Goal: Transaction & Acquisition: Purchase product/service

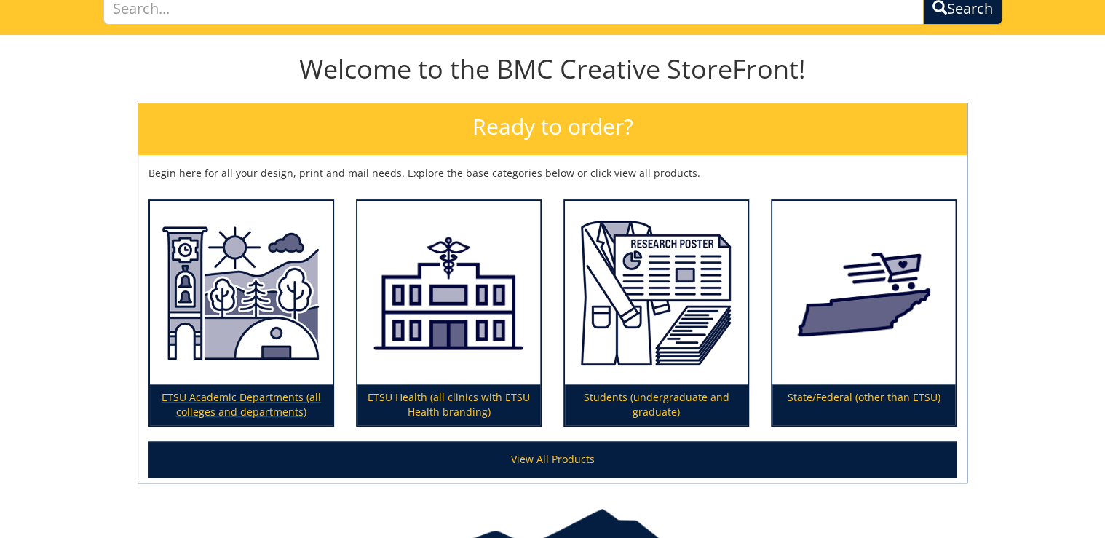
scroll to position [175, 0]
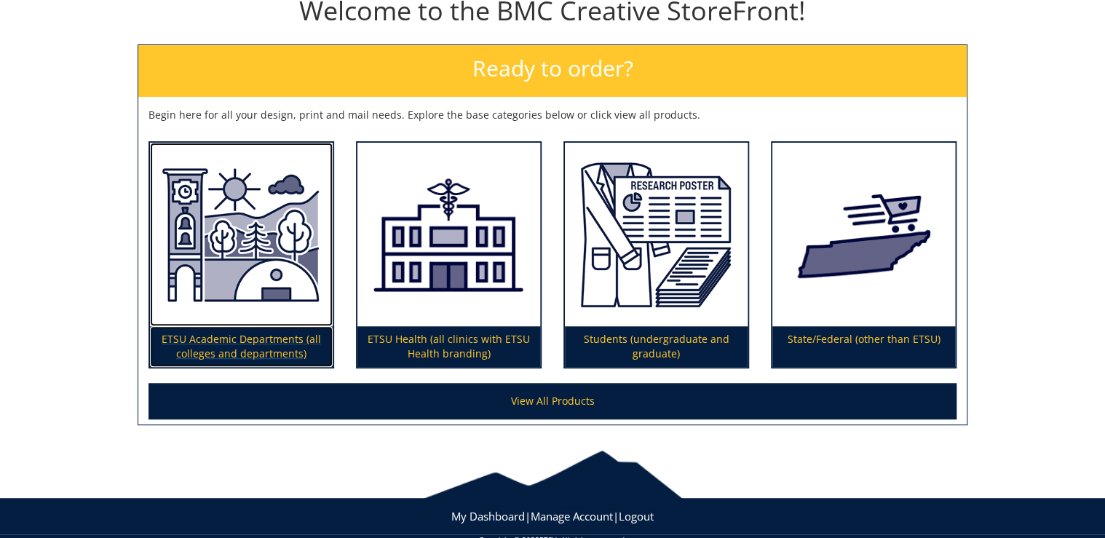
click at [241, 277] on img at bounding box center [241, 235] width 183 height 184
click at [294, 356] on p "ETSU Academic Departments (all colleges and departments)" at bounding box center [241, 346] width 183 height 41
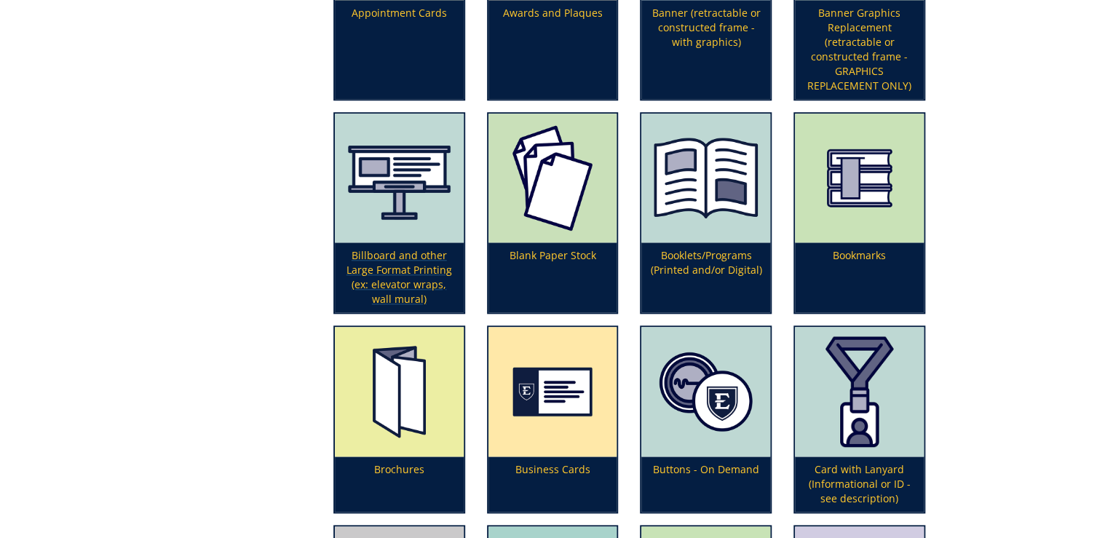
scroll to position [641, 0]
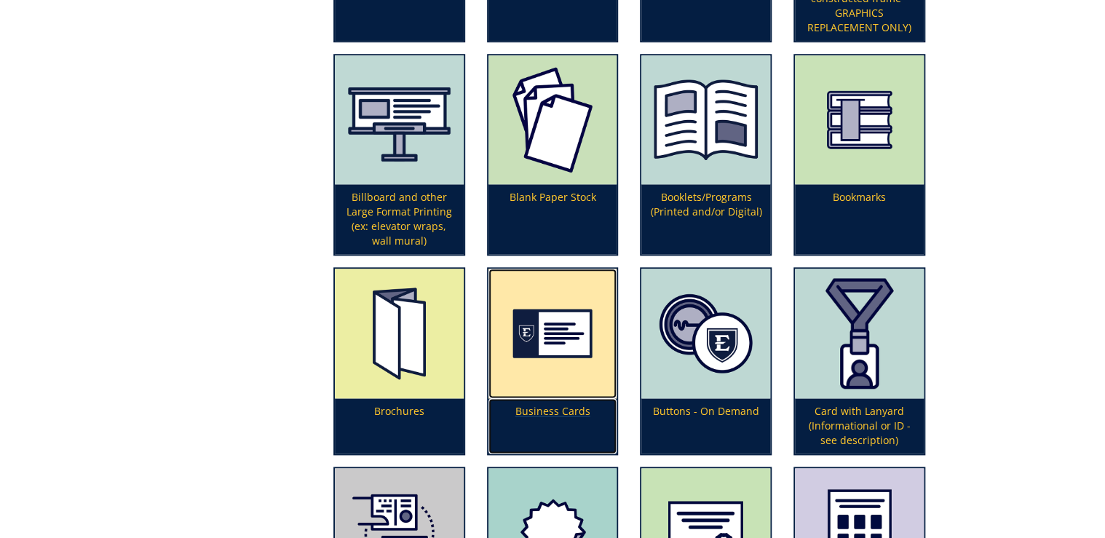
click at [540, 411] on p "Business Cards" at bounding box center [553, 425] width 129 height 55
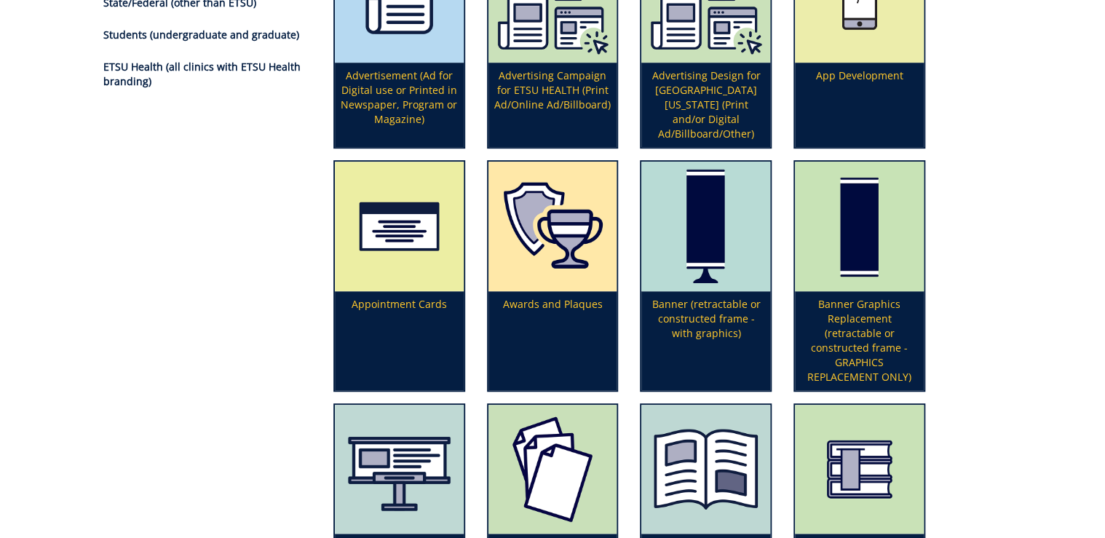
scroll to position [0, 0]
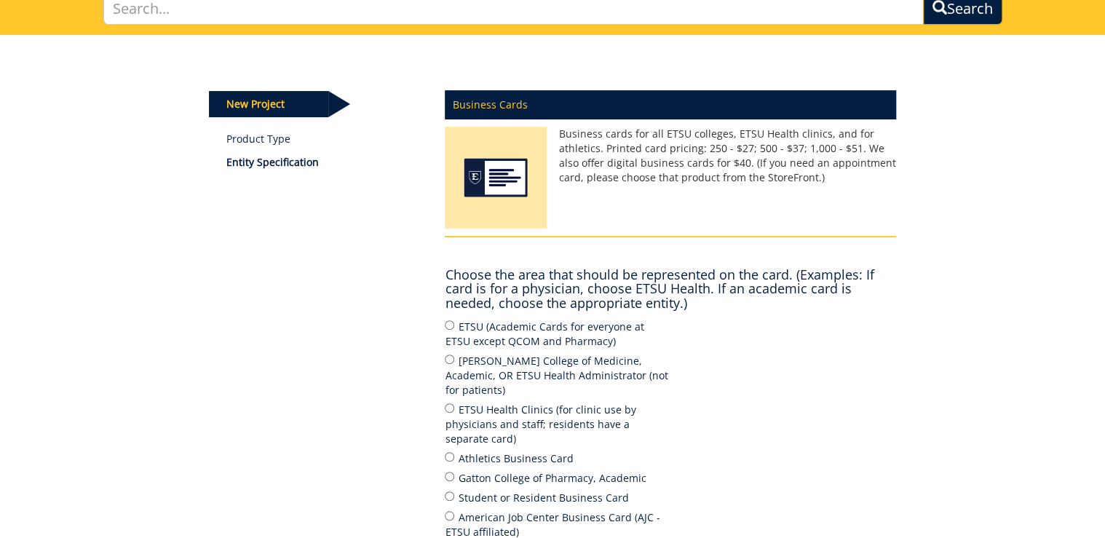
scroll to position [58, 0]
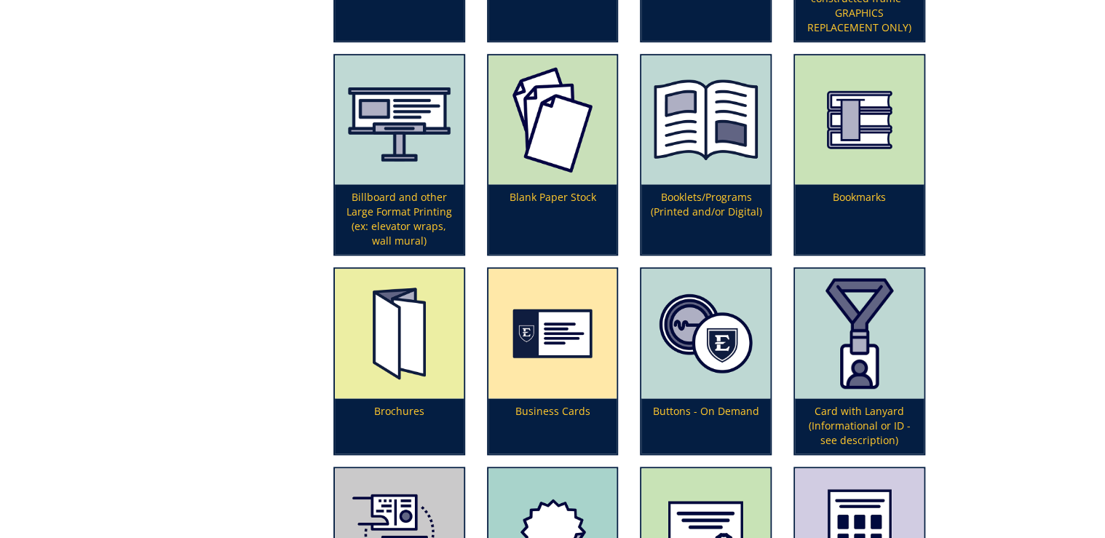
scroll to position [699, 0]
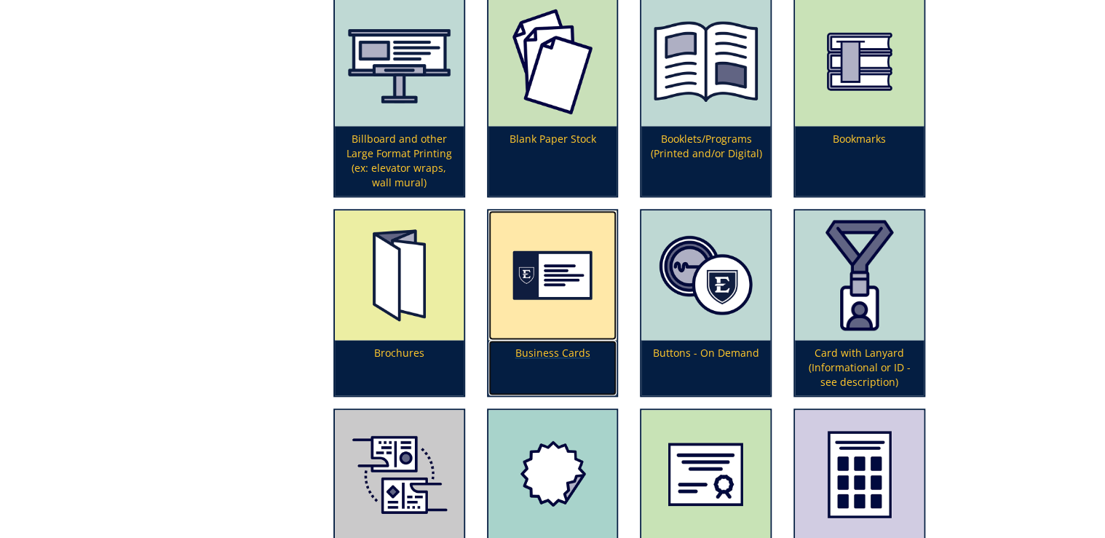
click at [586, 334] on img at bounding box center [553, 275] width 129 height 130
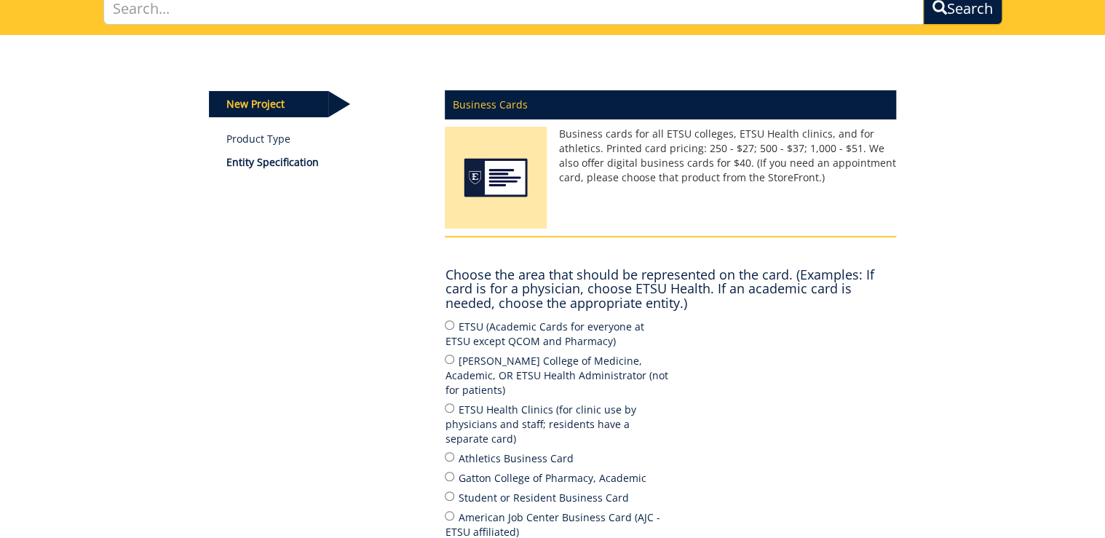
scroll to position [175, 0]
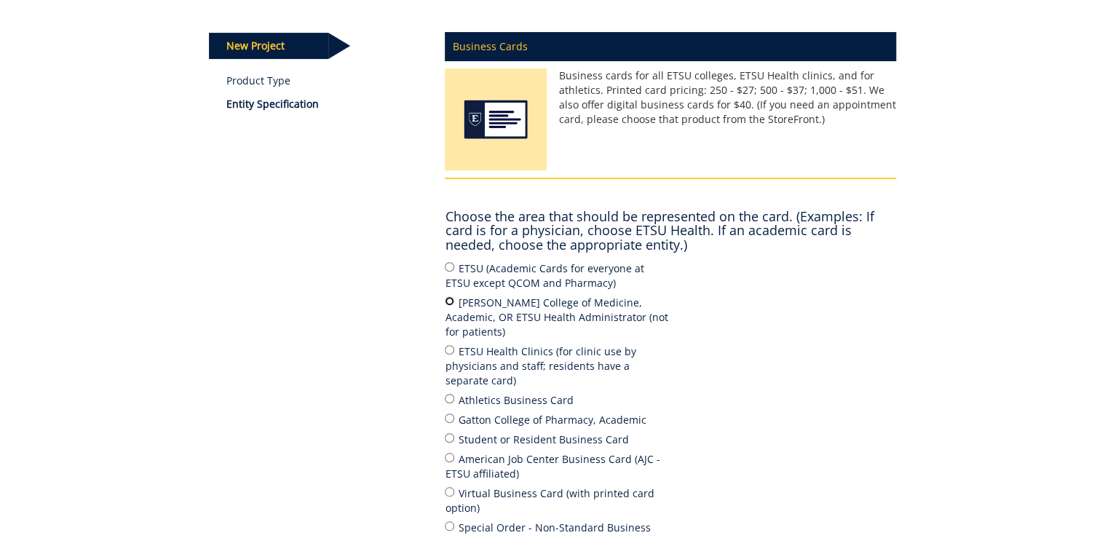
click at [449, 299] on input "Quillen College of Medicine, Academic, OR ETSU Health Administrator (not for pa…" at bounding box center [449, 300] width 9 height 9
radio input "true"
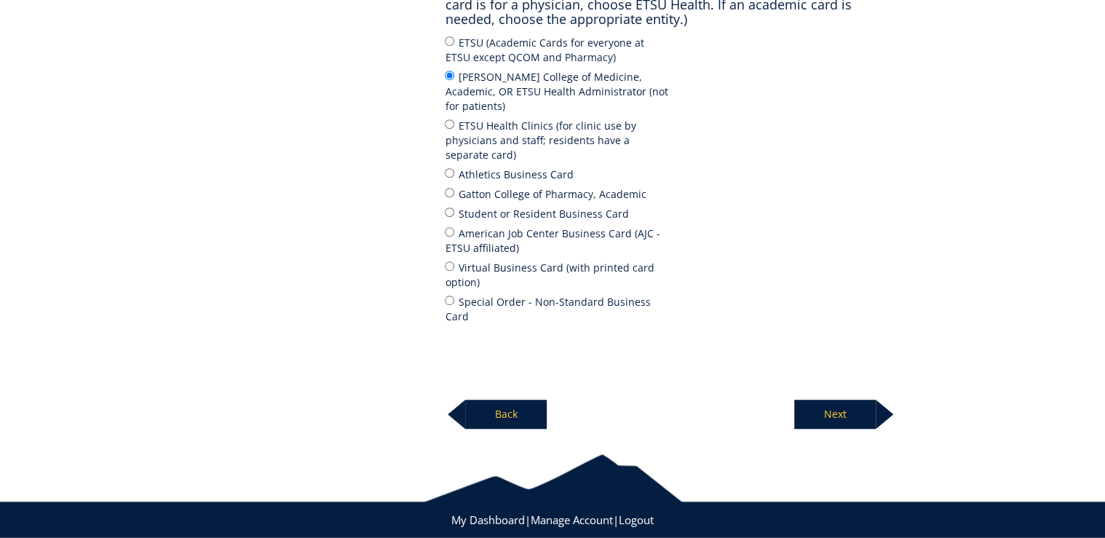
click at [835, 400] on p "Next" at bounding box center [836, 414] width 82 height 29
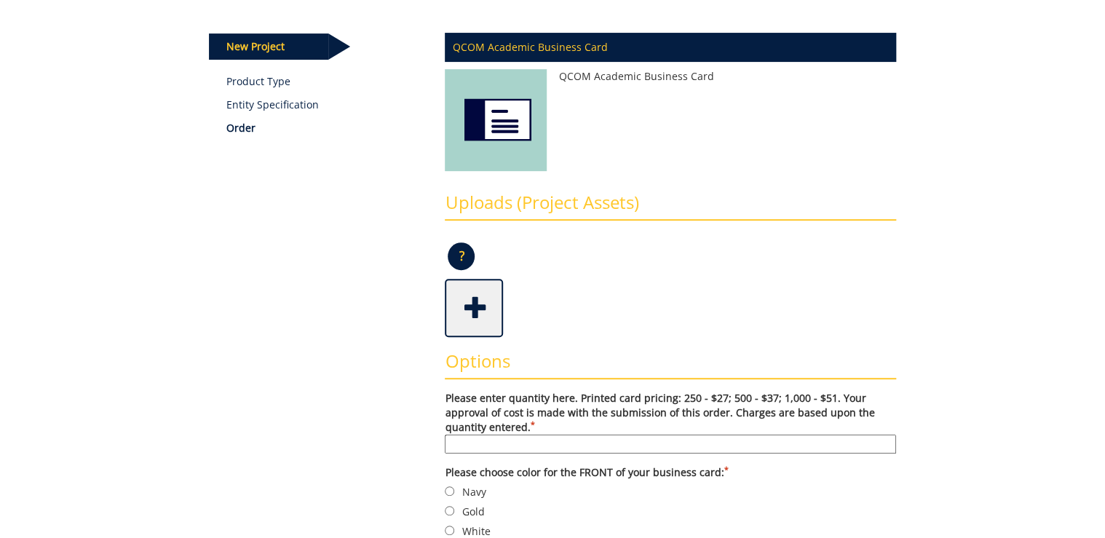
scroll to position [233, 0]
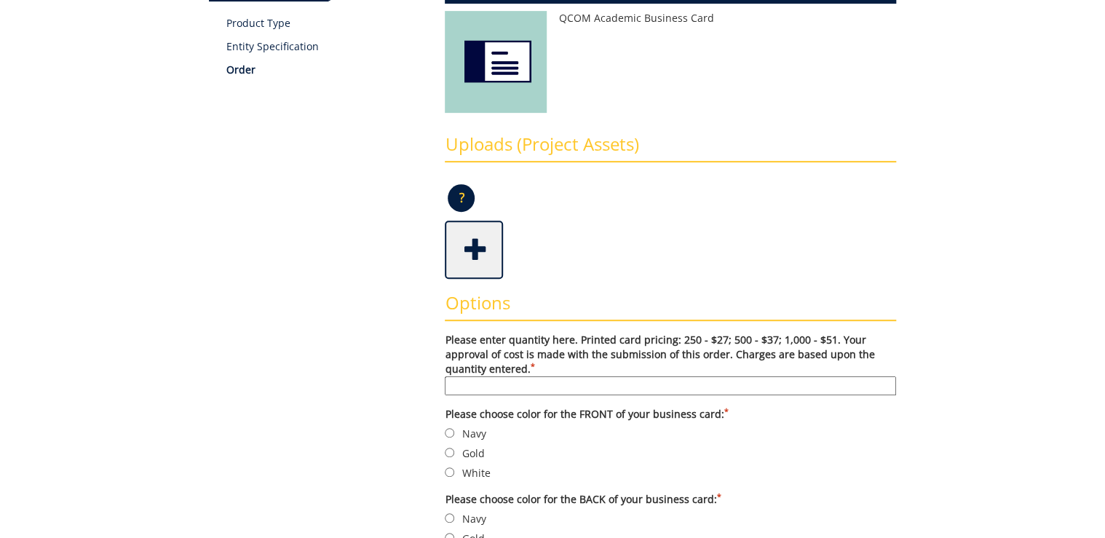
click at [711, 393] on input "Please enter quantity here. Printed card pricing: 250 - $27; 500 - $37; 1,000 -…" at bounding box center [671, 386] width 452 height 19
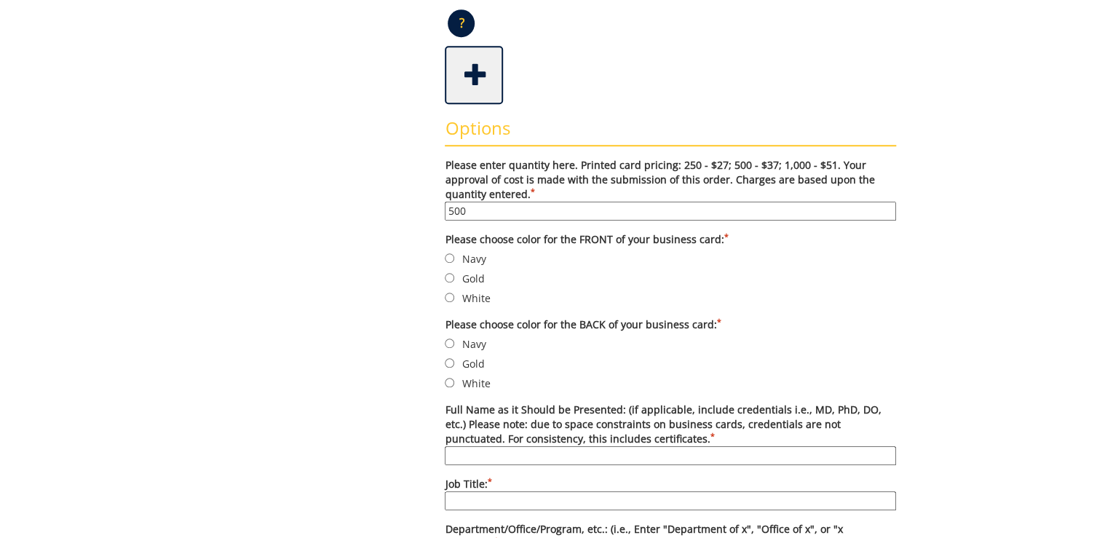
scroll to position [466, 0]
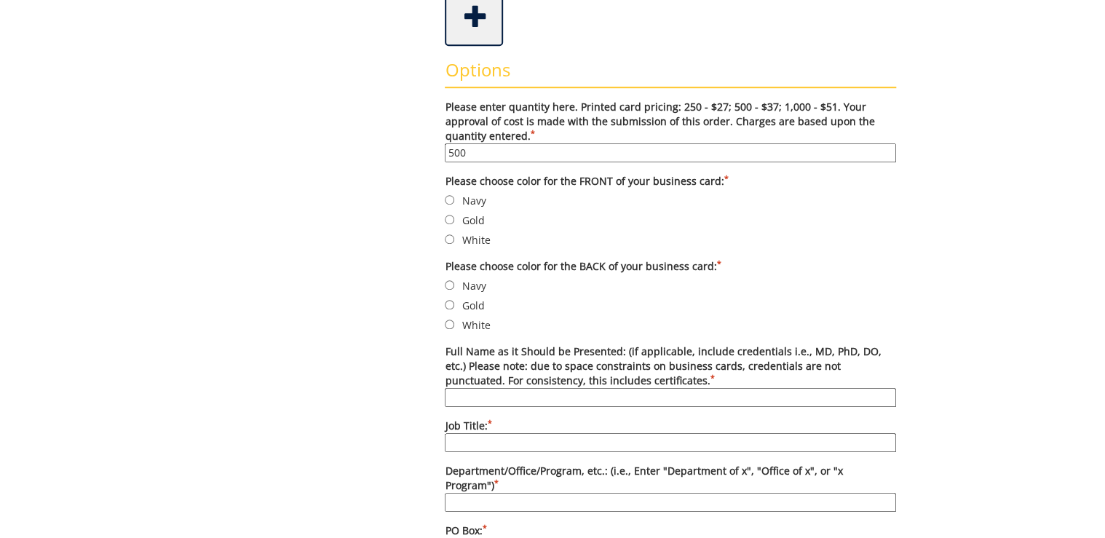
type input "500"
click at [446, 197] on input "Navy" at bounding box center [449, 199] width 9 height 9
radio input "true"
click at [450, 324] on input "White" at bounding box center [449, 324] width 9 height 9
radio input "true"
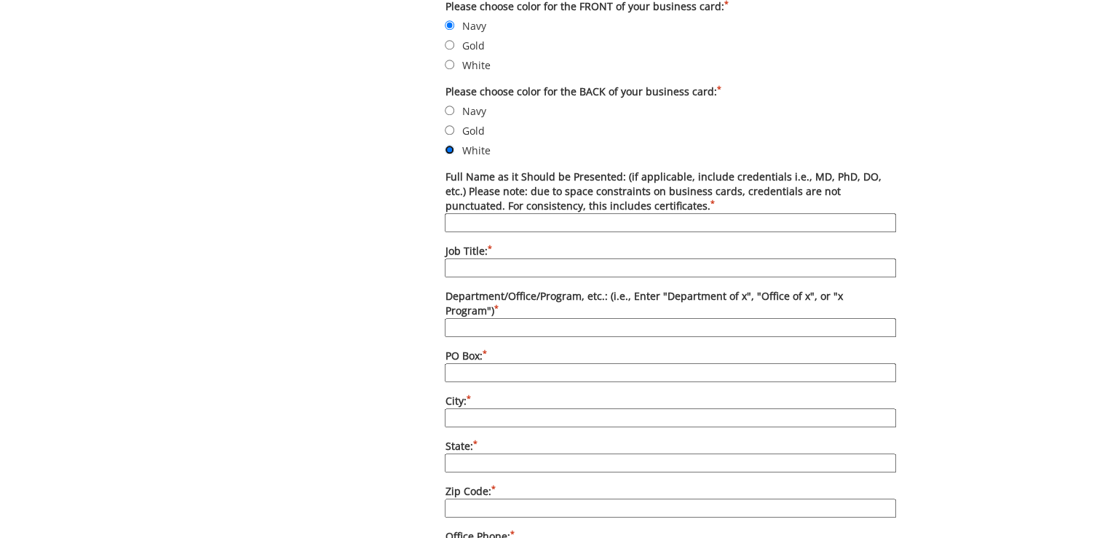
scroll to position [583, 0]
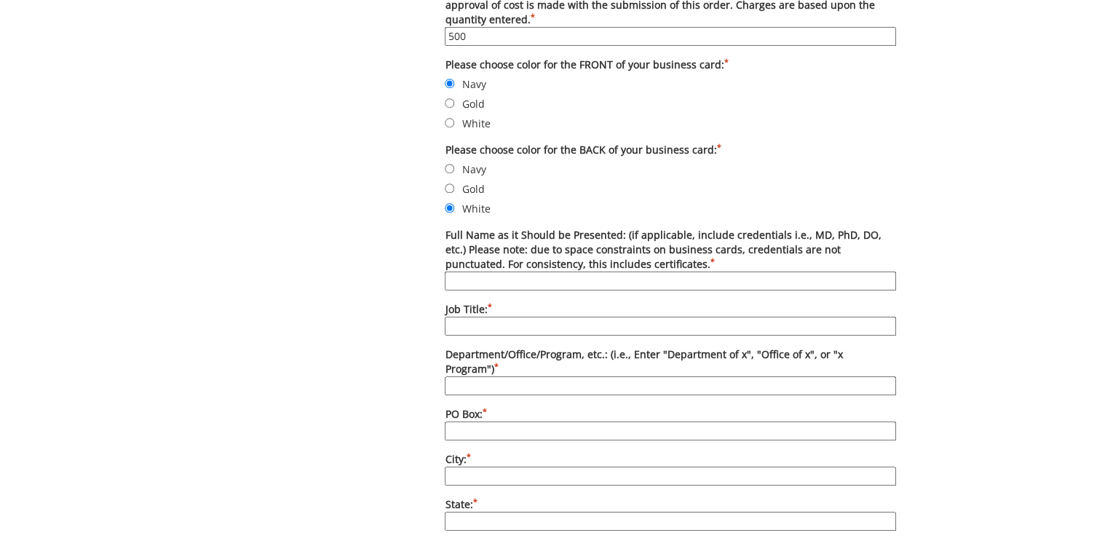
click at [600, 282] on input "Full Name as it Should be Presented: (if applicable, include credentials i.e., …" at bounding box center [671, 281] width 452 height 19
type input "Katie Masters, D.O."
click at [476, 323] on input "Job Title: *" at bounding box center [671, 326] width 452 height 19
type input "Assistant Professor"
type input "I"
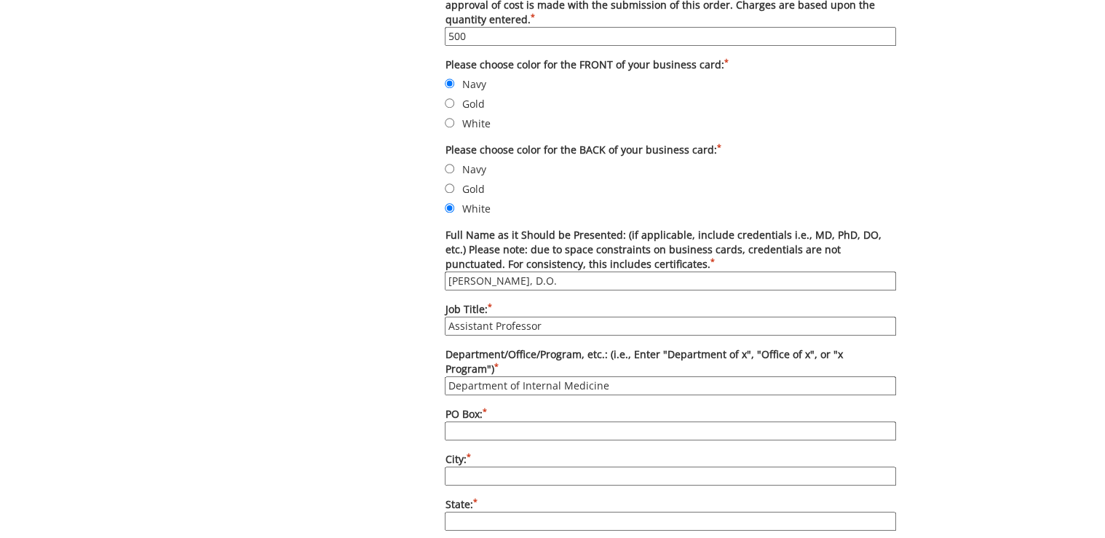
type input "Department of Internal Medicine"
type input "70622"
type input "Johnson City"
type input "TN"
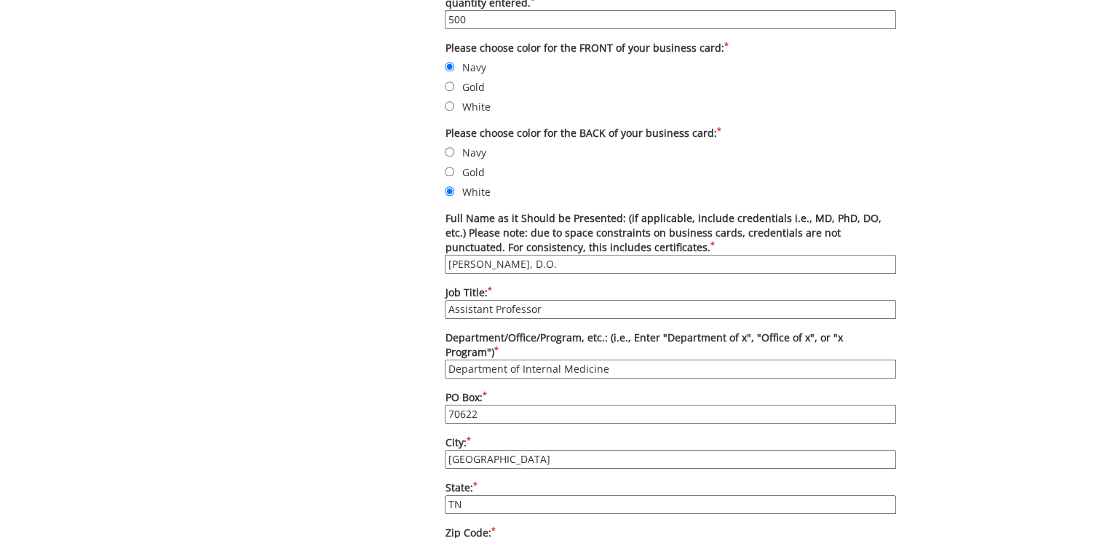
type input "37604"
click at [354, 407] on div "Some kind of message here. New Project Product Type Entity Specification Order …" at bounding box center [553, 374] width 710 height 1645
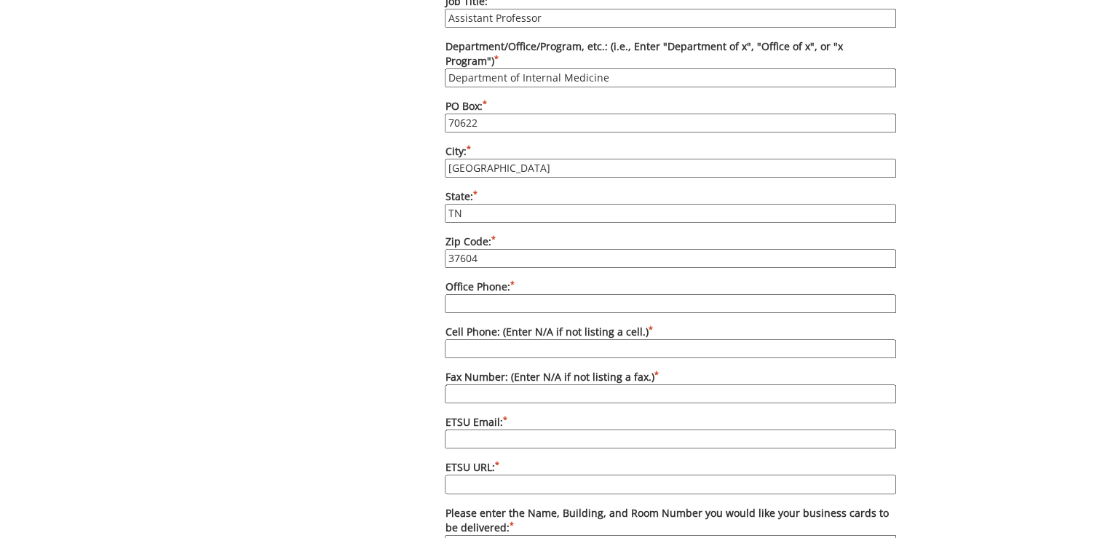
scroll to position [949, 0]
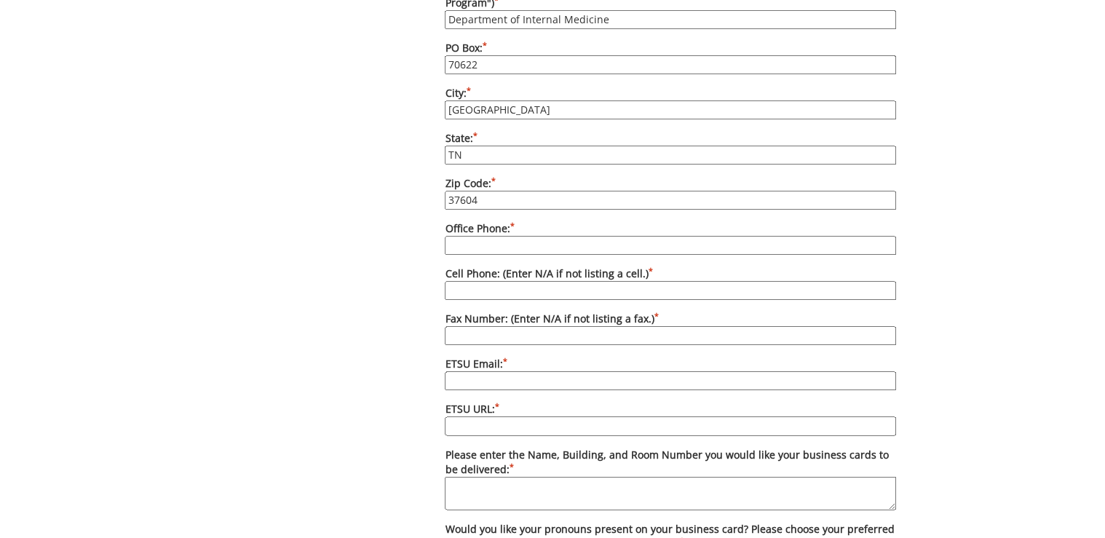
click at [534, 236] on input "Office Phone: *" at bounding box center [671, 245] width 452 height 19
click at [329, 271] on div "Some kind of message here. New Project Product Type Entity Specification Order …" at bounding box center [553, 25] width 710 height 1645
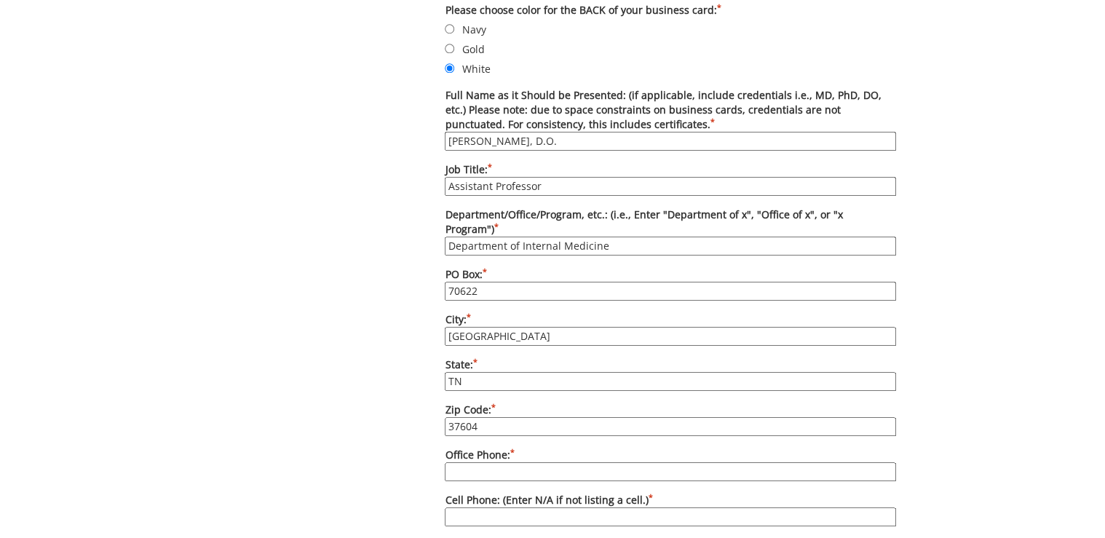
scroll to position [781, 0]
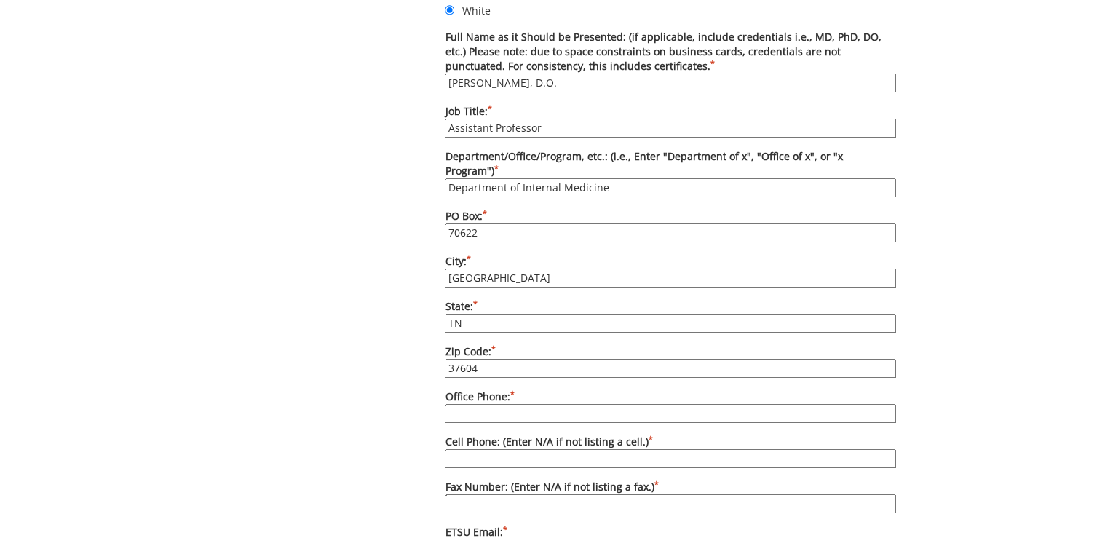
click at [494, 404] on input "Office Phone: *" at bounding box center [671, 413] width 452 height 19
type input "423-439-6282"
click at [484, 449] on input "Cell Phone: (Enter N/A if not listing a cell.) *" at bounding box center [671, 458] width 452 height 19
type input "N/A"
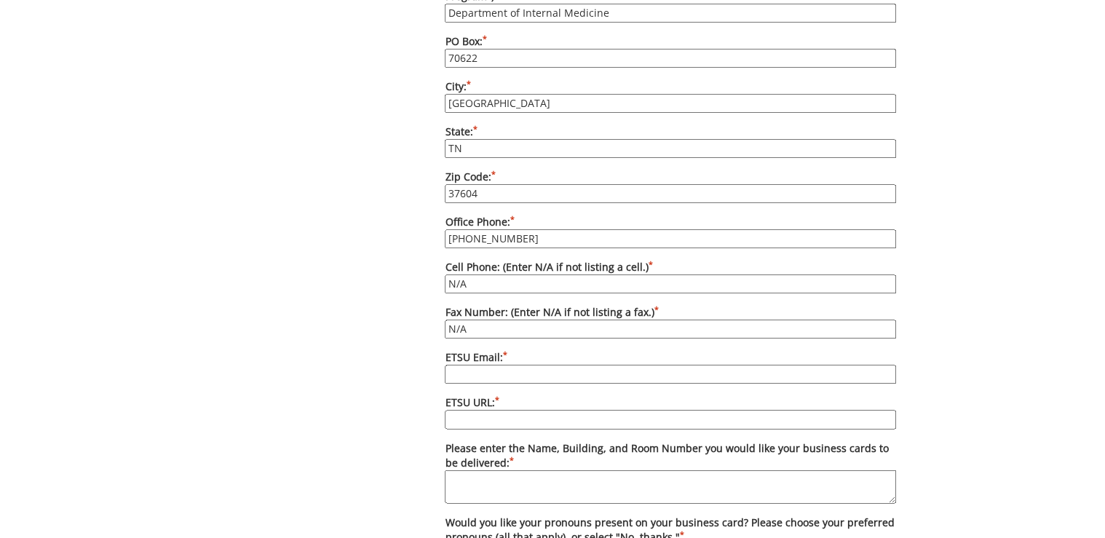
scroll to position [1014, 0]
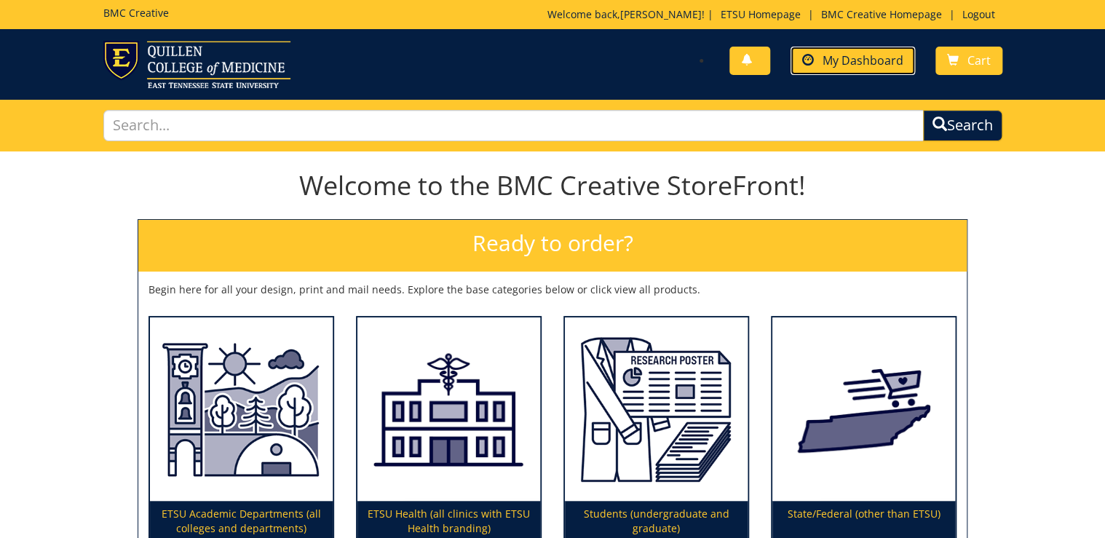
click at [814, 60] on span at bounding box center [809, 61] width 12 height 12
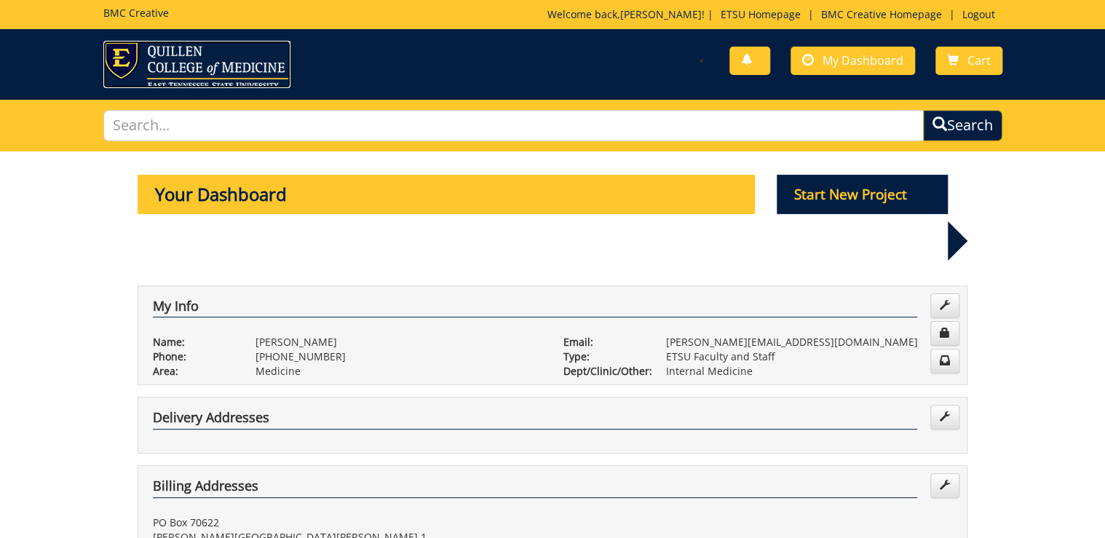
click at [159, 69] on img at bounding box center [196, 64] width 187 height 47
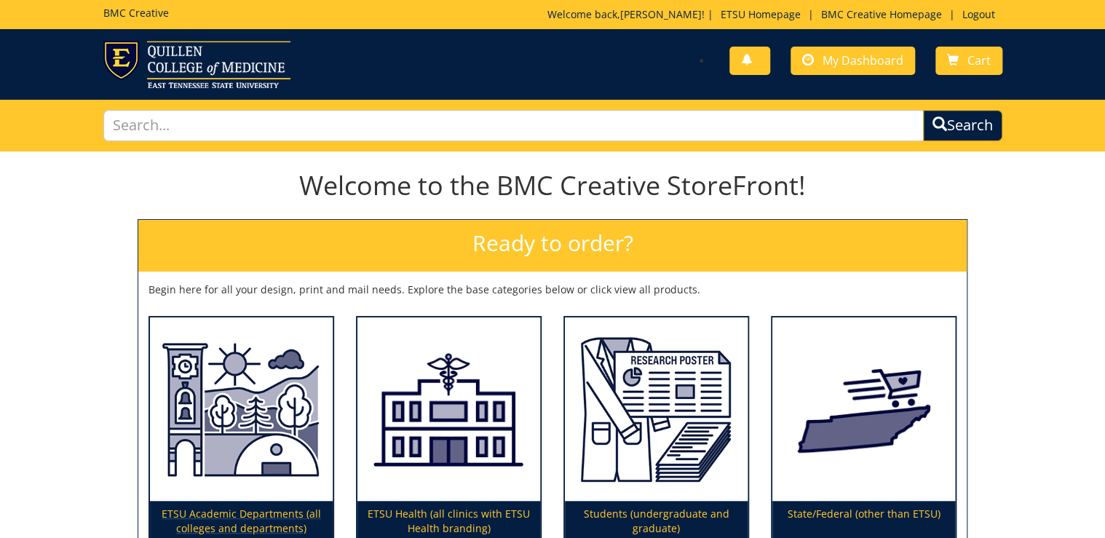
scroll to position [117, 0]
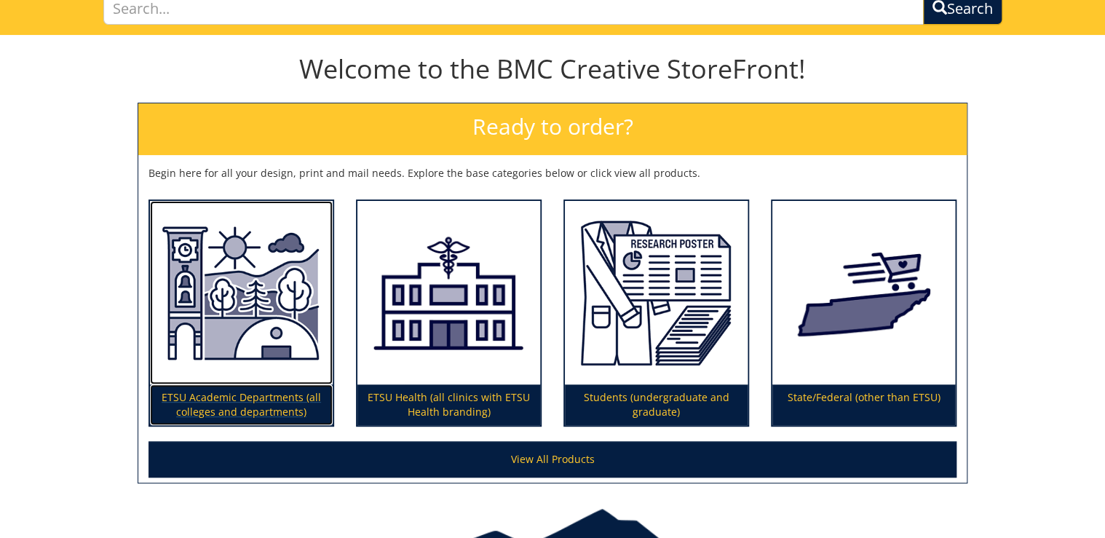
click at [271, 403] on p "ETSU Academic Departments (all colleges and departments)" at bounding box center [241, 405] width 183 height 41
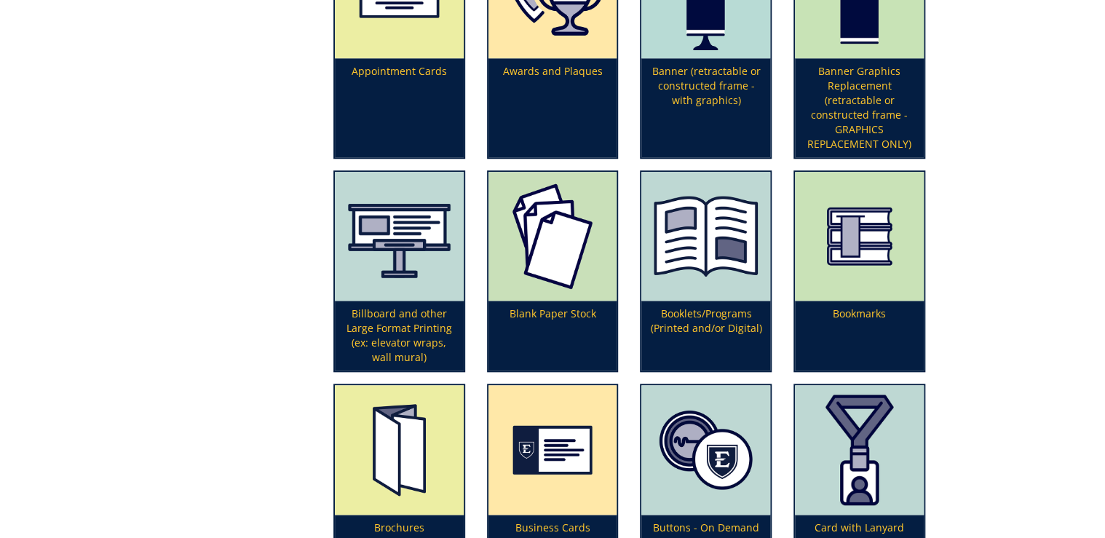
scroll to position [641, 0]
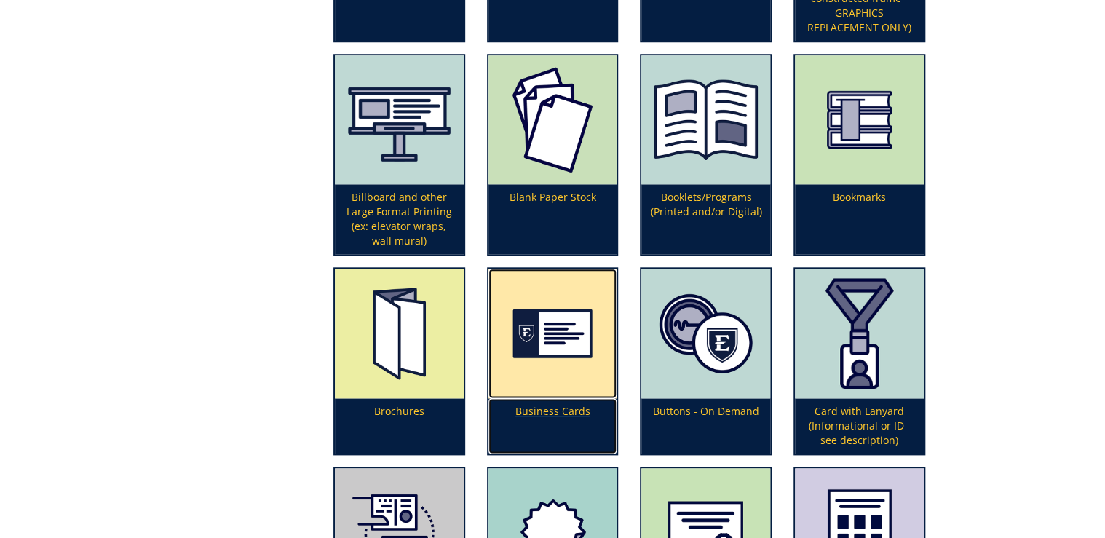
click at [545, 408] on p "Business Cards" at bounding box center [553, 425] width 129 height 55
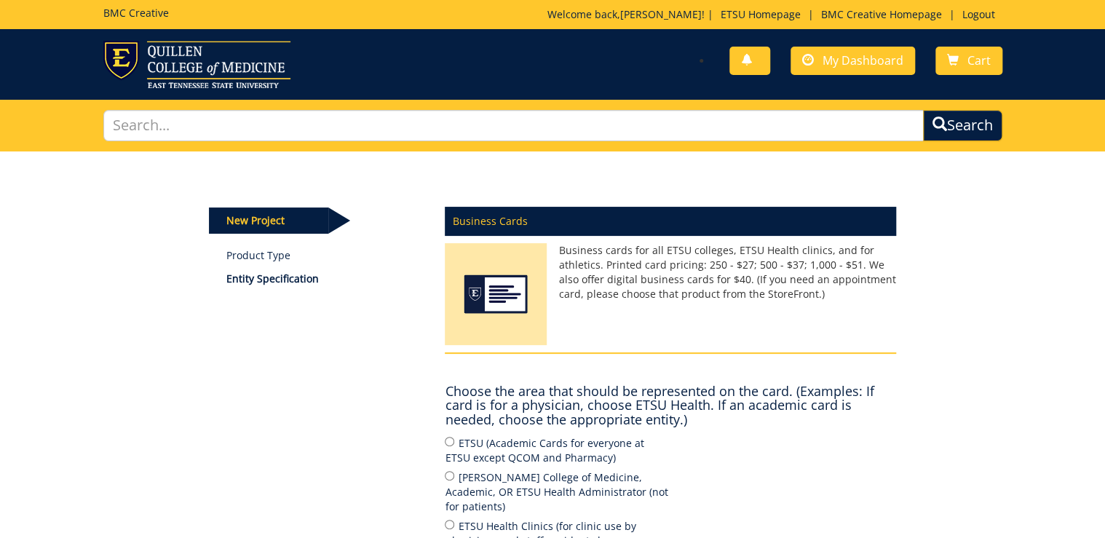
scroll to position [175, 0]
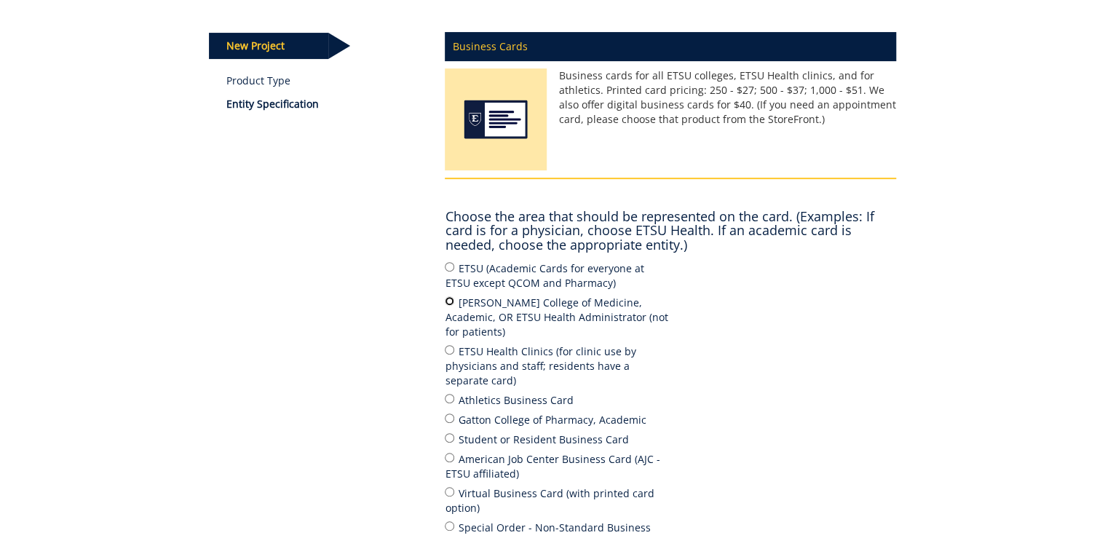
click at [446, 302] on input "Quillen College of Medicine, Academic, OR ETSU Health Administrator (not for pa…" at bounding box center [449, 300] width 9 height 9
radio input "true"
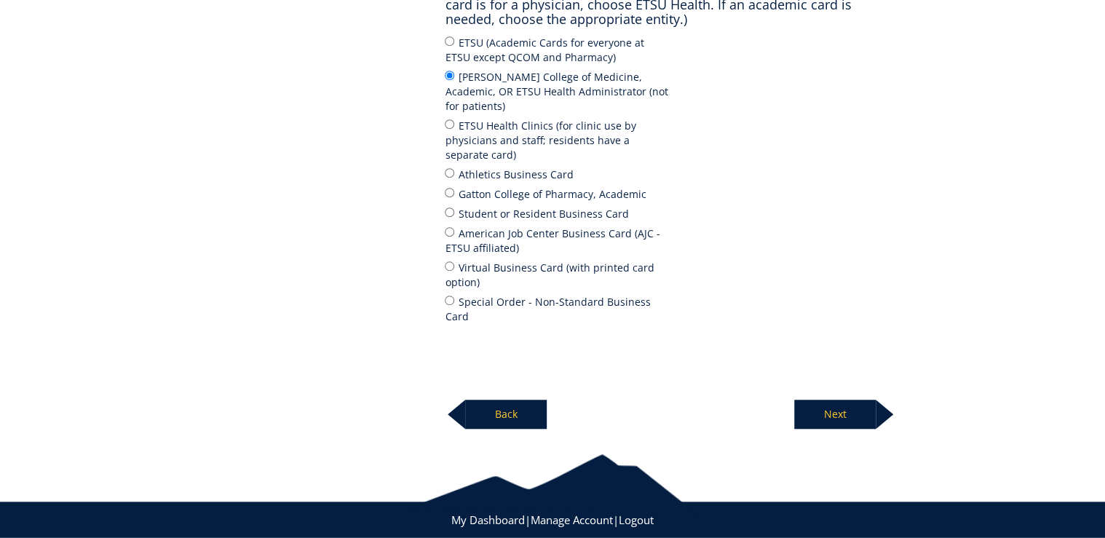
click at [845, 400] on p "Next" at bounding box center [836, 414] width 82 height 29
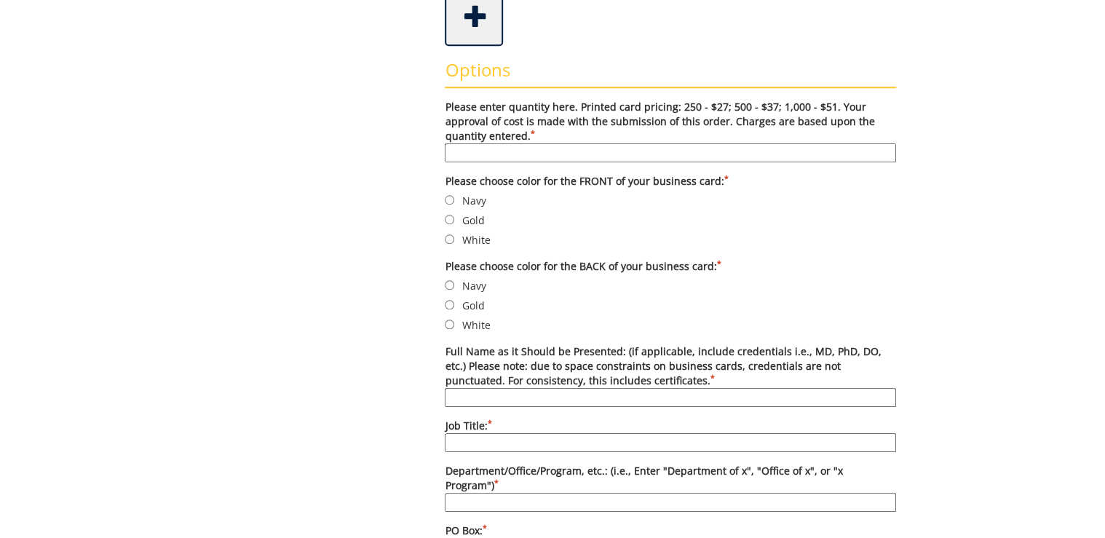
scroll to position [175, 0]
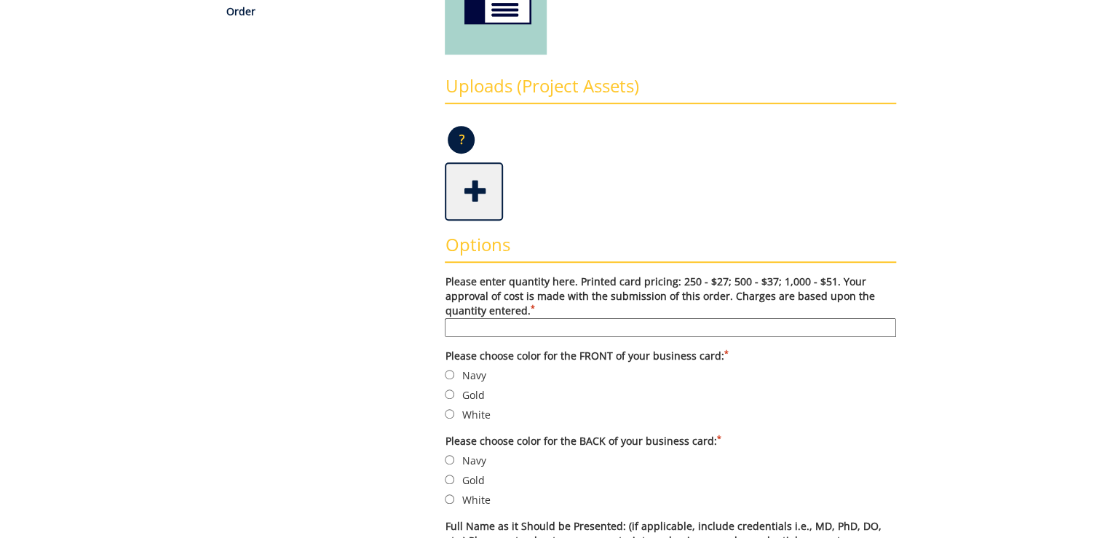
scroll to position [408, 0]
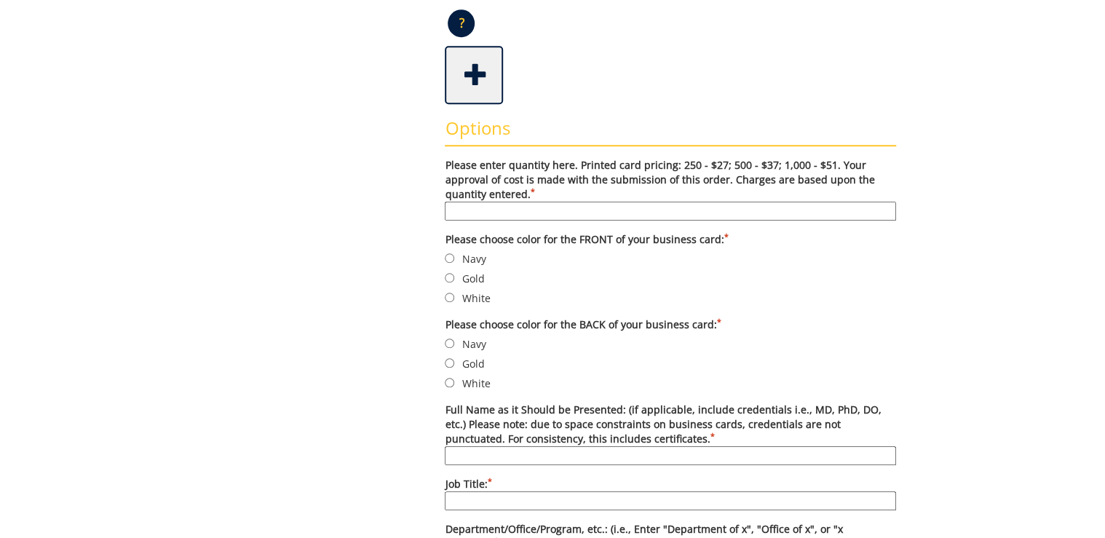
click at [493, 203] on input "Please enter quantity here. Printed card pricing: 250 - $27; 500 - $37; 1,000 -…" at bounding box center [671, 211] width 452 height 19
type input "500"
click at [476, 255] on label "Navy" at bounding box center [671, 259] width 452 height 16
click at [454, 255] on input "Navy" at bounding box center [449, 257] width 9 height 9
radio input "true"
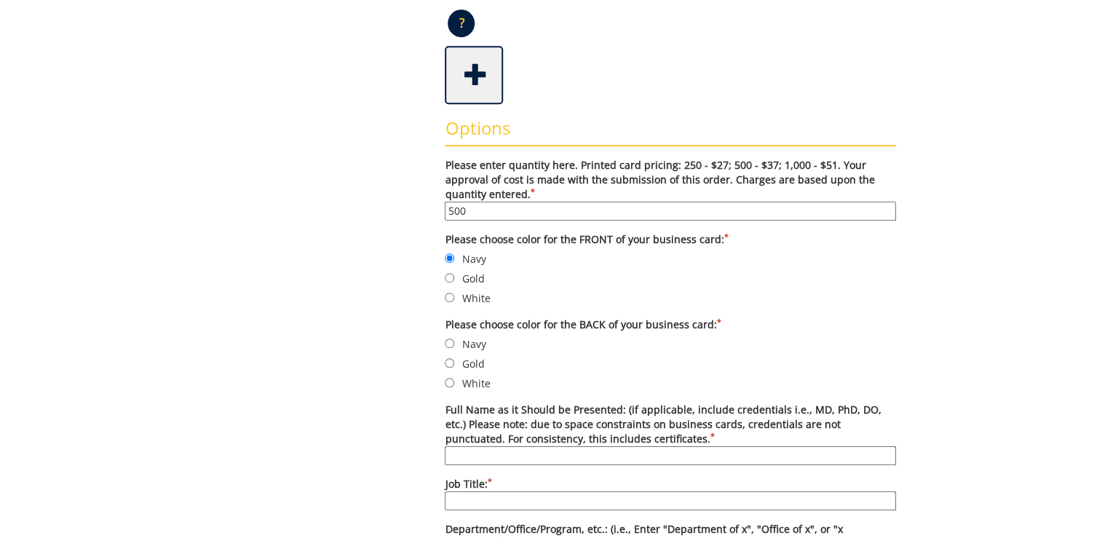
click at [463, 382] on label "White" at bounding box center [671, 383] width 452 height 16
click at [454, 382] on input "White" at bounding box center [449, 382] width 9 height 9
radio input "true"
click at [466, 451] on input "Full Name as it Should be Presented: (if applicable, include credentials i.e., …" at bounding box center [671, 455] width 452 height 19
type input "Katie Master, D.O."
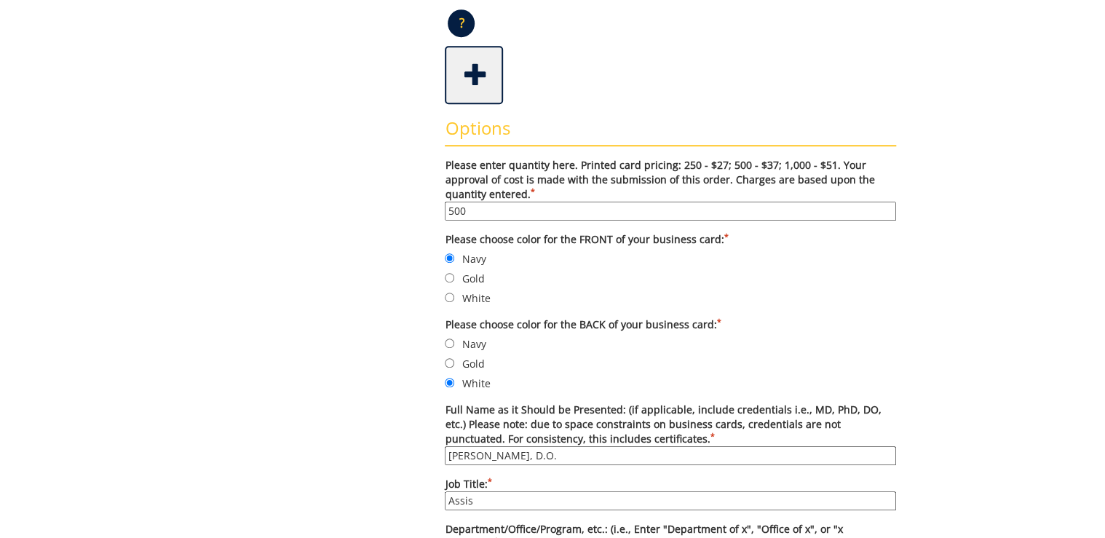
type input "Assis"
click at [506, 449] on input "Katie Master, D.O." at bounding box center [671, 455] width 452 height 19
type input "Katie Masters, D.O."
click at [509, 492] on input "Assis" at bounding box center [671, 501] width 452 height 19
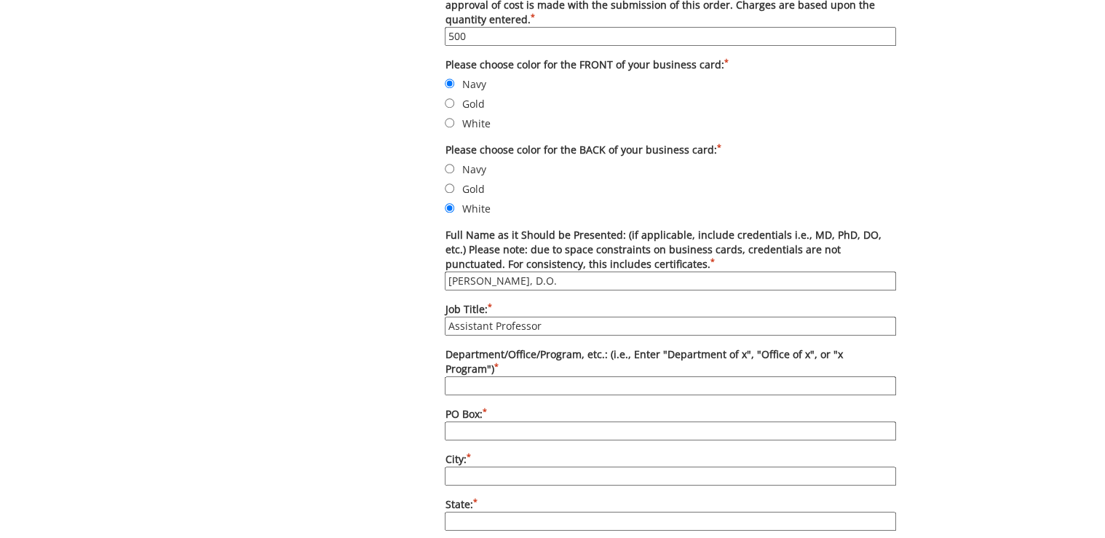
scroll to position [641, 0]
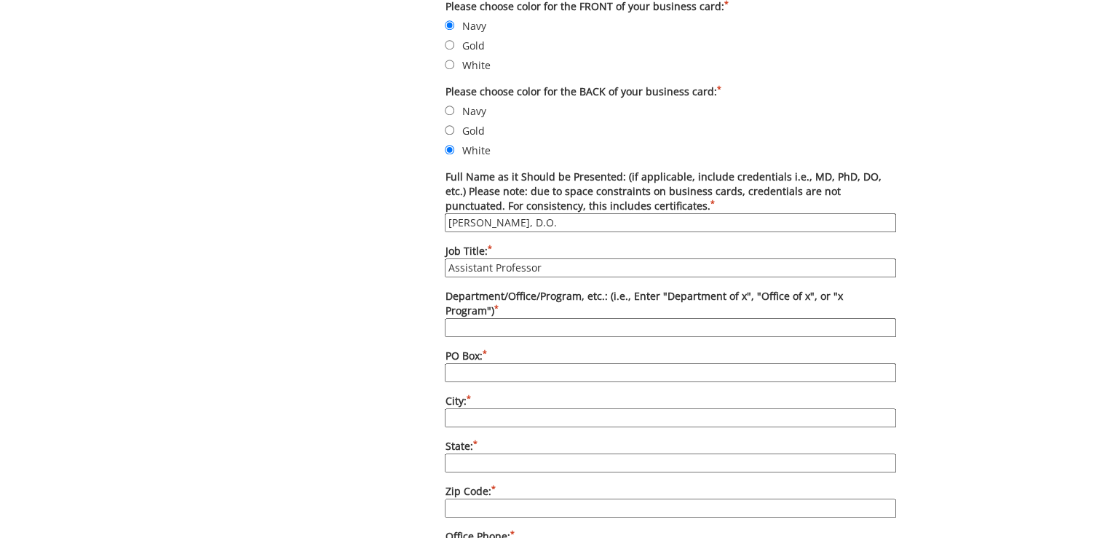
type input "Assistant Professor"
click at [507, 318] on input "Department/Office/Program, etc.: (i.e., Enter "Department of x", "Office of x",…" at bounding box center [671, 327] width 452 height 19
type input "Department of Internal Medicine"
click at [502, 363] on input "PO Box: *" at bounding box center [671, 372] width 452 height 19
type input "70622"
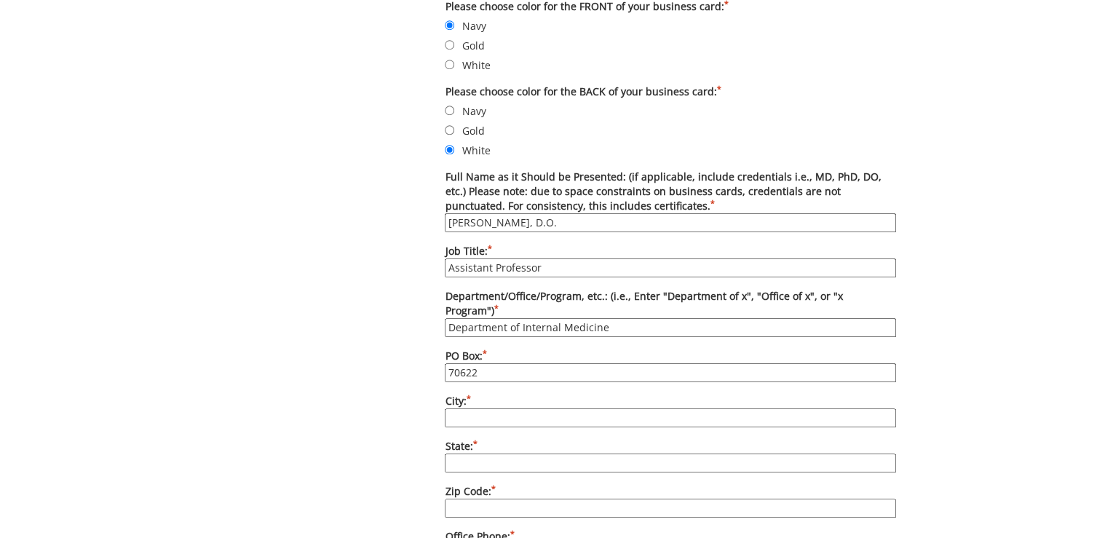
click at [509, 409] on input "City: *" at bounding box center [671, 418] width 452 height 19
type input "Johnson City"
type input "TN"
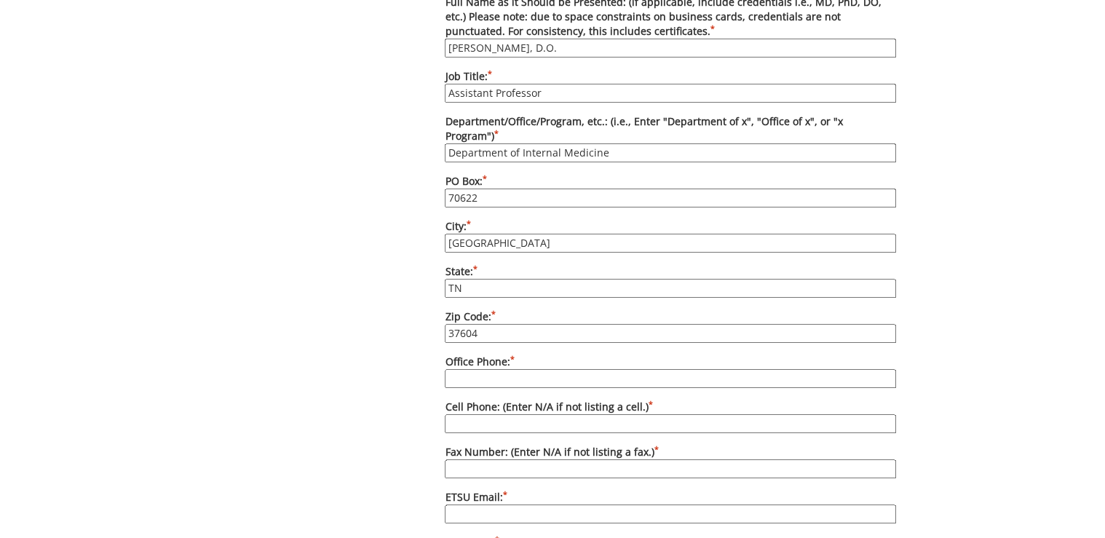
type input "37604"
type input "423-439-6282"
type input "N/A"
paste input "Jessica Herren"
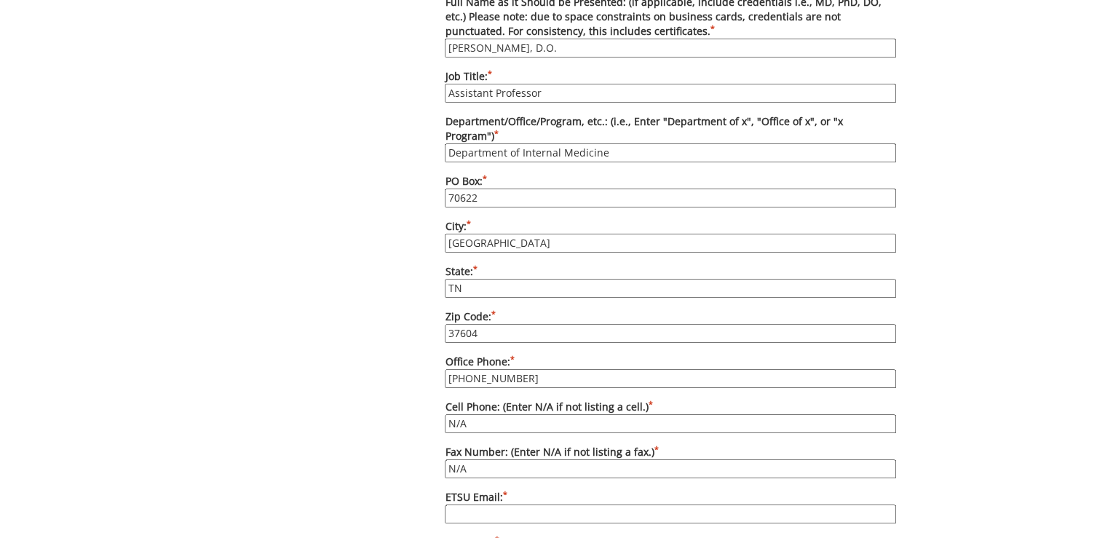
type input "Jessica Herren"
paste input "mastersk@etsu.edu"
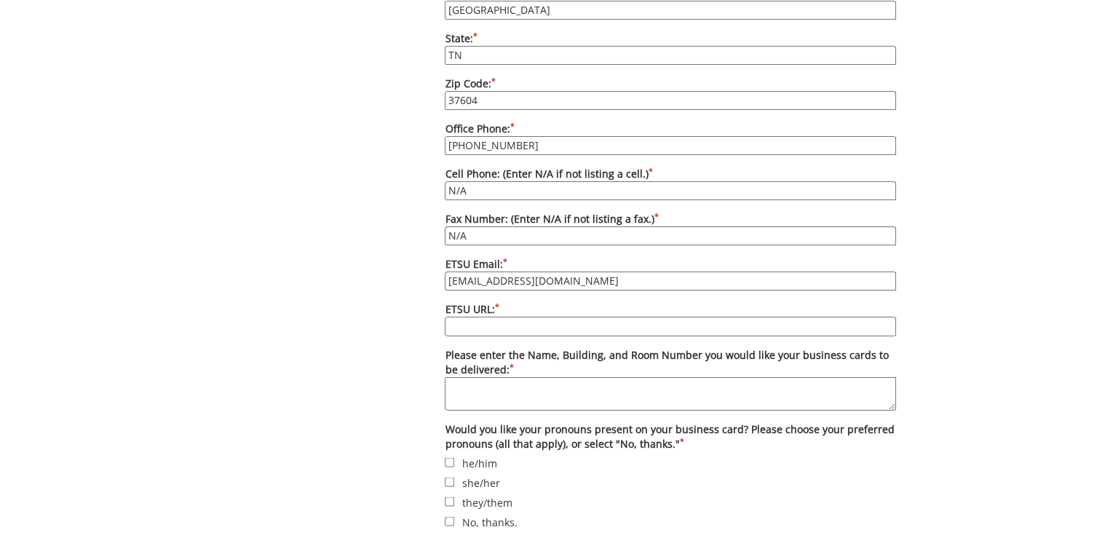
scroll to position [1107, 0]
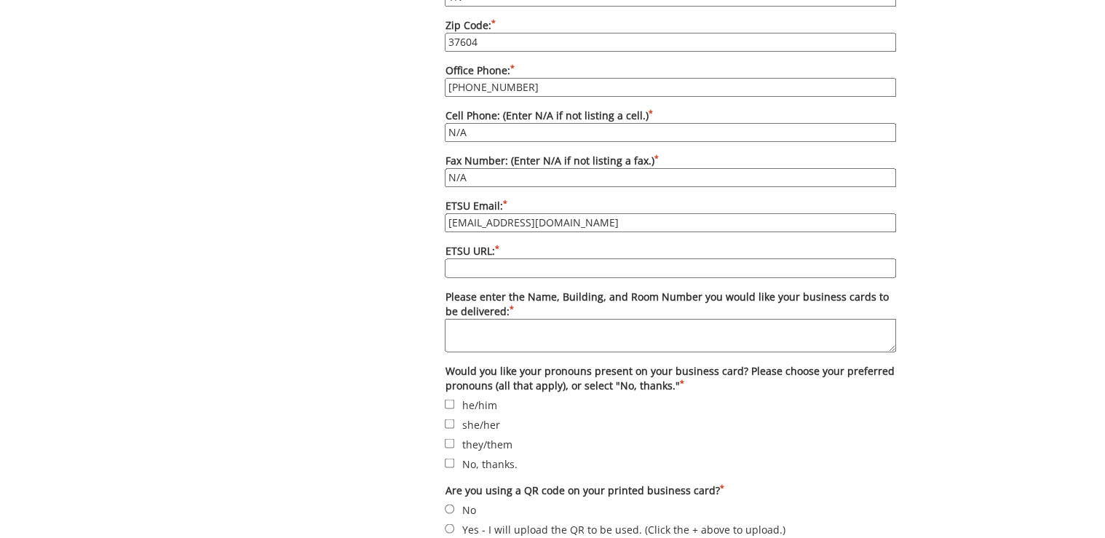
type input "mastersk@etsu.edu"
click at [468, 259] on input "ETSU URL: *" at bounding box center [671, 268] width 452 height 19
type input "E"
drag, startPoint x: 578, startPoint y: 248, endPoint x: 425, endPoint y: 242, distance: 153.1
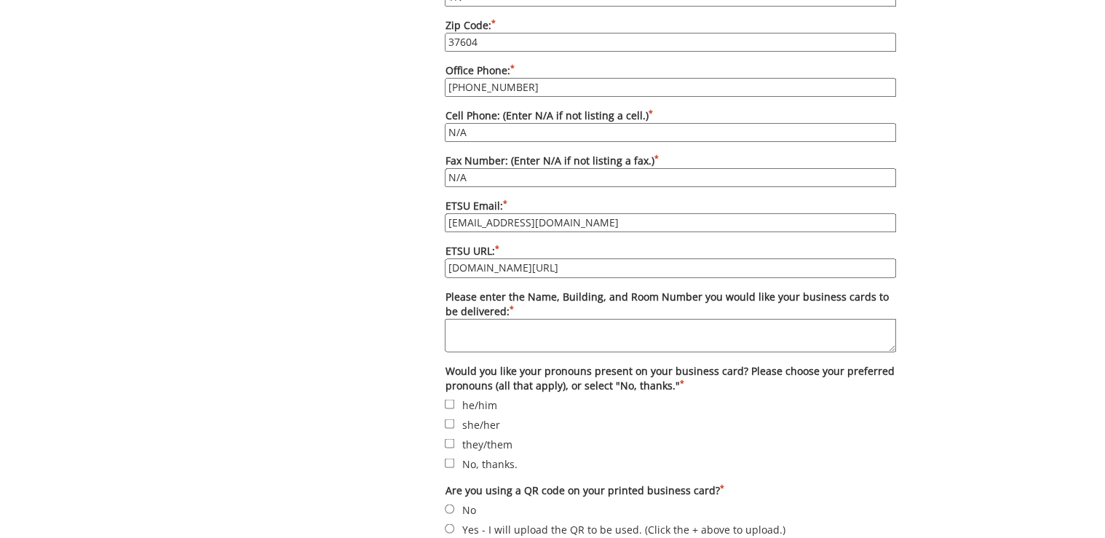
type input "etsu.edu/com/intmed"
click at [514, 318] on textarea "Please enter the Name, Building, and Room Number you would like your business c…" at bounding box center [671, 334] width 452 height 33
type textarea "C"
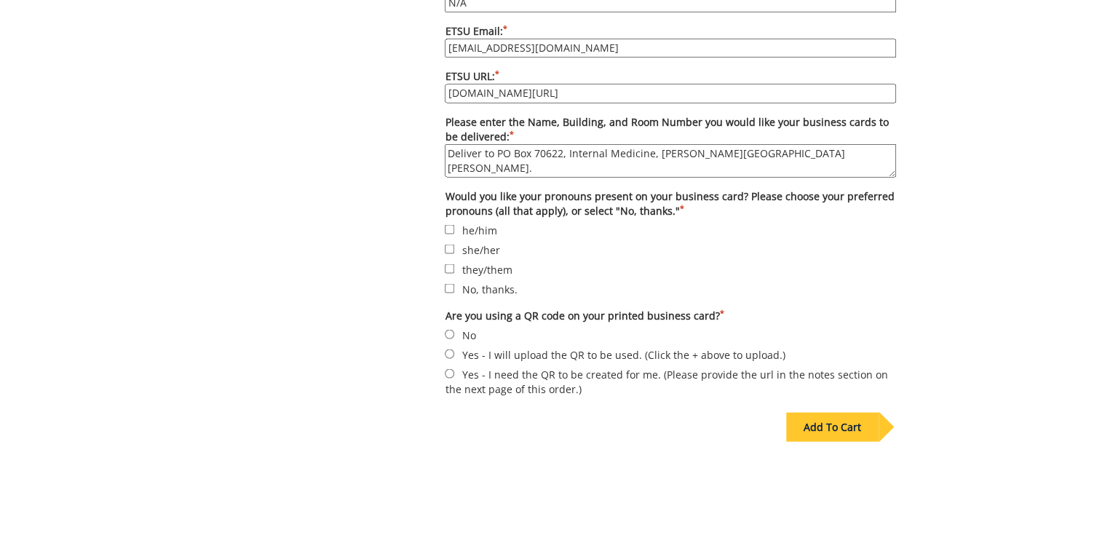
scroll to position [1340, 0]
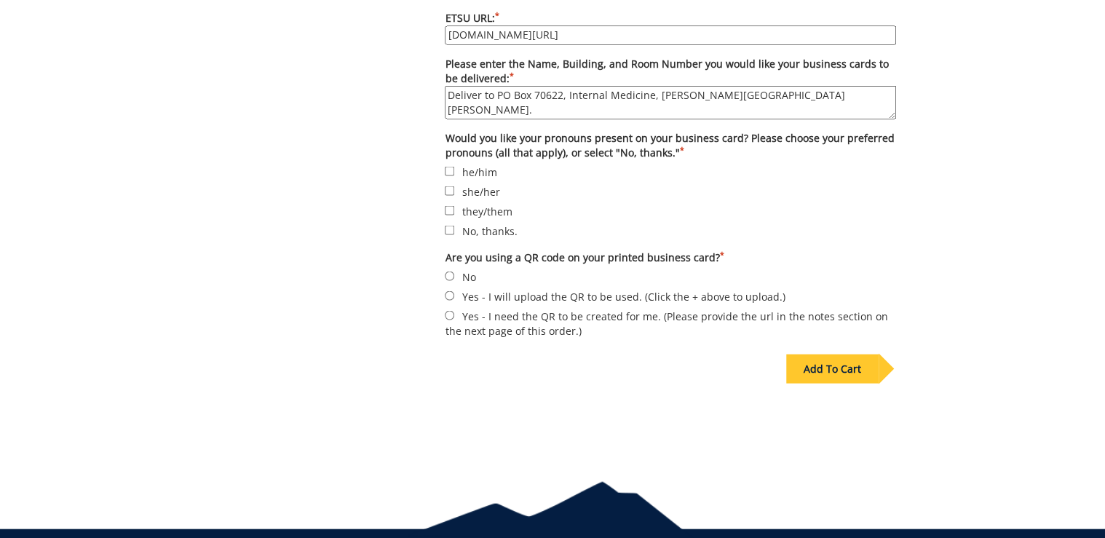
type textarea "Deliver to PO Box 70622, Internal Medicine, Carl A Jones Hall."
click at [446, 225] on input "No, thanks." at bounding box center [449, 229] width 9 height 9
checkbox input "true"
click at [449, 271] on input "No" at bounding box center [449, 275] width 9 height 9
radio input "true"
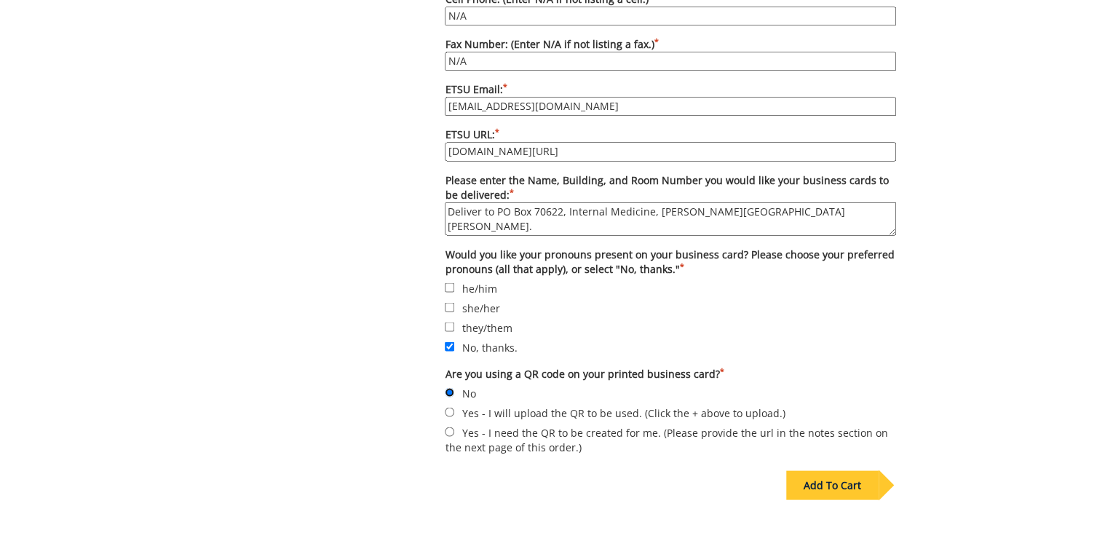
scroll to position [1226, 0]
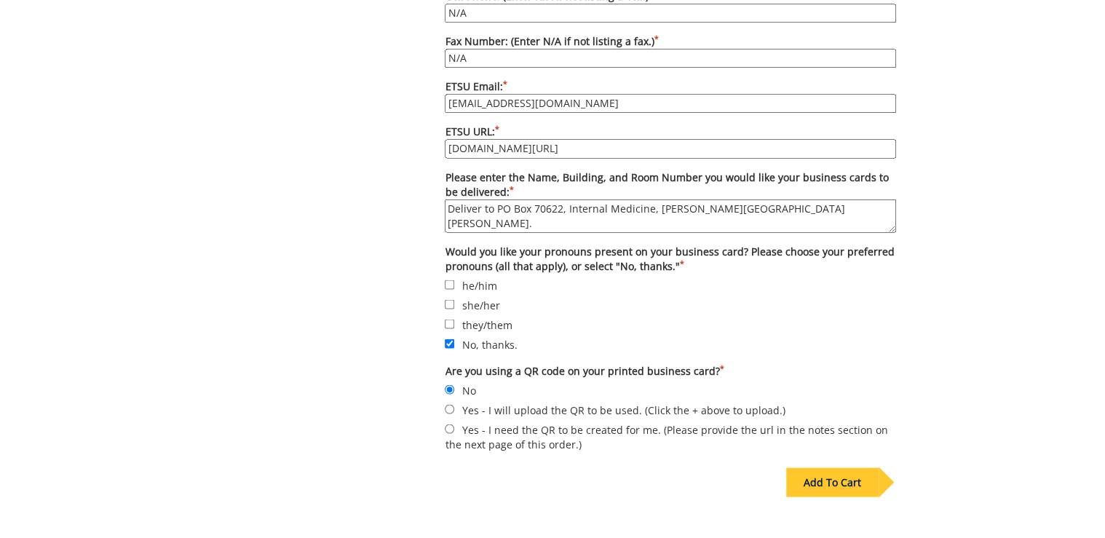
click at [841, 468] on div "Add To Cart" at bounding box center [833, 482] width 92 height 29
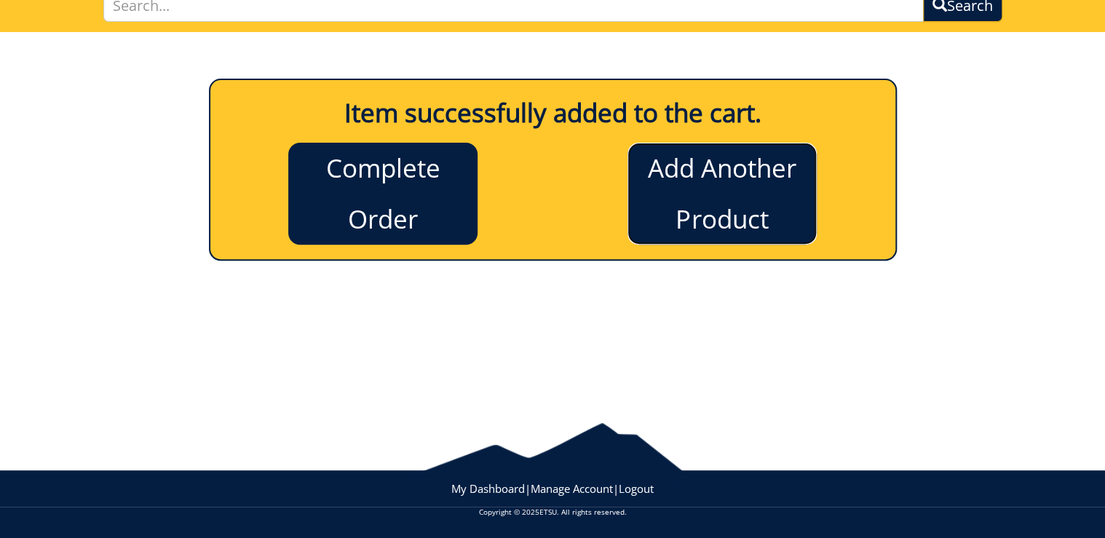
click at [749, 184] on link "Add Another Product" at bounding box center [722, 194] width 189 height 102
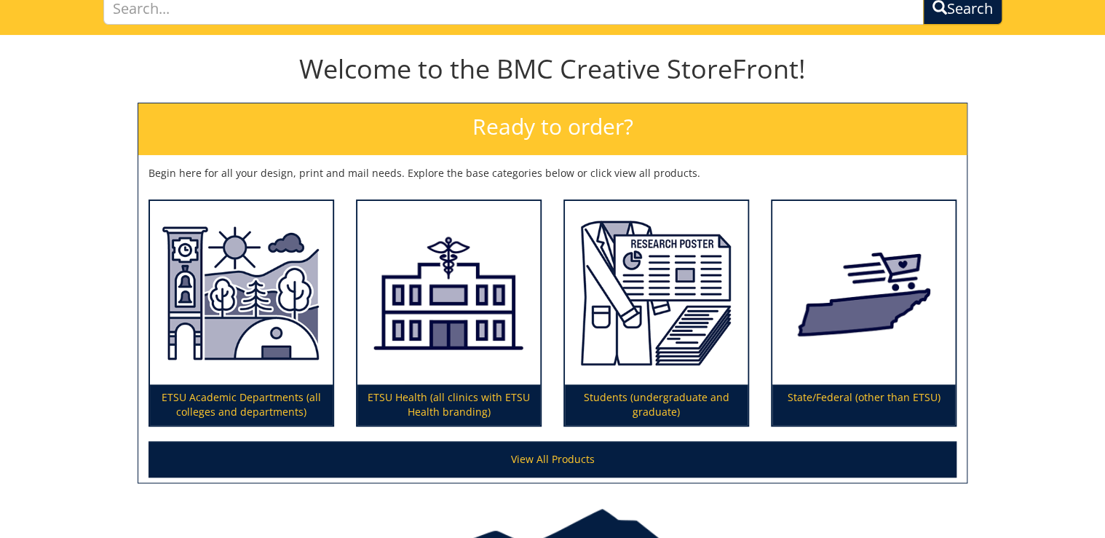
scroll to position [175, 0]
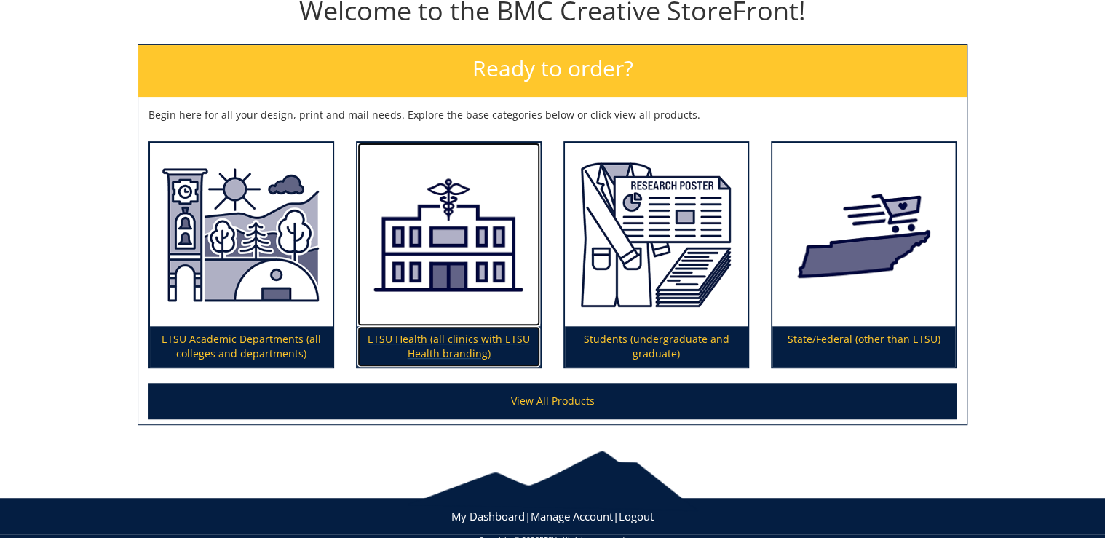
click at [463, 352] on p "ETSU Health (all clinics with ETSU Health branding)" at bounding box center [449, 346] width 183 height 41
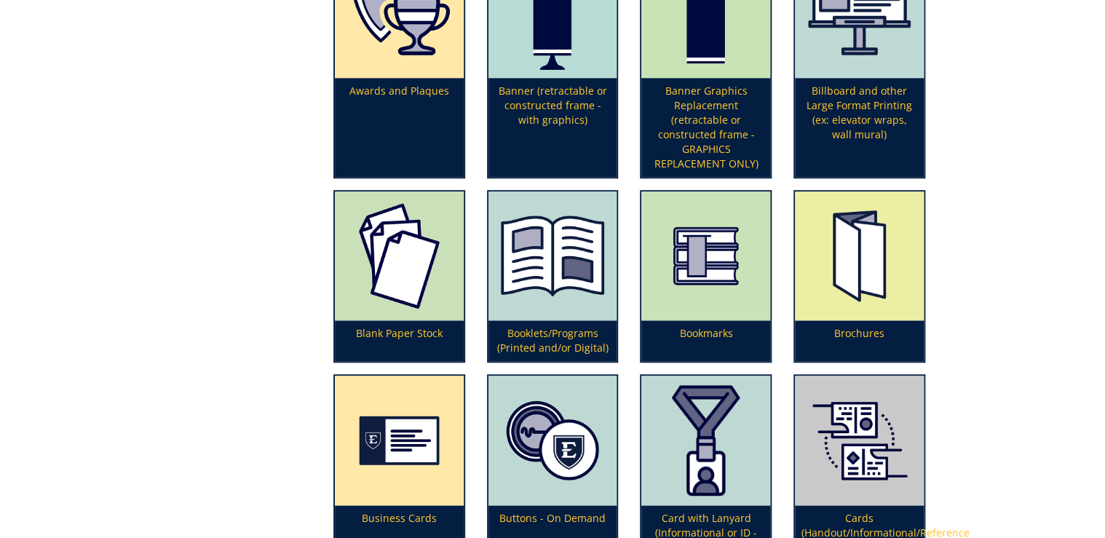
scroll to position [583, 0]
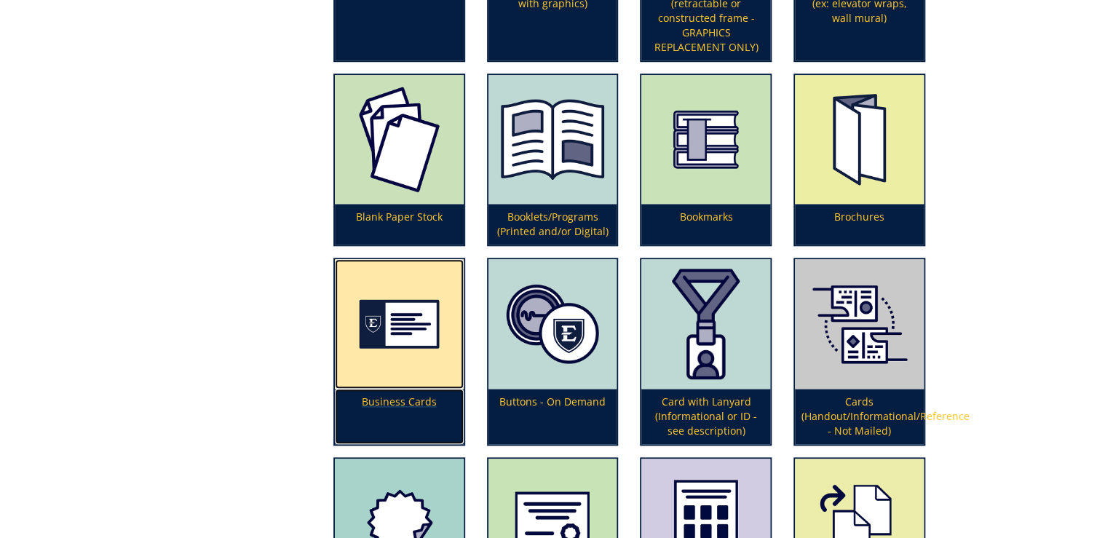
click at [415, 402] on p "Business Cards" at bounding box center [399, 416] width 129 height 55
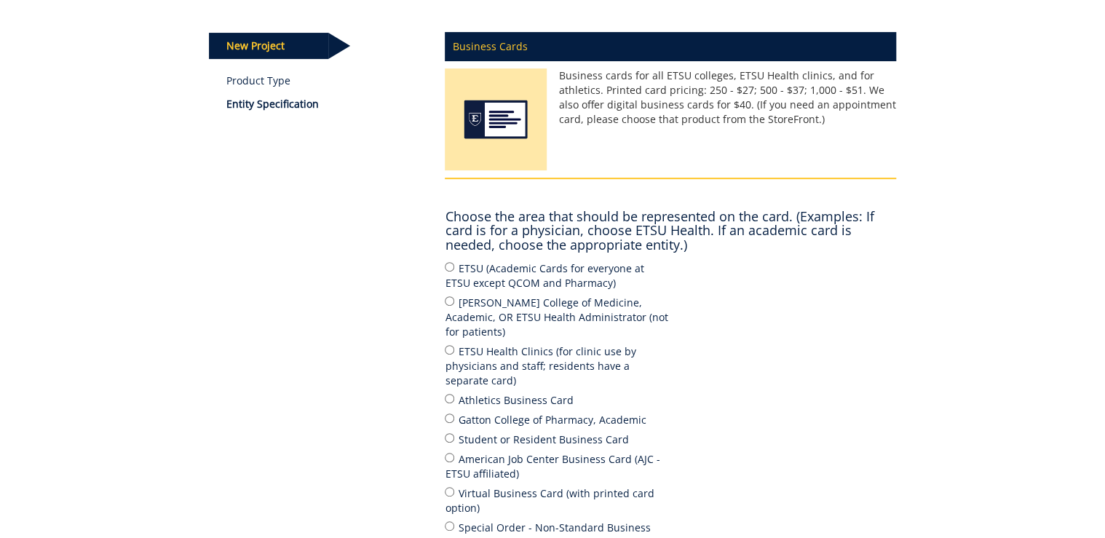
scroll to position [233, 0]
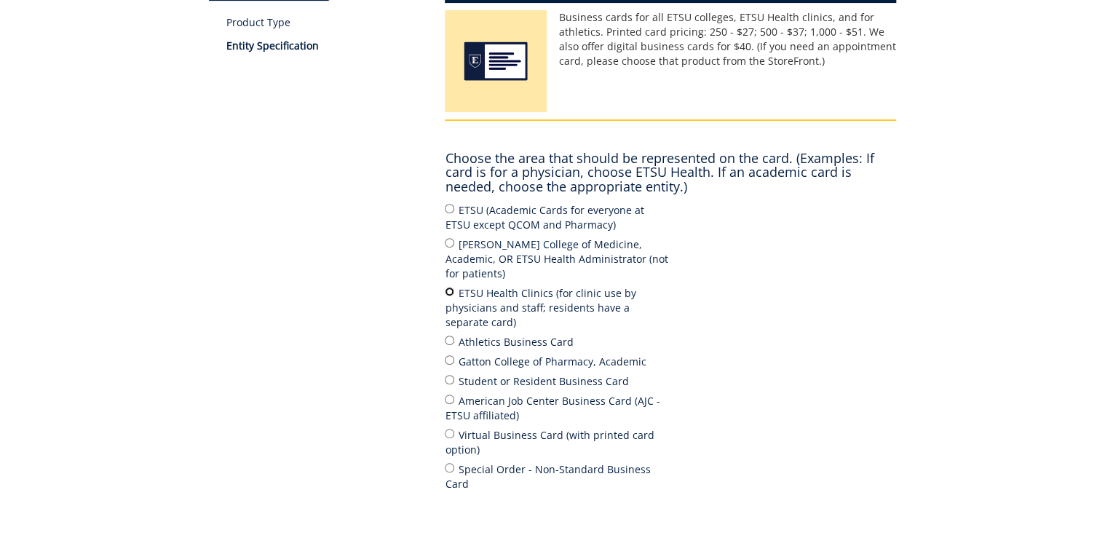
click at [448, 287] on input "ETSU Health Clinics (for clinic use by physicians and staff; residents have a s…" at bounding box center [449, 291] width 9 height 9
radio input "true"
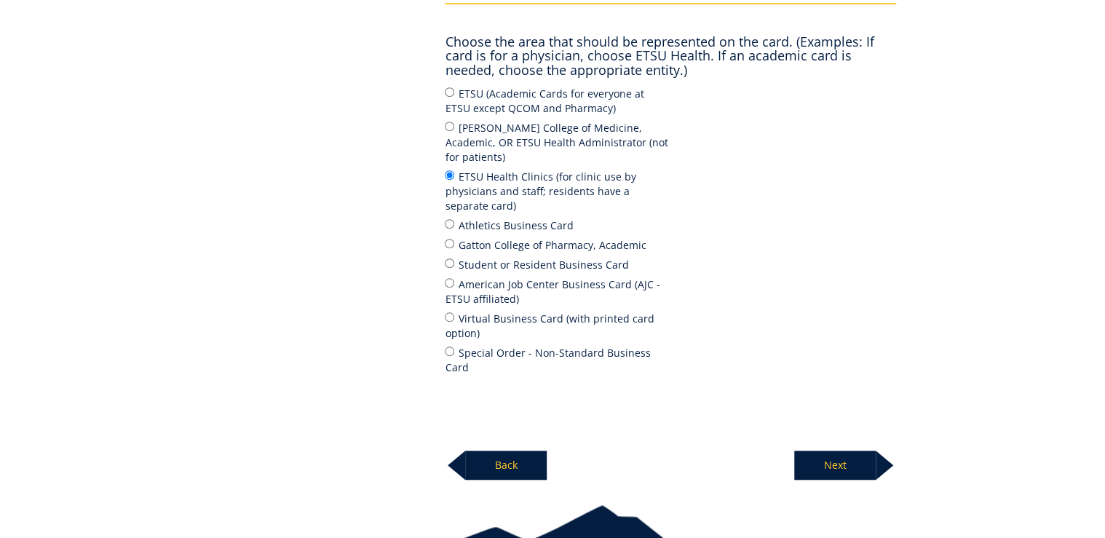
click at [834, 451] on p "Next" at bounding box center [836, 465] width 82 height 29
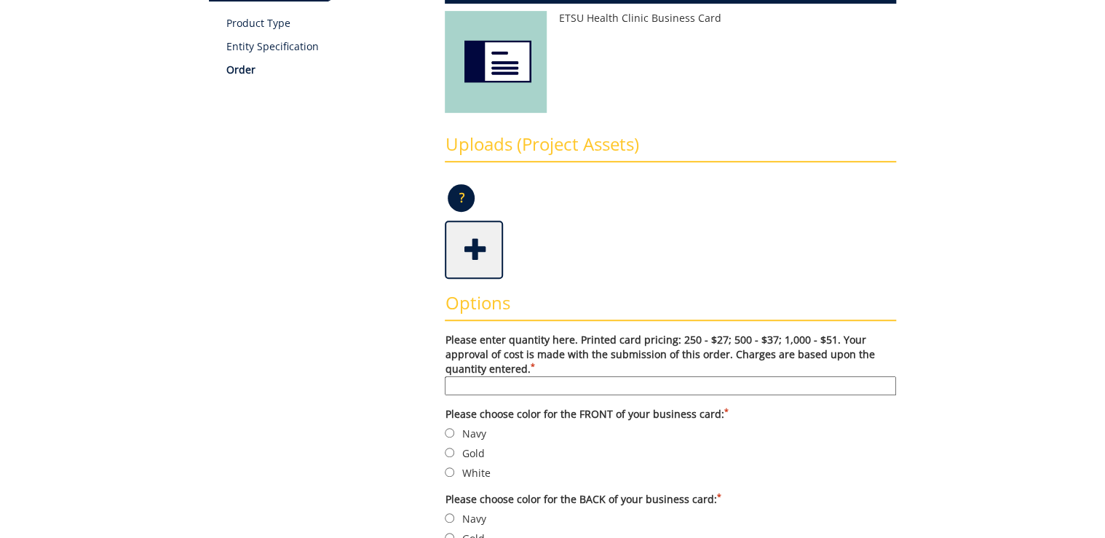
scroll to position [291, 0]
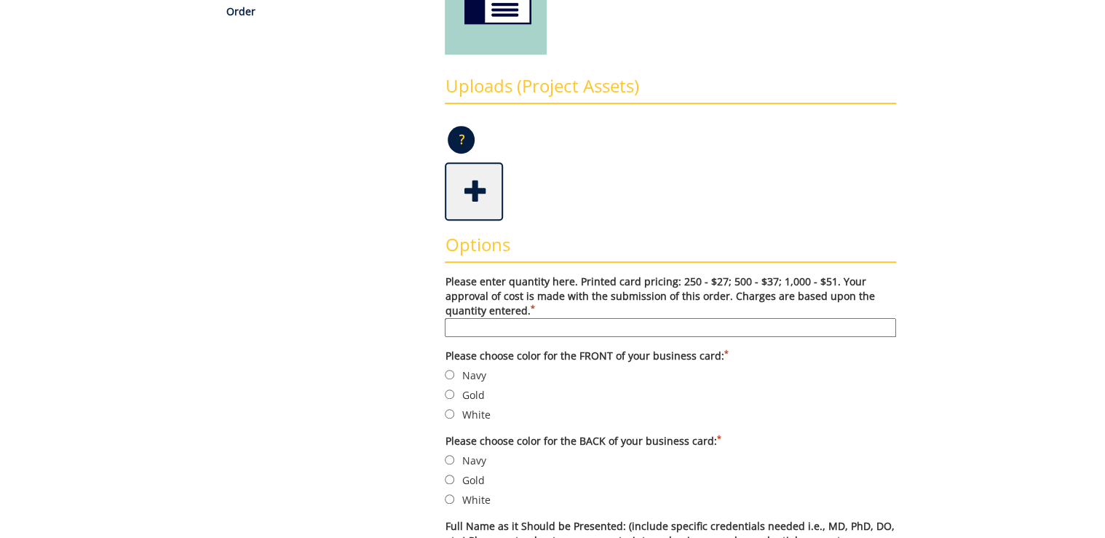
click at [555, 323] on input "Please enter quantity here. Printed card pricing: 250 - $27; 500 - $37; 1,000 -…" at bounding box center [671, 327] width 452 height 19
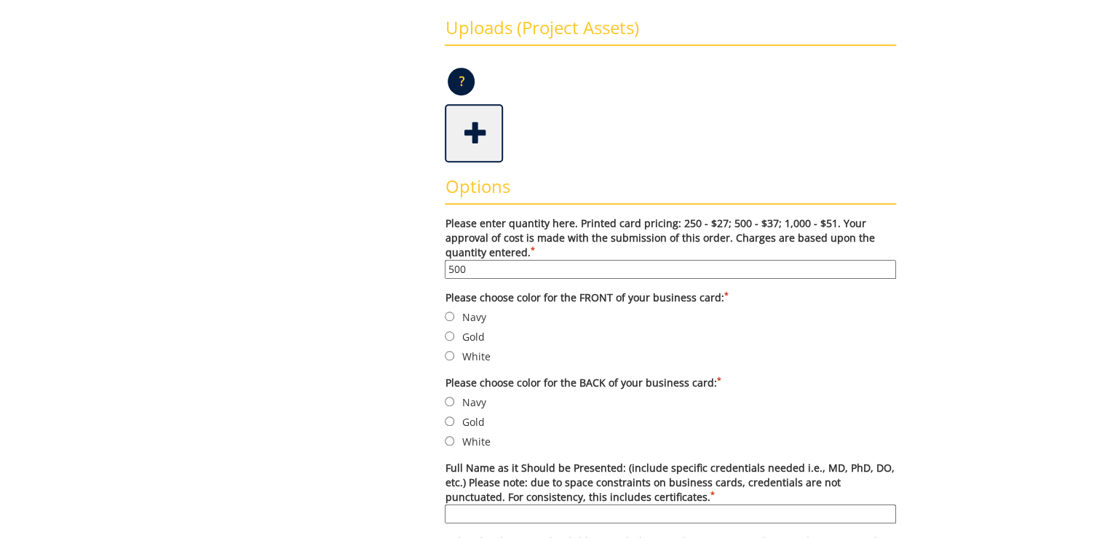
type input "500"
click at [453, 315] on input "Navy" at bounding box center [449, 316] width 9 height 9
radio input "true"
click at [475, 438] on label "White" at bounding box center [671, 441] width 452 height 16
click at [454, 438] on input "White" at bounding box center [449, 440] width 9 height 9
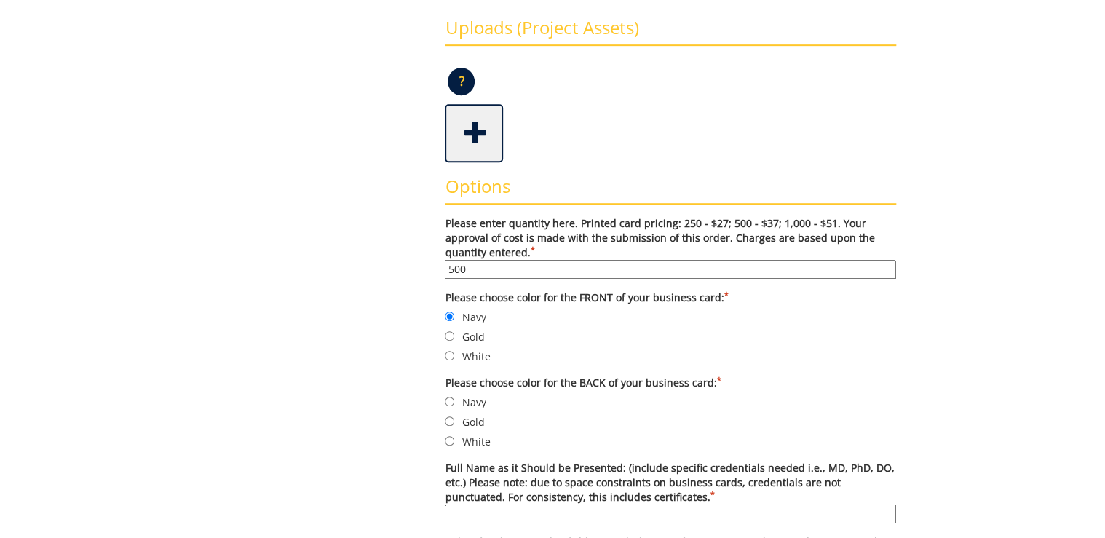
radio input "true"
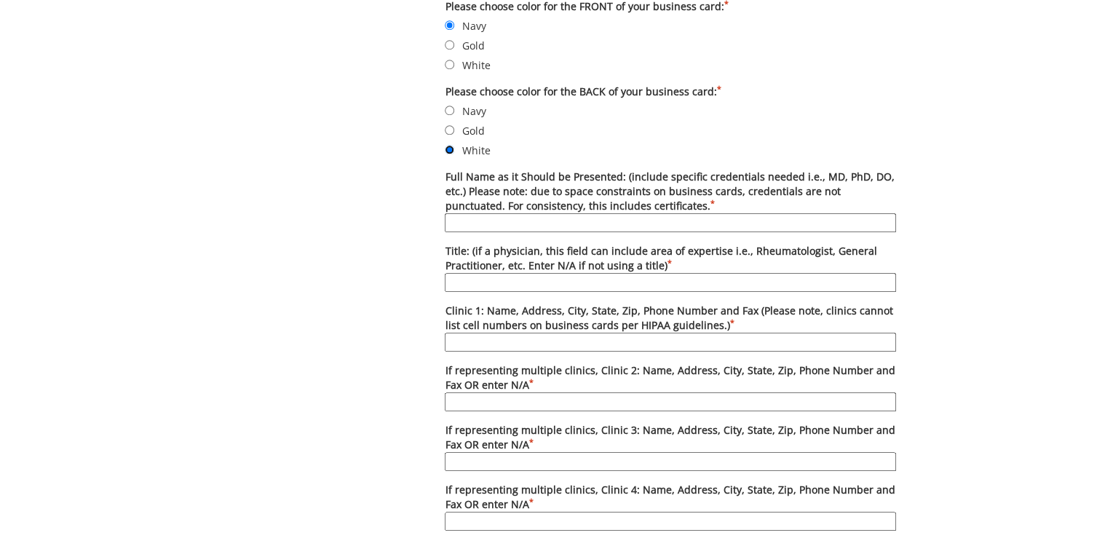
scroll to position [699, 0]
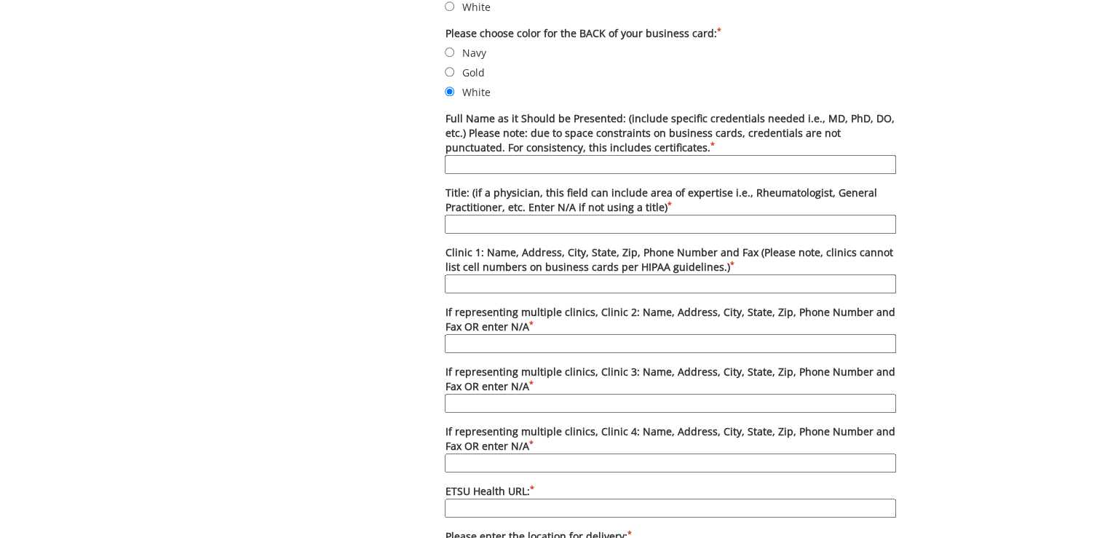
click at [535, 163] on input "Full Name as it Should be Presented: (include specific credentials needed i.e.,…" at bounding box center [671, 164] width 452 height 19
type input "Katie Masters, D.O."
click at [492, 225] on input "Title: (if a physician, this field can include area of expertise i.e., Rheumato…" at bounding box center [671, 224] width 452 height 19
type input "General Internal Medicine Physician"
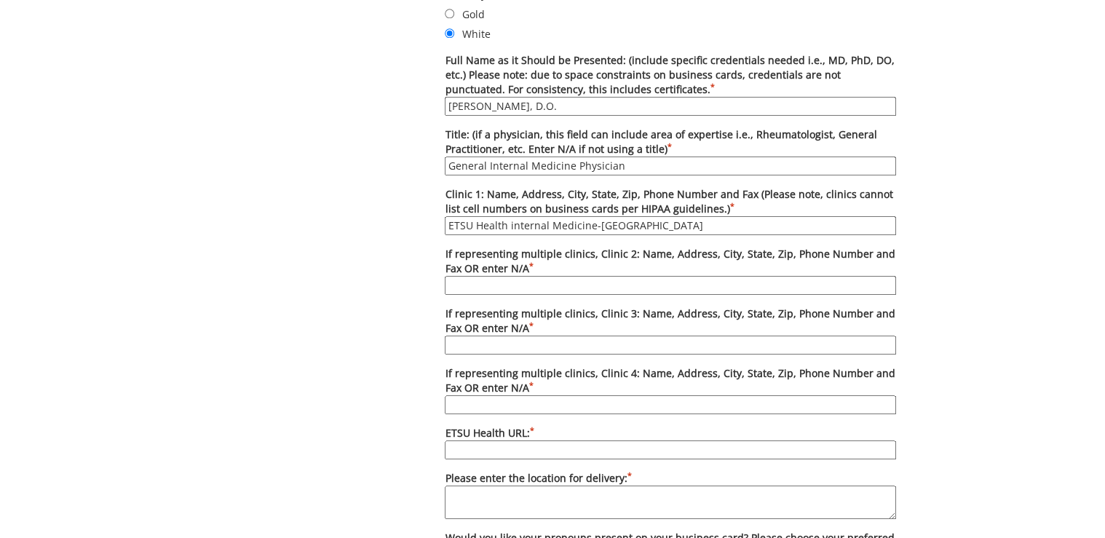
click at [511, 221] on input "ETSU Health internal Medicine-Kingsport" at bounding box center [671, 225] width 452 height 19
click at [673, 216] on input "ETSU Health Internal Medicine-Kingsport" at bounding box center [671, 225] width 452 height 19
drag, startPoint x: 829, startPoint y: 221, endPoint x: 898, endPoint y: 221, distance: 69.2
click at [898, 221] on div "Options Please enter quantity here. Printed card pricing: 250 - $27; 500 - $37;…" at bounding box center [670, 266] width 473 height 1022
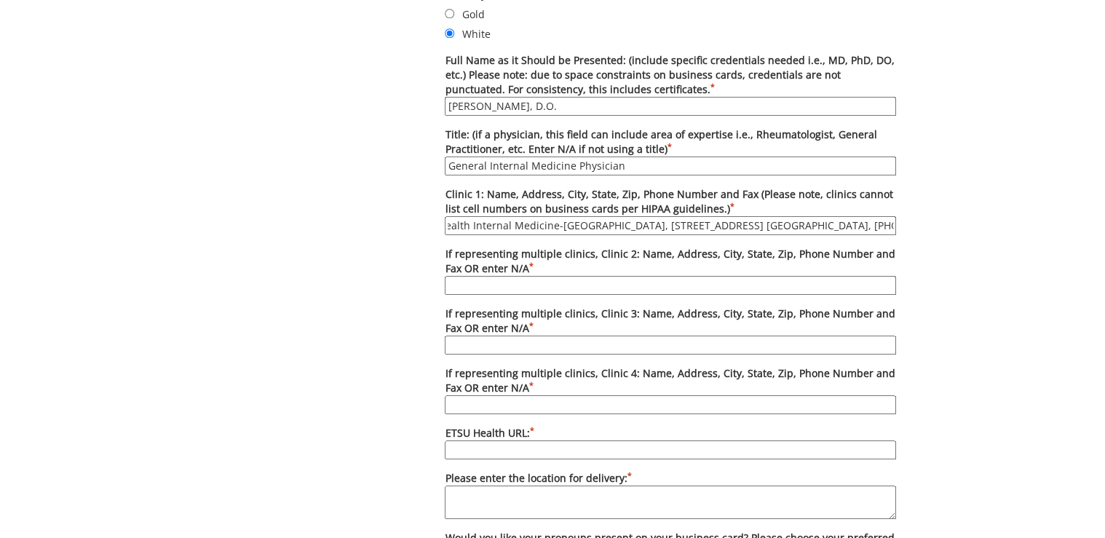
drag, startPoint x: 856, startPoint y: 227, endPoint x: 887, endPoint y: 227, distance: 30.6
click at [887, 227] on input "ETSU Health Internal Medicine-Kingsport, 4 Sheridan Sq. Suite 200, Kingsport, T…" at bounding box center [671, 225] width 452 height 19
click at [857, 222] on input "ETSU Health Internal Medicine-Kingsport, 4 Sheridan Sq. Suite 200, Kingsport, T…" at bounding box center [671, 225] width 452 height 19
click at [809, 221] on input "ETSU Health Internal Medicine-Kingsport, 4 Sheridan Sq. Suite 200, Kingsport, T…" at bounding box center [671, 225] width 452 height 19
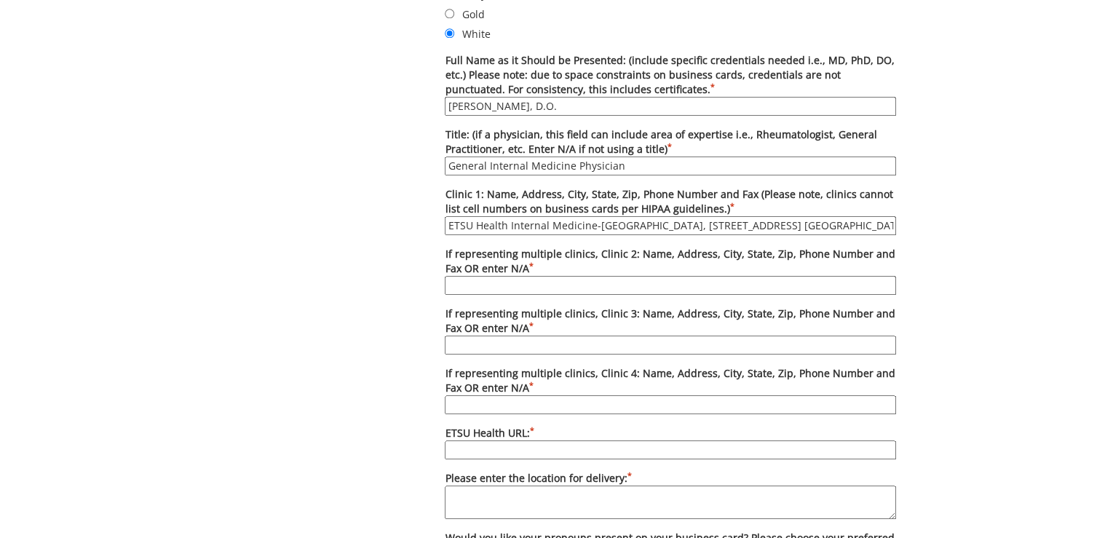
scroll to position [0, 43]
paste input "(423) 246-1906"
click at [824, 224] on input "ETSU Health Internal Medicine-Kingsport, 4 Sheridan Sq. Suite 200, Kingsport, T…" at bounding box center [671, 225] width 452 height 19
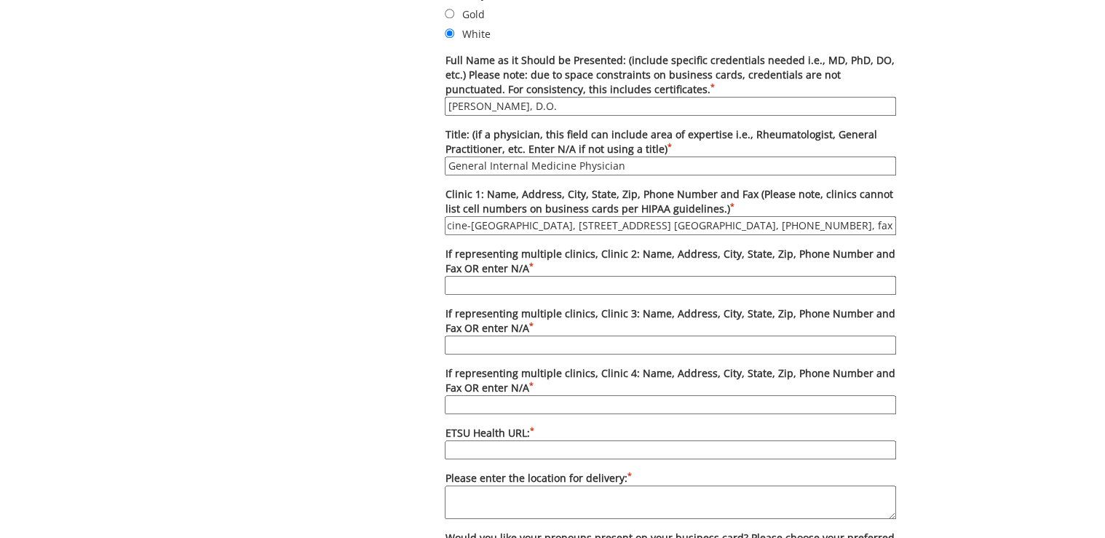
click at [736, 222] on input "ETSU Health Internal Medicine-Kingsport, 4 Sheridan Sq. Suite 200, Kingsport, T…" at bounding box center [671, 225] width 452 height 19
type input "ETSU Health Internal Medicine-[GEOGRAPHIC_DATA], [STREET_ADDRESS] [GEOGRAPHIC_D…"
click at [796, 283] on input "If representing multiple clinics, Clinic 2: Name, Address, City, State, Zip, Ph…" at bounding box center [671, 285] width 452 height 19
type input "N/A"
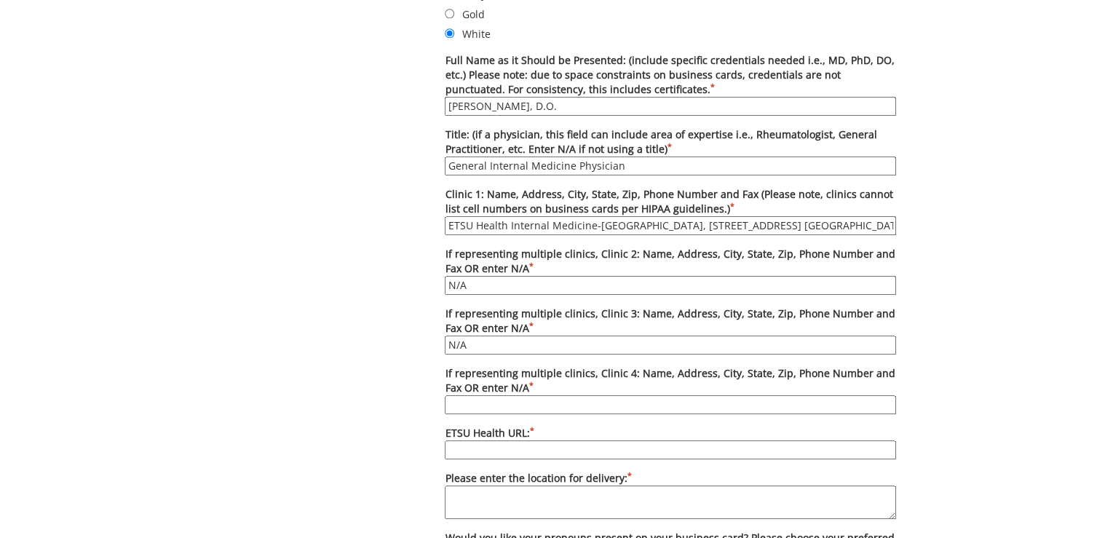
type input "N/A"
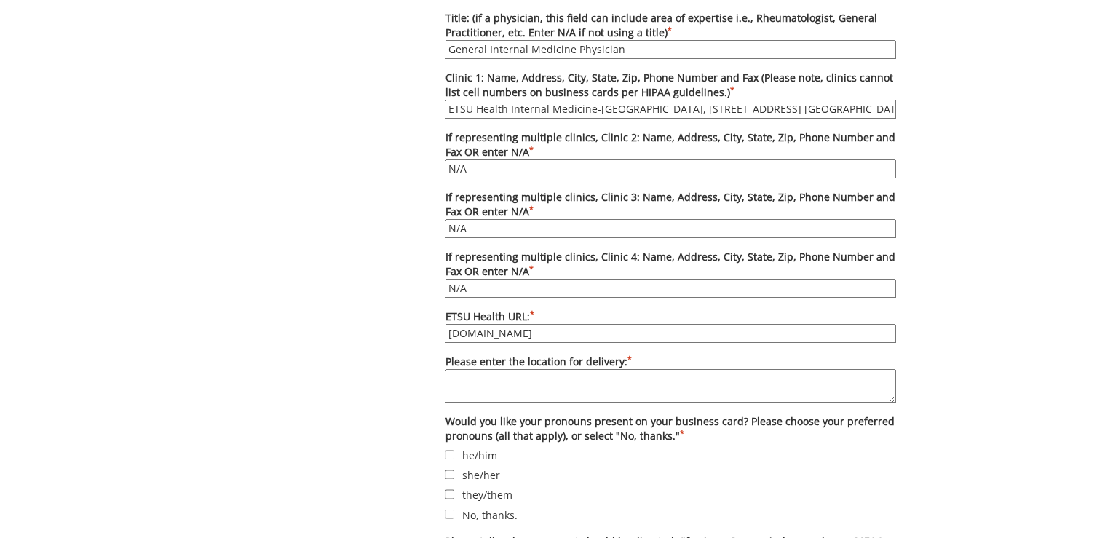
scroll to position [932, 0]
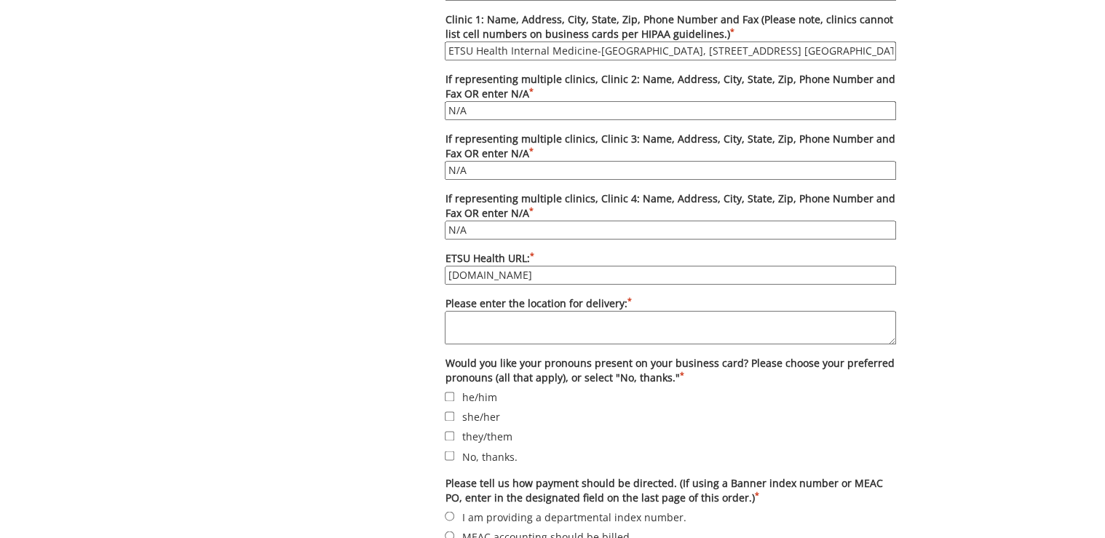
type input "[DOMAIN_NAME]"
click at [521, 320] on textarea "Please enter the location for delivery: *" at bounding box center [671, 327] width 452 height 33
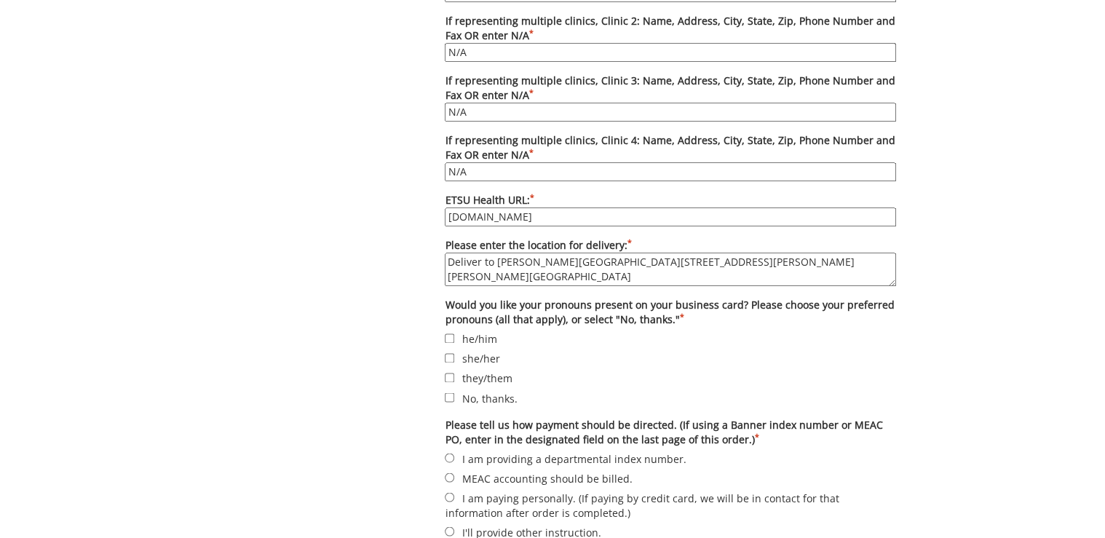
scroll to position [1049, 0]
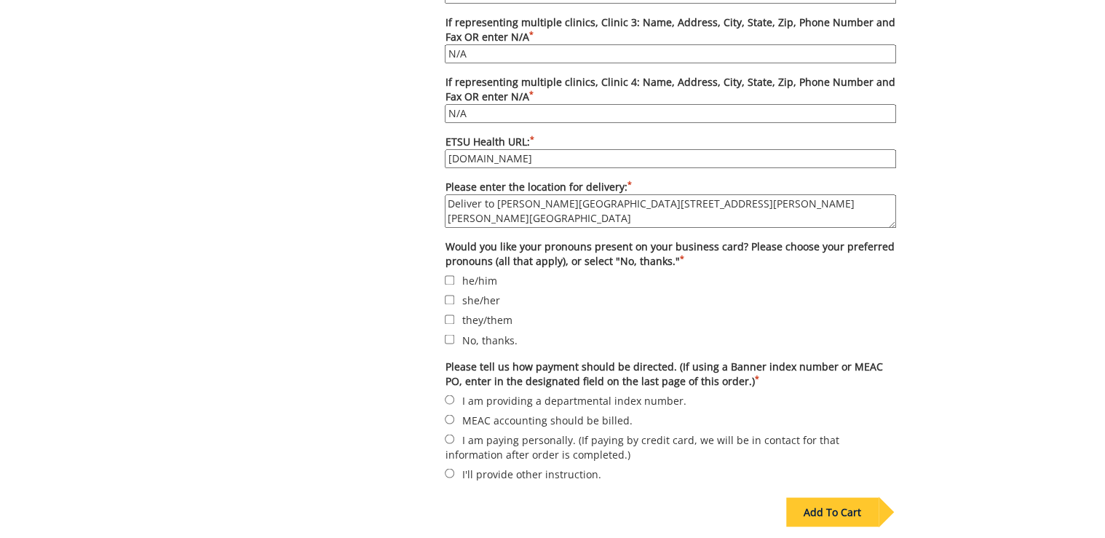
type textarea "Deliver to [PERSON_NAME][GEOGRAPHIC_DATA][STREET_ADDRESS][PERSON_NAME][PERSON_N…"
click at [482, 332] on label "No, thanks." at bounding box center [671, 339] width 452 height 16
click at [454, 334] on input "No, thanks." at bounding box center [449, 338] width 9 height 9
checkbox input "true"
click at [449, 395] on input "I am providing a departmental index number." at bounding box center [449, 399] width 9 height 9
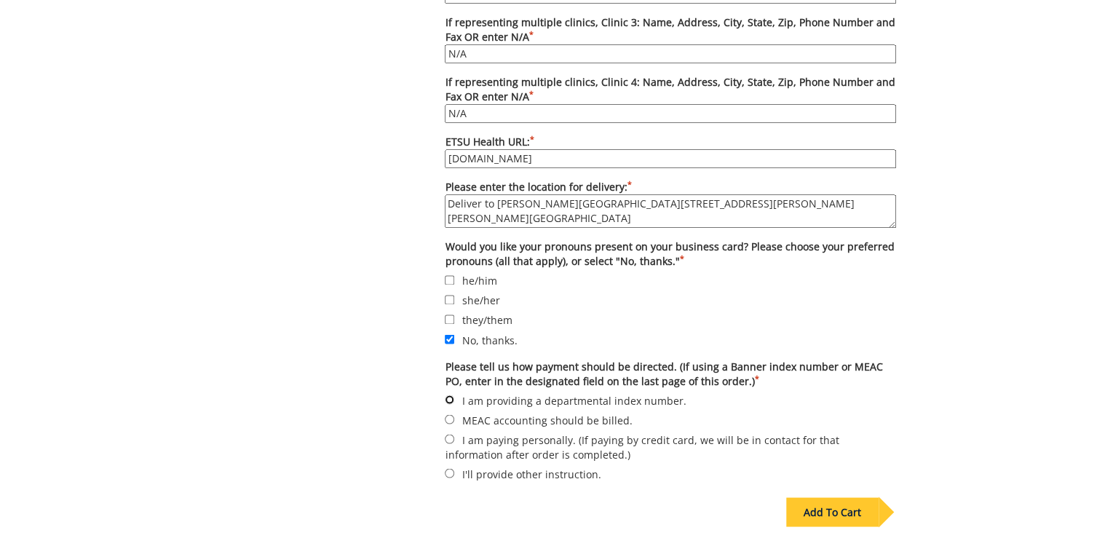
radio input "true"
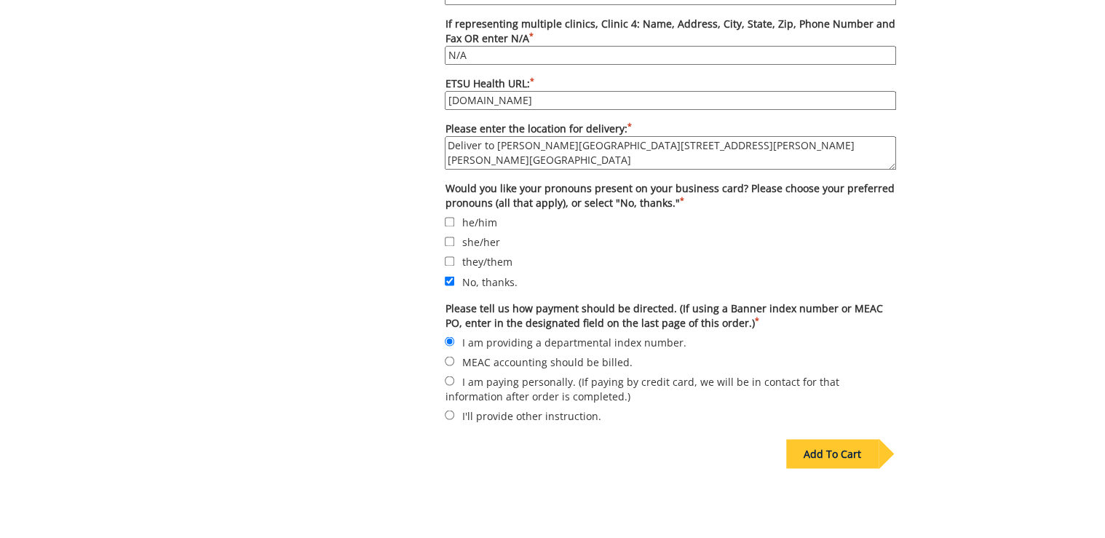
click at [846, 440] on div "Add To Cart" at bounding box center [833, 453] width 92 height 29
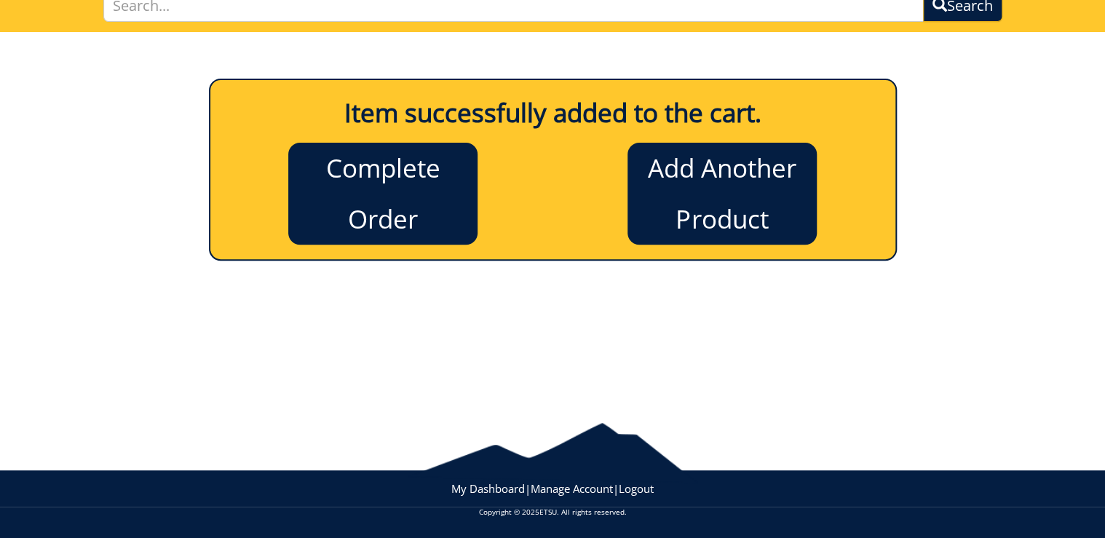
scroll to position [0, 0]
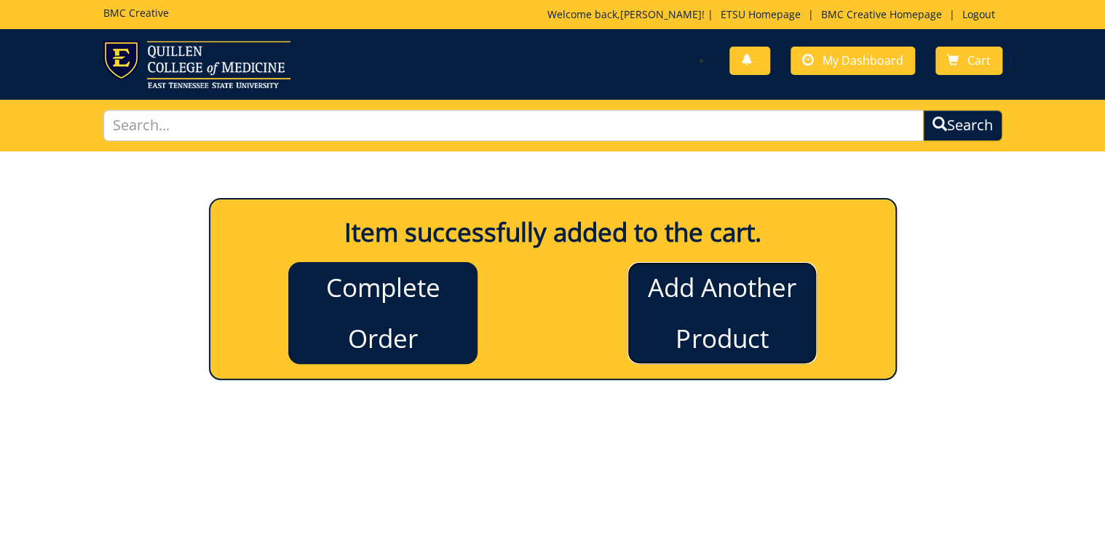
click at [758, 310] on link "Add Another Product" at bounding box center [722, 313] width 189 height 102
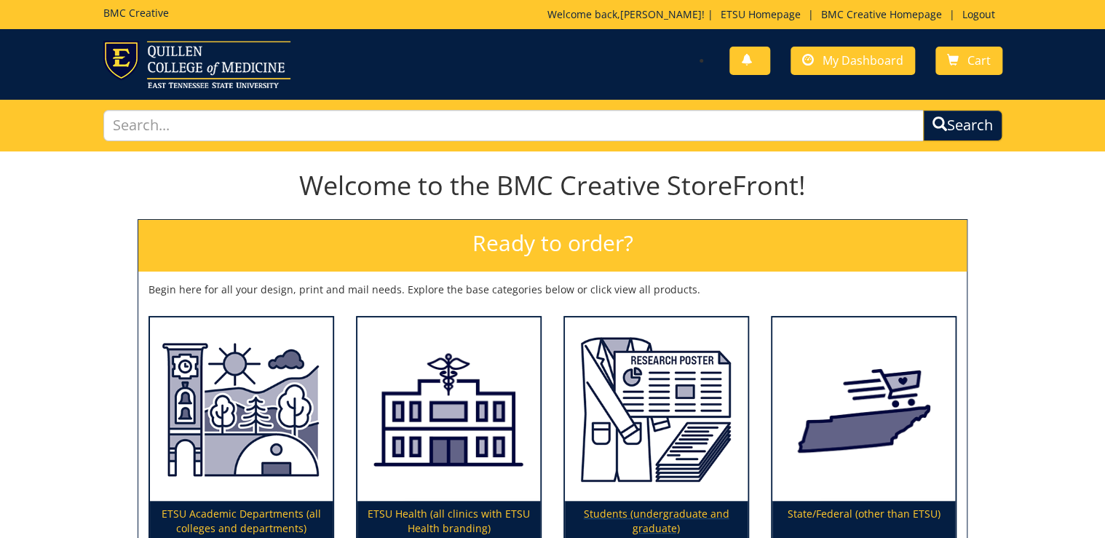
scroll to position [117, 0]
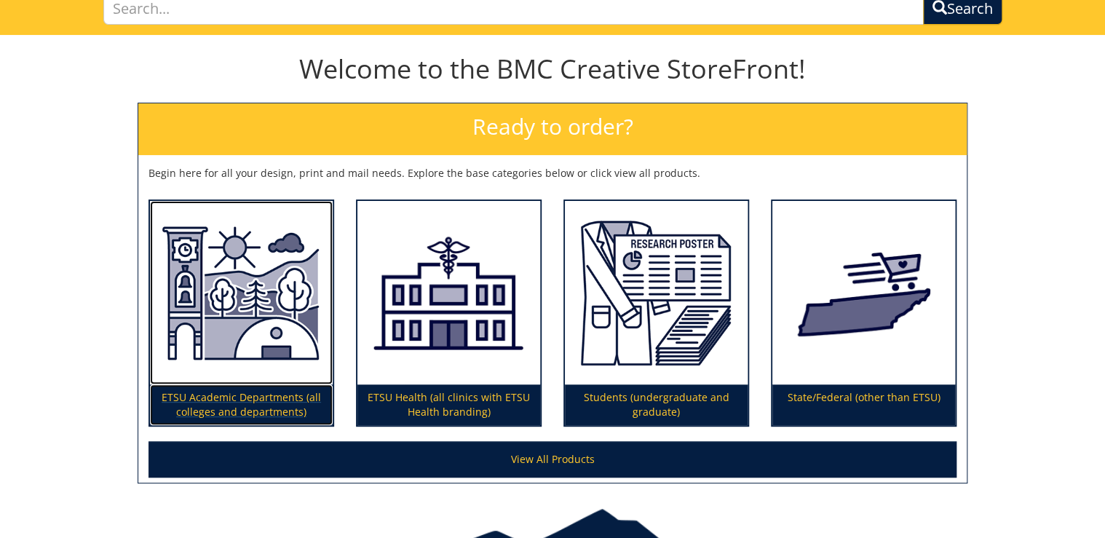
click at [282, 399] on p "ETSU Academic Departments (all colleges and departments)" at bounding box center [241, 405] width 183 height 41
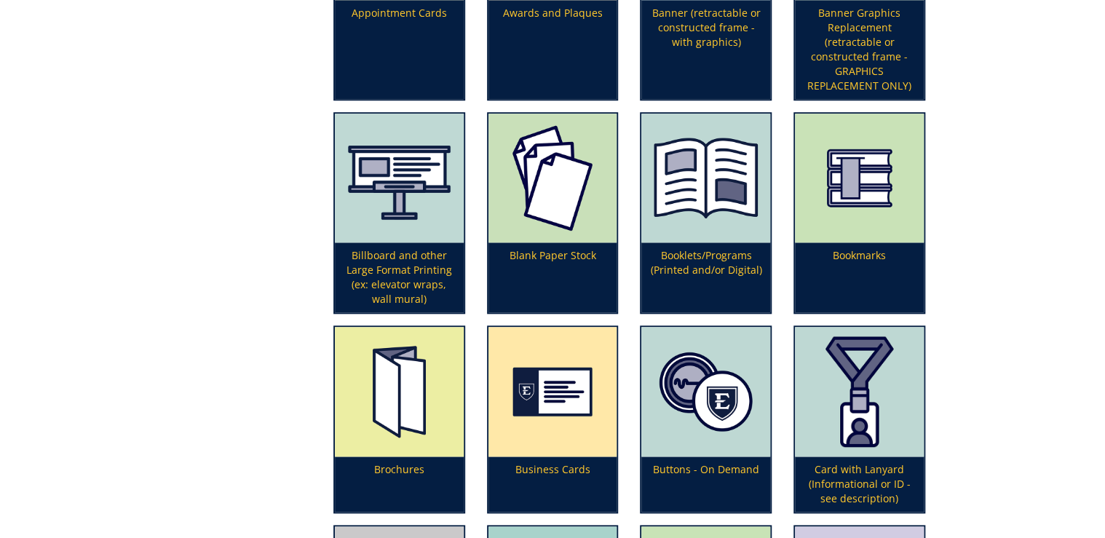
scroll to position [699, 0]
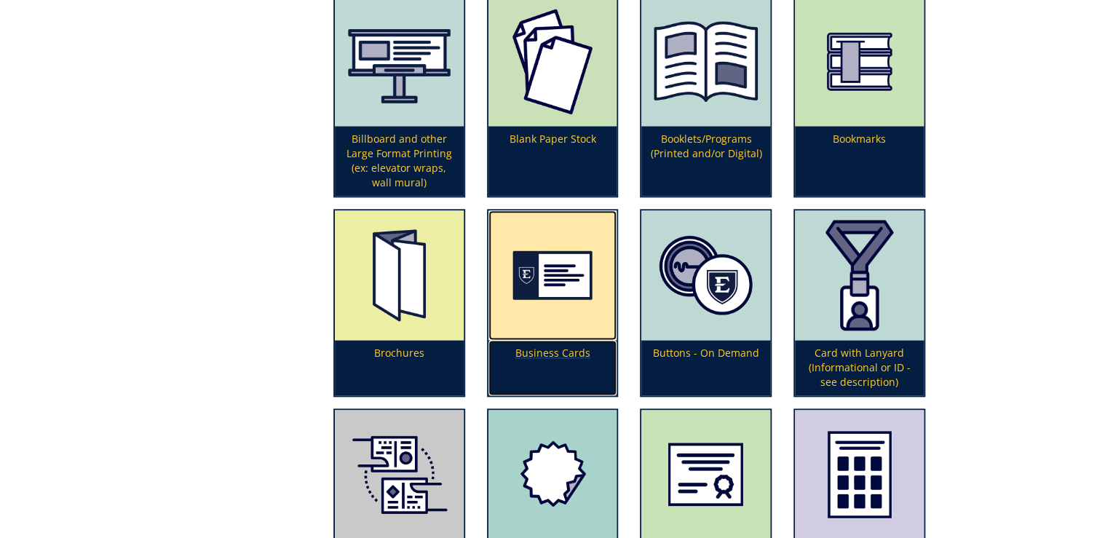
click at [549, 336] on img at bounding box center [553, 275] width 129 height 130
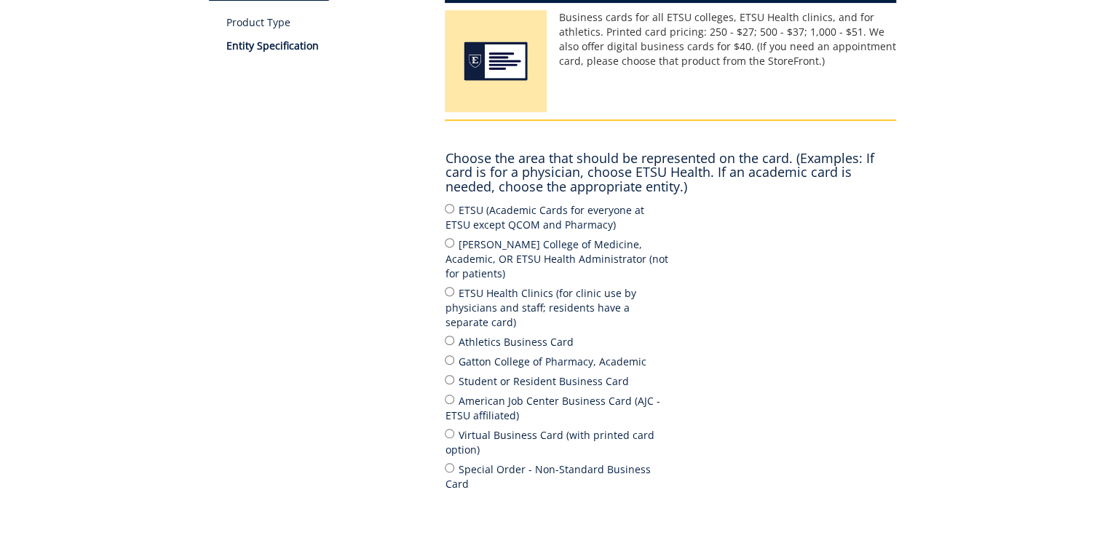
scroll to position [291, 0]
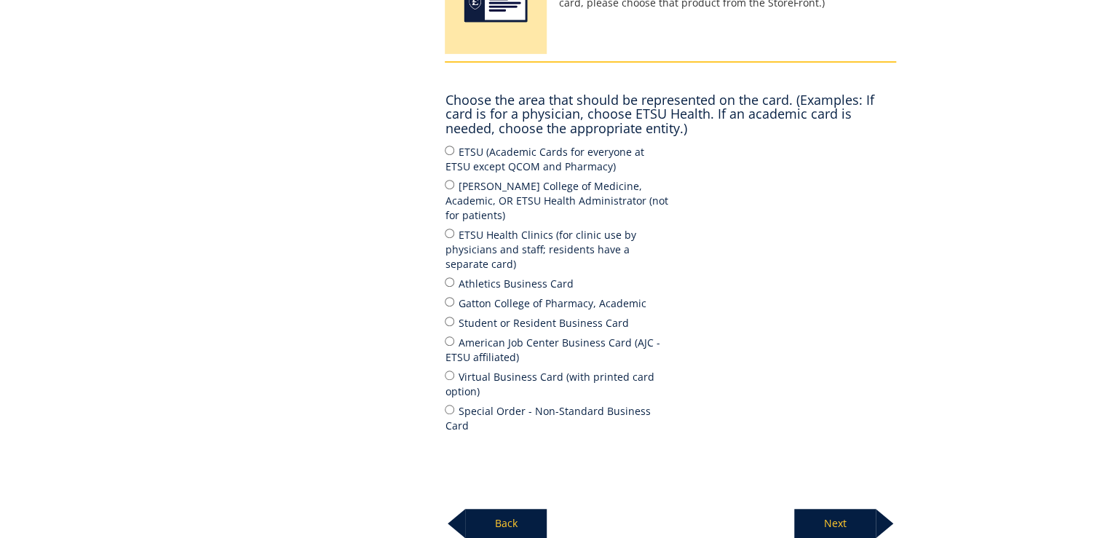
click at [479, 192] on label "[PERSON_NAME] College of Medicine, Academic, OR ETSU Health Administrator (not …" at bounding box center [558, 200] width 226 height 45
click at [454, 189] on input "[PERSON_NAME] College of Medicine, Academic, OR ETSU Health Administrator (not …" at bounding box center [449, 184] width 9 height 9
radio input "true"
click at [831, 509] on p "Next" at bounding box center [836, 523] width 82 height 29
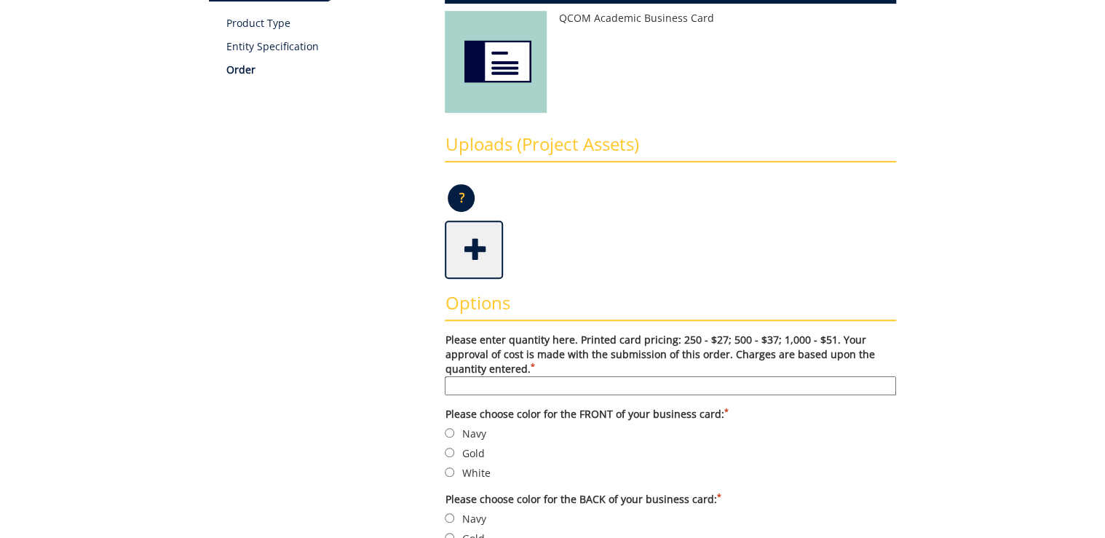
scroll to position [350, 0]
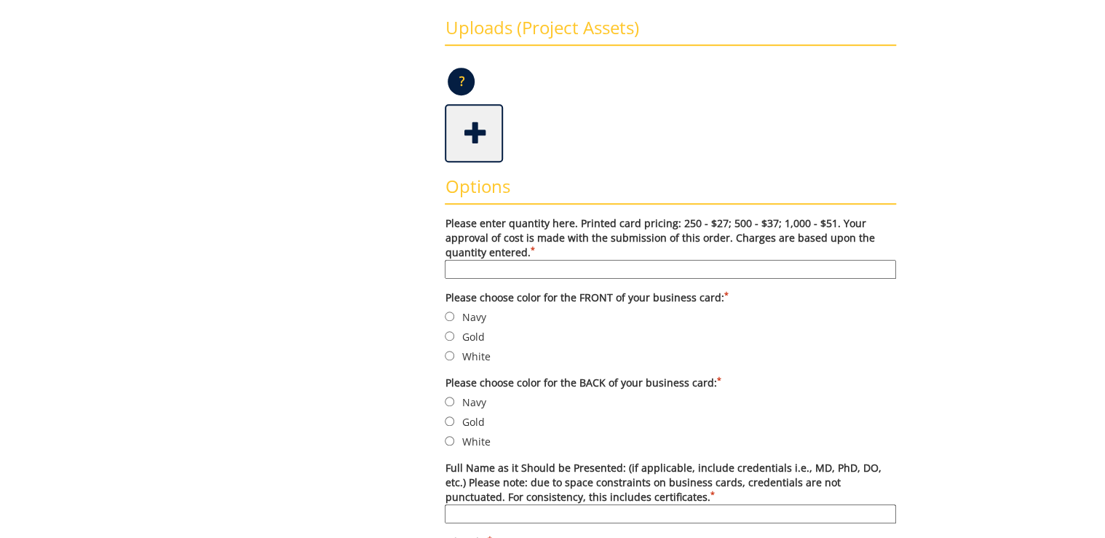
click at [674, 272] on input "Please enter quantity here. Printed card pricing: 250 - $27; 500 - $37; 1,000 -…" at bounding box center [671, 269] width 452 height 19
type input "500"
click at [462, 314] on label "Navy" at bounding box center [671, 317] width 452 height 16
click at [454, 314] on input "Navy" at bounding box center [449, 316] width 9 height 9
radio input "true"
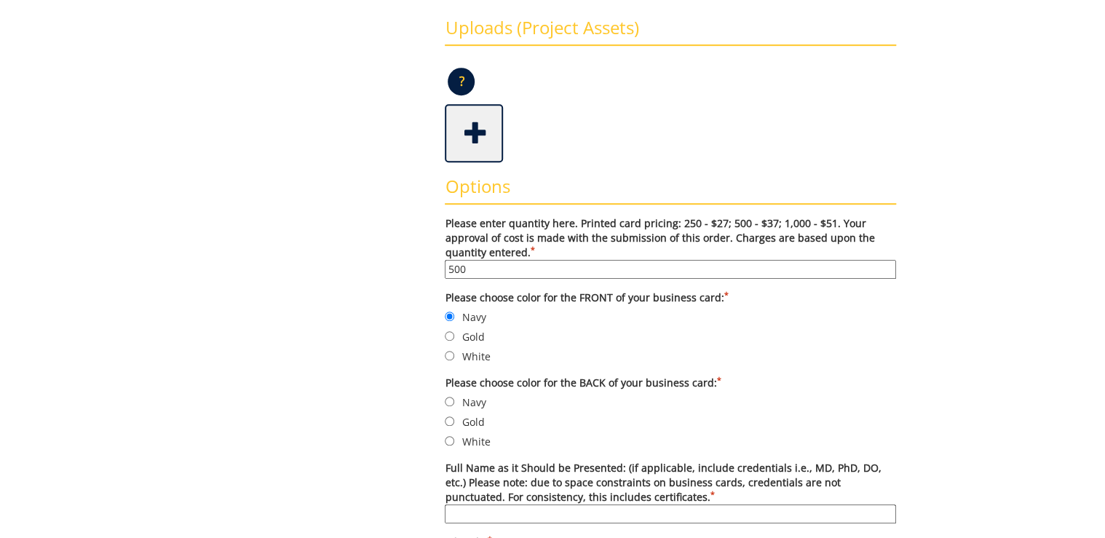
click at [473, 443] on label "White" at bounding box center [671, 441] width 452 height 16
click at [454, 443] on input "White" at bounding box center [449, 440] width 9 height 9
radio input "true"
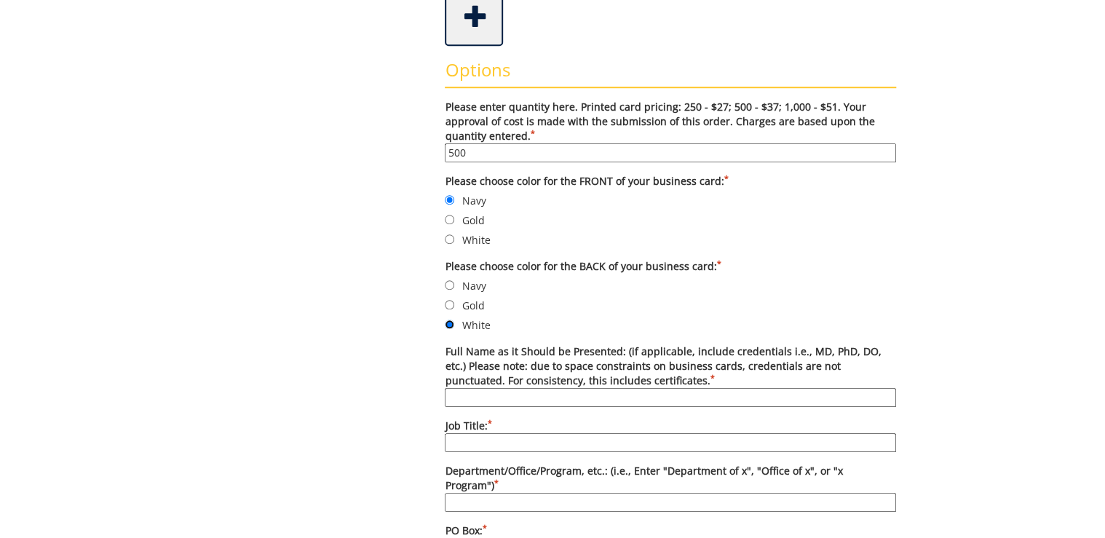
scroll to position [583, 0]
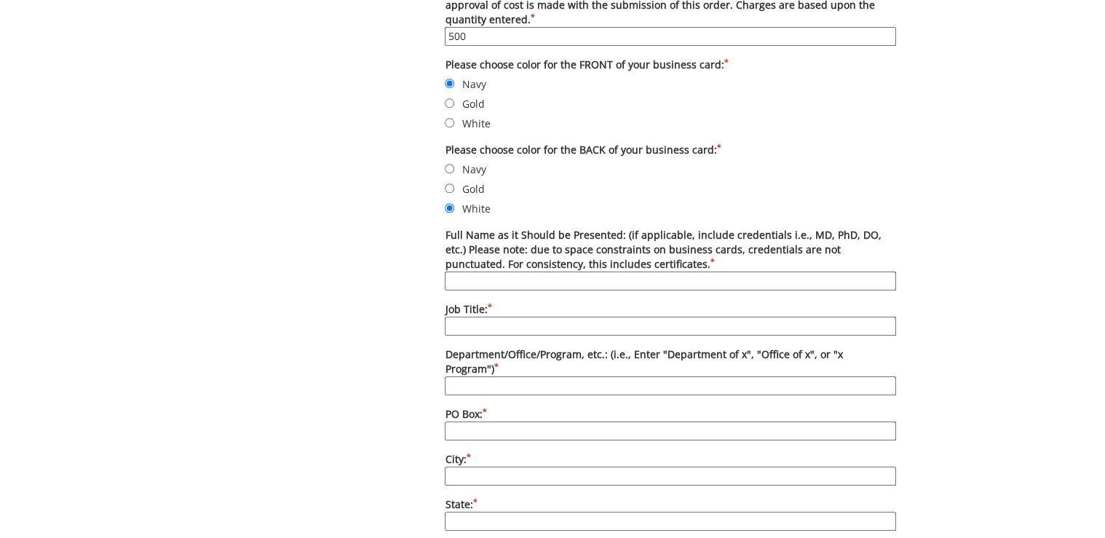
click at [569, 275] on input "Full Name as it Should be Presented: (if applicable, include credentials i.e., …" at bounding box center [671, 281] width 452 height 19
type input "David Tierney"
click at [510, 317] on input "Job Title: *" at bounding box center [671, 326] width 452 height 19
type input "Assistant Professor"
type input "Department of Internal Medicine"
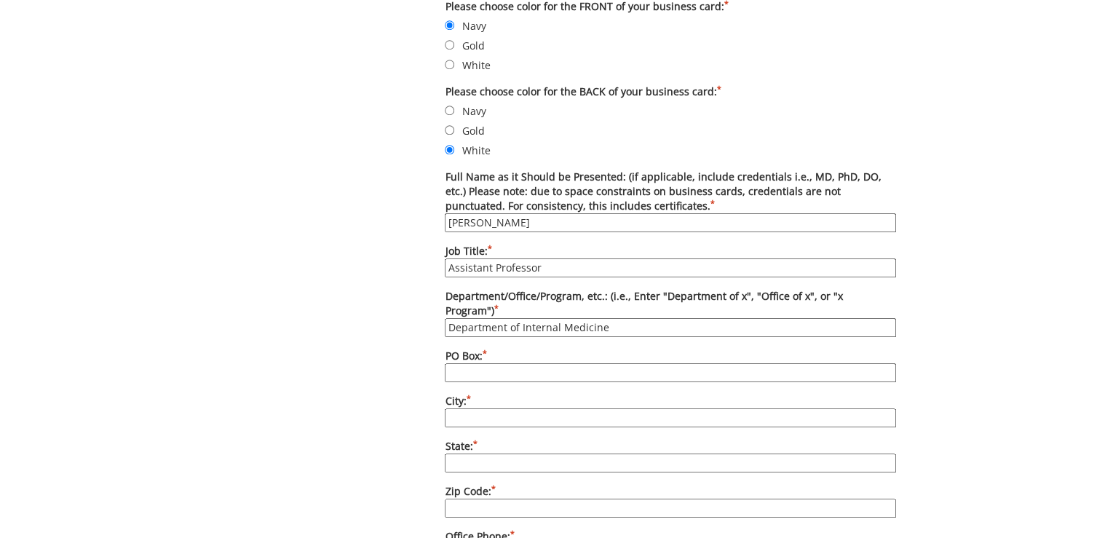
scroll to position [699, 0]
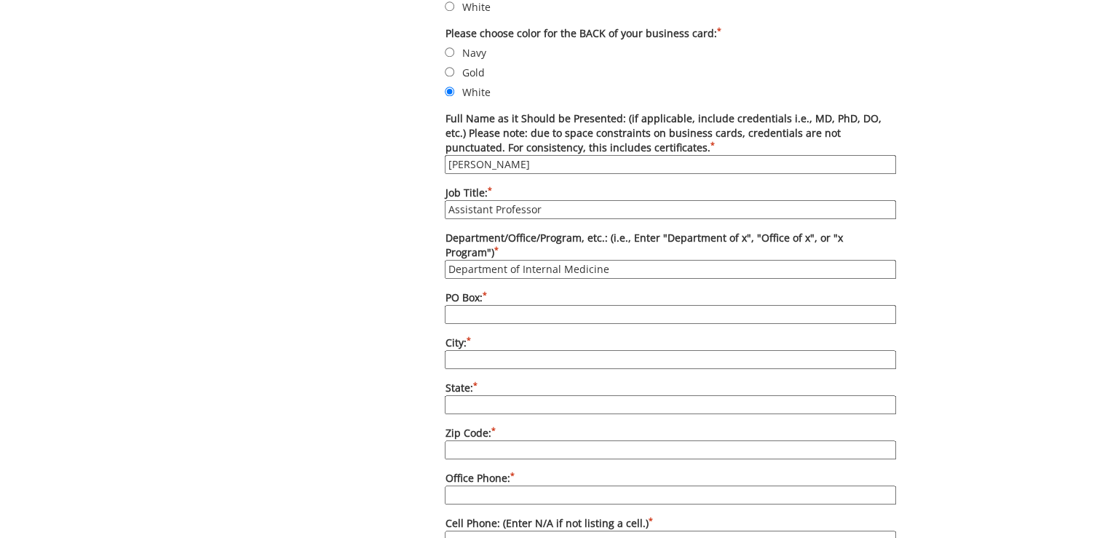
click at [540, 305] on input "PO Box: *" at bounding box center [671, 314] width 452 height 19
type input "70622"
type input "Johnson City"
type input "TN"
type input "37604"
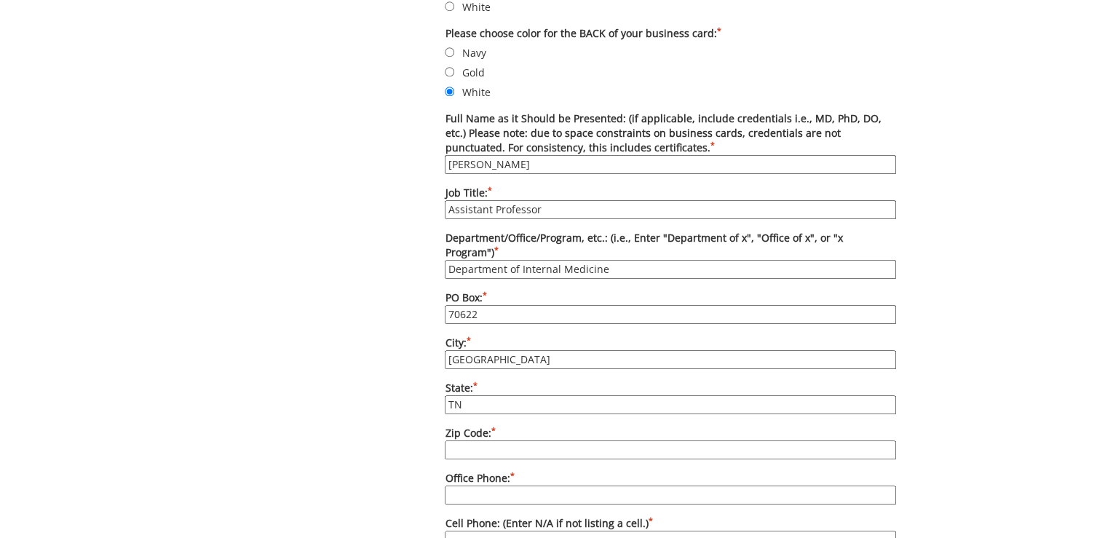
type input "423-439-6282"
type input "N/A"
type input "mastersk@etsu.edu"
type input "etsu.edu/com/intmed"
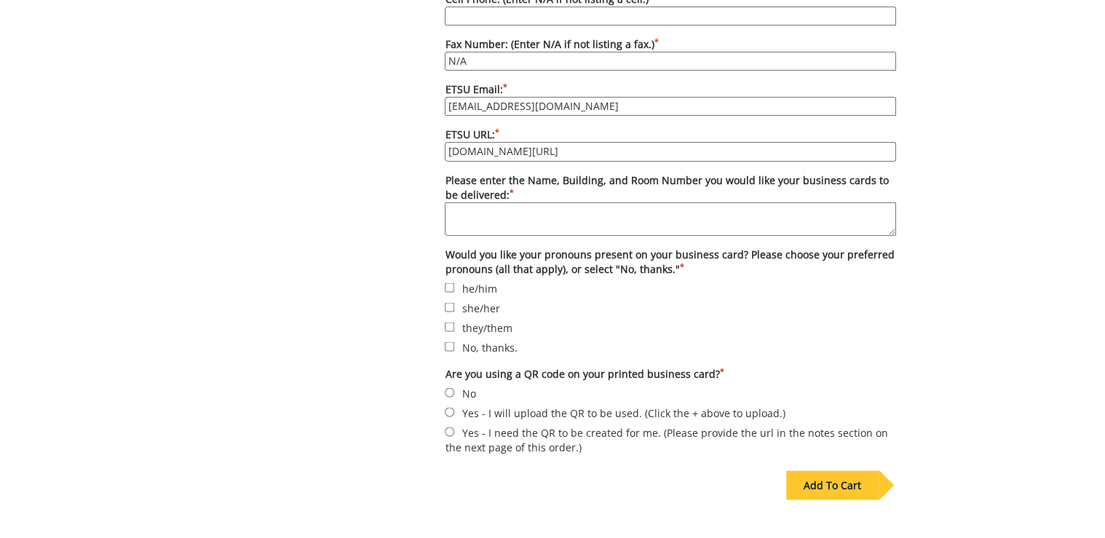
scroll to position [1282, 0]
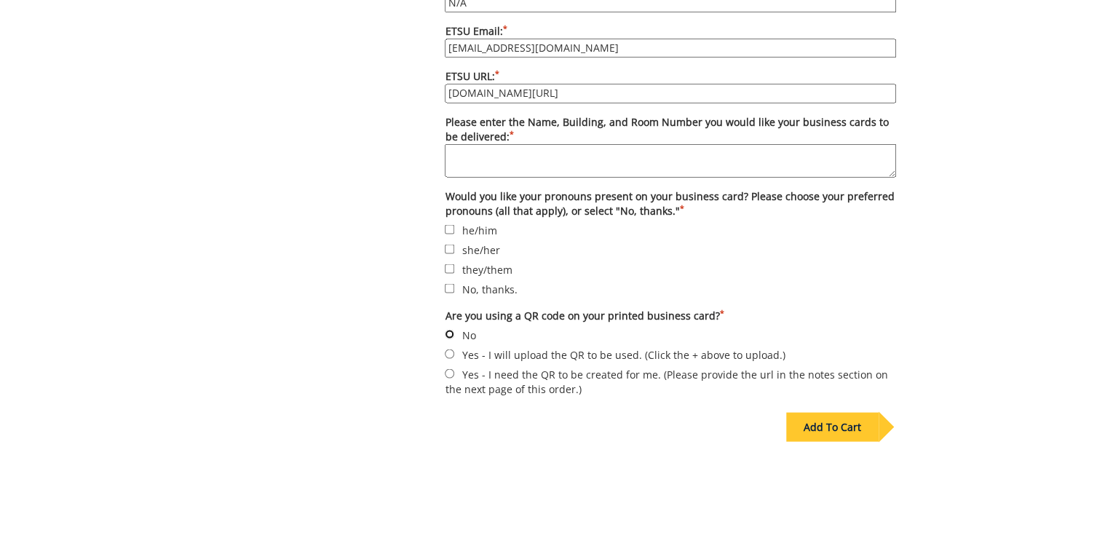
click at [448, 329] on input "No" at bounding box center [449, 333] width 9 height 9
radio input "true"
click at [458, 280] on label "No, thanks." at bounding box center [671, 288] width 452 height 16
click at [454, 283] on input "No, thanks." at bounding box center [449, 287] width 9 height 9
checkbox input "true"
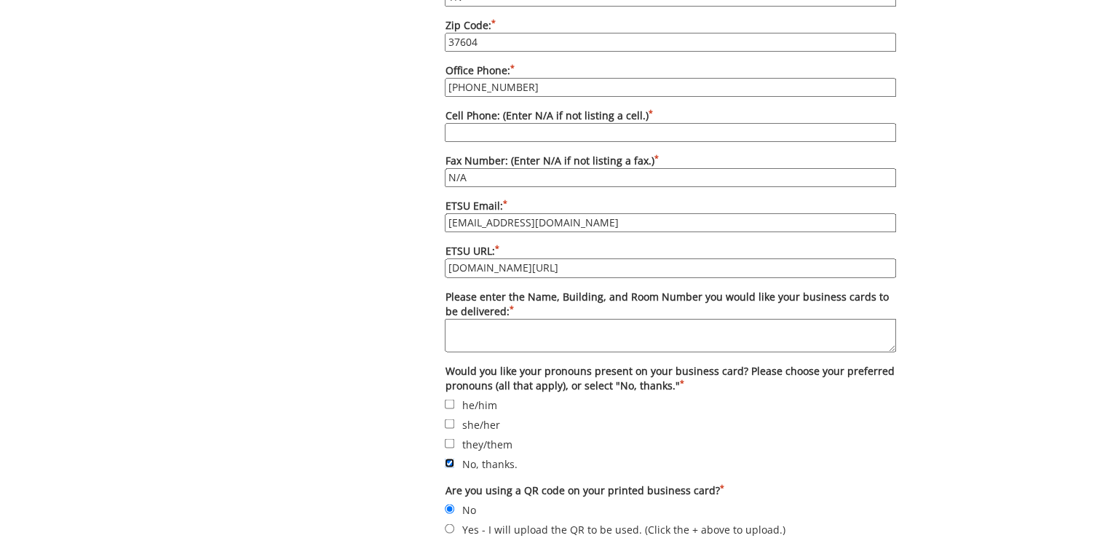
scroll to position [1049, 0]
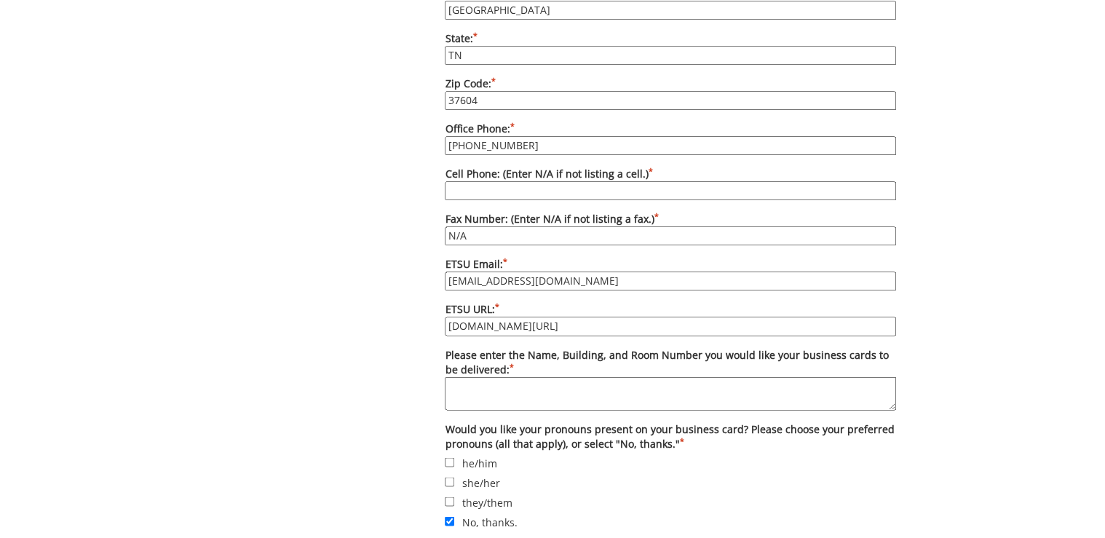
click at [497, 377] on textarea "Please enter the Name, Building, and Room Number you would like your business c…" at bounding box center [671, 393] width 452 height 33
paste textarea "Deliver to Lani Ditcharo, PO Box 70622, Carl A Jones Hall, Building 1"
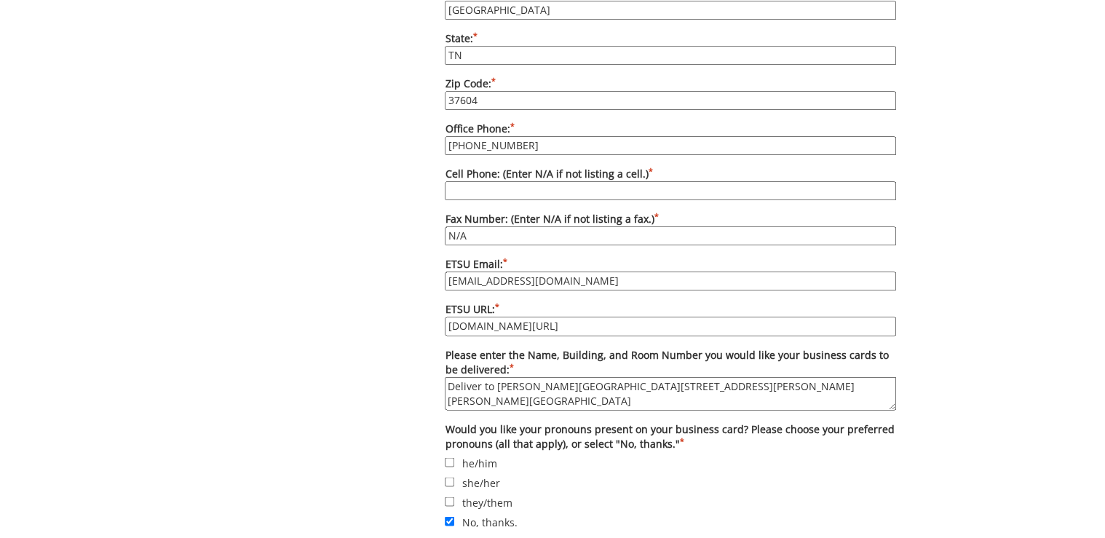
type textarea "Deliver to [PERSON_NAME][GEOGRAPHIC_DATA][STREET_ADDRESS][PERSON_NAME][PERSON_N…"
click at [540, 272] on input "mastersk@etsu.edu" at bounding box center [671, 281] width 452 height 19
click at [540, 272] on input "[EMAIL_ADDRESS][DOMAIN_NAME]" at bounding box center [671, 281] width 452 height 19
click at [540, 272] on input "mastersk@etsu.edu" at bounding box center [671, 281] width 452 height 19
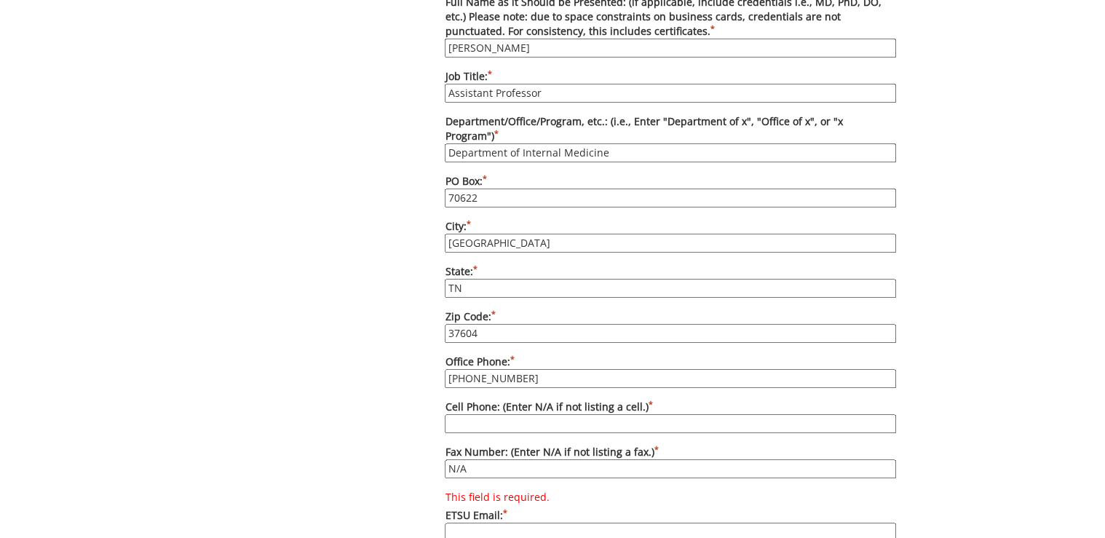
scroll to position [757, 0]
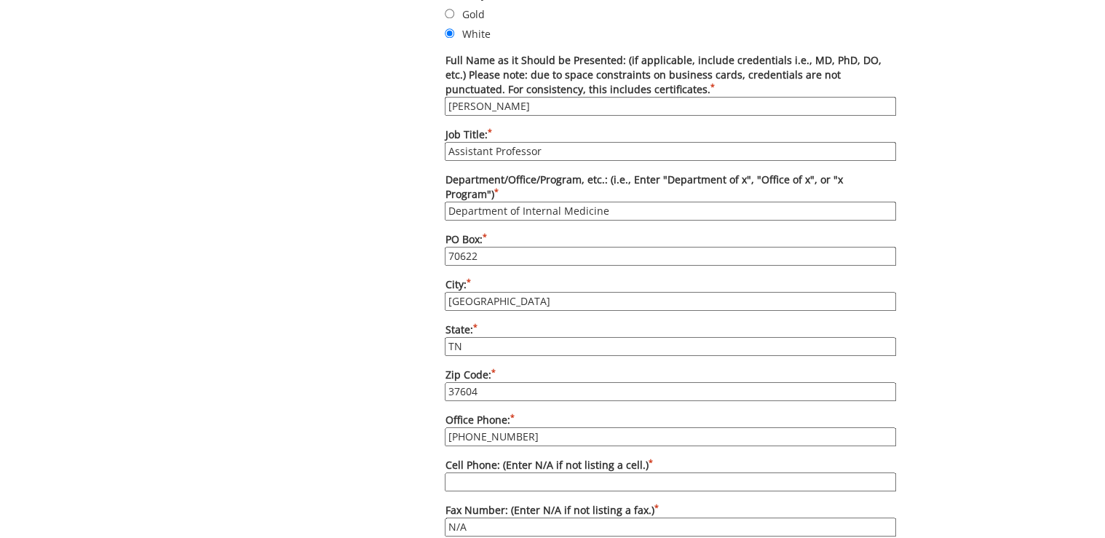
click at [577, 151] on input "Assistant Professor" at bounding box center [671, 151] width 452 height 19
type input "Assistant Professor, Director of Behavioral"
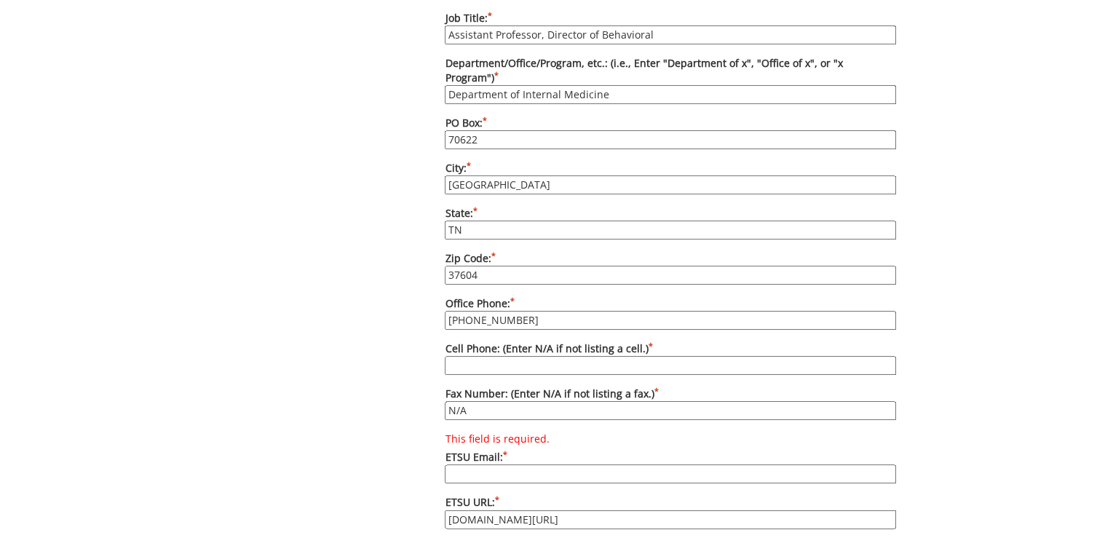
click at [542, 441] on label "This field is required. ETSU Email: *" at bounding box center [671, 458] width 452 height 52
click at [542, 465] on input "This field is required. ETSU Email: *" at bounding box center [671, 474] width 452 height 19
click at [538, 465] on input "This field is required. ETSU Email: *" at bounding box center [671, 474] width 452 height 19
paste input "tierneyd@etsu.edu"
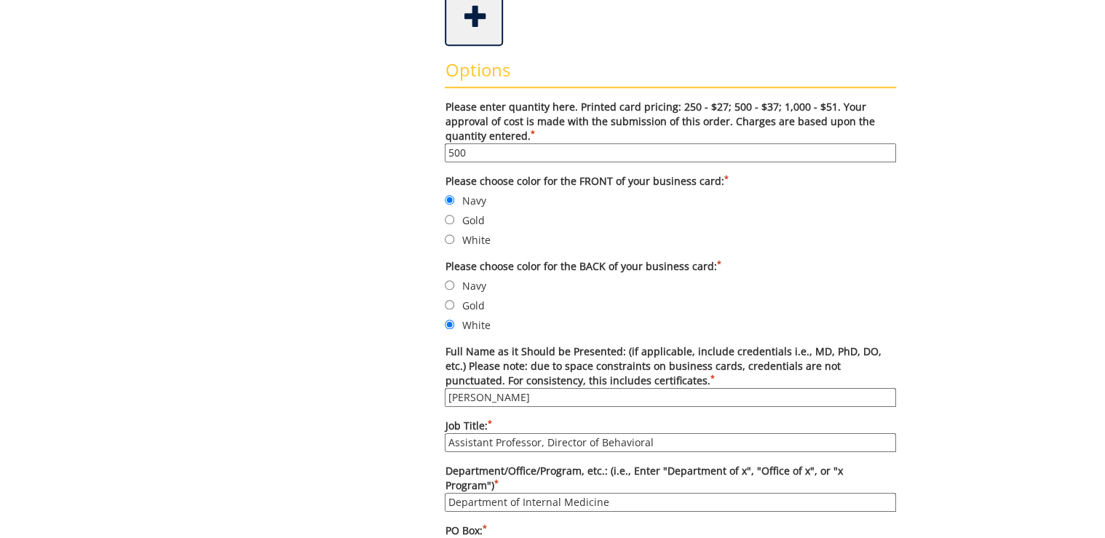
scroll to position [524, 0]
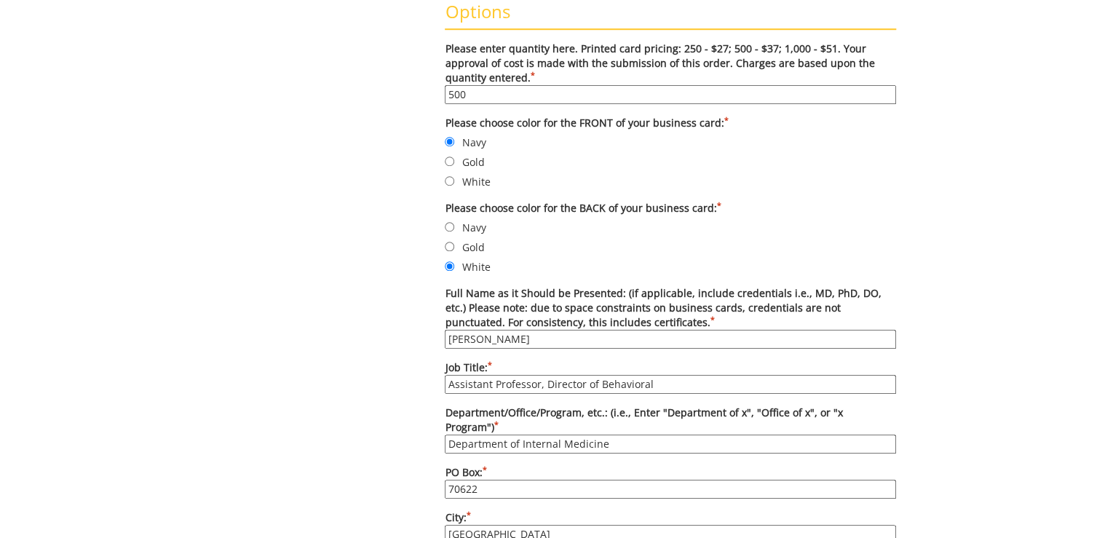
type input "tierneyd@etsu.edu"
click at [626, 377] on input "Assistant Professor, Director of Behavioral" at bounding box center [671, 384] width 452 height 19
click at [671, 389] on input "Assistant Professor, Director of Behavioral" at bounding box center [671, 384] width 452 height 19
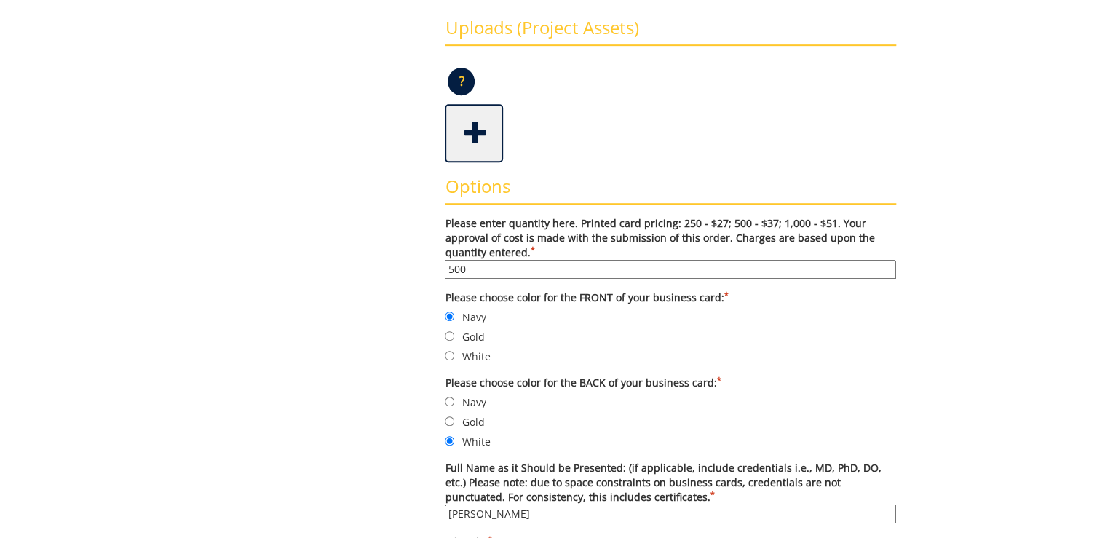
scroll to position [466, 0]
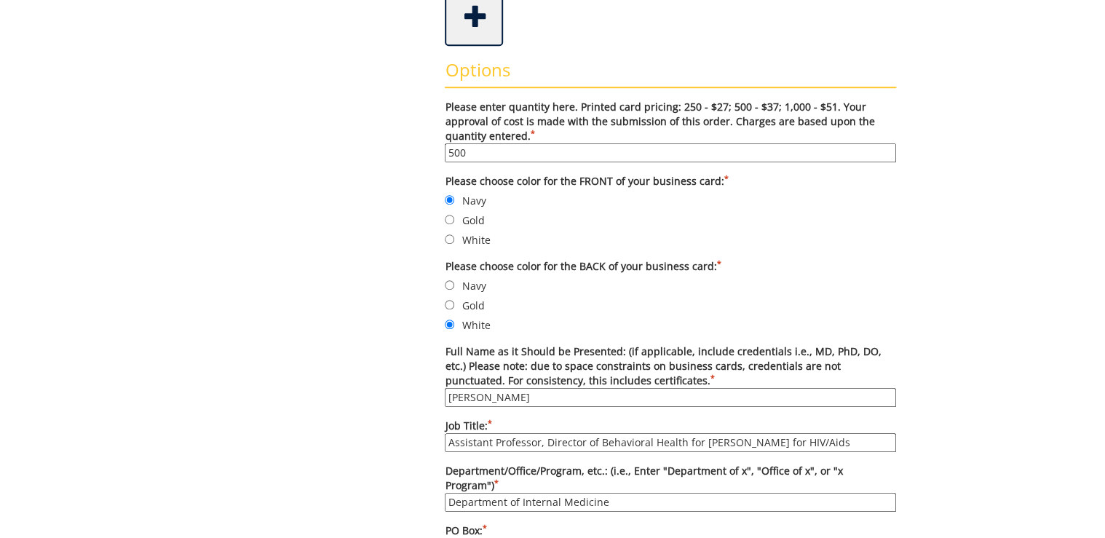
type input "Assistant Professor, Director of Behavioral Health for COE for HIV/Aids"
click at [524, 400] on input "David Tierney" at bounding box center [671, 397] width 452 height 19
type input "David Tierney, P.h.D."
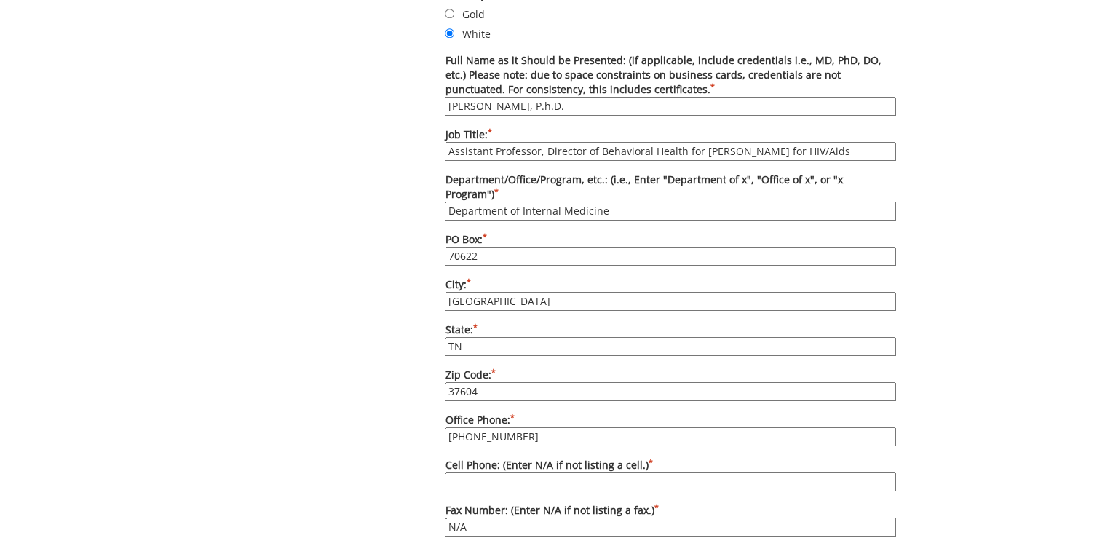
scroll to position [874, 0]
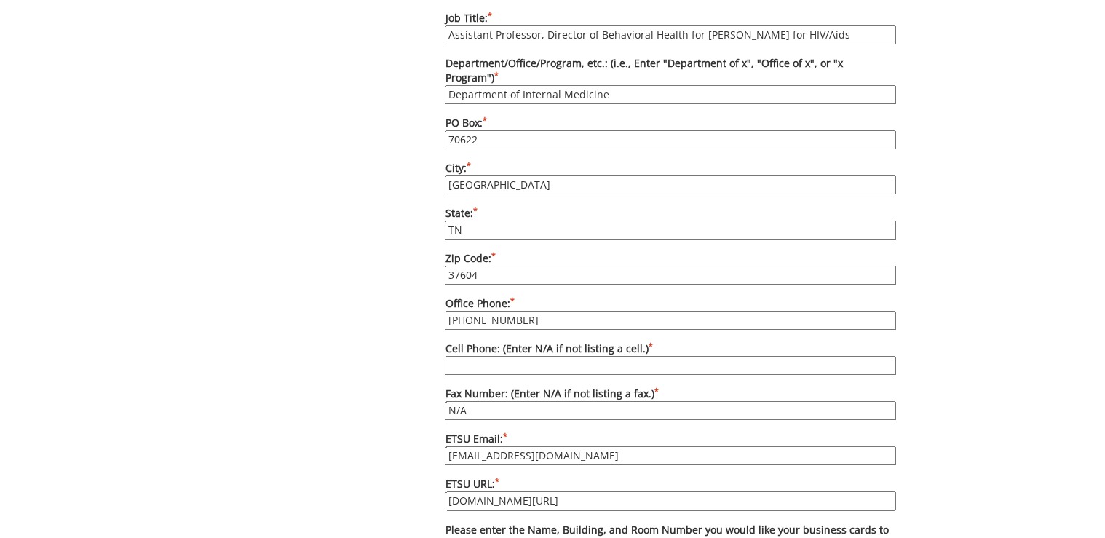
click at [553, 356] on input "Cell Phone: (Enter N/A if not listing a cell.) *" at bounding box center [671, 365] width 452 height 19
type input "n"
type input "N/A"
click at [395, 277] on div "Some kind of message here. New Project Product Type Entity Specification Order …" at bounding box center [553, 100] width 710 height 1645
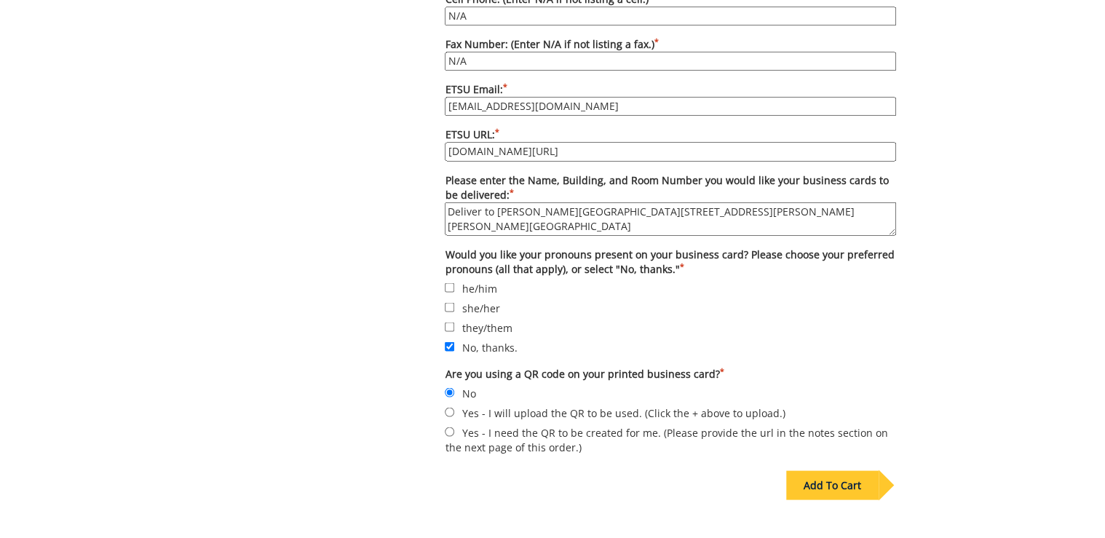
scroll to position [1282, 0]
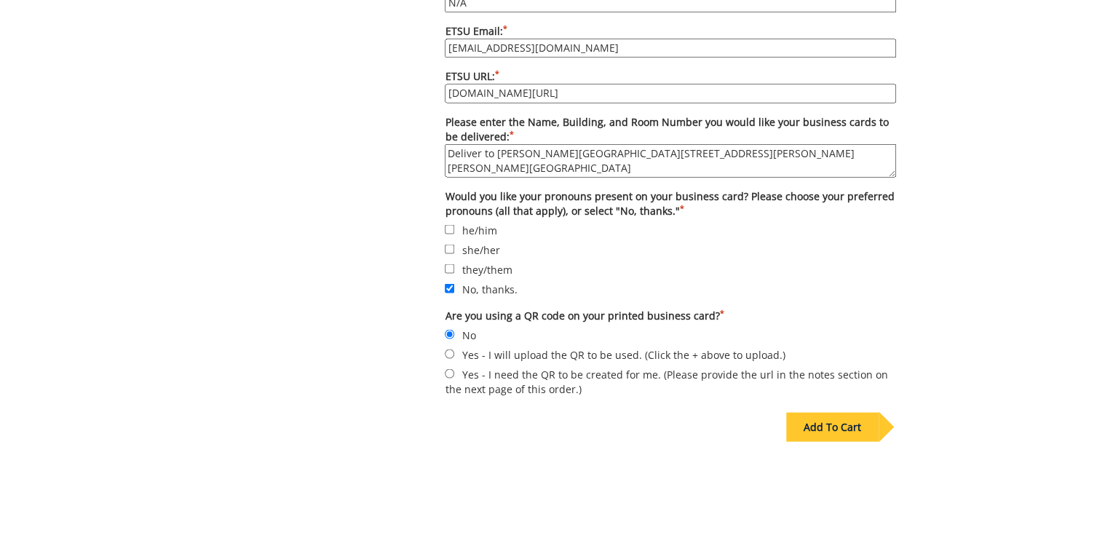
click at [827, 412] on div "Add To Cart" at bounding box center [833, 426] width 92 height 29
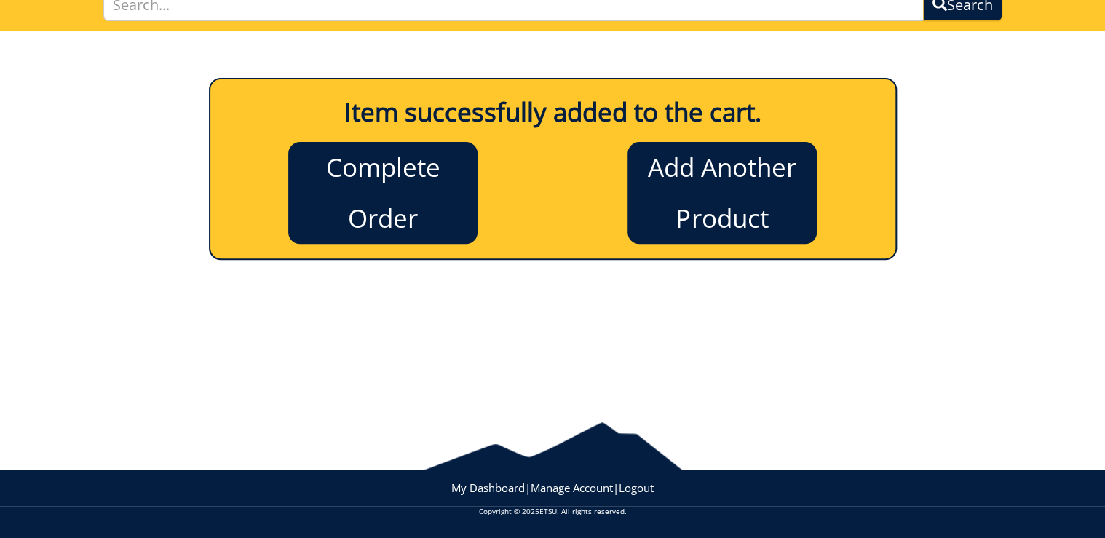
scroll to position [119, 0]
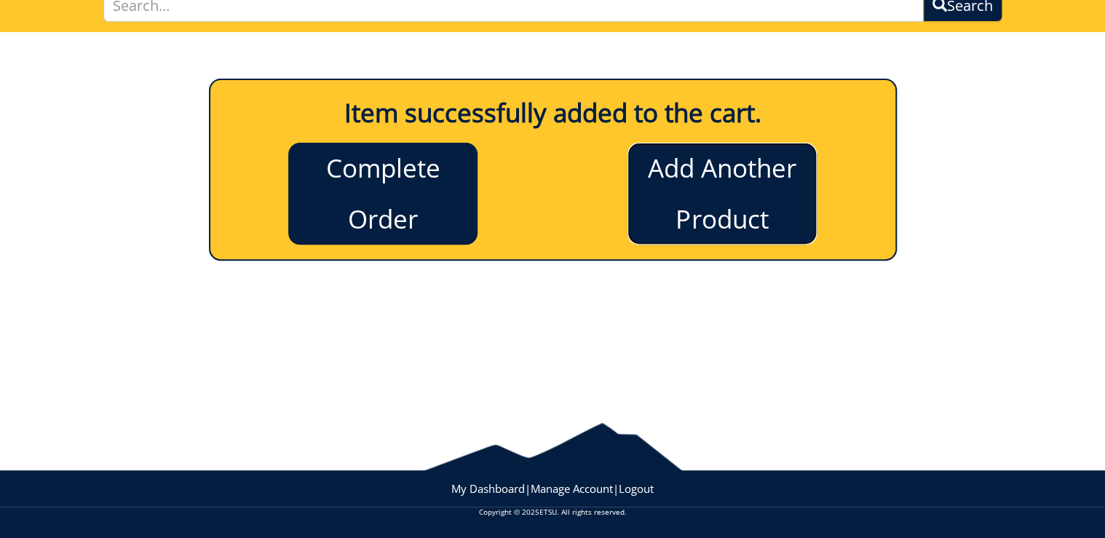
click at [721, 158] on link "Add Another Product" at bounding box center [722, 194] width 189 height 102
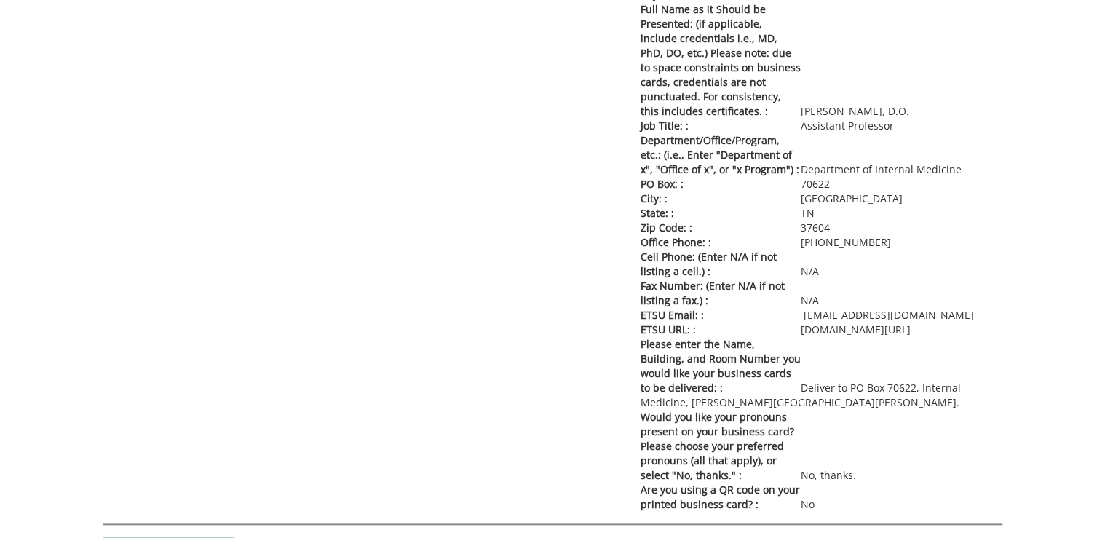
scroll to position [524, 0]
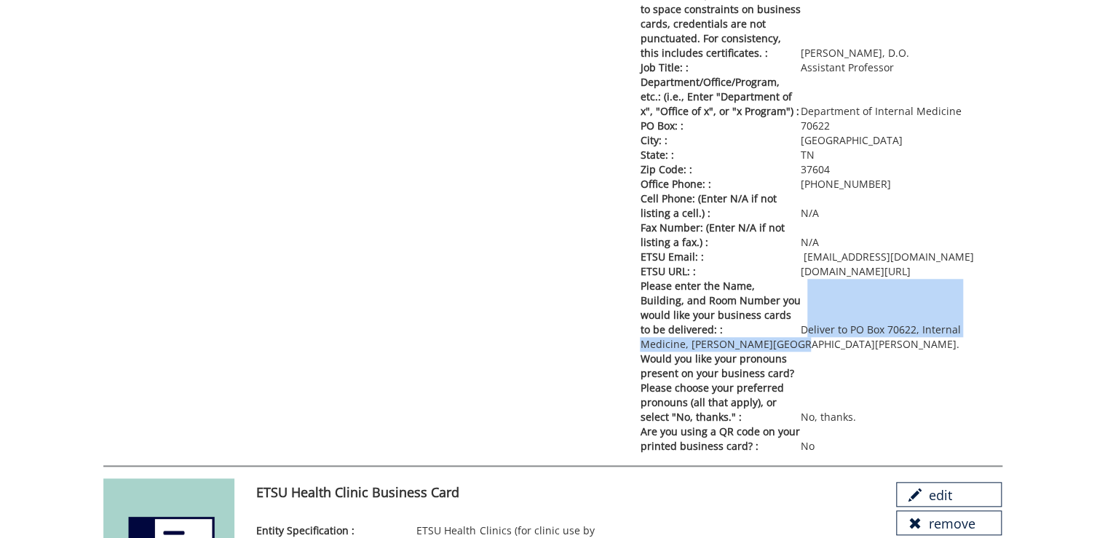
drag, startPoint x: 805, startPoint y: 326, endPoint x: 787, endPoint y: 343, distance: 25.3
click at [787, 343] on p "Please enter the Name, Building, and Room Number you would like your business c…" at bounding box center [821, 315] width 362 height 73
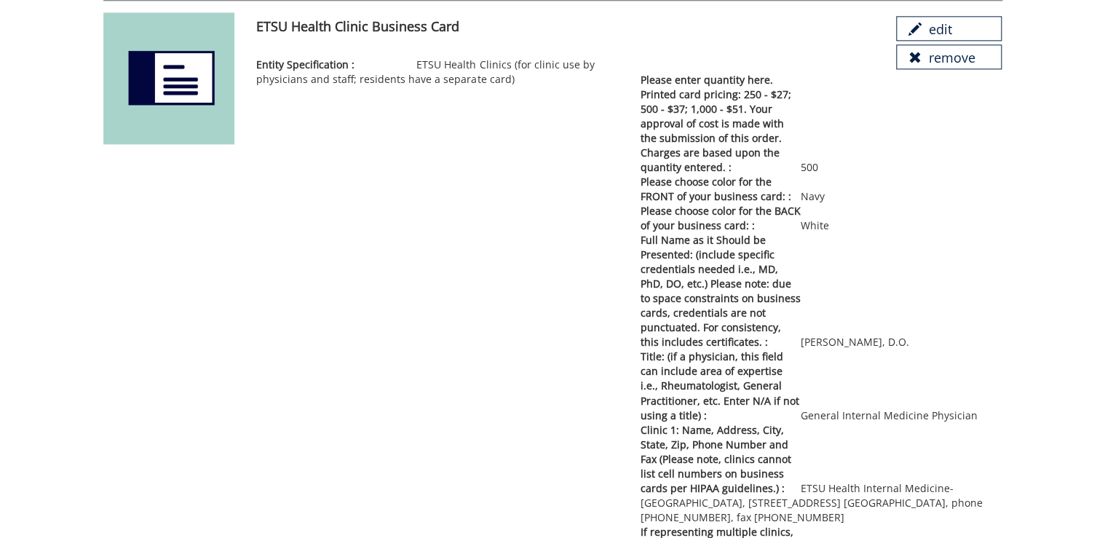
scroll to position [1282, 0]
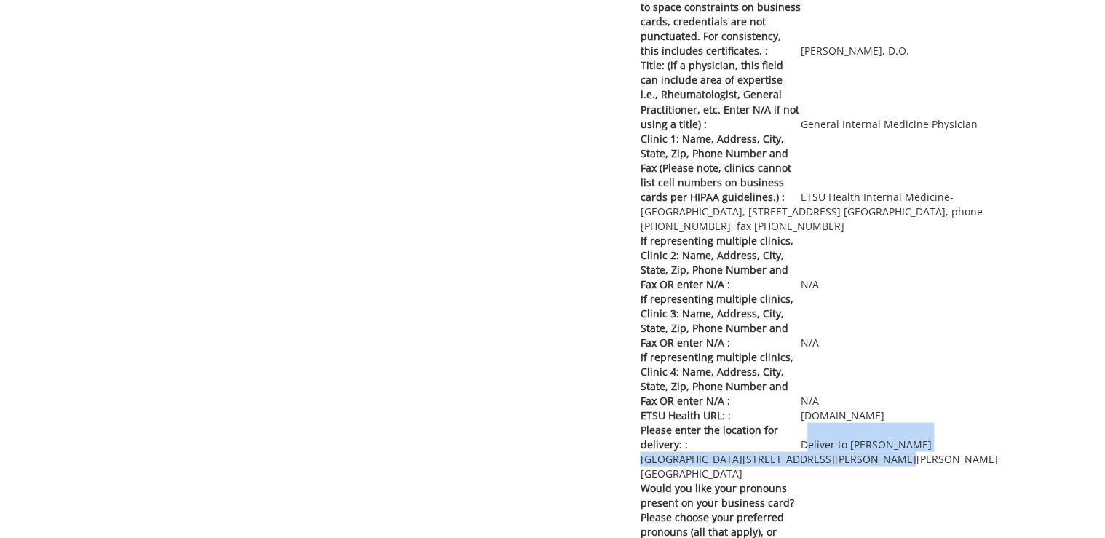
drag, startPoint x: 769, startPoint y: 457, endPoint x: 804, endPoint y: 441, distance: 38.8
click at [804, 441] on p "Please enter the location for delivery: : Deliver to [PERSON_NAME][GEOGRAPHIC_D…" at bounding box center [821, 451] width 362 height 58
copy p "Deliver to [PERSON_NAME][GEOGRAPHIC_DATA][STREET_ADDRESS][PERSON_NAME][PERSON_N…"
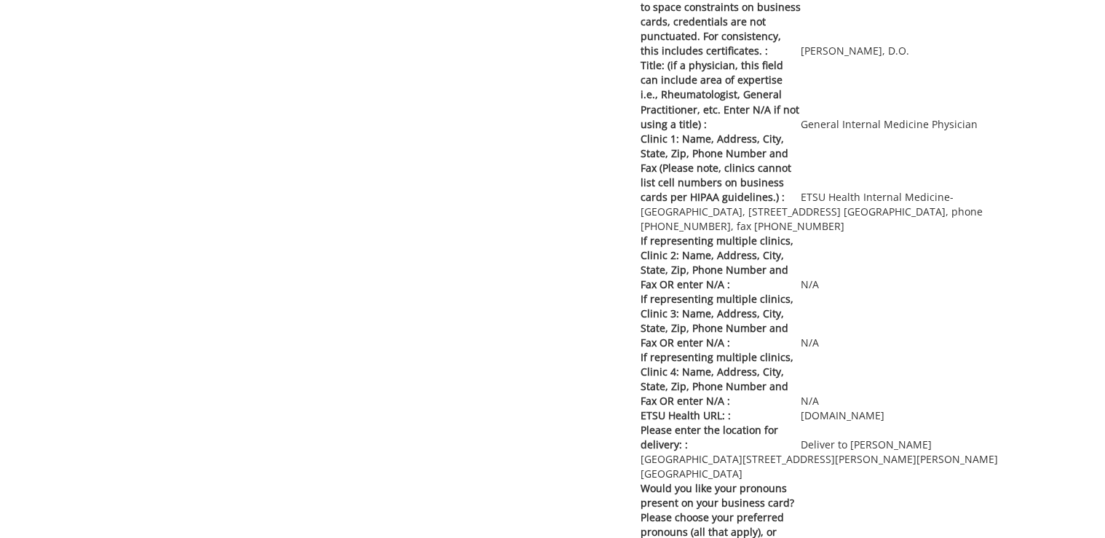
click at [690, 300] on span "If representing multiple clinics, Clinic 3: Name, Address, City, State, Zip, Ph…" at bounding box center [720, 320] width 160 height 58
drag, startPoint x: 871, startPoint y: 414, endPoint x: 798, endPoint y: 415, distance: 72.8
click at [798, 415] on p "ETSU Health URL: : etsuhealth.org" at bounding box center [821, 415] width 362 height 15
copy p "etsuhealth.org"
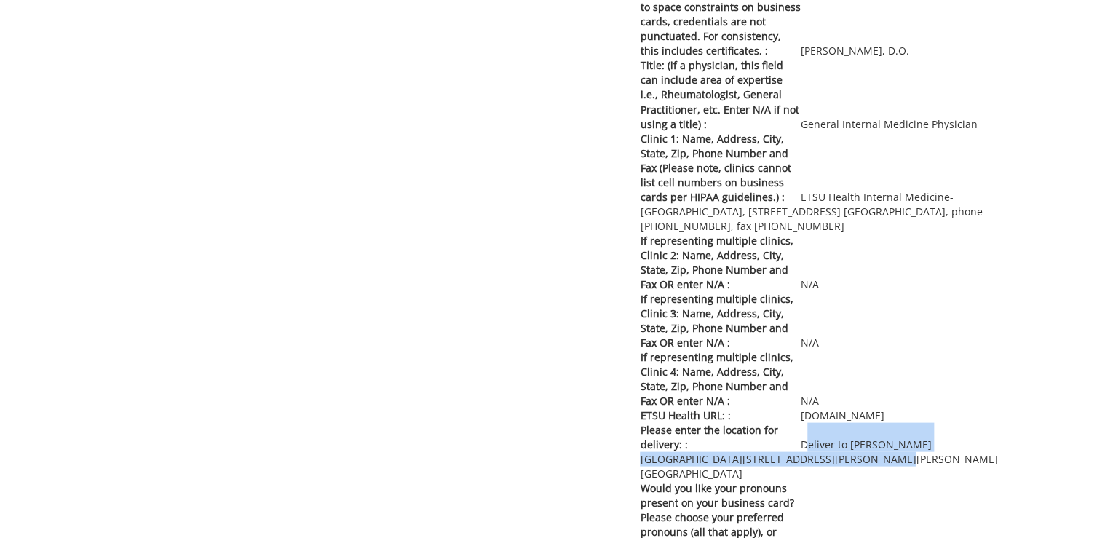
drag, startPoint x: 804, startPoint y: 443, endPoint x: 773, endPoint y: 454, distance: 33.4
click at [773, 454] on p "Please enter the location for delivery: : Deliver to Lani Ditcharo, PO Box 7062…" at bounding box center [821, 451] width 362 height 58
copy p "Deliver to Lani Ditcharo, PO Box 70622, Carl A Jones Hall, Building 1"
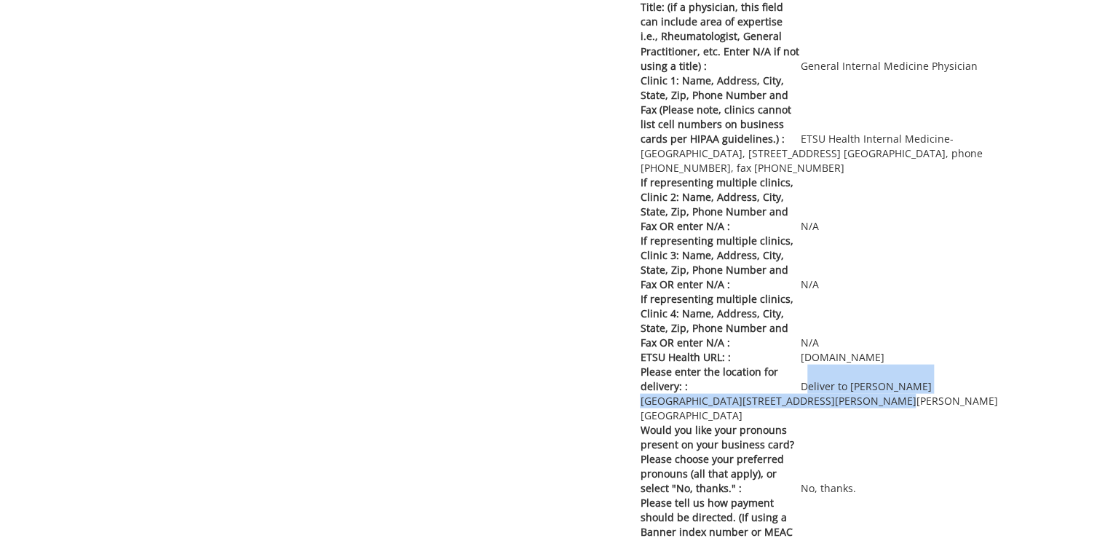
scroll to position [1521, 0]
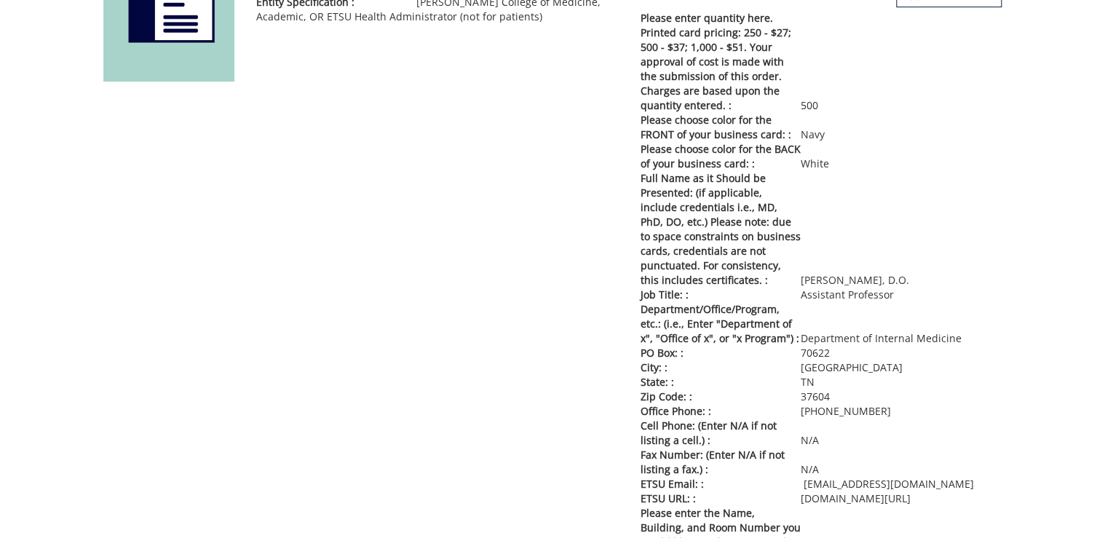
scroll to position [0, 0]
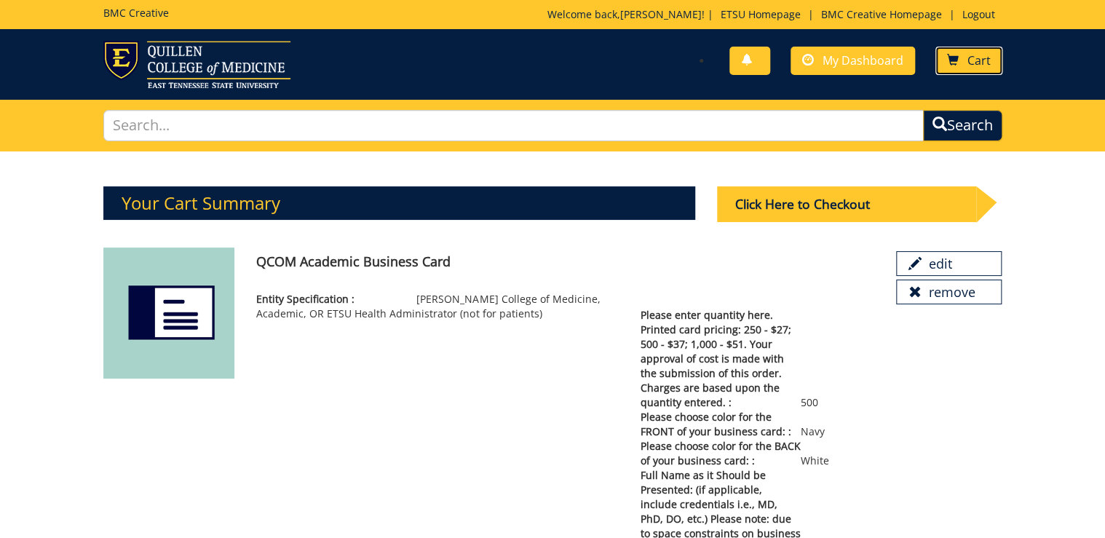
click at [961, 61] on link "Cart" at bounding box center [969, 61] width 67 height 28
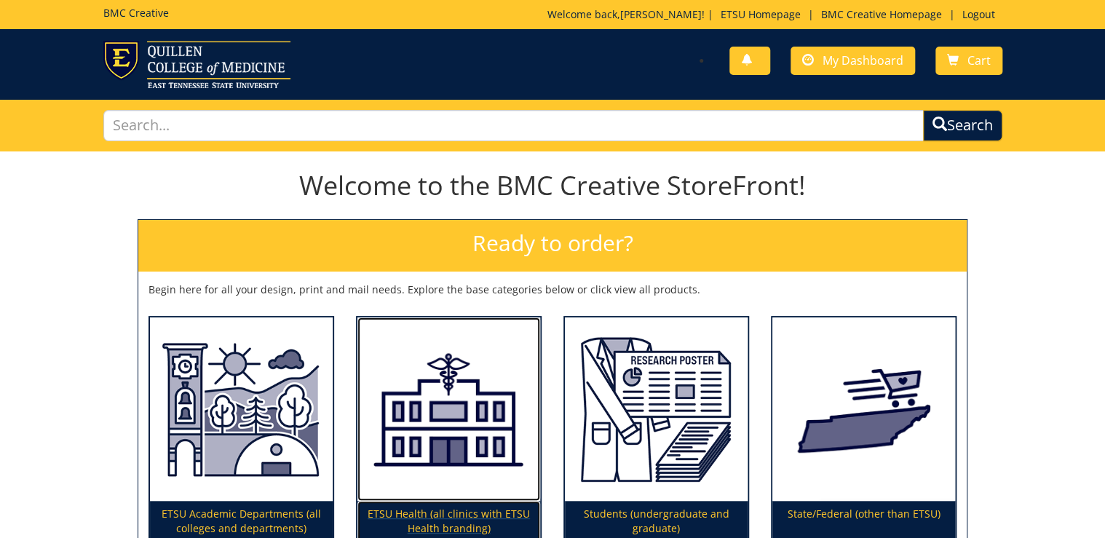
click at [462, 515] on p "ETSU Health (all clinics with ETSU Health branding)" at bounding box center [449, 521] width 183 height 41
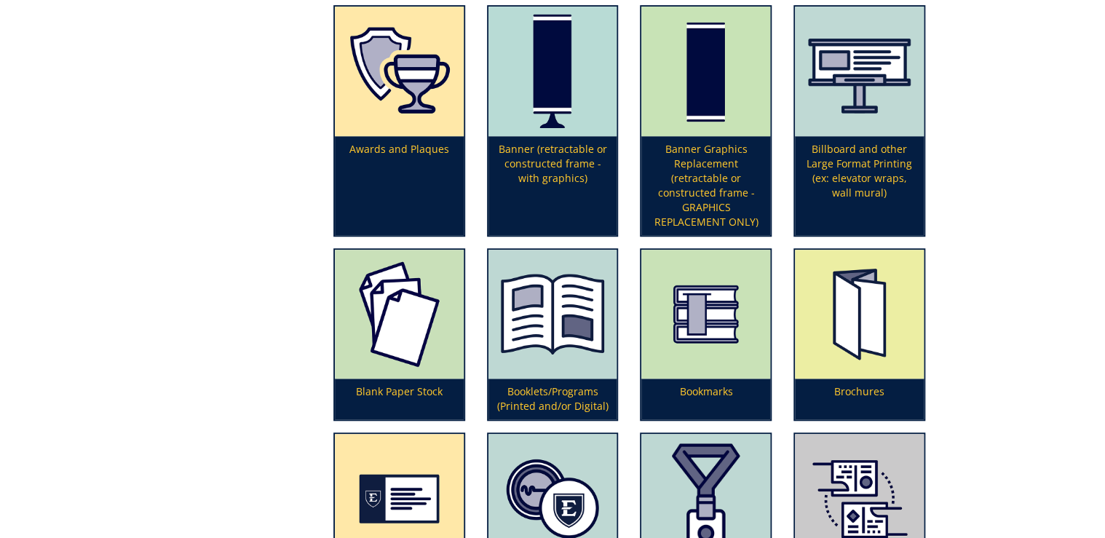
scroll to position [583, 0]
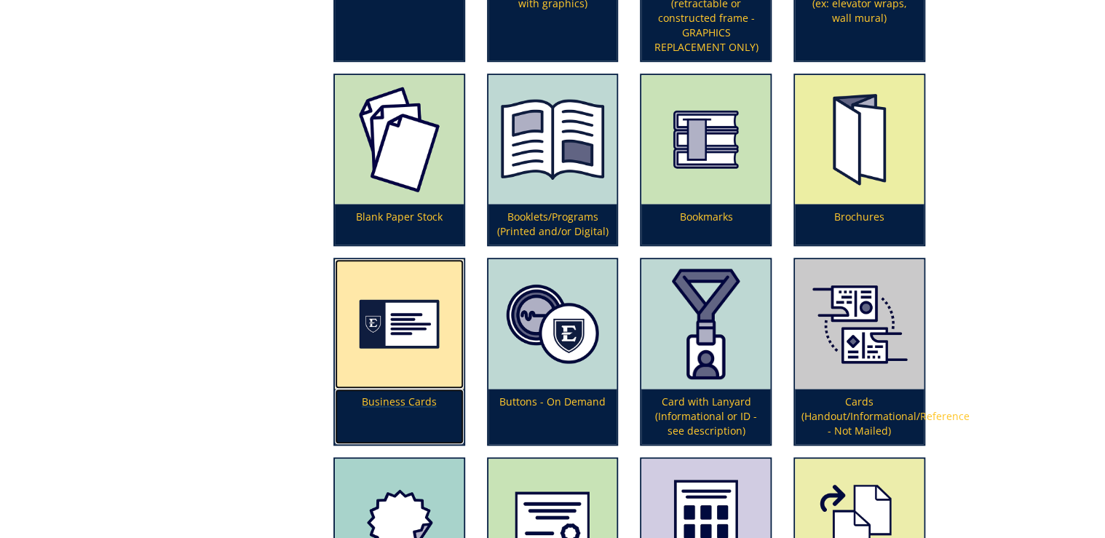
click at [434, 402] on p "Business Cards" at bounding box center [399, 416] width 129 height 55
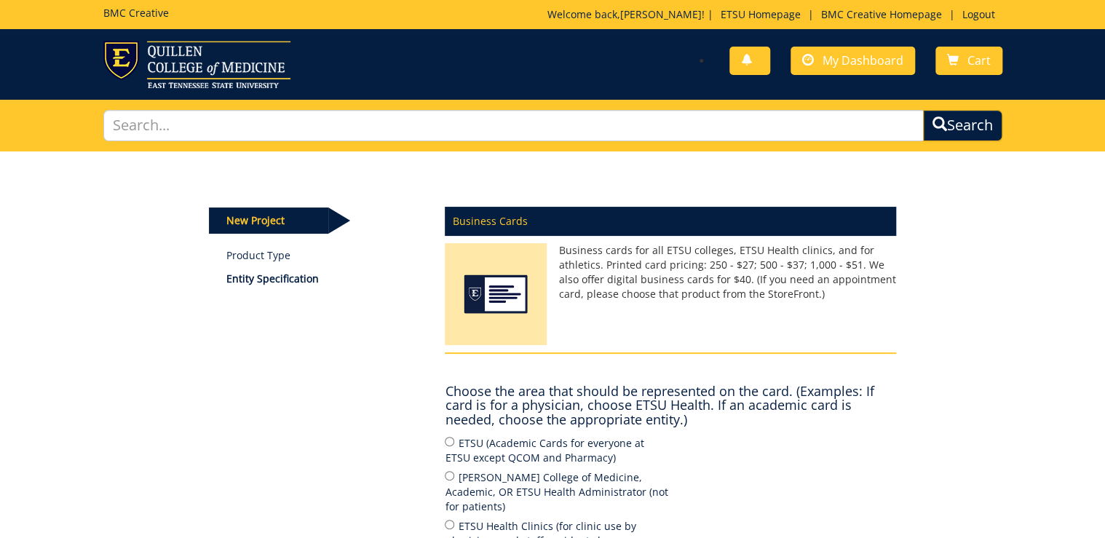
scroll to position [233, 0]
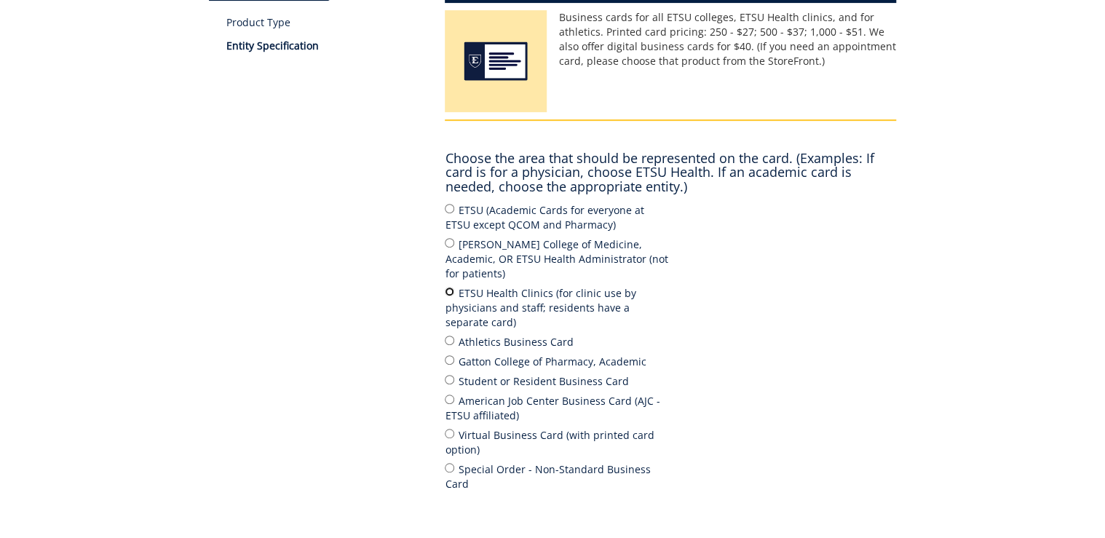
click at [449, 287] on input "ETSU Health Clinics (for clinic use by physicians and staff; residents have a s…" at bounding box center [449, 291] width 9 height 9
radio input "true"
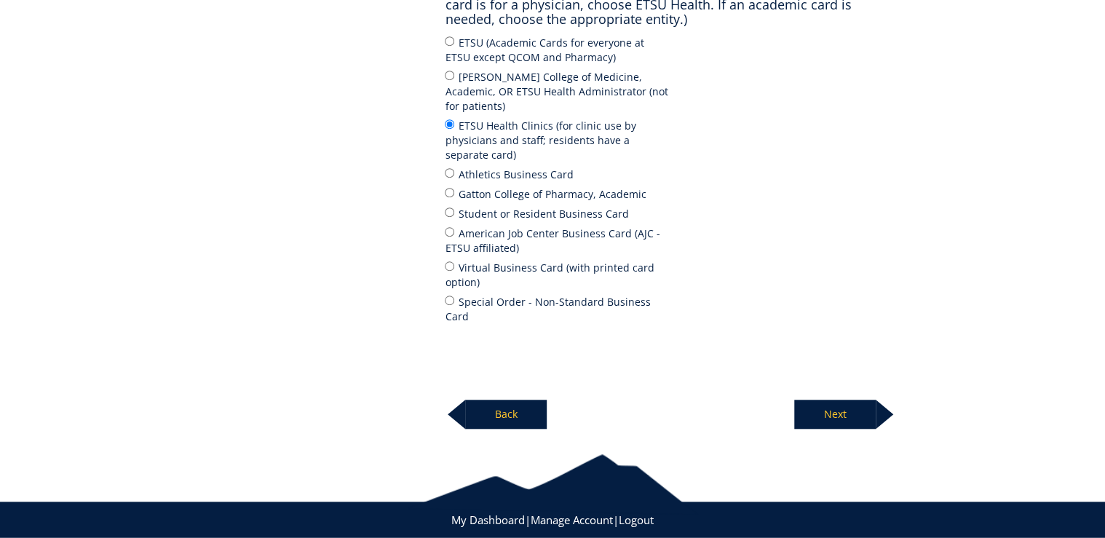
click at [819, 400] on p "Next" at bounding box center [836, 414] width 82 height 29
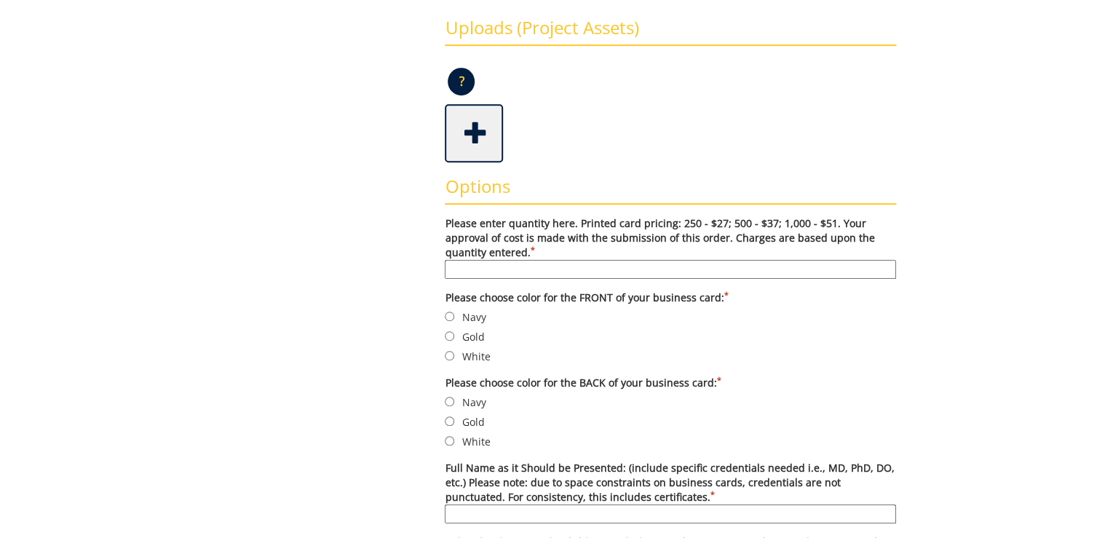
scroll to position [408, 0]
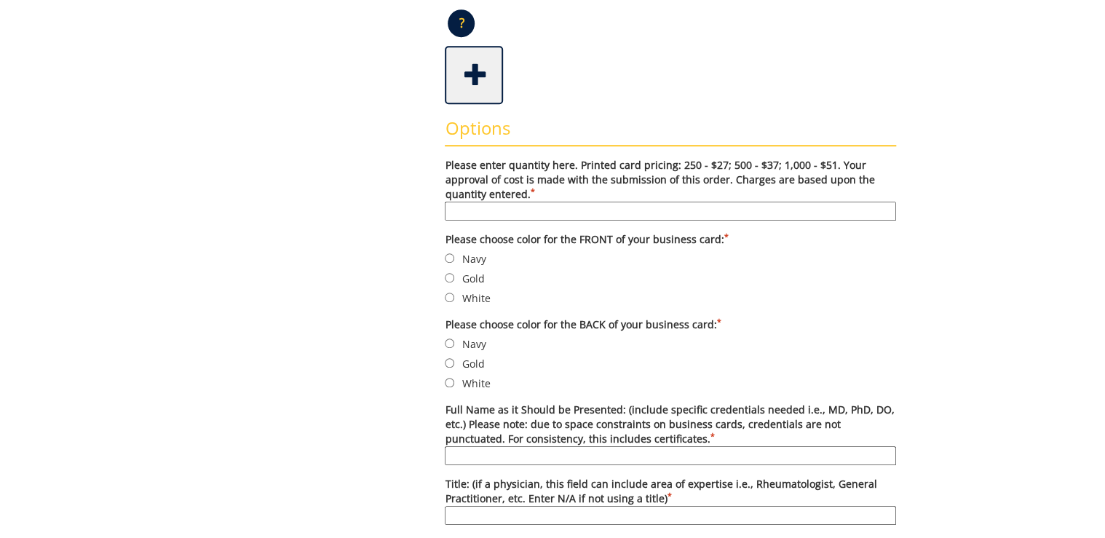
click at [602, 214] on input "Please enter quantity here. Printed card pricing: 250 - $27; 500 - $37; 1,000 -…" at bounding box center [671, 211] width 452 height 19
type input "500"
click at [481, 259] on label "Navy" at bounding box center [671, 259] width 452 height 16
click at [454, 259] on input "Navy" at bounding box center [449, 257] width 9 height 9
radio input "true"
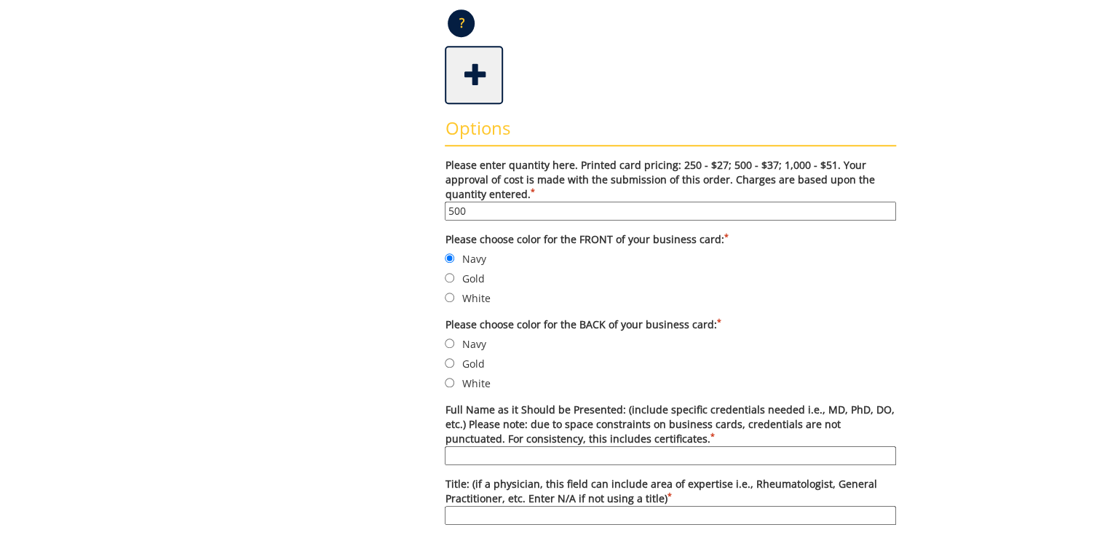
click at [477, 383] on label "White" at bounding box center [671, 383] width 452 height 16
click at [454, 383] on input "White" at bounding box center [449, 382] width 9 height 9
radio input "true"
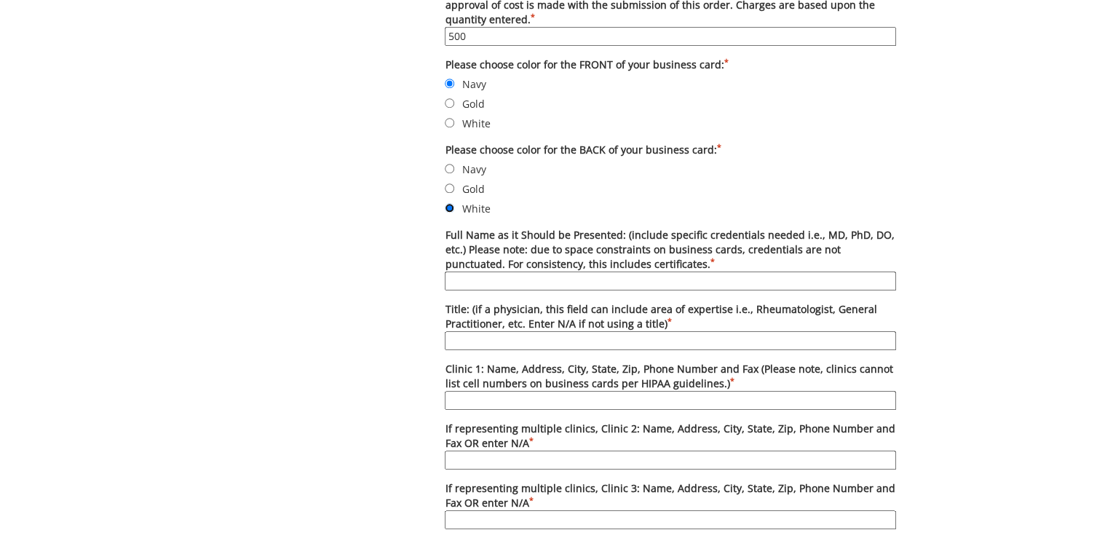
scroll to position [641, 0]
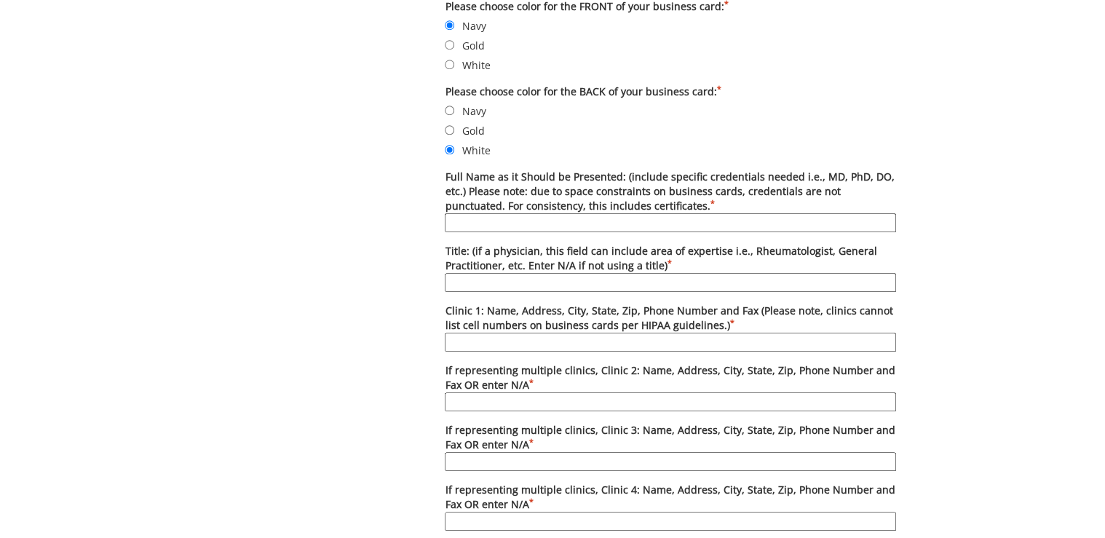
click at [460, 220] on input "Full Name as it Should be Presented: (include specific credentials needed i.e.,…" at bounding box center [671, 222] width 452 height 19
type input "David Tierney, P.h.D."
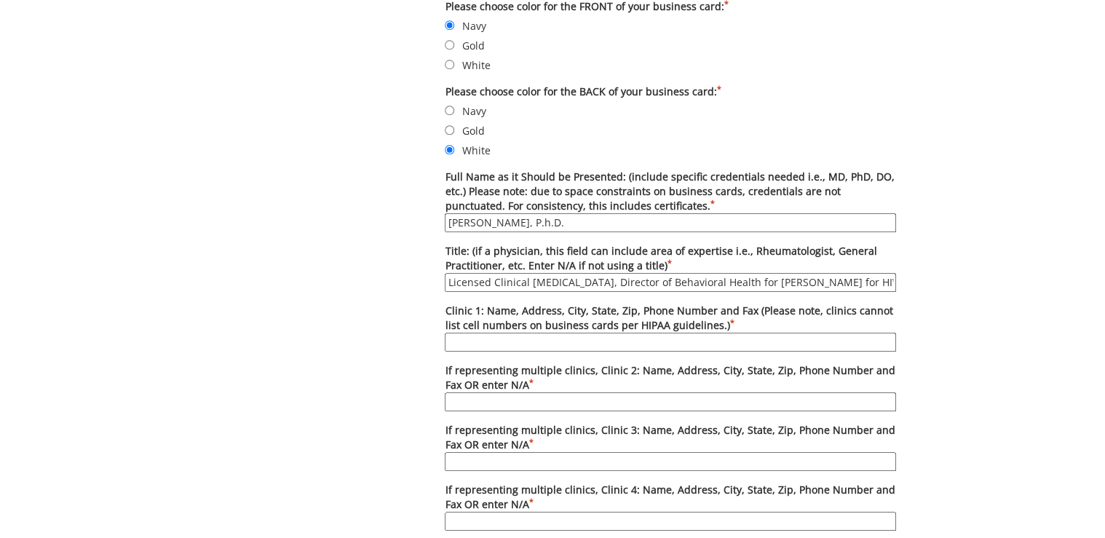
type input "Licensed Clinical Psychologist, Director of Behavioral Health for COE for HIV/A…"
click at [540, 339] on input "Clinic 1: Name, Address, City, State, Zip, Phone Number and Fax (Please note, c…" at bounding box center [671, 342] width 452 height 19
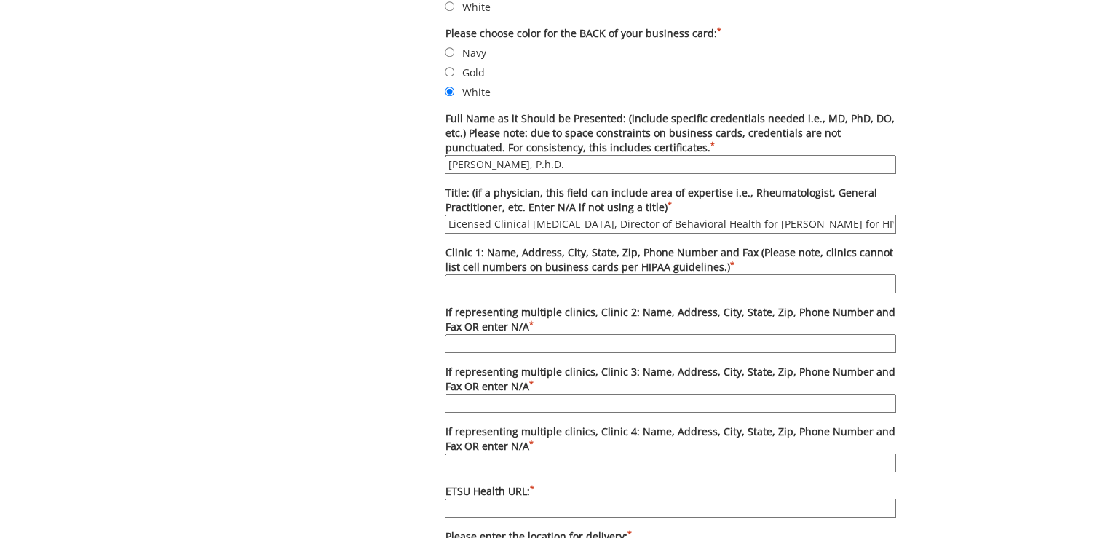
scroll to position [757, 0]
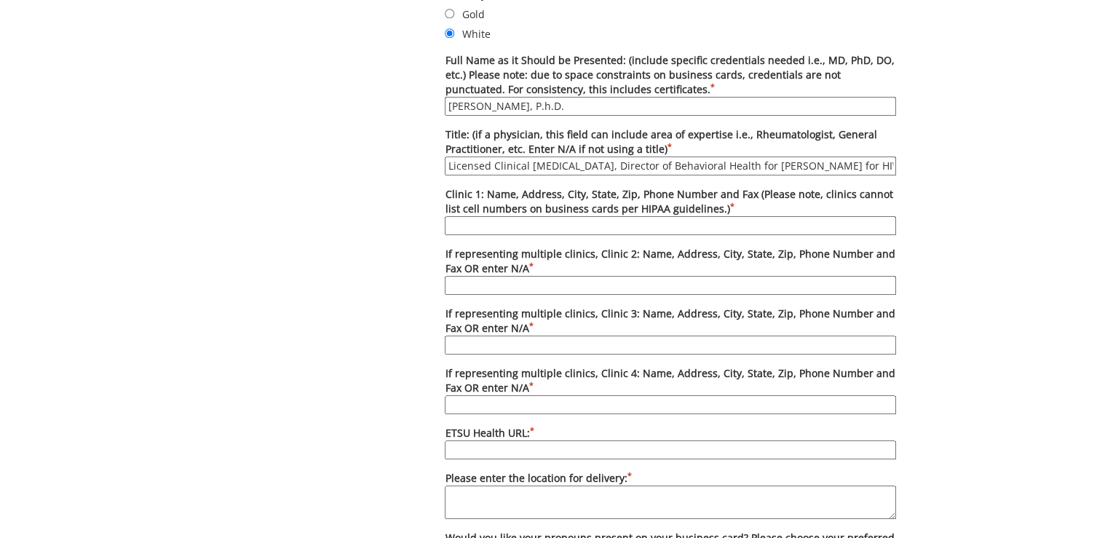
paste input "Infectious Diseases Kingsport"
click at [539, 221] on input "Infectious Diseases Kingsport" at bounding box center [671, 225] width 452 height 19
click at [623, 221] on input "Infectious Diseases- Kingsport" at bounding box center [671, 225] width 452 height 19
paste input "105 West Park Drive, Ste 2A , Kingsport, TN, 37660"
paste input "(423) 930-8337"
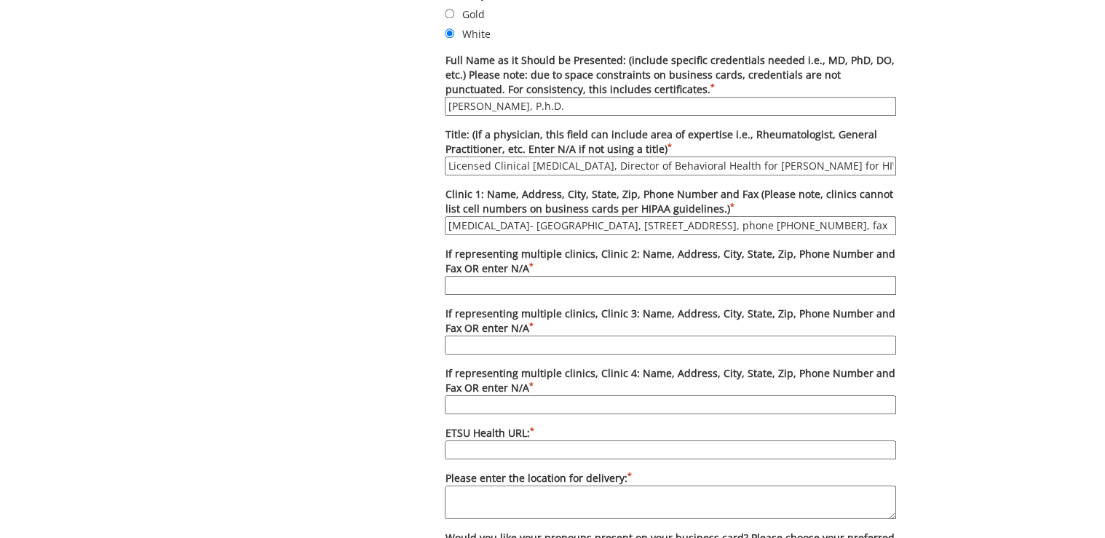
scroll to position [0, 0]
click at [843, 223] on input "Infectious Diseases- Kingsport, 105 West Park Drive, Ste 2A , Kingsport, TN, 37…" at bounding box center [671, 225] width 452 height 19
paste input "(423) 392-0296"
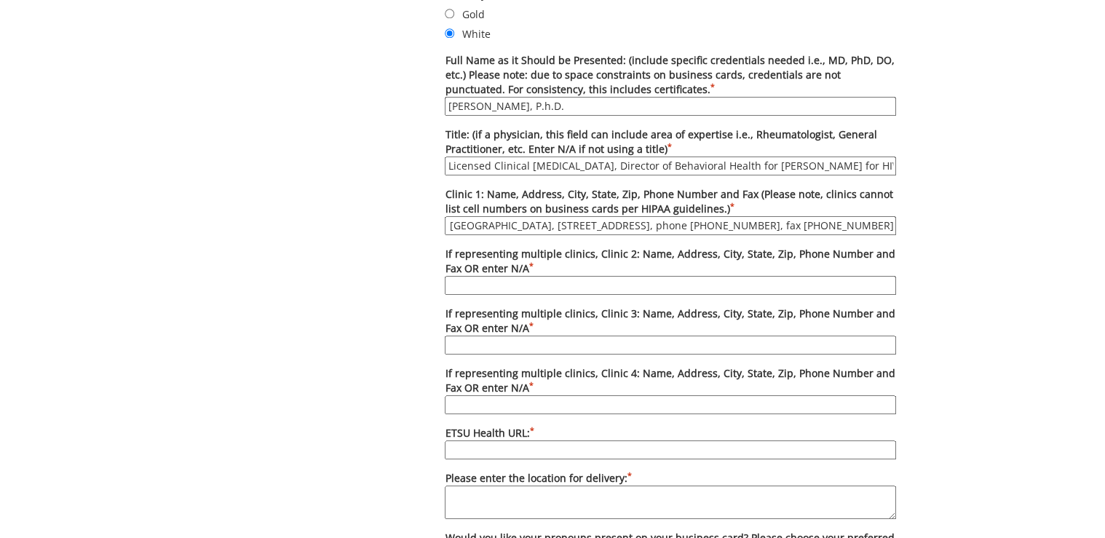
type input "Infectious Diseases- Kingsport, 105 West Park Drive, Ste 2A , Kingsport, TN, 37…"
click at [647, 285] on input "If representing multiple clinics, Clinic 2: Name, Address, City, State, Zip, Ph…" at bounding box center [671, 285] width 452 height 19
drag, startPoint x: 591, startPoint y: 226, endPoint x: 445, endPoint y: 217, distance: 146.6
click at [445, 217] on input "Infectious Diseases- Kingsport, 105 West Park Drive, Ste 2A , Kingsport, TN, 37…" at bounding box center [671, 225] width 452 height 19
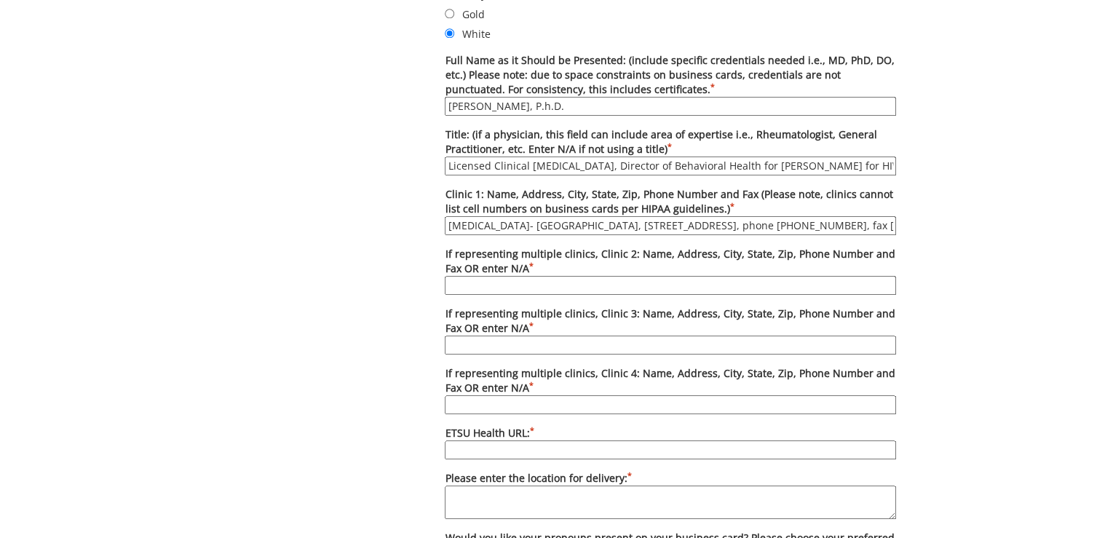
click at [498, 283] on input "If representing multiple clinics, Clinic 2: Name, Address, City, State, Zip, Ph…" at bounding box center [671, 285] width 452 height 19
paste input "Infectious Diseases- Kingsport,"
click at [567, 280] on input "Infectious Diseases- Kingsport," at bounding box center [671, 285] width 452 height 19
click at [561, 280] on input "Infectious Diseases- Kingsport," at bounding box center [671, 285] width 452 height 19
paste input "615 North State of Franklin Road, Johnson City, TN, 37604"
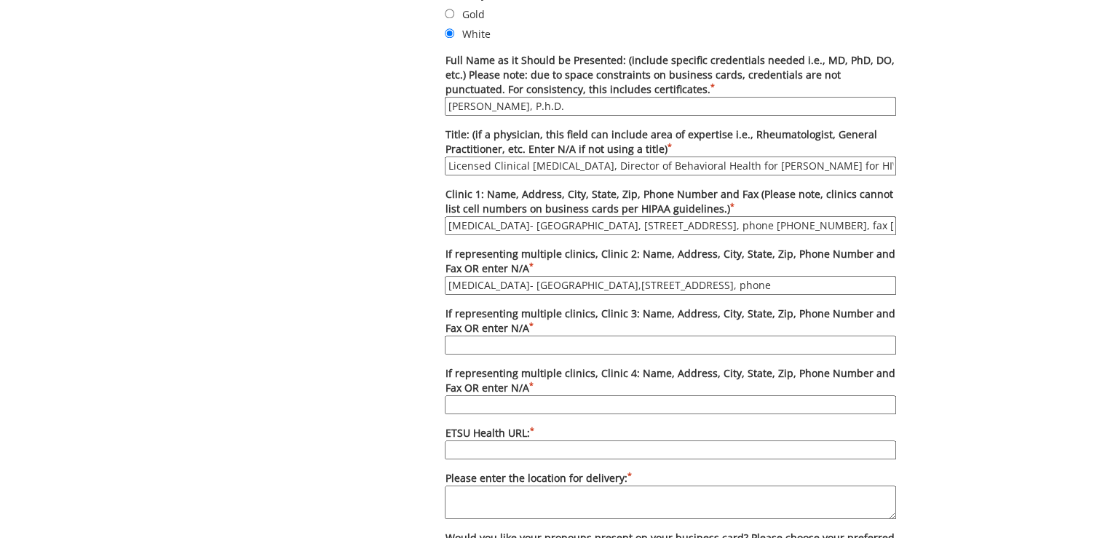
scroll to position [0, 23]
paste input "(423) 930-8337"
click at [810, 284] on input "Infectious Diseases- Johnson City,615 North State of Franklin Road, Johnson Cit…" at bounding box center [671, 285] width 452 height 19
paste input "(423) 926-1049"
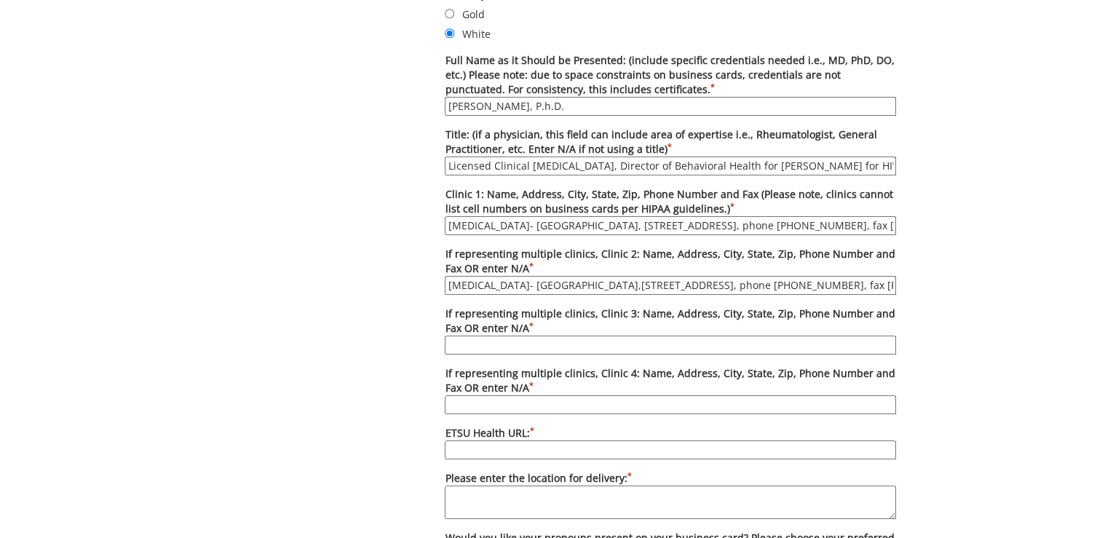
drag, startPoint x: 585, startPoint y: 283, endPoint x: 439, endPoint y: 285, distance: 145.7
click at [439, 285] on div "Options Please enter quantity here. Printed card pricing: 250 - $27; 500 - $37;…" at bounding box center [670, 266] width 473 height 1022
click at [485, 285] on input "Infectious Diseases- Johnson City,615 North State of Franklin Road, Johnson Cit…" at bounding box center [671, 285] width 452 height 19
type input "Infectious Diseases- Johnson City,615 North State of Franklin Road, Johnson Cit…"
click at [522, 336] on input "If representing multiple clinics, Clinic 3: Name, Address, City, State, Zip, Ph…" at bounding box center [671, 345] width 452 height 19
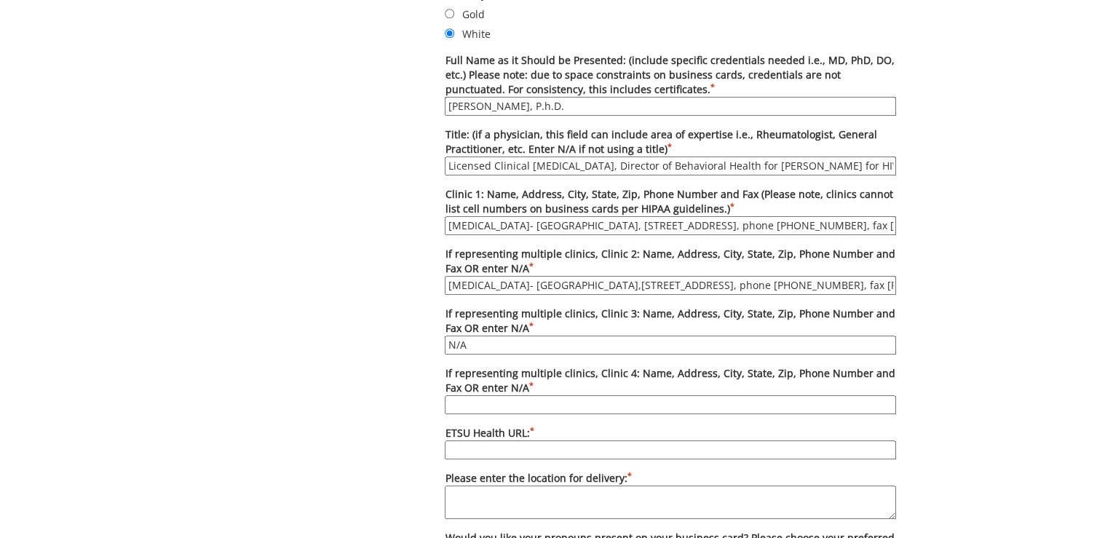
type input "N/A"
paste input "etsuhealth.org"
type input "etsuhealth.org"
click at [533, 496] on textarea "Please enter the location for delivery: *" at bounding box center [671, 502] width 452 height 33
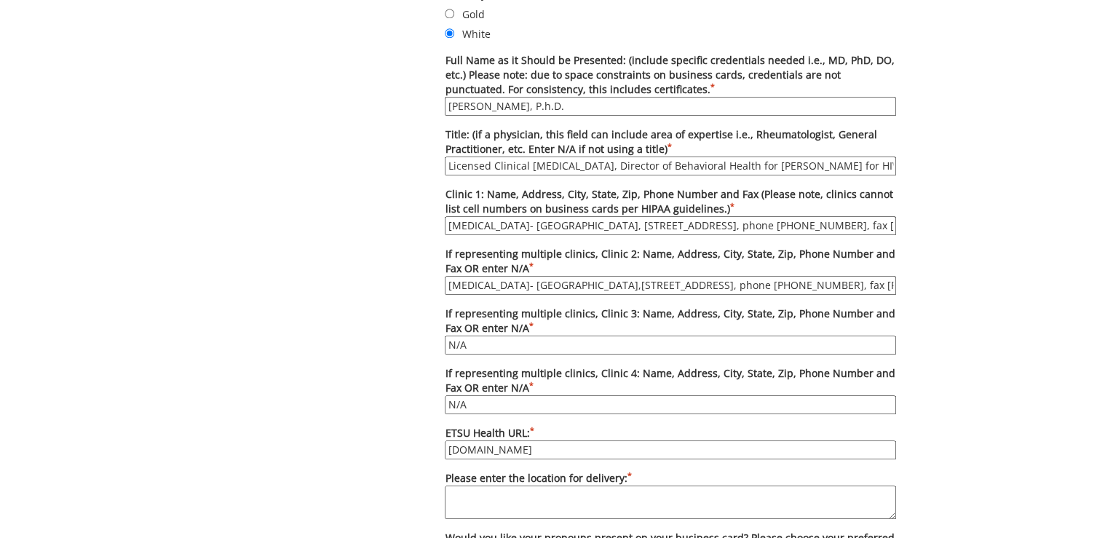
paste textarea "Deliver to Lani Ditcharo, PO Box 70622, Carl A Jones Hall, Building 1"
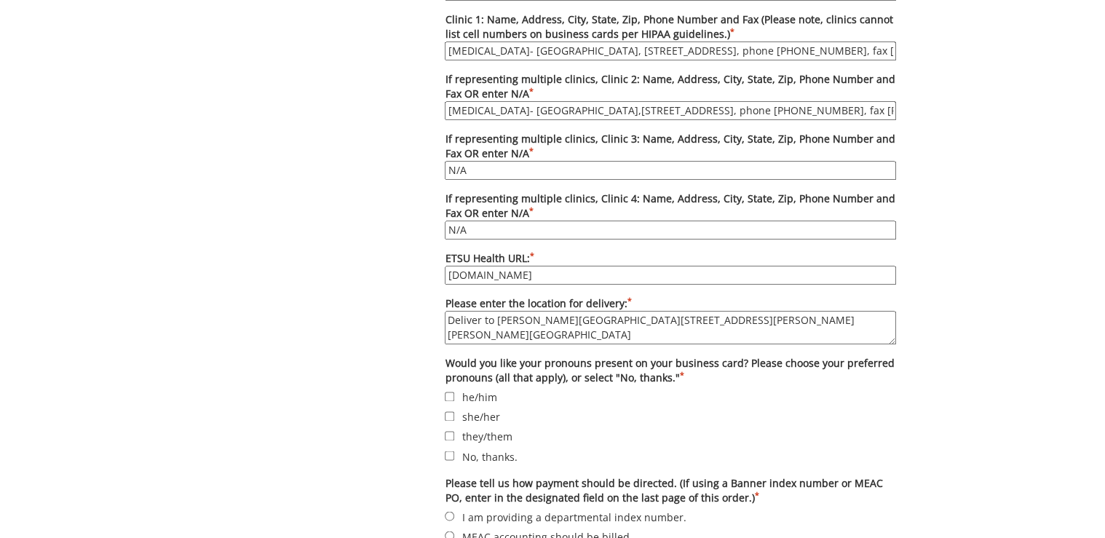
scroll to position [990, 0]
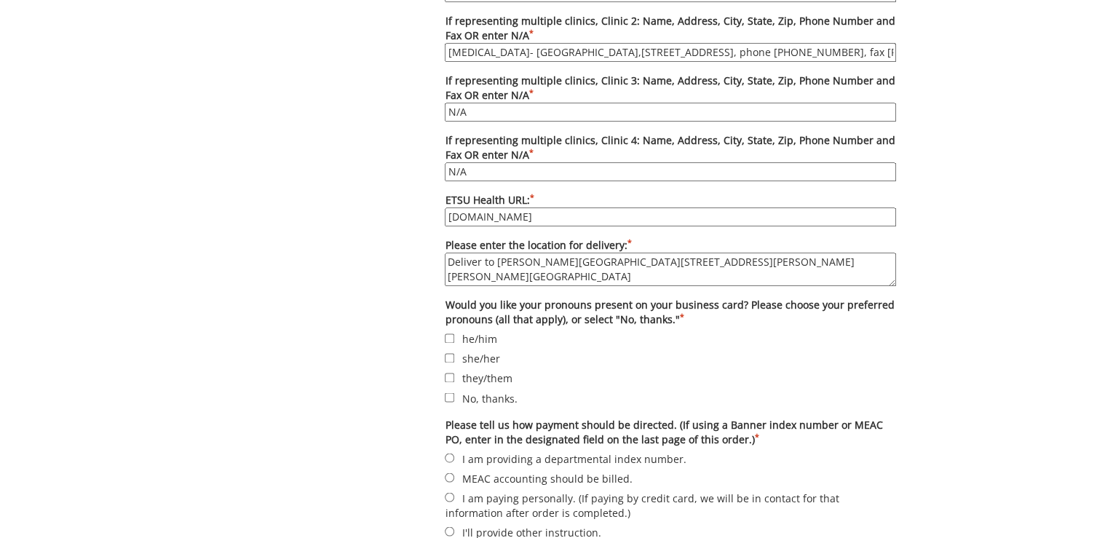
type textarea "Deliver to Lani Ditcharo, PO Box 70622, Carl A Jones Hall, Building 1"
click at [472, 390] on label "No, thanks." at bounding box center [671, 398] width 452 height 16
click at [454, 393] on input "No, thanks." at bounding box center [449, 397] width 9 height 9
checkbox input "true"
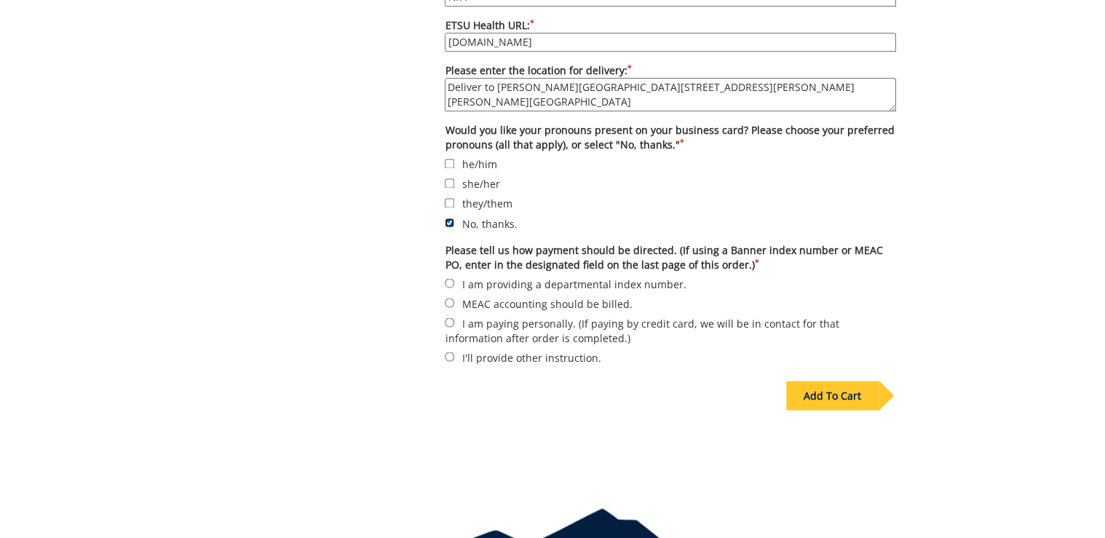
scroll to position [1223, 0]
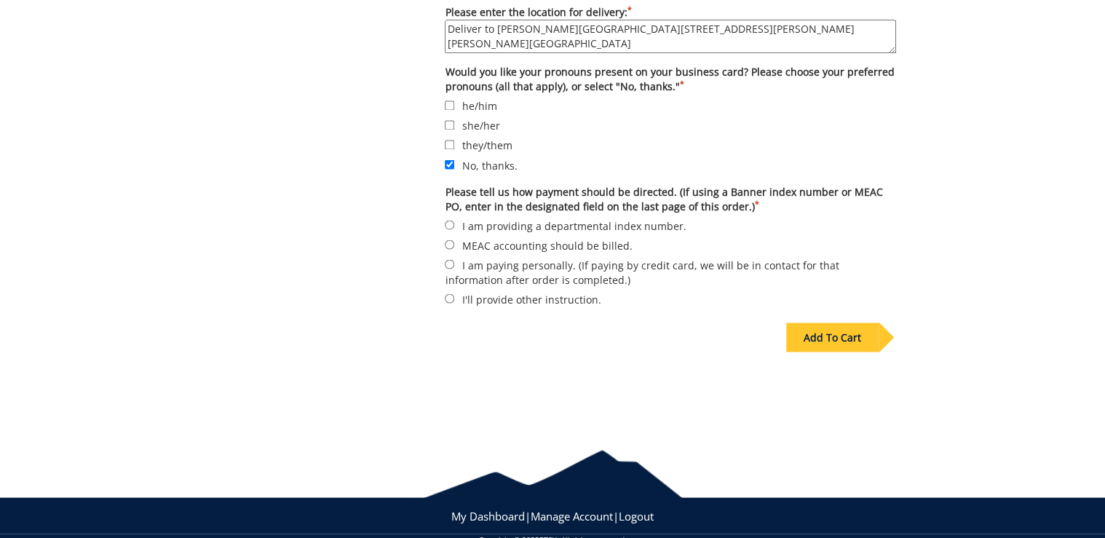
click at [483, 218] on label "I am providing a departmental index number." at bounding box center [671, 225] width 452 height 16
click at [454, 220] on input "I am providing a departmental index number." at bounding box center [449, 224] width 9 height 9
radio input "true"
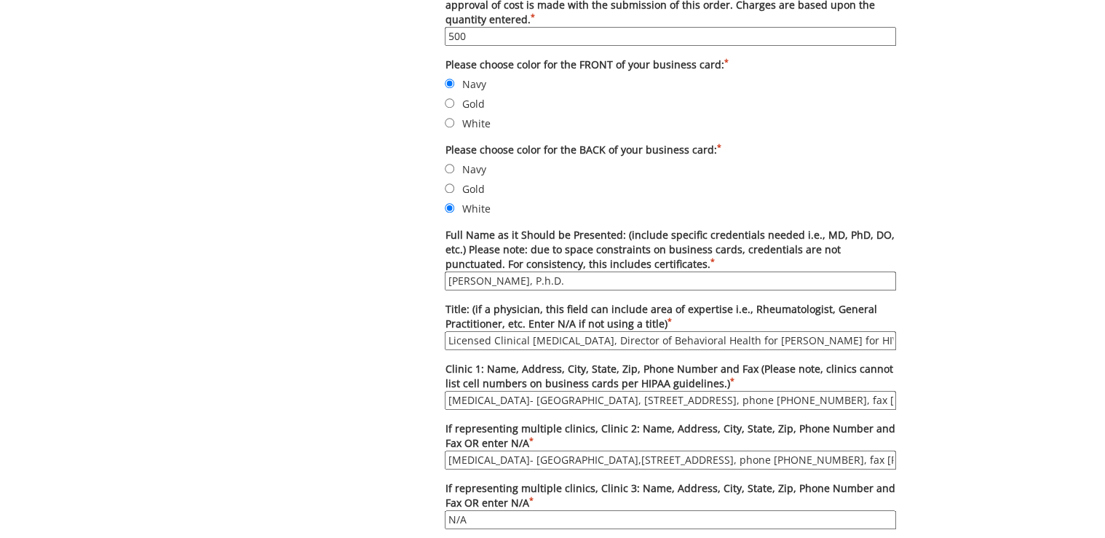
scroll to position [699, 0]
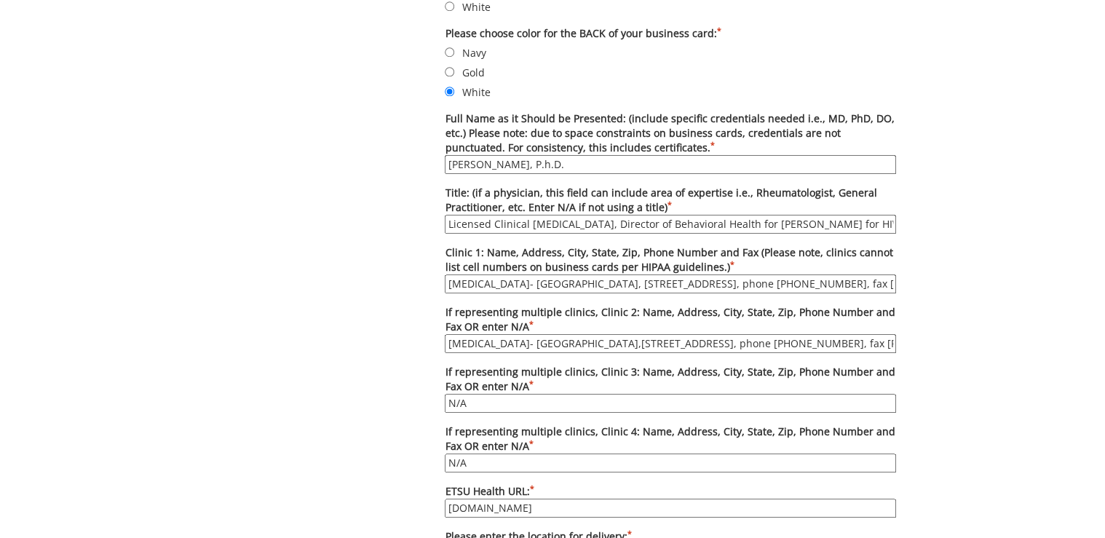
click at [687, 285] on input "Infectious Diseases- Kingsport, 105 West Park Drive, Ste 2A , Kingsport, TN, 37…" at bounding box center [671, 284] width 452 height 19
click at [691, 280] on input "Infectious Diseases- Kingsport, 105 West Park Dr., Ste 2A , Kingsport, TN, 3766…" at bounding box center [671, 284] width 452 height 19
click at [690, 280] on input "Infectious Diseases- Kingsport, 105 West Park Dr., Ste 2A , Kingsport, TN, 3766…" at bounding box center [671, 284] width 452 height 19
click at [690, 279] on input "Infectious Diseases- Kingsport, 105 West Park Dr., Ste 2A , Kingsport, TN, 3766…" at bounding box center [671, 284] width 452 height 19
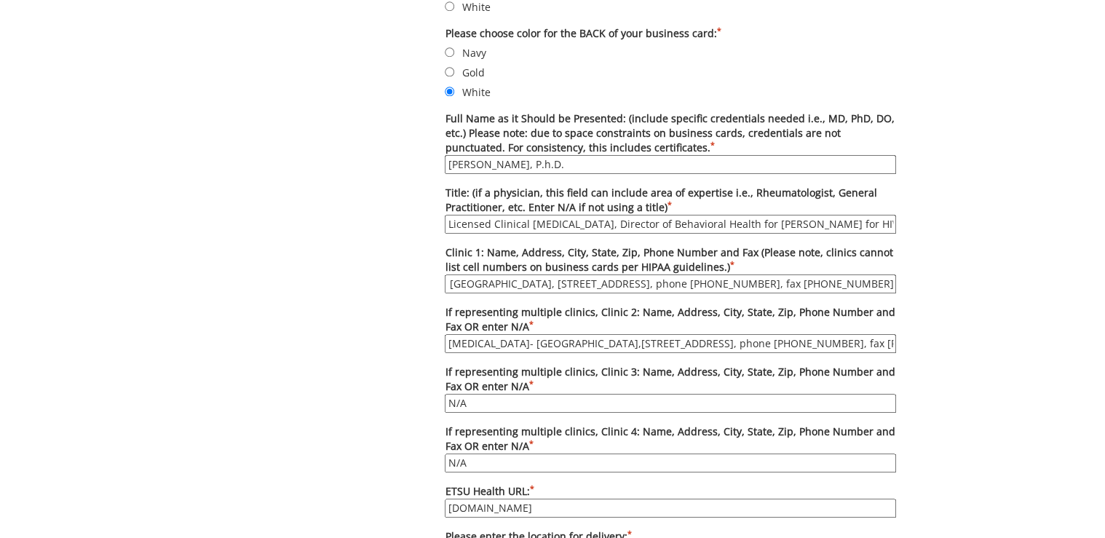
scroll to position [0, 0]
type input "[MEDICAL_DATA]- [GEOGRAPHIC_DATA], [STREET_ADDRESS], phone [PHONE_NUMBER], fax …"
click at [606, 338] on input "Infectious Diseases- Johnson City,615 North State of Franklin Road, Johnson Cit…" at bounding box center [671, 343] width 452 height 19
drag, startPoint x: 869, startPoint y: 340, endPoint x: 888, endPoint y: 340, distance: 18.9
click at [888, 340] on input "[MEDICAL_DATA]- [GEOGRAPHIC_DATA], [STREET_ADDRESS], phone [PHONE_NUMBER], fax …" at bounding box center [671, 343] width 452 height 19
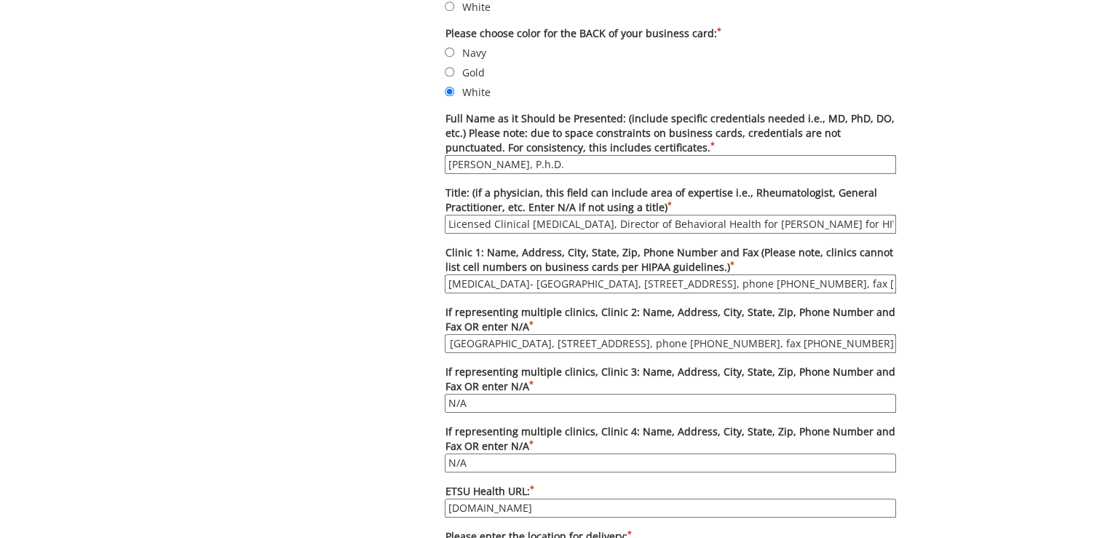
scroll to position [0, 188]
click at [839, 339] on input "Infectious Diseases- Johnson City, 615 North State of Franklin Road, Johnson Ci…" at bounding box center [671, 343] width 452 height 19
drag, startPoint x: 827, startPoint y: 343, endPoint x: 900, endPoint y: 343, distance: 73.6
click at [900, 343] on div "Options Please enter quantity here. Printed card pricing: 250 - $27; 500 - $37;…" at bounding box center [670, 324] width 473 height 1022
click at [838, 342] on input "Infectious Diseases- Johnson City, 615 North State of Franklin Road, Johnson Ci…" at bounding box center [671, 343] width 452 height 19
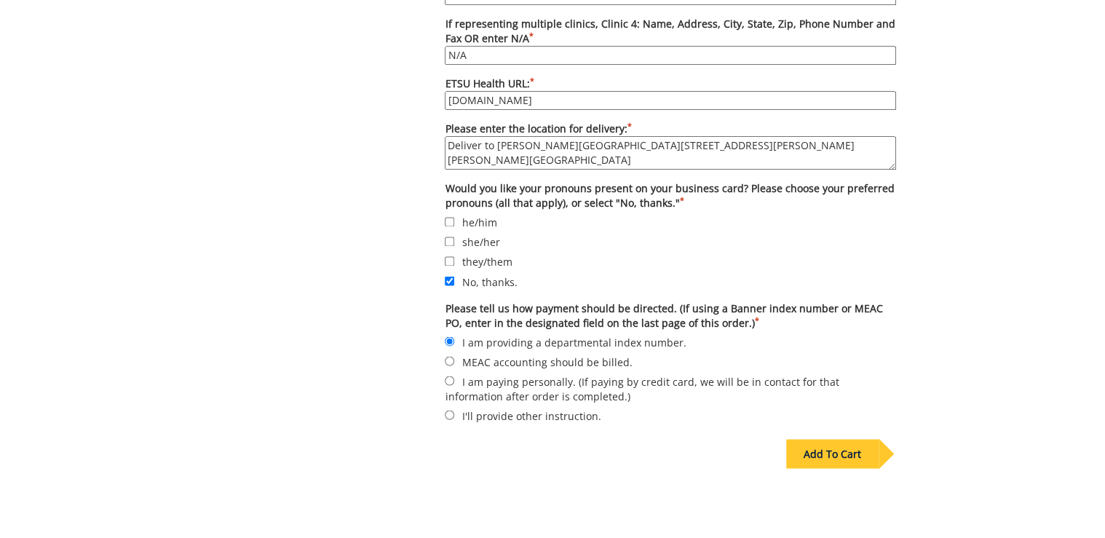
scroll to position [1165, 0]
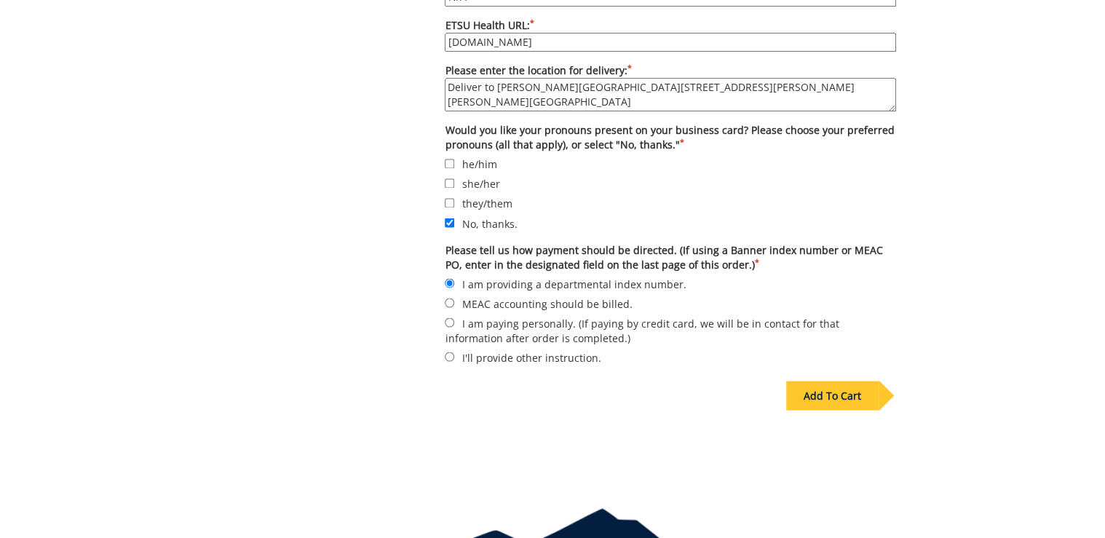
type input "Infectious Diseases- Johnson City, 615 North State of Franklin Road, Johnson Ci…"
click at [850, 385] on div "Add To Cart" at bounding box center [833, 395] width 92 height 29
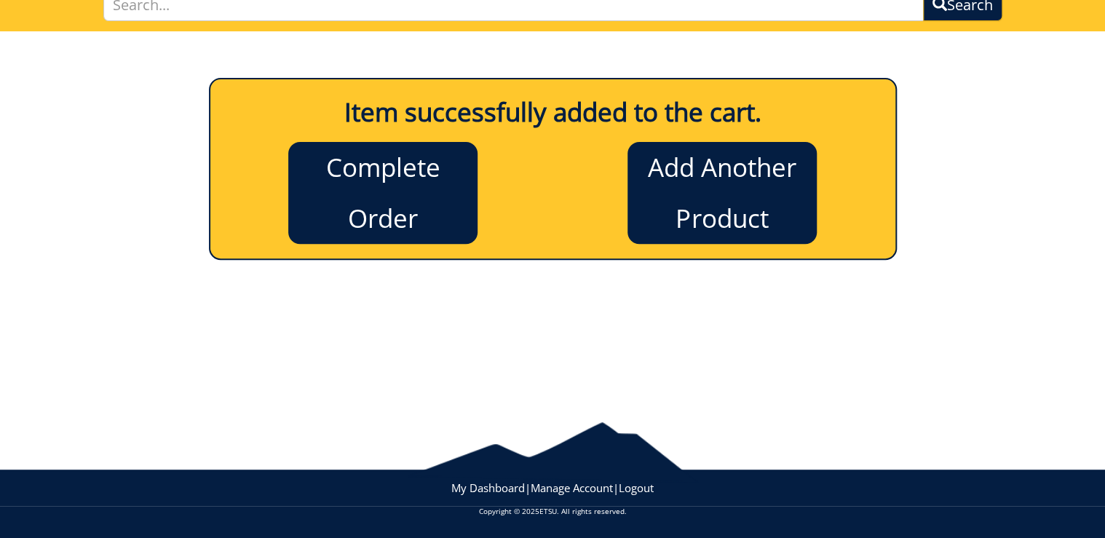
scroll to position [119, 0]
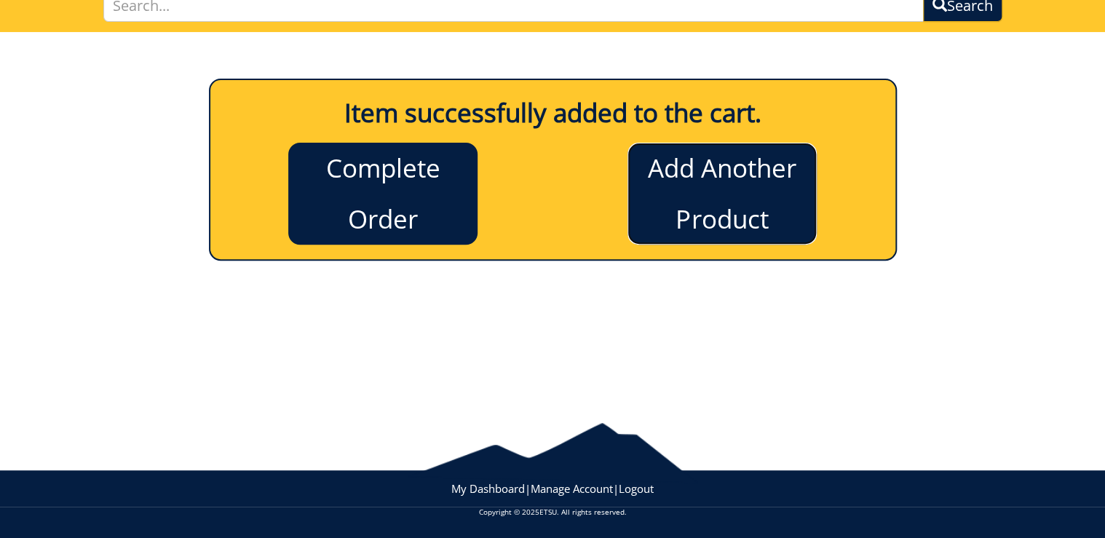
click at [682, 202] on link "Add Another Product" at bounding box center [722, 194] width 189 height 102
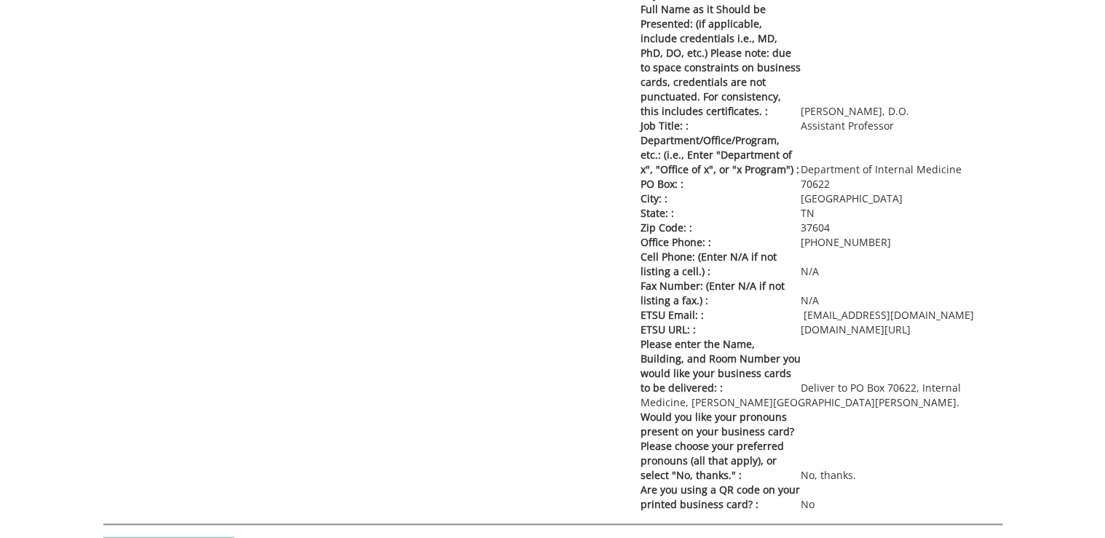
scroll to position [524, 0]
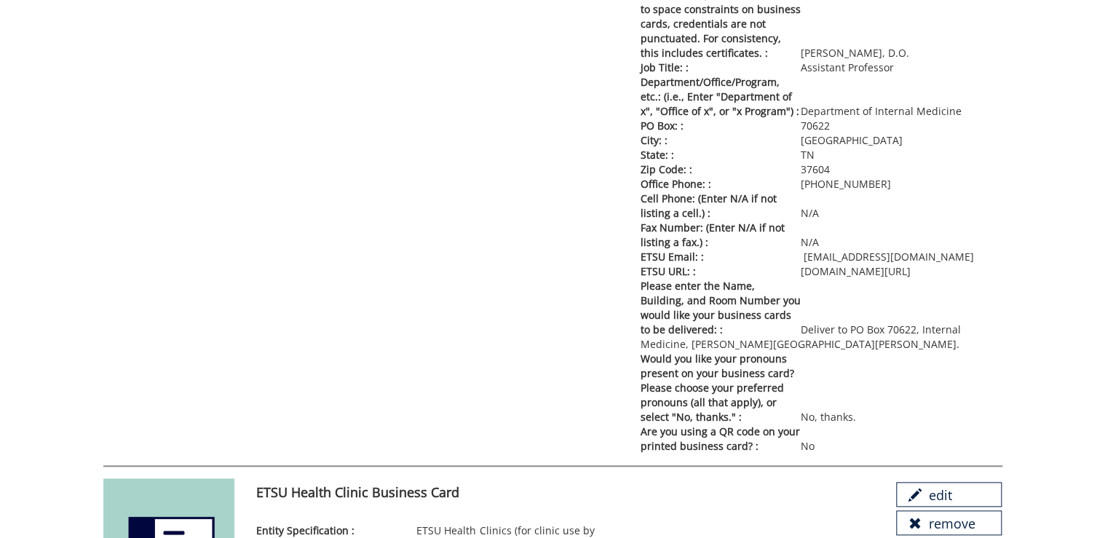
click at [803, 328] on p "Please enter the Name, Building, and Room Number you would like your business c…" at bounding box center [821, 315] width 362 height 73
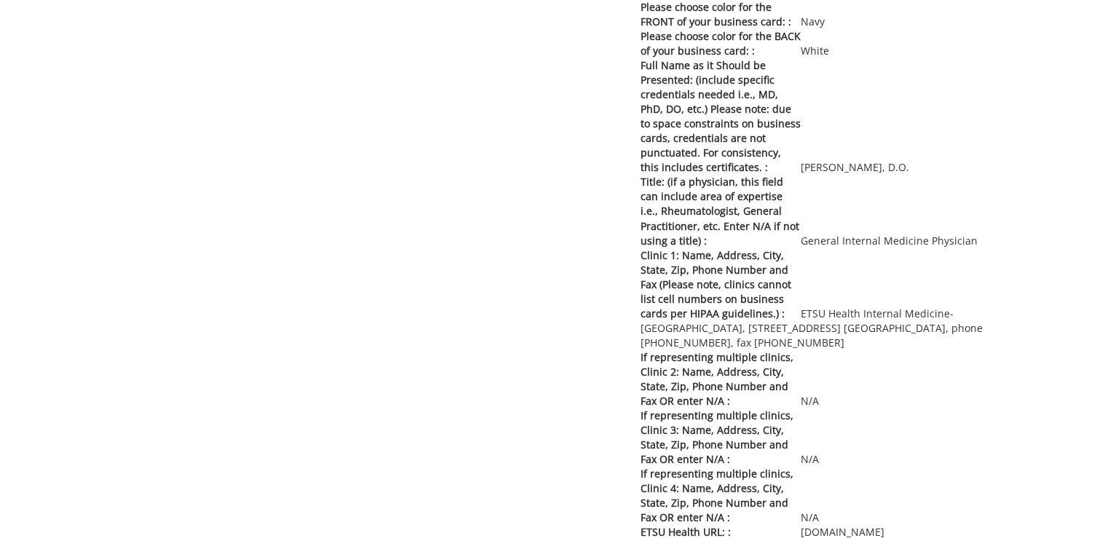
scroll to position [1282, 0]
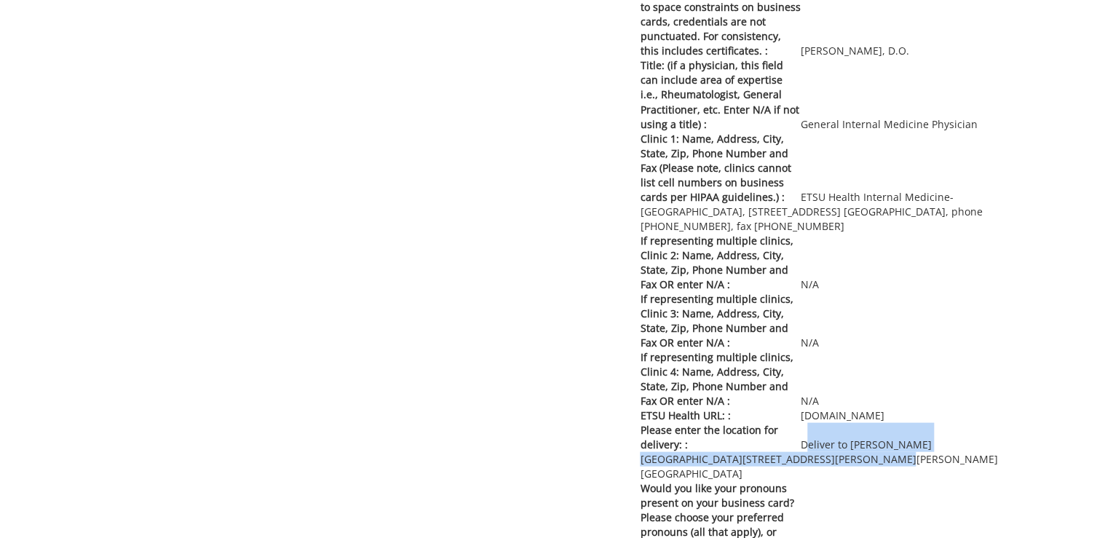
drag, startPoint x: 804, startPoint y: 443, endPoint x: 772, endPoint y: 454, distance: 34.1
click at [772, 454] on p "Please enter the location for delivery: : Deliver to Lani Ditcharo, PO Box 7062…" at bounding box center [821, 451] width 362 height 58
copy p "Deliver to Lani Ditcharo, PO Box 70622, Carl A Jones Hall, Building 1"
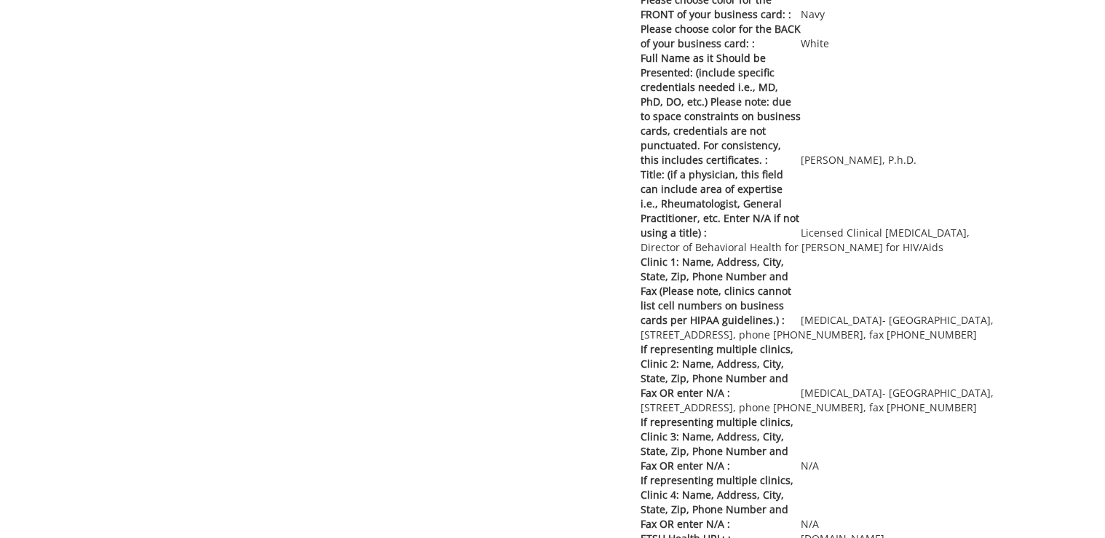
scroll to position [3193, 0]
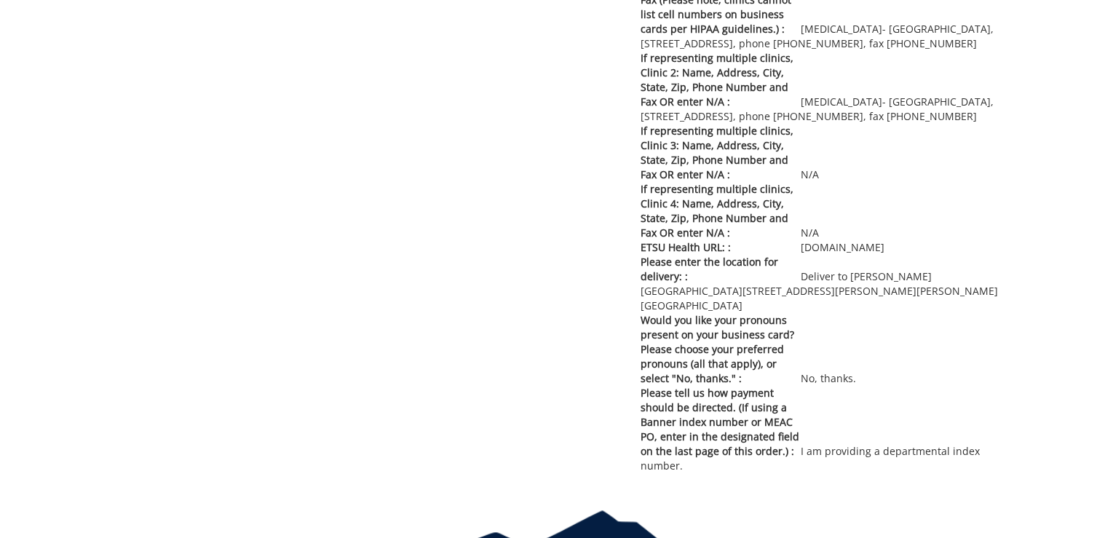
drag, startPoint x: 874, startPoint y: 243, endPoint x: 803, endPoint y: 248, distance: 70.8
click at [803, 248] on p "ETSU Health URL: : etsuhealth.org" at bounding box center [821, 247] width 362 height 15
copy p "etsuhealth.org"
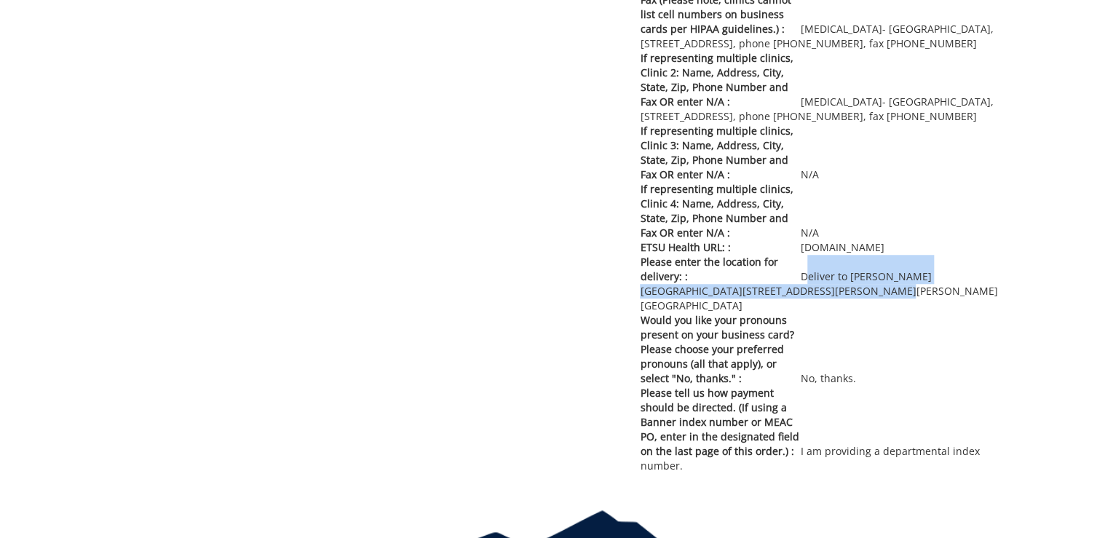
drag, startPoint x: 803, startPoint y: 271, endPoint x: 804, endPoint y: 283, distance: 12.5
click at [804, 283] on p "Please enter the location for delivery: : Deliver to Lani Ditcharo, PO Box 7062…" at bounding box center [821, 284] width 362 height 58
copy p "Deliver to Lani Ditcharo, PO Box 70622, Carl A Jones Hall, Building 1"
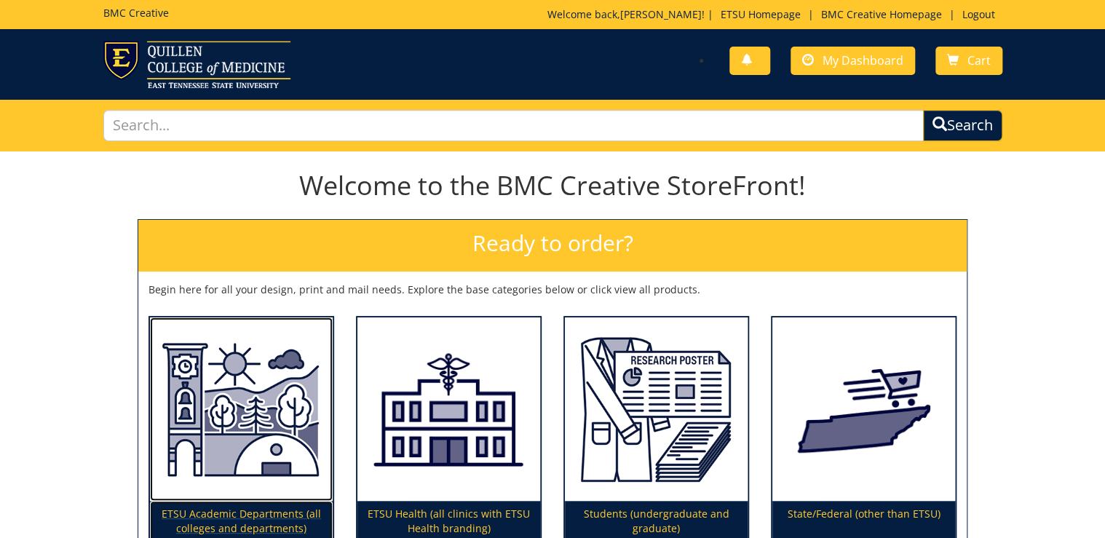
click at [234, 514] on p "ETSU Academic Departments (all colleges and departments)" at bounding box center [241, 521] width 183 height 41
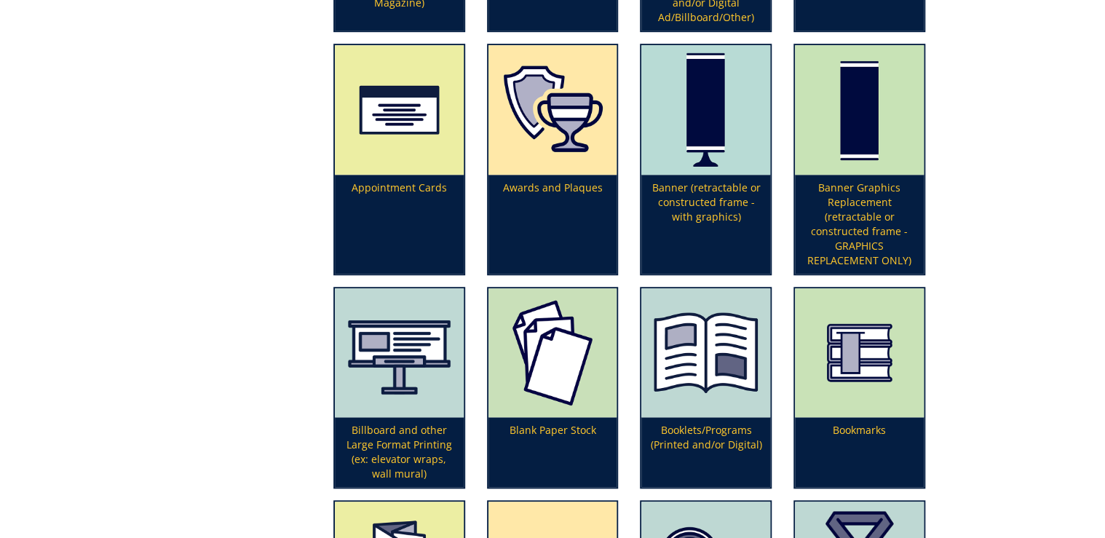
scroll to position [641, 0]
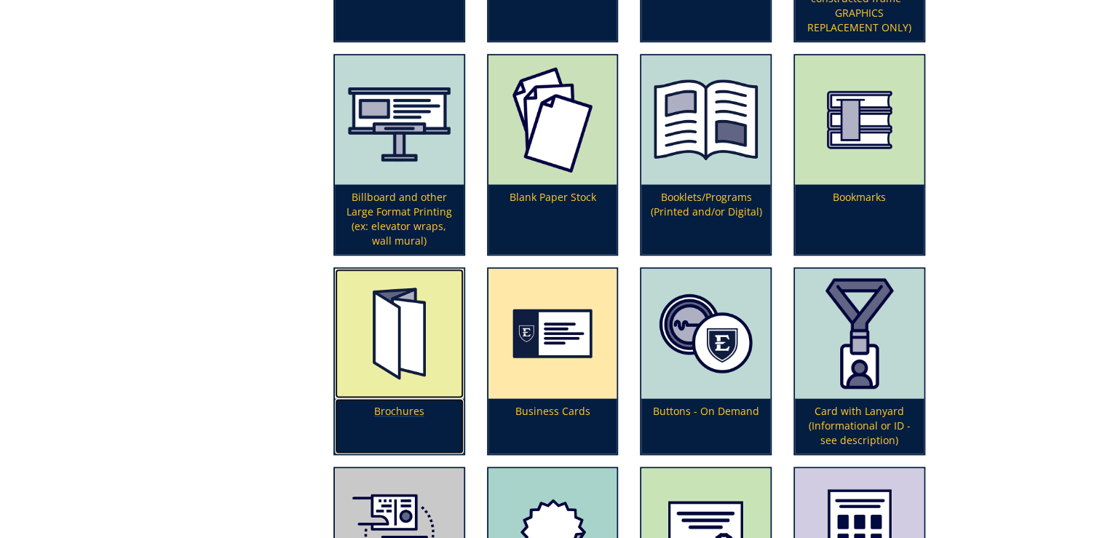
click at [398, 411] on p "Brochures" at bounding box center [399, 425] width 129 height 55
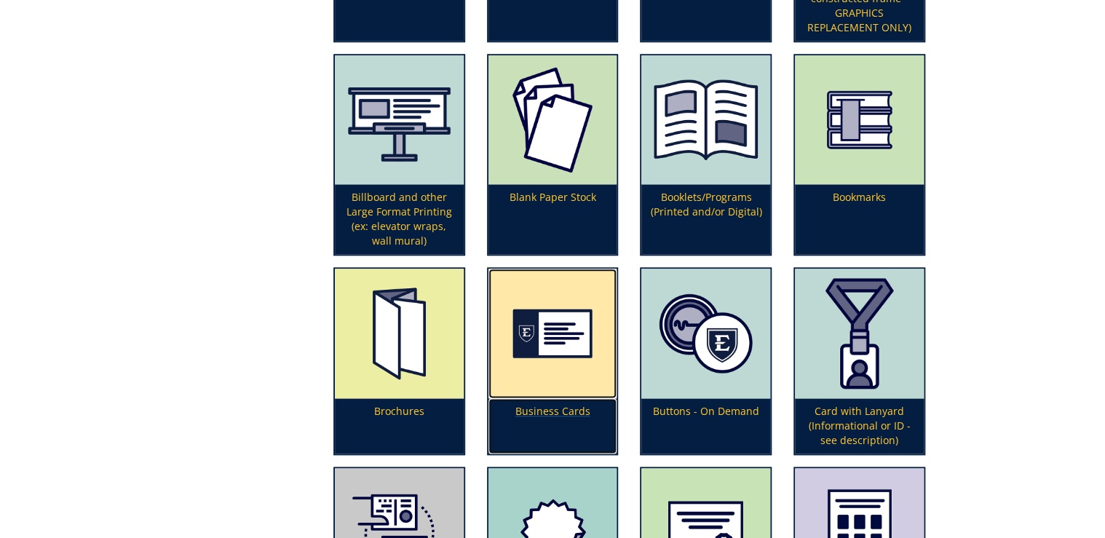
click at [518, 406] on p "Business Cards" at bounding box center [553, 425] width 129 height 55
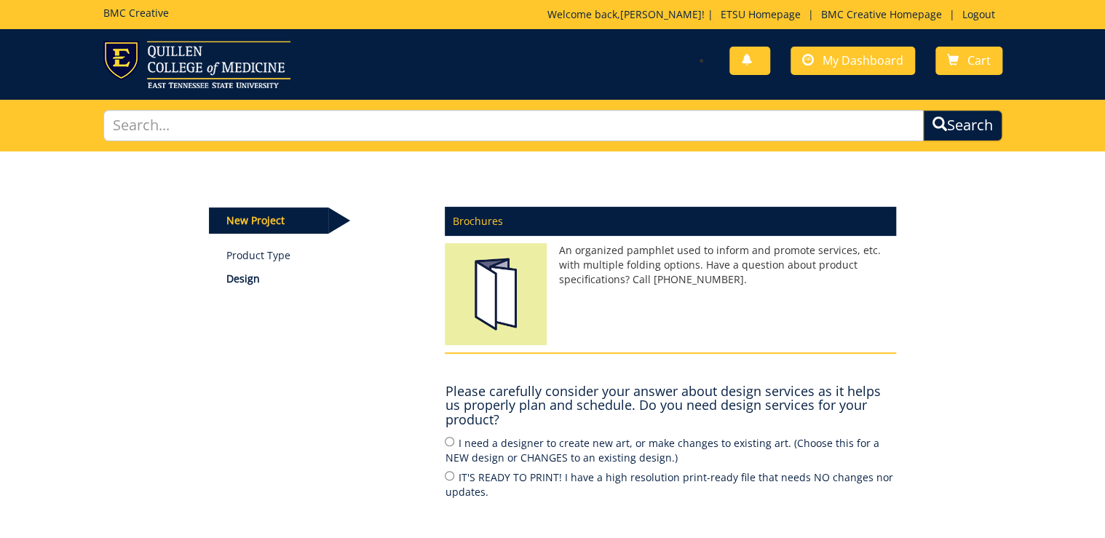
scroll to position [202, 0]
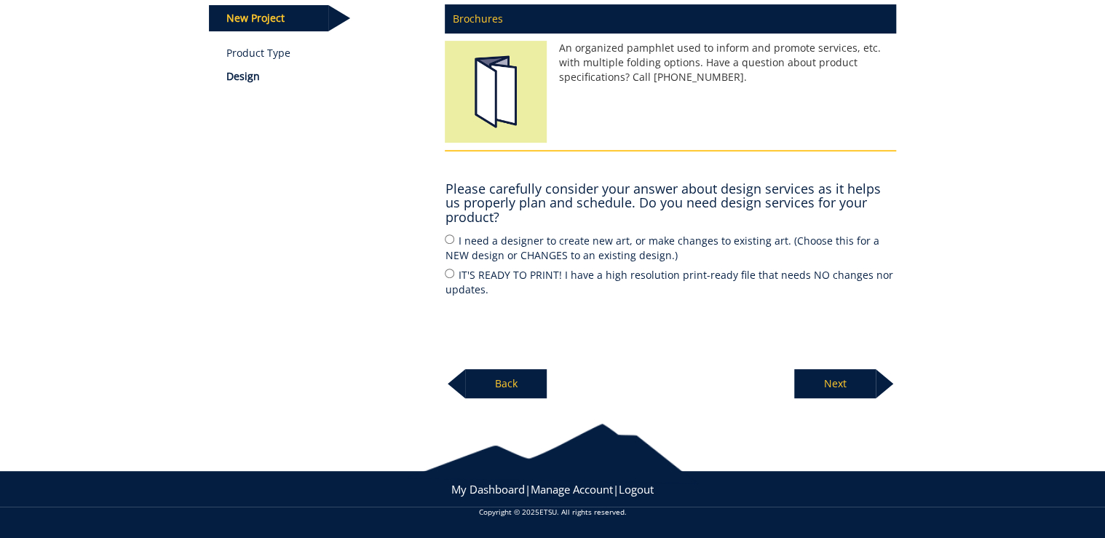
click at [512, 391] on p "Back" at bounding box center [506, 383] width 82 height 29
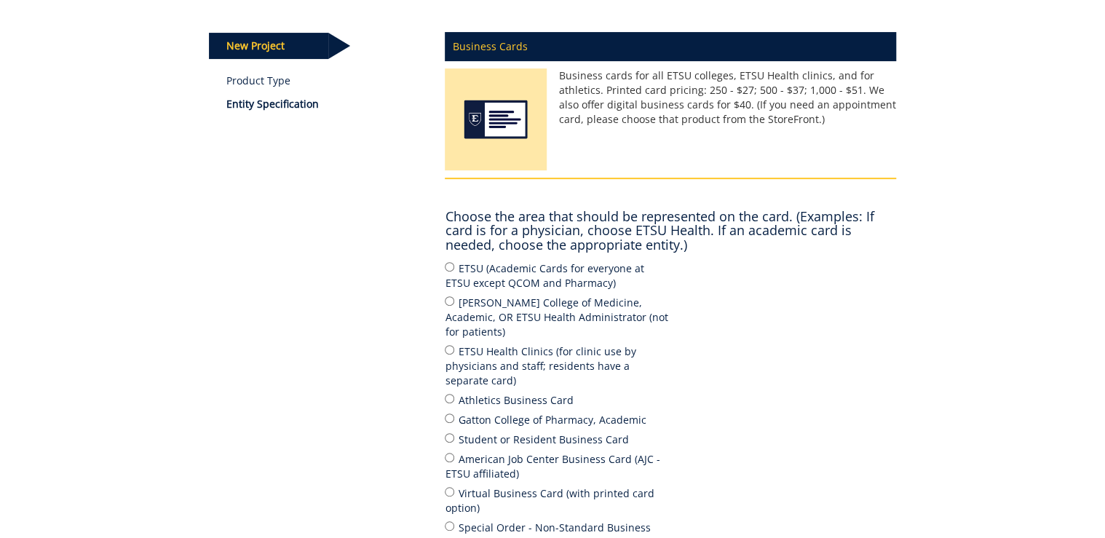
scroll to position [233, 0]
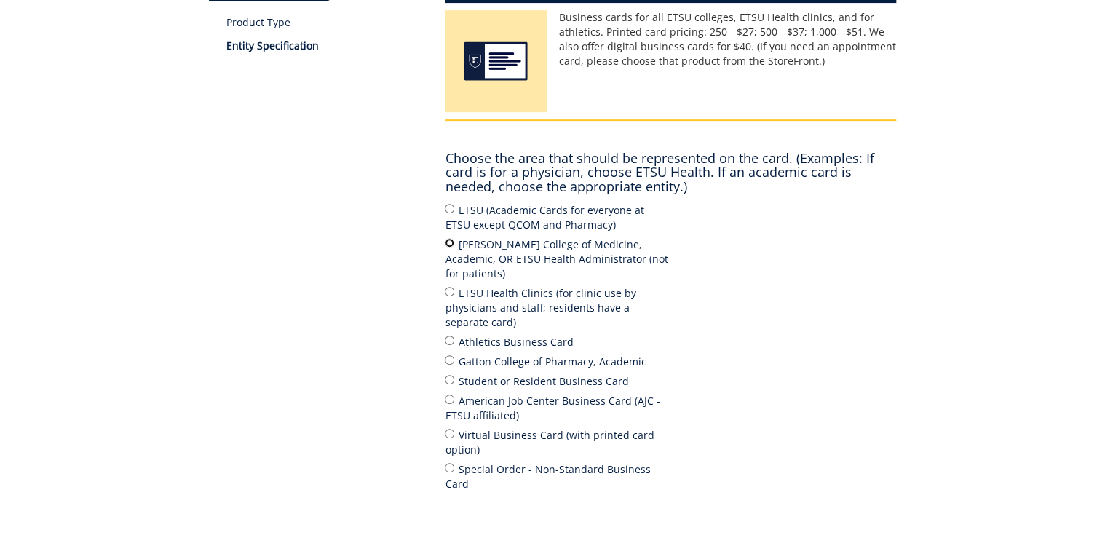
click at [448, 245] on input "Quillen College of Medicine, Academic, OR ETSU Health Administrator (not for pa…" at bounding box center [449, 242] width 9 height 9
radio input "true"
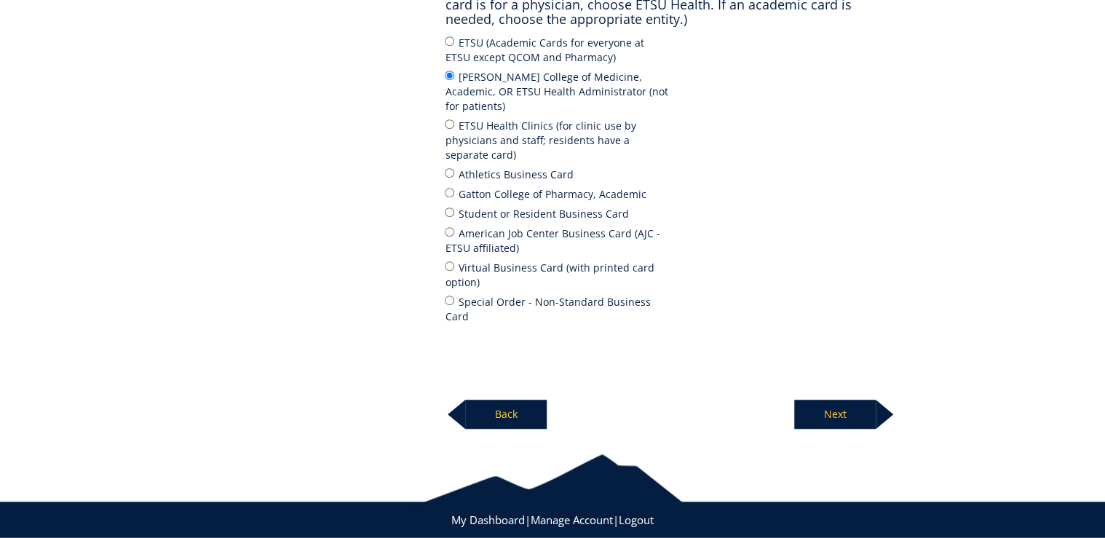
click at [832, 400] on p "Next" at bounding box center [836, 414] width 82 height 29
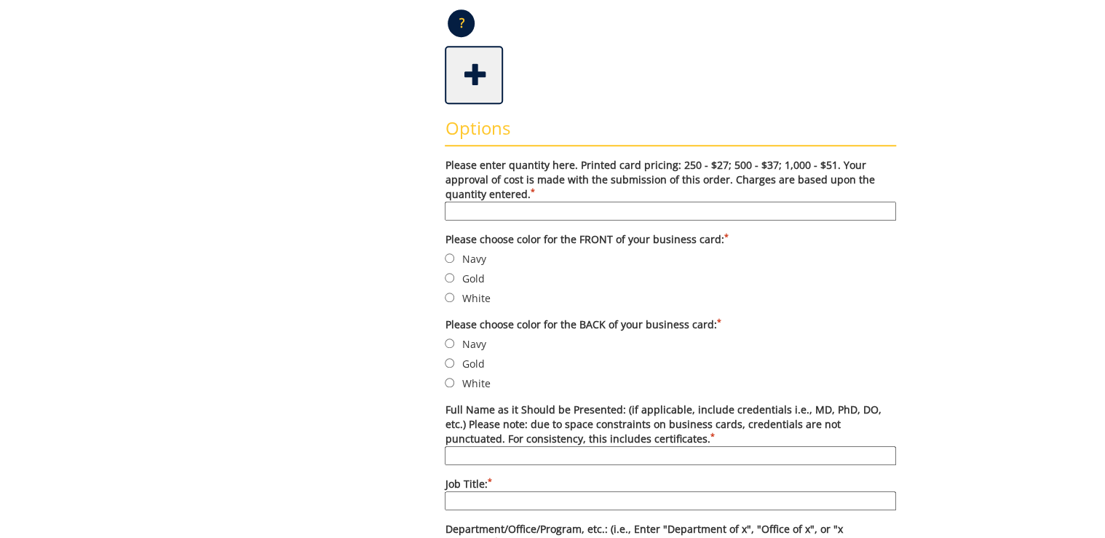
scroll to position [466, 0]
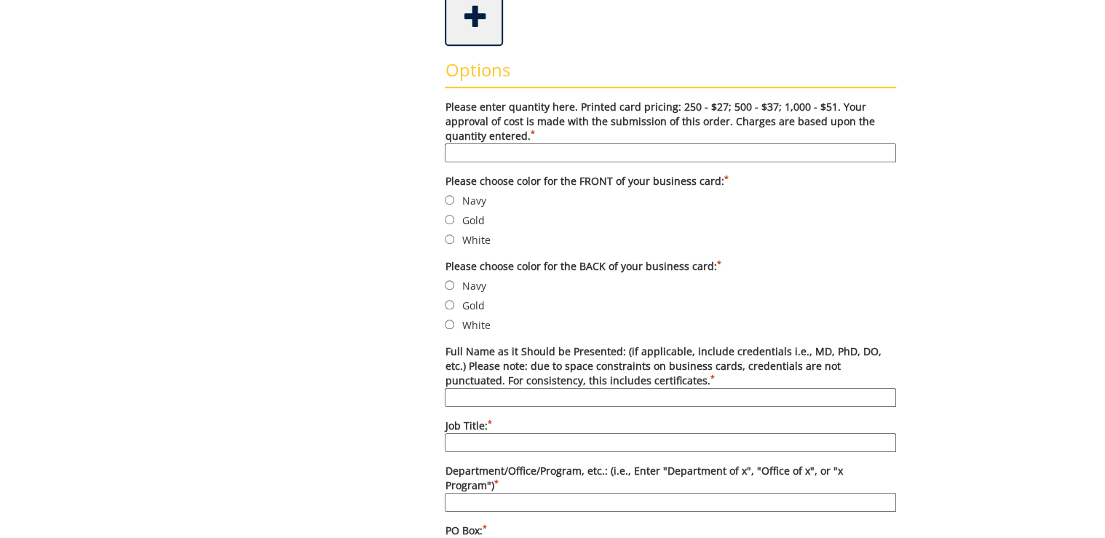
click at [519, 149] on input "Please enter quantity here. Printed card pricing: 250 - $27; 500 - $37; 1,000 -…" at bounding box center [671, 152] width 452 height 19
type input "500"
click at [476, 198] on label "Navy" at bounding box center [671, 200] width 452 height 16
click at [454, 198] on input "Navy" at bounding box center [449, 199] width 9 height 9
radio input "true"
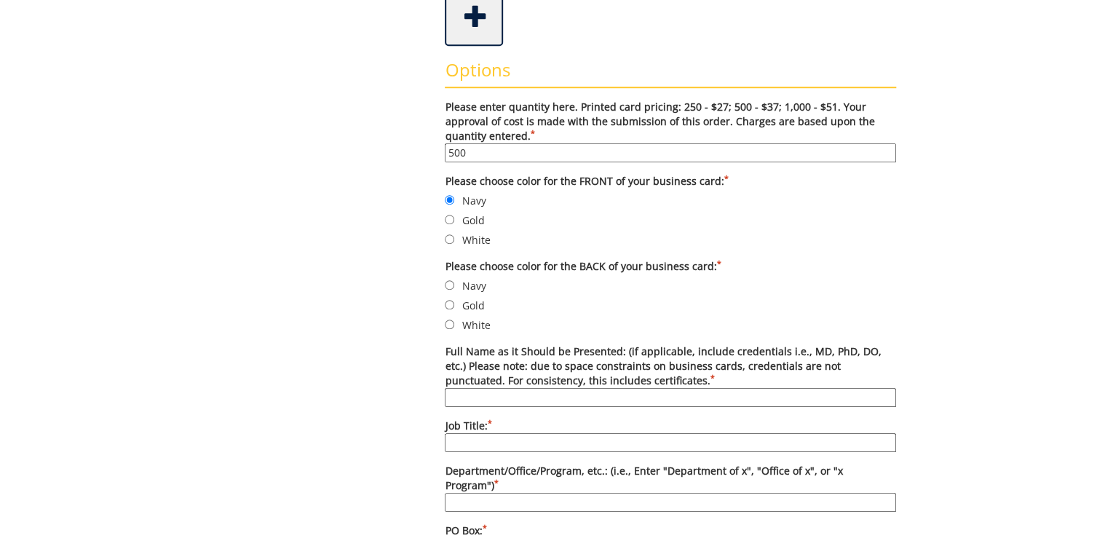
click at [478, 323] on label "White" at bounding box center [671, 325] width 452 height 16
click at [454, 323] on input "White" at bounding box center [449, 324] width 9 height 9
radio input "true"
click at [508, 392] on input "Full Name as it Should be Presented: (if applicable, include credentials i.e., …" at bounding box center [671, 397] width 452 height 19
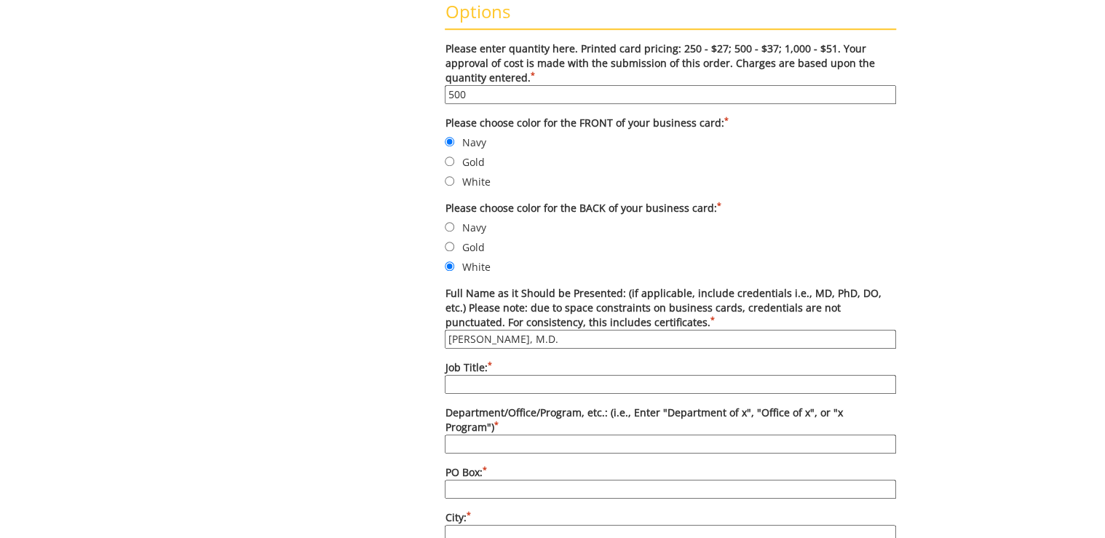
scroll to position [641, 0]
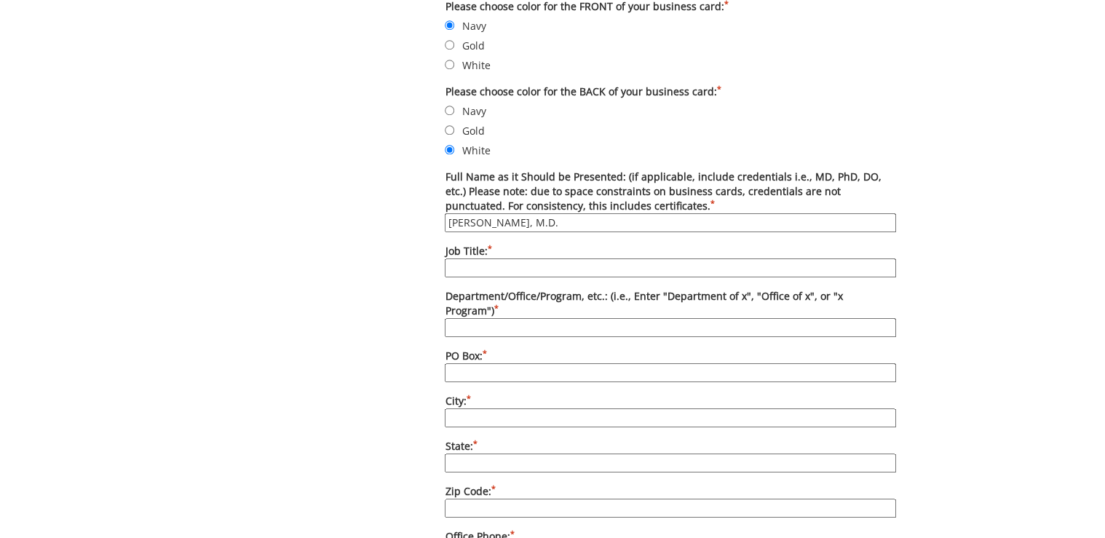
type input "Taif Khattak, M.D."
click at [505, 262] on input "Job Title: *" at bounding box center [671, 268] width 452 height 19
type input "Assistant Professor"
type input "Department of Internal Medicine"
type input "70622"
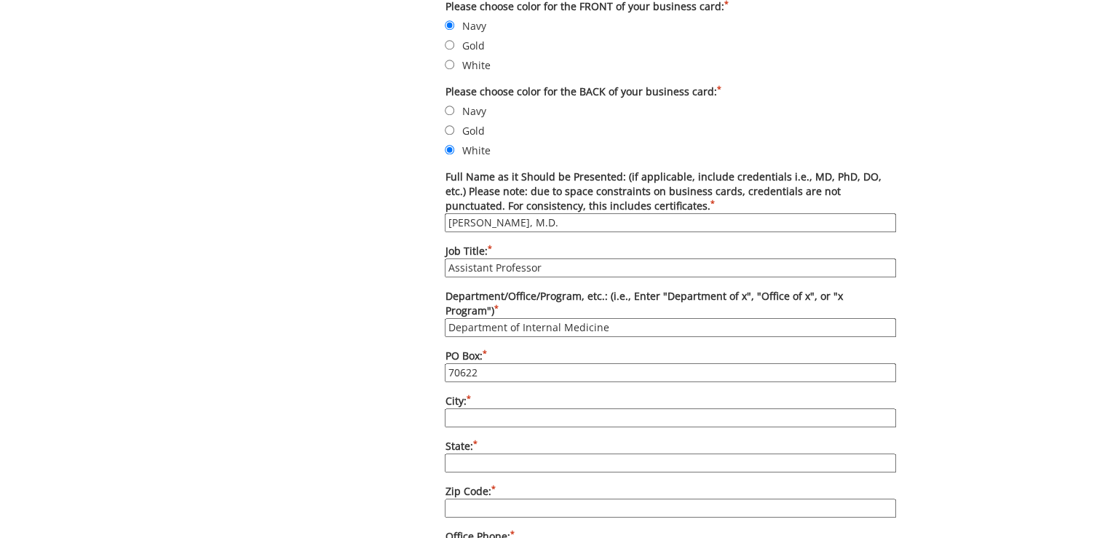
type input "Johnson City"
type input "TN"
type input "37604"
type input "423-439-6282"
type input "N/A"
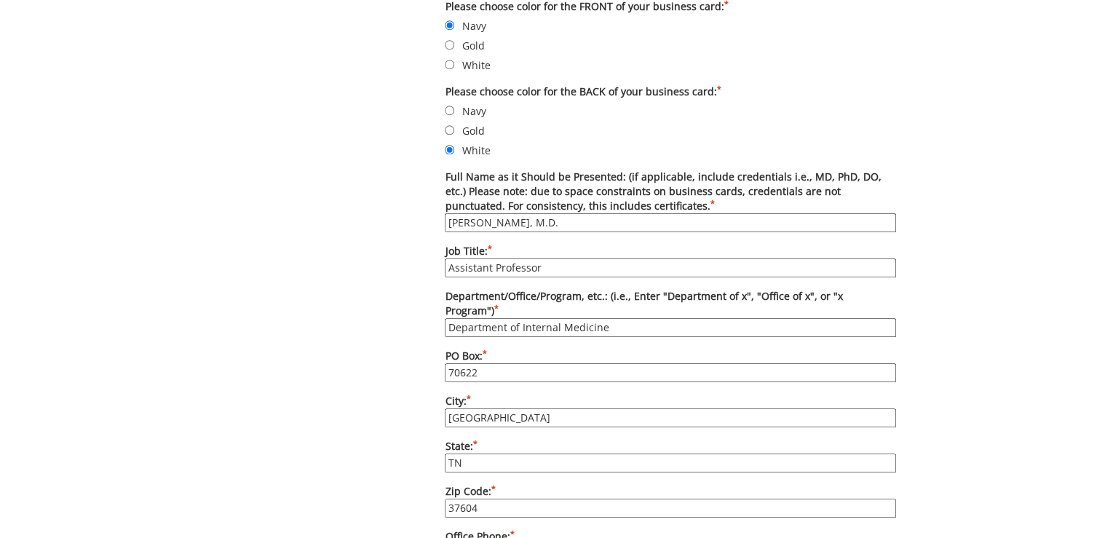
type input "mastersk@etsu.edu"
type input "etsu.edu/com/intmed"
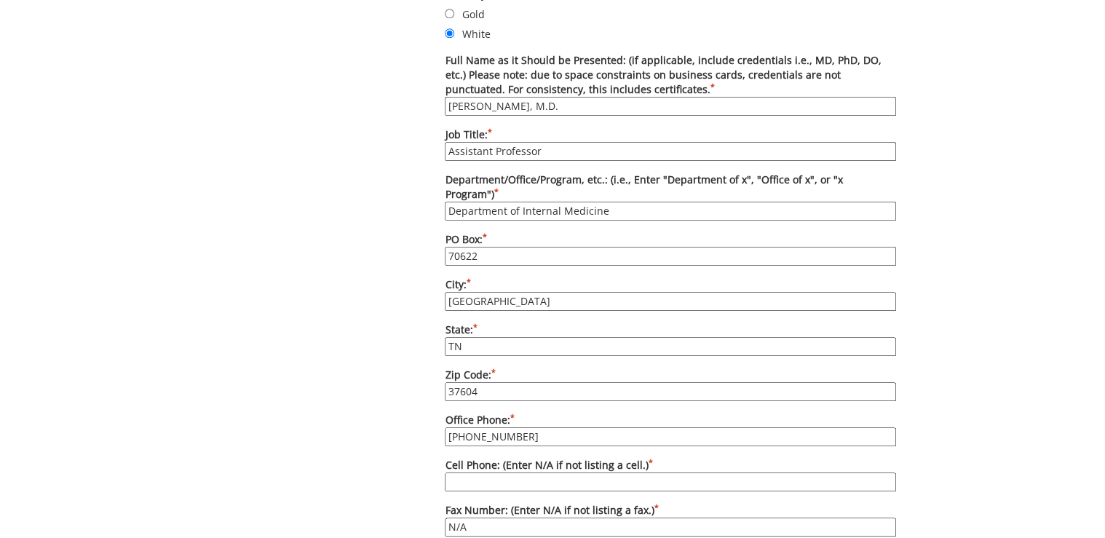
scroll to position [816, 0]
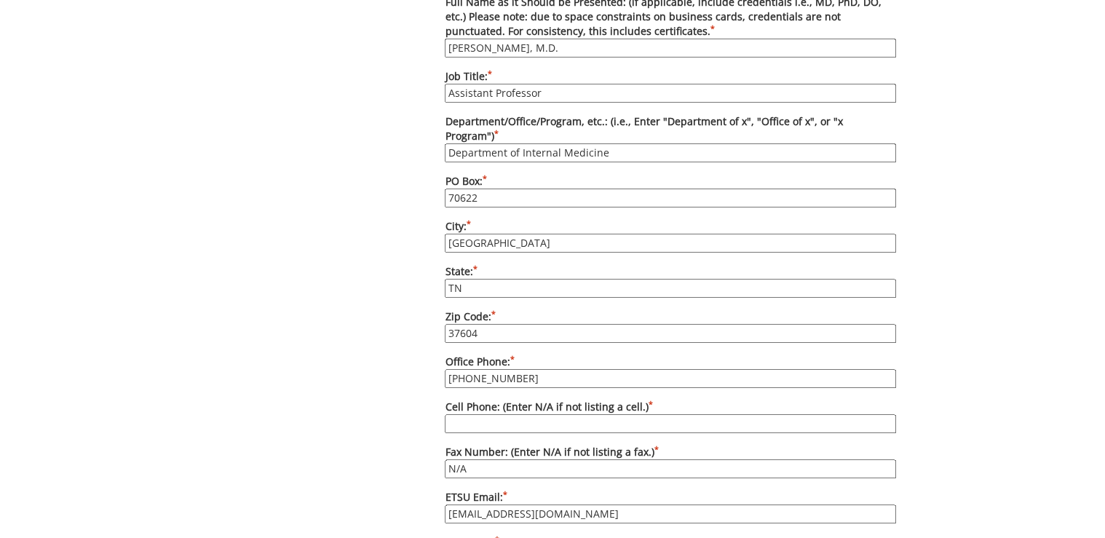
click at [532, 414] on input "Cell Phone: (Enter N/A if not listing a cell.) *" at bounding box center [671, 423] width 452 height 19
type input "N/A"
click at [390, 272] on div "Some kind of message here. New Project Product Type Entity Specification Order …" at bounding box center [553, 158] width 710 height 1645
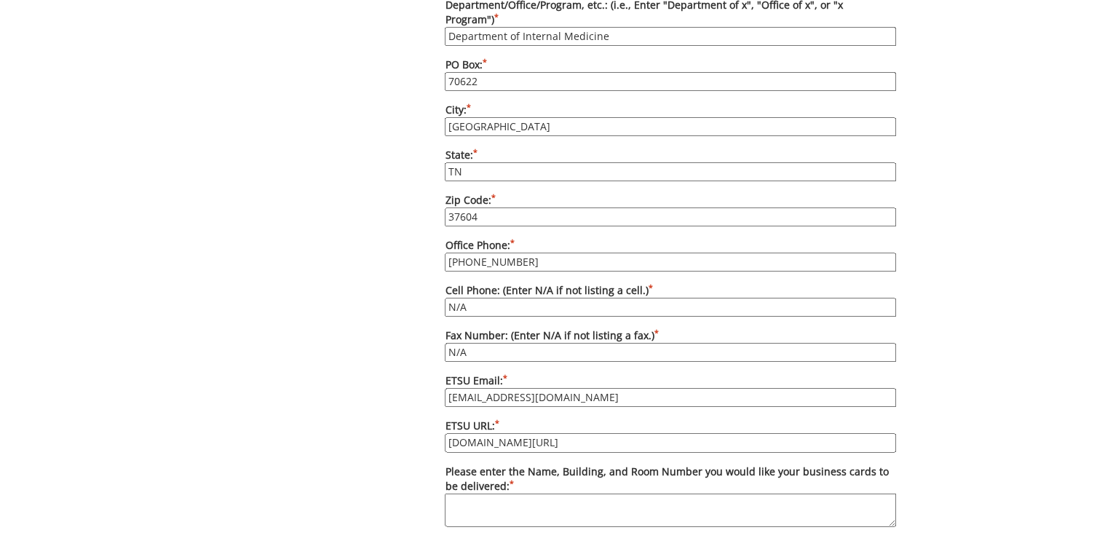
scroll to position [990, 0]
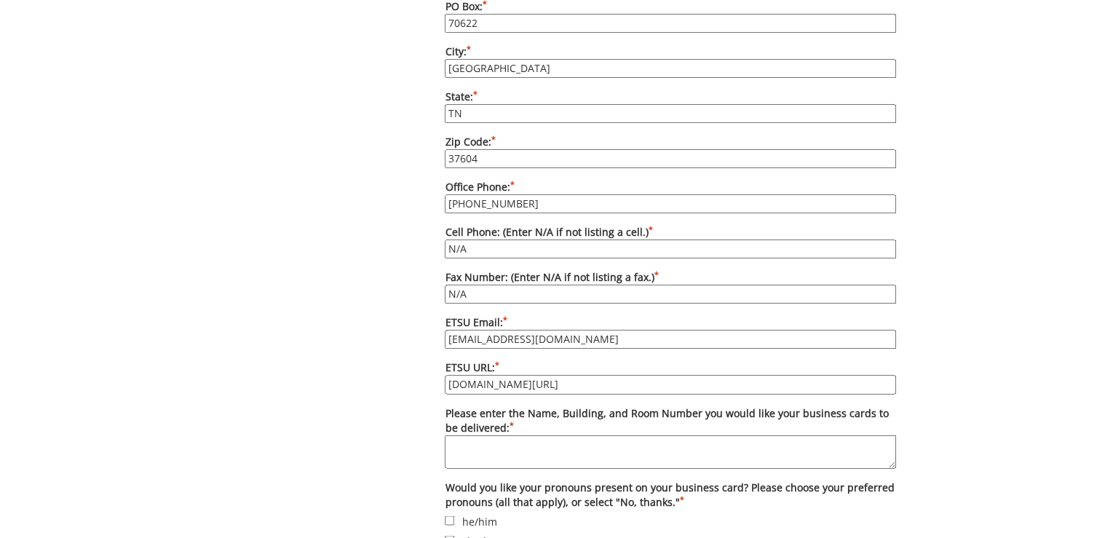
drag, startPoint x: 563, startPoint y: 318, endPoint x: 440, endPoint y: 318, distance: 123.1
click at [440, 318] on div "Options Please enter quantity here. Printed card pricing: 250 - $27; 500 - $37;…" at bounding box center [670, 107] width 473 height 1170
click at [455, 330] on input "mastersk@etsu.edu" at bounding box center [671, 339] width 452 height 19
drag, startPoint x: 490, startPoint y: 319, endPoint x: 441, endPoint y: 318, distance: 48.8
click at [441, 318] on div "Options Please enter quantity here. Printed card pricing: 250 - $27; 500 - $37;…" at bounding box center [670, 107] width 473 height 1170
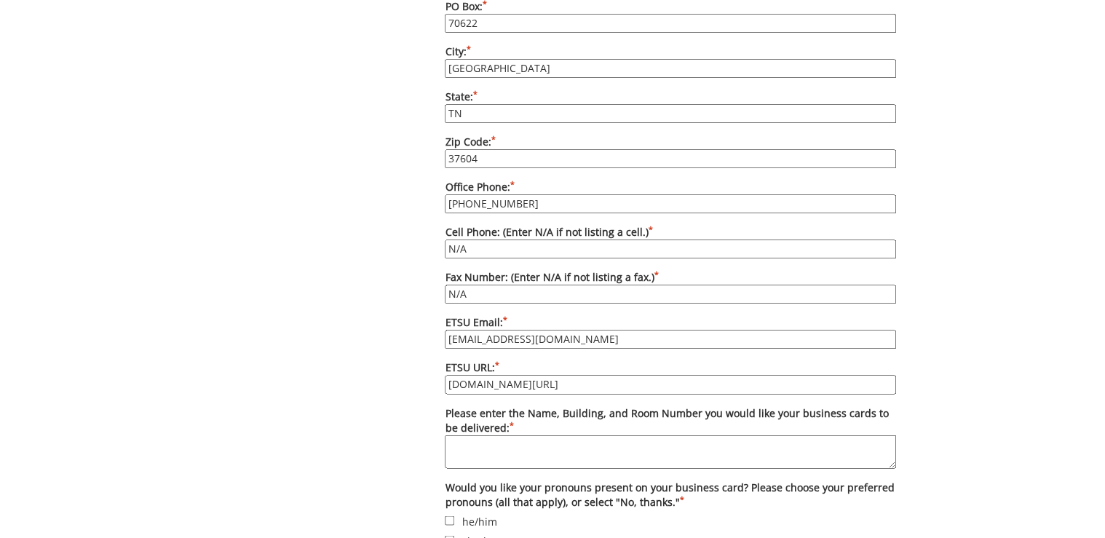
type input "khattakt@etsu.edu"
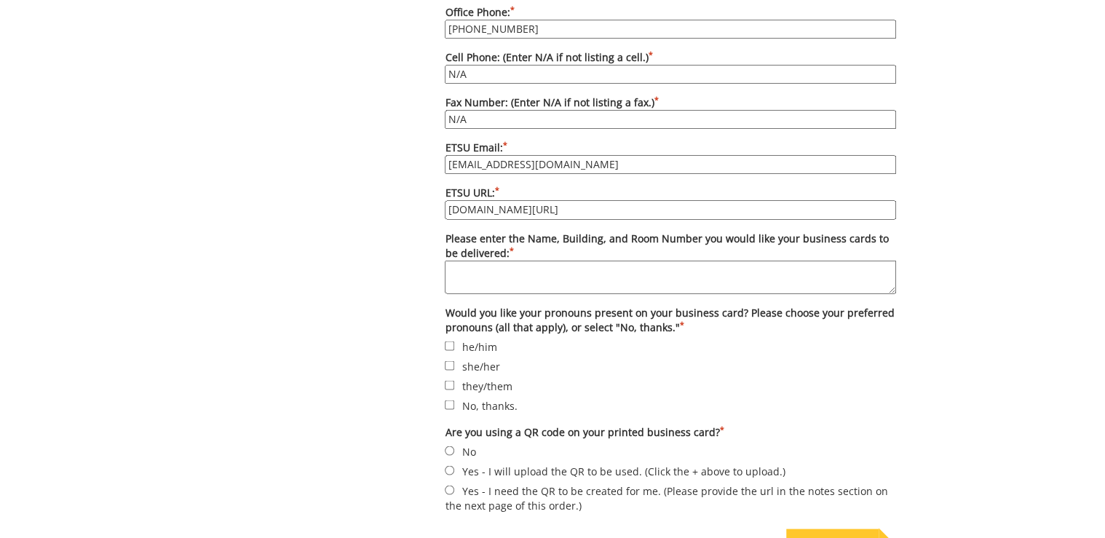
scroll to position [1223, 0]
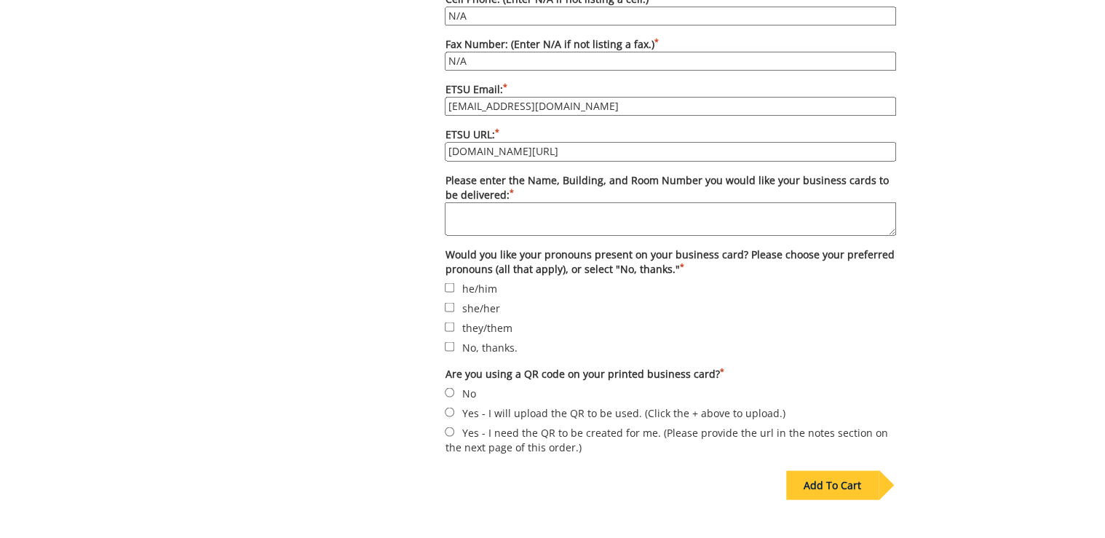
click at [519, 202] on textarea "Please enter the Name, Building, and Room Number you would like your business c…" at bounding box center [671, 218] width 452 height 33
paste textarea "Deliver to [PERSON_NAME][GEOGRAPHIC_DATA][STREET_ADDRESS][PERSON_NAME][PERSON_N…"
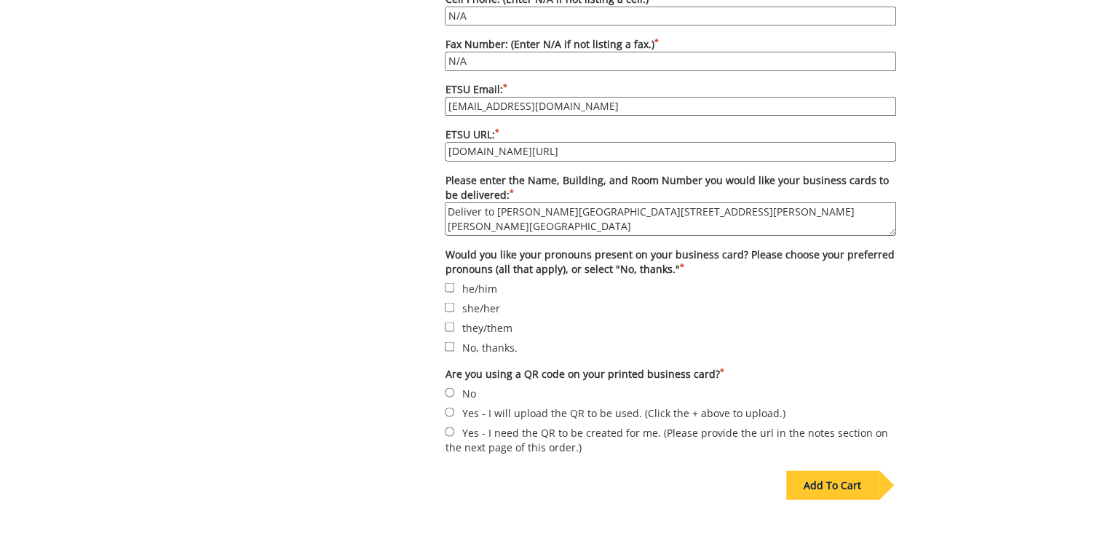
type textarea "Deliver to [PERSON_NAME][GEOGRAPHIC_DATA][STREET_ADDRESS][PERSON_NAME][PERSON_N…"
click at [491, 339] on label "No, thanks." at bounding box center [671, 347] width 452 height 16
click at [454, 342] on input "No, thanks." at bounding box center [449, 346] width 9 height 9
checkbox input "true"
click at [463, 385] on label "No" at bounding box center [671, 393] width 452 height 16
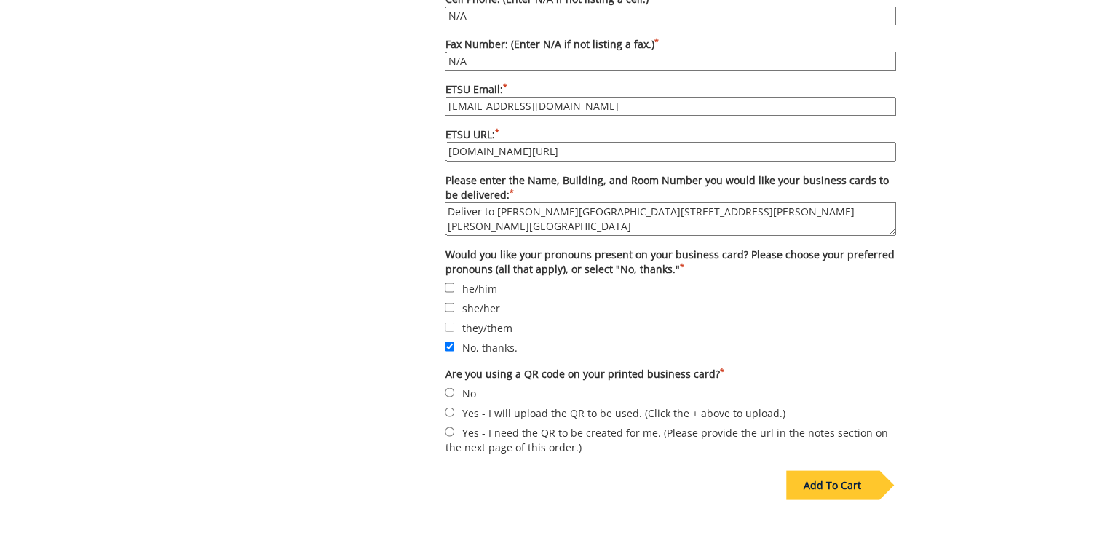
click at [454, 387] on input "No" at bounding box center [449, 391] width 9 height 9
radio input "true"
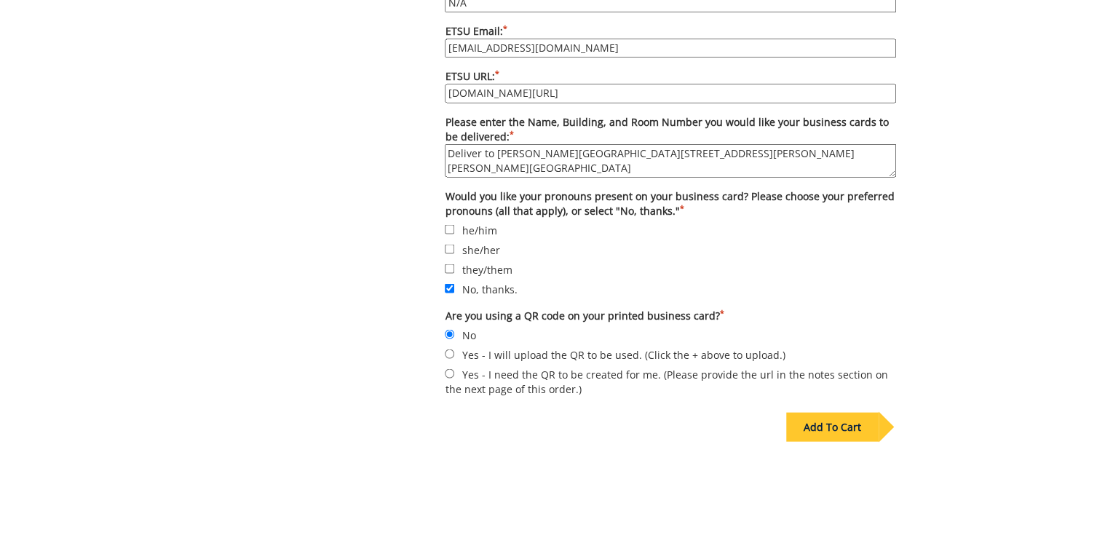
click at [829, 412] on div "Add To Cart" at bounding box center [833, 426] width 92 height 29
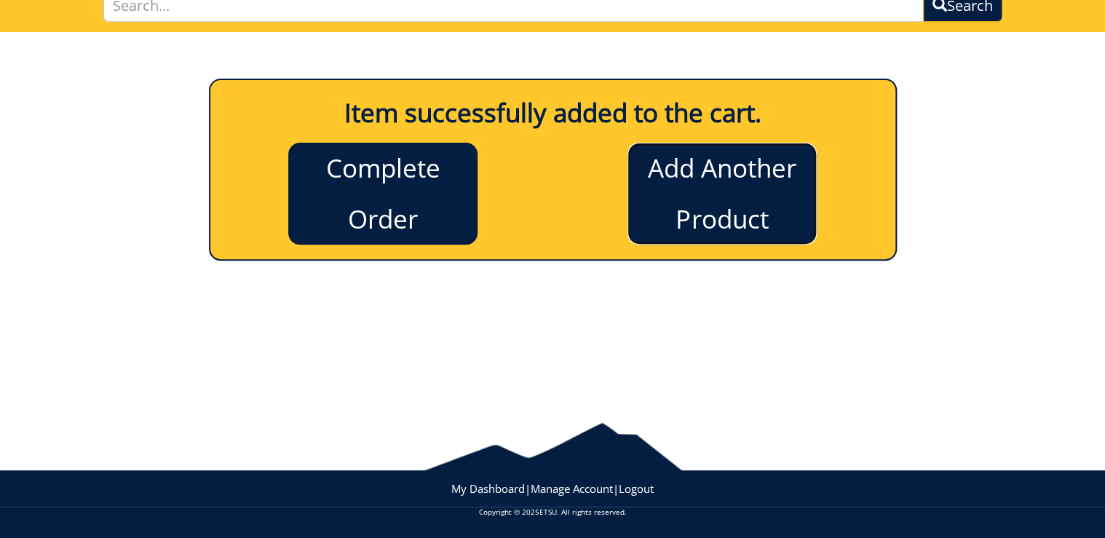
click at [773, 213] on link "Add Another Product" at bounding box center [722, 194] width 189 height 102
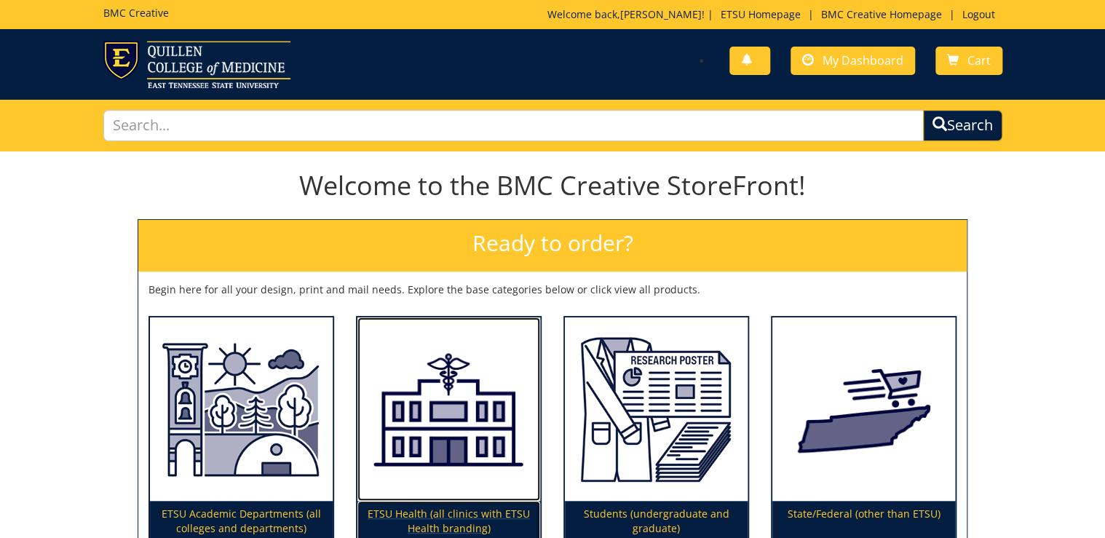
click at [468, 507] on p "ETSU Health (all clinics with ETSU Health branding)" at bounding box center [449, 521] width 183 height 41
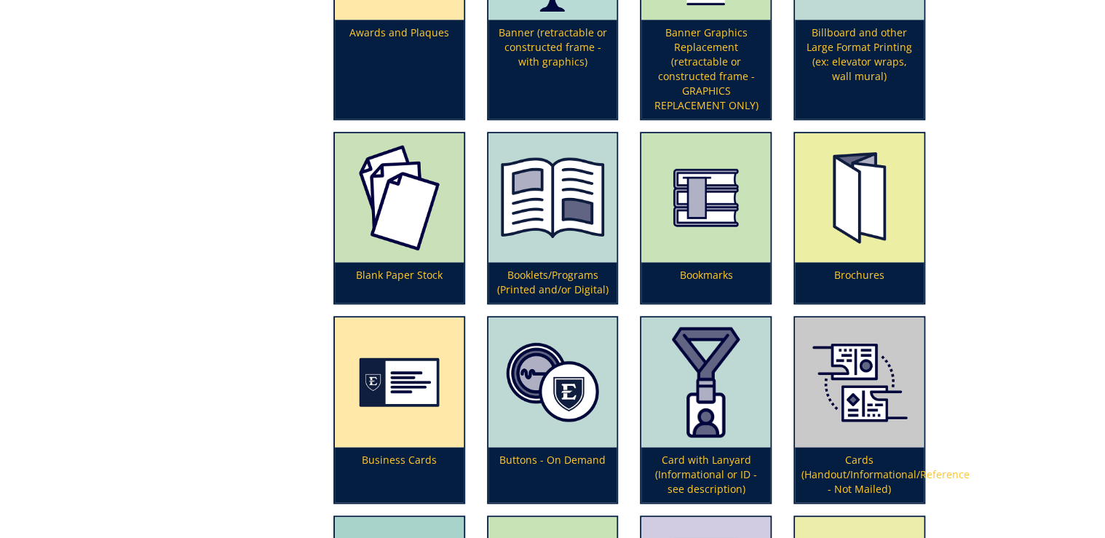
scroll to position [583, 0]
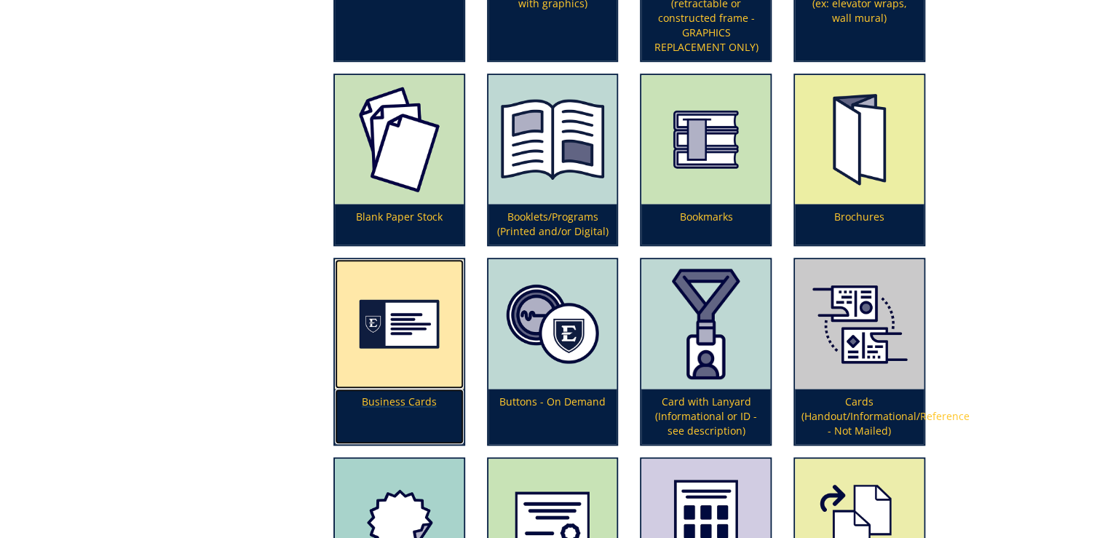
click at [422, 396] on p "Business Cards" at bounding box center [399, 416] width 129 height 55
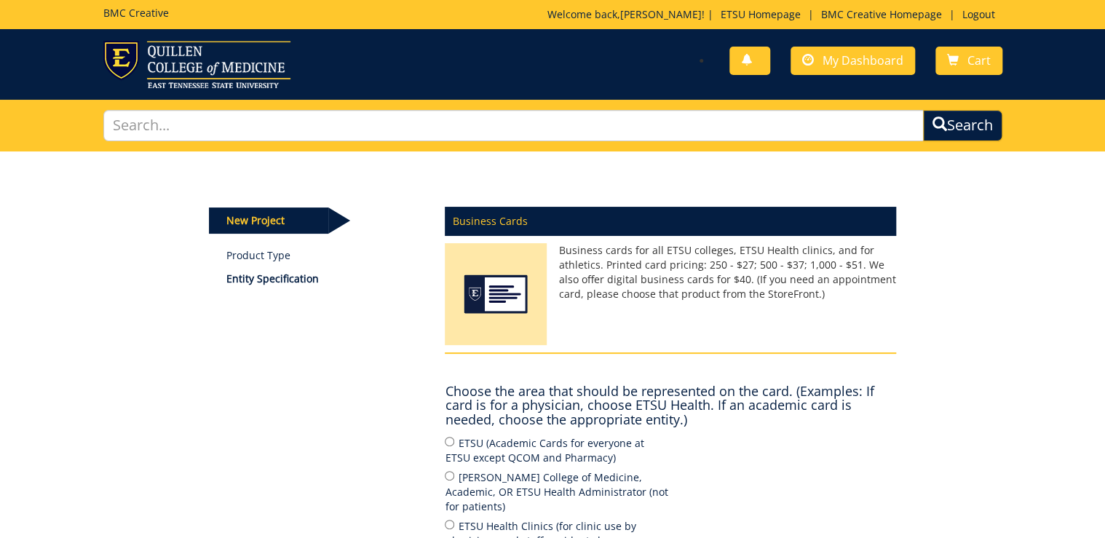
scroll to position [291, 0]
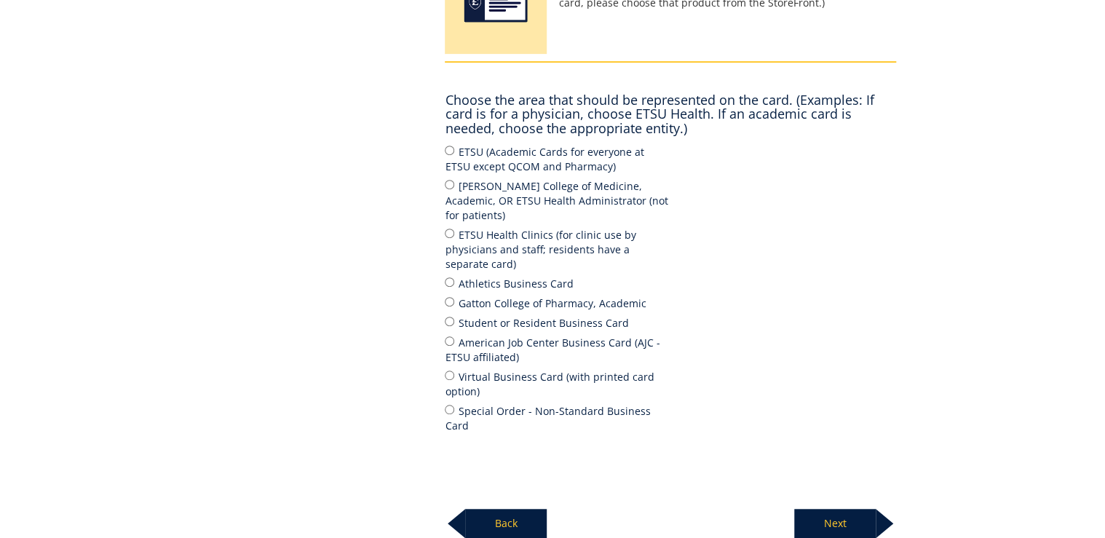
click at [481, 228] on label "ETSU Health Clinics (for clinic use by physicians and staff; residents have a s…" at bounding box center [558, 248] width 226 height 45
click at [454, 229] on input "ETSU Health Clinics (for clinic use by physicians and staff; residents have a s…" at bounding box center [449, 233] width 9 height 9
radio input "true"
click at [866, 509] on p "Next" at bounding box center [836, 523] width 82 height 29
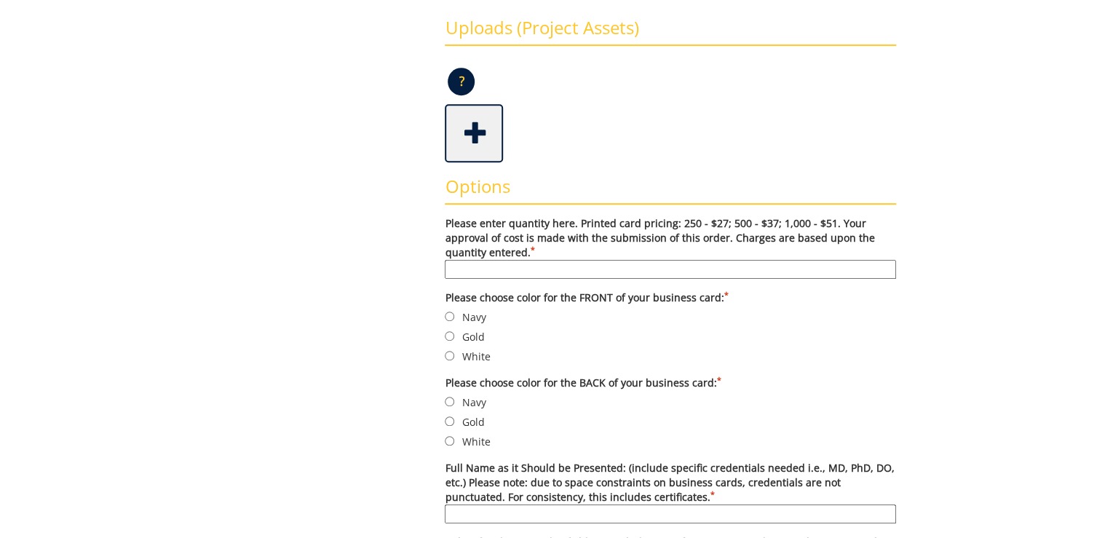
scroll to position [466, 0]
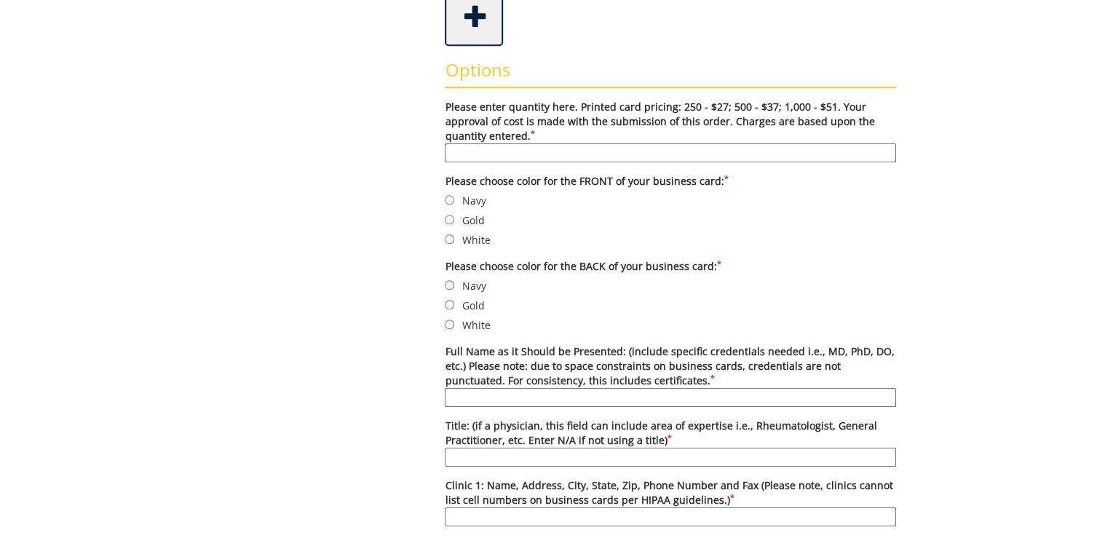
click at [561, 153] on input "Please enter quantity here. Printed card pricing: 250 - $27; 500 - $37; 1,000 -…" at bounding box center [671, 152] width 452 height 19
type input "500"
drag, startPoint x: 470, startPoint y: 197, endPoint x: 469, endPoint y: 208, distance: 11.7
click at [470, 197] on label "Navy" at bounding box center [671, 200] width 452 height 16
click at [454, 197] on input "Navy" at bounding box center [449, 199] width 9 height 9
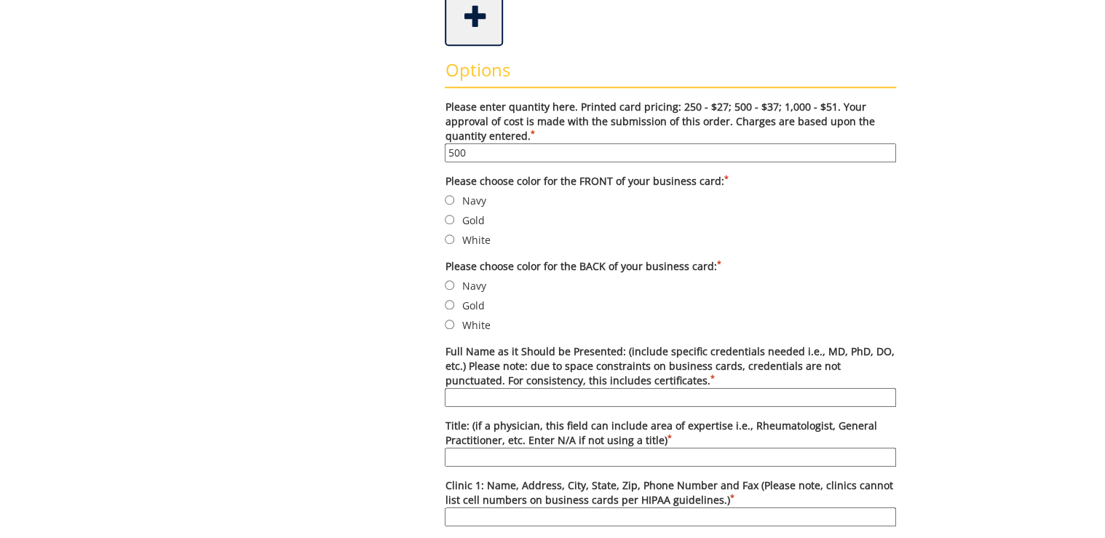
radio input "true"
click at [468, 323] on label "White" at bounding box center [671, 325] width 452 height 16
click at [454, 323] on input "White" at bounding box center [449, 324] width 9 height 9
radio input "true"
click at [531, 393] on input "Full Name as it Should be Presented: (include specific credentials needed i.e.,…" at bounding box center [671, 397] width 452 height 19
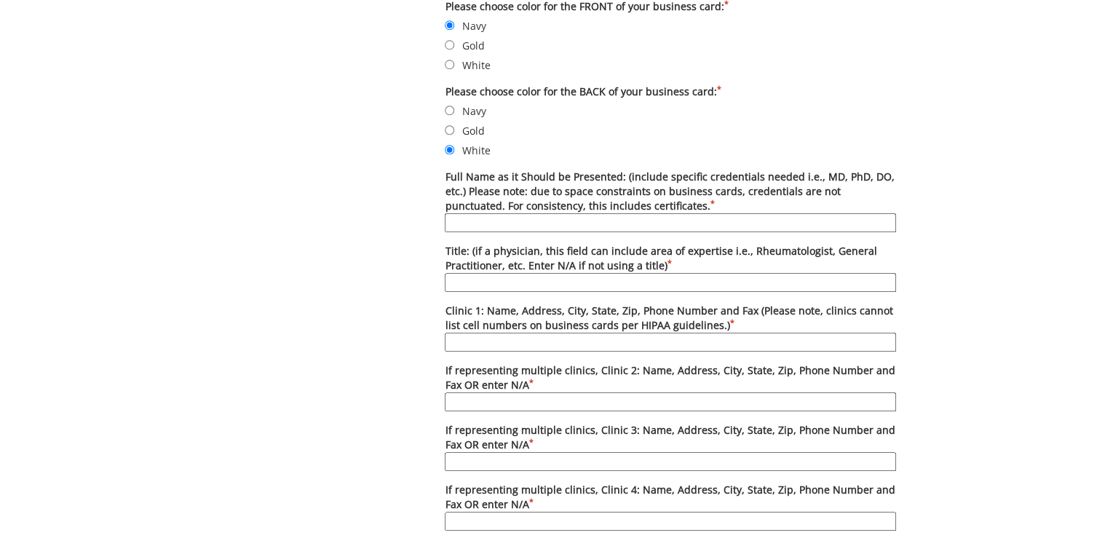
scroll to position [757, 0]
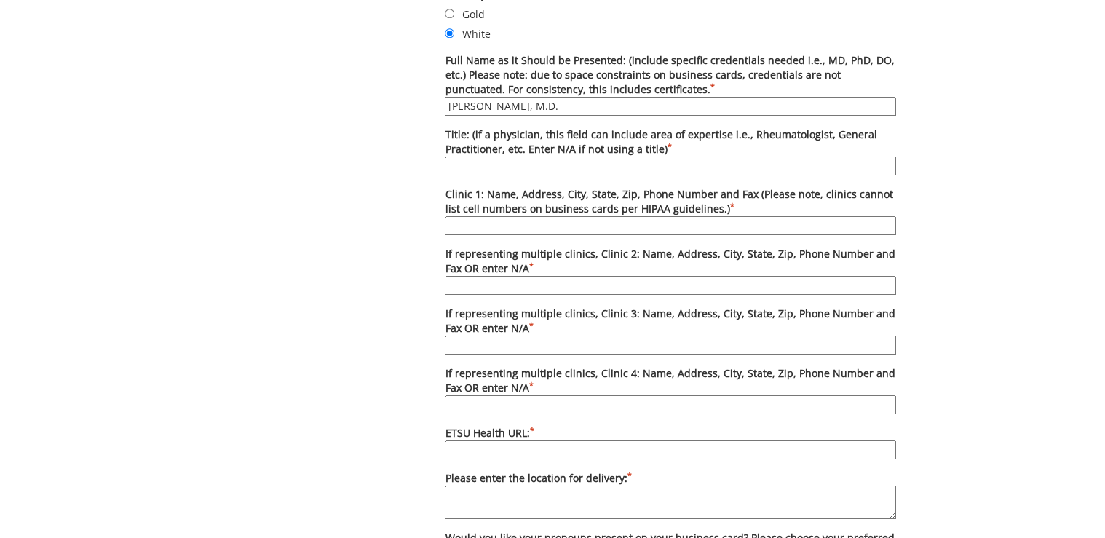
type input "[PERSON_NAME], P.h.D."
type input "Licensed Clinical Psychologist, Director of Behavioral Health for COE for HIV/A…"
type input "Infectious Diseases- Kingsport, 105 West Park Dr., Suite 2A , Kingsport, TN, 37…"
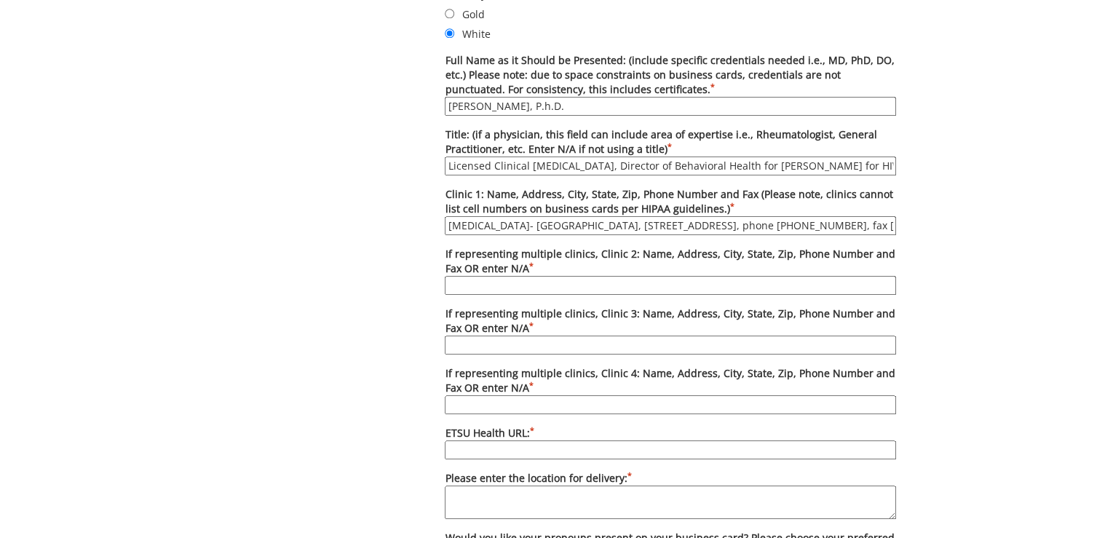
drag, startPoint x: 564, startPoint y: 103, endPoint x: 433, endPoint y: 103, distance: 131.8
click at [433, 103] on div "Some kind of message here. New Project Product Type Entity Specification Order …" at bounding box center [553, 142] width 710 height 1497
type input "[PERSON_NAME], M.D."
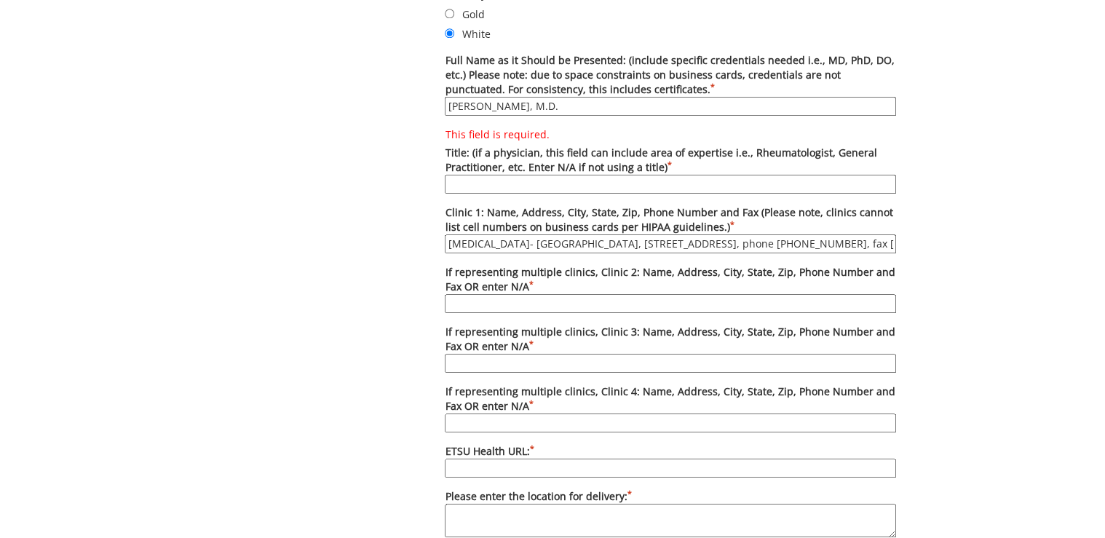
click at [655, 235] on input "[MEDICAL_DATA]- [GEOGRAPHIC_DATA], [STREET_ADDRESS], phone [PHONE_NUMBER], fax …" at bounding box center [671, 243] width 452 height 19
click at [655, 235] on input "Infectious Diseases- Kingsport, 105 West Park Dr., Suite 2A , Kingsport, TN, 37…" at bounding box center [671, 243] width 452 height 19
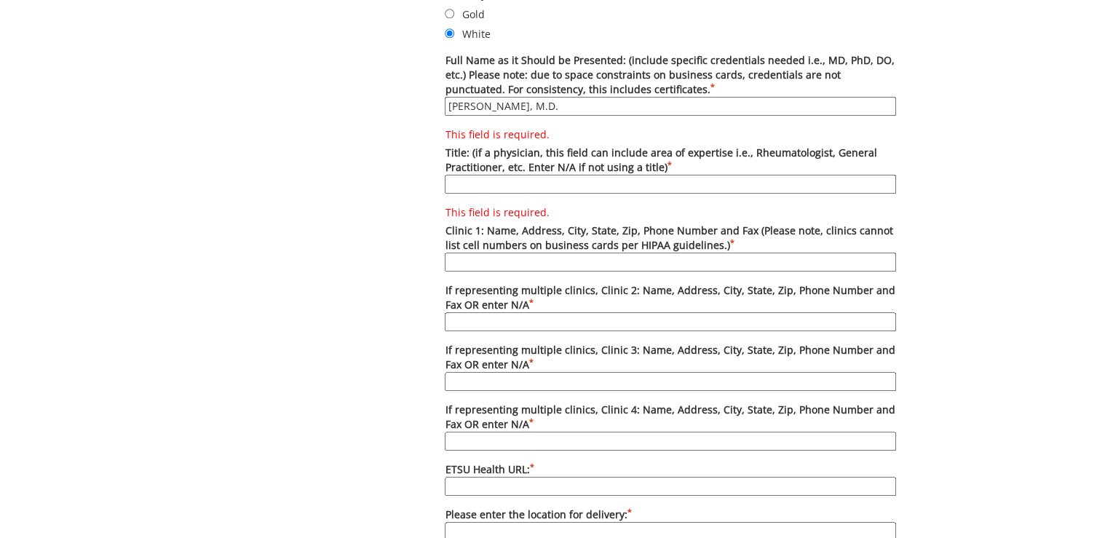
click at [571, 181] on input "This field is required. Title: (if a physician, this field can include area of …" at bounding box center [671, 184] width 452 height 19
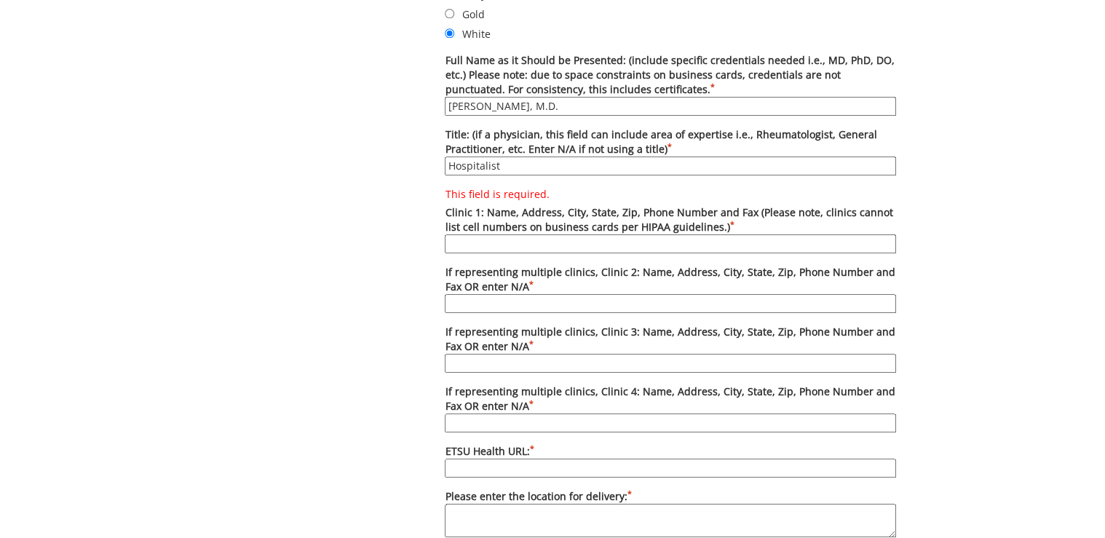
type input "Hospitalist"
click at [535, 238] on input "This field is required. Clinic 1: Name, Address, City, State, Zip, Phone Number…" at bounding box center [671, 243] width 452 height 19
paste input "Holston Valley Medical Center"
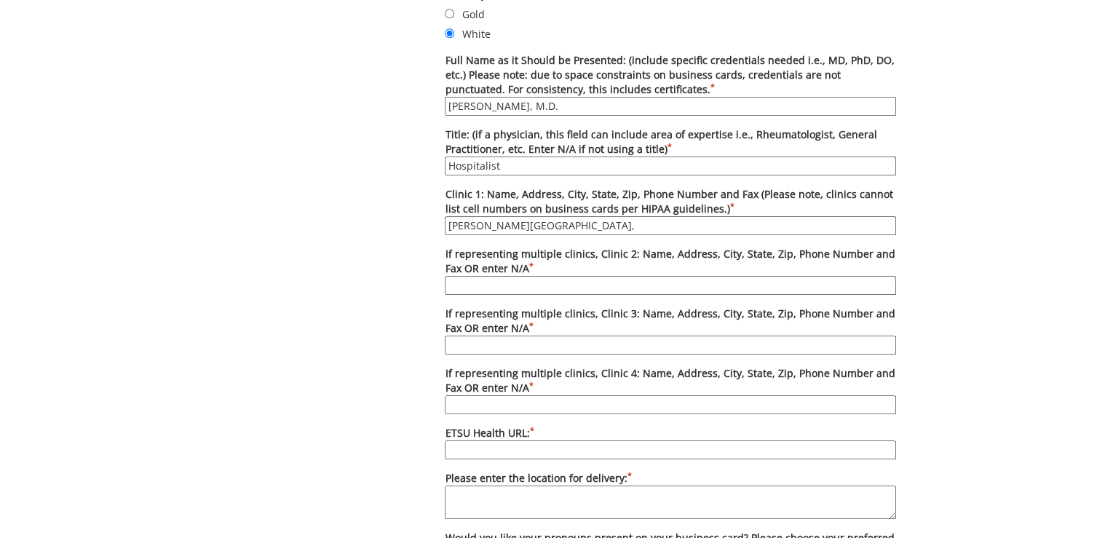
paste input "130 West Ravine Road Kingsport, TN 37660"
click at [686, 220] on input "Holston Valley Medical Center, 130 West Ravine Road Kingsport, TN 37660," at bounding box center [671, 225] width 452 height 19
click at [823, 225] on input "Holston Valley Medical Center, 130 West Ravine Rd. Kingsport, TN 37660," at bounding box center [671, 225] width 452 height 19
paste input "(423) 224-4000"
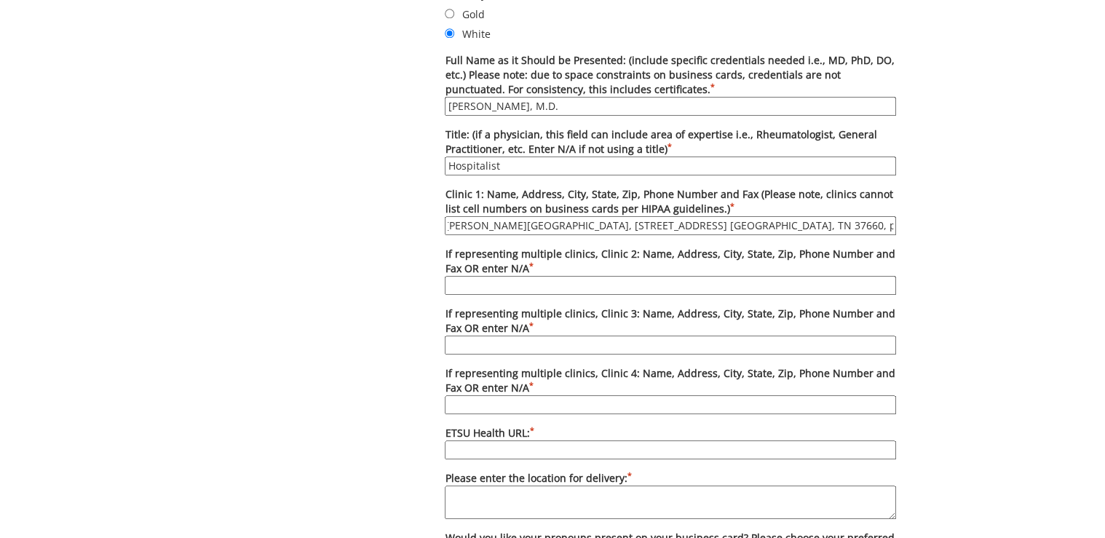
type input "[PERSON_NAME][GEOGRAPHIC_DATA], [STREET_ADDRESS] [GEOGRAPHIC_DATA], TN 37660, p…"
click at [577, 278] on input "If representing multiple clinics, Clinic 2: Name, Address, City, State, Zip, Ph…" at bounding box center [671, 285] width 452 height 19
drag, startPoint x: 519, startPoint y: 224, endPoint x: 591, endPoint y: 225, distance: 72.8
click at [591, 225] on input "Holston Valley Medical Center, 130 West Ravine Rd. Kingsport, TN 37660, phone (…" at bounding box center [671, 225] width 452 height 19
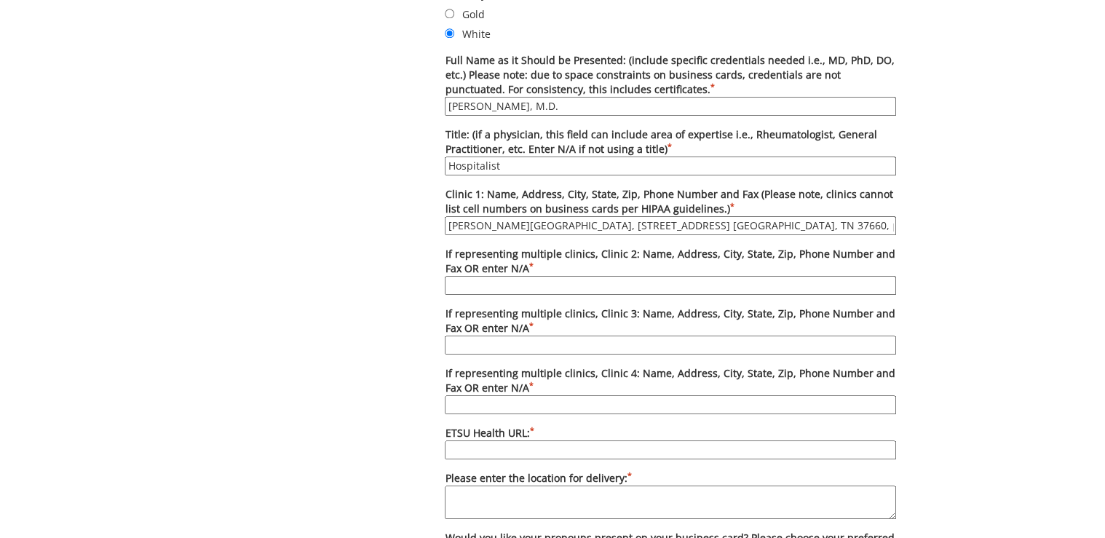
click at [561, 269] on label "If representing multiple clinics, Clinic 2: Name, Address, City, State, Zip, Ph…" at bounding box center [671, 271] width 452 height 48
click at [561, 276] on input "If representing multiple clinics, Clinic 2: Name, Address, City, State, Zip, Ph…" at bounding box center [671, 285] width 452 height 19
click at [558, 276] on input "If representing multiple clinics, Clinic 2: Name, Address, City, State, Zip, Ph…" at bounding box center [671, 285] width 452 height 19
paste input "Medical Center,"
paste input "400 N. State of Franklin Johnson City, TN 37601"
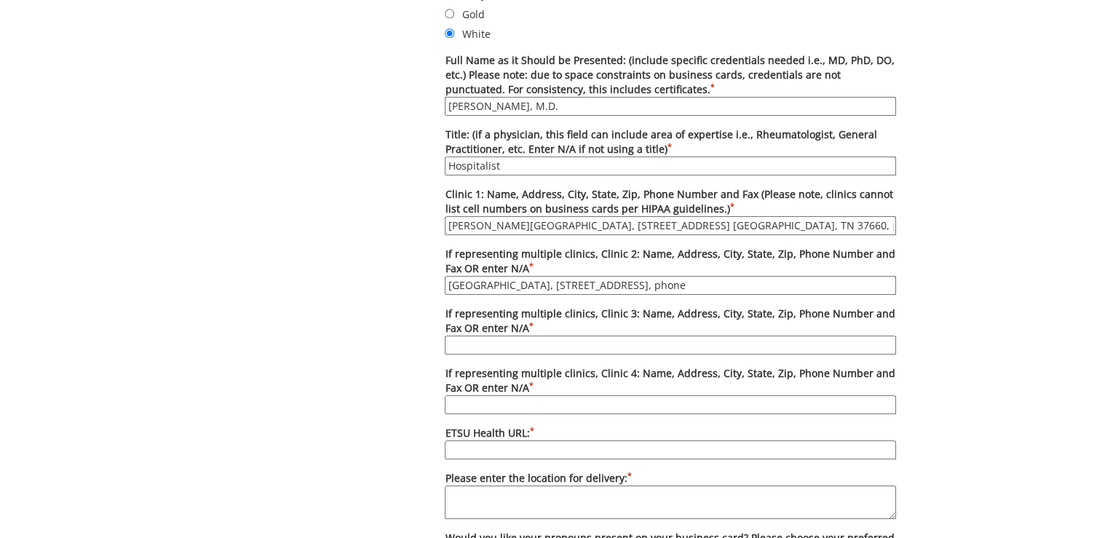
paste input "(423) 431-6111"
type input "Johnson City Medical Center, 400 N. State of Franklin Johnson City, TN 37601, p…"
click at [796, 341] on input "If representing multiple clinics, Clinic 3: Name, Address, City, State, Zip, Ph…" at bounding box center [671, 345] width 452 height 19
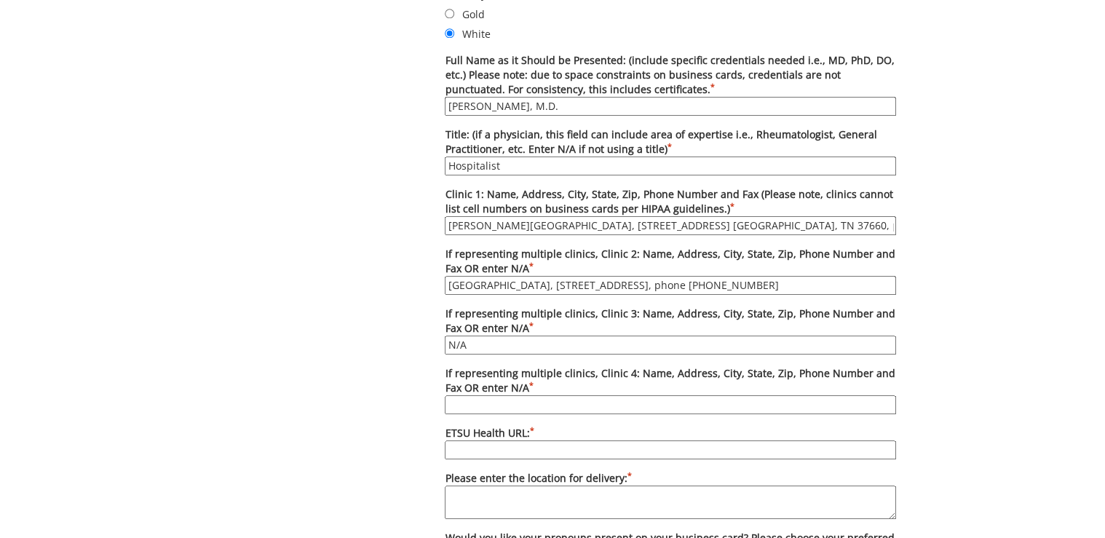
type input "N/A"
drag, startPoint x: 460, startPoint y: 337, endPoint x: 434, endPoint y: 336, distance: 25.5
click at [434, 336] on div "Options Please enter quantity here. Printed card pricing: 250 - $27; 500 - $37;…" at bounding box center [670, 266] width 473 height 1022
paste input "N/A"
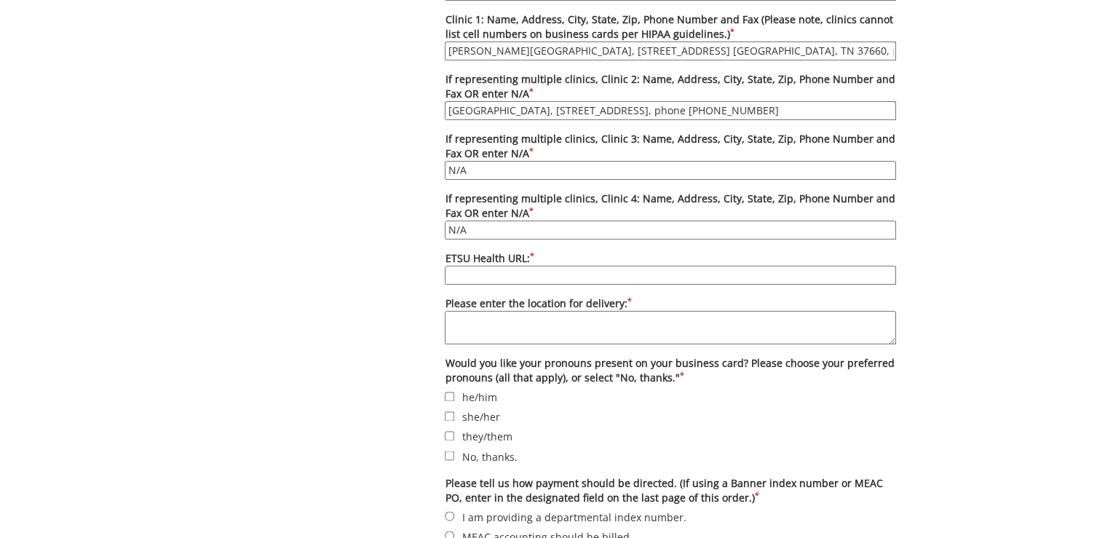
scroll to position [990, 0]
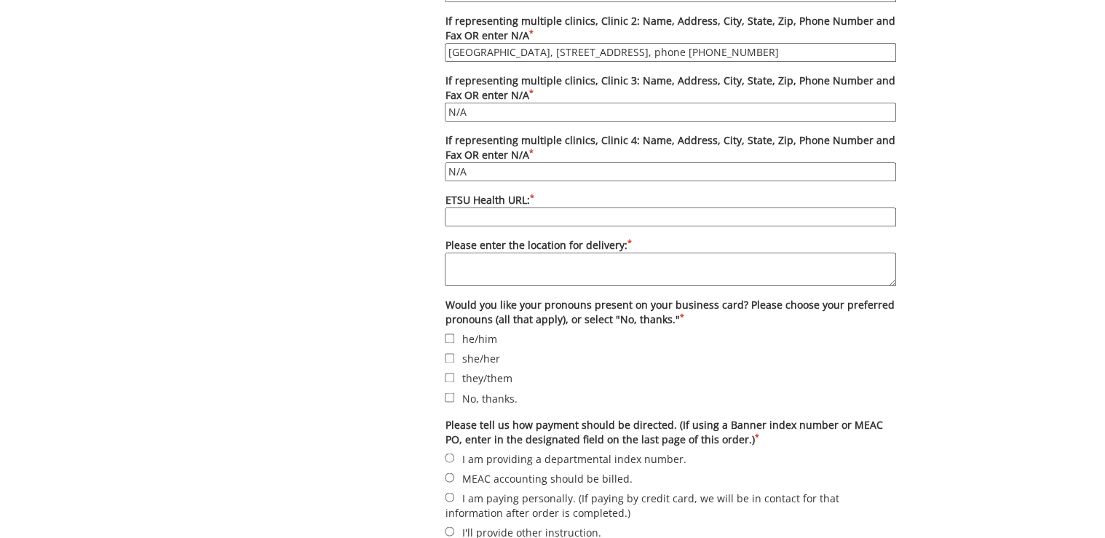
type input "N/A"
click at [519, 210] on input "ETSU Health URL: *" at bounding box center [671, 217] width 452 height 19
paste input "etsuhealth.org"
type input "etsuhealth.org"
click at [559, 257] on textarea "Please enter the location for delivery: *" at bounding box center [671, 269] width 452 height 33
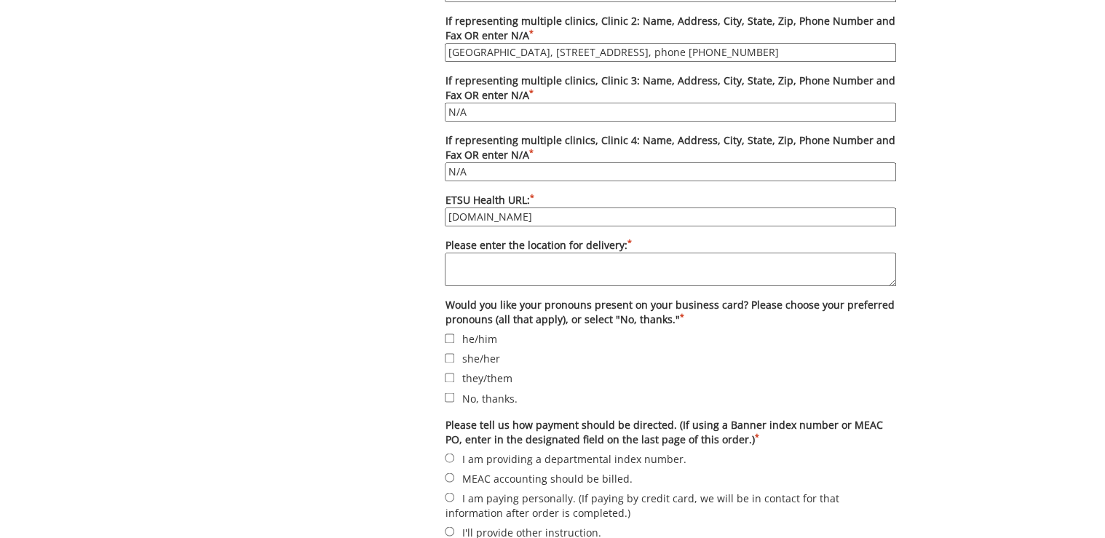
paste textarea "Deliver to Lani Ditcharo, PO Box 70622, Carl A Jones Hall, Building 1"
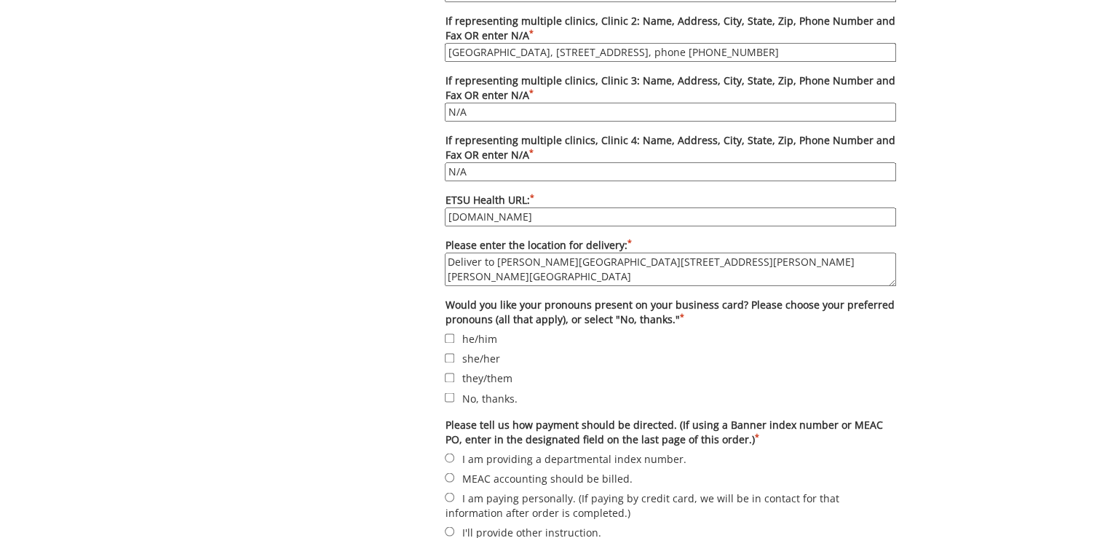
type textarea "Deliver to Lani Ditcharo, PO Box 70622, Carl A Jones Hall, Building 1"
click at [498, 390] on label "No, thanks." at bounding box center [671, 398] width 452 height 16
click at [454, 393] on input "No, thanks." at bounding box center [449, 397] width 9 height 9
checkbox input "true"
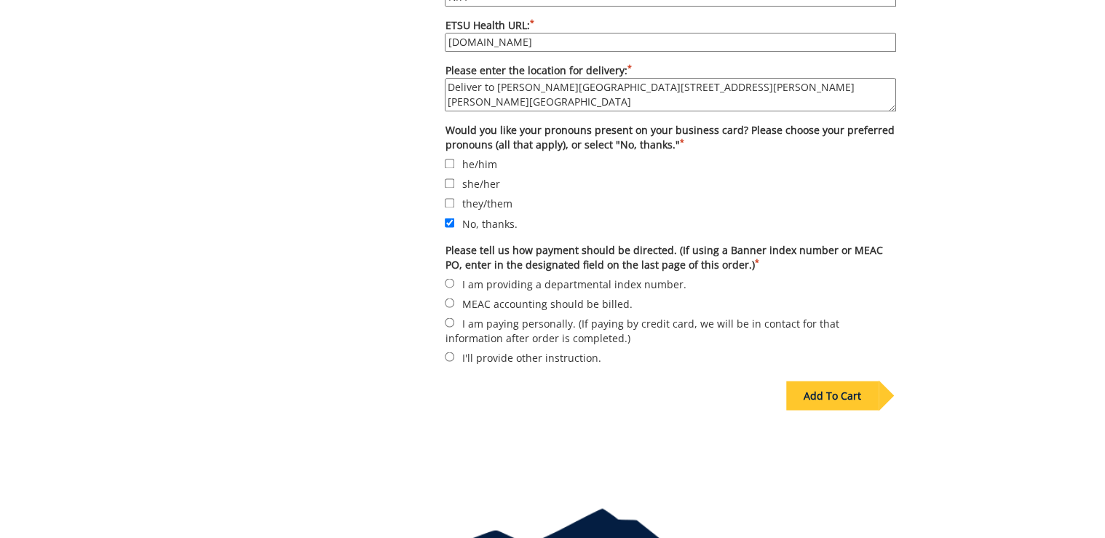
click at [468, 280] on label "I am providing a departmental index number." at bounding box center [671, 283] width 452 height 16
click at [454, 280] on input "I am providing a departmental index number." at bounding box center [449, 282] width 9 height 9
radio input "true"
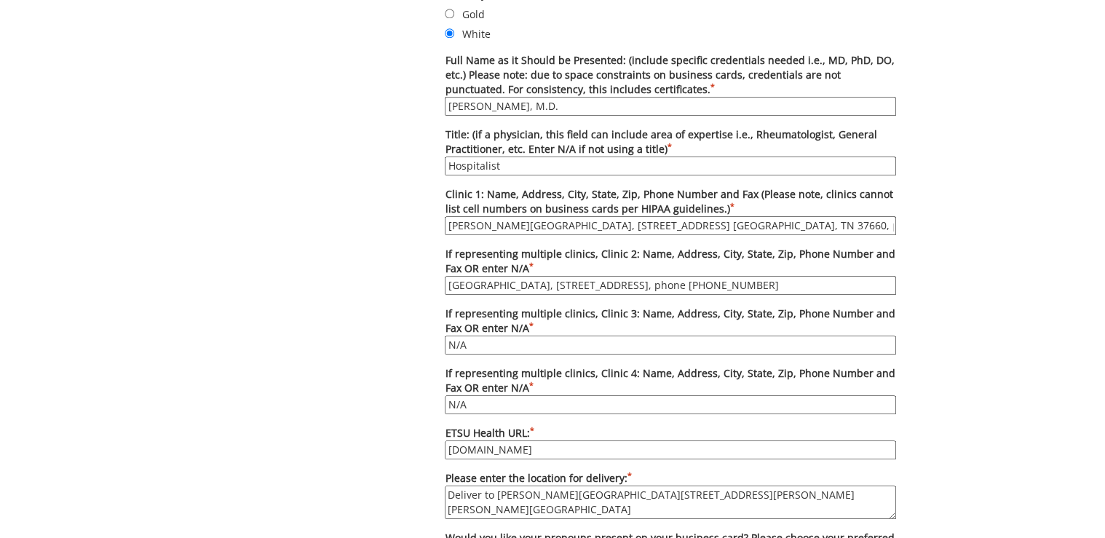
scroll to position [0, 4]
drag, startPoint x: 775, startPoint y: 224, endPoint x: 897, endPoint y: 224, distance: 122.3
click at [897, 224] on div "Options Please enter quantity here. Printed card pricing: 250 - $27; 500 - $37;…" at bounding box center [670, 266] width 473 height 1022
click at [854, 222] on input "[PERSON_NAME][GEOGRAPHIC_DATA], [STREET_ADDRESS] [GEOGRAPHIC_DATA], TN 37660, p…" at bounding box center [671, 225] width 452 height 19
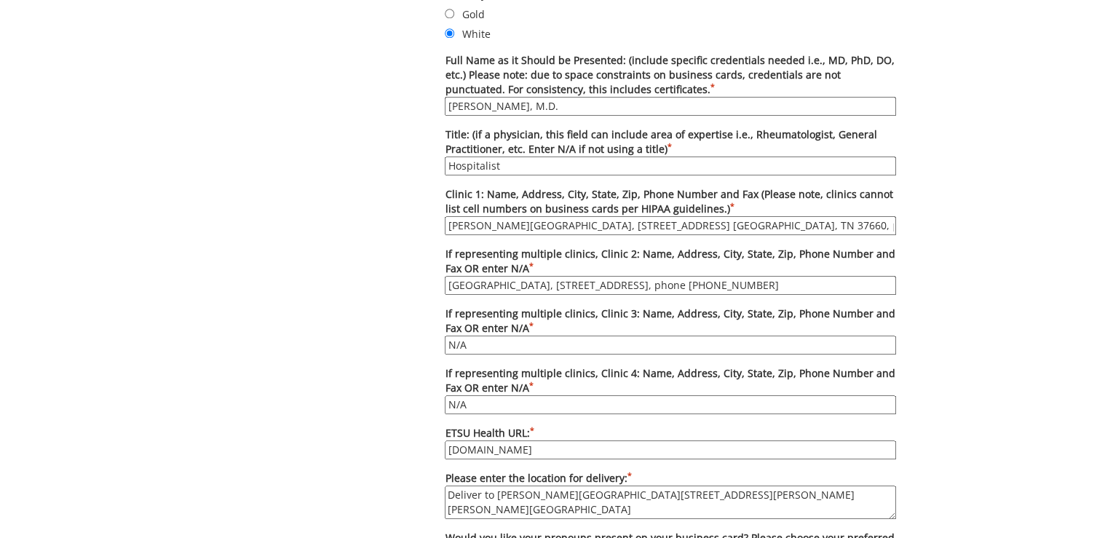
drag, startPoint x: 641, startPoint y: 283, endPoint x: 880, endPoint y: 289, distance: 238.9
click at [898, 285] on div "Options Please enter quantity here. Printed card pricing: 250 - $27; 500 - $37;…" at bounding box center [670, 266] width 473 height 1022
click at [341, 327] on div "Some kind of message here. New Project Product Type Entity Specification Order …" at bounding box center [553, 142] width 710 height 1497
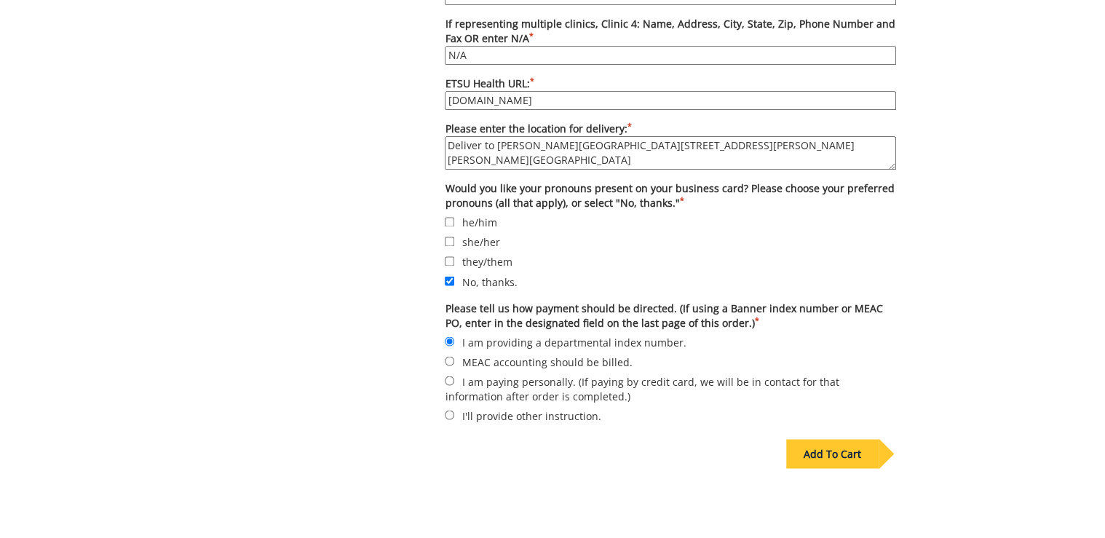
scroll to position [1165, 0]
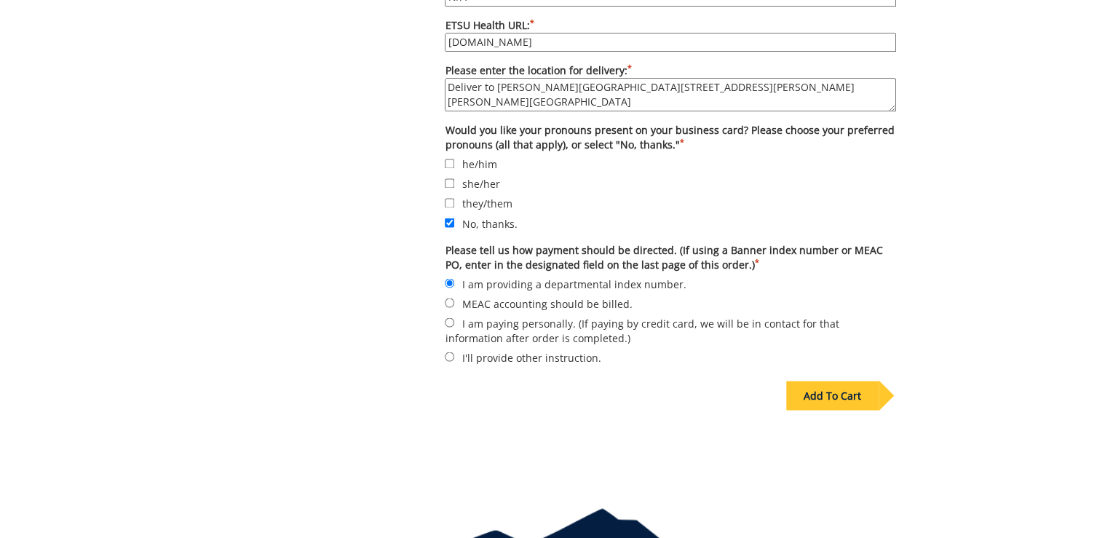
click at [826, 387] on div "Add To Cart" at bounding box center [833, 395] width 92 height 29
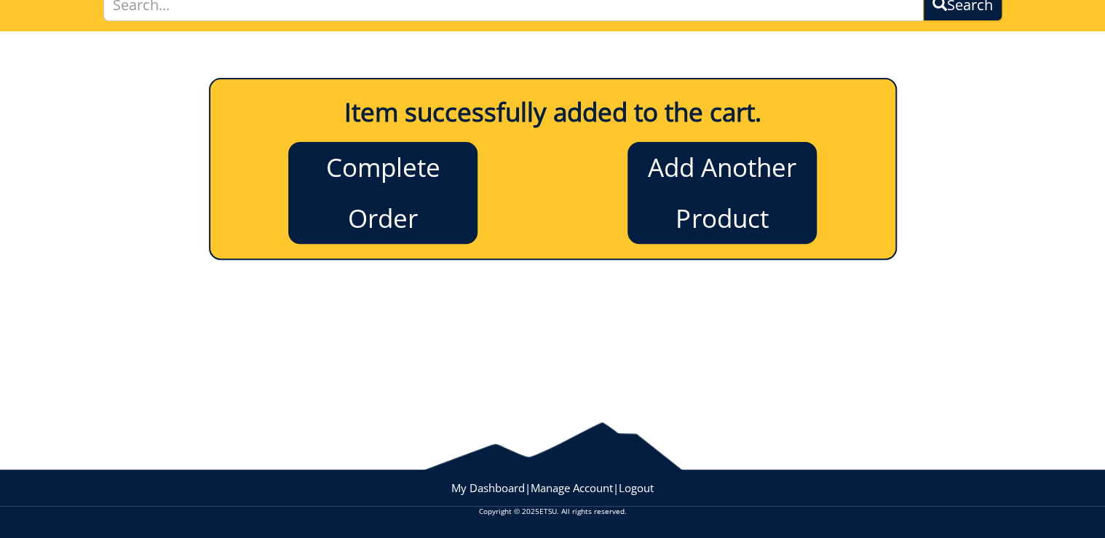
scroll to position [119, 0]
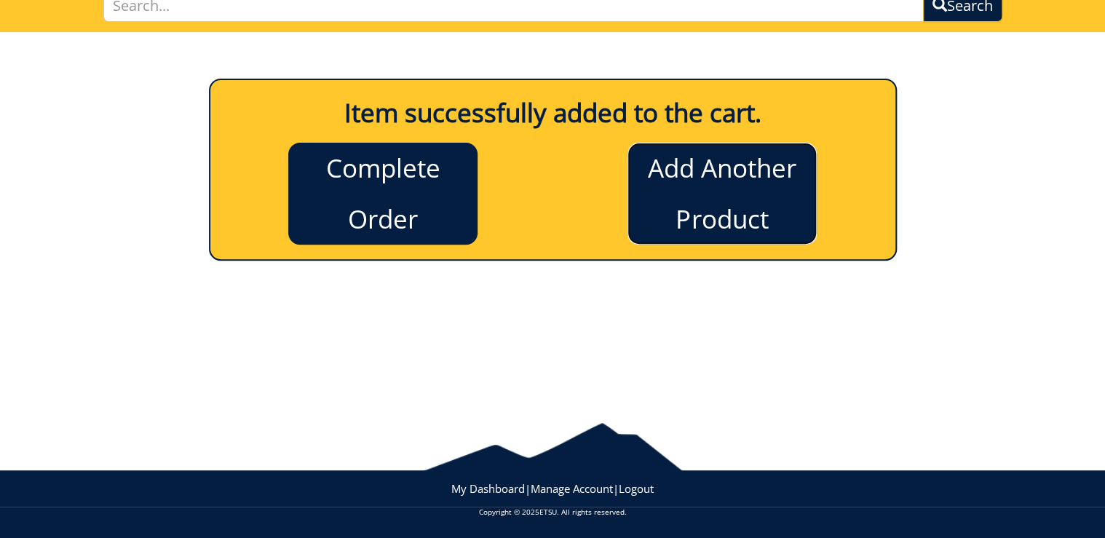
click at [714, 187] on link "Add Another Product" at bounding box center [722, 194] width 189 height 102
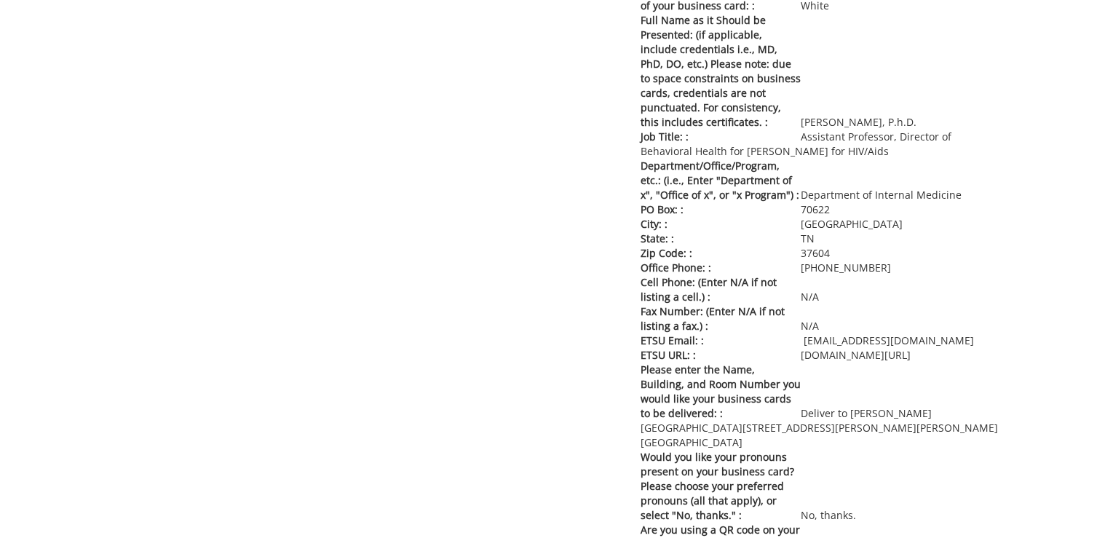
scroll to position [2214, 0]
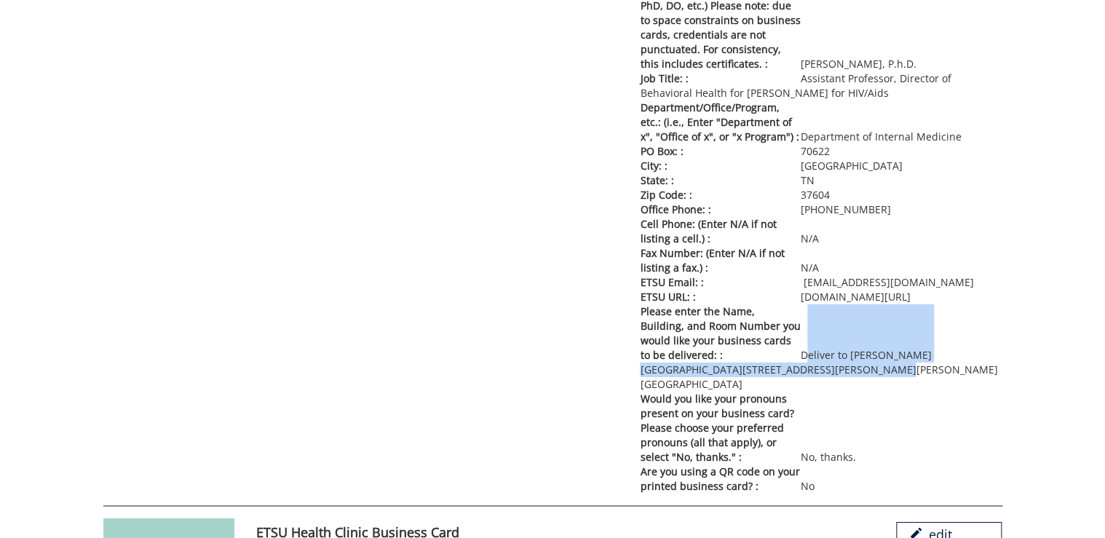
click at [803, 347] on p "Please enter the Name, Building, and Room Number you would like your business c…" at bounding box center [821, 347] width 362 height 87
copy p "Deliver to [PERSON_NAME][GEOGRAPHIC_DATA][STREET_ADDRESS][PERSON_NAME][PERSON_N…"
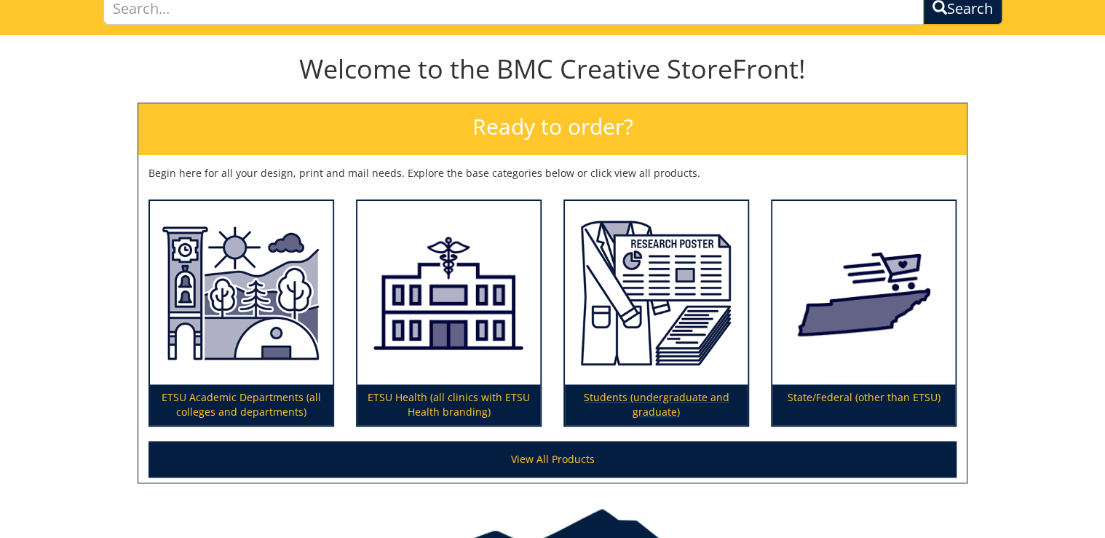
scroll to position [175, 0]
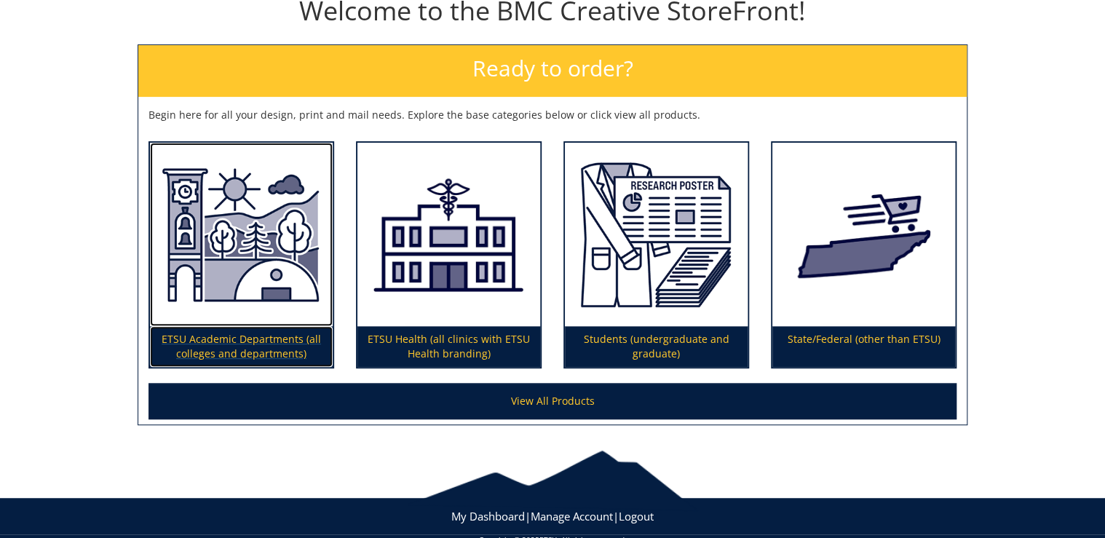
click at [259, 352] on p "ETSU Academic Departments (all colleges and departments)" at bounding box center [241, 346] width 183 height 41
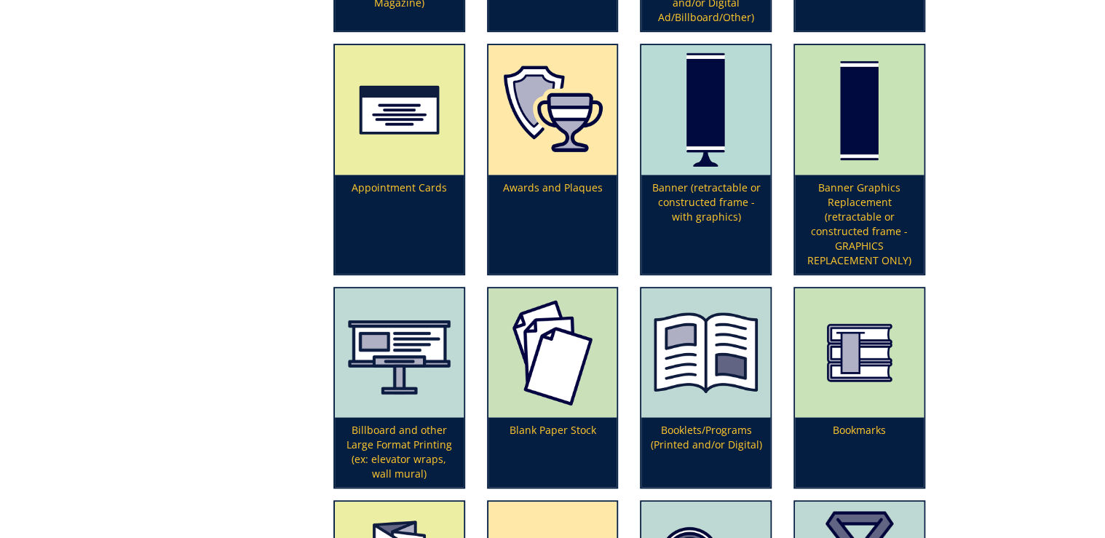
scroll to position [699, 0]
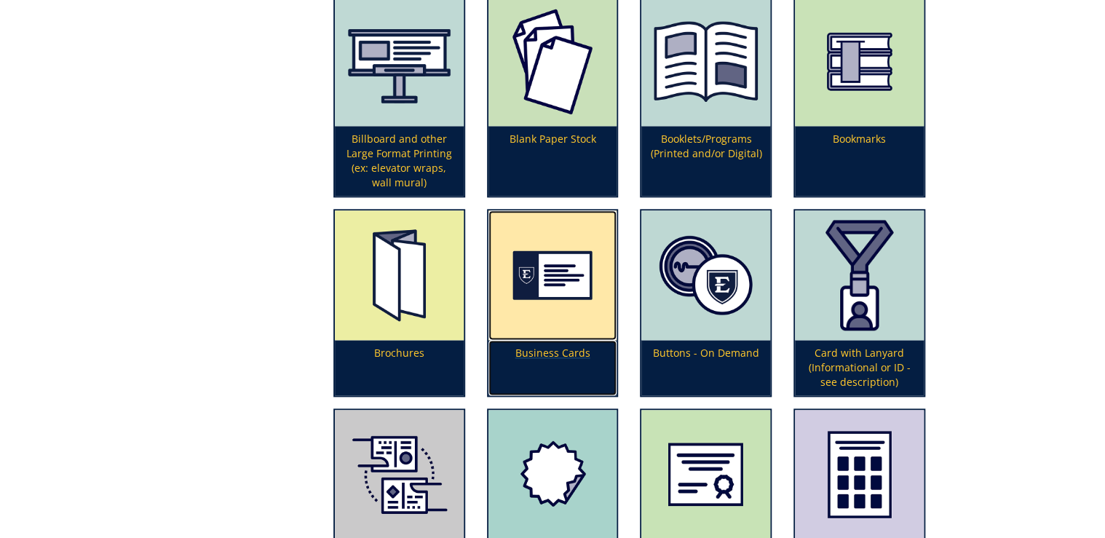
click at [553, 364] on p "Business Cards" at bounding box center [553, 367] width 129 height 55
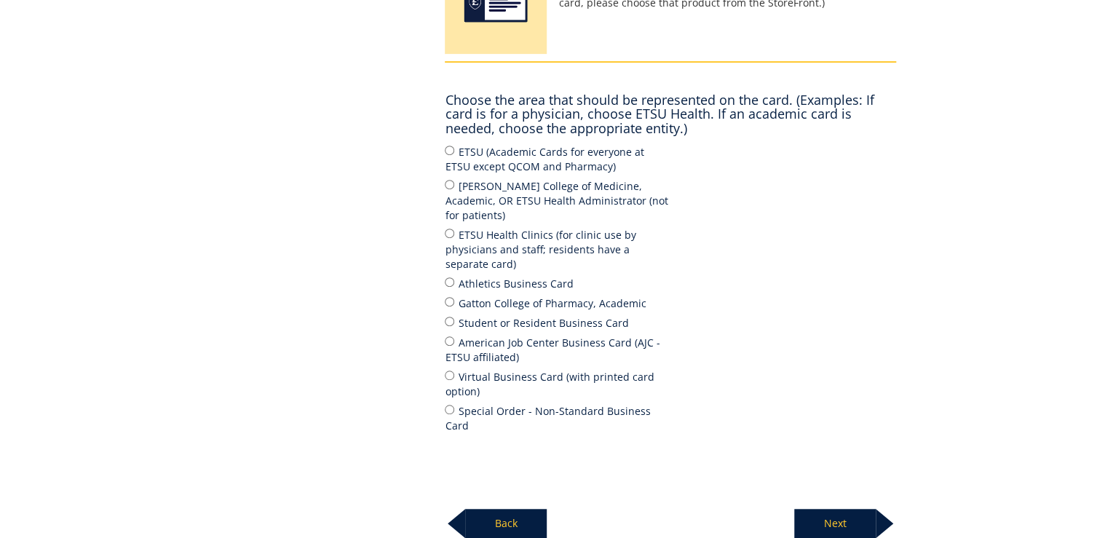
scroll to position [350, 0]
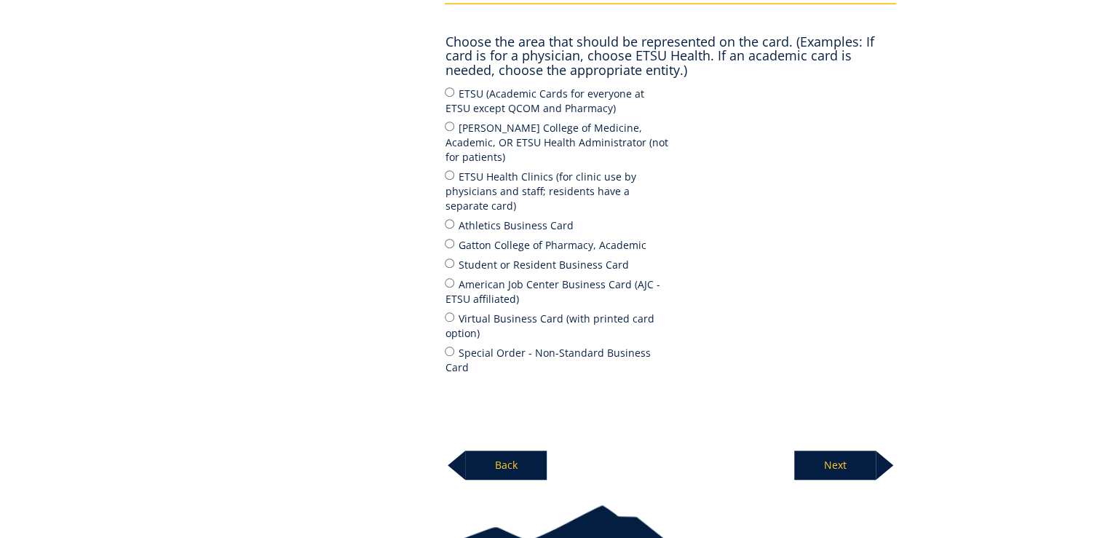
click at [486, 143] on label "[PERSON_NAME] College of Medicine, Academic, OR ETSU Health Administrator (not …" at bounding box center [558, 141] width 226 height 45
click at [454, 131] on input "[PERSON_NAME] College of Medicine, Academic, OR ETSU Health Administrator (not …" at bounding box center [449, 126] width 9 height 9
radio input "true"
click at [843, 451] on p "Next" at bounding box center [836, 465] width 82 height 29
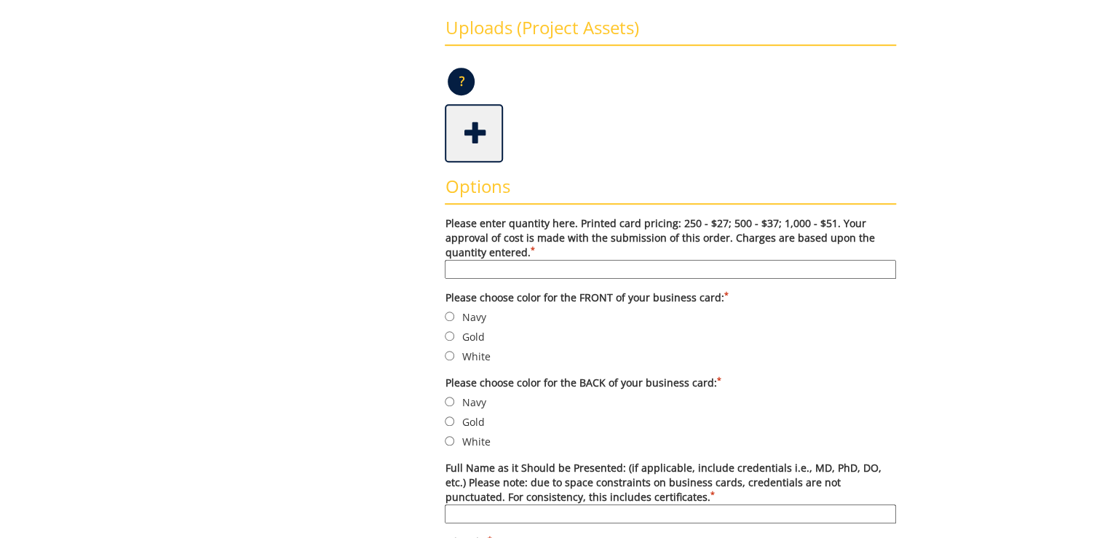
scroll to position [408, 0]
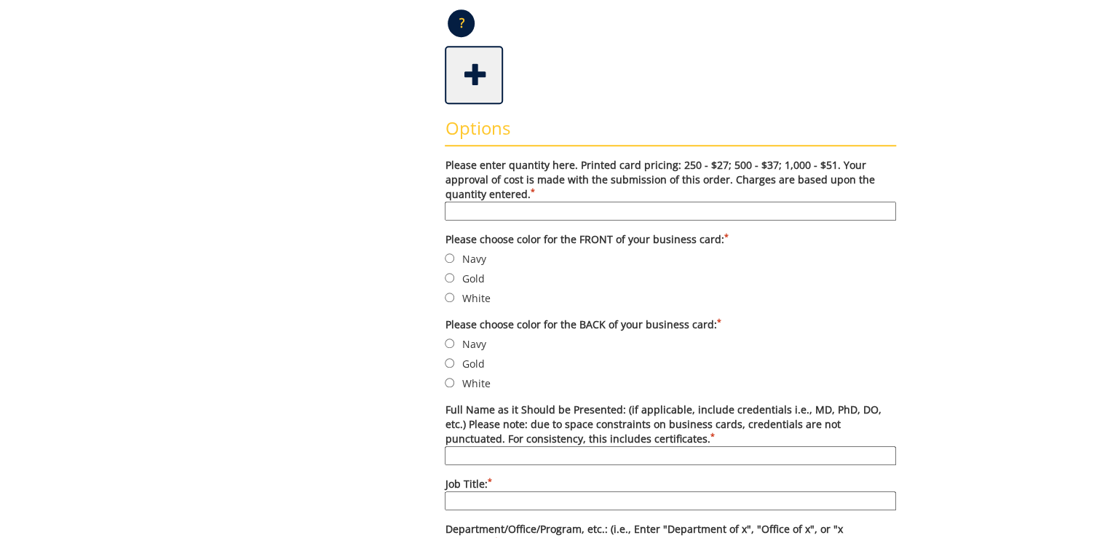
click at [487, 213] on input "Please enter quantity here. Printed card pricing: 250 - $27; 500 - $37; 1,000 -…" at bounding box center [671, 211] width 452 height 19
type input "500"
click at [478, 257] on label "Navy" at bounding box center [671, 259] width 452 height 16
click at [454, 257] on input "Navy" at bounding box center [449, 257] width 9 height 9
radio input "true"
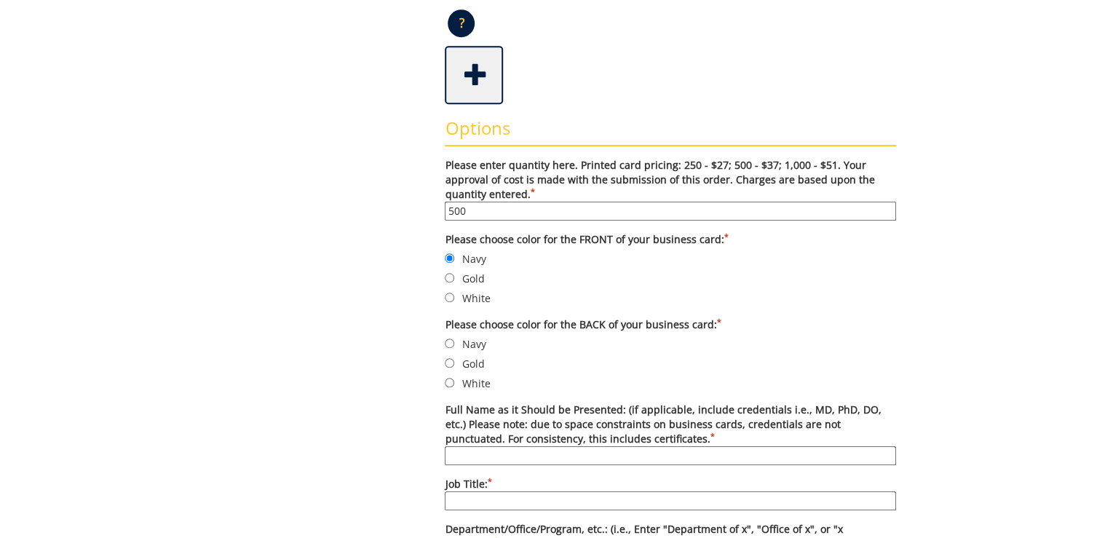
click at [477, 387] on label "White" at bounding box center [671, 383] width 452 height 16
click at [454, 387] on input "White" at bounding box center [449, 382] width 9 height 9
radio input "true"
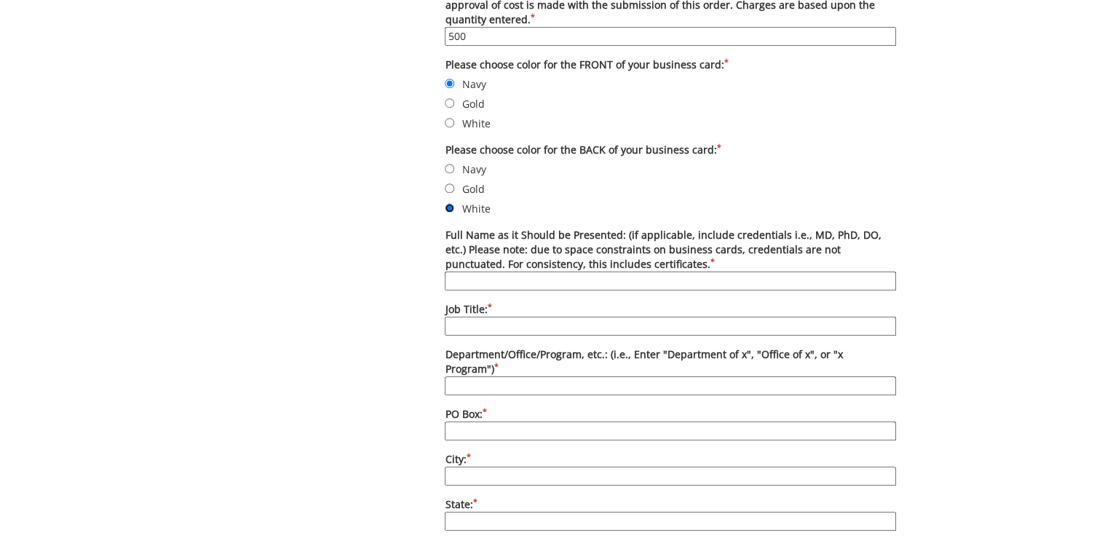
scroll to position [641, 0]
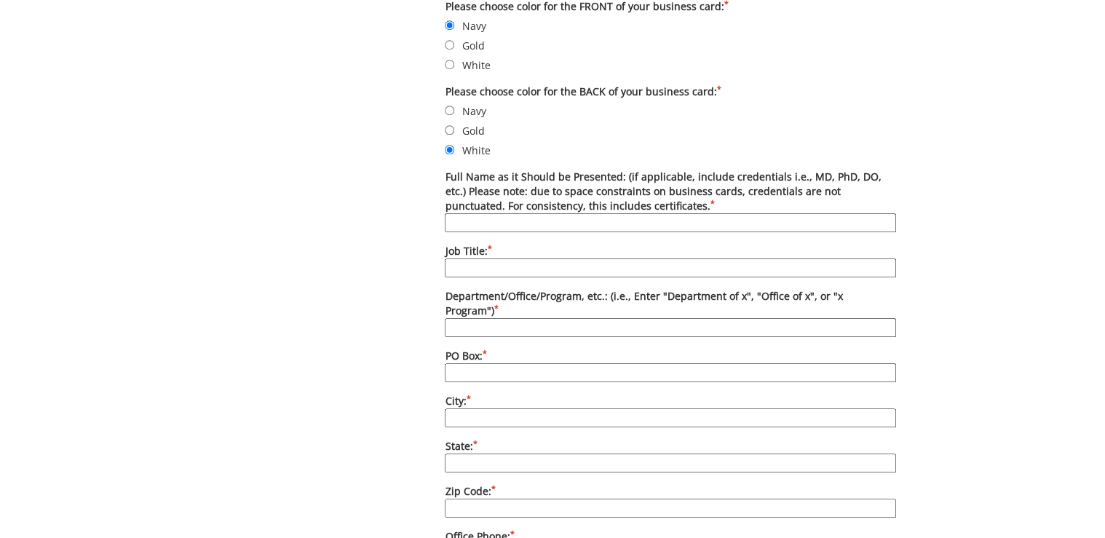
click at [497, 218] on input "Full Name as it Should be Presented: (if applicable, include credentials i.e., …" at bounding box center [671, 222] width 452 height 19
type input "Sager Goyal, M.D."
type input "Assistant Professor"
click at [473, 318] on input "Department/Office/Program, etc.: (i.e., Enter "Department of x", "Office of x",…" at bounding box center [671, 327] width 452 height 19
type input "Department of Internal Medicine"
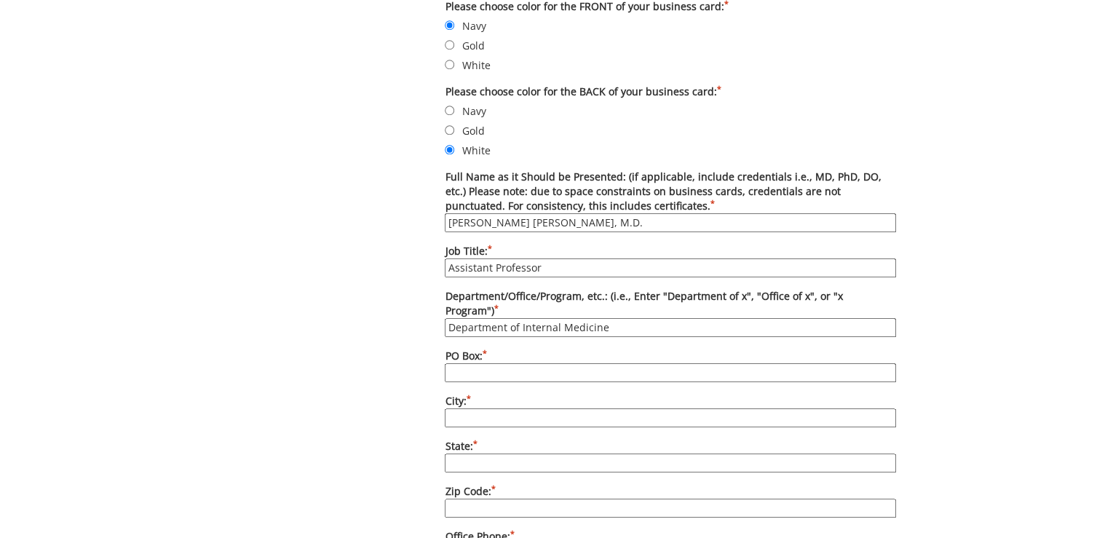
type input "70622"
type input "Johnson City"
type input "TN"
type input "37604"
type input "423-439-6282"
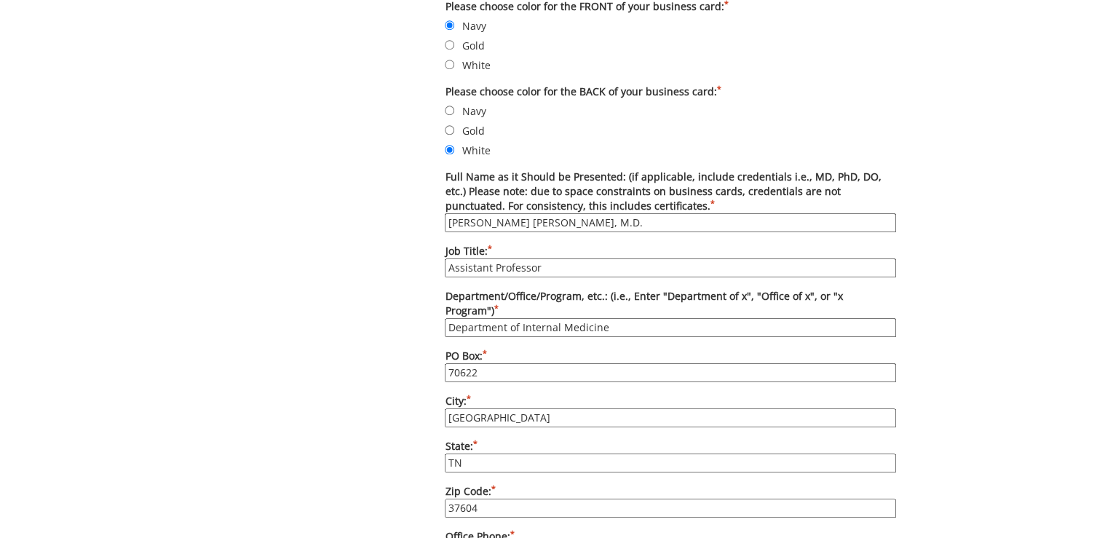
type input "N/A"
type input "khattakt@etsu.edu"
type input "etsu.edu/com/intmed"
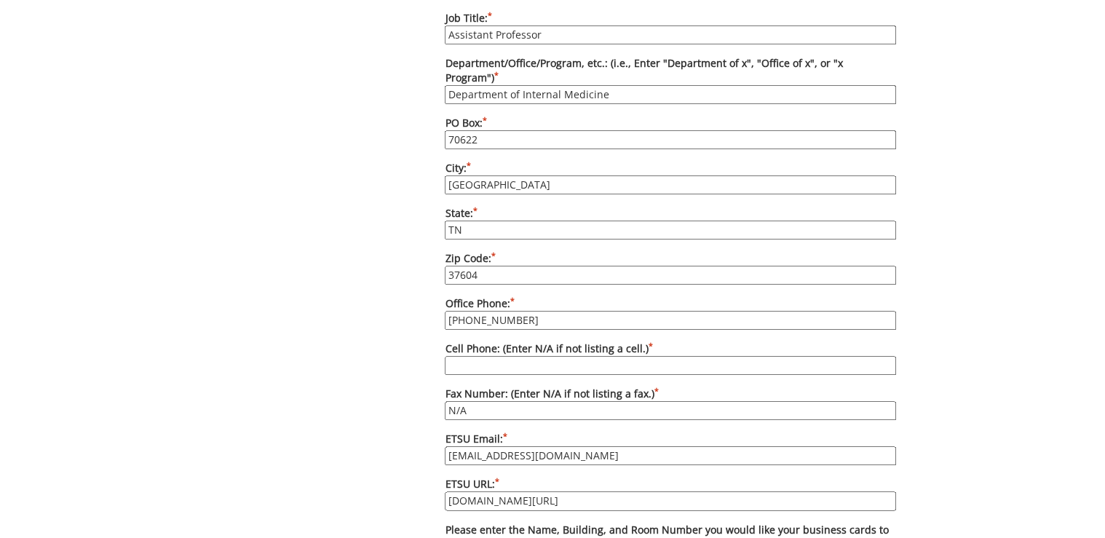
scroll to position [932, 0]
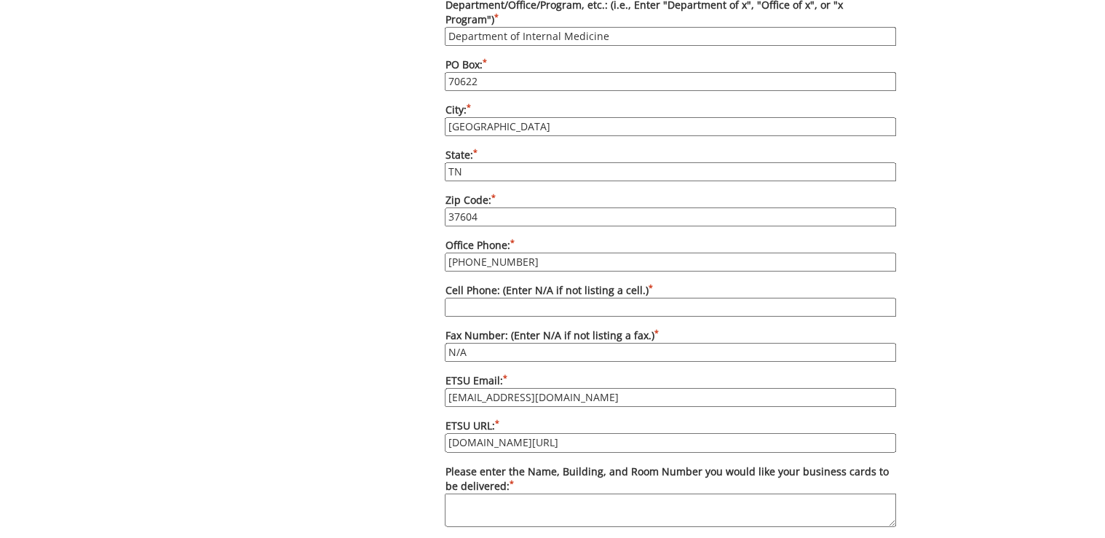
click at [533, 298] on input "Cell Phone: (Enter N/A if not listing a cell.) *" at bounding box center [671, 307] width 452 height 19
type input "N/A"
click at [255, 242] on div "Some kind of message here. New Project Product Type Entity Specification Order …" at bounding box center [553, 41] width 710 height 1645
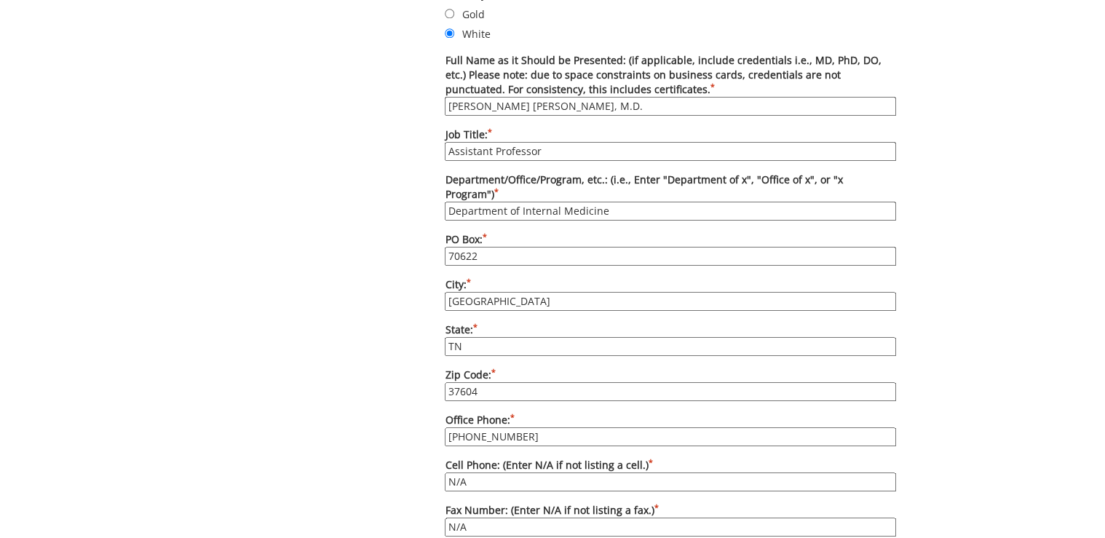
scroll to position [1049, 0]
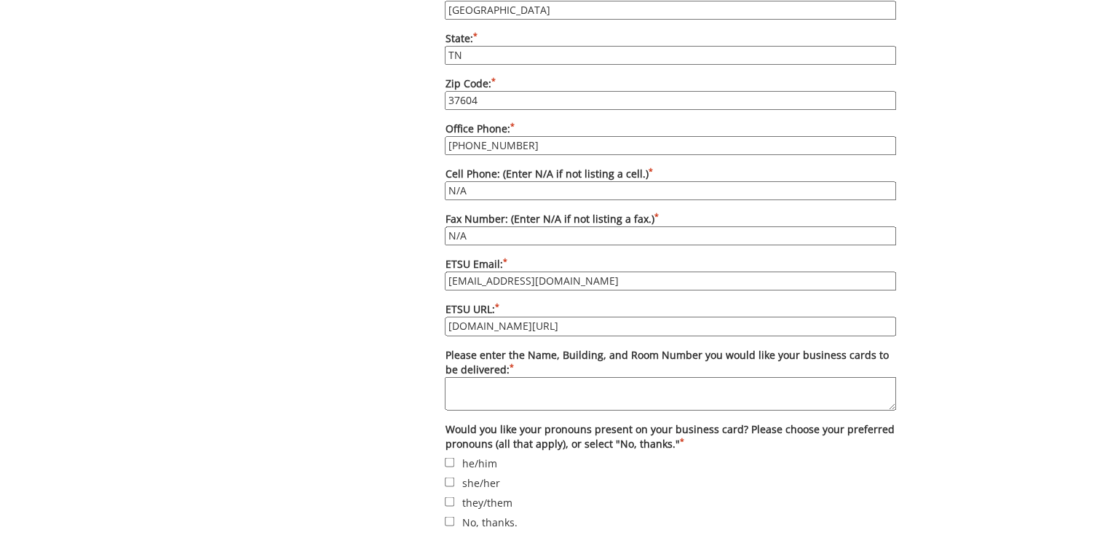
drag, startPoint x: 567, startPoint y: 260, endPoint x: 440, endPoint y: 250, distance: 127.1
click at [440, 250] on div "Options Please enter quantity here. Printed card pricing: 250 - $27; 500 - $37;…" at bounding box center [670, 48] width 473 height 1170
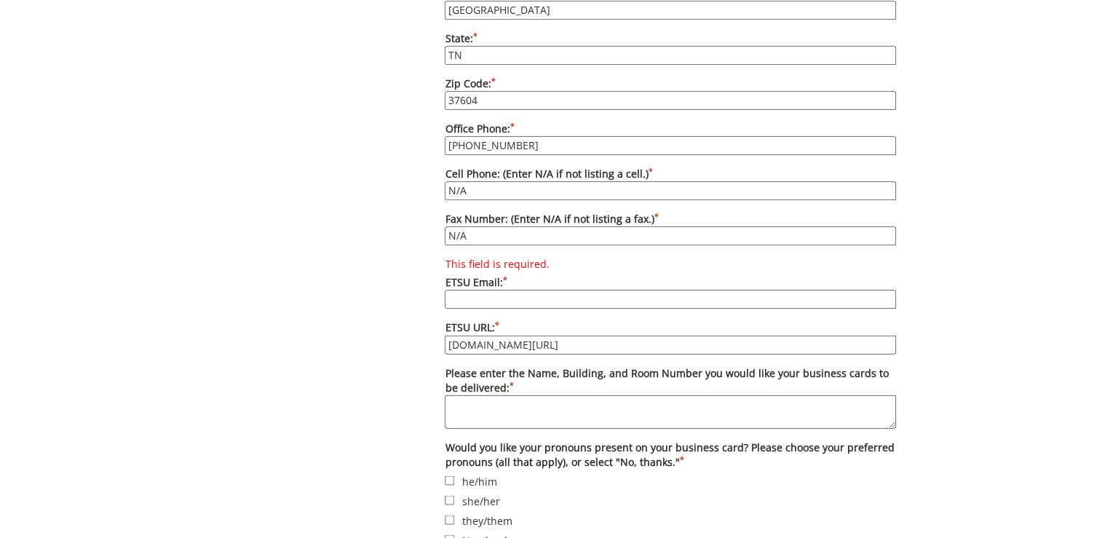
scroll to position [1107, 0]
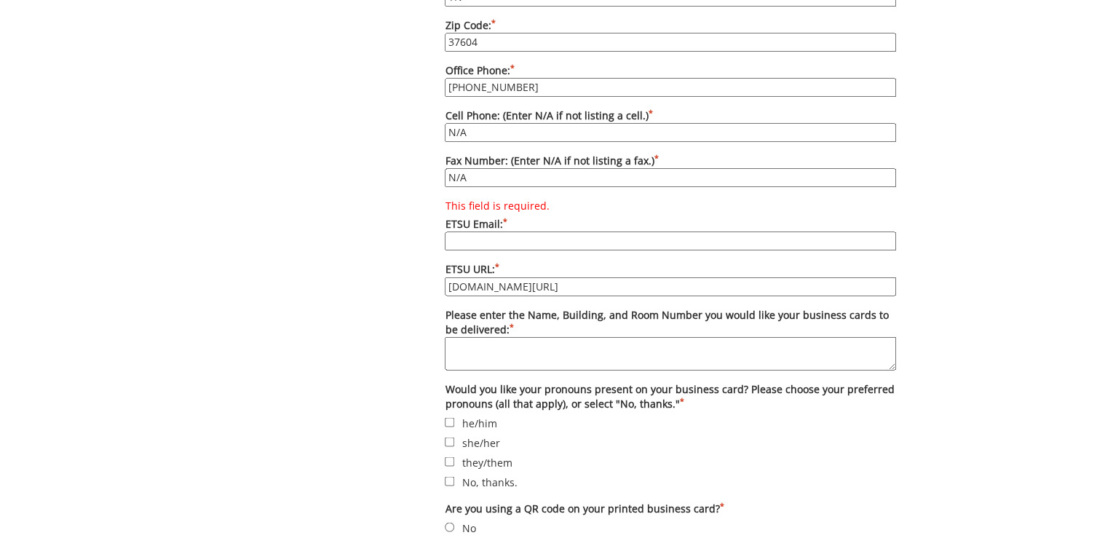
paste input "goyals@etsu.edu"
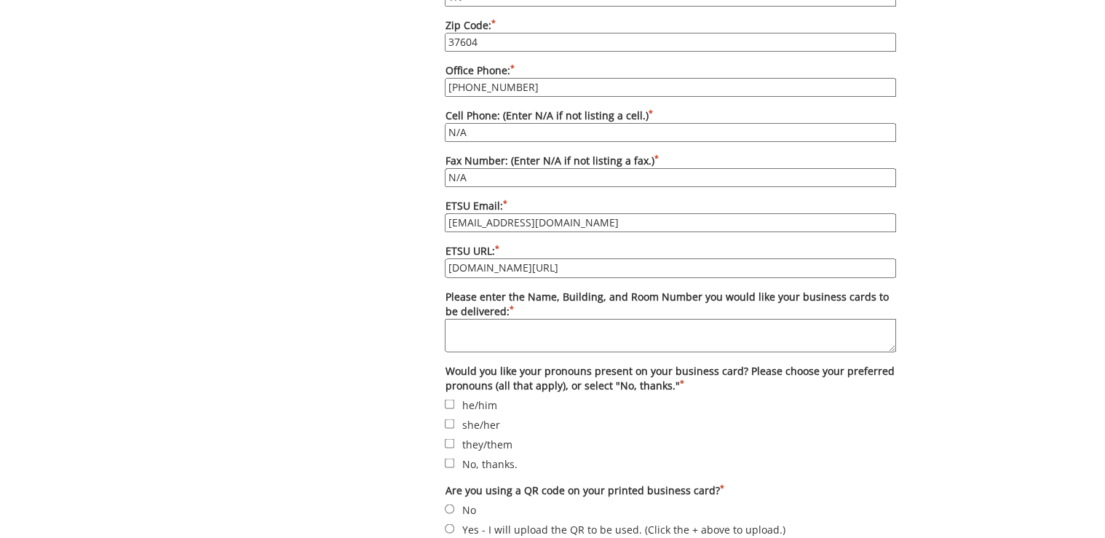
type input "goyals@etsu.edu"
click at [507, 318] on textarea "Please enter the Name, Building, and Room Number you would like your business c…" at bounding box center [671, 334] width 452 height 33
paste textarea "Deliver to Lani Ditcharo, PO Box 70622, Carl A Jones Hall, Building 1"
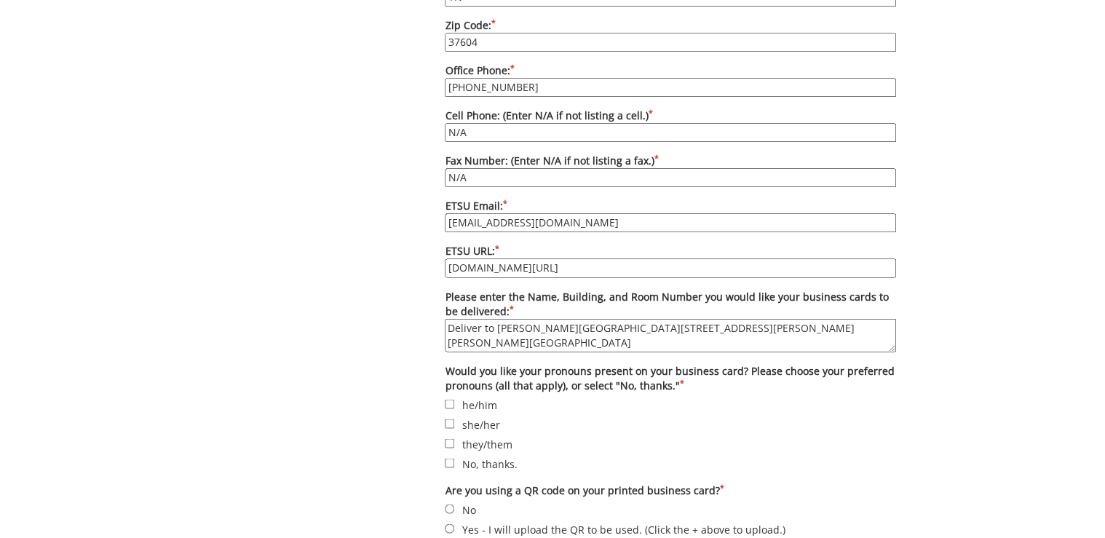
type textarea "Deliver to Lani Ditcharo, PO Box 70622, Carl A Jones Hall, Building 1"
click at [495, 455] on label "No, thanks." at bounding box center [671, 463] width 452 height 16
click at [454, 458] on input "No, thanks." at bounding box center [449, 462] width 9 height 9
checkbox input "true"
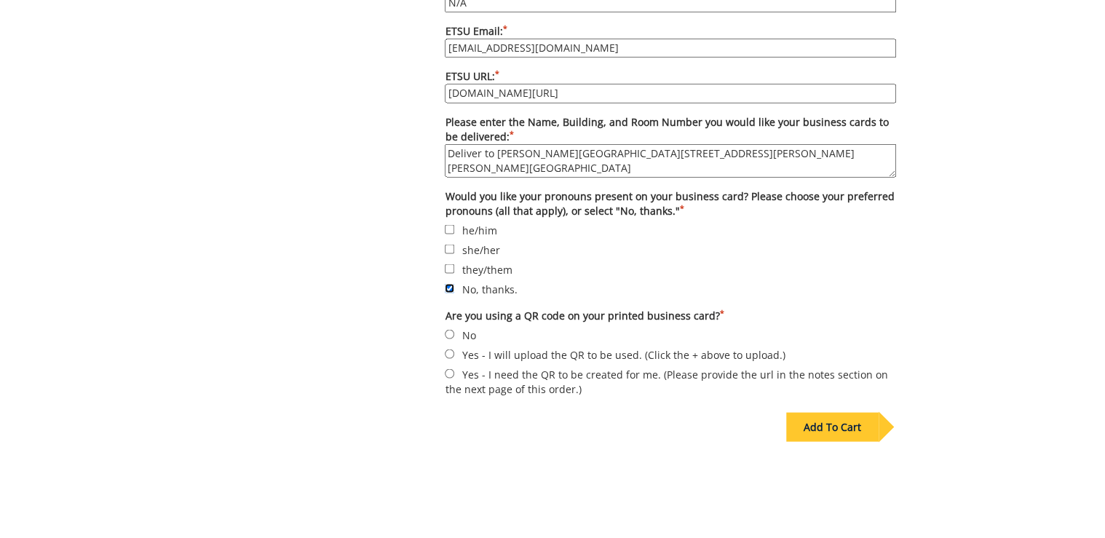
scroll to position [1340, 0]
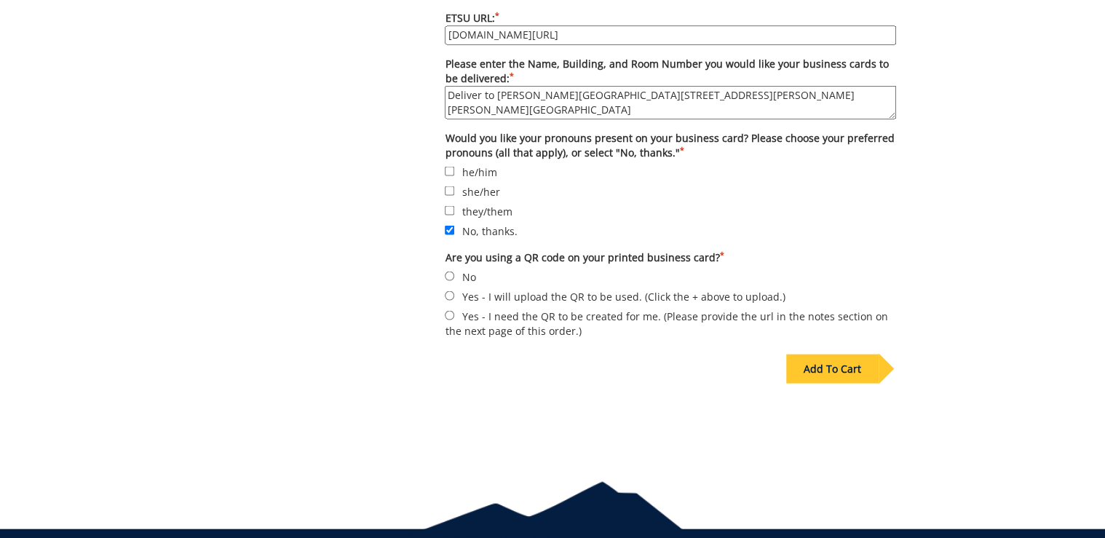
click at [464, 268] on label "No" at bounding box center [671, 276] width 452 height 16
click at [454, 271] on input "No" at bounding box center [449, 275] width 9 height 9
radio input "true"
click at [840, 354] on div "Add To Cart" at bounding box center [833, 368] width 92 height 29
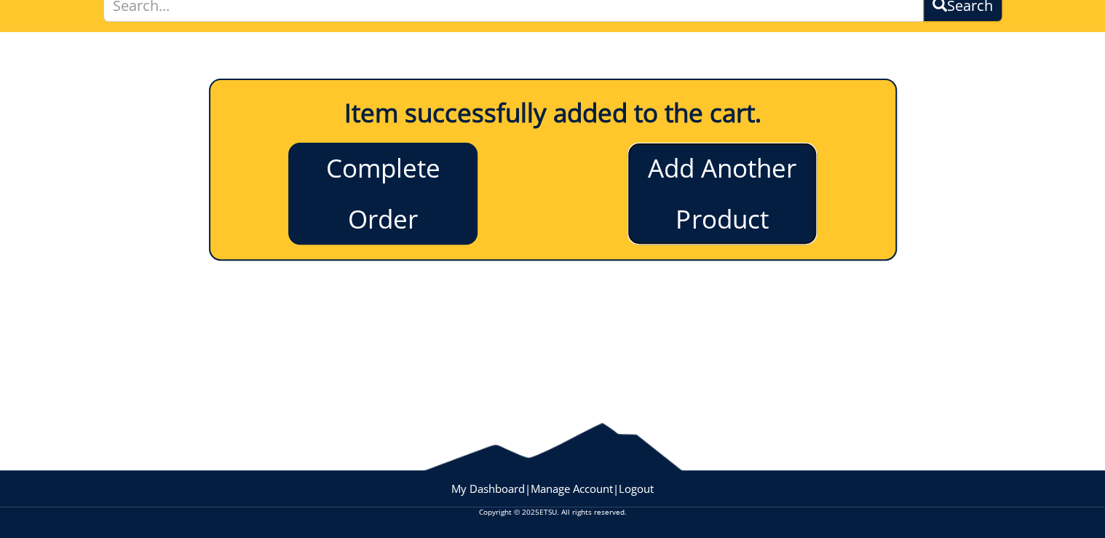
click at [709, 186] on link "Add Another Product" at bounding box center [722, 194] width 189 height 102
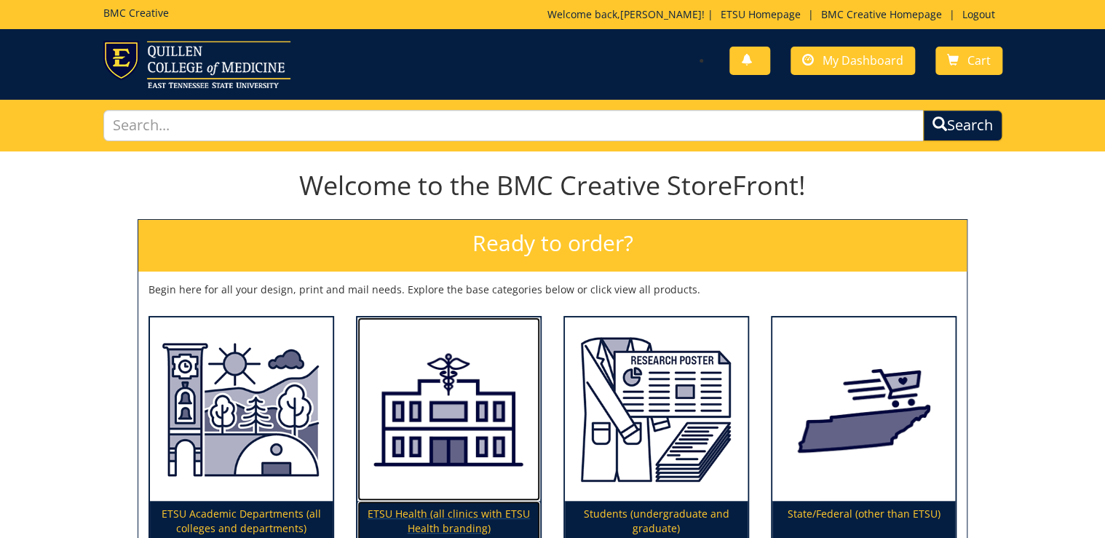
click at [441, 502] on p "ETSU Health (all clinics with ETSU Health branding)" at bounding box center [449, 521] width 183 height 41
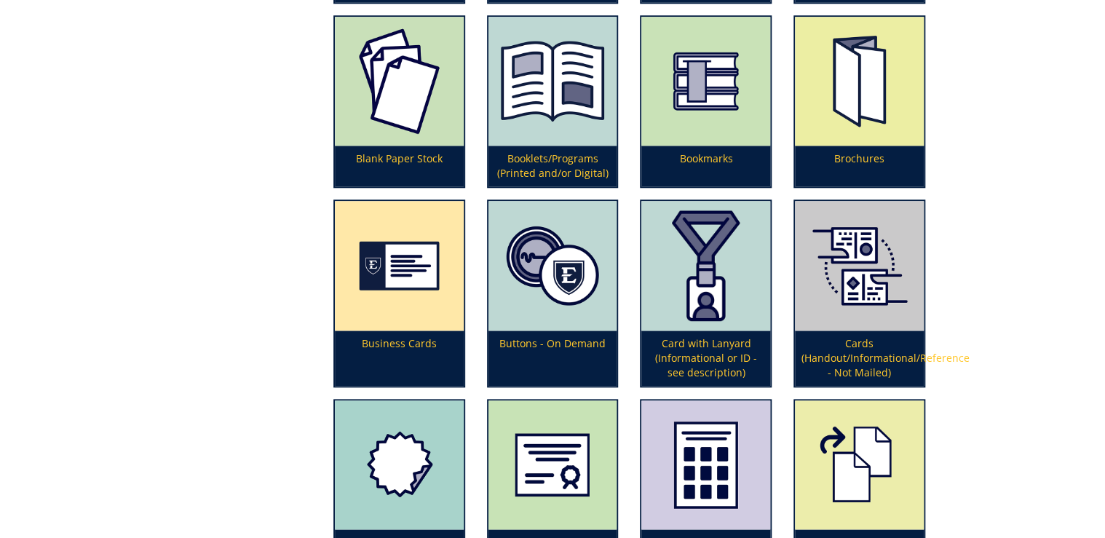
scroll to position [699, 0]
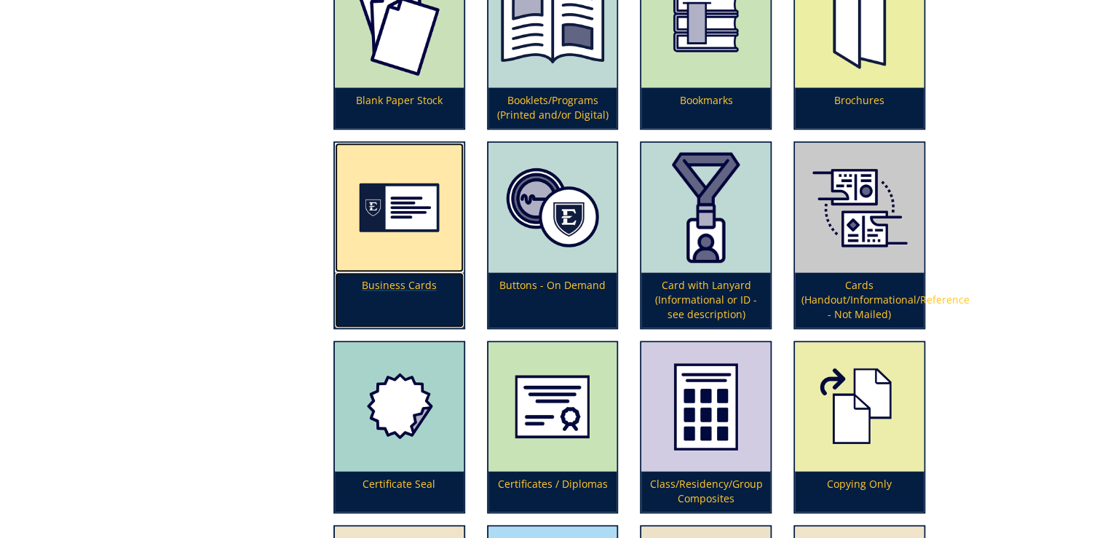
click at [425, 268] on img at bounding box center [399, 208] width 129 height 130
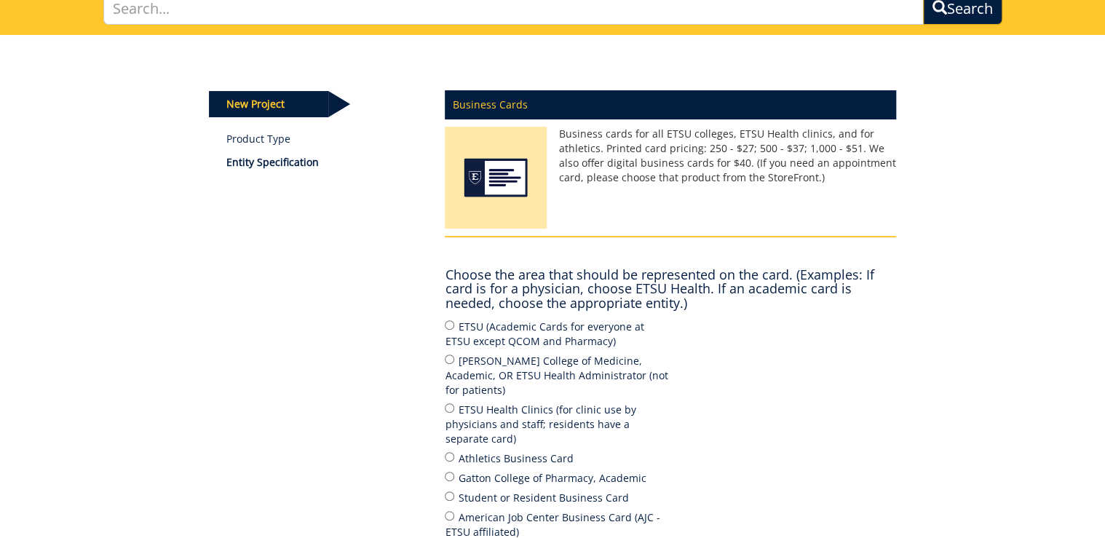
scroll to position [233, 0]
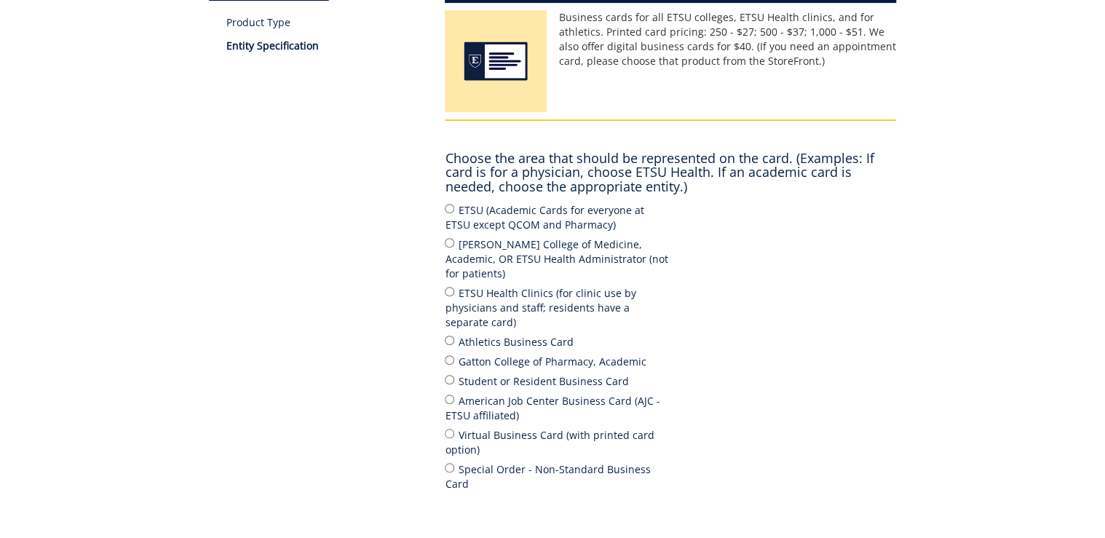
click at [467, 292] on label "ETSU Health Clinics (for clinic use by physicians and staff; residents have a s…" at bounding box center [558, 307] width 226 height 45
click at [454, 292] on input "ETSU Health Clinics (for clinic use by physicians and staff; residents have a s…" at bounding box center [449, 291] width 9 height 9
radio input "true"
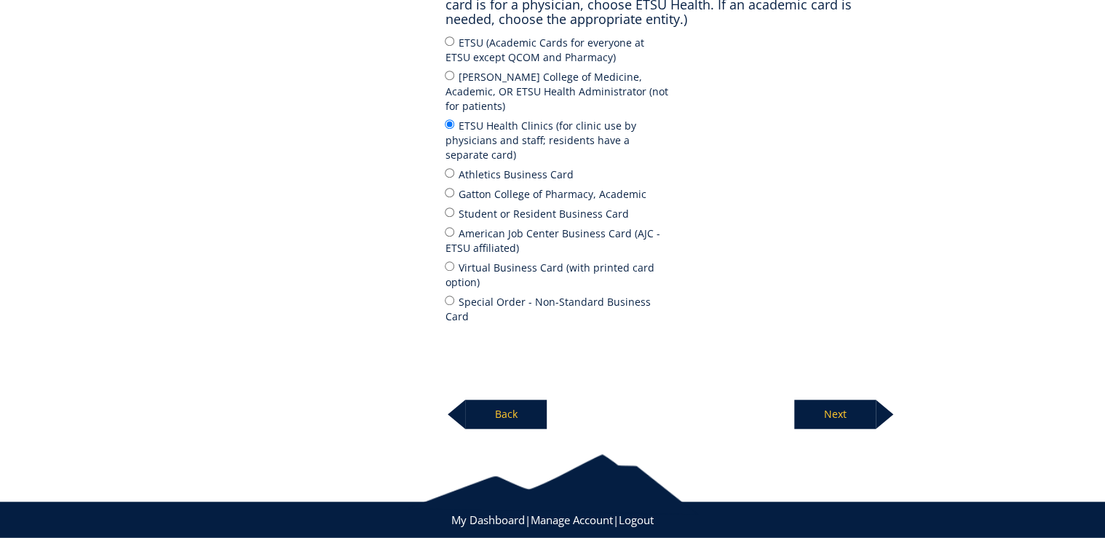
click at [841, 400] on p "Next" at bounding box center [836, 414] width 82 height 29
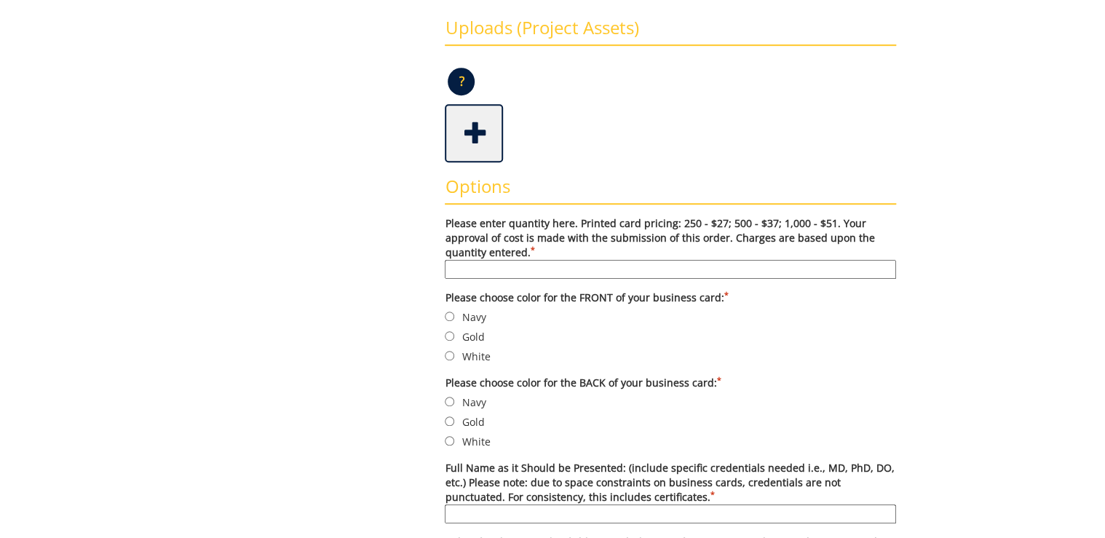
scroll to position [408, 0]
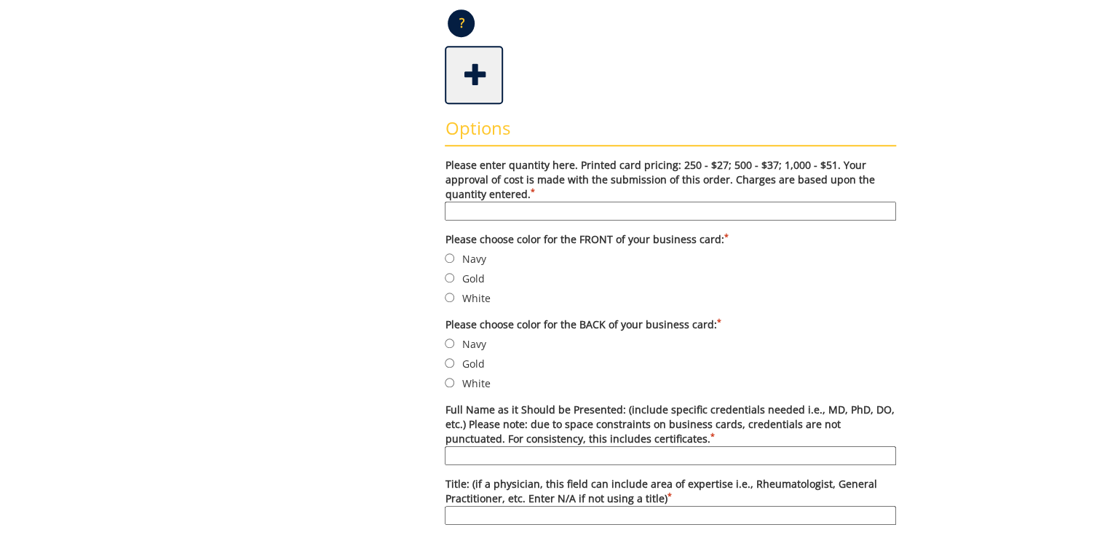
click at [588, 211] on input "Please enter quantity here. Printed card pricing: 250 - $27; 500 - $37; 1,000 -…" at bounding box center [671, 211] width 452 height 19
type input "500"
click at [465, 259] on label "Navy" at bounding box center [671, 259] width 452 height 16
click at [454, 259] on input "Navy" at bounding box center [449, 257] width 9 height 9
radio input "true"
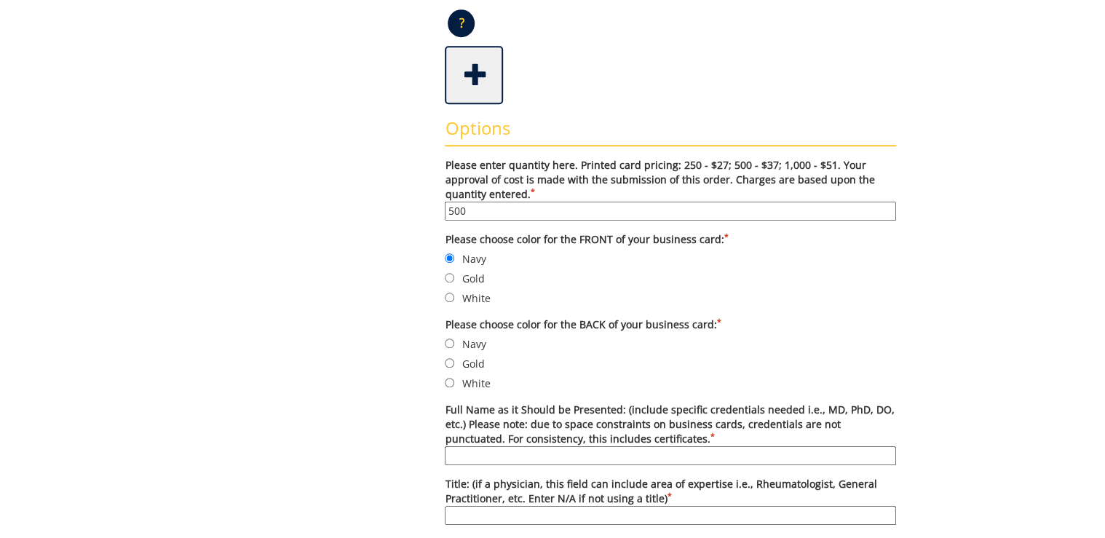
click at [469, 382] on label "White" at bounding box center [671, 383] width 452 height 16
click at [454, 382] on input "White" at bounding box center [449, 382] width 9 height 9
radio input "true"
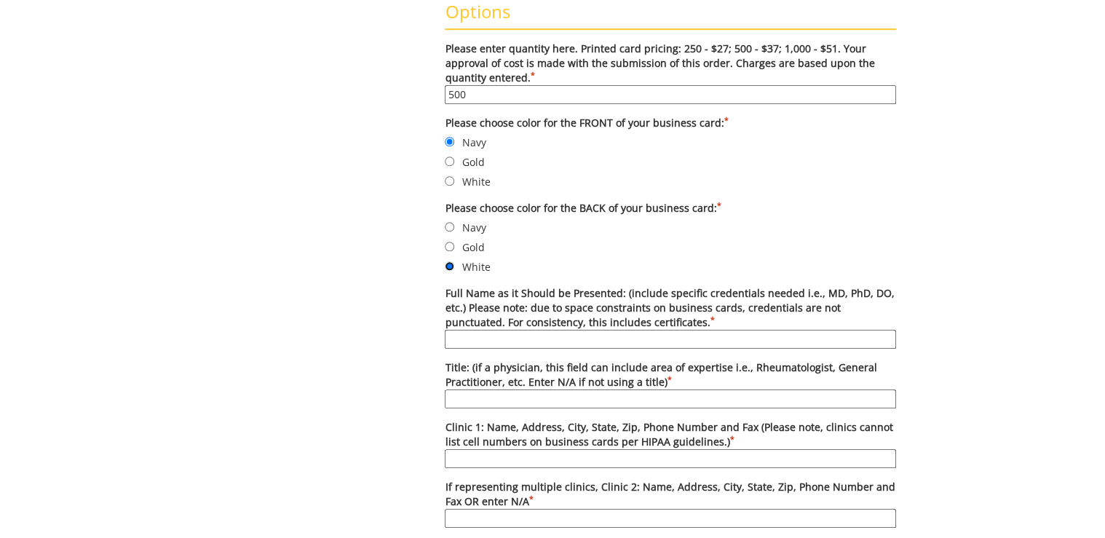
scroll to position [583, 0]
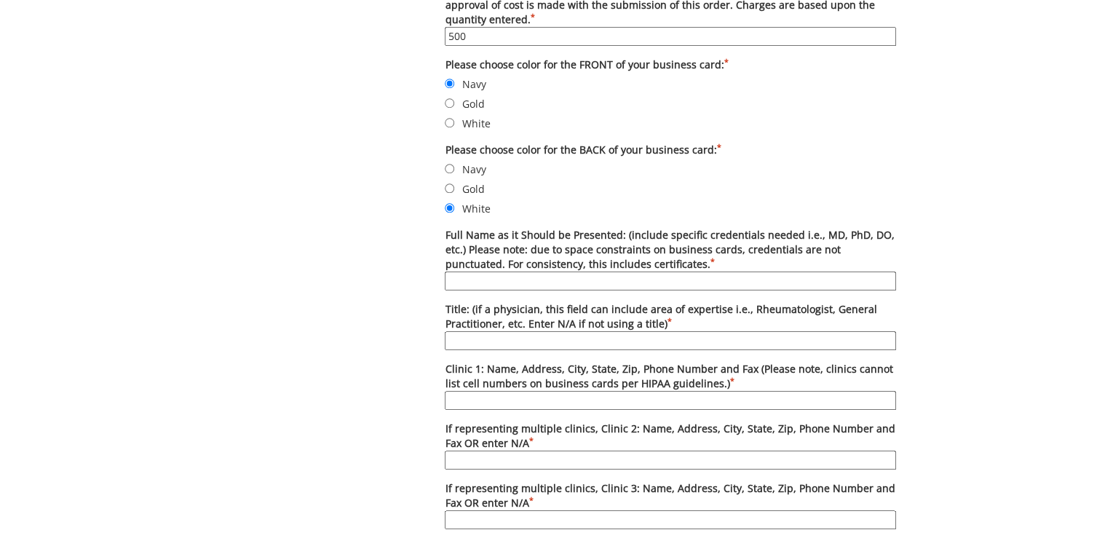
click at [483, 275] on input "Full Name as it Should be Presented: (include specific credentials needed i.e.,…" at bounding box center [671, 281] width 452 height 19
type input "Sager Goyal, M.D."
click at [485, 337] on input "Title: (if a physician, this field can include area of expertise i.e., Rheumato…" at bounding box center [671, 340] width 452 height 19
type input "Hospitalist"
click at [499, 396] on input "Clinic 1: Name, Address, City, State, Zip, Phone Number and Fax (Please note, c…" at bounding box center [671, 400] width 452 height 19
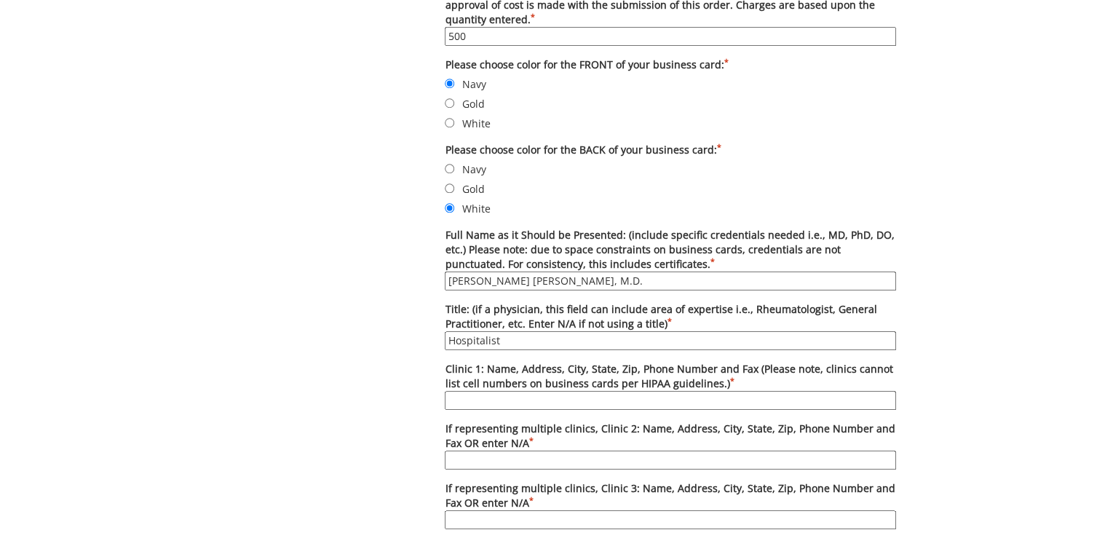
type input "Holston Valley Medical Center, 130 West Ravine Rd. Kingsport, TN 37660, phone (…"
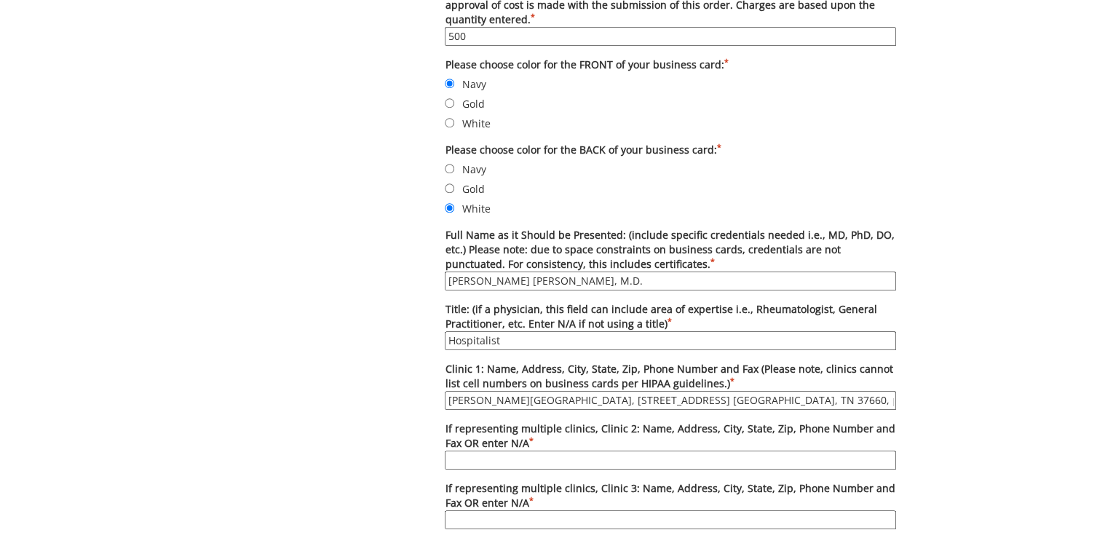
type input "etsuhealth.org"
click at [500, 457] on input "If representing multiple clinics, Clinic 2: Name, Address, City, State, Zip, Ph…" at bounding box center [671, 460] width 452 height 19
type input "Johnson City Medical Center, 400 N. State of Franklin Johnson City, TN 37601, p…"
drag, startPoint x: 795, startPoint y: 457, endPoint x: 894, endPoint y: 466, distance: 99.4
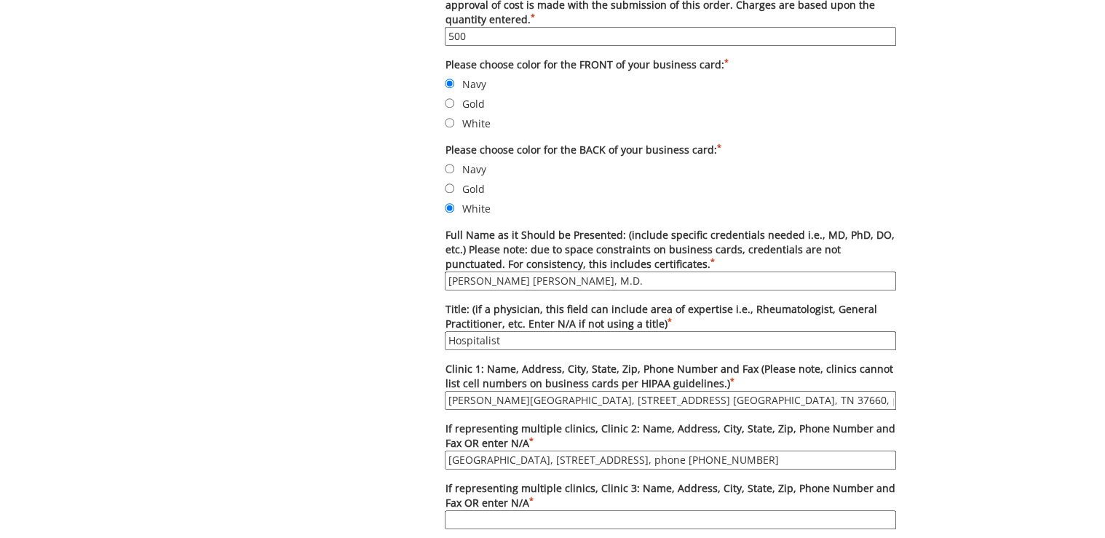
click at [894, 466] on form "Please enter quantity here. Printed card pricing: 250 - $27; 500 - $37; 1,000 -…" at bounding box center [671, 465] width 452 height 964
click at [888, 460] on input "Johnson City Medical Center, 400 N. State of Franklin Johnson City, TN 37601, p…" at bounding box center [671, 460] width 452 height 19
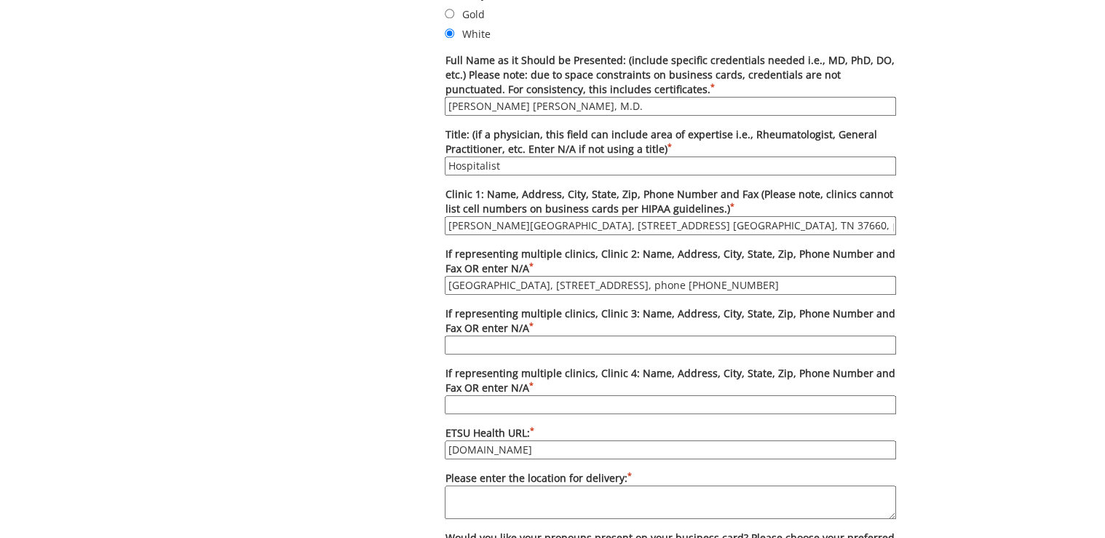
scroll to position [0, 0]
click at [655, 338] on input "If representing multiple clinics, Clinic 3: Name, Address, City, State, Zip, Ph…" at bounding box center [671, 345] width 452 height 19
type input "N/A"
click at [626, 497] on textarea "Please enter the location for delivery: *" at bounding box center [671, 502] width 452 height 33
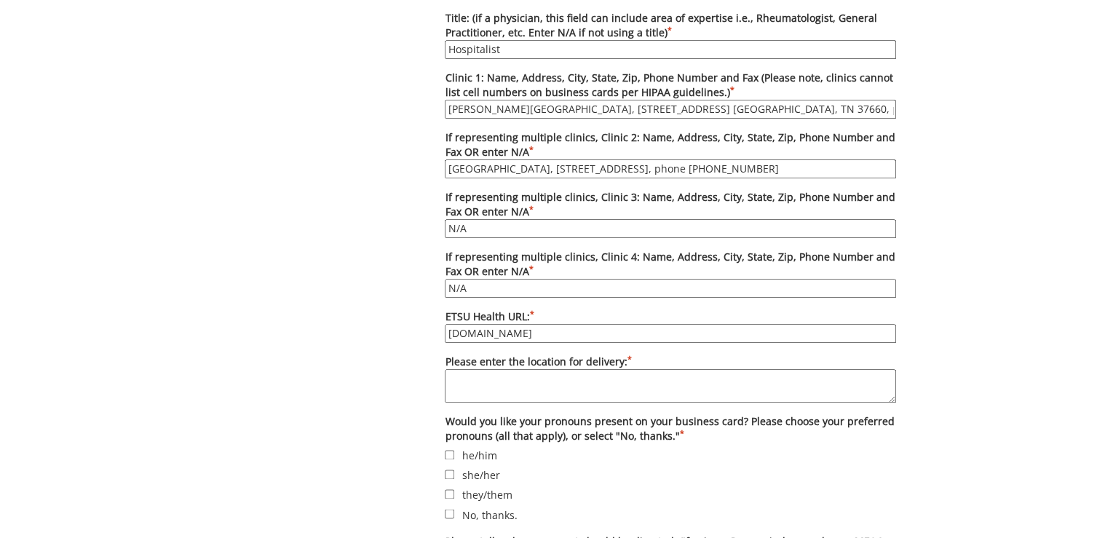
scroll to position [932, 0]
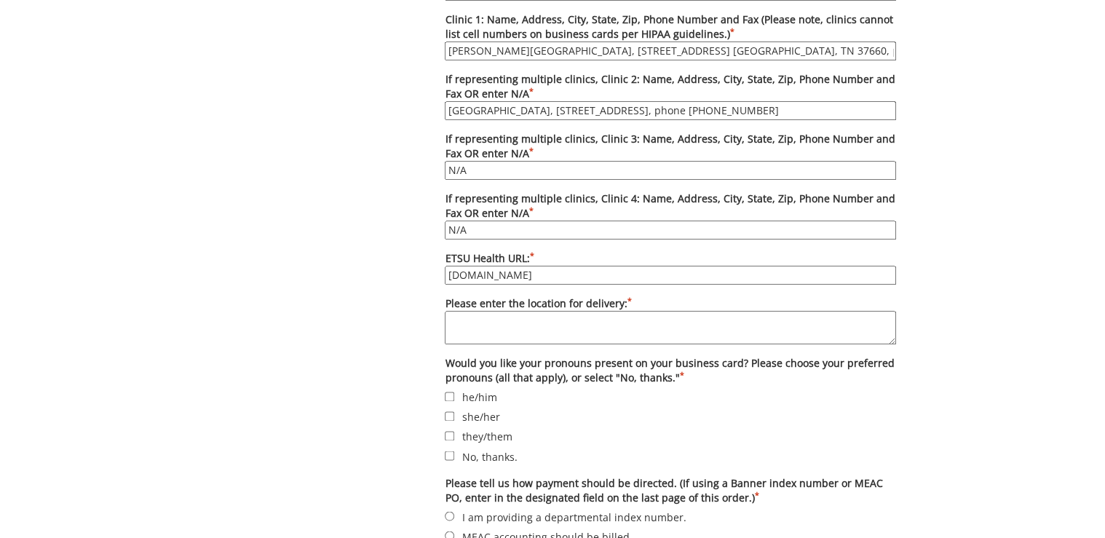
paste textarea "Deliver to [PERSON_NAME][GEOGRAPHIC_DATA][STREET_ADDRESS][PERSON_NAME][PERSON_N…"
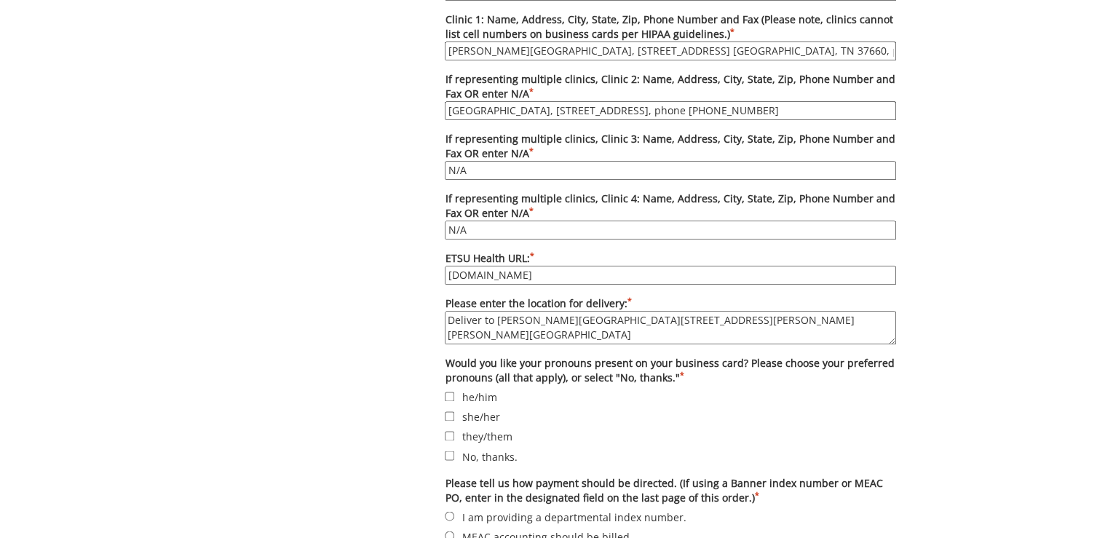
type textarea "Deliver to [PERSON_NAME][GEOGRAPHIC_DATA][STREET_ADDRESS][PERSON_NAME][PERSON_N…"
click at [497, 448] on label "No, thanks." at bounding box center [671, 456] width 452 height 16
click at [454, 451] on input "No, thanks." at bounding box center [449, 455] width 9 height 9
checkbox input "true"
click at [513, 510] on label "I am providing a departmental index number." at bounding box center [671, 516] width 452 height 16
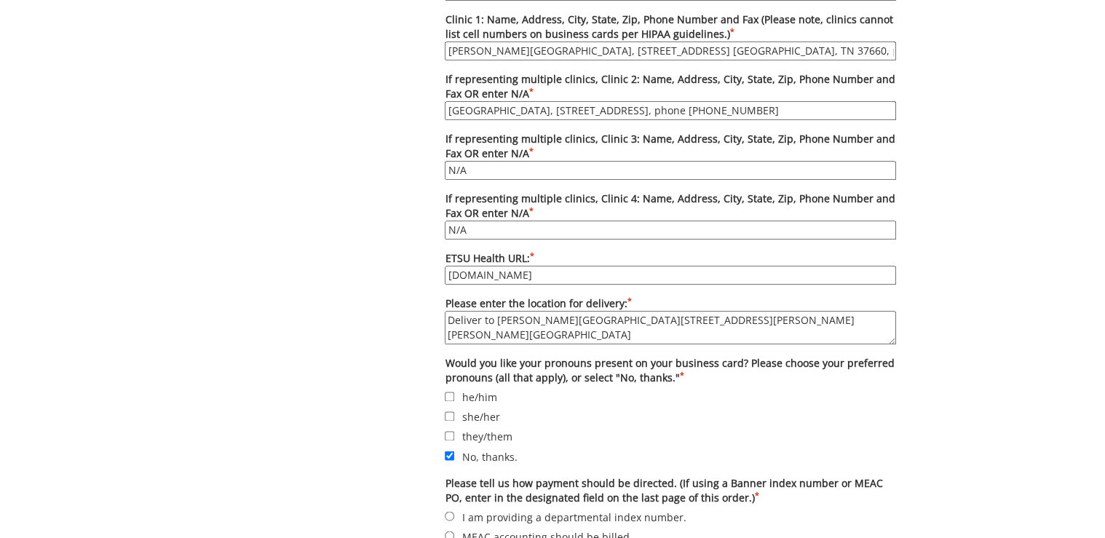
click at [454, 511] on input "I am providing a departmental index number." at bounding box center [449, 515] width 9 height 9
radio input "true"
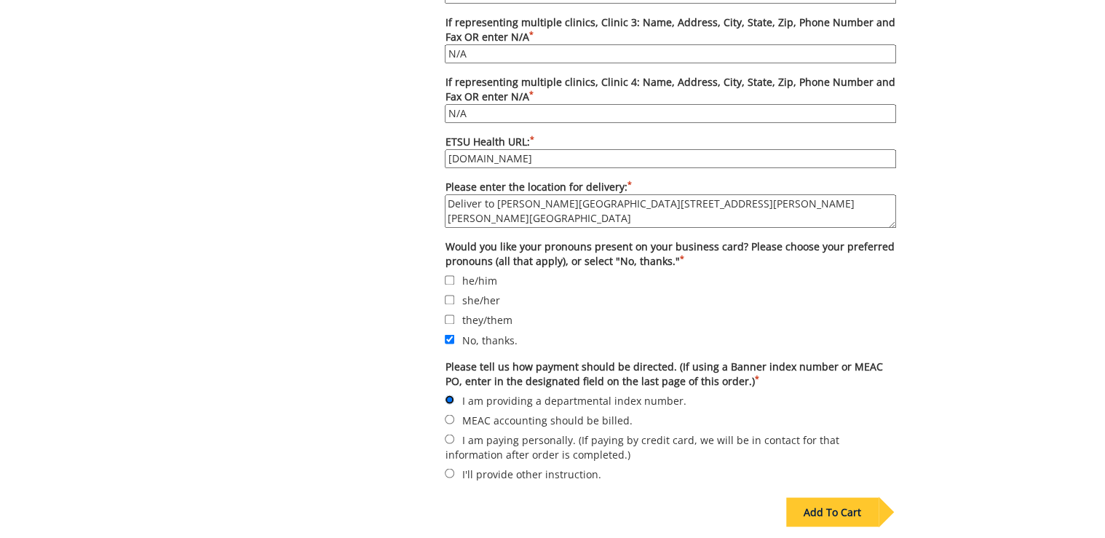
scroll to position [1165, 0]
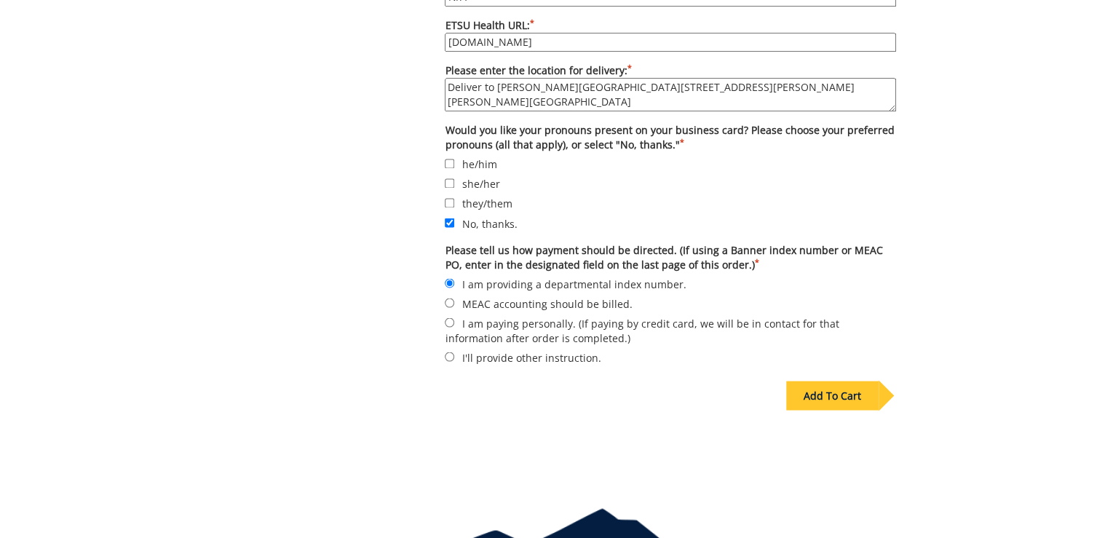
click at [832, 389] on div "Add To Cart" at bounding box center [833, 395] width 92 height 29
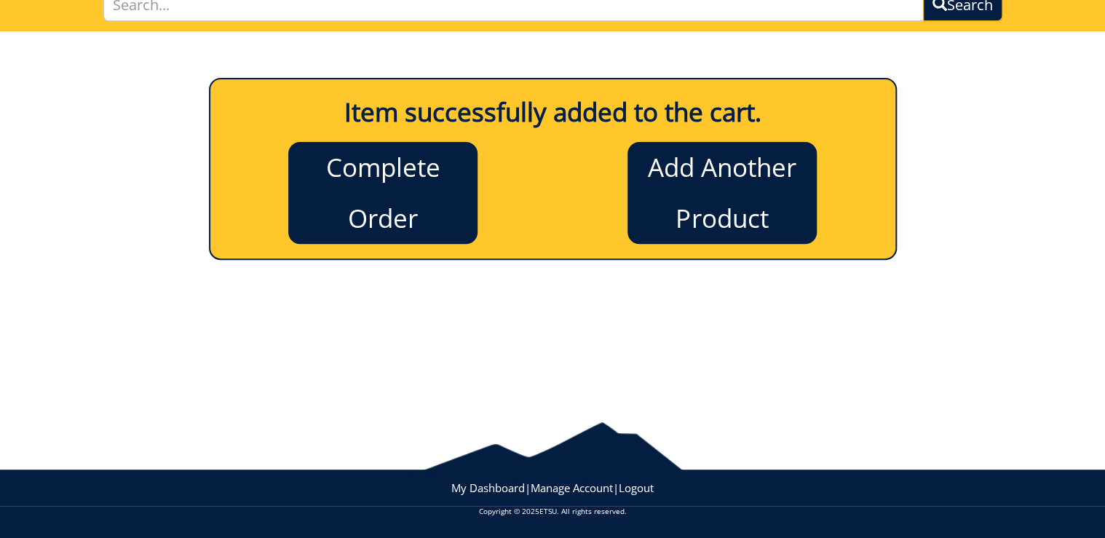
scroll to position [119, 0]
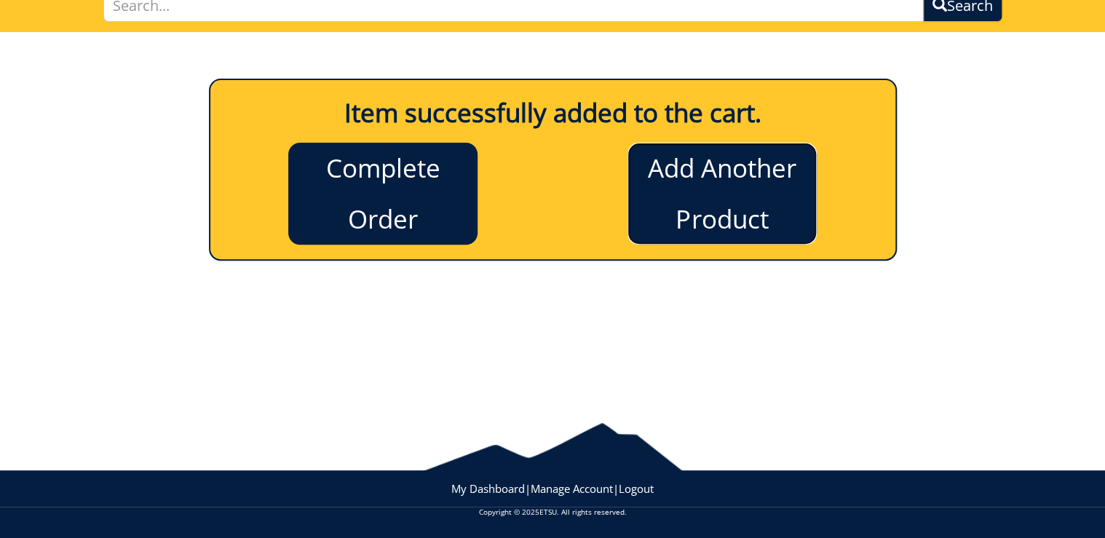
drag, startPoint x: 746, startPoint y: 181, endPoint x: 721, endPoint y: 199, distance: 30.7
click at [746, 181] on link "Add Another Product" at bounding box center [722, 194] width 189 height 102
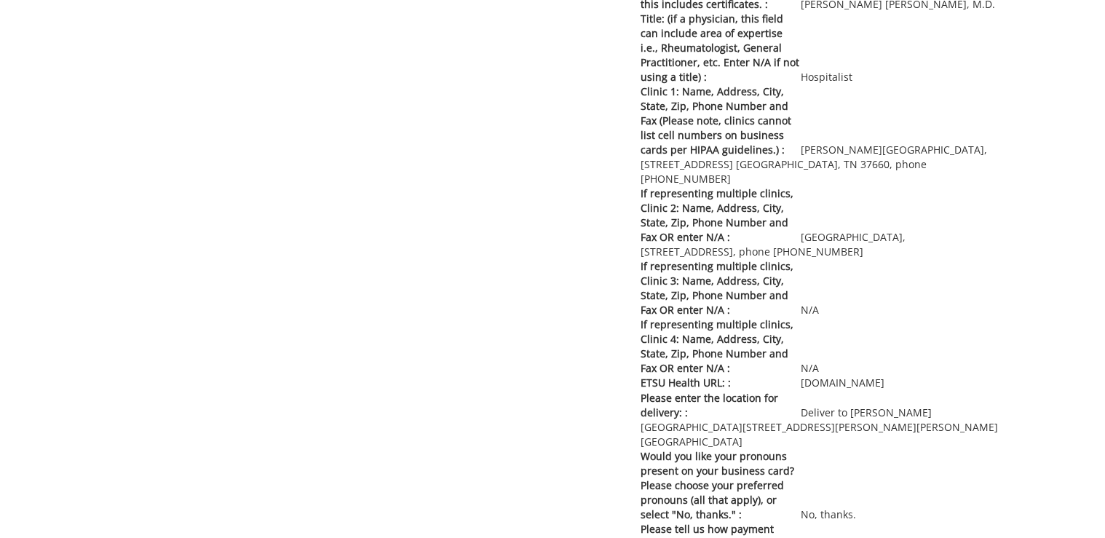
scroll to position [6575, 0]
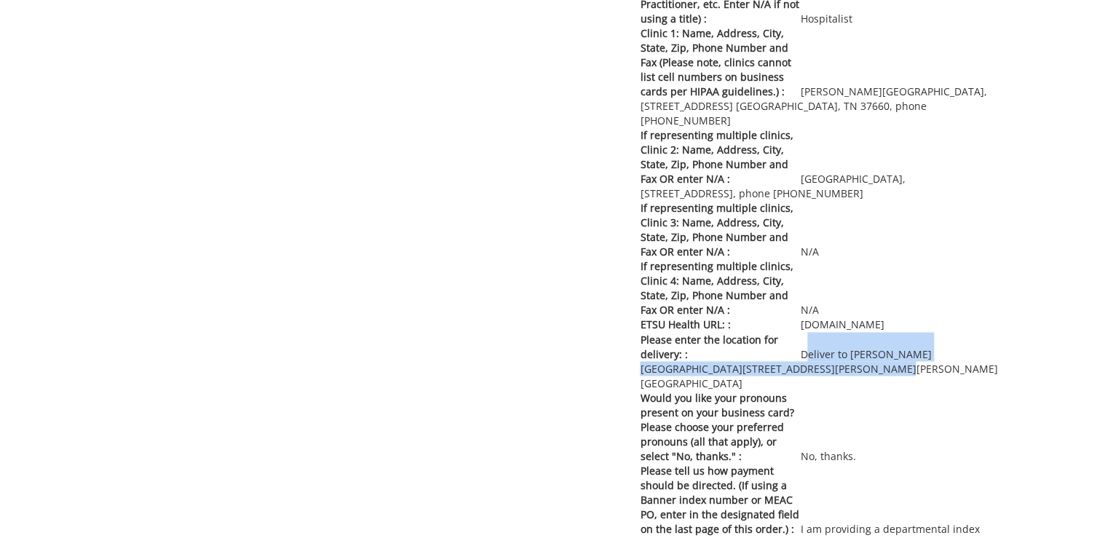
drag, startPoint x: 804, startPoint y: 262, endPoint x: 803, endPoint y: 271, distance: 8.8
click at [803, 332] on p "Please enter the location for delivery: : Deliver to [PERSON_NAME][GEOGRAPHIC_D…" at bounding box center [821, 361] width 362 height 58
copy p "Deliver to [PERSON_NAME][GEOGRAPHIC_DATA][STREET_ADDRESS][PERSON_NAME][PERSON_N…"
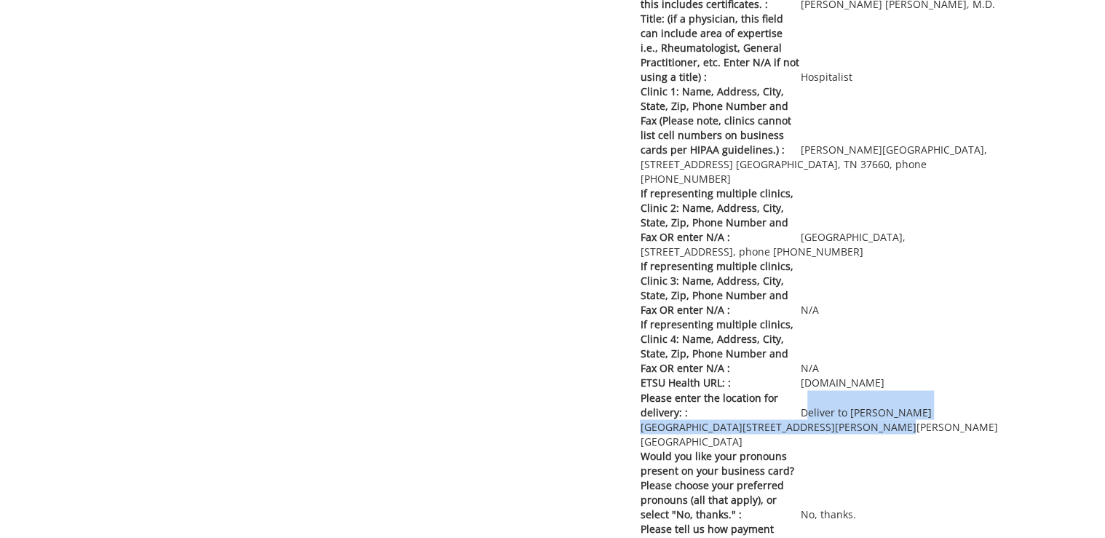
scroll to position [6633, 0]
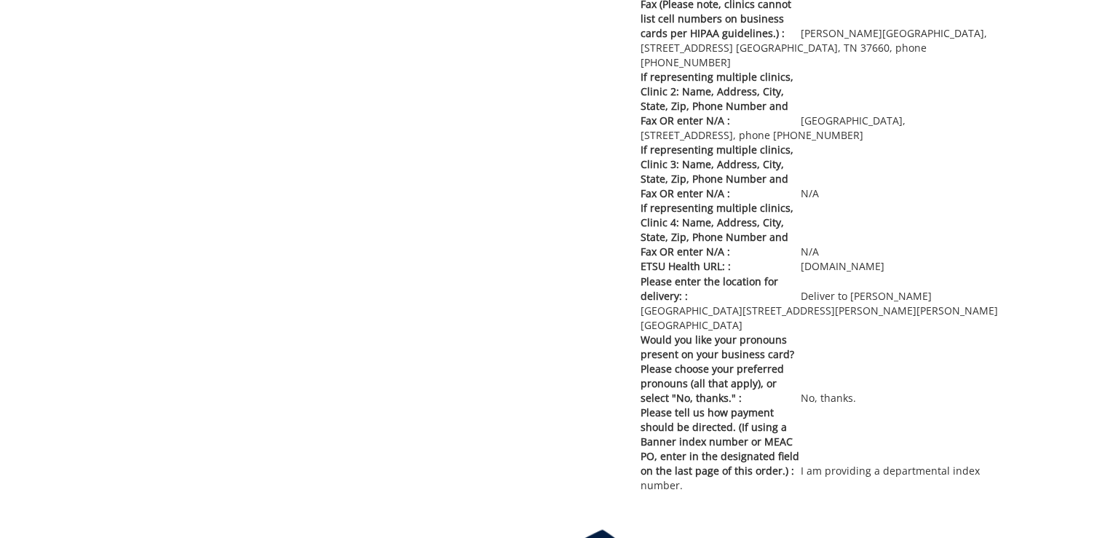
click at [521, 315] on div "ETSU Health Clinic Business Card edit remove Entity Specification : ETSU Health…" at bounding box center [629, 25] width 768 height 934
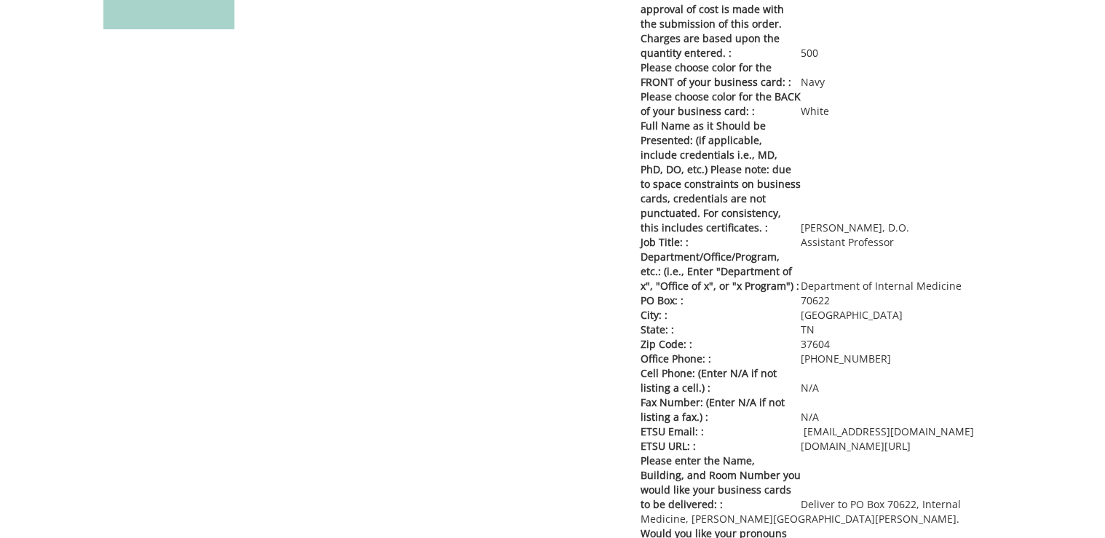
scroll to position [466, 0]
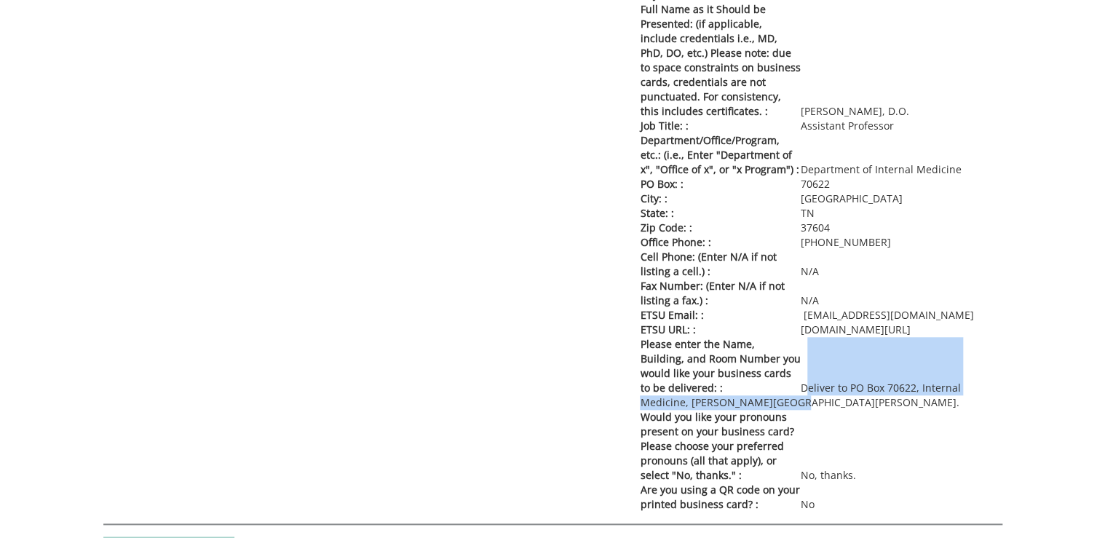
drag, startPoint x: 806, startPoint y: 387, endPoint x: 806, endPoint y: 397, distance: 10.2
click at [806, 397] on p "Please enter the Name, Building, and Room Number you would like your business c…" at bounding box center [821, 373] width 362 height 73
copy p "Deliver to PO Box 70622, Internal Medicine, [PERSON_NAME][GEOGRAPHIC_DATA][PERS…"
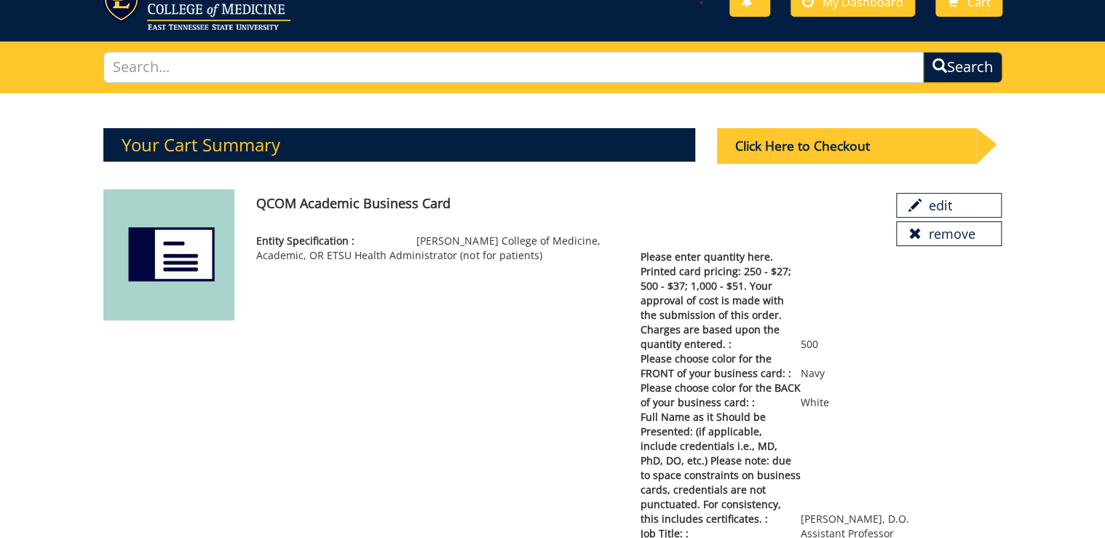
scroll to position [408, 0]
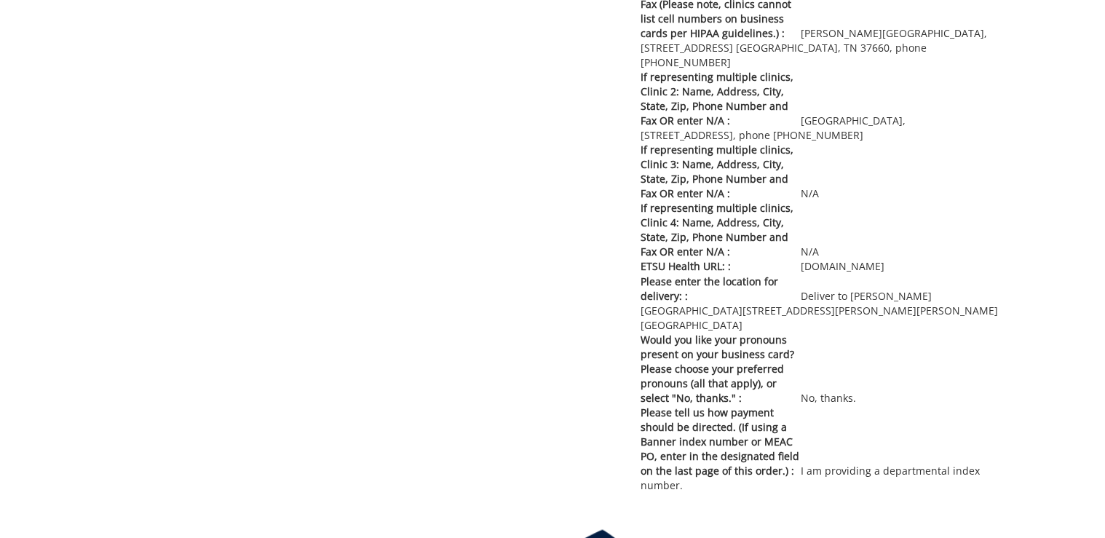
scroll to position [6575, 0]
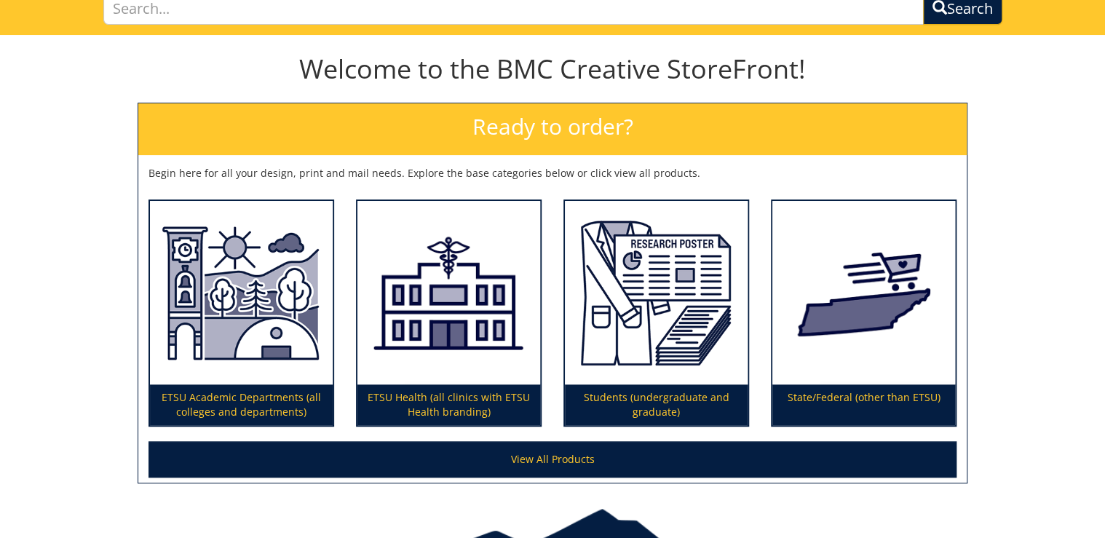
scroll to position [175, 0]
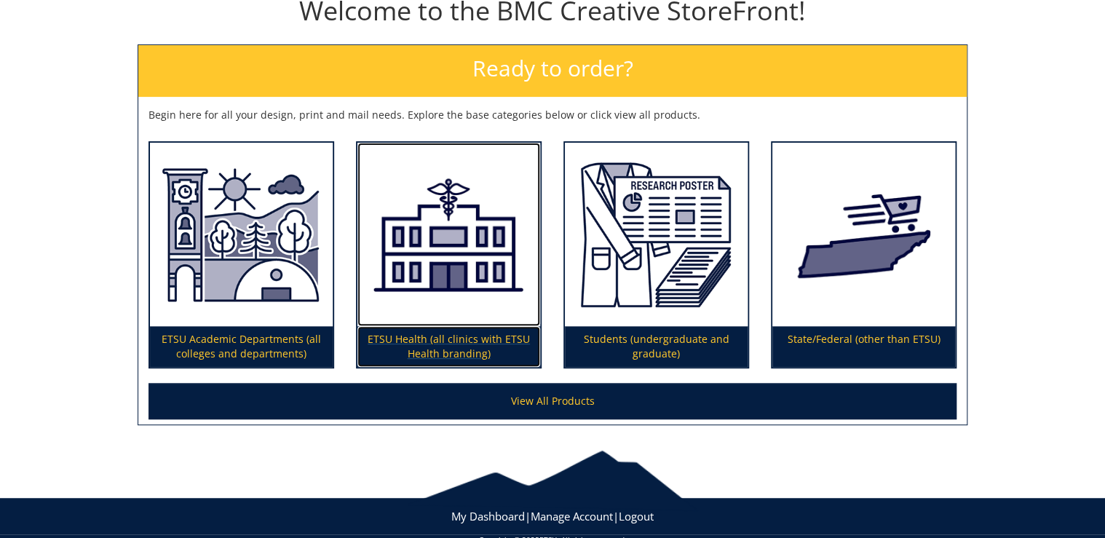
click at [473, 345] on p "ETSU Health (all clinics with ETSU Health branding)" at bounding box center [449, 346] width 183 height 41
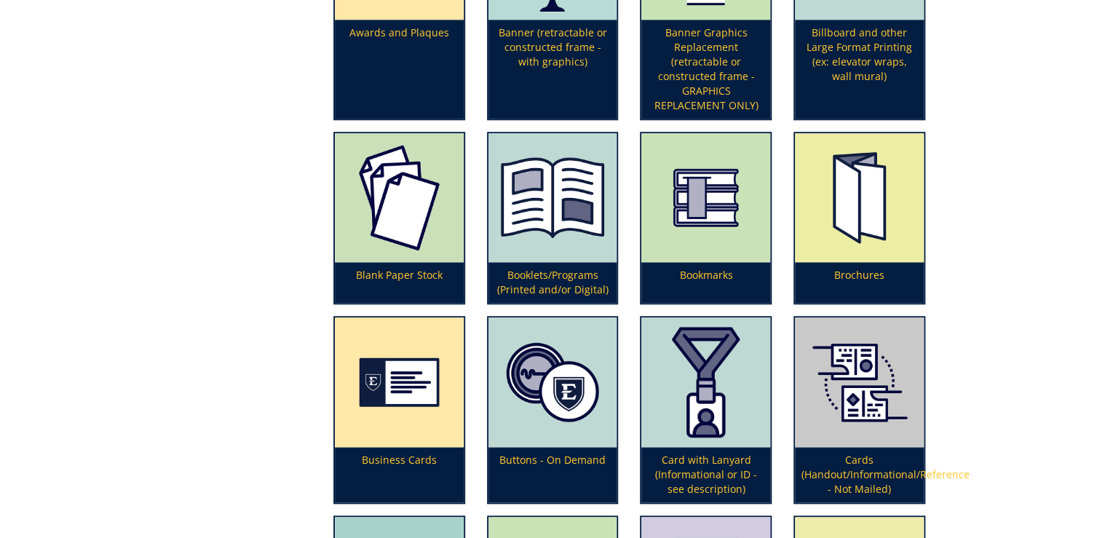
scroll to position [699, 0]
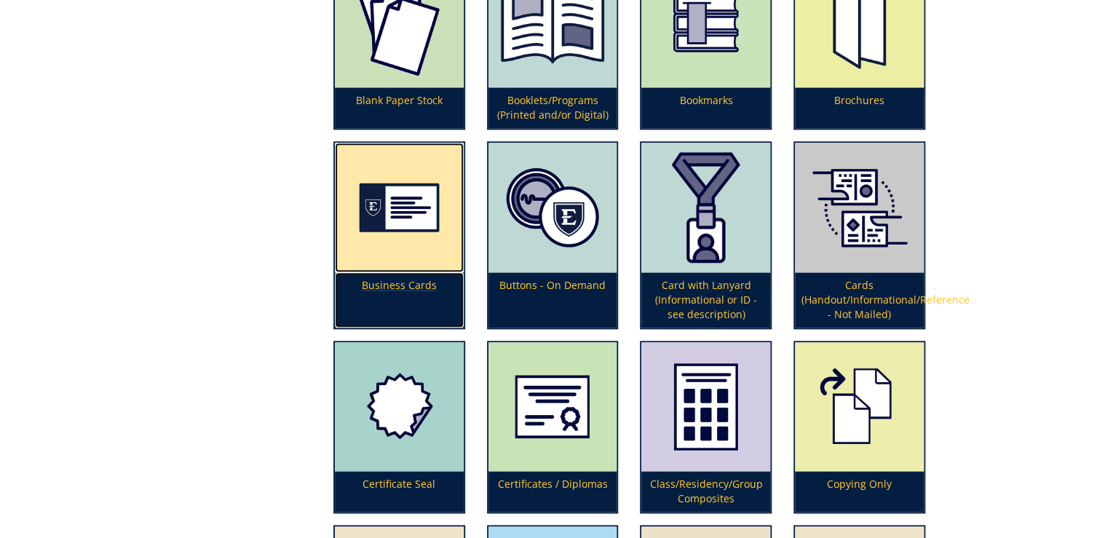
click at [420, 290] on p "Business Cards" at bounding box center [399, 299] width 129 height 55
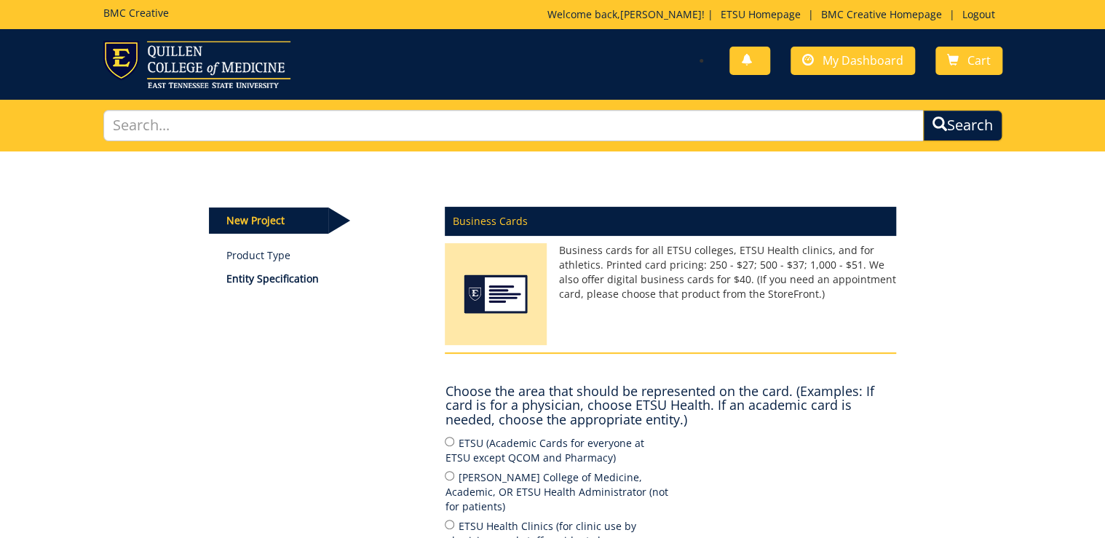
scroll to position [291, 0]
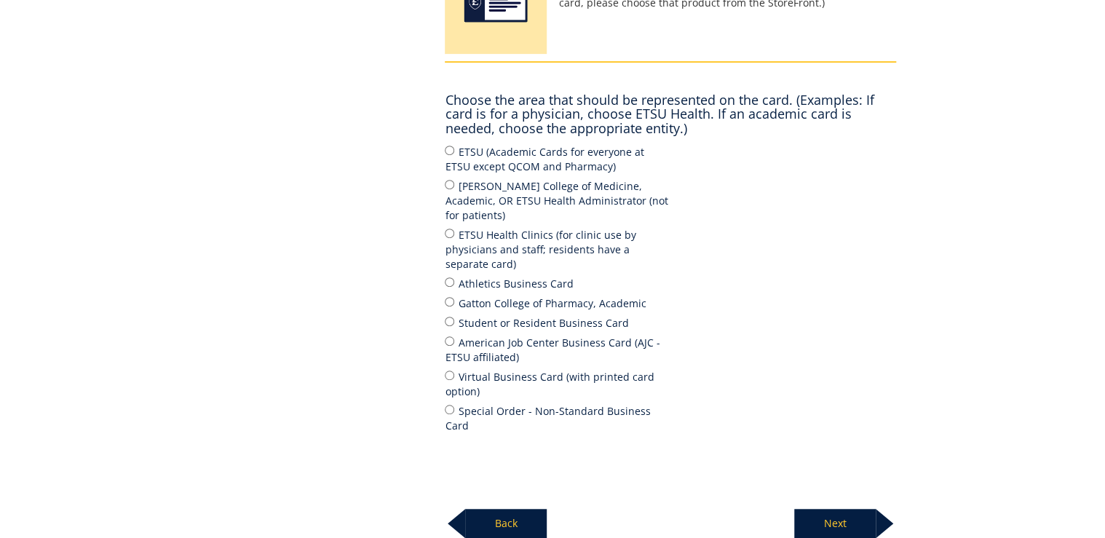
click at [510, 237] on label "ETSU Health Clinics (for clinic use by physicians and staff; residents have a s…" at bounding box center [558, 248] width 226 height 45
click at [454, 237] on input "ETSU Health Clinics (for clinic use by physicians and staff; residents have a s…" at bounding box center [449, 233] width 9 height 9
radio input "true"
click at [840, 509] on p "Next" at bounding box center [836, 523] width 82 height 29
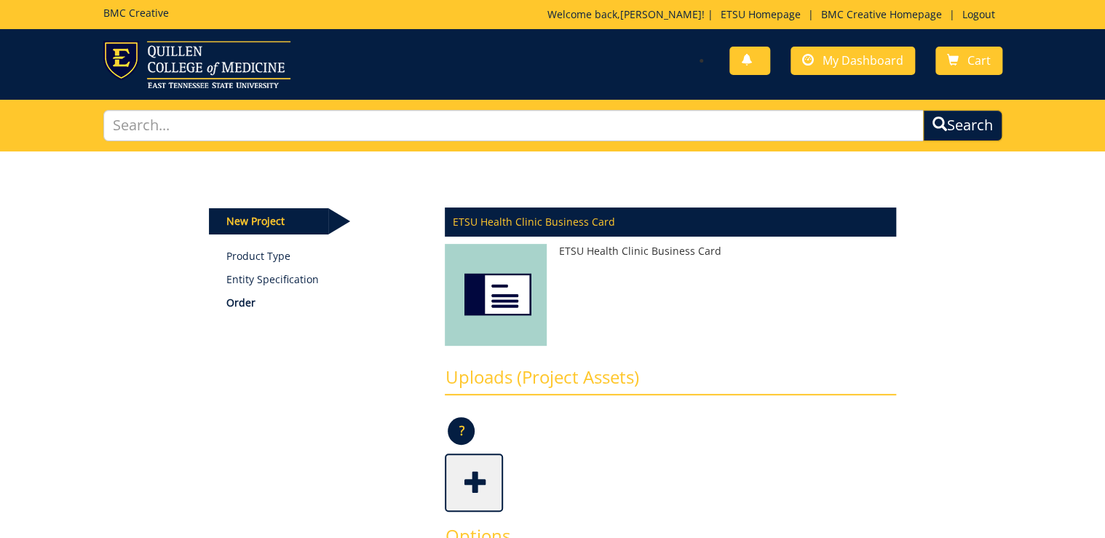
scroll to position [408, 0]
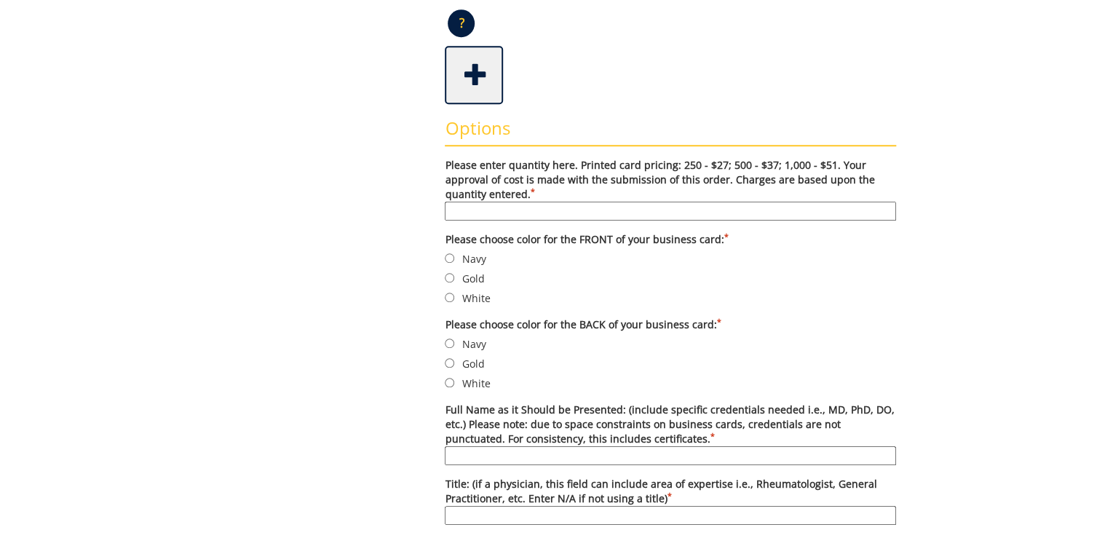
click at [534, 210] on input "Please enter quantity here. Printed card pricing: 250 - $27; 500 - $37; 1,000 -…" at bounding box center [671, 211] width 452 height 19
type input "500"
click at [459, 254] on label "Navy" at bounding box center [671, 259] width 452 height 16
click at [454, 254] on input "Navy" at bounding box center [449, 257] width 9 height 9
radio input "true"
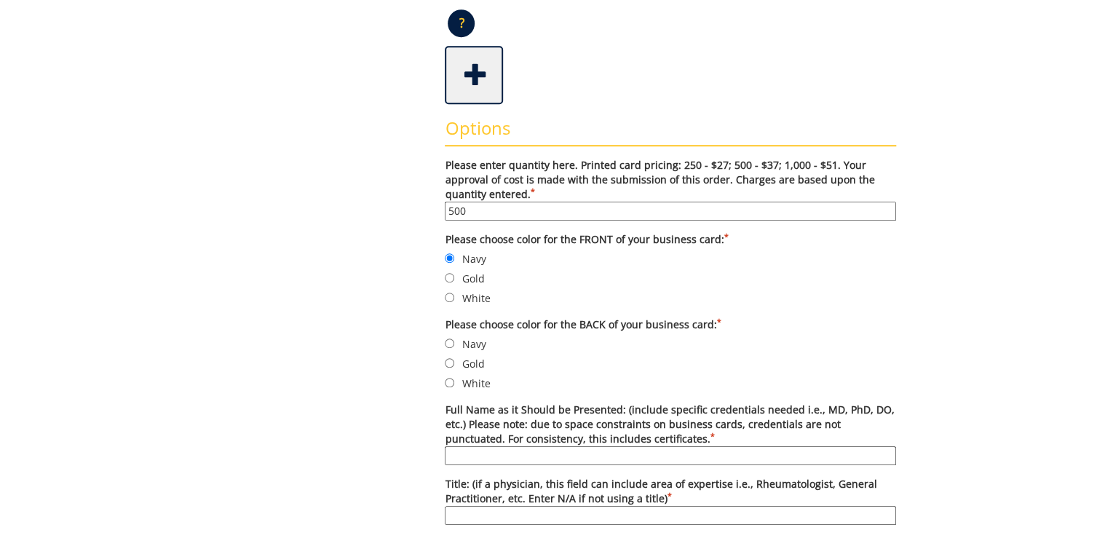
click at [479, 382] on label "White" at bounding box center [671, 383] width 452 height 16
click at [454, 382] on input "White" at bounding box center [449, 382] width 9 height 9
radio input "true"
click at [505, 452] on input "Full Name as it Should be Presented: (include specific credentials needed i.e.,…" at bounding box center [671, 455] width 452 height 19
click at [323, 384] on div "Some kind of message here. New Project Product Type Entity Specification Order …" at bounding box center [553, 492] width 710 height 1497
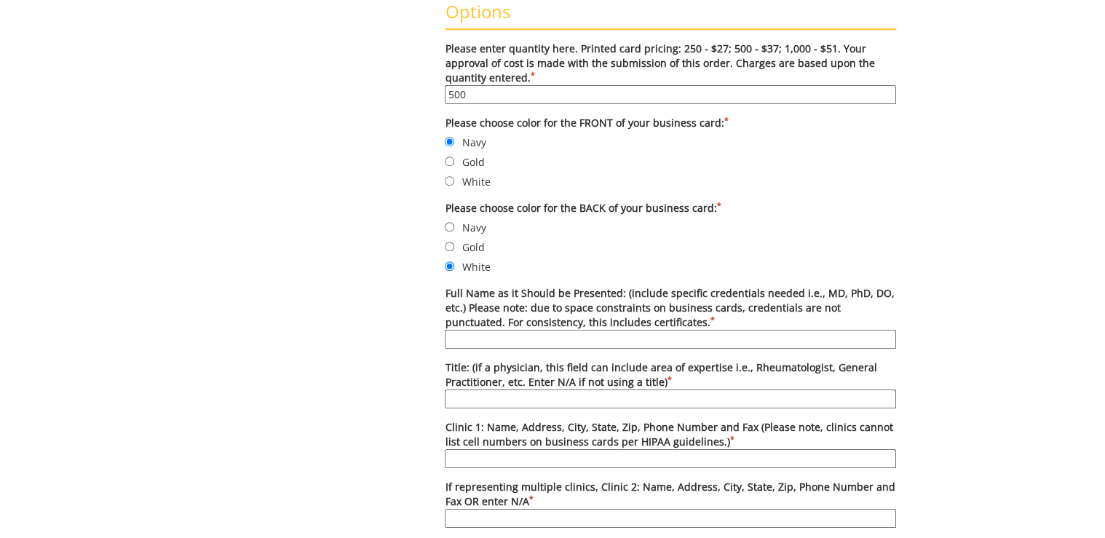
scroll to position [641, 0]
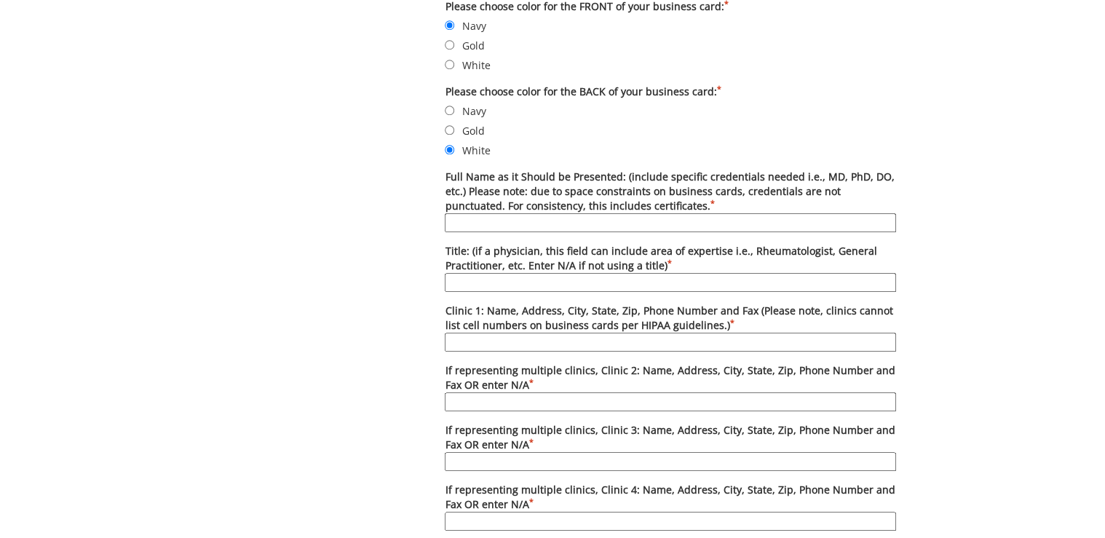
click at [494, 224] on input "Full Name as it Should be Presented: (include specific credentials needed i.e.,…" at bounding box center [671, 222] width 452 height 19
type input "[PERSON_NAME], M.D."
click at [481, 275] on input "Title: (if a physician, this field can include area of expertise i.e., Rheumato…" at bounding box center [671, 282] width 452 height 19
paste input "hematology oncology physician"
click at [454, 281] on input "hematology oncology physician" at bounding box center [671, 282] width 452 height 19
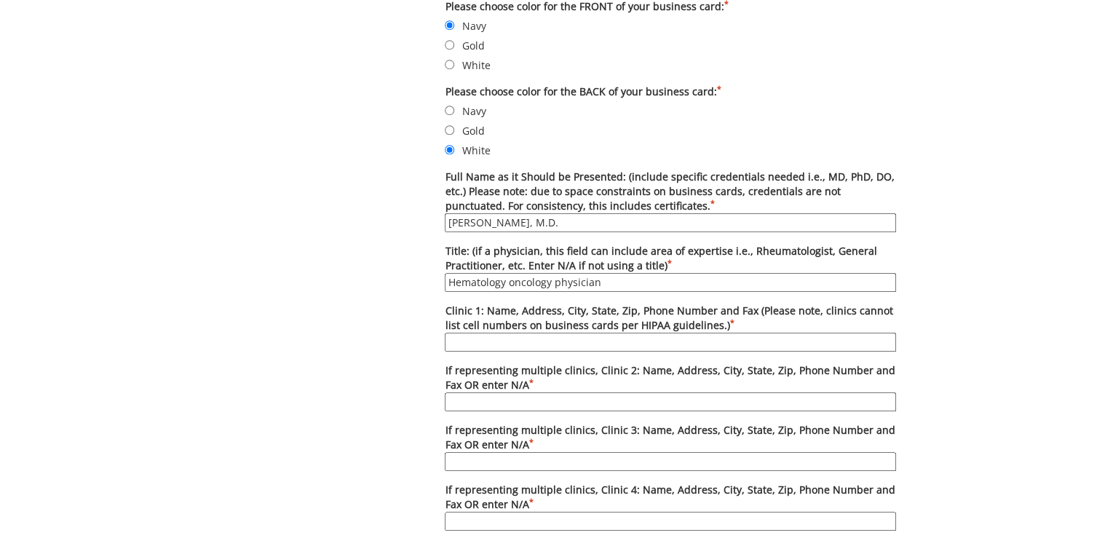
click at [514, 277] on input "Hematology oncology physician" at bounding box center [671, 282] width 452 height 19
click at [556, 280] on input "Hematology Oncology physician" at bounding box center [671, 282] width 452 height 19
type input "Hematology Oncology Physician"
click at [476, 344] on input "Clinic 1: Name, Address, City, State, Zip, Phone Number and Fax (Please note, c…" at bounding box center [671, 342] width 452 height 19
paste input "1 Professional Park Drive, Suite 21, Johnson City, TN, 37604"
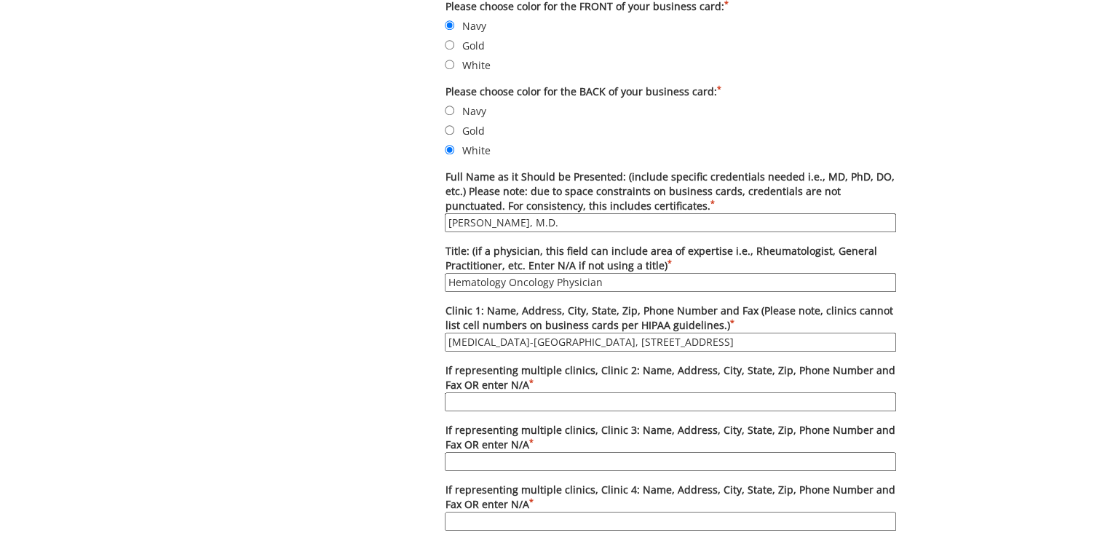
click at [690, 339] on input "Cancer Center-Johnson City, 1 Professional Park Drive, Suite 21, Johnson City, …" at bounding box center [671, 342] width 452 height 19
click at [866, 337] on input "Cancer Center-Johnson City, 1 Professional Park Dr., Suite 21, Johnson City, TN…" at bounding box center [671, 342] width 452 height 19
paste input "(423) 232-6900"
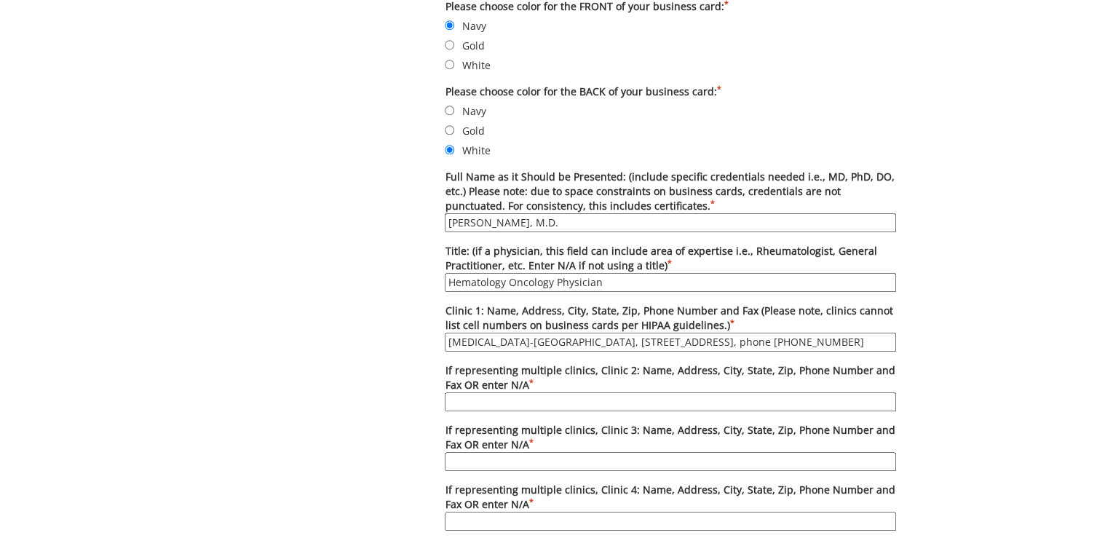
drag, startPoint x: 746, startPoint y: 341, endPoint x: 452, endPoint y: 353, distance: 294.5
click at [452, 353] on form "Please enter quantity here. Printed card pricing: 250 - $27; 500 - $37; 1,000 -…" at bounding box center [671, 407] width 452 height 964
click at [465, 344] on input "Cancer Center-Johnson City, 1 Professional Park Dr., Suite 21, Johnson City, TN…" at bounding box center [671, 342] width 452 height 19
type input "Cancer Center-Johnson City, 1 Professional Park Dr., Suite 21, Johnson City, TN…"
click at [486, 393] on input "If representing multiple clinics, Clinic 2: Name, Address, City, State, Zip, Ph…" at bounding box center [671, 402] width 452 height 19
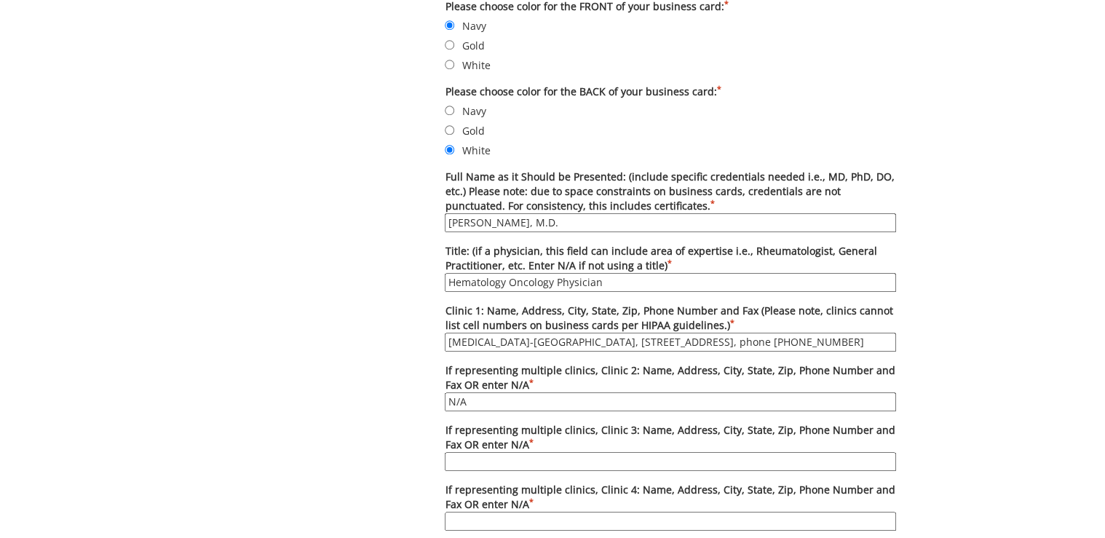
type input "N/A"
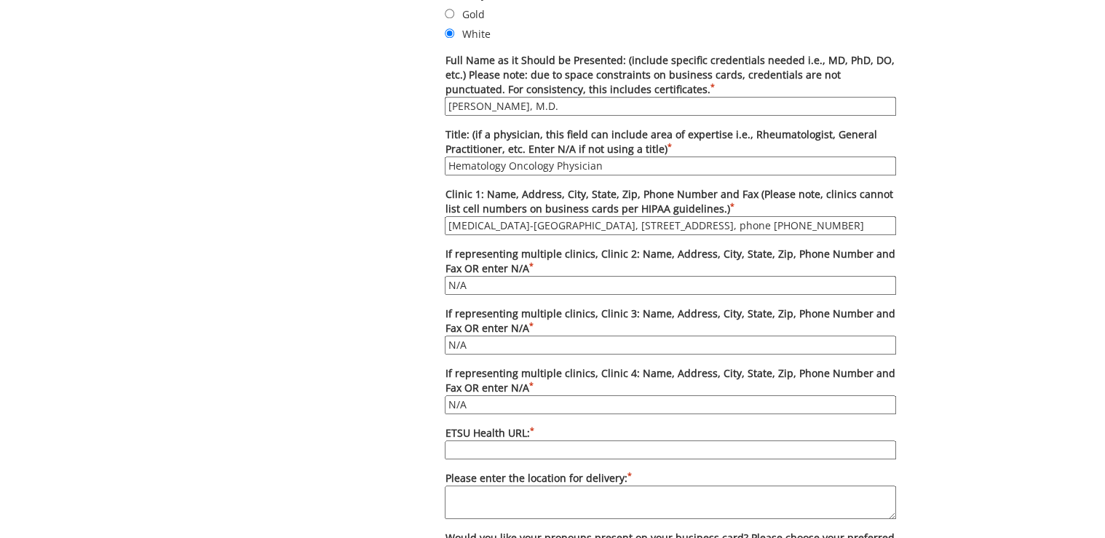
scroll to position [816, 0]
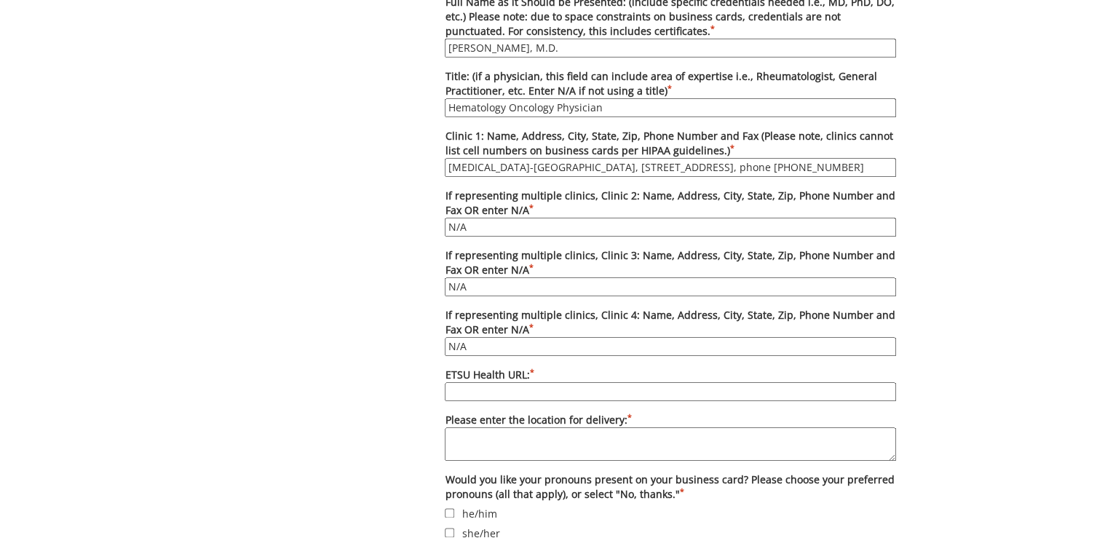
type input "N/A"
click at [486, 387] on input "ETSU Health URL: *" at bounding box center [671, 391] width 452 height 19
type input "etsuhealth.org"
click at [493, 430] on textarea "Please enter the location for delivery: *" at bounding box center [671, 443] width 452 height 33
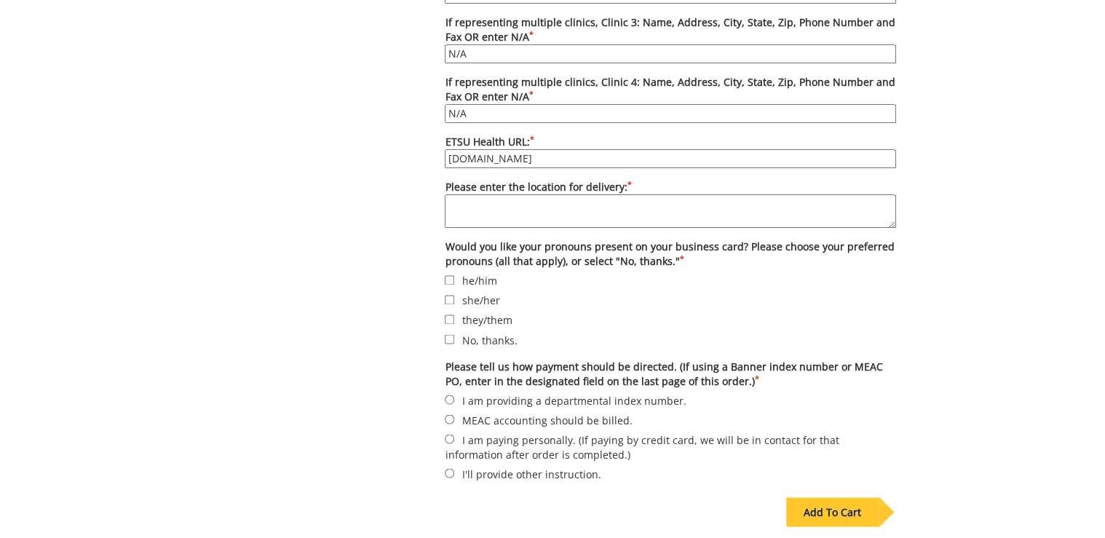
scroll to position [1107, 0]
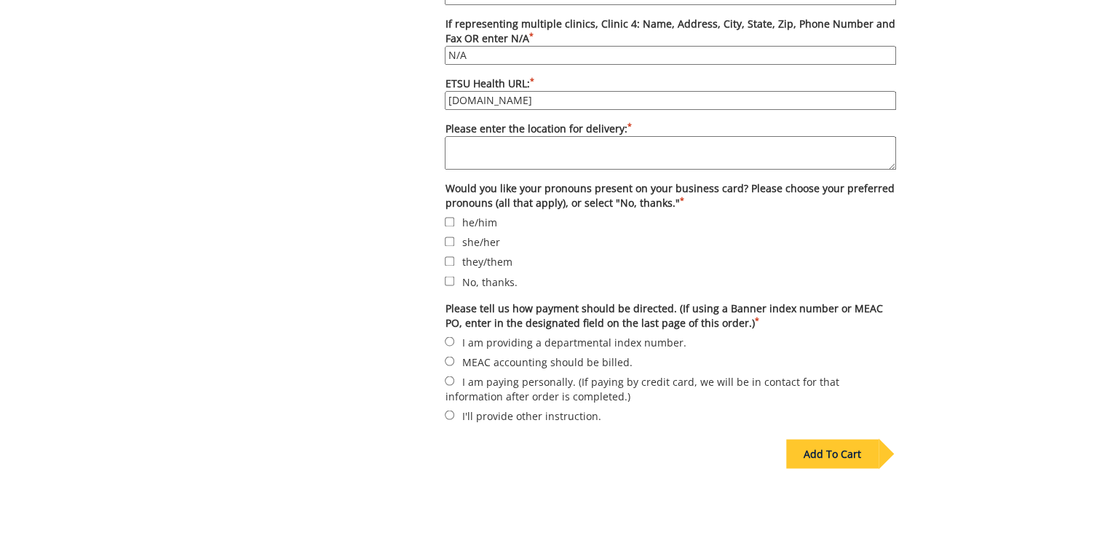
click at [485, 334] on label "I am providing a departmental index number." at bounding box center [671, 342] width 452 height 16
click at [454, 336] on input "I am providing a departmental index number." at bounding box center [449, 340] width 9 height 9
radio input "true"
click at [469, 277] on label "No, thanks." at bounding box center [671, 281] width 452 height 16
click at [454, 277] on input "No, thanks." at bounding box center [449, 280] width 9 height 9
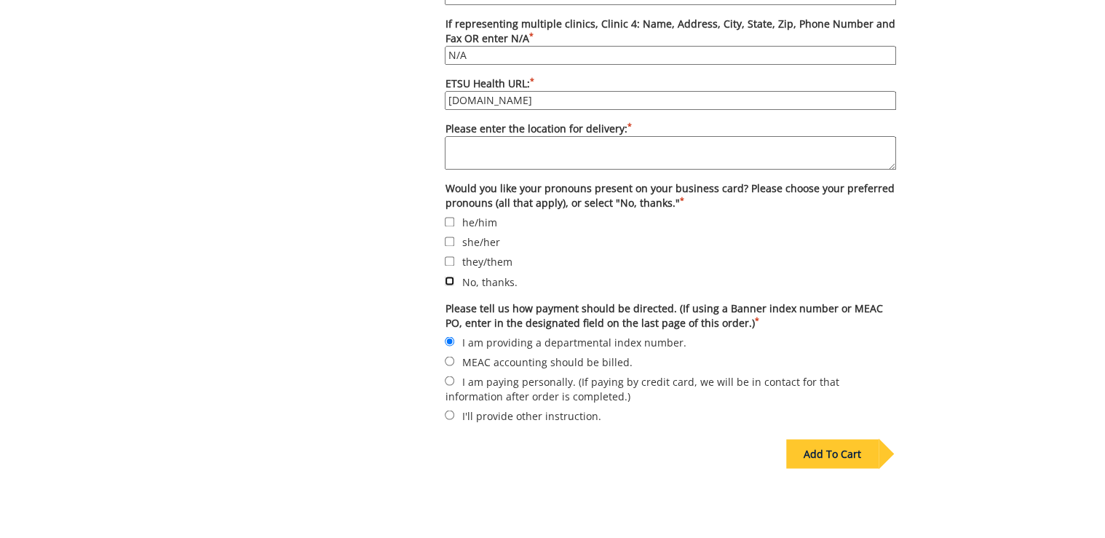
checkbox input "true"
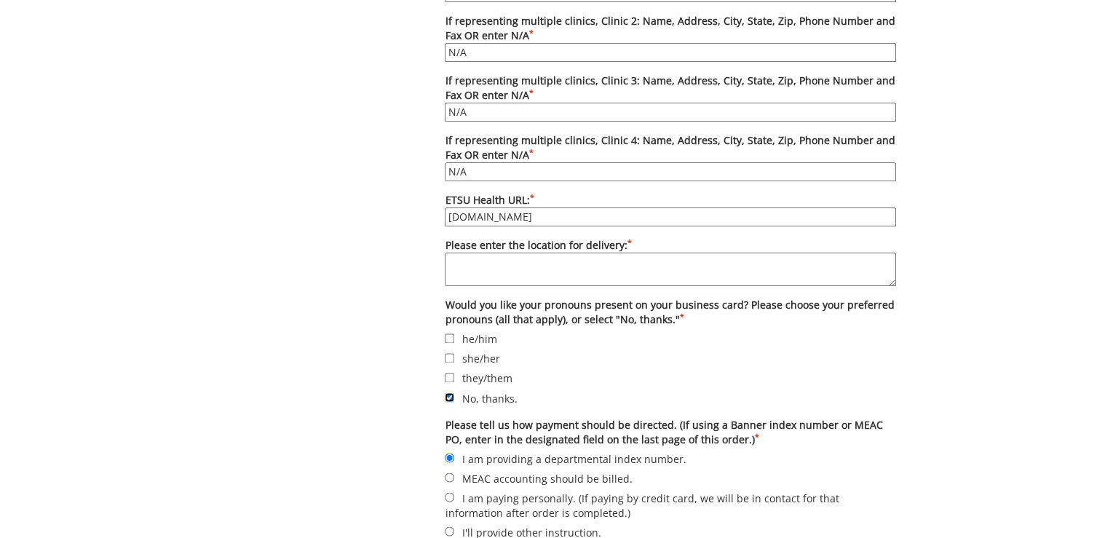
scroll to position [932, 0]
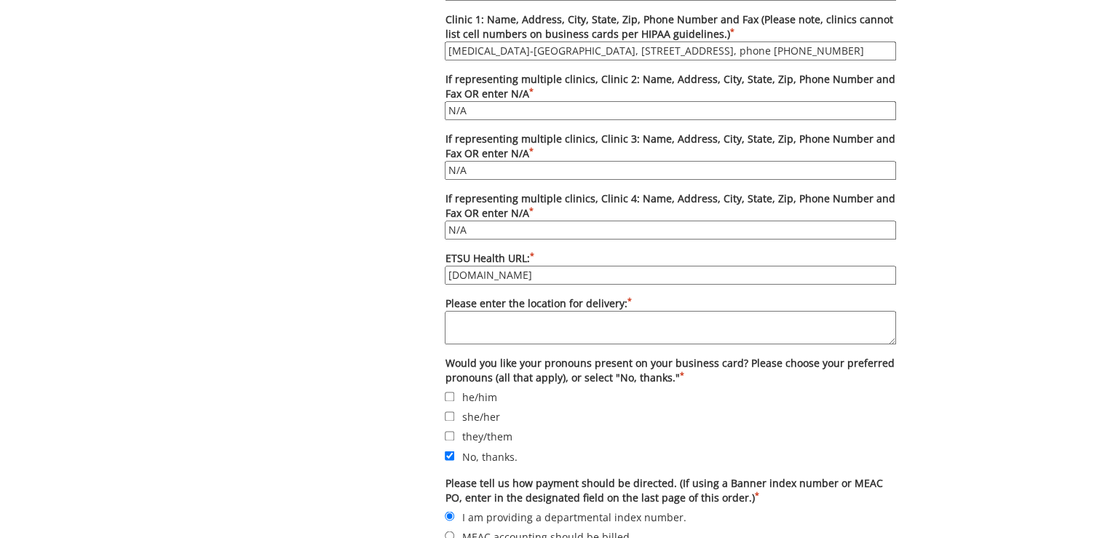
click at [545, 316] on textarea "Please enter the location for delivery: *" at bounding box center [671, 327] width 452 height 33
paste textarea "Deliver to [PERSON_NAME][GEOGRAPHIC_DATA][STREET_ADDRESS][PERSON_NAME][PERSON_N…"
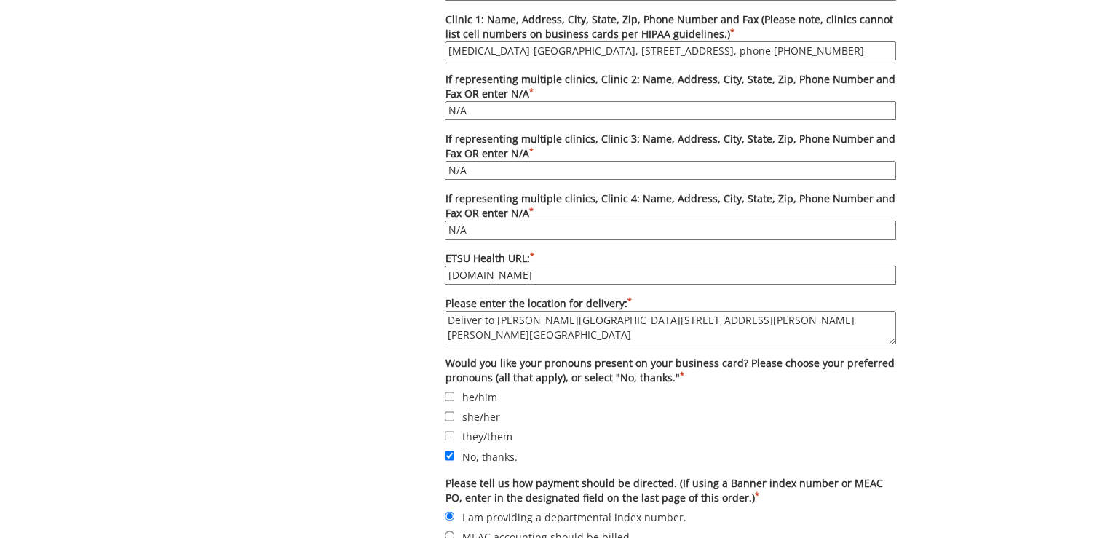
scroll to position [699, 0]
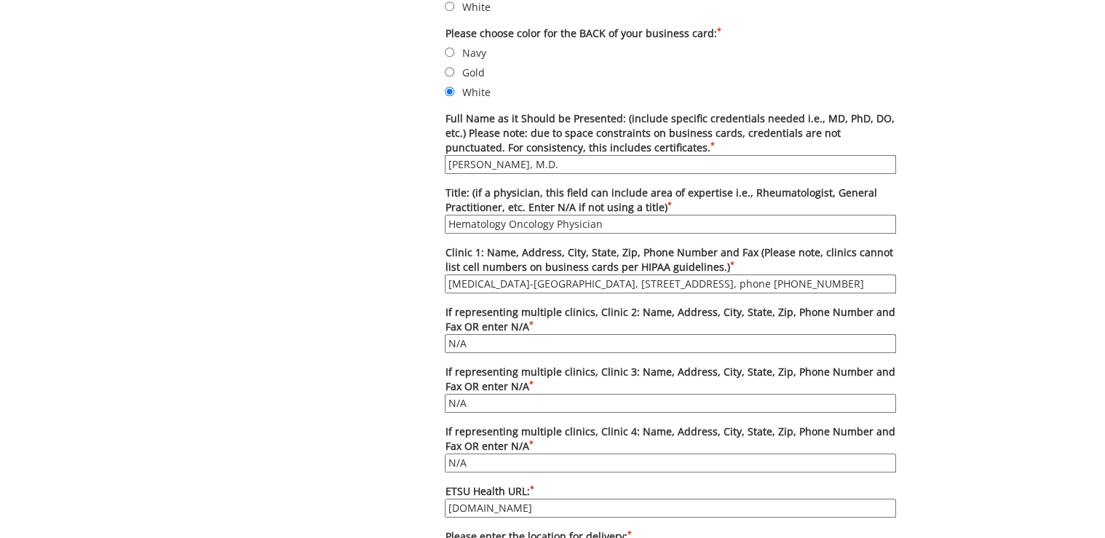
type textarea "Deliver to Lani Ditcharo, PO Box 70622, Carl A Jones Hall, Building 1"
click at [570, 280] on input "Cancer Center-Johnson City, 1 Professional Park Dr., Suite 21, Johnson City, TN…" at bounding box center [671, 284] width 452 height 19
click at [524, 280] on input "Cancer Center, 1 Professional Park Dr., Suite 21, Johnson City, TN, 37604, phon…" at bounding box center [671, 284] width 452 height 19
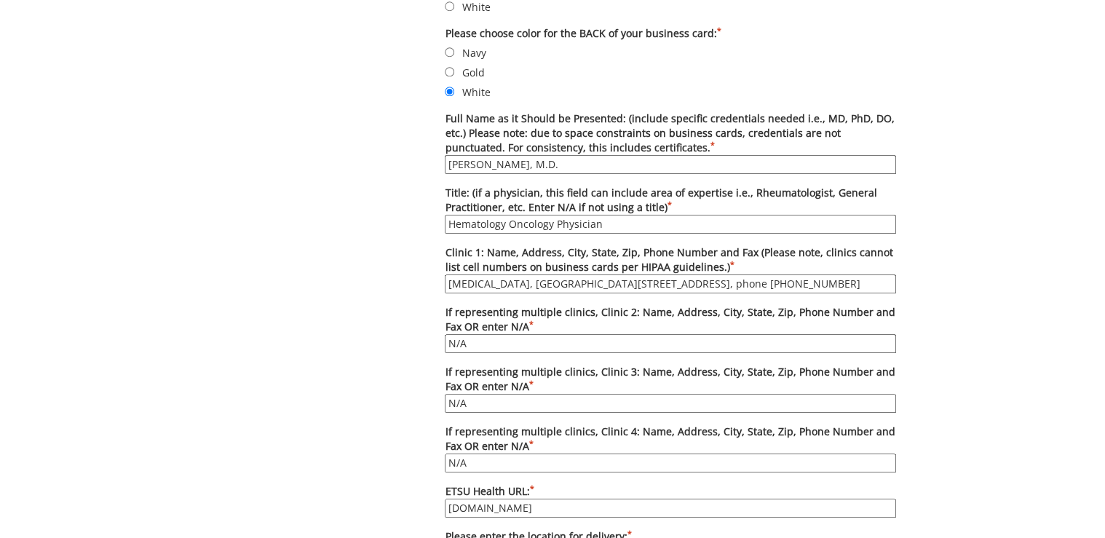
paste input "No. 1"
drag, startPoint x: 832, startPoint y: 288, endPoint x: 874, endPoint y: 288, distance: 42.2
click at [874, 288] on input "Cancer Center, No. 1 Professional Park Dr., Suite 21, Johnson City, TN, 37604, …" at bounding box center [671, 284] width 452 height 19
click at [868, 285] on input "Cancer Center, No. 1 Professional Park Dr., Suite 21, Johnson City, TN, 37604, …" at bounding box center [671, 284] width 452 height 19
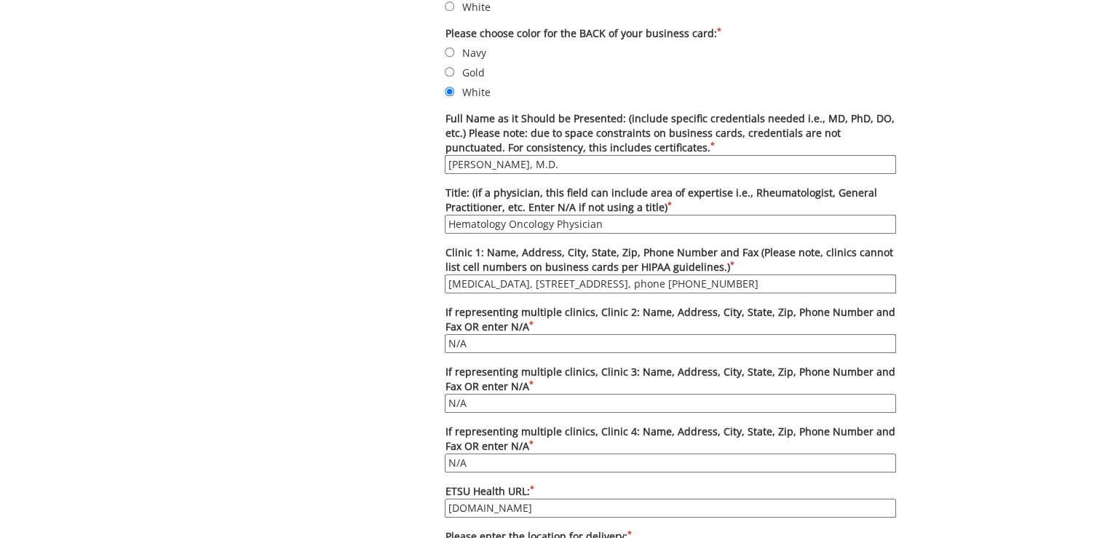
drag, startPoint x: 852, startPoint y: 282, endPoint x: 913, endPoint y: 281, distance: 61.2
click at [913, 281] on div "Some kind of message here. New Project Product Type Entity Specification Order …" at bounding box center [553, 200] width 852 height 1497
click at [856, 285] on input "Cancer Center, No. 1 Professional Park Dr., Suite 21, Johnson City, TN, 37604, …" at bounding box center [671, 284] width 452 height 19
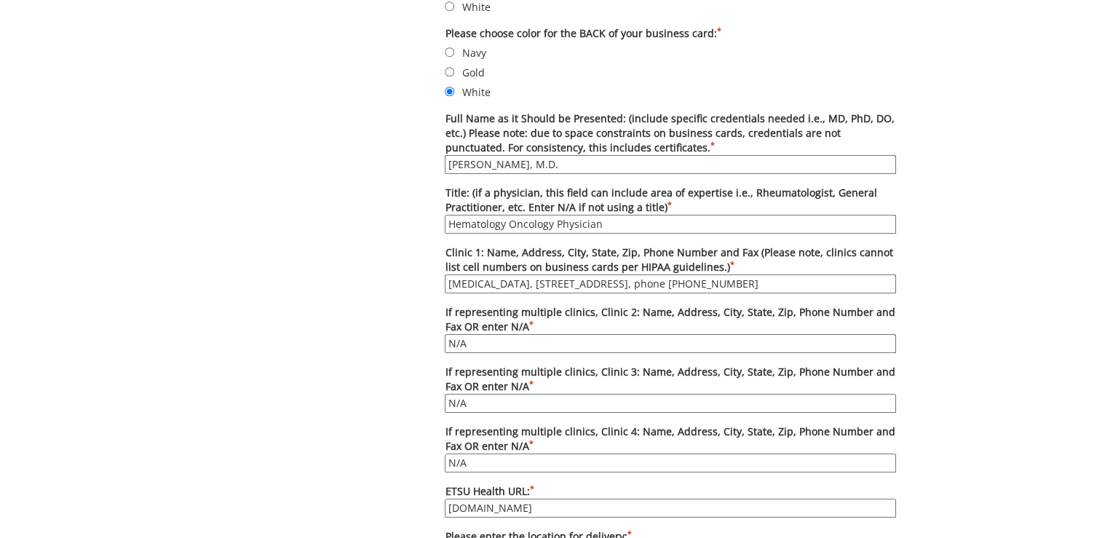
drag, startPoint x: 858, startPoint y: 283, endPoint x: 893, endPoint y: 285, distance: 35.0
click at [893, 285] on input "Cancer Center, No. 1 Professional Park Dr., Suite 21, Johnson City, TN, 37604, …" at bounding box center [671, 284] width 452 height 19
click at [891, 280] on input "Cancer Center, No. 1 Professional Park Dr., Suite 21, Johnson City, TN, 37604, …" at bounding box center [671, 284] width 452 height 19
paste input "(423) 232-6903"
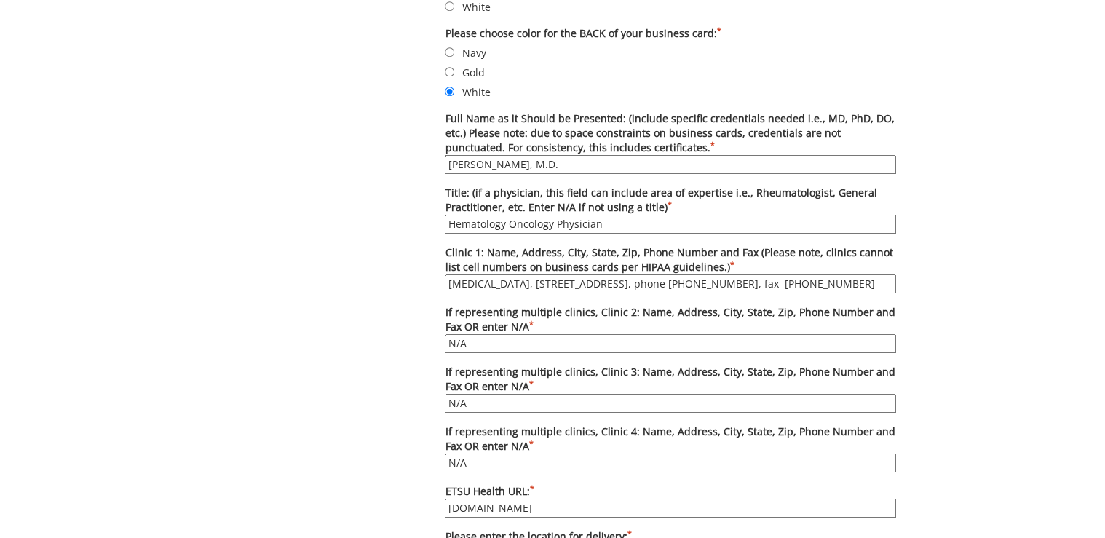
scroll to position [0, 118]
type input "[MEDICAL_DATA], [STREET_ADDRESS], phone [PHONE_NUMBER], fax [PHONE_NUMBER]"
click at [658, 283] on input "[MEDICAL_DATA], [STREET_ADDRESS], phone [PHONE_NUMBER], fax [PHONE_NUMBER]" at bounding box center [671, 284] width 452 height 19
drag, startPoint x: 599, startPoint y: 224, endPoint x: 445, endPoint y: 224, distance: 153.7
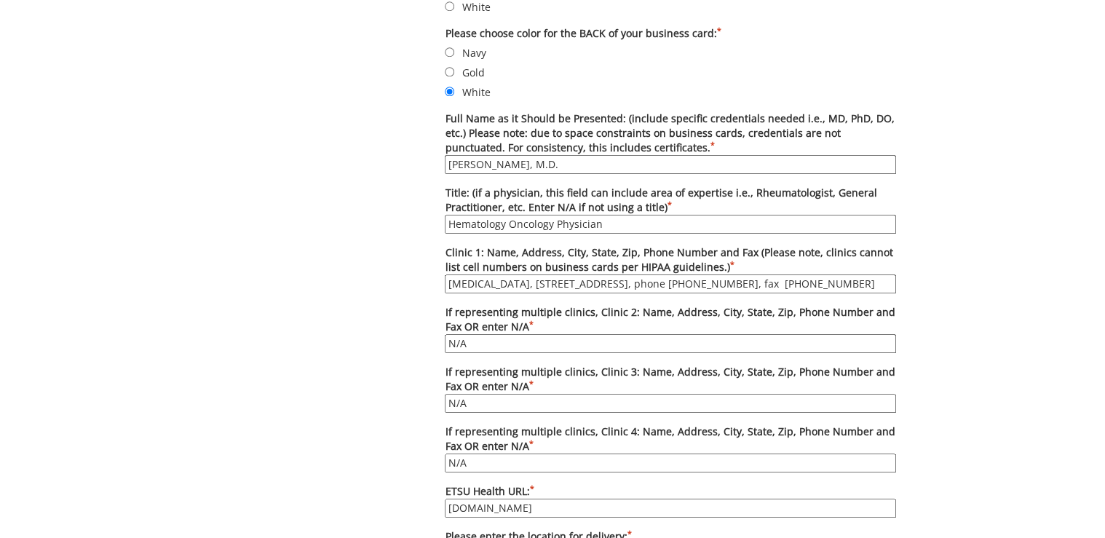
click at [445, 224] on input "Hematology Oncology Physician" at bounding box center [671, 224] width 452 height 19
click at [547, 215] on input "Hematology Oncology Physician" at bounding box center [671, 224] width 452 height 19
drag, startPoint x: 551, startPoint y: 222, endPoint x: 440, endPoint y: 218, distance: 110.8
click at [440, 218] on div "Options Please enter quantity here. Printed card pricing: 250 - $27; 500 - $37;…" at bounding box center [670, 324] width 473 height 1022
paste input "ist/Oncologist"
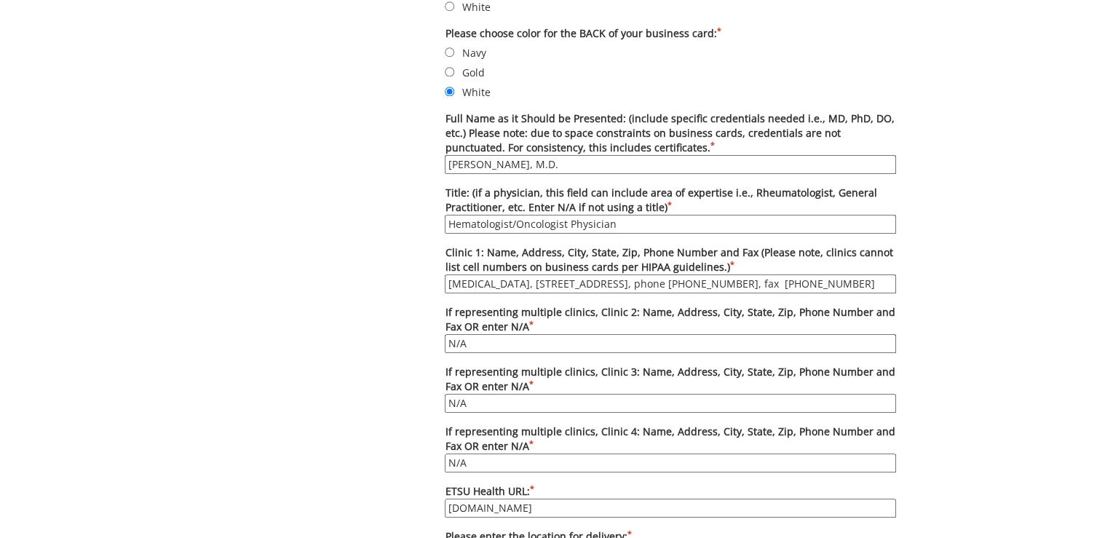
type input "Hematologist/Oncologist Physician"
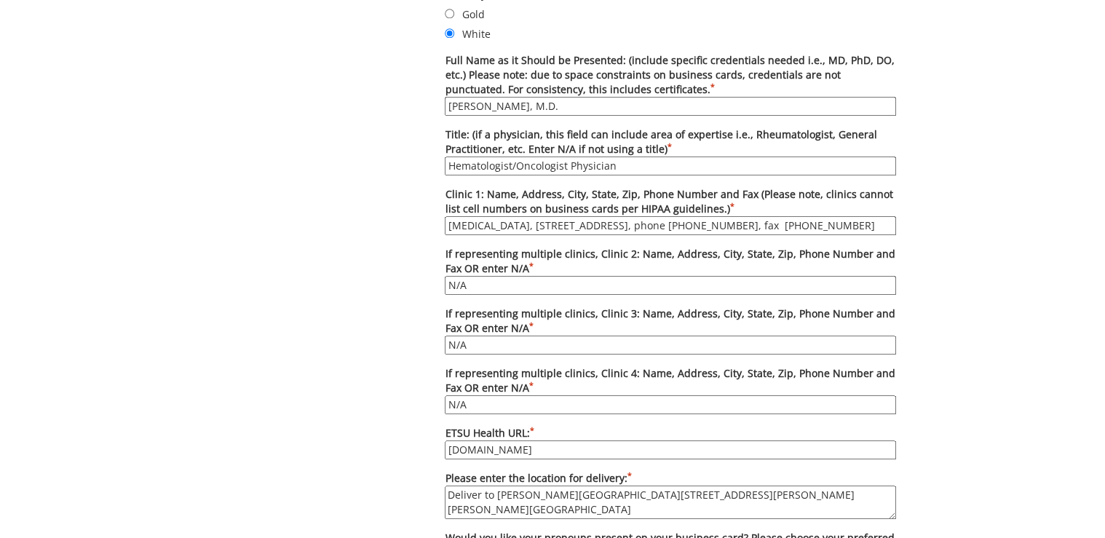
scroll to position [0, 118]
drag, startPoint x: 857, startPoint y: 224, endPoint x: 896, endPoint y: 224, distance: 38.6
click at [896, 224] on input "Cancer Center, No. 1 Professional Park Dr., Suite 21, Johnson City, TN, 37604, …" at bounding box center [671, 225] width 452 height 19
click at [851, 223] on input "Cancer Center, No. 1 Professional Park Dr., Suite 21, Johnson City, TN, 37604, …" at bounding box center [671, 225] width 452 height 19
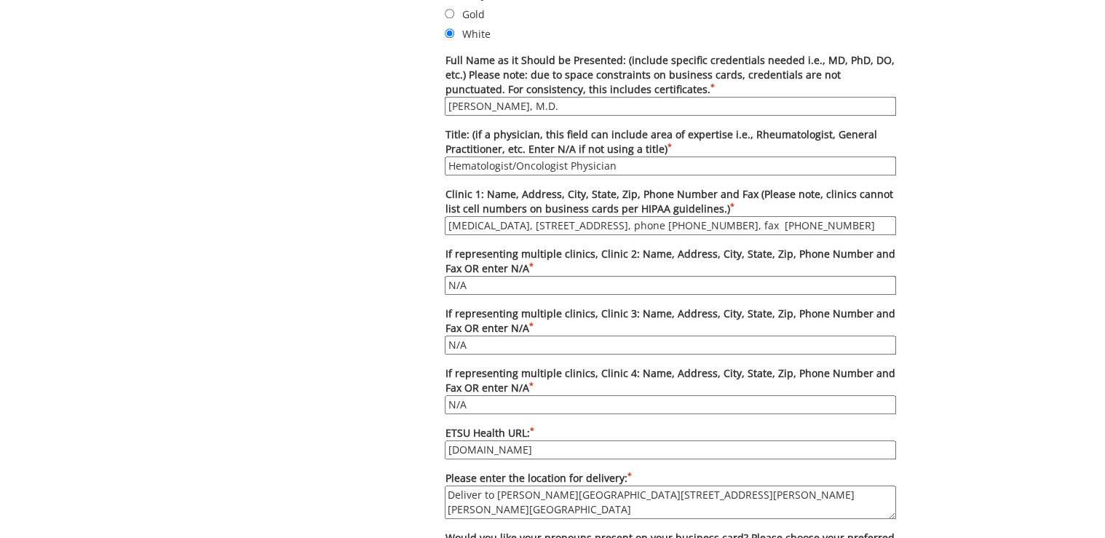
drag, startPoint x: 480, startPoint y: 224, endPoint x: 425, endPoint y: 227, distance: 54.7
click at [425, 227] on div "Some kind of message here. New Project Product Type Entity Specification Order …" at bounding box center [553, 142] width 710 height 1497
click at [417, 226] on div "Some kind of message here. New Project Product Type Entity Specification Order …" at bounding box center [553, 142] width 710 height 1497
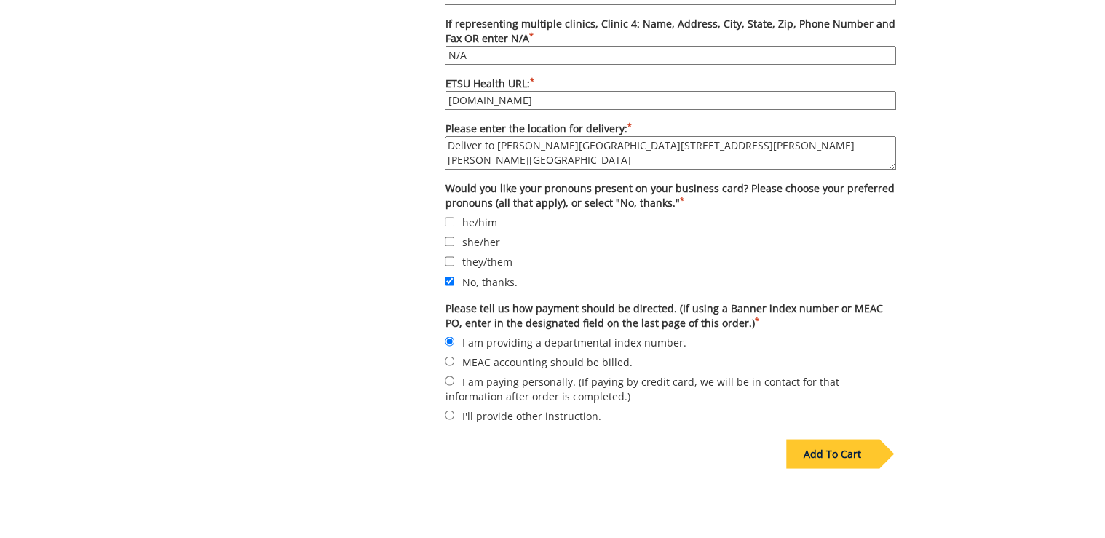
scroll to position [1223, 0]
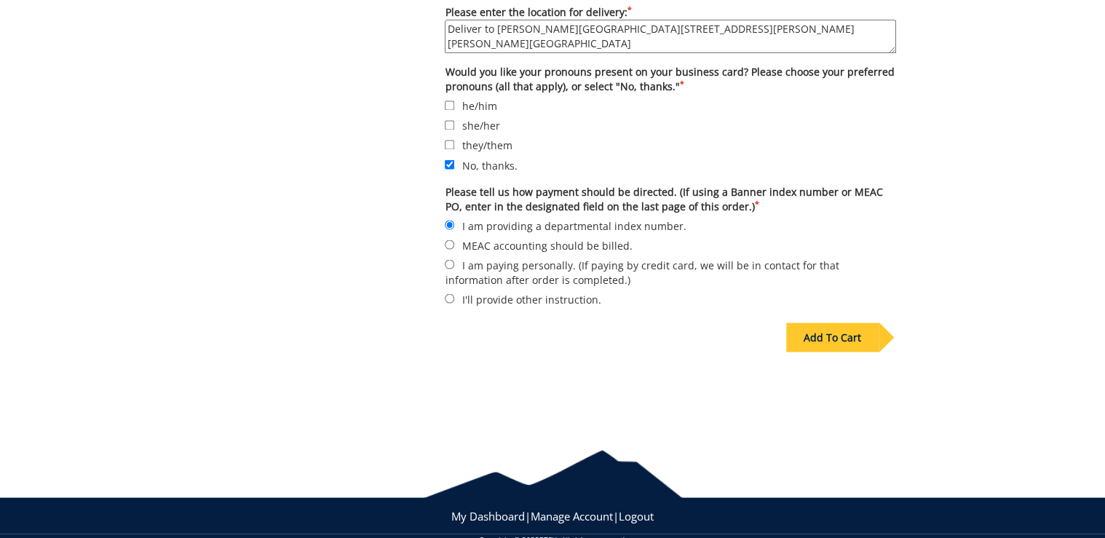
click at [824, 326] on div "Add To Cart" at bounding box center [833, 337] width 92 height 29
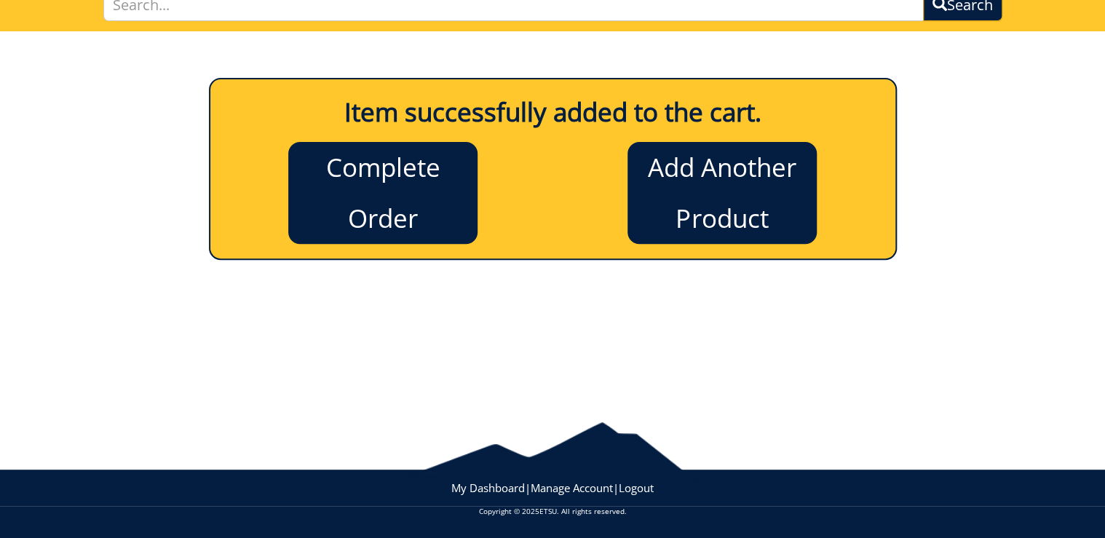
scroll to position [119, 0]
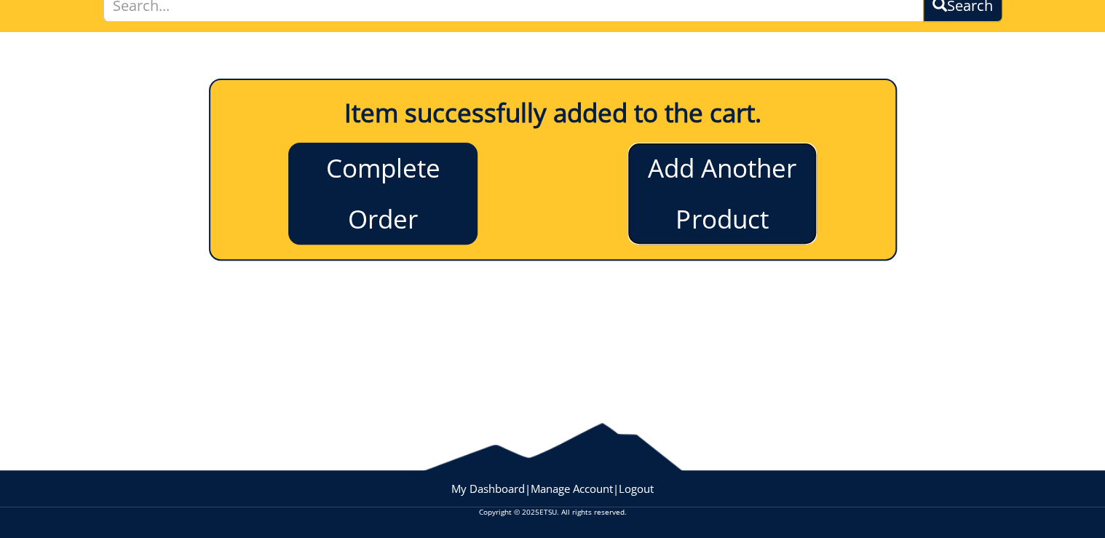
click at [740, 178] on link "Add Another Product" at bounding box center [722, 194] width 189 height 102
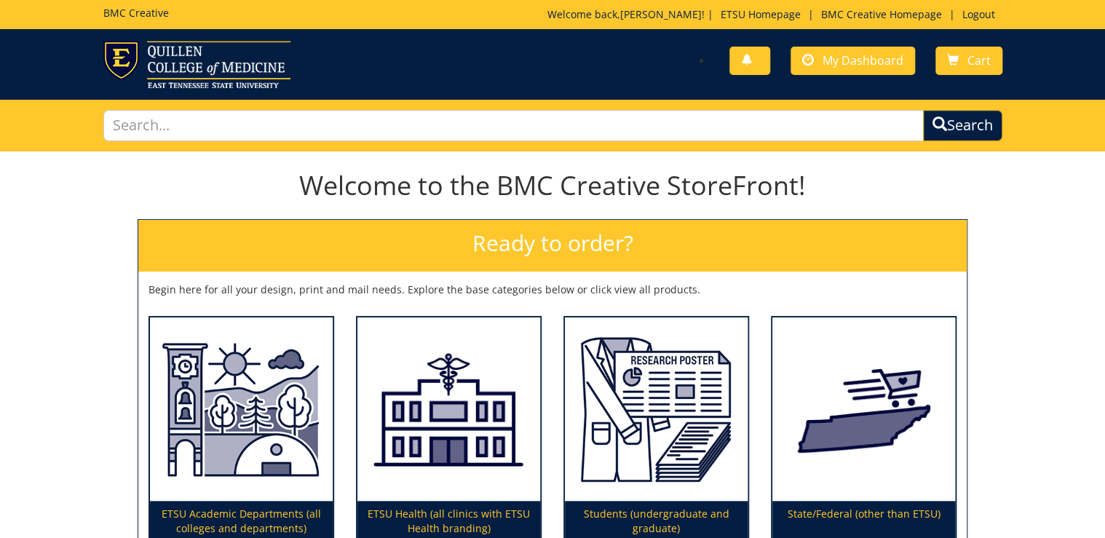
scroll to position [175, 0]
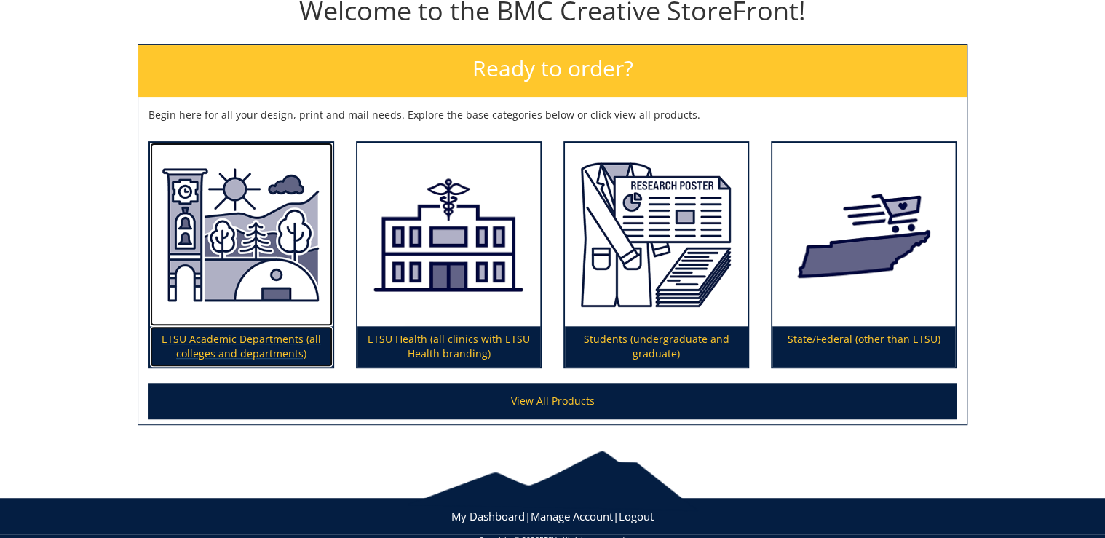
click at [240, 342] on p "ETSU Academic Departments (all colleges and departments)" at bounding box center [241, 346] width 183 height 41
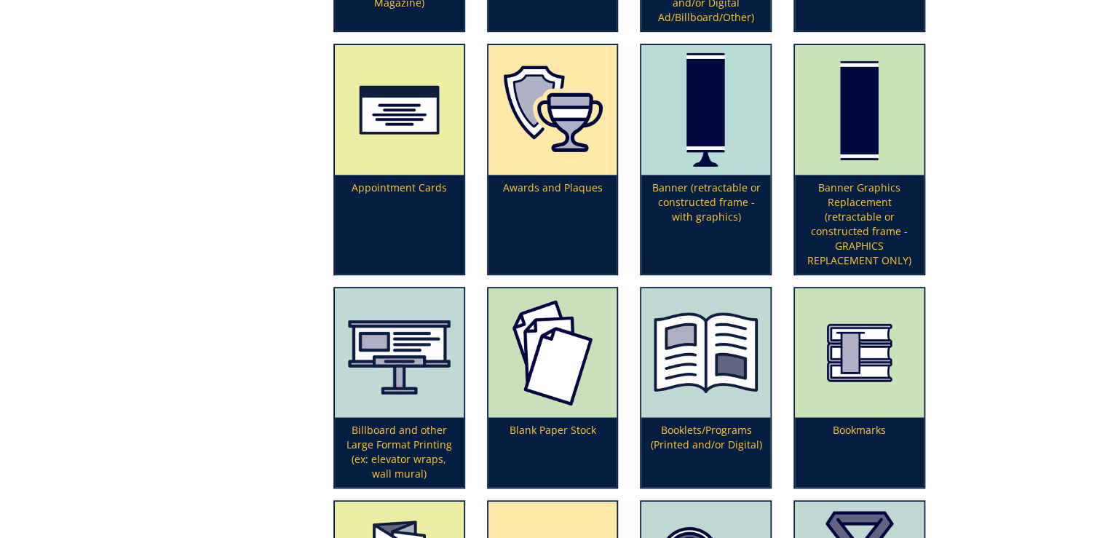
scroll to position [641, 0]
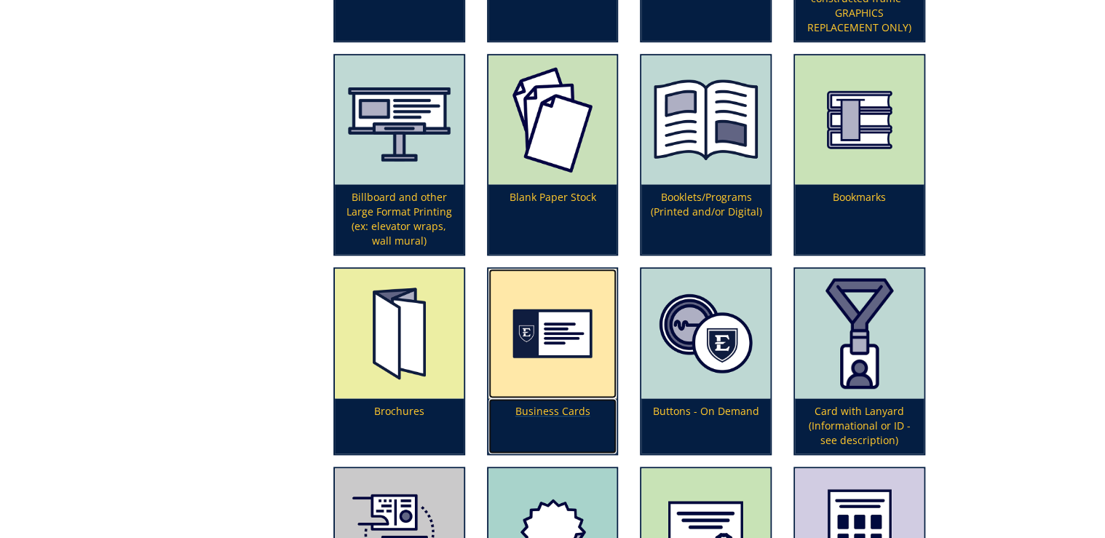
click at [556, 398] on p "Business Cards" at bounding box center [553, 425] width 129 height 55
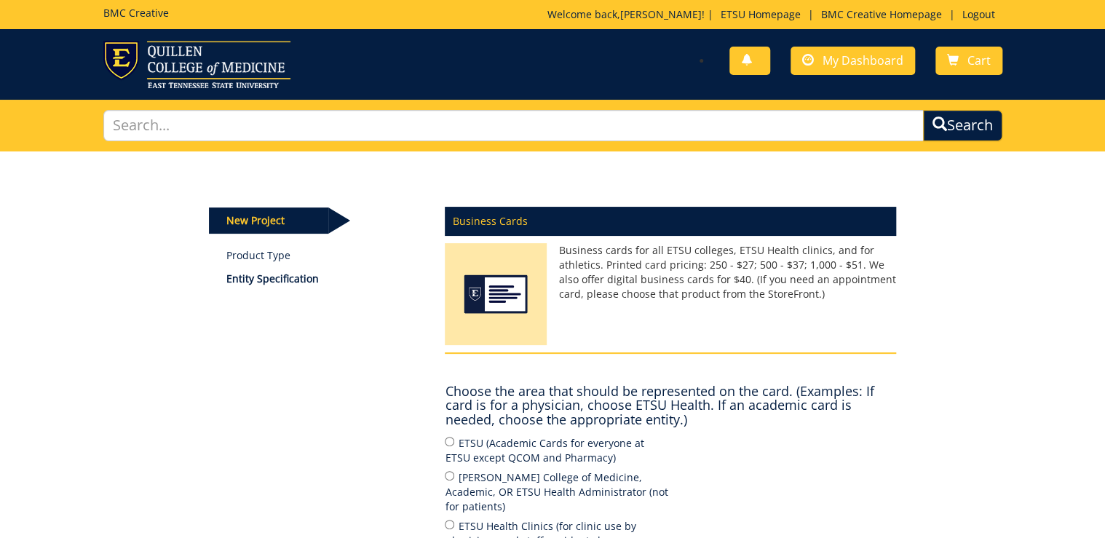
scroll to position [291, 0]
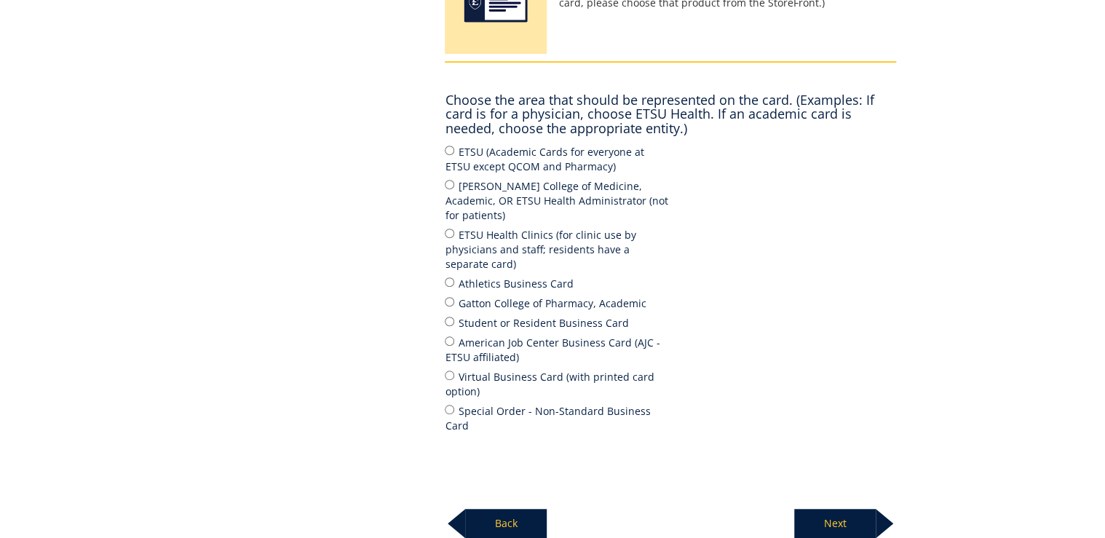
click at [474, 195] on label "[PERSON_NAME] College of Medicine, Academic, OR ETSU Health Administrator (not …" at bounding box center [558, 200] width 226 height 45
click at [454, 189] on input "Quillen College of Medicine, Academic, OR ETSU Health Administrator (not for pa…" at bounding box center [449, 184] width 9 height 9
radio input "true"
click at [875, 509] on p "Next" at bounding box center [836, 523] width 82 height 29
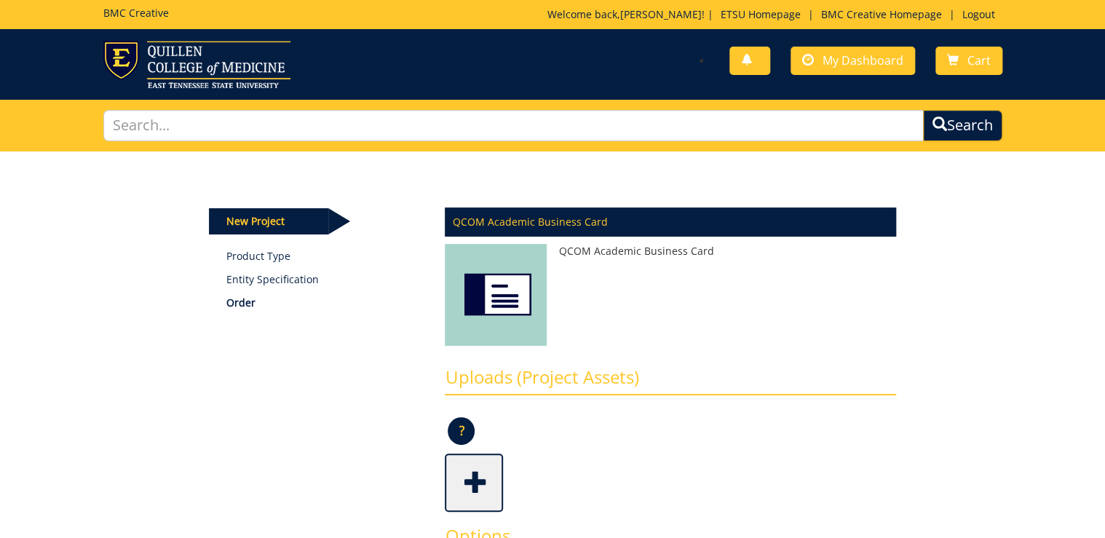
scroll to position [350, 0]
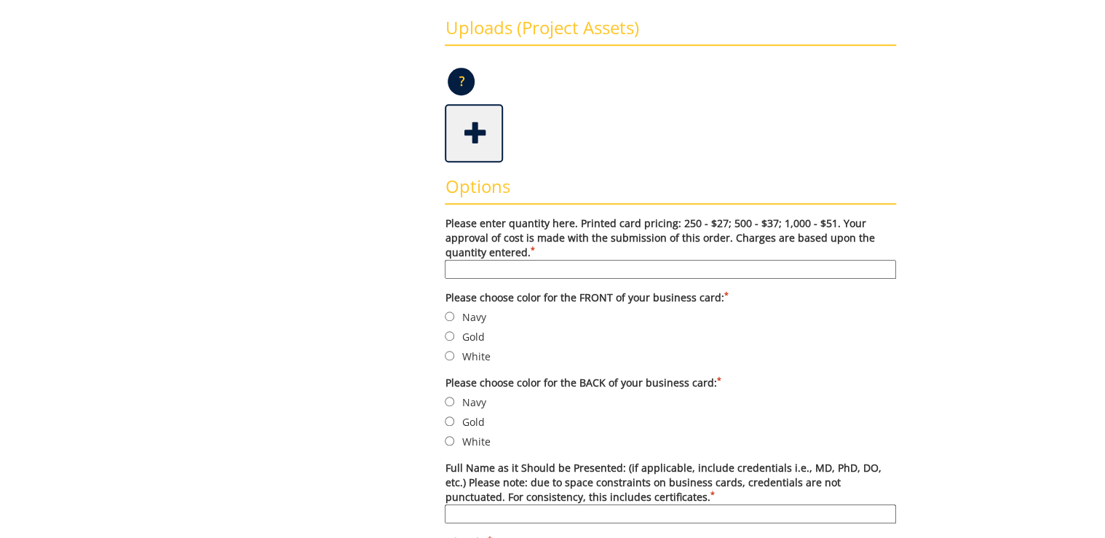
click at [574, 264] on input "Please enter quantity here. Printed card pricing: 250 - $27; 500 - $37; 1,000 -…" at bounding box center [671, 269] width 452 height 19
type input "500"
drag, startPoint x: 468, startPoint y: 312, endPoint x: 484, endPoint y: 387, distance: 75.8
click at [468, 313] on label "Navy" at bounding box center [671, 317] width 452 height 16
click at [454, 313] on input "Navy" at bounding box center [449, 316] width 9 height 9
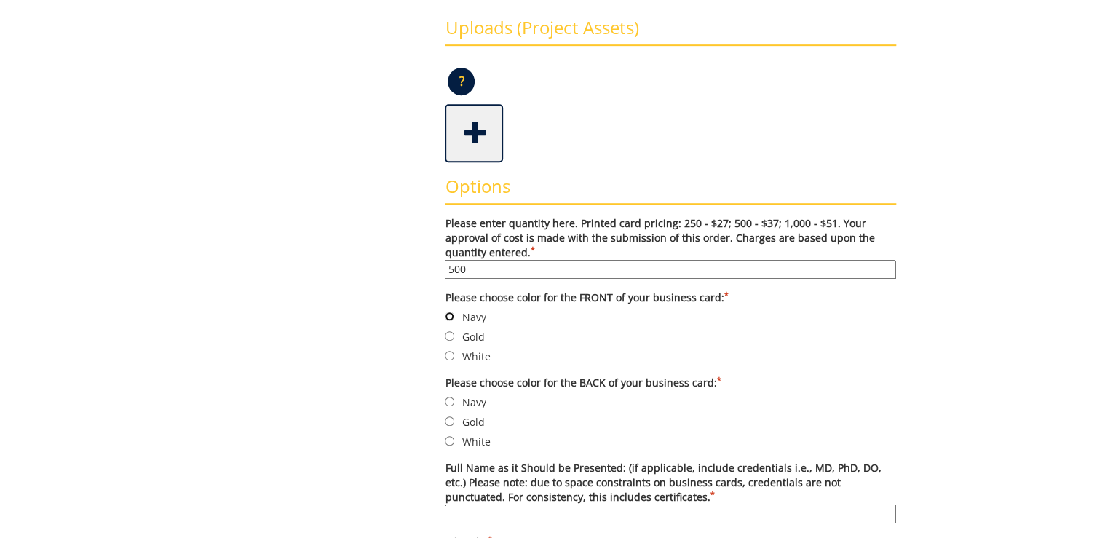
radio input "true"
click at [478, 442] on label "White" at bounding box center [671, 441] width 452 height 16
click at [454, 442] on input "White" at bounding box center [449, 440] width 9 height 9
radio input "true"
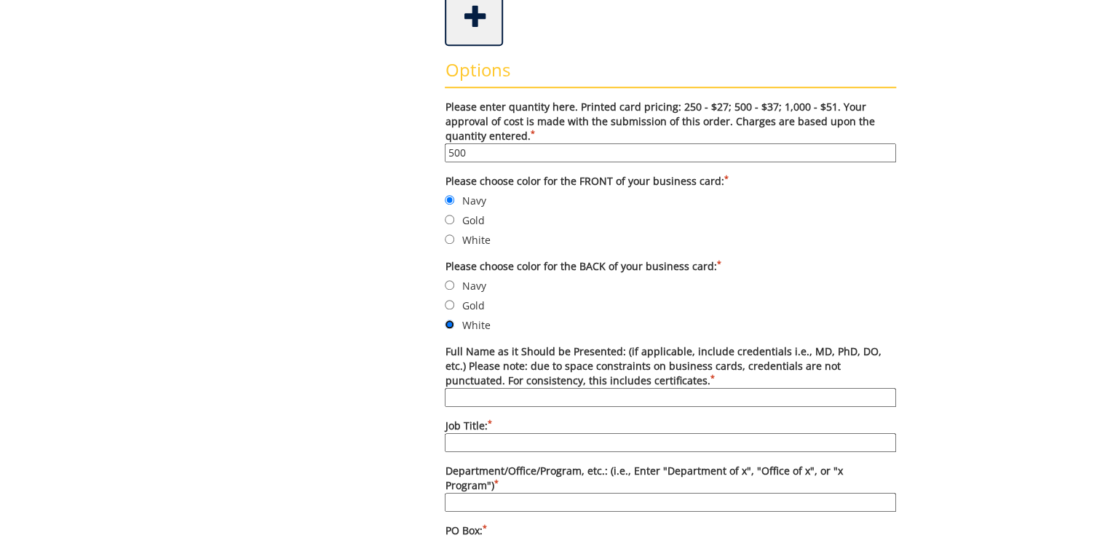
scroll to position [524, 0]
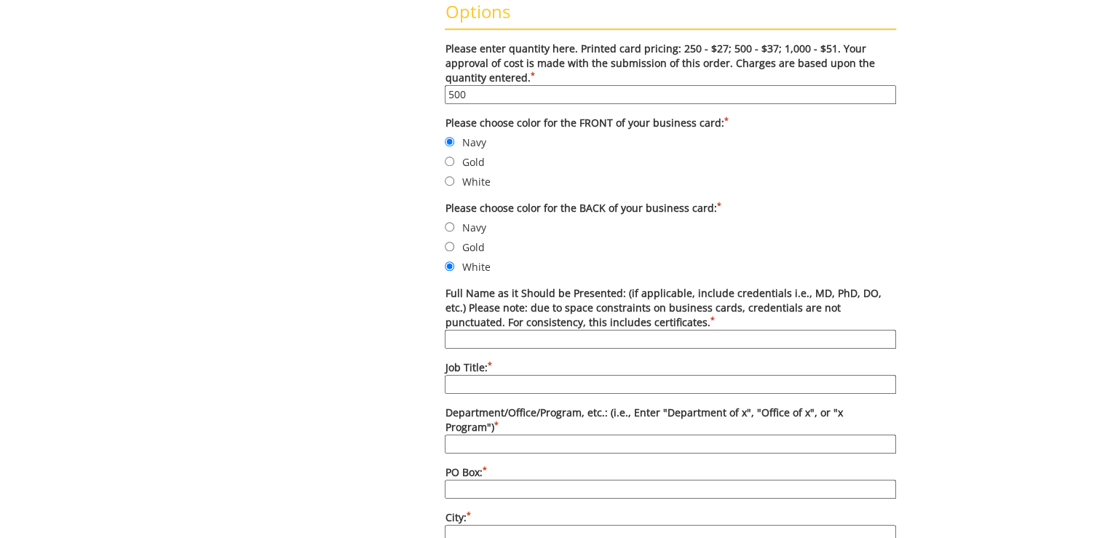
click at [502, 334] on input "Full Name as it Should be Presented: (if applicable, include credentials i.e., …" at bounding box center [671, 339] width 452 height 19
type input "Alora Ricker, M.D."
click at [555, 382] on input "Job Title: *" at bounding box center [671, 384] width 452 height 19
drag, startPoint x: 572, startPoint y: 383, endPoint x: 441, endPoint y: 383, distance: 131.1
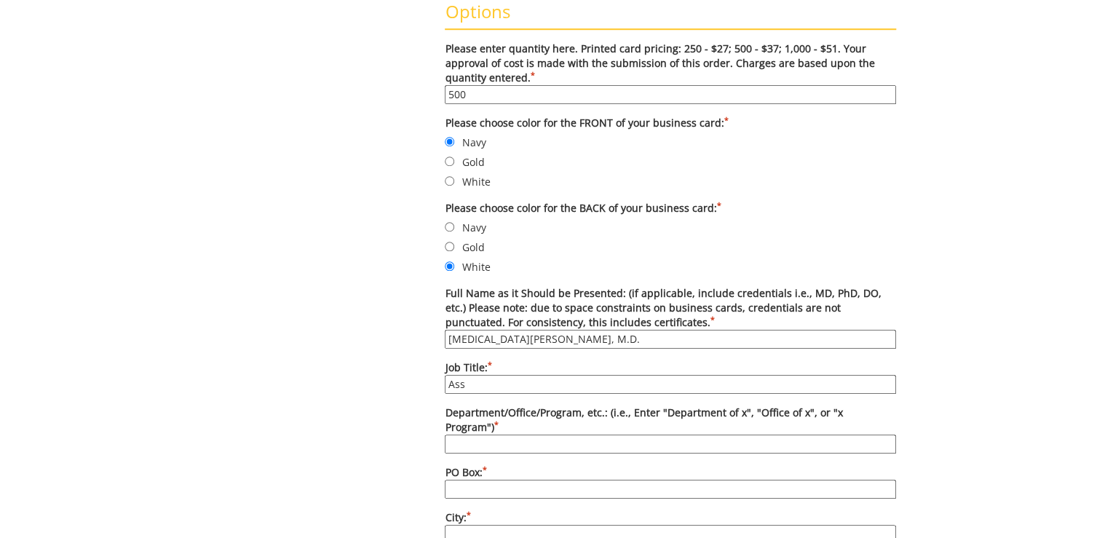
type input "Assistant Professor"
click at [502, 435] on input "Department/Office/Program, etc.: (i.e., Enter "Department of x", "Office of x",…" at bounding box center [671, 444] width 452 height 19
type input "Department of Internal Medicine"
type input "70622"
type input "[GEOGRAPHIC_DATA]"
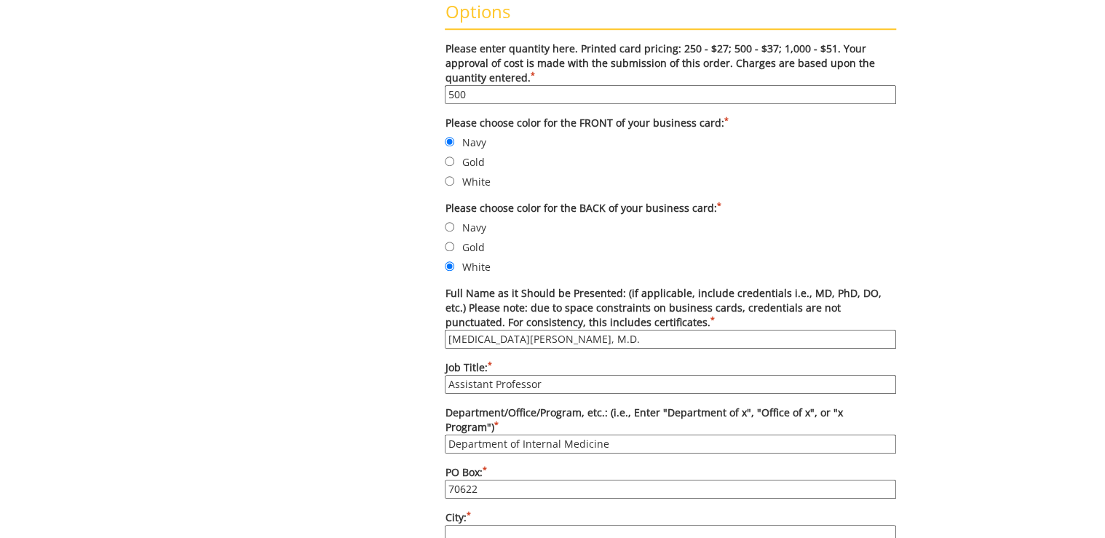
type input "TN"
type input "37604"
type input "[PHONE_NUMBER]"
type input "N/A"
type input "[EMAIL_ADDRESS][DOMAIN_NAME]"
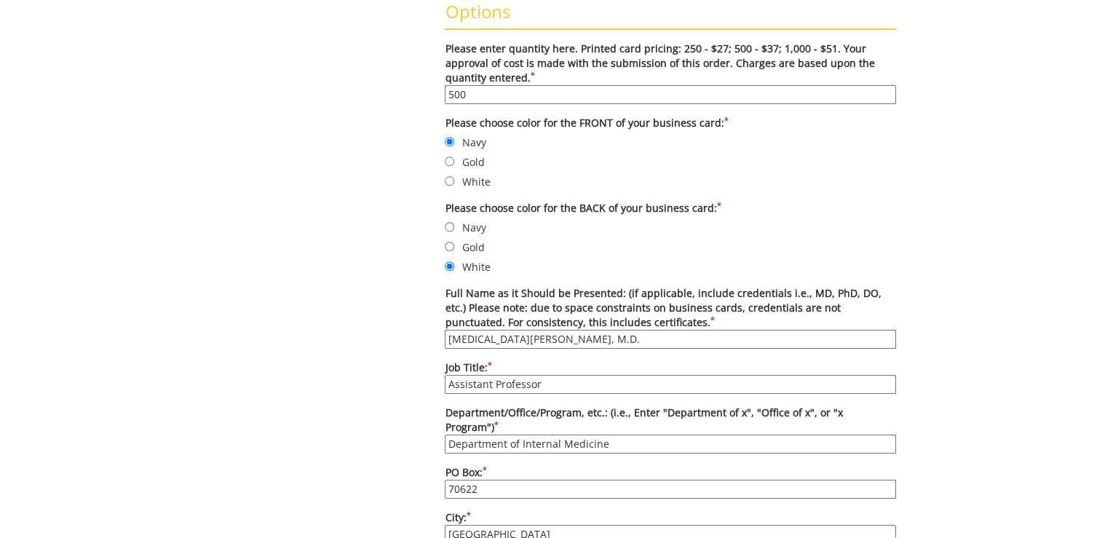
type input "[DOMAIN_NAME][URL]"
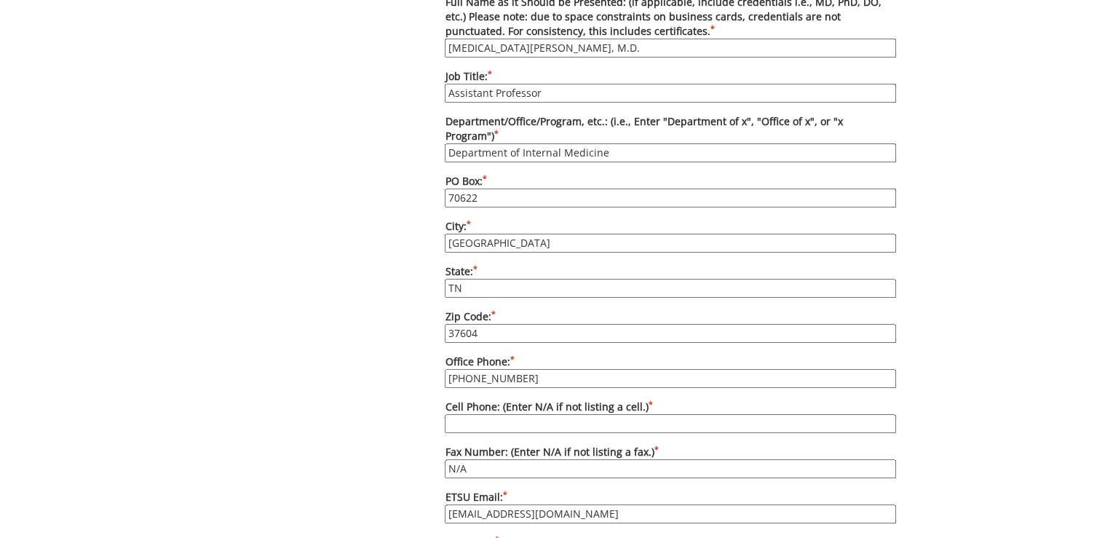
scroll to position [874, 0]
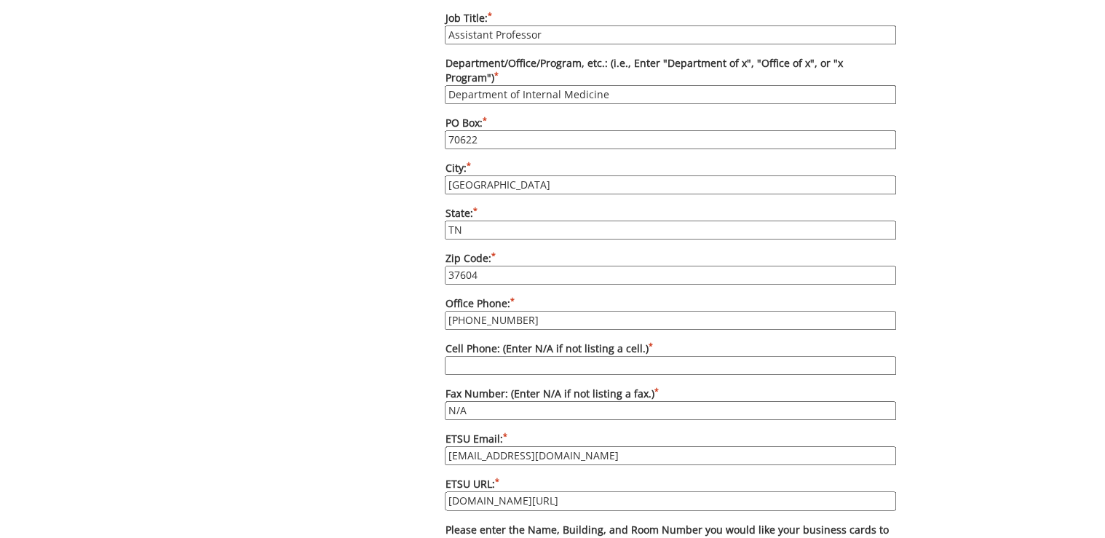
click at [511, 356] on input "Cell Phone: (Enter N/A if not listing a cell.) *" at bounding box center [671, 365] width 452 height 19
type input "N/A"
click at [342, 331] on div "Some kind of message here. New Project Product Type Entity Specification Order …" at bounding box center [553, 100] width 710 height 1645
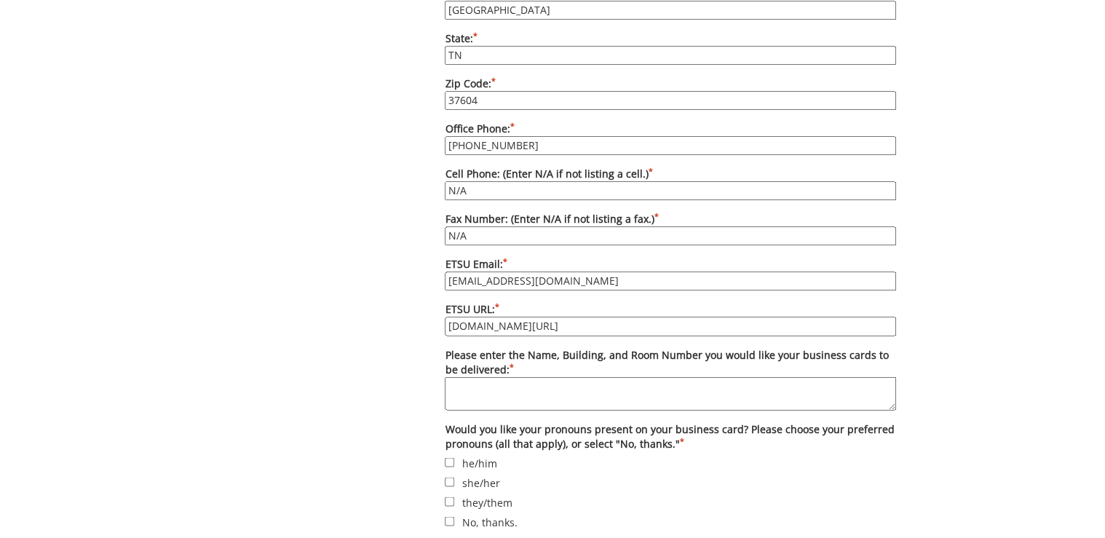
scroll to position [1107, 0]
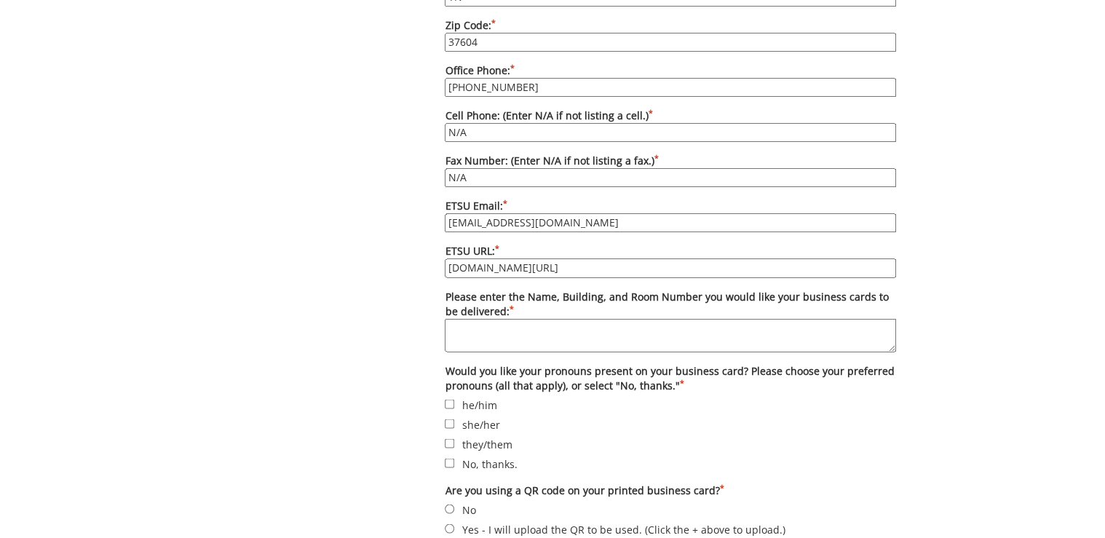
drag, startPoint x: 478, startPoint y: 198, endPoint x: 424, endPoint y: 194, distance: 54.8
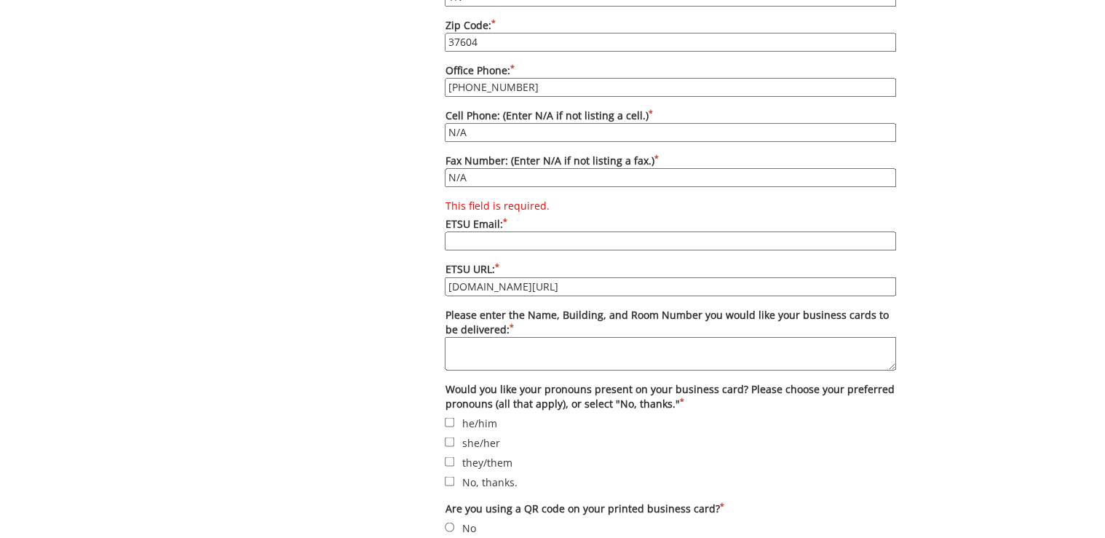
paste input "[EMAIL_ADDRESS][DOMAIN_NAME]"
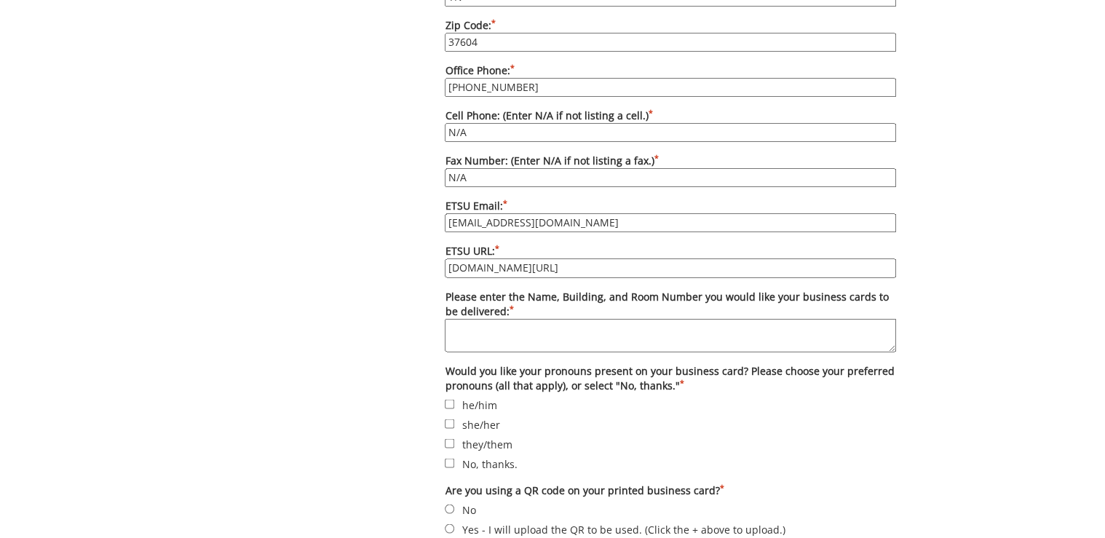
type input "[EMAIL_ADDRESS][DOMAIN_NAME]"
click at [519, 318] on textarea "Please enter the Name, Building, and Room Number you would like your business c…" at bounding box center [671, 334] width 452 height 33
paste textarea "Deliver to PO Box 70622, Internal Medicine, [PERSON_NAME][GEOGRAPHIC_DATA][PERS…"
drag, startPoint x: 655, startPoint y: 304, endPoint x: 634, endPoint y: 306, distance: 21.2
click at [634, 318] on textarea "Deliver to PO Box 70622, Internal Medicine, [PERSON_NAME][GEOGRAPHIC_DATA][PERS…" at bounding box center [671, 334] width 452 height 33
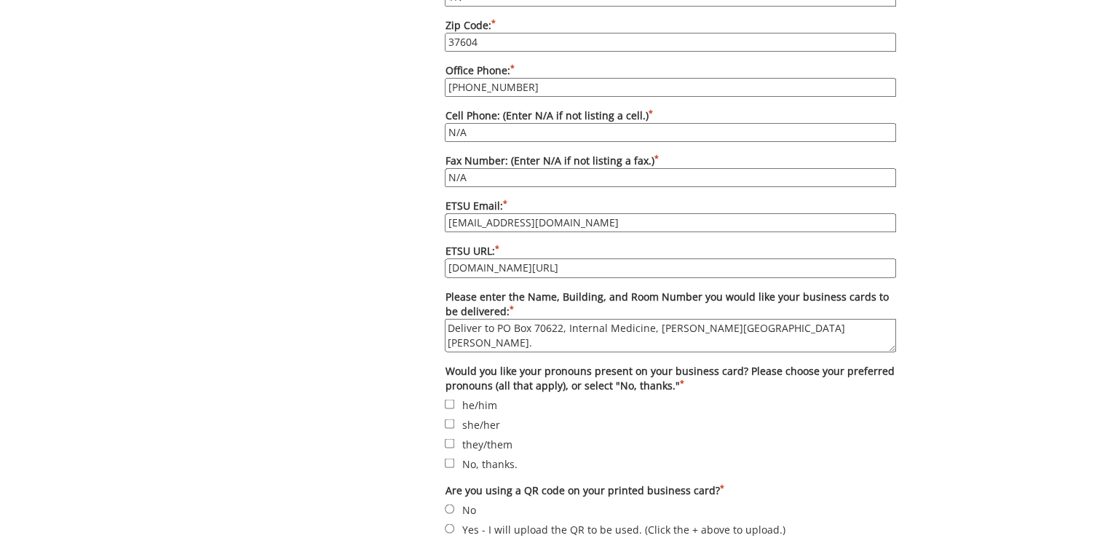
click at [628, 318] on textarea "Deliver to PO Box 70622, Internal Medicine, [PERSON_NAME][GEOGRAPHIC_DATA][PERS…" at bounding box center [671, 334] width 452 height 33
drag, startPoint x: 566, startPoint y: 305, endPoint x: 650, endPoint y: 297, distance: 84.1
click at [650, 318] on textarea "Deliver to PO Box 70622, Internal Medicine, [PERSON_NAME][GEOGRAPHIC_DATA][PERS…" at bounding box center [671, 334] width 452 height 33
click at [675, 318] on textarea "Deliver to PO Box 70622, Carl A Jones Hall." at bounding box center [671, 334] width 452 height 33
paste textarea "Internal Medicine"
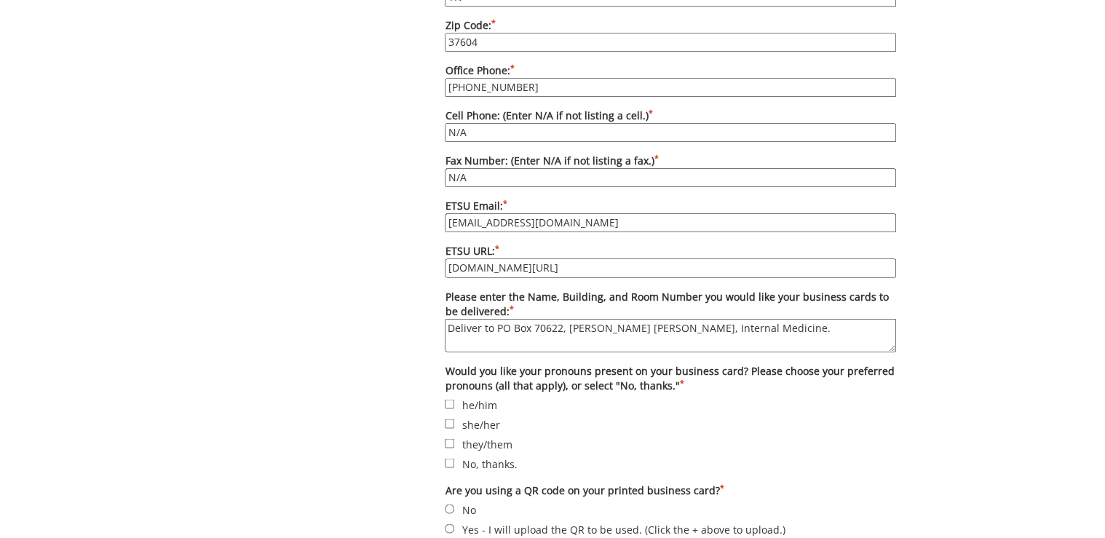
drag, startPoint x: 763, startPoint y: 310, endPoint x: 438, endPoint y: 318, distance: 324.9
click at [811, 318] on textarea "Deliver to PO Box 70622, Carl A Jones Hall, Internal Medicine." at bounding box center [671, 334] width 452 height 33
type textarea "Deliver to PO Box 70622, Carl A Jones Hall, Internal Medicine."
click at [489, 455] on label "No, thanks." at bounding box center [671, 463] width 452 height 16
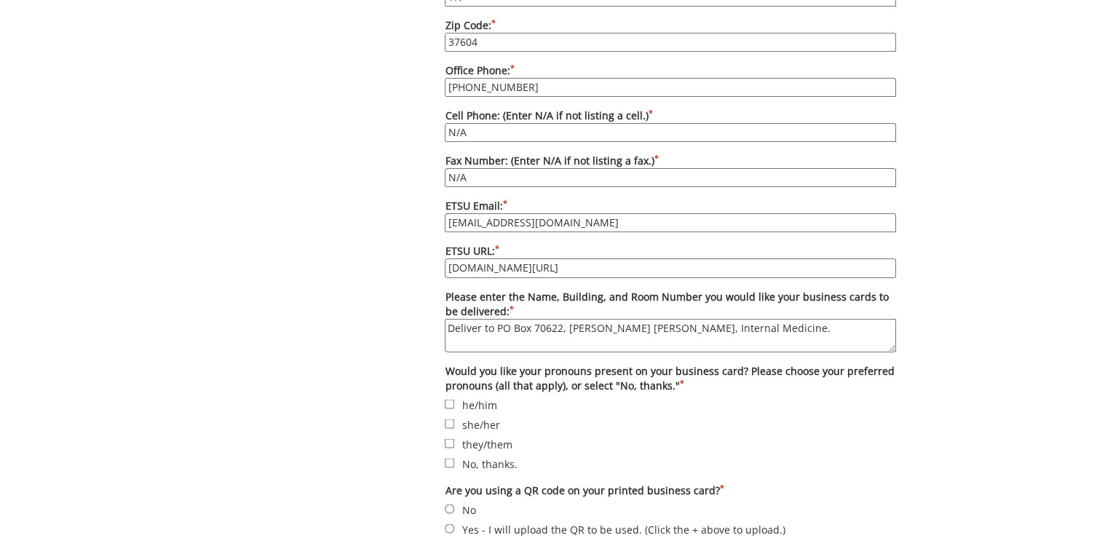
click at [454, 458] on input "No, thanks." at bounding box center [449, 462] width 9 height 9
checkbox input "true"
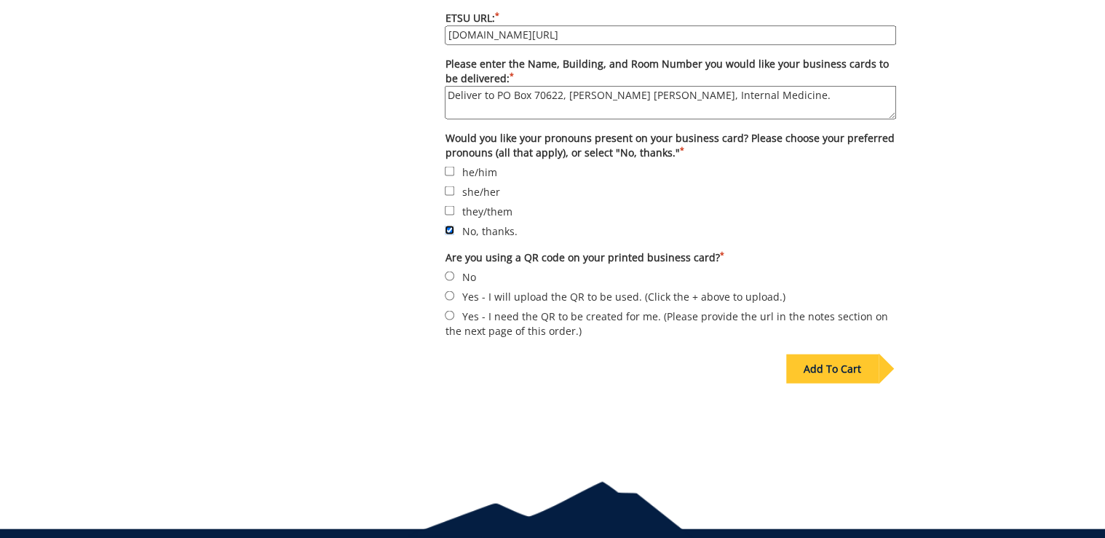
scroll to position [1373, 0]
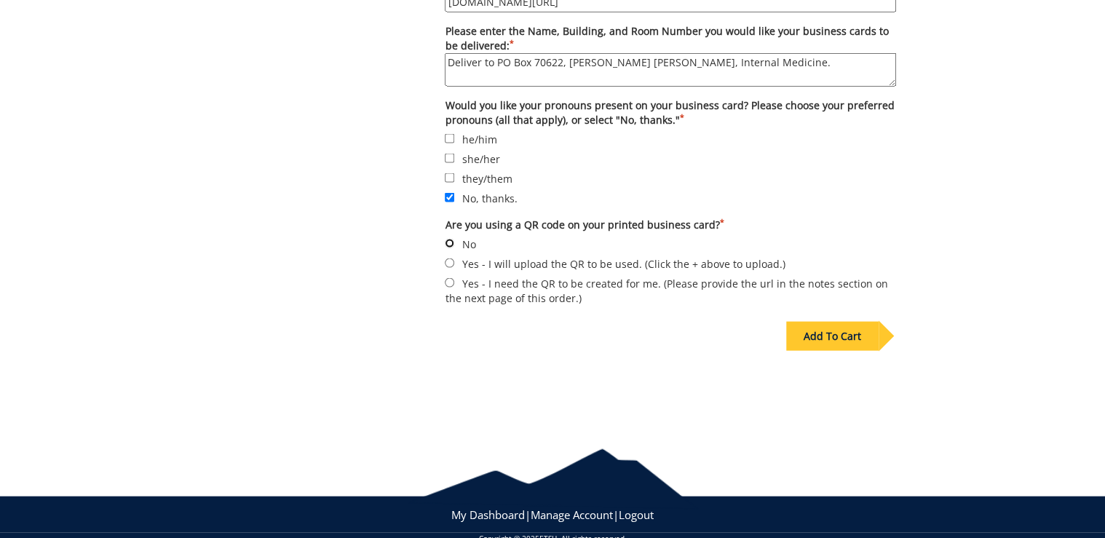
click at [452, 238] on input "No" at bounding box center [449, 242] width 9 height 9
radio input "true"
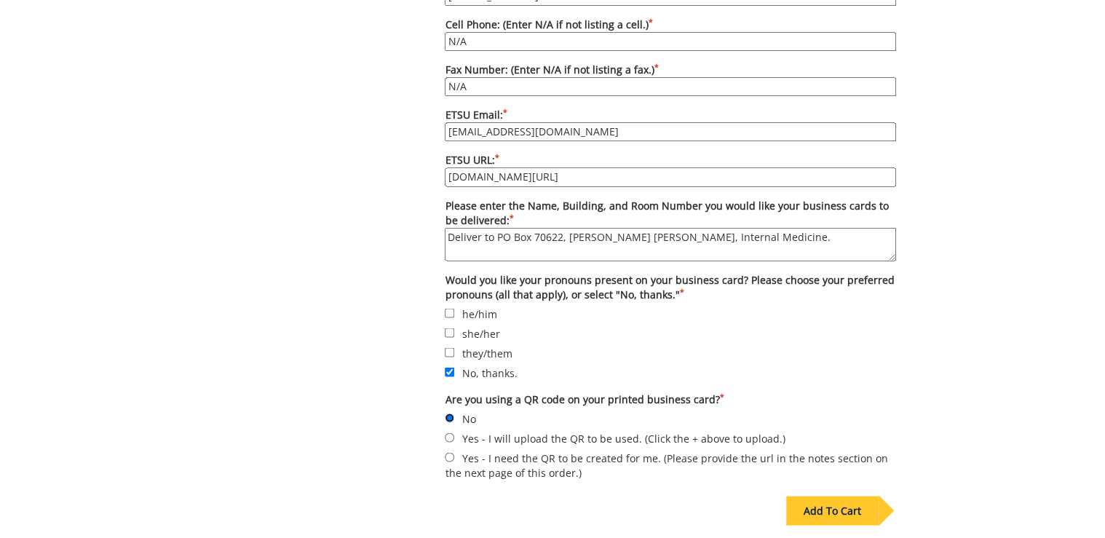
scroll to position [1314, 0]
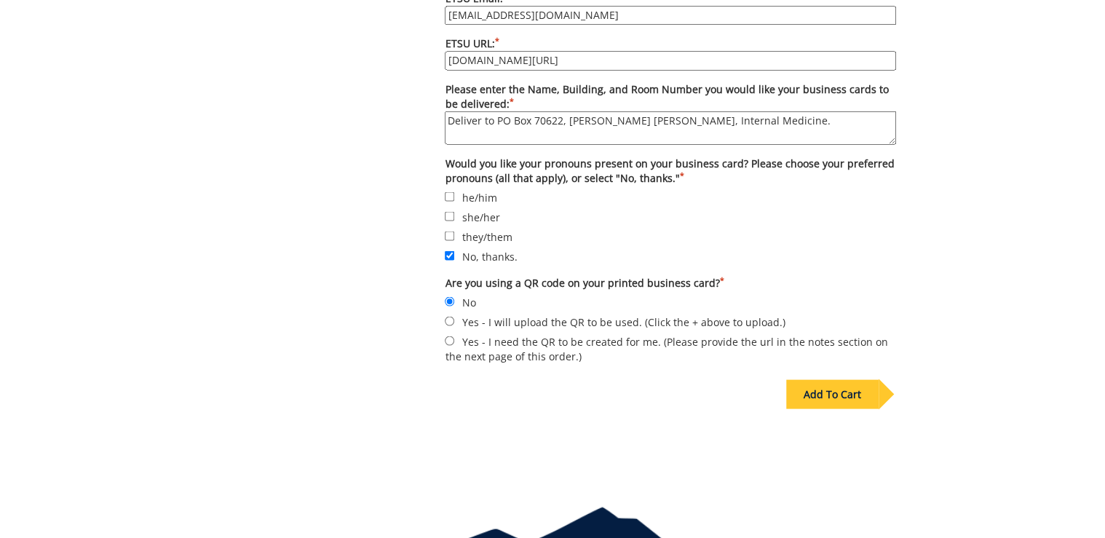
click at [842, 379] on div "Add To Cart" at bounding box center [833, 393] width 92 height 29
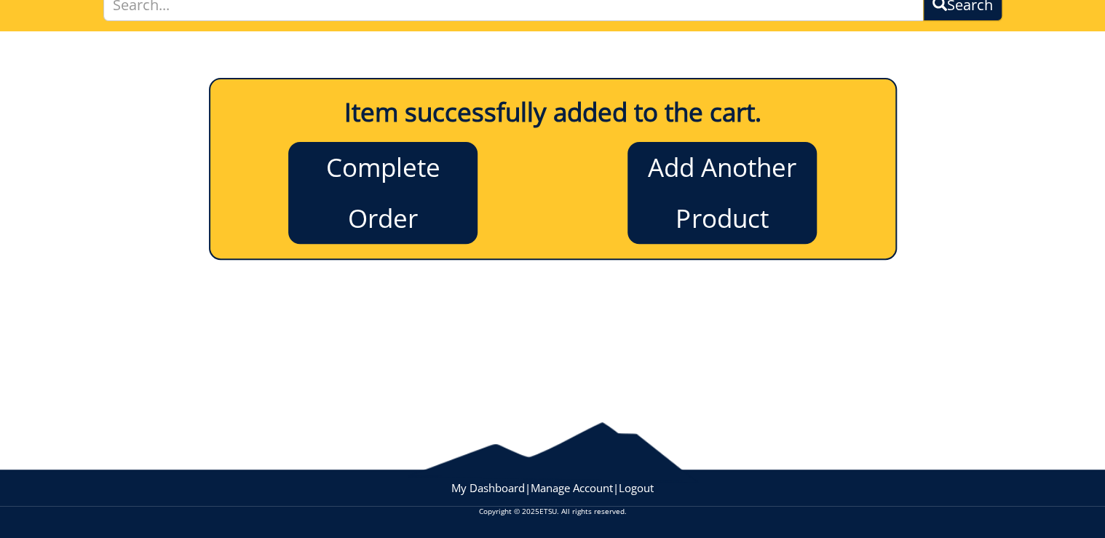
scroll to position [119, 0]
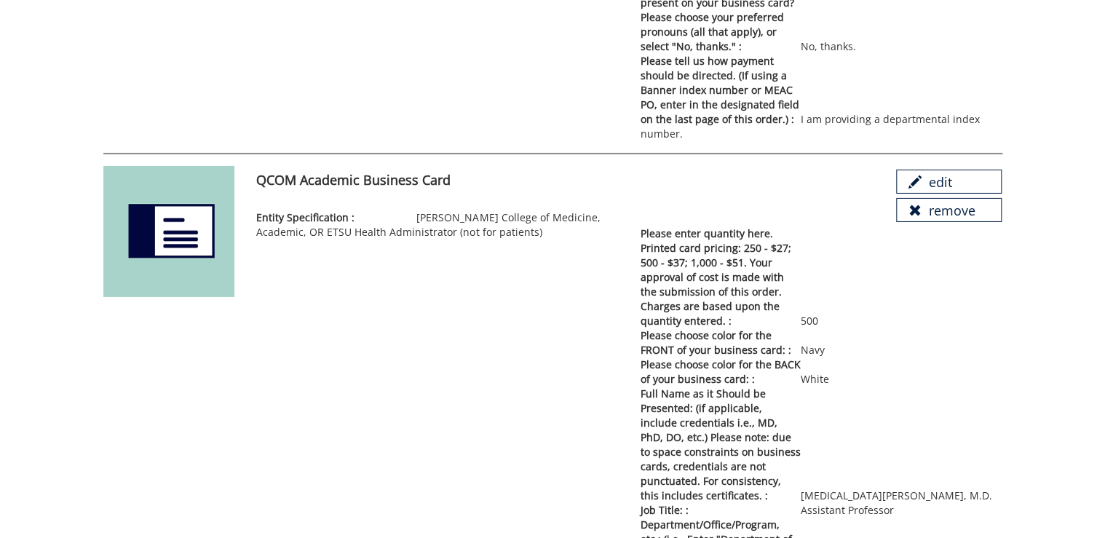
scroll to position [7623, 0]
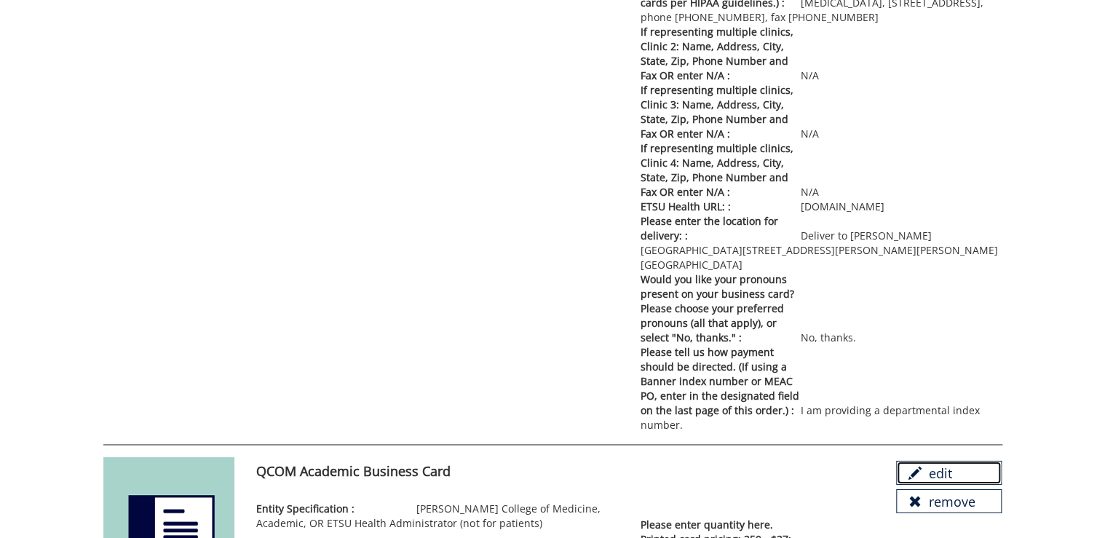
drag, startPoint x: 955, startPoint y: 364, endPoint x: 654, endPoint y: 45, distance: 438.4
click at [955, 461] on link "edit" at bounding box center [949, 473] width 106 height 25
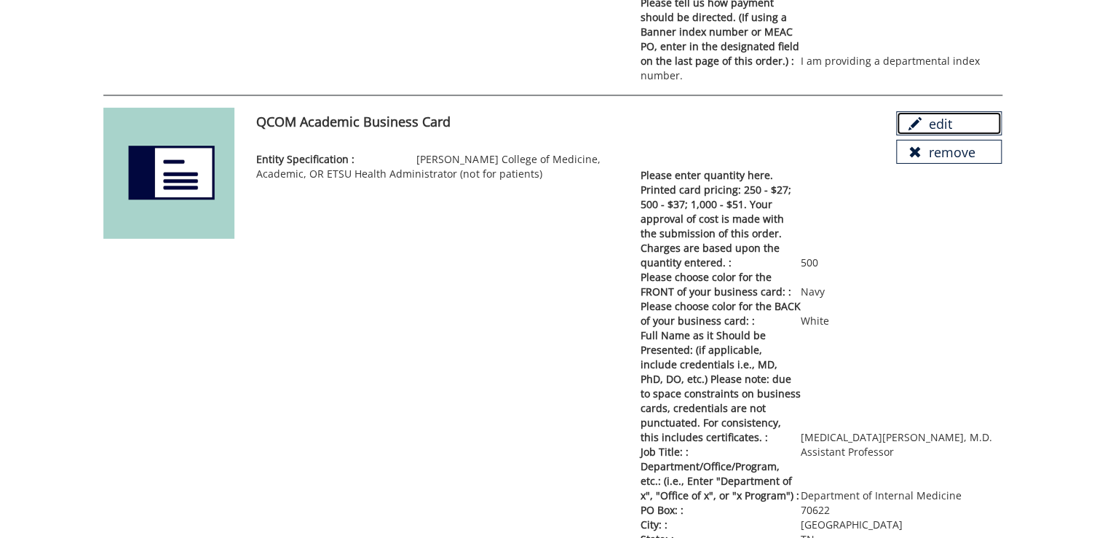
scroll to position [7740, 0]
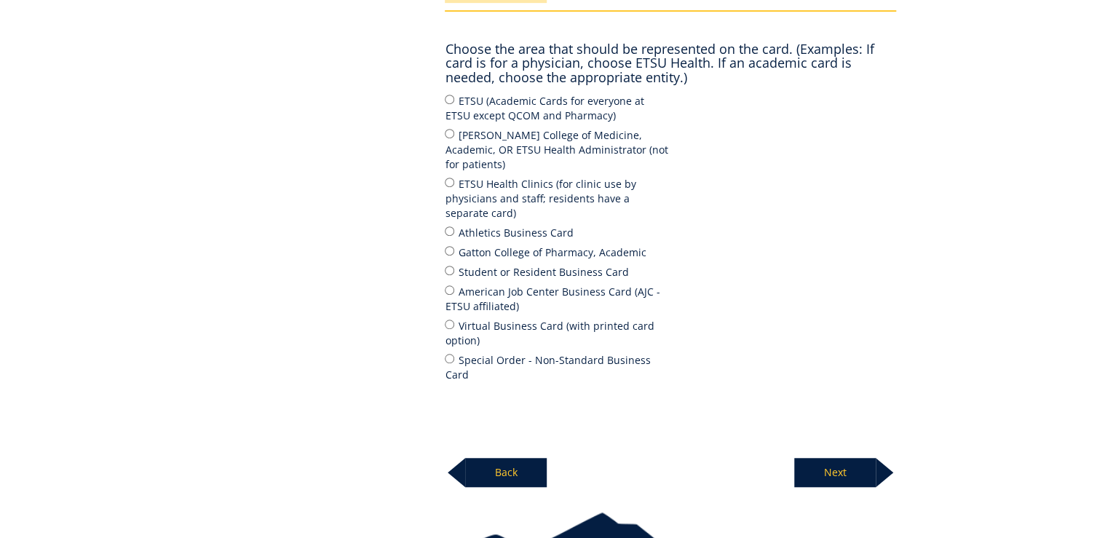
scroll to position [401, 0]
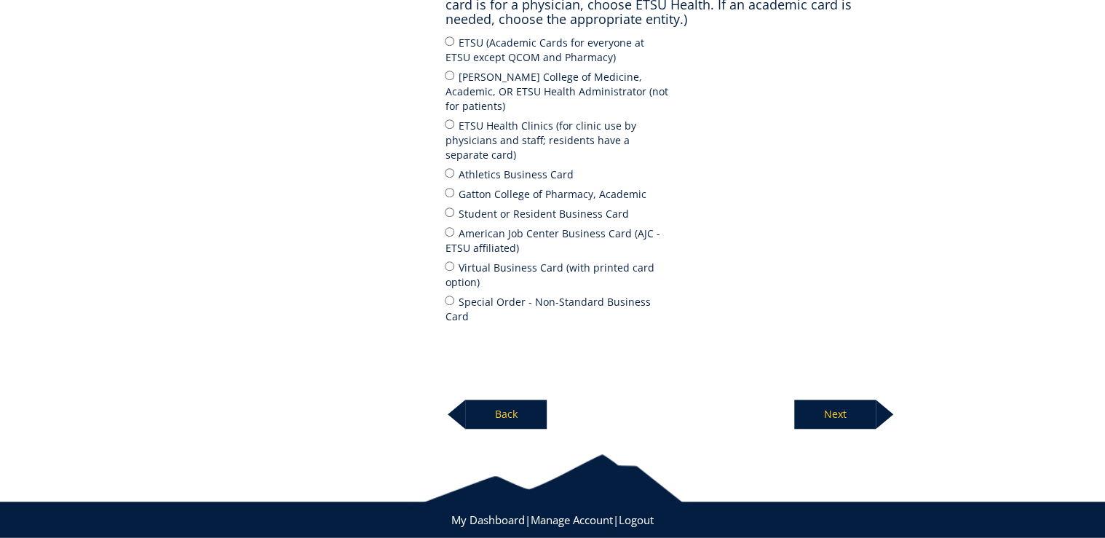
click at [514, 90] on label "[PERSON_NAME] College of Medicine, Academic, OR ETSU Health Administrator (not …" at bounding box center [558, 90] width 226 height 45
click at [454, 80] on input "[PERSON_NAME] College of Medicine, Academic, OR ETSU Health Administrator (not …" at bounding box center [449, 75] width 9 height 9
radio input "true"
click at [845, 400] on p "Next" at bounding box center [836, 414] width 82 height 29
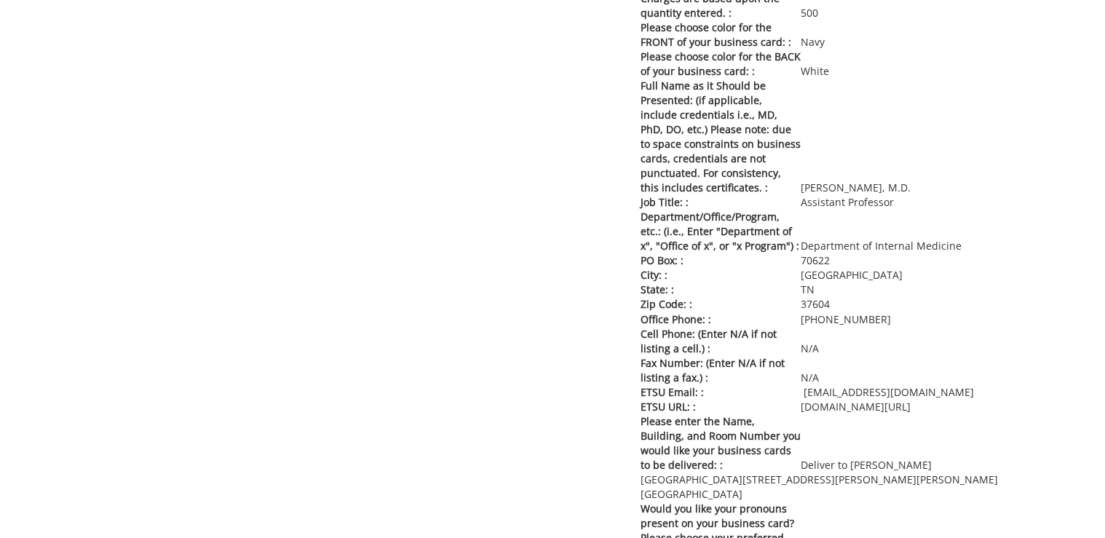
scroll to position [3775, 0]
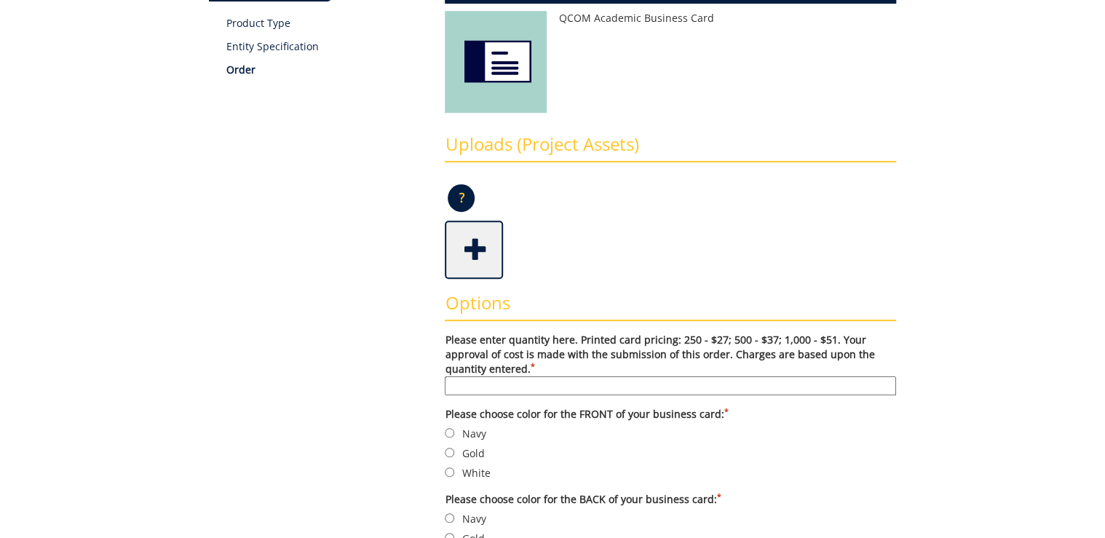
scroll to position [408, 0]
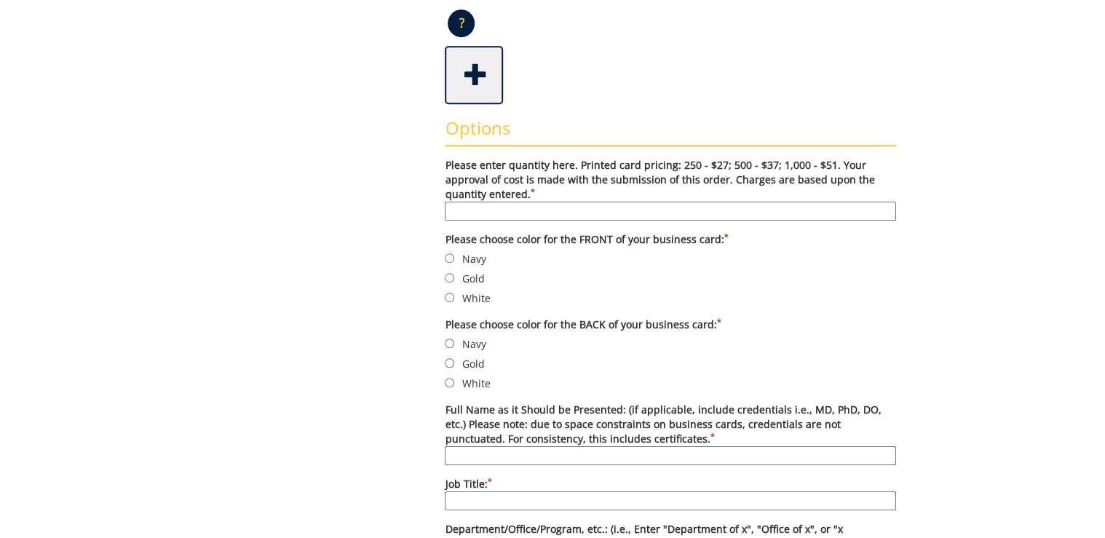
click at [599, 209] on input "Please enter quantity here. Printed card pricing: 250 - $27; 500 - $37; 1,000 -…" at bounding box center [671, 211] width 452 height 19
type input "500"
click at [469, 258] on label "Navy" at bounding box center [671, 259] width 452 height 16
click at [454, 258] on input "Navy" at bounding box center [449, 257] width 9 height 9
radio input "true"
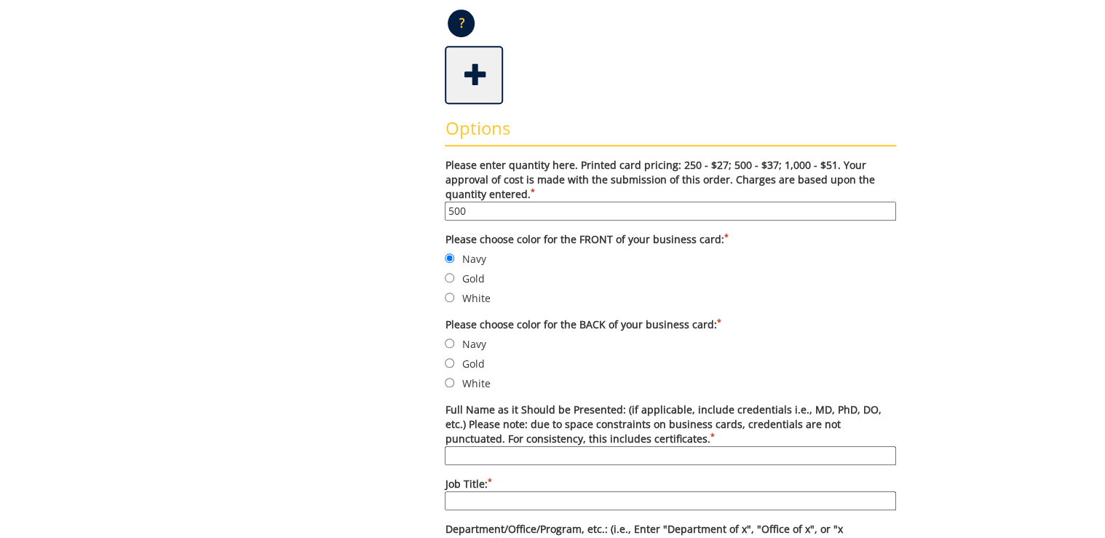
click at [469, 384] on label "White" at bounding box center [671, 383] width 452 height 16
click at [454, 384] on input "White" at bounding box center [449, 382] width 9 height 9
radio input "true"
click at [492, 446] on input "Full Name as it Should be Presented: (if applicable, include credentials i.e., …" at bounding box center [671, 455] width 452 height 19
type input "[MEDICAL_DATA][PERSON_NAME], M.D."
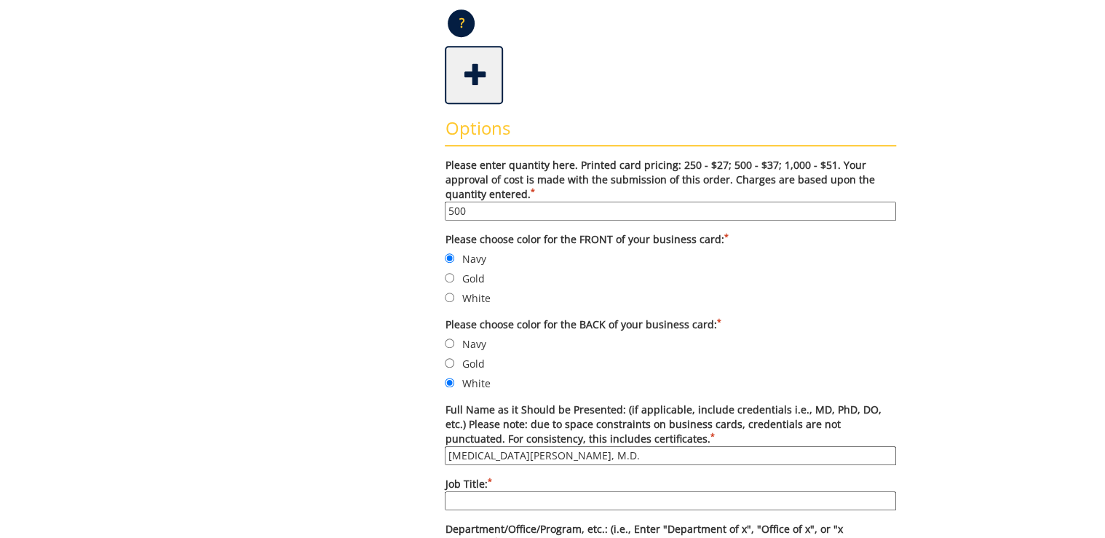
type input "rickerka@etsu.edu"
type input "[PERSON_NAME], M.D."
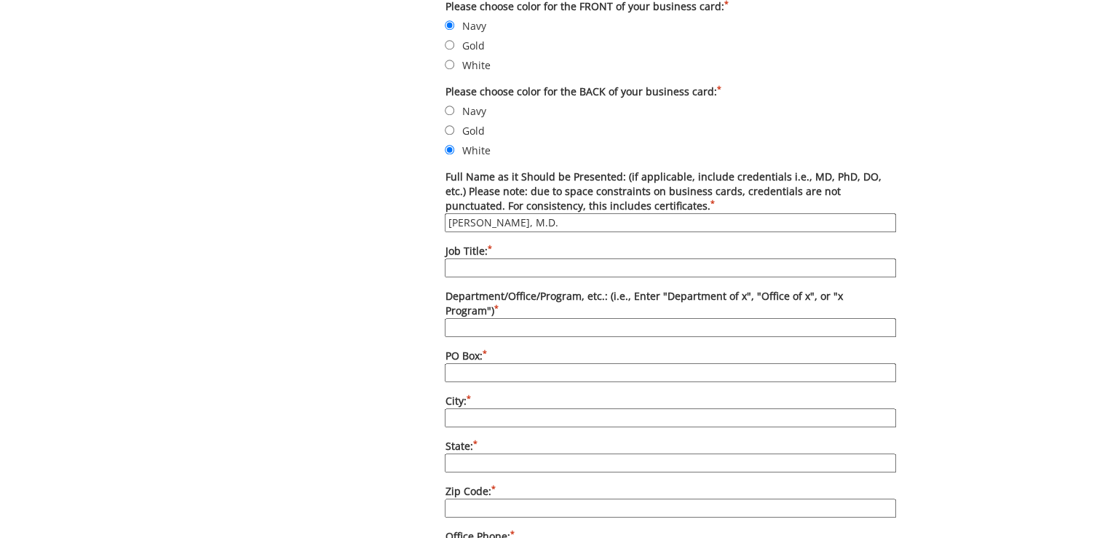
scroll to position [699, 0]
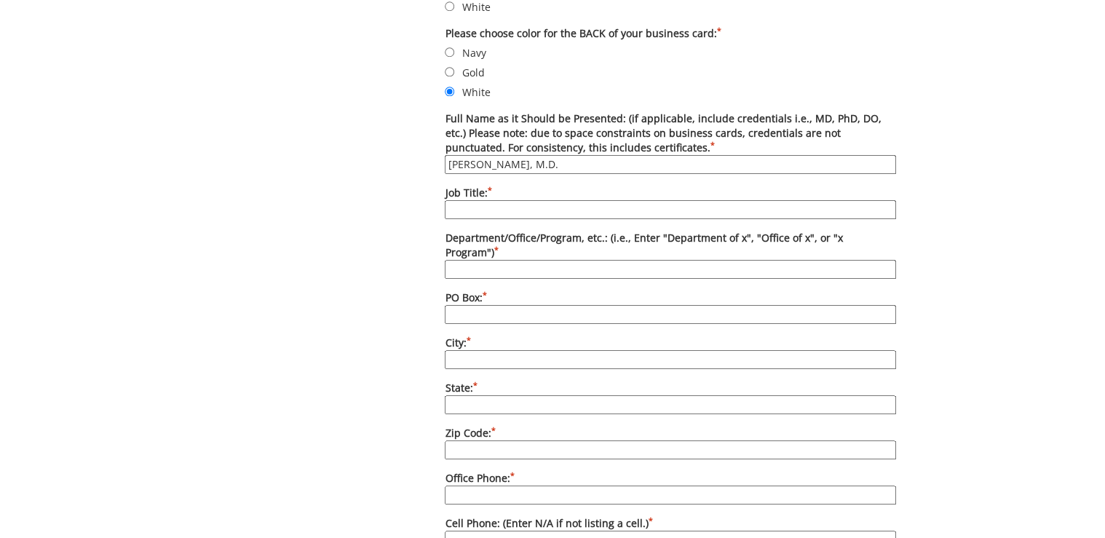
click at [480, 208] on input "Job Title: *" at bounding box center [671, 209] width 452 height 19
type input "Assistant Professor"
type input "Department of Internal Medicine"
type input "70622"
type input "[GEOGRAPHIC_DATA]"
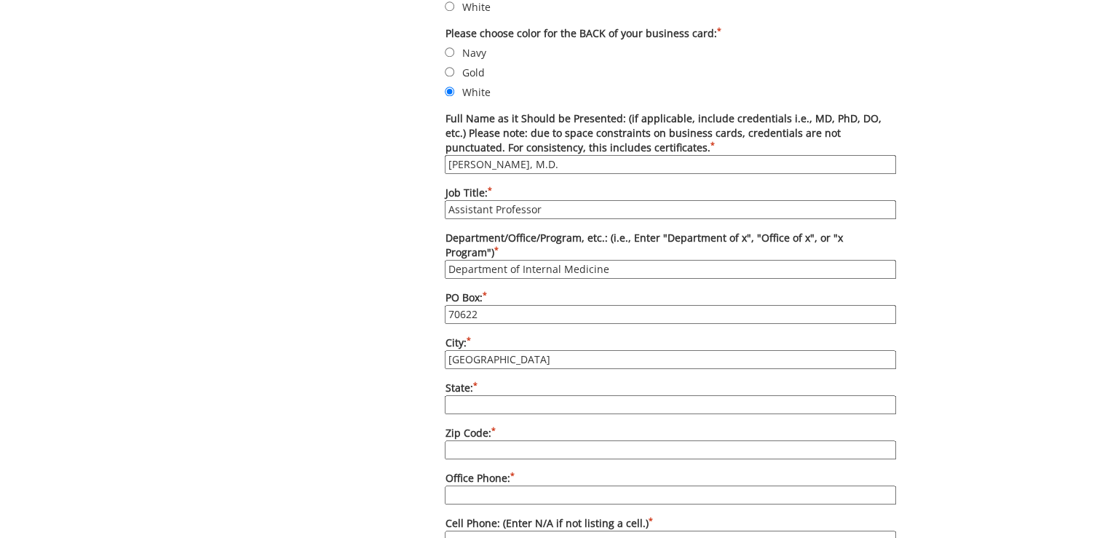
type input "TN"
type input "37604"
type input "[PHONE_NUMBER]"
type input "N/A"
type input "[DOMAIN_NAME][URL]"
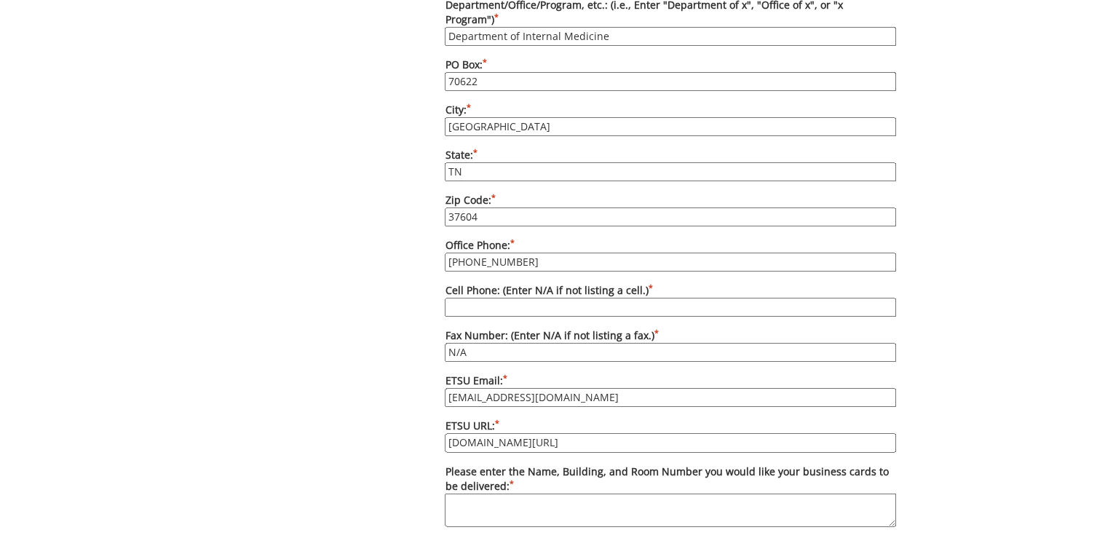
scroll to position [990, 0]
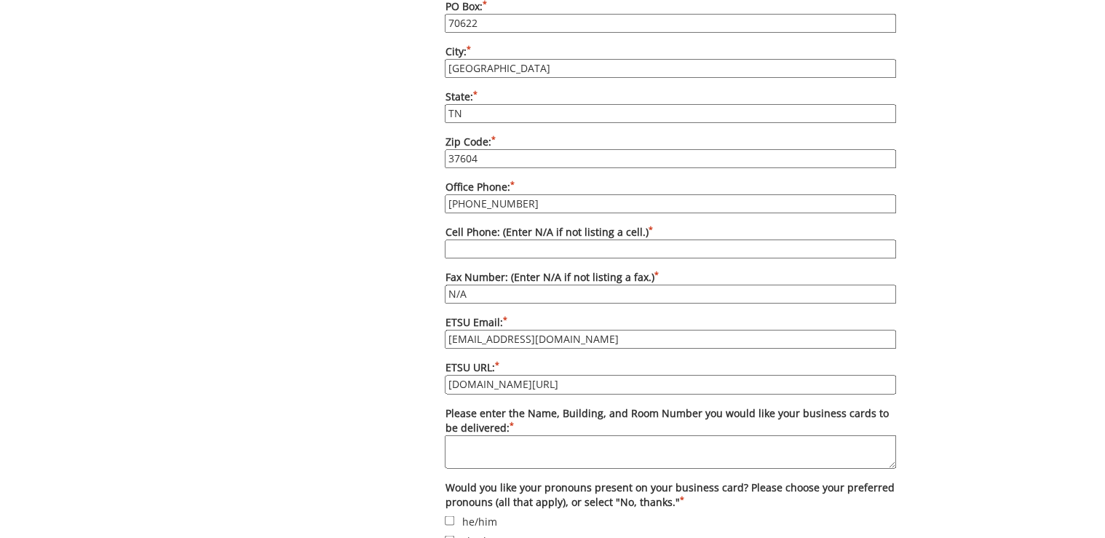
click at [523, 240] on input "Cell Phone: (Enter N/A if not listing a cell.) *" at bounding box center [671, 249] width 452 height 19
type input "N/A"
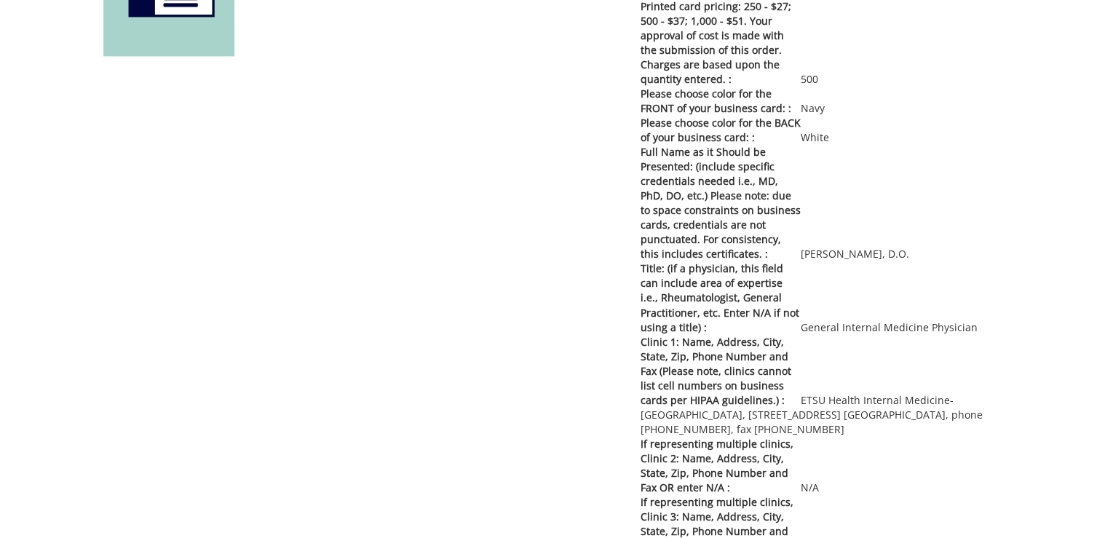
scroll to position [1129, 0]
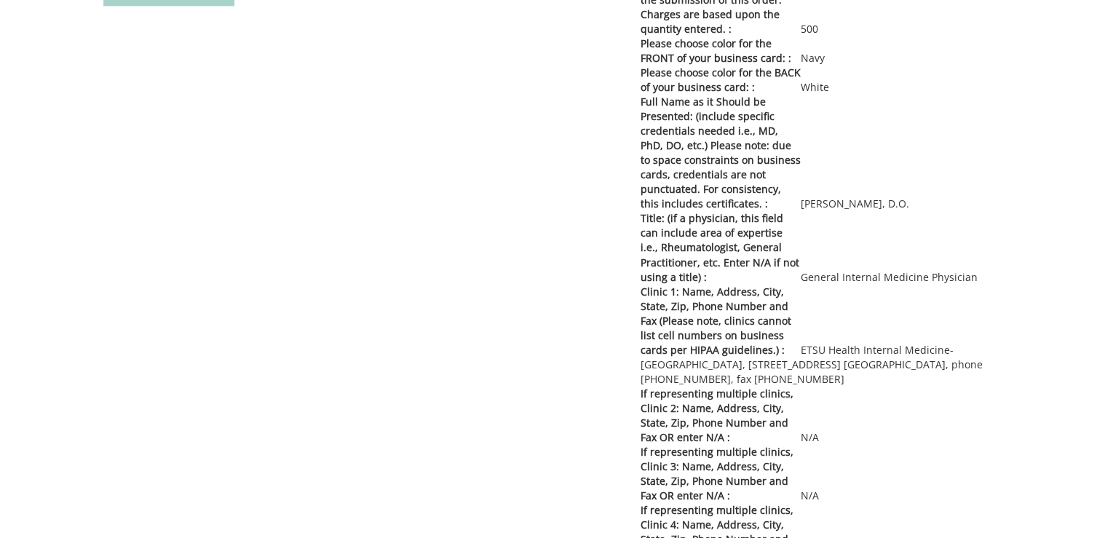
drag, startPoint x: 1001, startPoint y: 277, endPoint x: 867, endPoint y: 283, distance: 134.1
click at [867, 283] on div "Please enter quantity here. Printed card pricing: 250 - $27; 500 - $37; 1,000 -…" at bounding box center [821, 363] width 384 height 859
click at [907, 276] on p "Title: (if a physician, this field can include area of expertise i.e., Rheumato…" at bounding box center [821, 247] width 362 height 73
drag, startPoint x: 971, startPoint y: 275, endPoint x: 805, endPoint y: 280, distance: 166.1
click at [805, 280] on p "Title: (if a physician, this field can include area of expertise i.e., Rheumato…" at bounding box center [821, 247] width 362 height 73
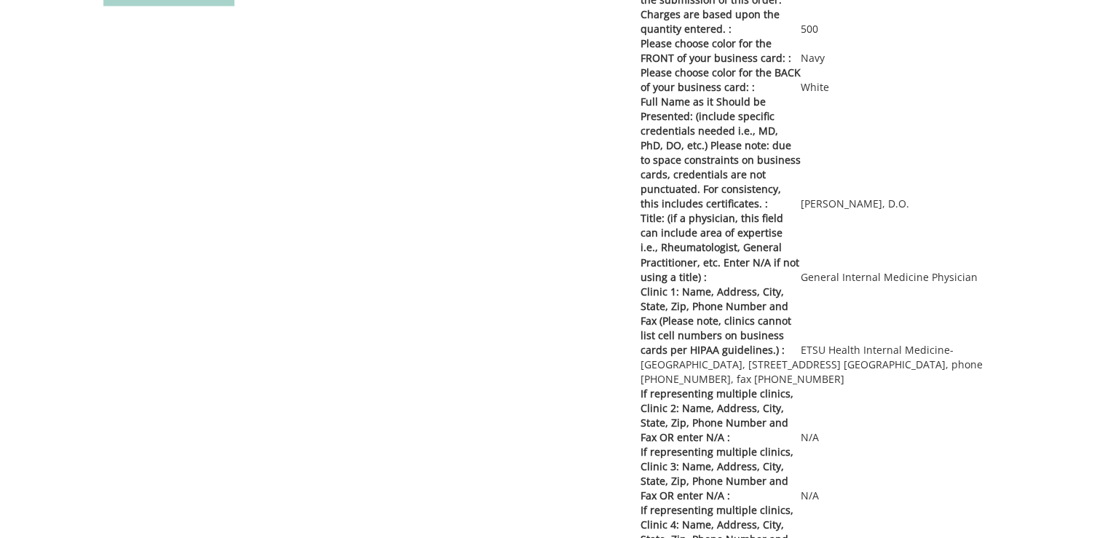
copy p "General Internal Medicine Physician"
click at [191, 162] on div "ETSU Health Clinic Business Card edit remove Entity Specification : ETSU Health…" at bounding box center [552, 334] width 921 height 920
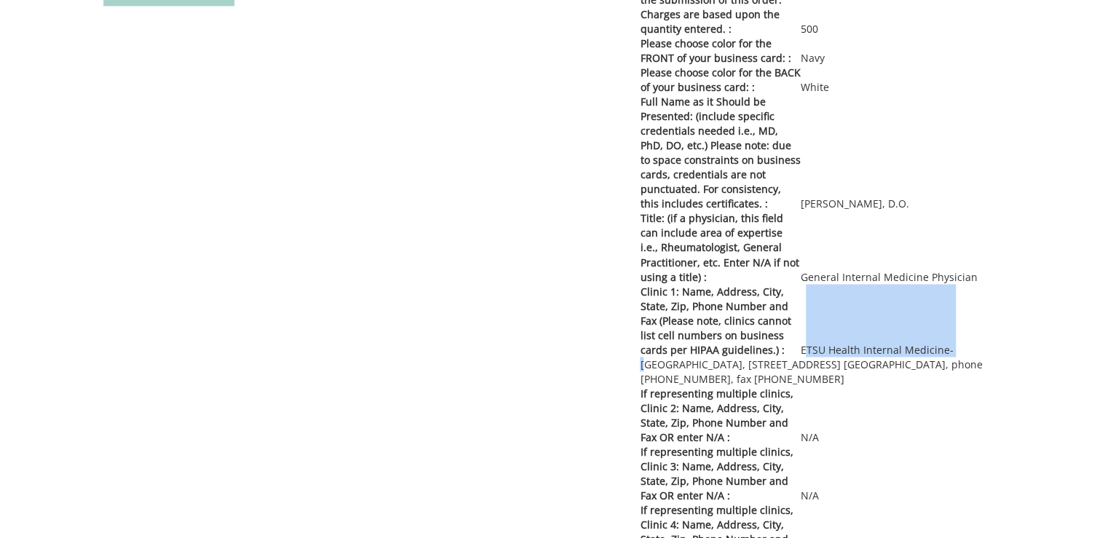
drag, startPoint x: 804, startPoint y: 350, endPoint x: 950, endPoint y: 350, distance: 145.7
click at [950, 350] on p "Clinic 1: Name, Address, City, State, Zip, Phone Number and Fax (Please note, c…" at bounding box center [821, 335] width 362 height 102
copy p "ETSU Health Internal Medicine-"
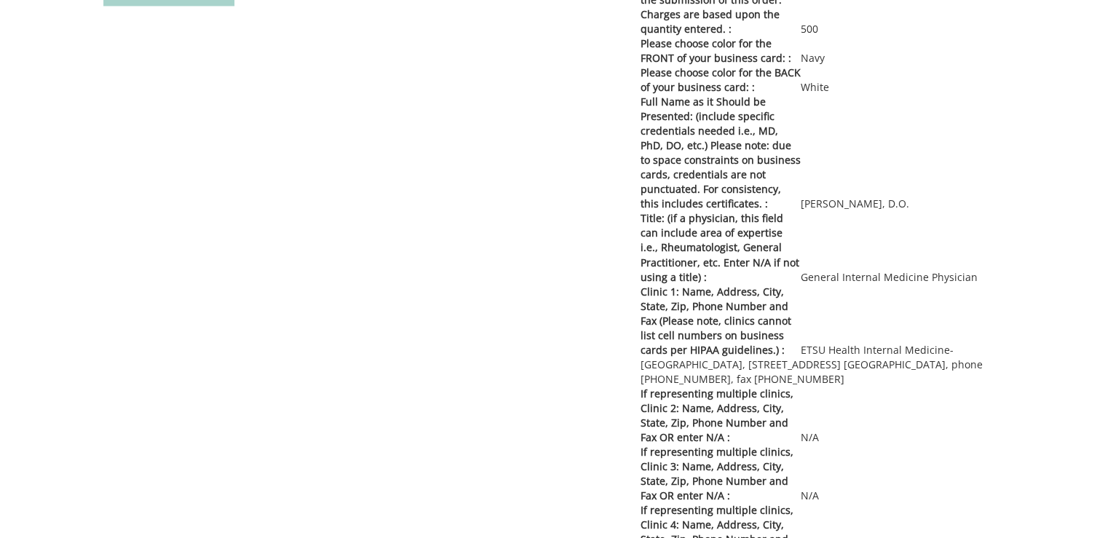
click at [151, 432] on div "ETSU Health Clinic Business Card edit remove Entity Specification : ETSU Health…" at bounding box center [552, 334] width 921 height 920
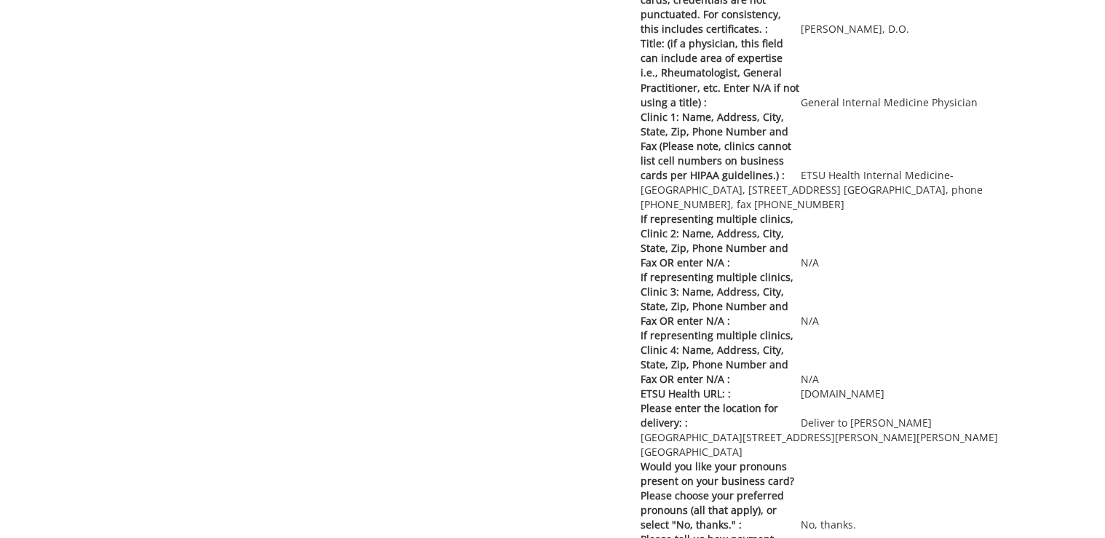
scroll to position [1362, 0]
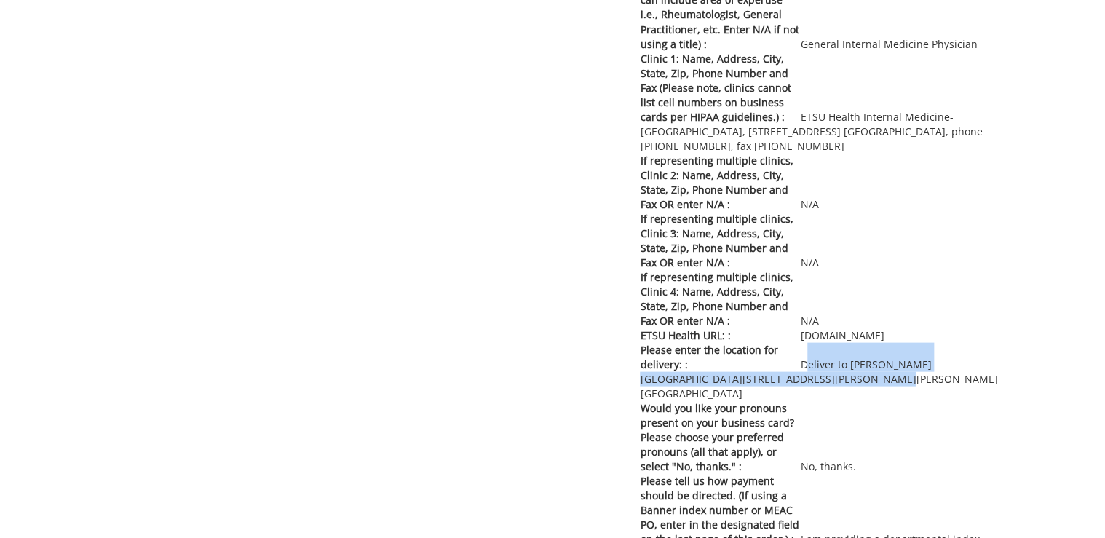
drag, startPoint x: 804, startPoint y: 362, endPoint x: 811, endPoint y: 373, distance: 12.7
click at [811, 373] on p "Please enter the location for delivery: : Deliver to [PERSON_NAME][GEOGRAPHIC_D…" at bounding box center [821, 371] width 362 height 58
drag, startPoint x: 811, startPoint y: 373, endPoint x: 737, endPoint y: 376, distance: 73.6
copy p "Deliver to [PERSON_NAME][GEOGRAPHIC_DATA][STREET_ADDRESS][PERSON_NAME][PERSON_N…"
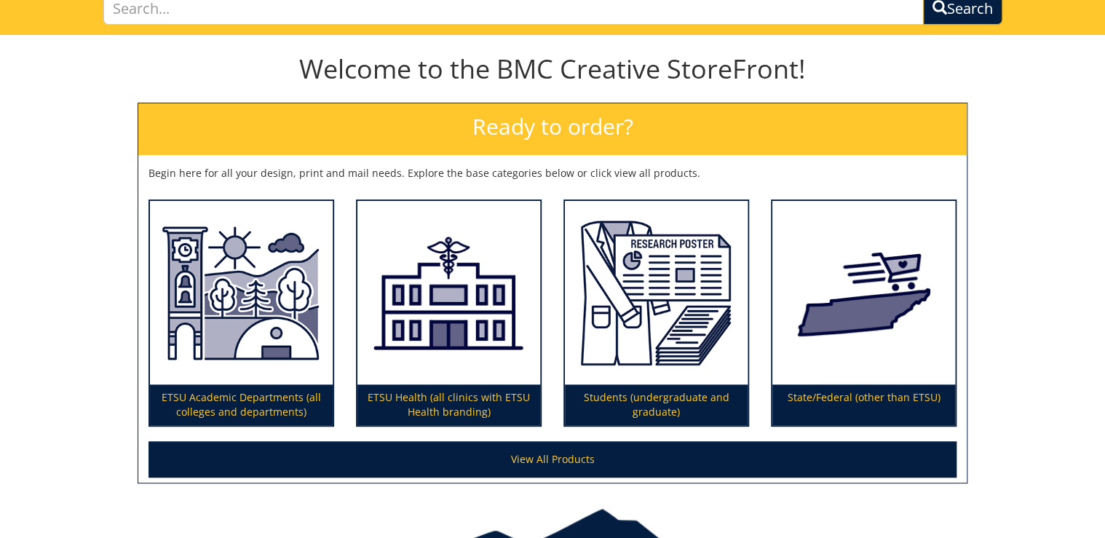
scroll to position [201, 0]
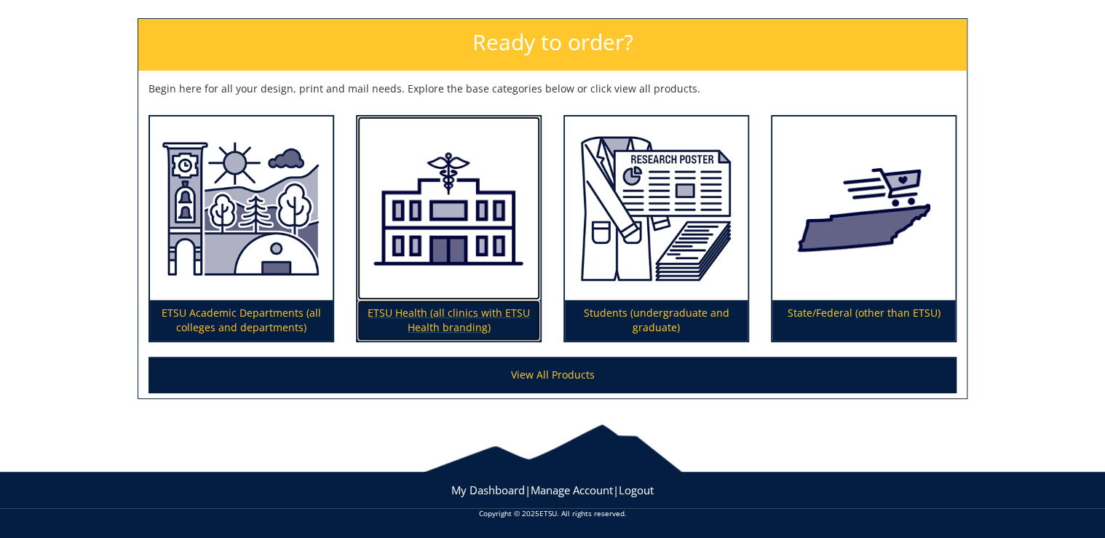
click at [473, 328] on p "ETSU Health (all clinics with ETSU Health branding)" at bounding box center [449, 320] width 183 height 41
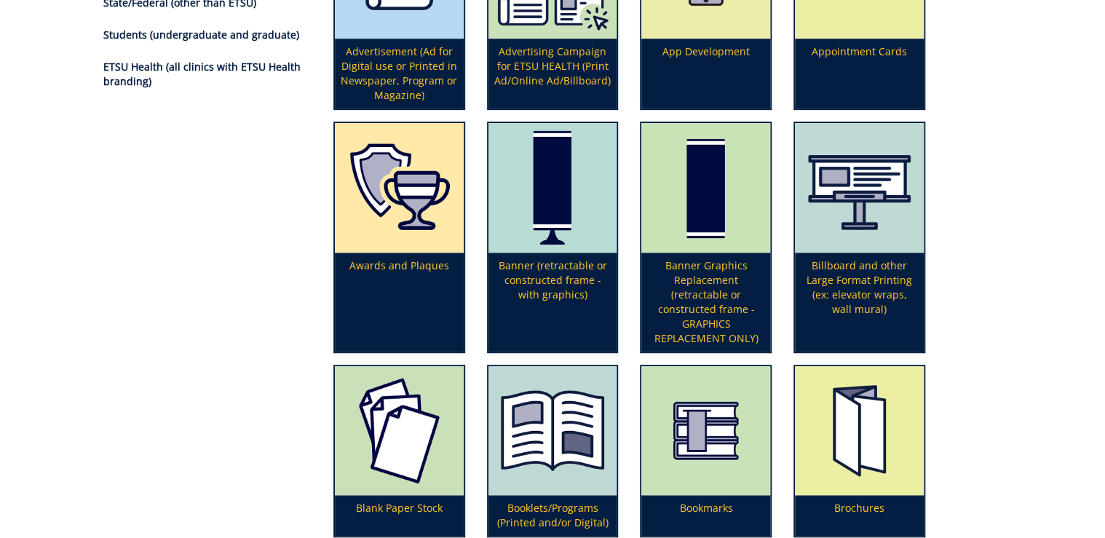
scroll to position [583, 0]
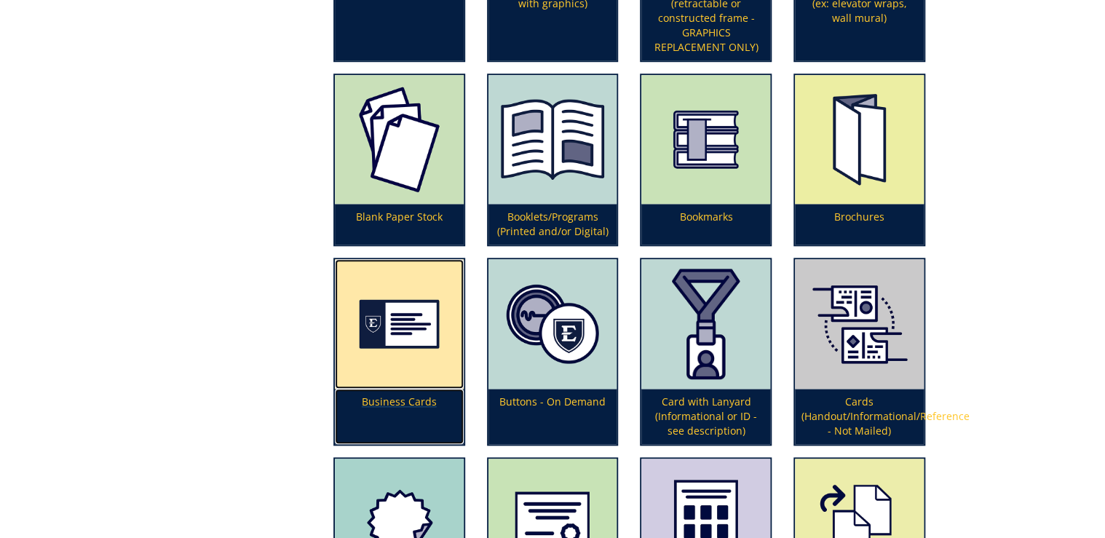
click at [405, 395] on p "Business Cards" at bounding box center [399, 416] width 129 height 55
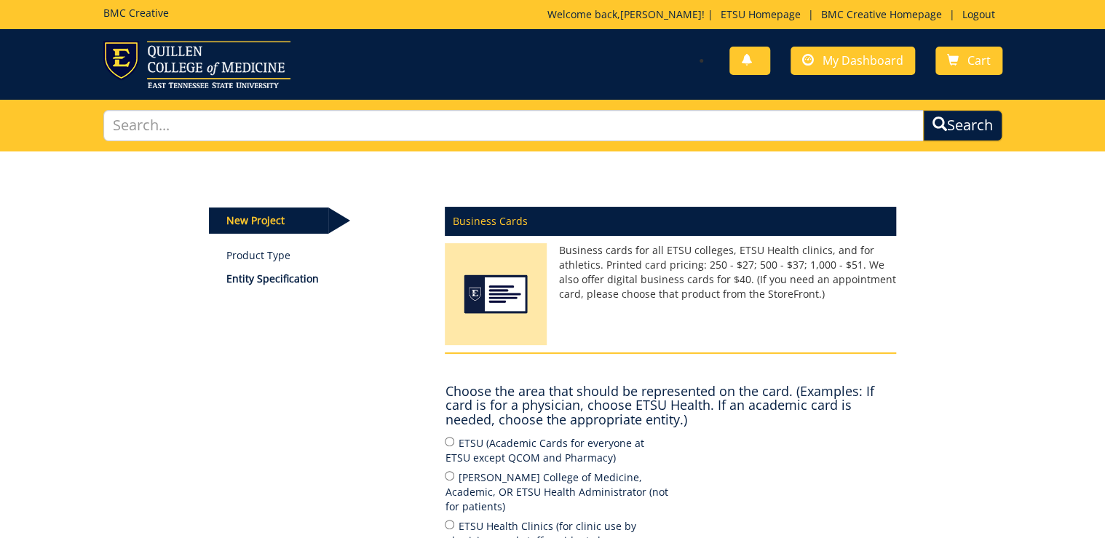
scroll to position [233, 0]
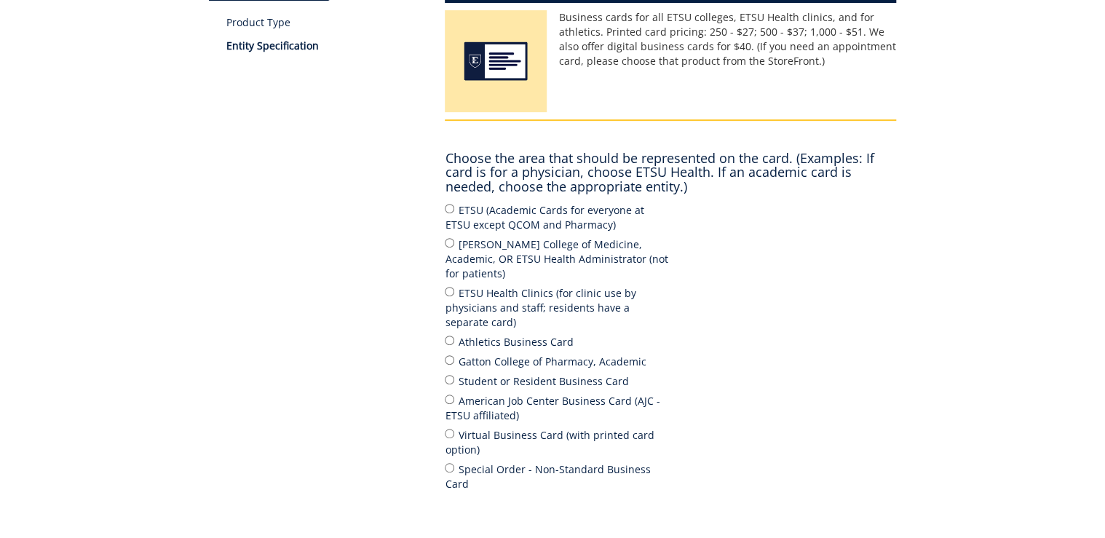
click at [503, 285] on label "ETSU Health Clinics (for clinic use by physicians and staff; residents have a s…" at bounding box center [558, 307] width 226 height 45
click at [454, 287] on input "ETSU Health Clinics (for clinic use by physicians and staff; residents have a s…" at bounding box center [449, 291] width 9 height 9
radio input "true"
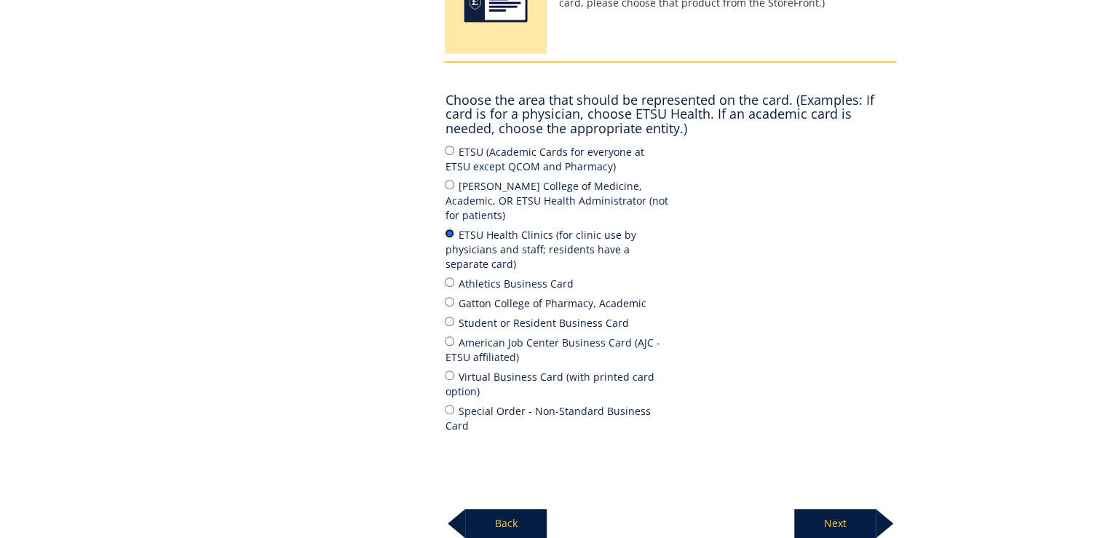
scroll to position [401, 0]
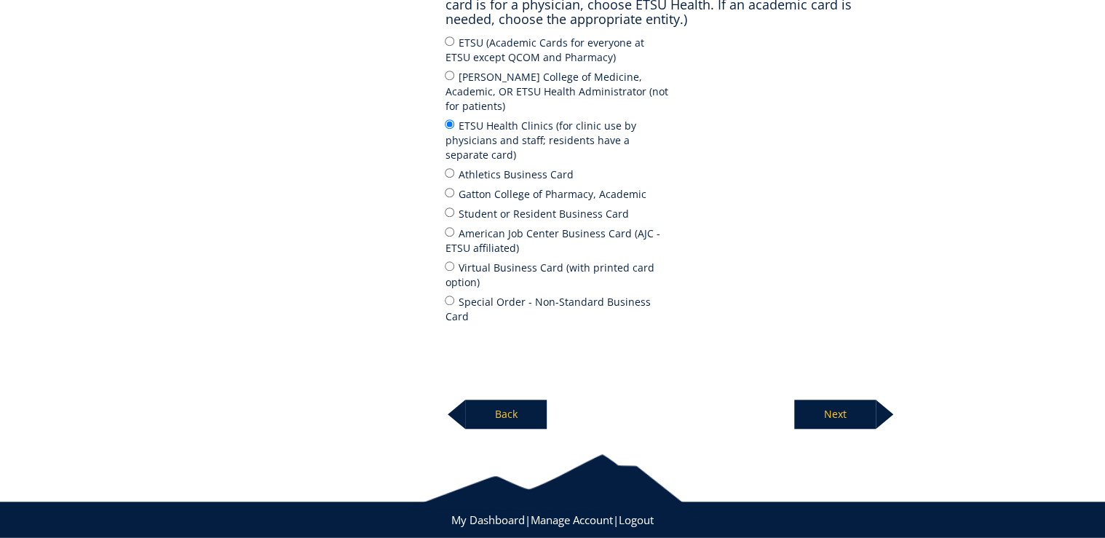
click at [835, 400] on p "Next" at bounding box center [836, 414] width 82 height 29
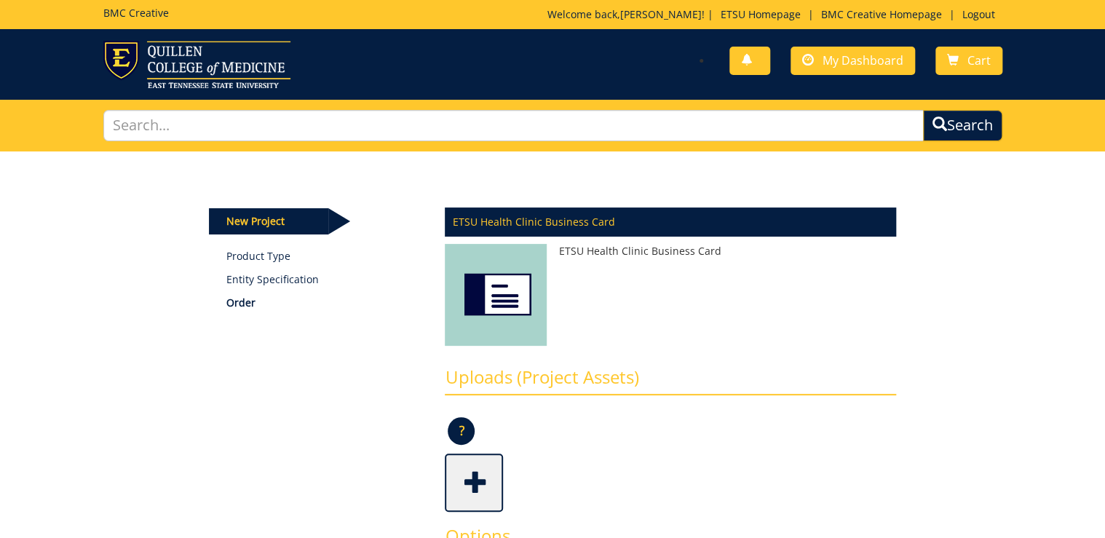
scroll to position [408, 0]
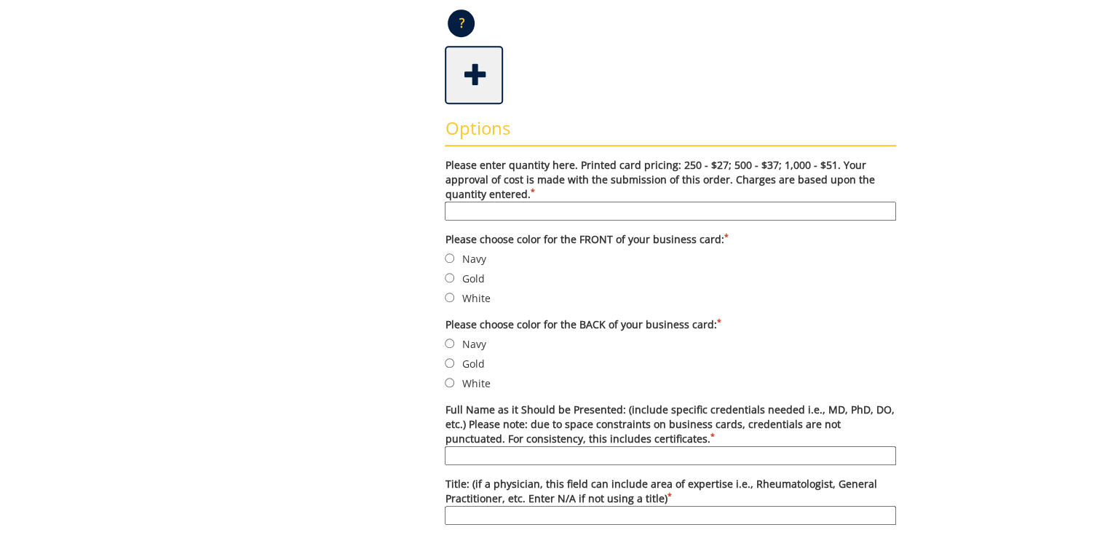
click at [588, 216] on input "Please enter quantity here. Printed card pricing: 250 - $27; 500 - $37; 1,000 -…" at bounding box center [671, 211] width 452 height 19
type input "500"
click at [455, 259] on label "Navy" at bounding box center [671, 259] width 452 height 16
click at [454, 259] on input "Navy" at bounding box center [449, 257] width 9 height 9
radio input "true"
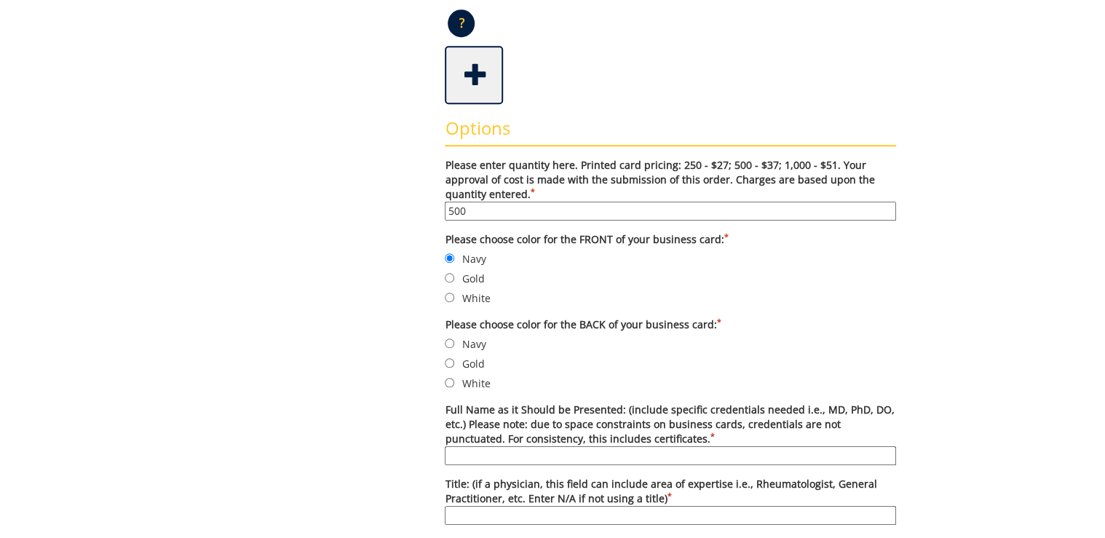
click at [479, 380] on label "White" at bounding box center [671, 383] width 452 height 16
click at [454, 380] on input "White" at bounding box center [449, 382] width 9 height 9
radio input "true"
click at [509, 457] on input "Full Name as it Should be Presented: (include specific credentials needed i.e.,…" at bounding box center [671, 455] width 452 height 19
type input "[MEDICAL_DATA][PERSON_NAME], M.D."
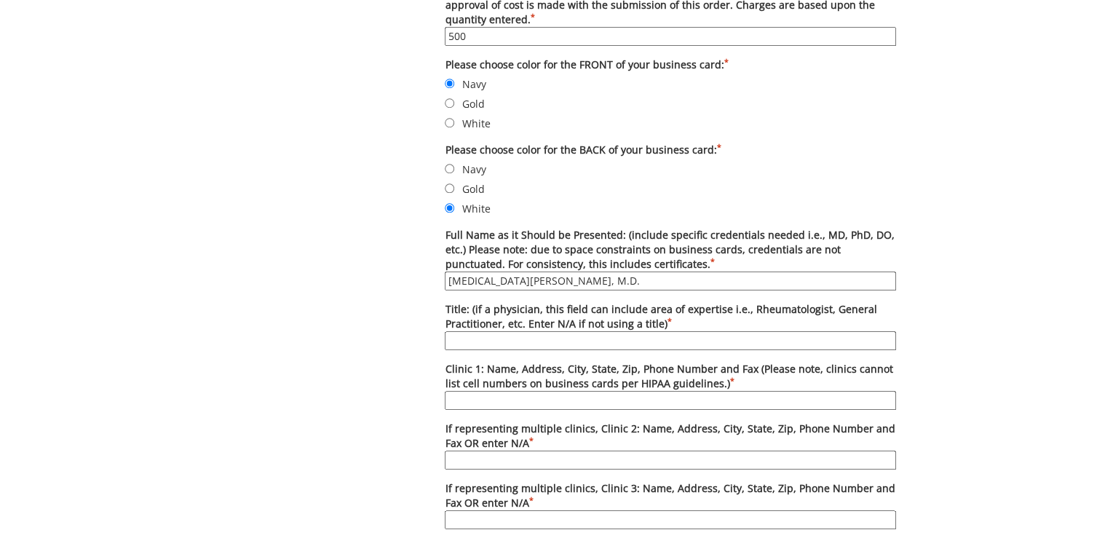
scroll to position [641, 0]
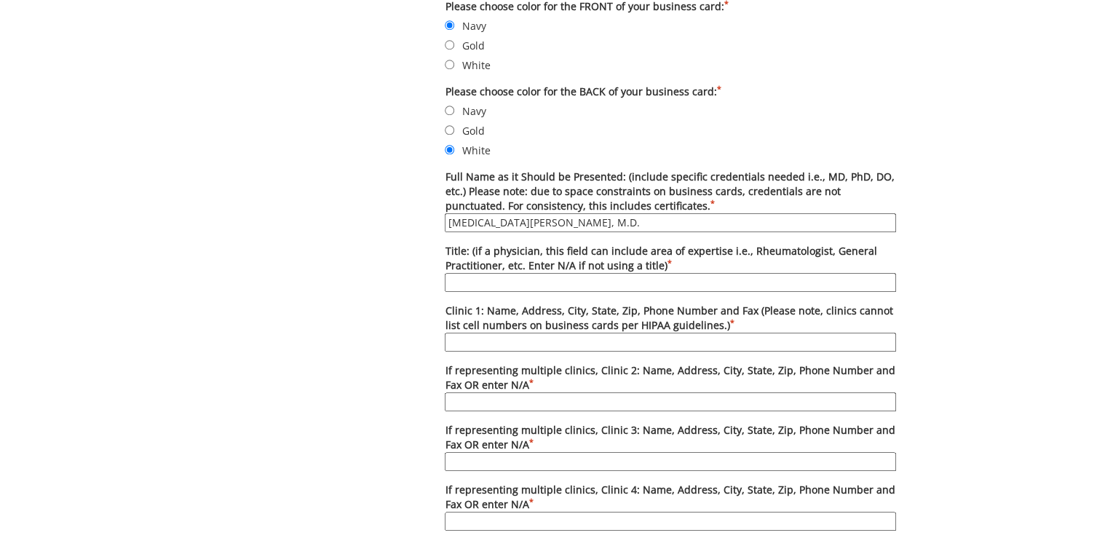
click at [498, 275] on input "Title: (if a physician, this field can include area of expertise i.e., Rheumato…" at bounding box center [671, 282] width 452 height 19
paste input "General Internal Medicine Physician"
type input "General Internal Medicine Physician"
click at [569, 341] on input "Clinic 1: Name, Address, City, State, Zip, Phone Number and Fax (Please note, c…" at bounding box center [671, 342] width 452 height 19
paste input "ETSU Health Internal Medicine-"
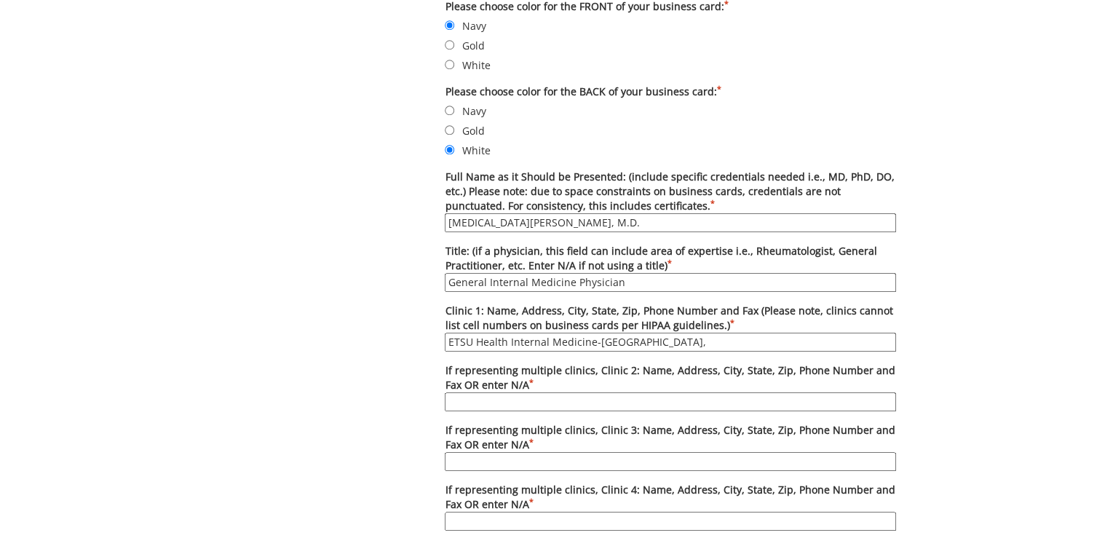
paste input "[STREET_ADDRESS]"
drag, startPoint x: 530, startPoint y: 343, endPoint x: 431, endPoint y: 343, distance: 99.0
click at [431, 343] on div "Some kind of message here. New Project Product Type Entity Specification Order …" at bounding box center [553, 259] width 710 height 1497
click at [470, 343] on input "ETSU Health Internal Medicine-[GEOGRAPHIC_DATA], [STREET_ADDRESS]" at bounding box center [671, 342] width 452 height 19
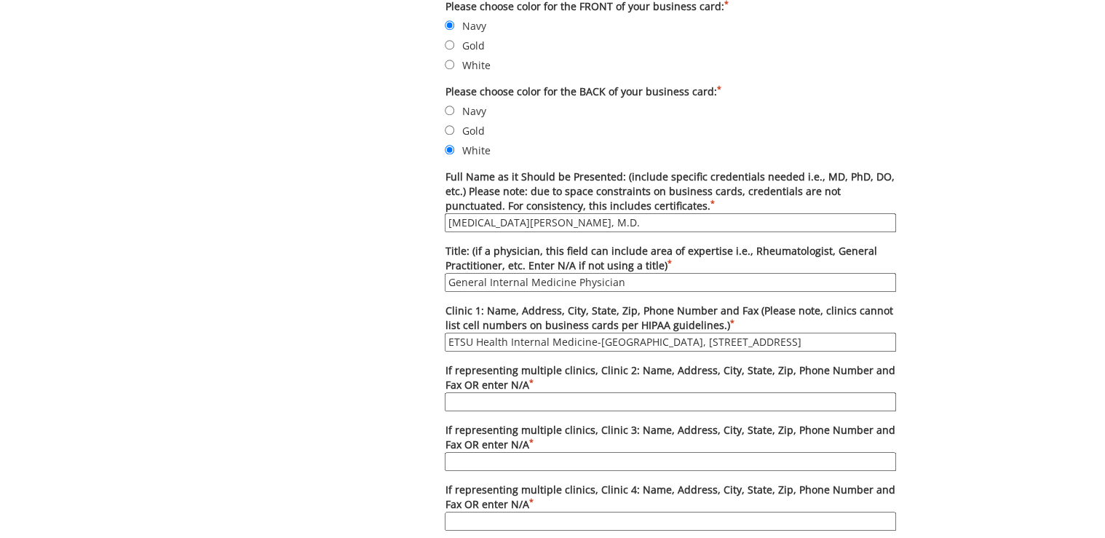
scroll to position [0, 87]
drag, startPoint x: 681, startPoint y: 343, endPoint x: 885, endPoint y: 345, distance: 203.9
click at [885, 345] on input "ETSU Health Internal Medicine-[GEOGRAPHIC_DATA], [STREET_ADDRESS]" at bounding box center [671, 342] width 452 height 19
click at [713, 340] on input "ETSU Health Internal Medicine-[GEOGRAPHIC_DATA], [STREET_ADDRESS]" at bounding box center [671, 342] width 452 height 19
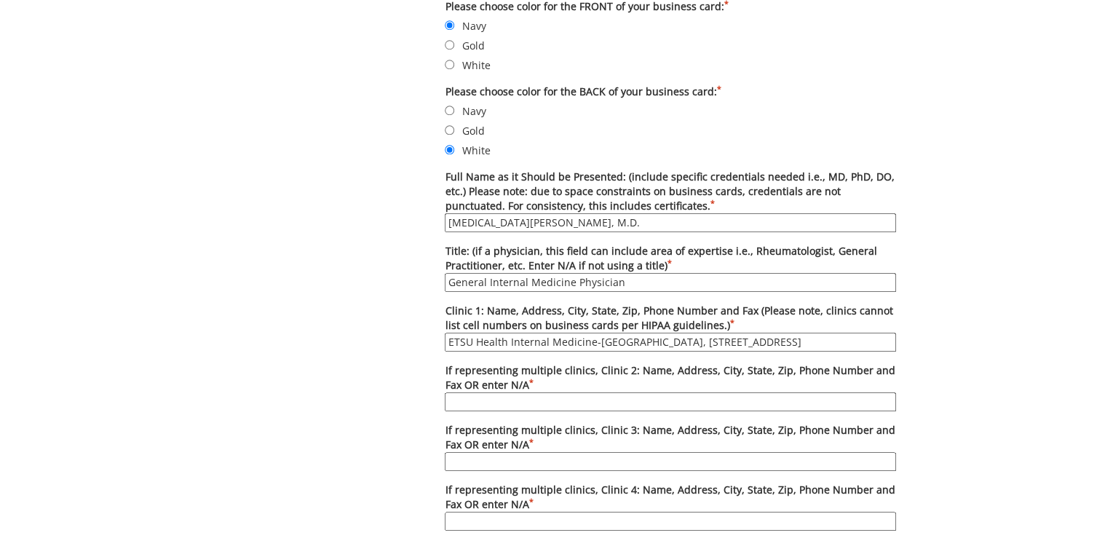
click at [713, 340] on input "ETSU Health Internal Medicine-[GEOGRAPHIC_DATA], [STREET_ADDRESS]" at bounding box center [671, 342] width 452 height 19
drag, startPoint x: 780, startPoint y: 344, endPoint x: 891, endPoint y: 348, distance: 111.5
click at [891, 348] on form "Please enter quantity here. Printed card pricing: 250 - $27; 500 - $37; 1,000 -…" at bounding box center [671, 407] width 452 height 964
click at [892, 346] on input "ETSU Health Internal Medicine-[GEOGRAPHIC_DATA], [STREET_ADDRESS][PERSON_NAME]" at bounding box center [671, 342] width 452 height 19
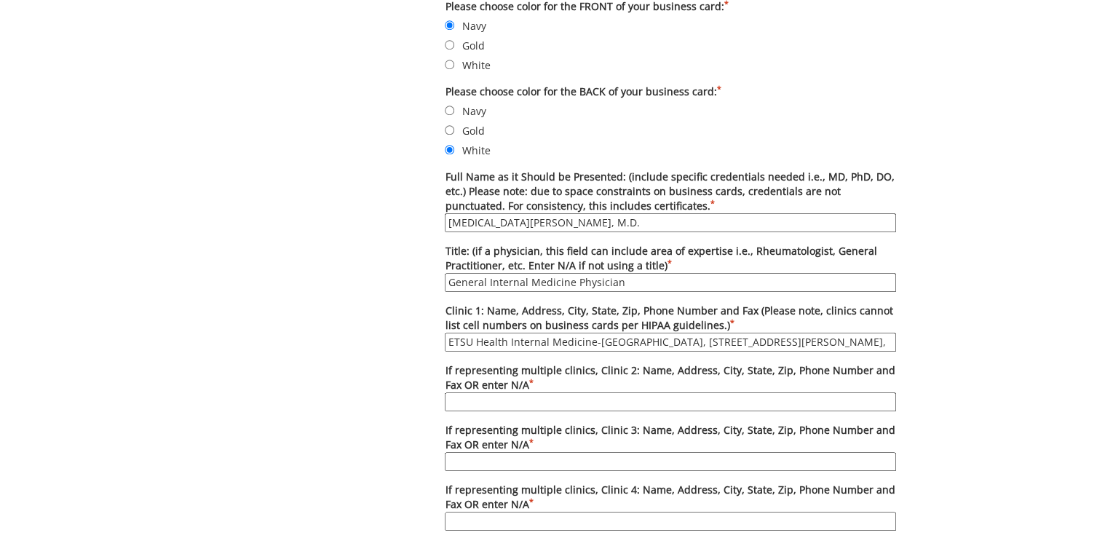
scroll to position [0, 0]
click at [851, 339] on input "ETSU Health Internal Medicine-[GEOGRAPHIC_DATA], [STREET_ADDRESS][PERSON_NAME]," at bounding box center [671, 342] width 452 height 19
paste input "[PHONE_NUMBER]"
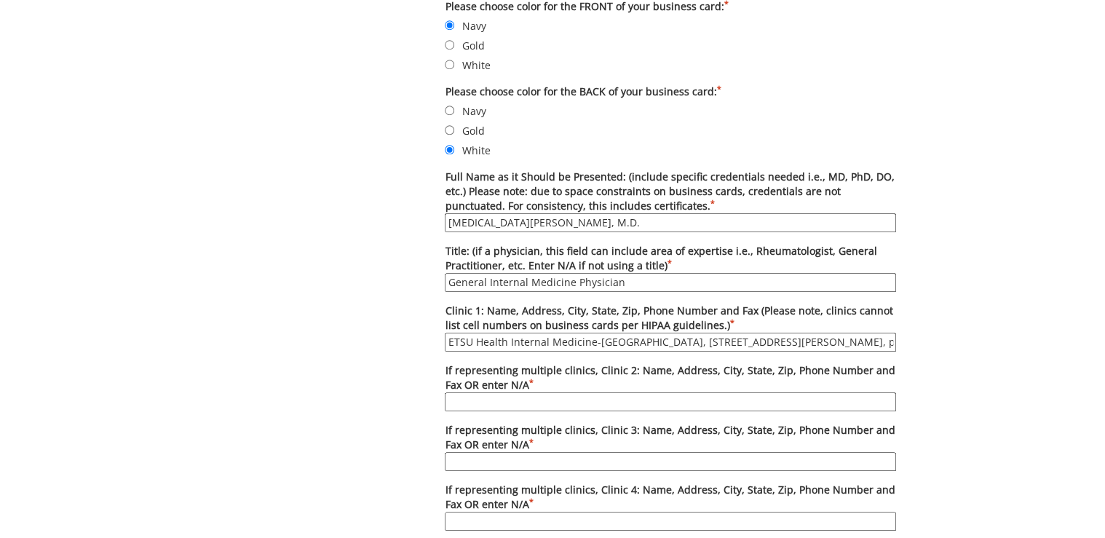
click at [757, 339] on input "ETSU Health Internal Medicine-[GEOGRAPHIC_DATA], [STREET_ADDRESS][PERSON_NAME],…" at bounding box center [671, 342] width 452 height 19
paste input "[PHONE_NUMBER]"
type input "ETSU Health Internal Medicine-[GEOGRAPHIC_DATA], [STREET_ADDRESS][PERSON_NAME],…"
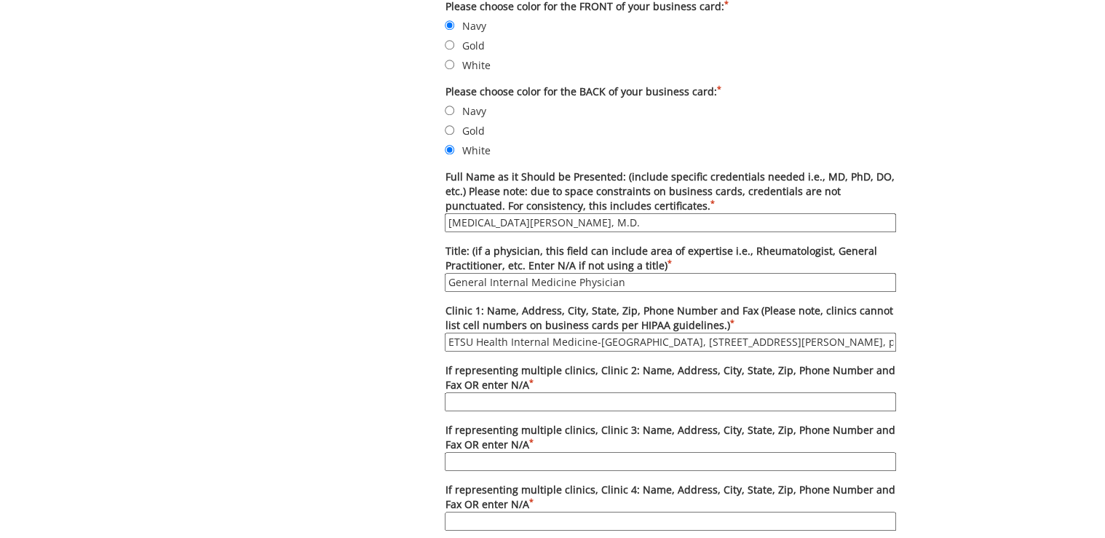
click at [719, 401] on input "If representing multiple clinics, Clinic 2: Name, Address, City, State, Zip, Ph…" at bounding box center [671, 402] width 452 height 19
type input "N/A"
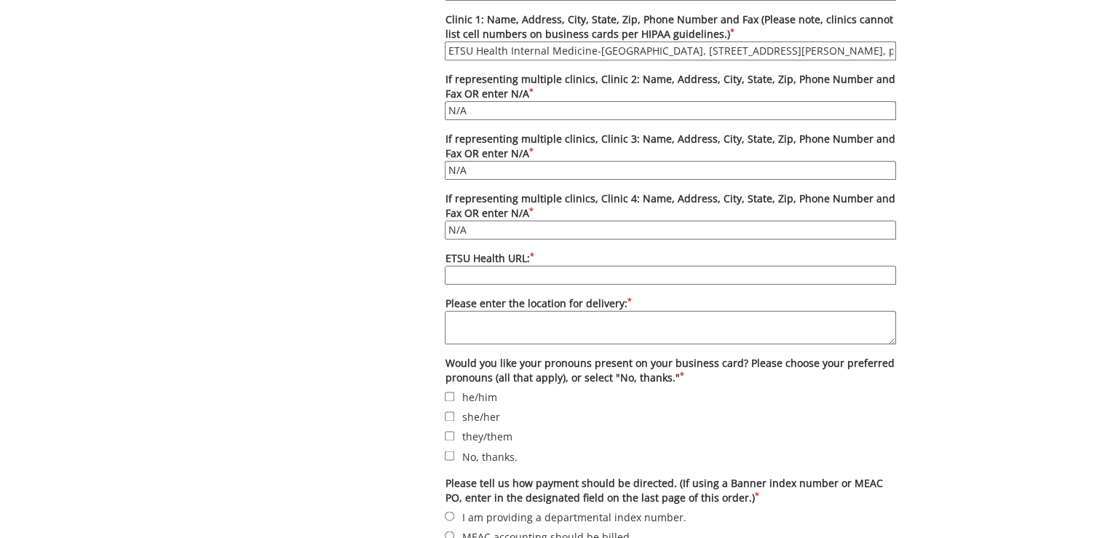
click at [562, 266] on input "ETSU Health URL: *" at bounding box center [671, 275] width 452 height 19
type input "[DOMAIN_NAME]"
click at [524, 323] on textarea "Please enter the location for delivery: *" at bounding box center [671, 327] width 452 height 33
paste textarea "Deliver to [PERSON_NAME][GEOGRAPHIC_DATA][STREET_ADDRESS][PERSON_NAME][PERSON_N…"
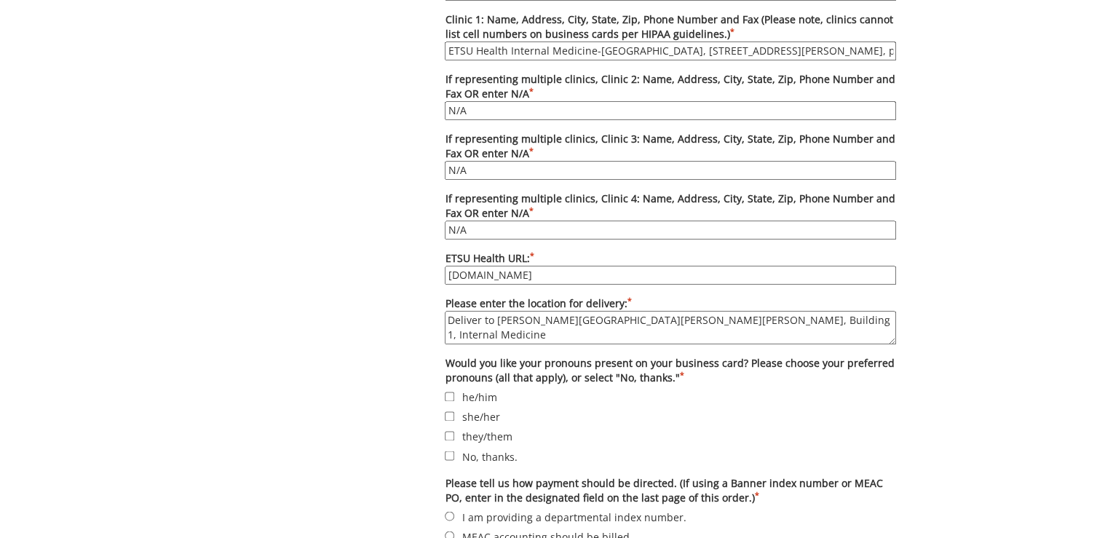
type textarea "Deliver to [PERSON_NAME][GEOGRAPHIC_DATA][PERSON_NAME][PERSON_NAME], Building 1…"
click at [496, 449] on label "No, thanks." at bounding box center [671, 456] width 452 height 16
click at [454, 451] on input "No, thanks." at bounding box center [449, 455] width 9 height 9
checkbox input "true"
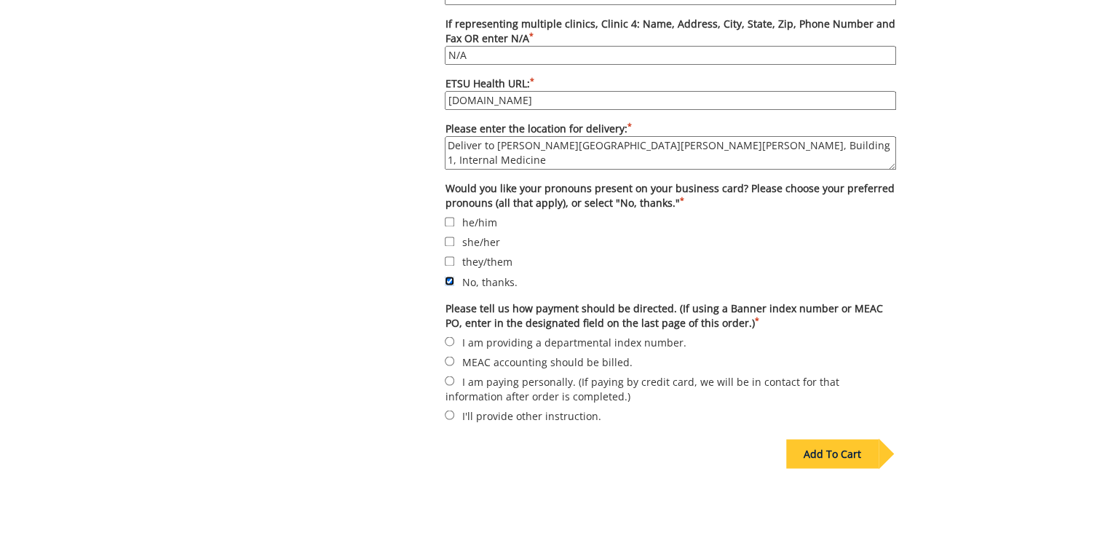
scroll to position [1165, 0]
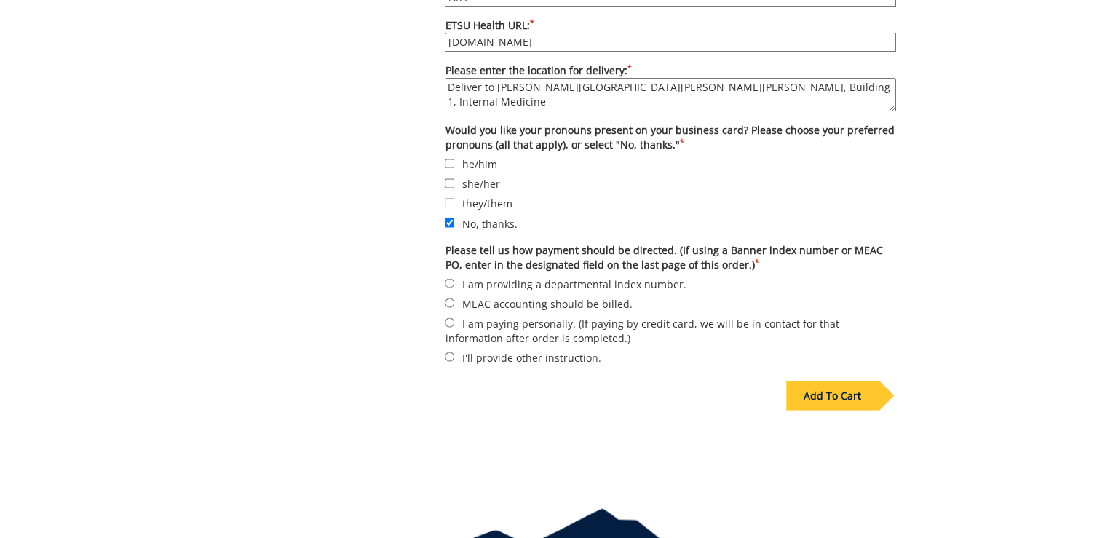
click at [479, 275] on label "I am providing a departmental index number." at bounding box center [671, 283] width 452 height 16
click at [454, 278] on input "I am providing a departmental index number." at bounding box center [449, 282] width 9 height 9
radio input "true"
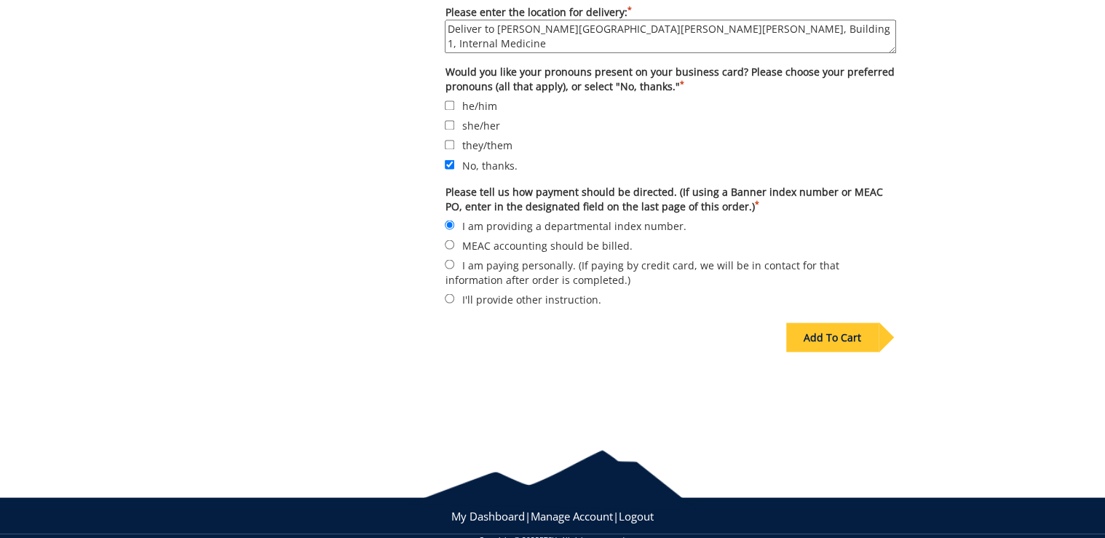
click at [848, 331] on div "Add To Cart" at bounding box center [833, 337] width 92 height 29
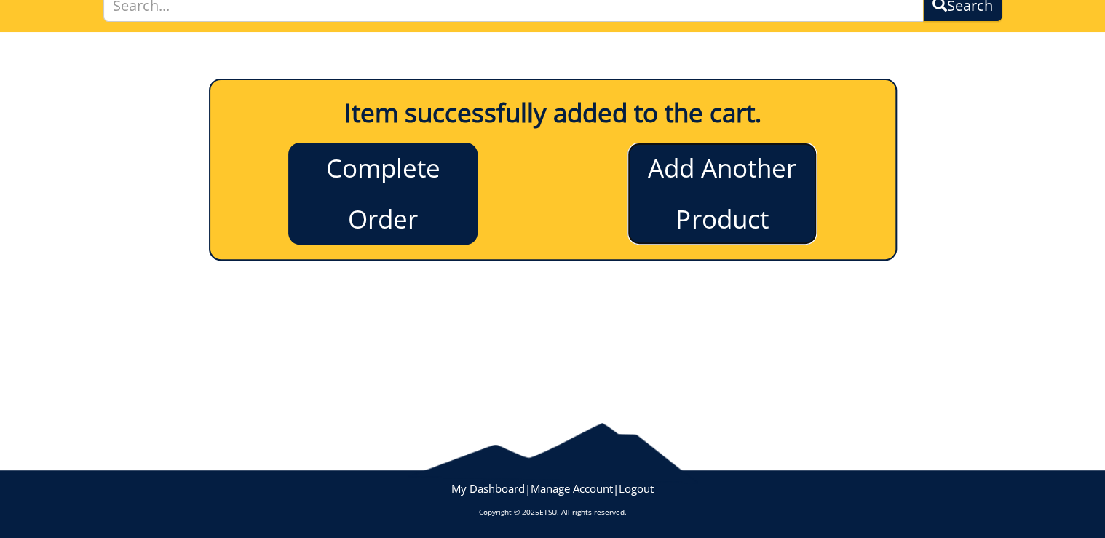
drag, startPoint x: 685, startPoint y: 210, endPoint x: 682, endPoint y: 225, distance: 14.9
click at [685, 210] on link "Add Another Product" at bounding box center [722, 194] width 189 height 102
click at [719, 188] on link "Add Another Product" at bounding box center [722, 194] width 189 height 102
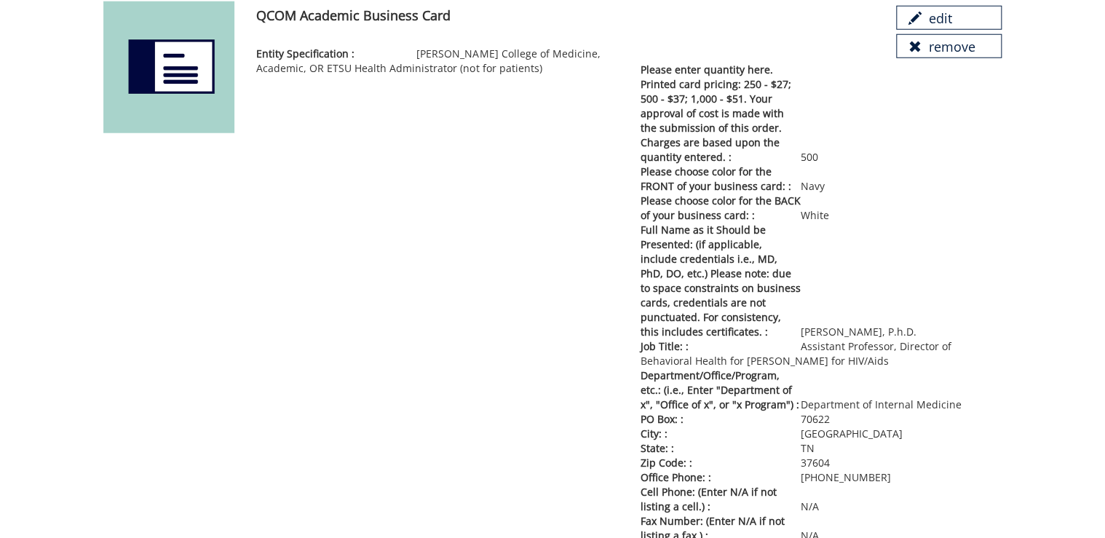
scroll to position [1888, 0]
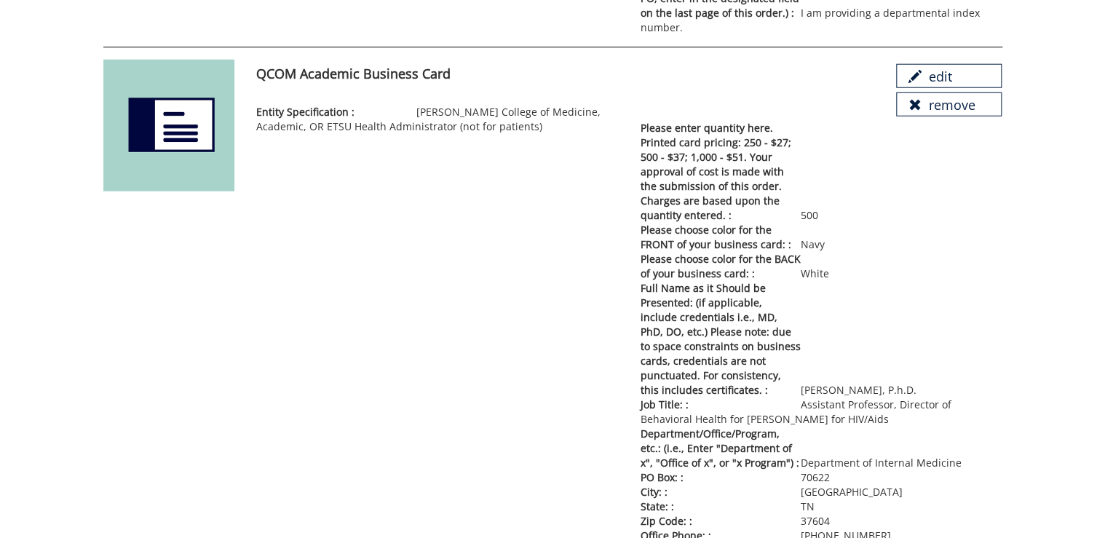
drag, startPoint x: 831, startPoint y: 309, endPoint x: 639, endPoint y: 113, distance: 274.0
click at [639, 121] on div "Please enter quantity here. Printed card pricing: 250 - $27; 500 - $37; 1,000 -…" at bounding box center [821, 470] width 384 height 699
copy div "Please enter quantity here. Printed card pricing: 250 - $27; 500 - $37; 1,000 -…"
click at [587, 145] on div "QCOM Academic Business Card edit remove Entity Specification : [PERSON_NAME] Co…" at bounding box center [629, 440] width 768 height 760
drag, startPoint x: 823, startPoint y: 492, endPoint x: 636, endPoint y: 105, distance: 430.3
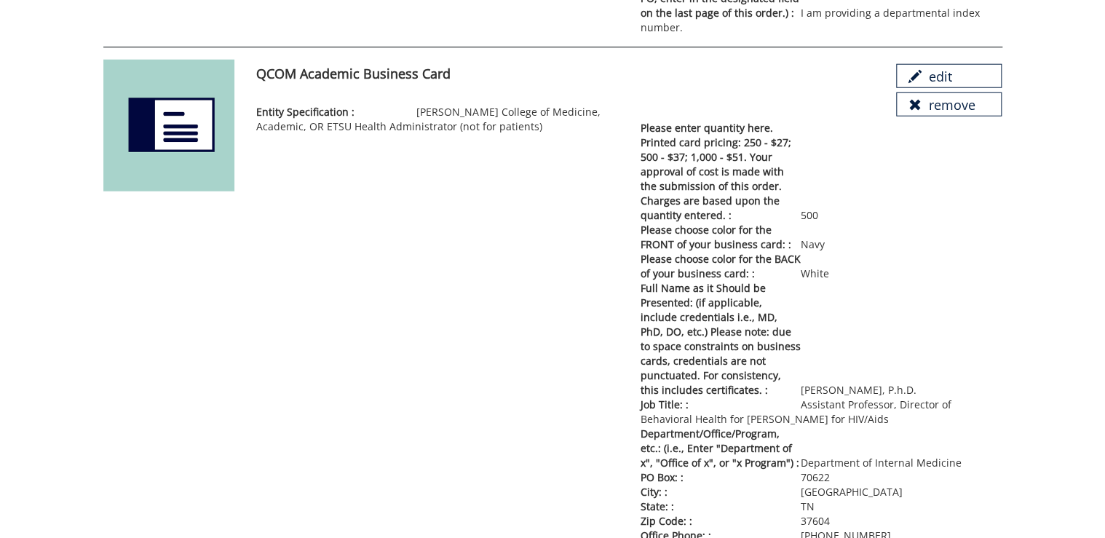
click at [636, 121] on div "Please enter quantity here. Printed card pricing: 250 - $27; 500 - $37; 1,000 -…" at bounding box center [821, 470] width 384 height 699
copy div "Please enter quantity here. Printed card pricing: 250 - $27; 500 - $37; 1,000 -…"
click at [955, 64] on link "edit" at bounding box center [949, 76] width 106 height 25
click at [946, 64] on link "edit" at bounding box center [949, 76] width 106 height 25
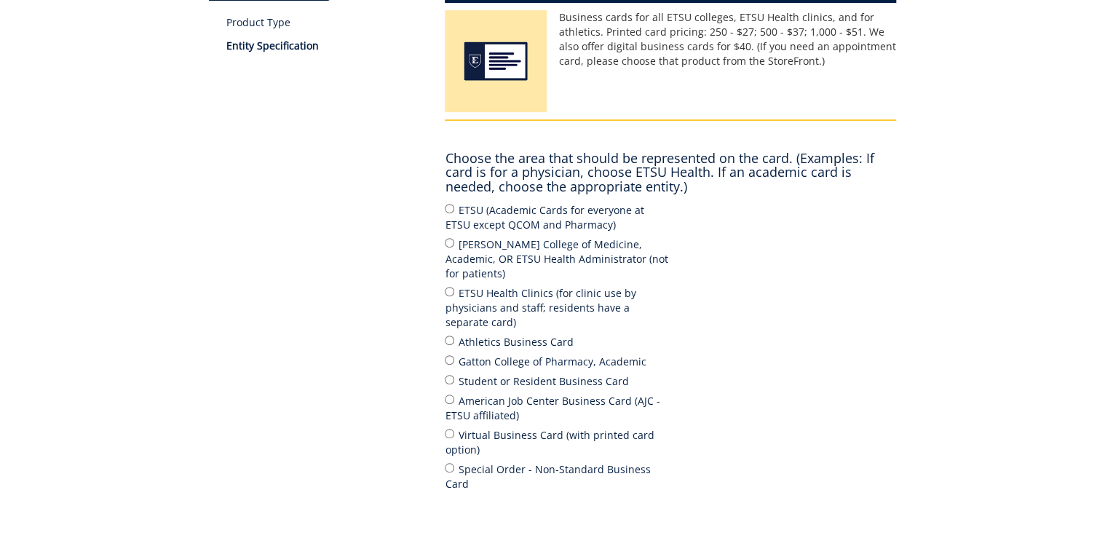
scroll to position [291, 0]
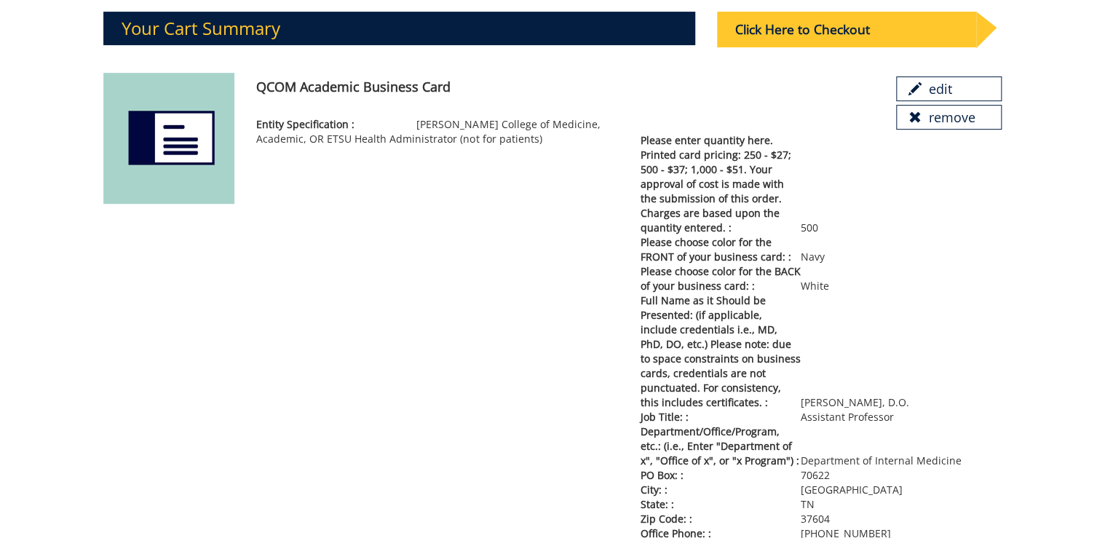
scroll to position [524, 0]
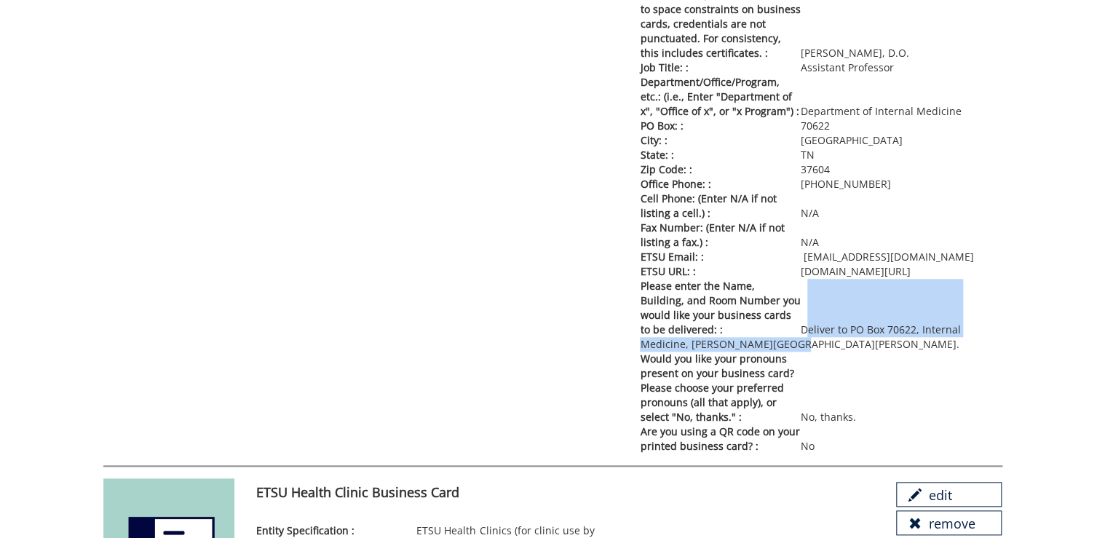
drag, startPoint x: 804, startPoint y: 328, endPoint x: 807, endPoint y: 338, distance: 9.9
click at [807, 338] on p "Please enter the Name, Building, and Room Number you would like your business c…" at bounding box center [821, 315] width 362 height 73
copy p "Deliver to PO Box 70622, Internal Medicine, [PERSON_NAME][GEOGRAPHIC_DATA][PERS…"
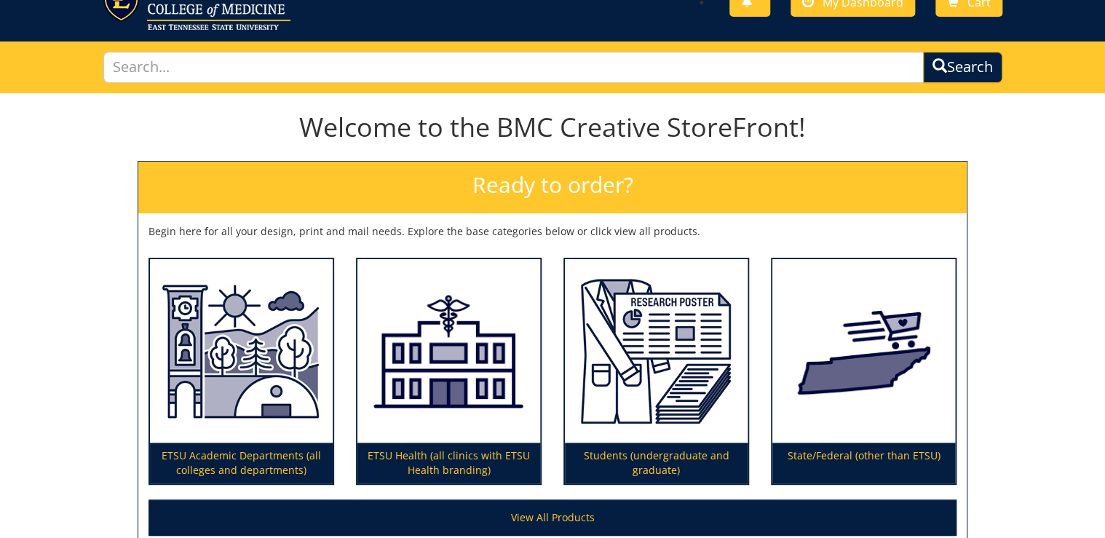
scroll to position [201, 0]
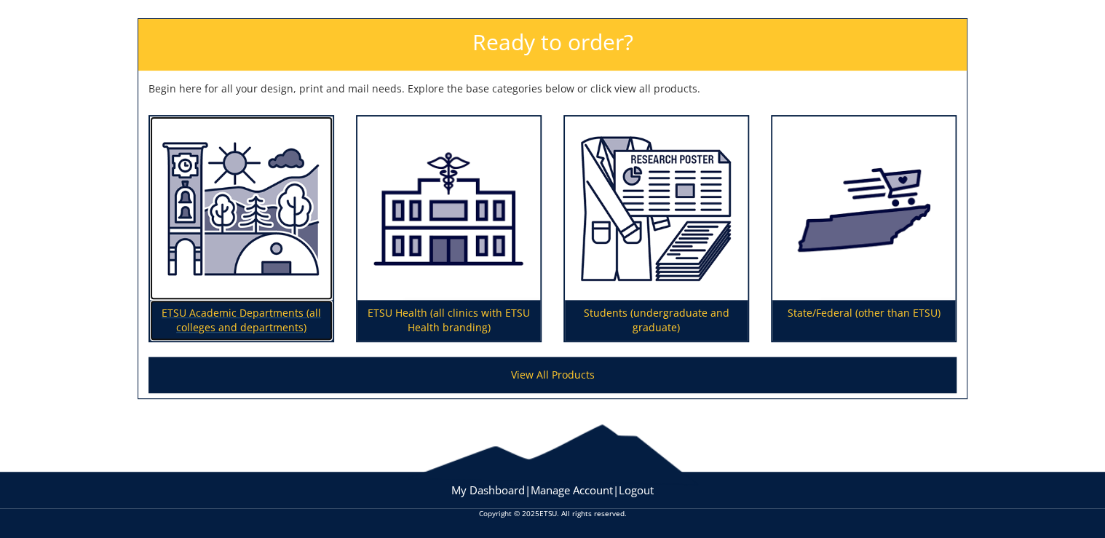
click at [271, 310] on p "ETSU Academic Departments (all colleges and departments)" at bounding box center [241, 320] width 183 height 41
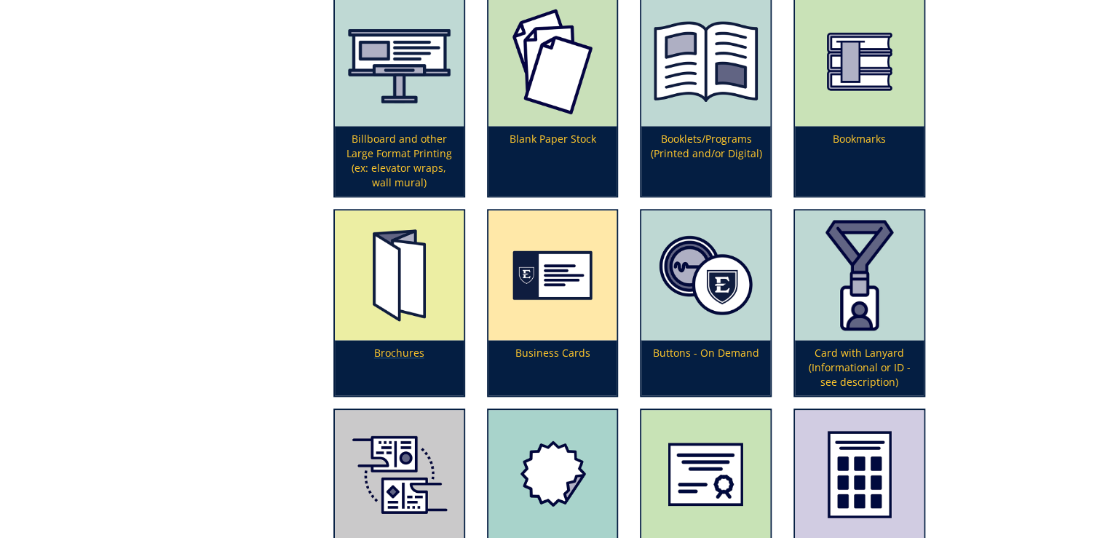
scroll to position [757, 0]
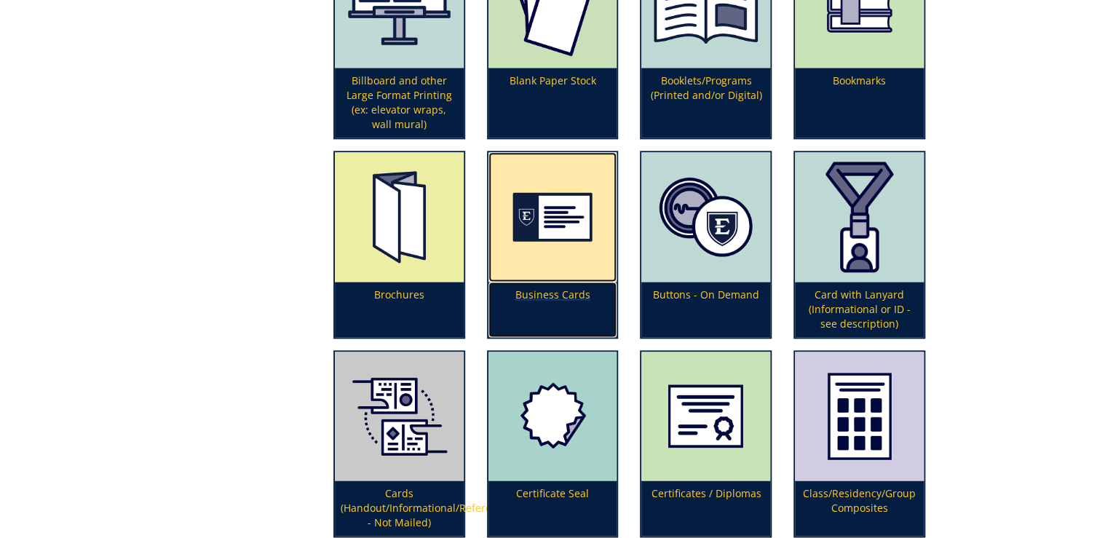
click at [529, 282] on p "Business Cards" at bounding box center [553, 309] width 129 height 55
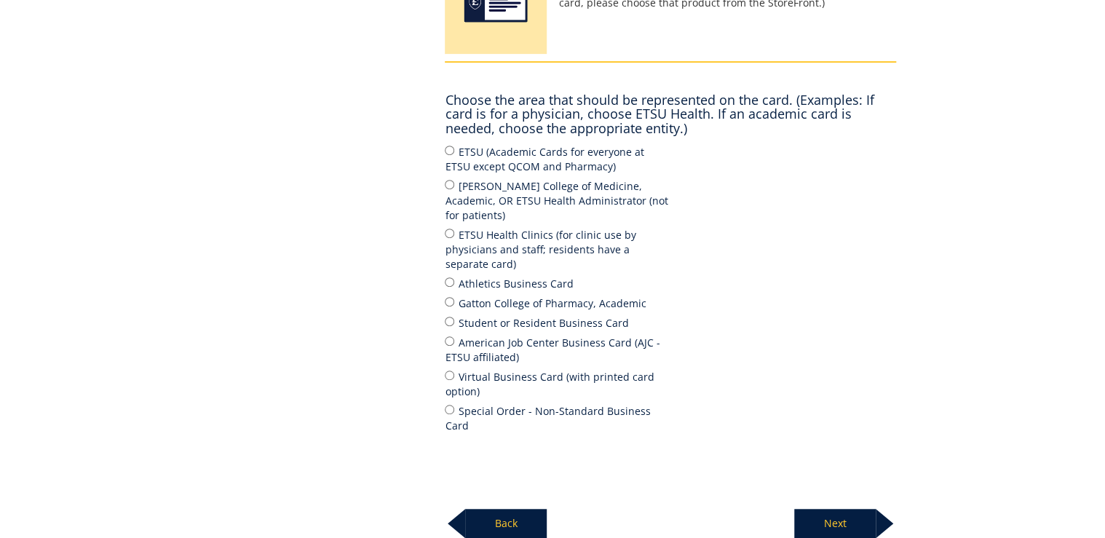
scroll to position [350, 0]
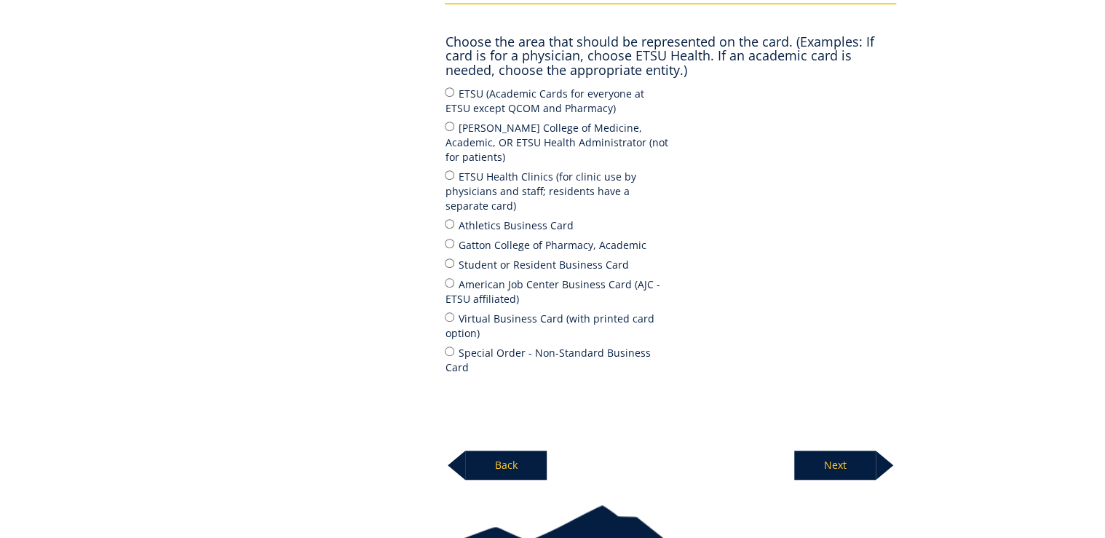
click at [475, 130] on label "[PERSON_NAME] College of Medicine, Academic, OR ETSU Health Administrator (not …" at bounding box center [558, 141] width 226 height 45
click at [454, 130] on input "[PERSON_NAME] College of Medicine, Academic, OR ETSU Health Administrator (not …" at bounding box center [449, 126] width 9 height 9
radio input "true"
click at [828, 451] on p "Next" at bounding box center [836, 465] width 82 height 29
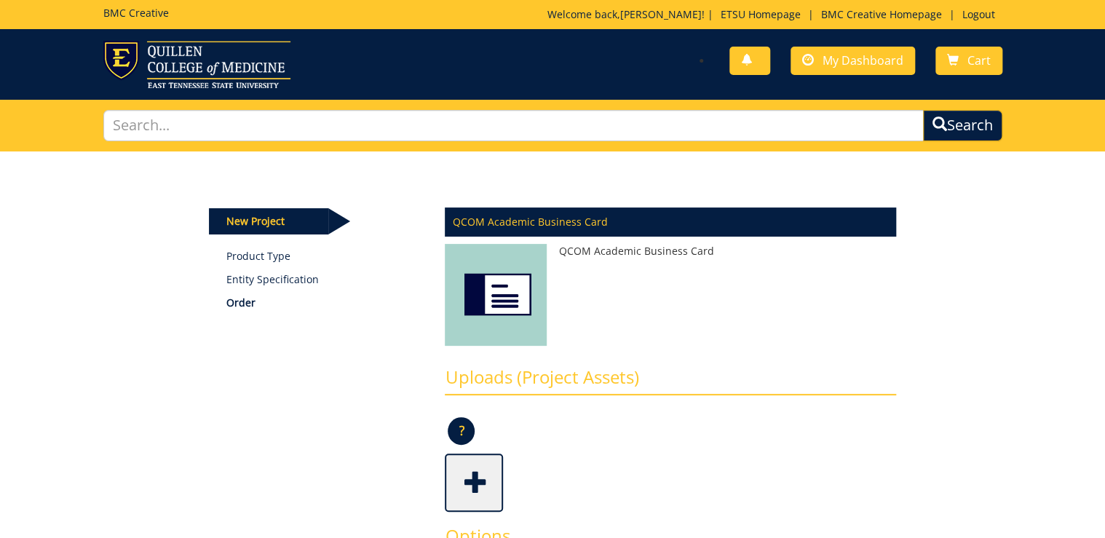
scroll to position [350, 0]
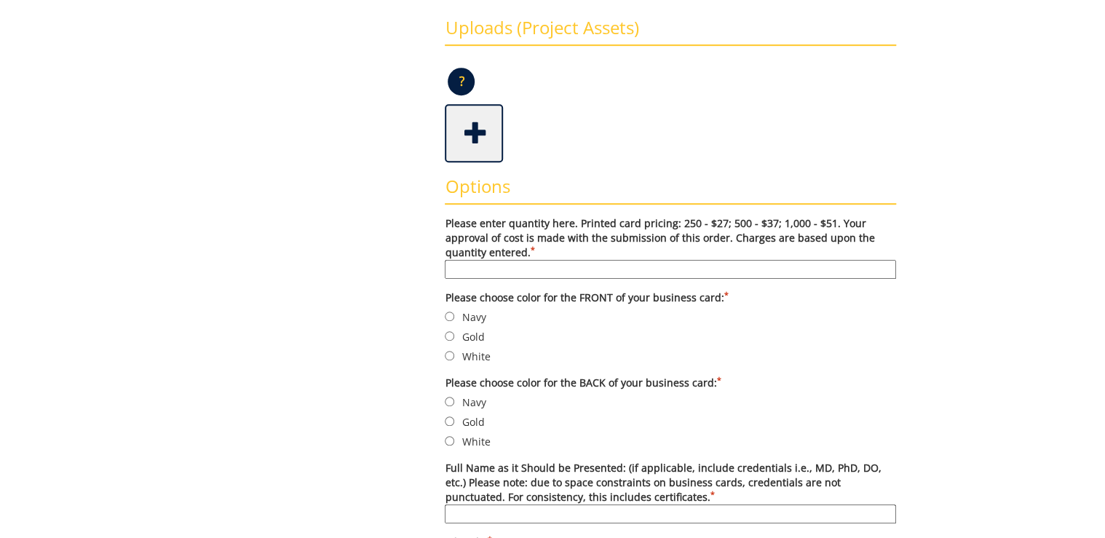
click at [582, 259] on label "Please enter quantity here. Printed card pricing: 250 - $27; 500 - $37; 1,000 -…" at bounding box center [671, 247] width 452 height 63
click at [582, 260] on input "Please enter quantity here. Printed card pricing: 250 - $27; 500 - $37; 1,000 -…" at bounding box center [671, 269] width 452 height 19
click at [578, 264] on input "Please enter quantity here. Printed card pricing: 250 - $27; 500 - $37; 1,000 -…" at bounding box center [671, 269] width 452 height 19
type input "500"
click at [484, 314] on label "Navy" at bounding box center [671, 317] width 452 height 16
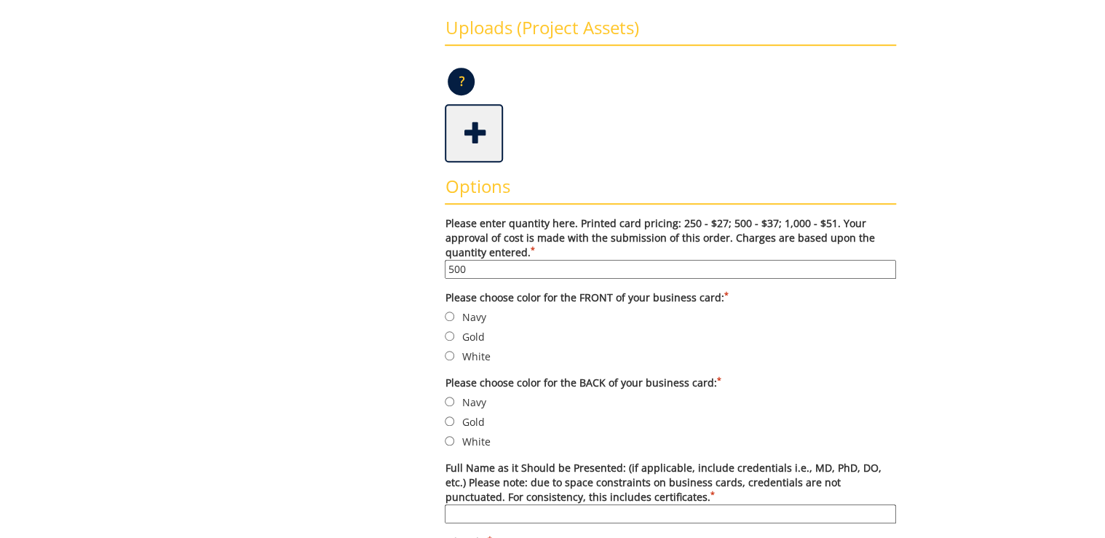
click at [454, 314] on input "Navy" at bounding box center [449, 316] width 9 height 9
radio input "true"
click at [478, 440] on label "White" at bounding box center [671, 441] width 452 height 16
click at [454, 440] on input "White" at bounding box center [449, 440] width 9 height 9
radio input "true"
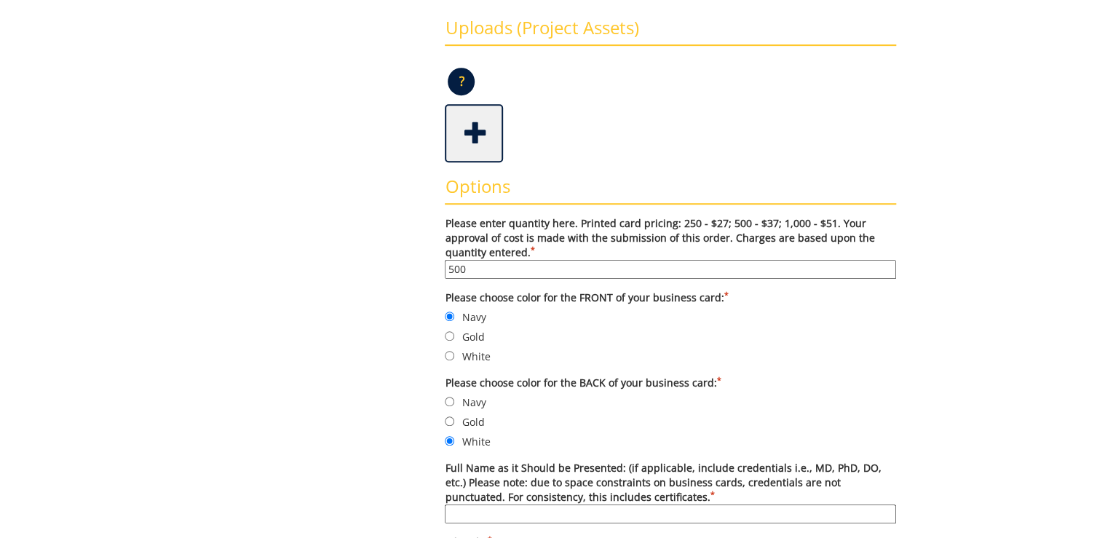
click at [494, 505] on input "Full Name as it Should be Presented: (if applicable, include credentials i.e., …" at bounding box center [671, 514] width 452 height 19
type input "[PERSON_NAME], P.h.D."
type input "[EMAIL_ADDRESS][DOMAIN_NAME]"
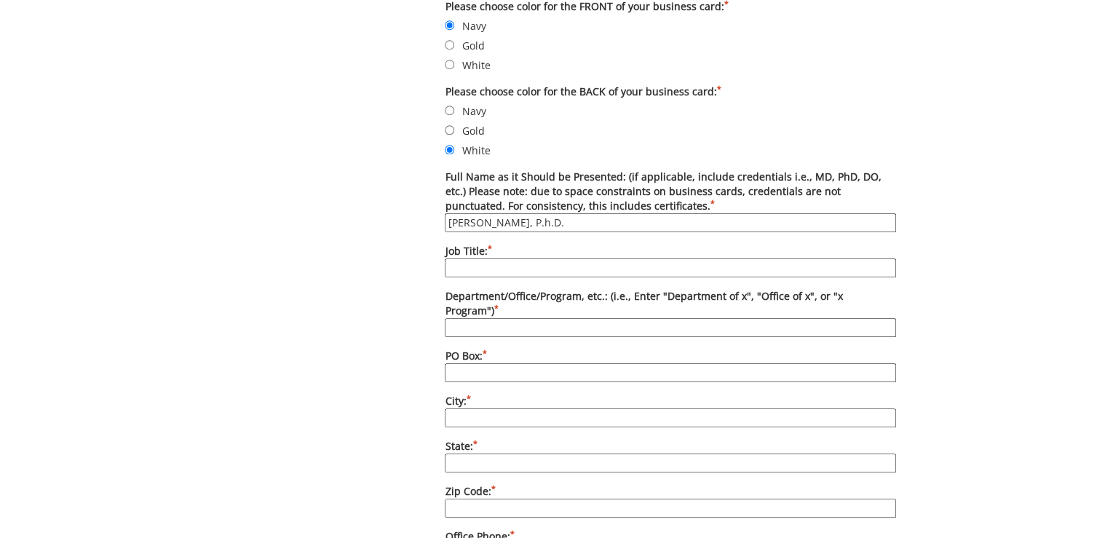
scroll to position [699, 0]
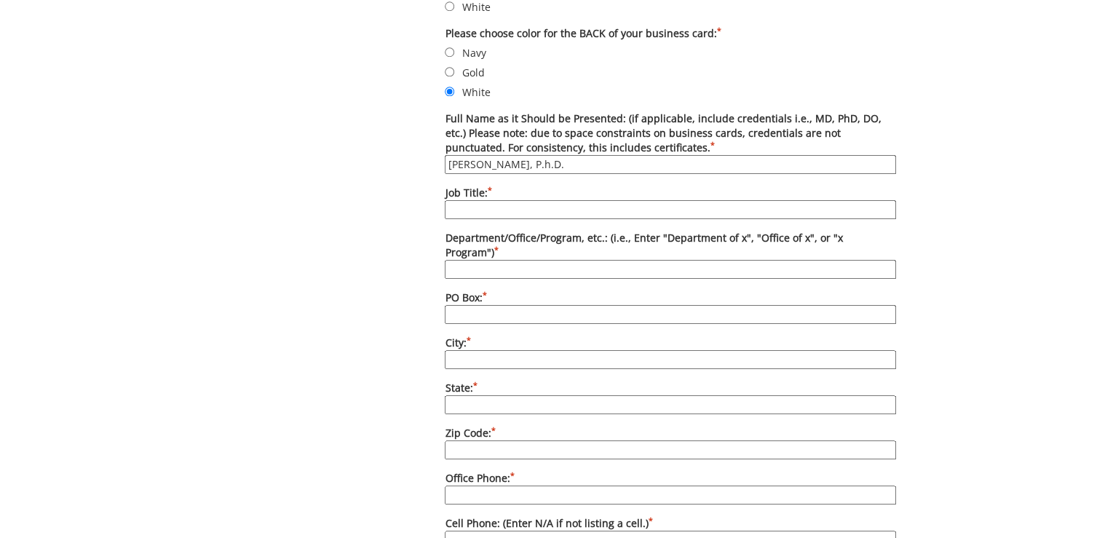
click at [482, 207] on input "Job Title: *" at bounding box center [671, 209] width 452 height 19
click at [542, 206] on input "Assistant Professor, Director of Behavioral Health for [PERSON_NAME] for HIV/Ai…" at bounding box center [671, 209] width 452 height 19
type input "Assistant Professor/Director of Behavioral Health for [PERSON_NAME] for HIV/Aids"
click at [574, 260] on input "Department/Office/Program, etc.: (i.e., Enter "Department of x", "Office of x",…" at bounding box center [671, 269] width 452 height 19
type input "Department of Internal Medicine"
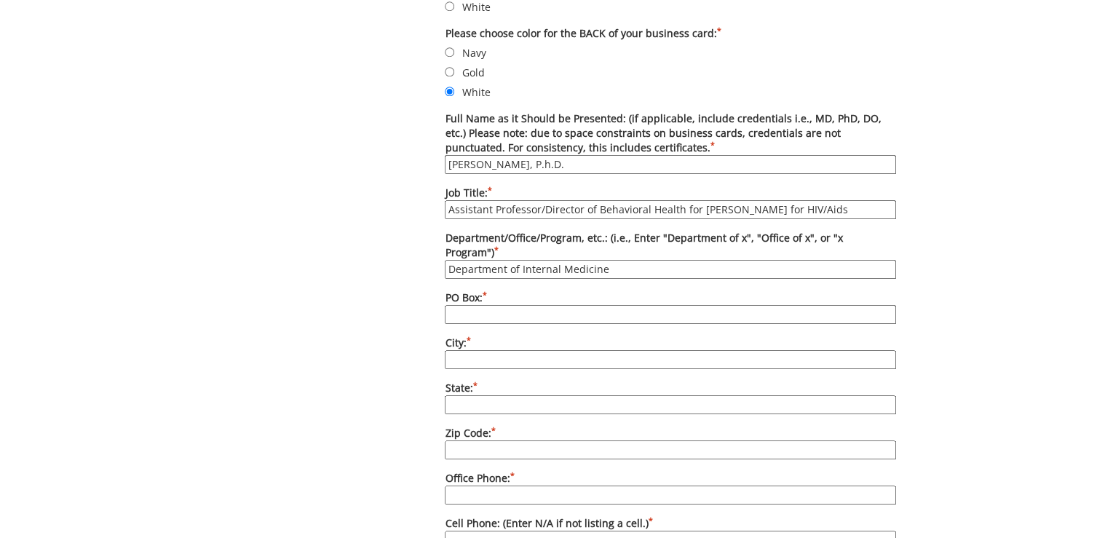
type input "70622"
type input "[GEOGRAPHIC_DATA]"
type input "TN"
type input "37604"
type input "[PHONE_NUMBER]"
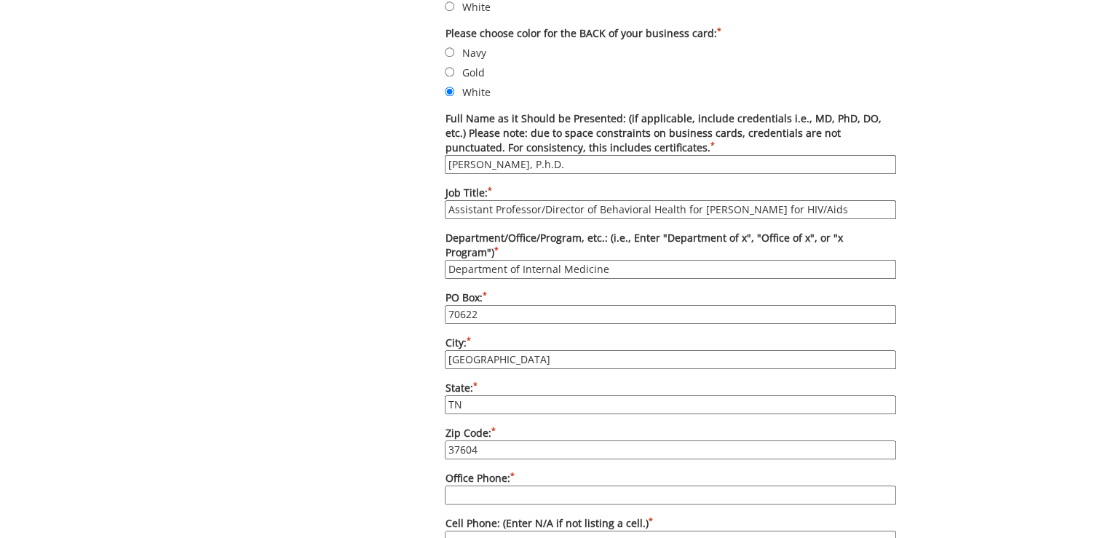
type input "N/A"
type input "[DOMAIN_NAME][URL]"
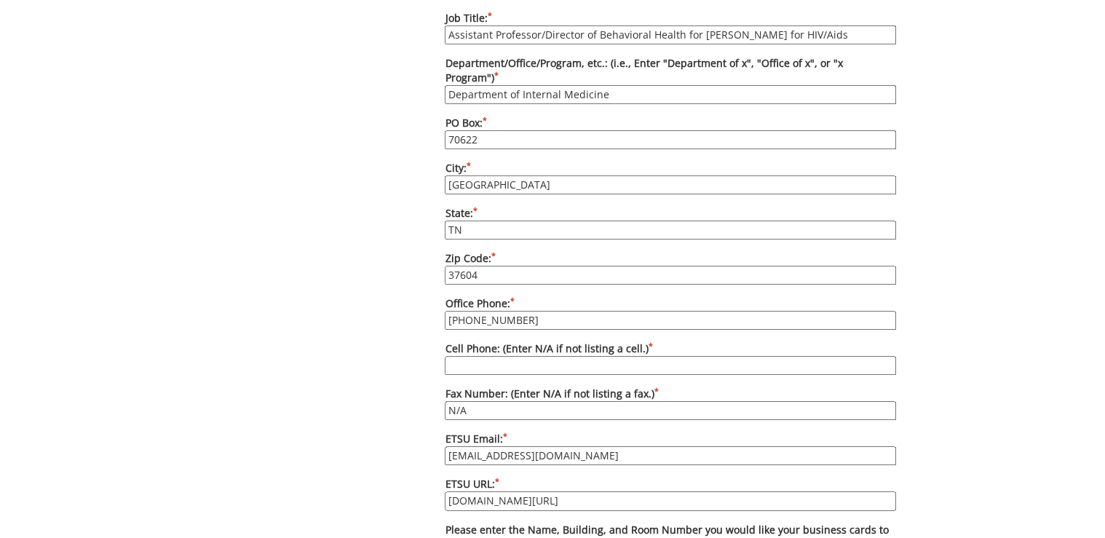
scroll to position [932, 0]
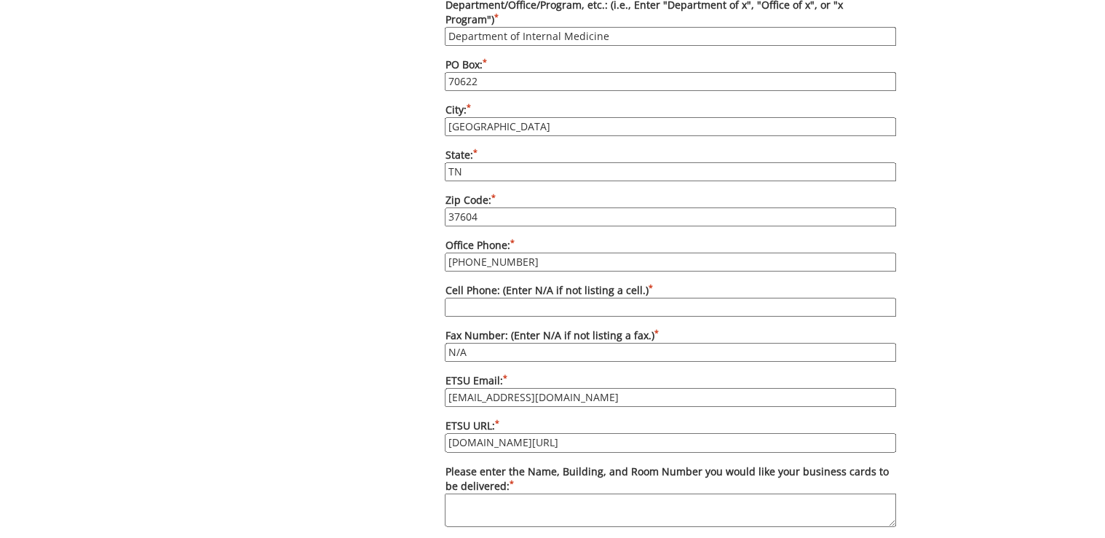
click at [548, 298] on input "Cell Phone: (Enter N/A if not listing a cell.) *" at bounding box center [671, 307] width 452 height 19
type input "N/A"
click at [417, 278] on div "Some kind of message here. New Project Product Type Entity Specification Order …" at bounding box center [553, 41] width 710 height 1645
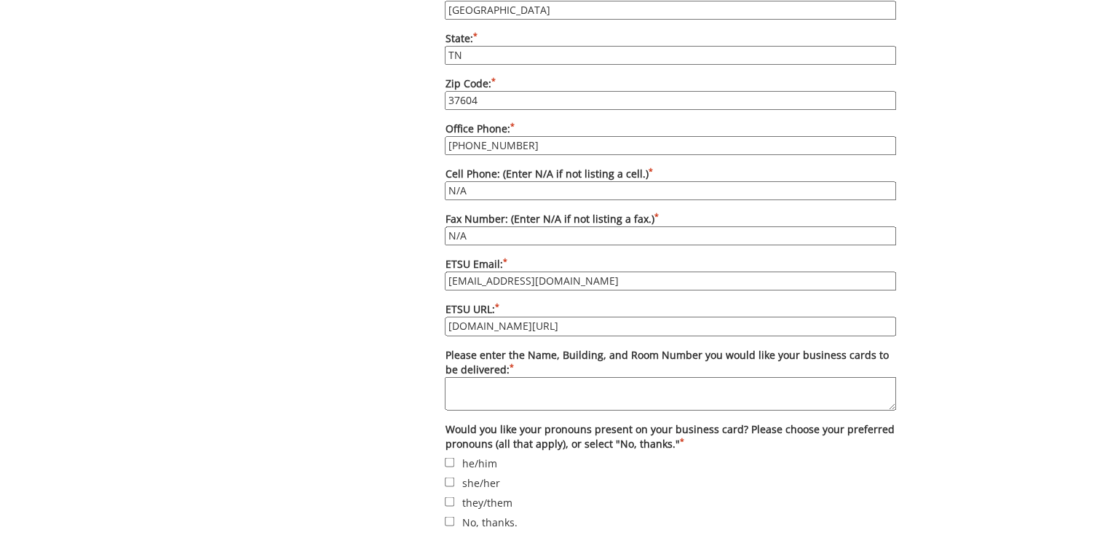
scroll to position [1107, 0]
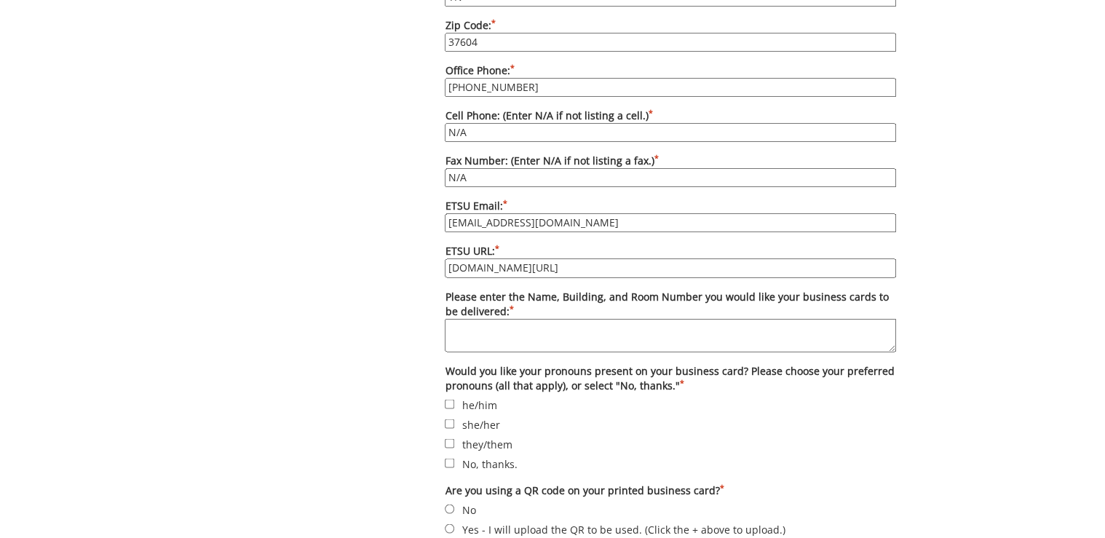
click at [523, 318] on textarea "Please enter the Name, Building, and Room Number you would like your business c…" at bounding box center [671, 334] width 452 height 33
click at [528, 318] on textarea "Please enter the Name, Building, and Room Number you would like your business c…" at bounding box center [671, 334] width 452 height 33
paste textarea "Deliver to PO Box 70622, Internal Medicine, [PERSON_NAME][GEOGRAPHIC_DATA][PERS…"
click at [496, 318] on textarea "Deliver to PO Box 70622, Internal Medicine, [PERSON_NAME][GEOGRAPHIC_DATA][PERS…" at bounding box center [671, 334] width 452 height 33
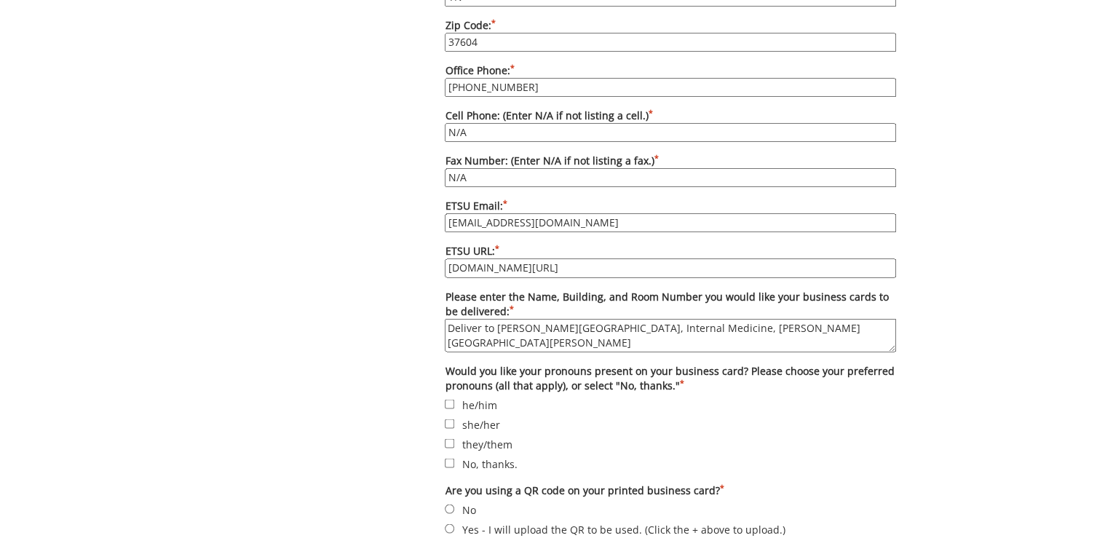
drag, startPoint x: 725, startPoint y: 304, endPoint x: 633, endPoint y: 306, distance: 91.8
click at [633, 318] on textarea "Deliver to [PERSON_NAME][GEOGRAPHIC_DATA], Internal Medicine, [PERSON_NAME][GEO…" at bounding box center [671, 334] width 452 height 33
paste textarea "Internal Medicine,"
click at [827, 318] on textarea "Deliver to [PERSON_NAME][GEOGRAPHIC_DATA], [PERSON_NAME] [PERSON_NAME], Interna…" at bounding box center [671, 334] width 452 height 33
click at [635, 318] on textarea "Deliver to [PERSON_NAME][GEOGRAPHIC_DATA], [PERSON_NAME] [PERSON_NAME], Interna…" at bounding box center [671, 334] width 452 height 33
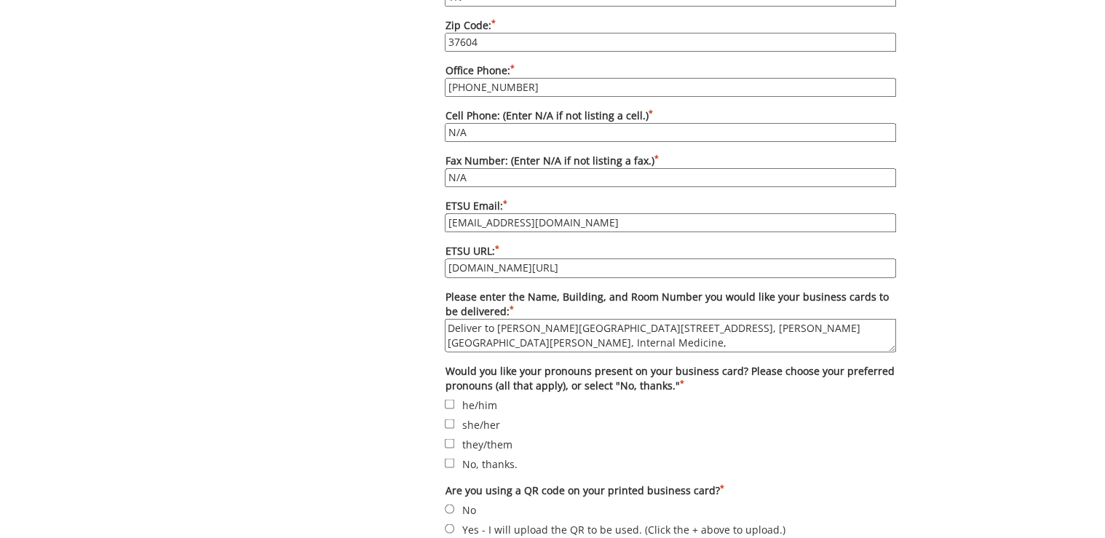
click at [859, 318] on textarea "Deliver to [PERSON_NAME][GEOGRAPHIC_DATA][STREET_ADDRESS], [PERSON_NAME][GEOGRA…" at bounding box center [671, 334] width 452 height 33
type textarea "Deliver to [PERSON_NAME][GEOGRAPHIC_DATA][STREET_ADDRESS], [PERSON_NAME][GEOGRA…"
drag, startPoint x: 494, startPoint y: 440, endPoint x: 492, endPoint y: 452, distance: 12.6
click at [494, 455] on label "No, thanks." at bounding box center [671, 463] width 452 height 16
click at [454, 458] on input "No, thanks." at bounding box center [449, 462] width 9 height 9
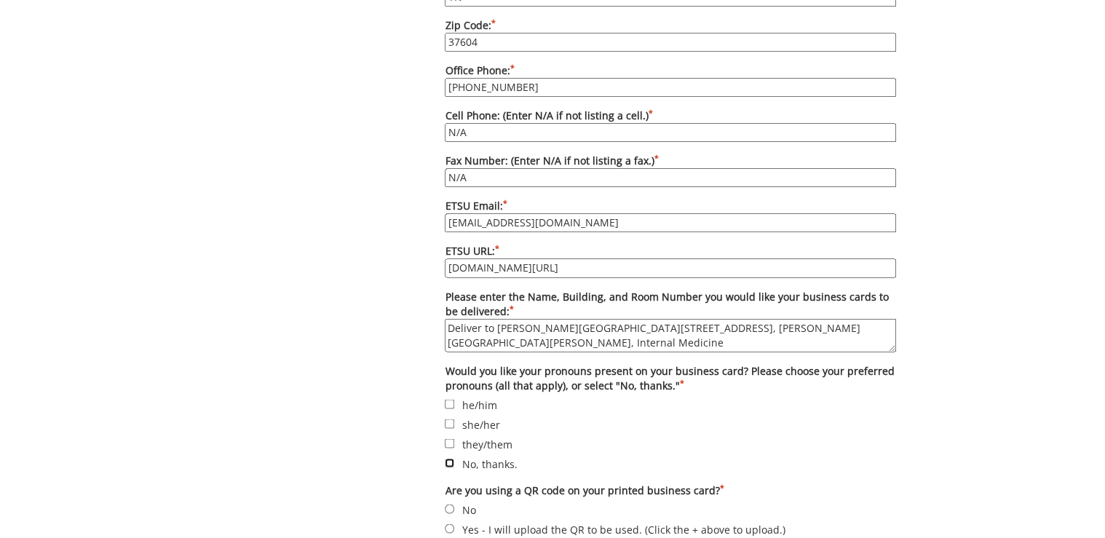
checkbox input "true"
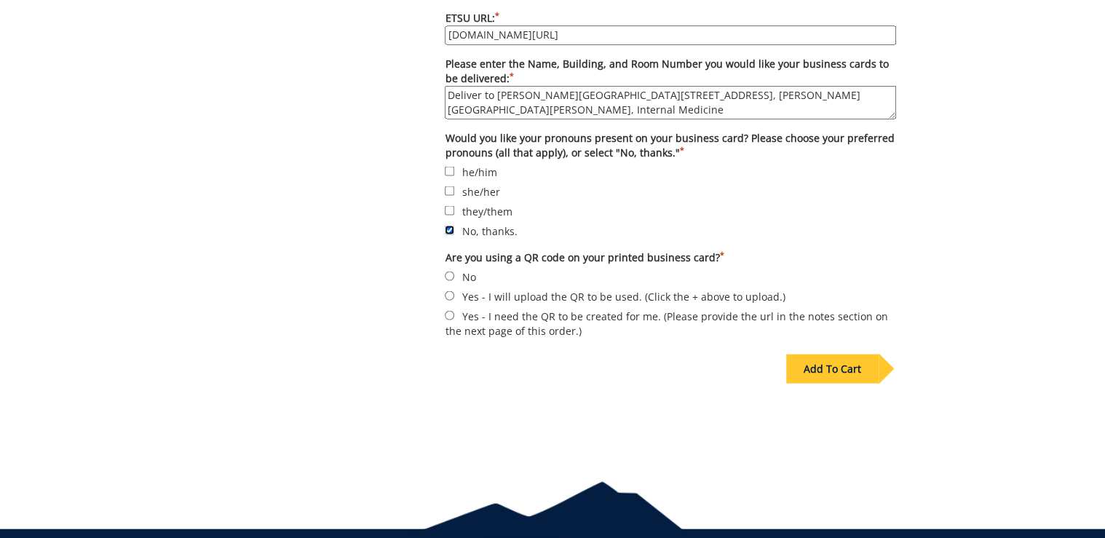
scroll to position [1373, 0]
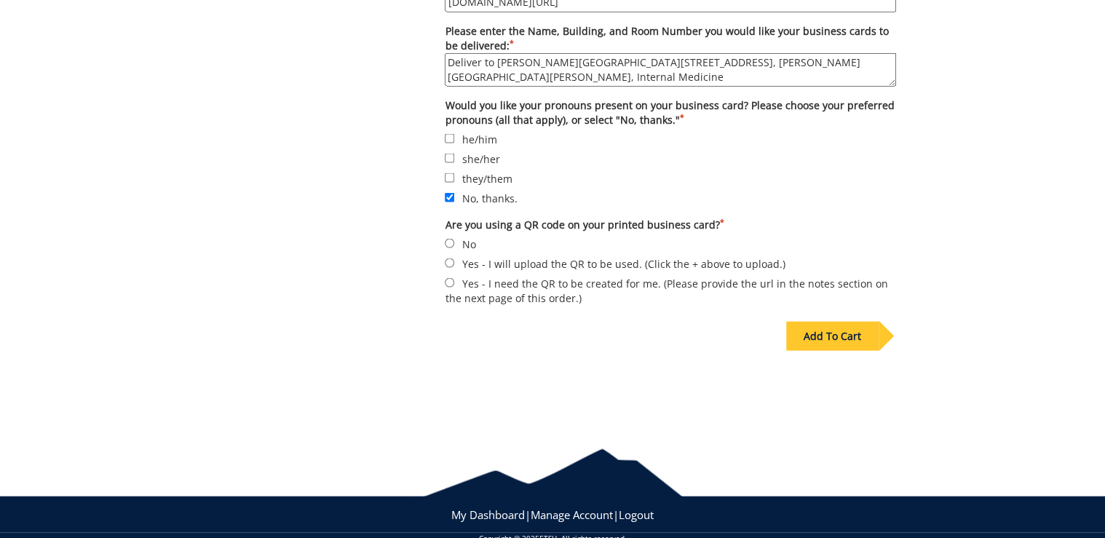
click at [461, 235] on label "No" at bounding box center [671, 243] width 452 height 16
click at [454, 238] on input "No" at bounding box center [449, 242] width 9 height 9
radio input "true"
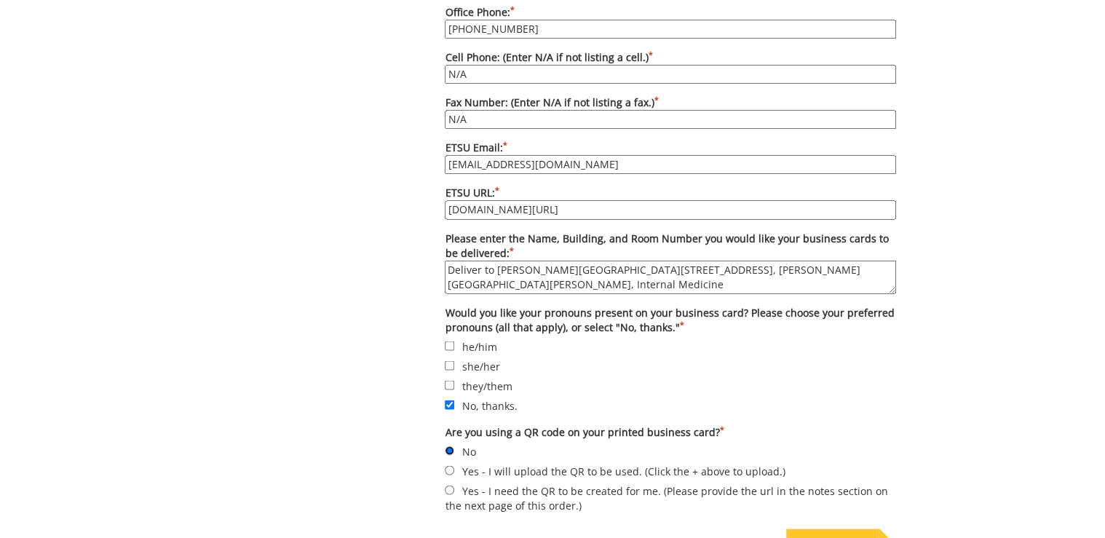
scroll to position [1282, 0]
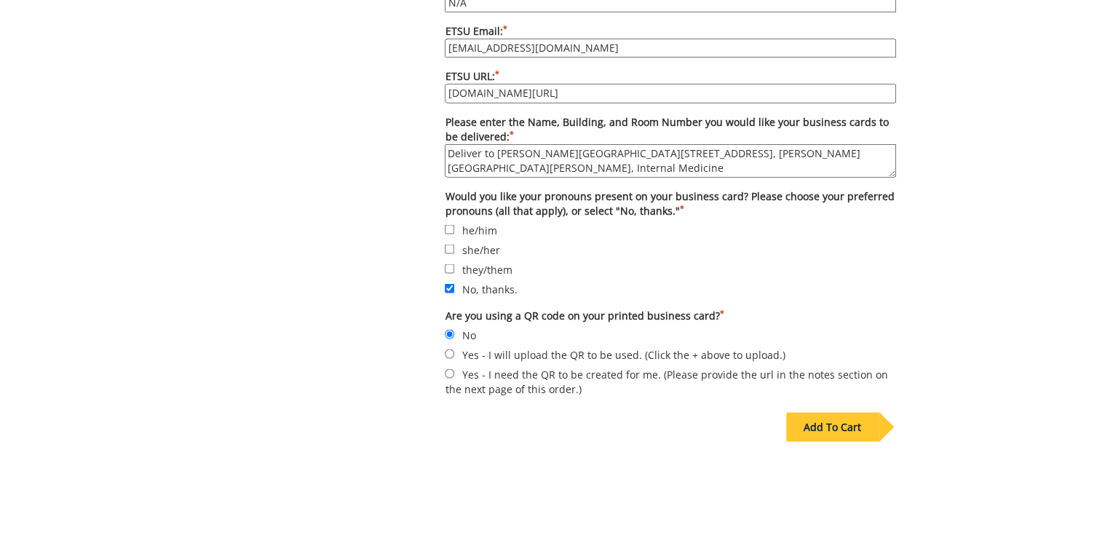
click at [823, 412] on div "Add To Cart" at bounding box center [833, 426] width 92 height 29
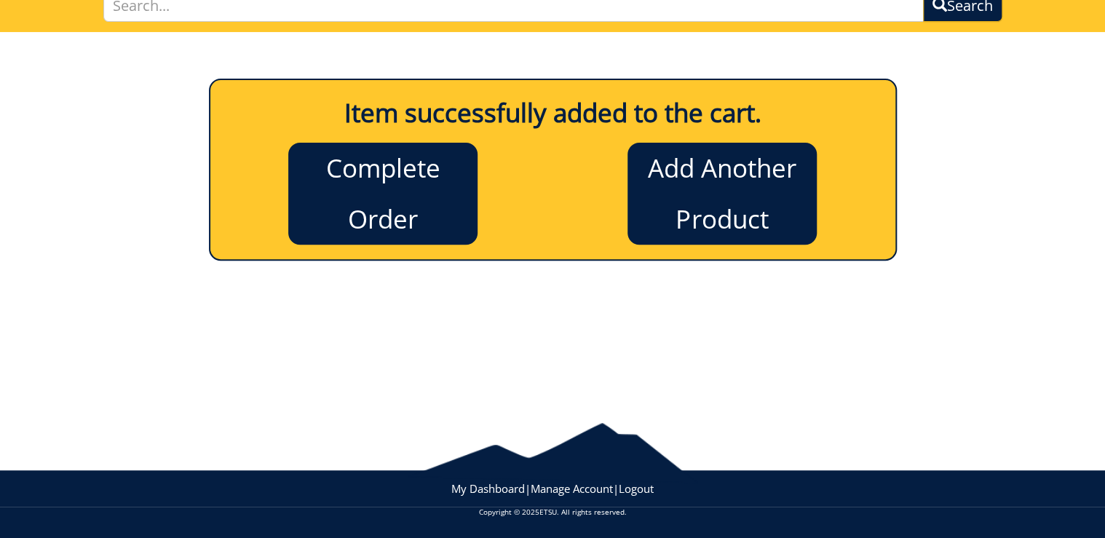
scroll to position [0, 0]
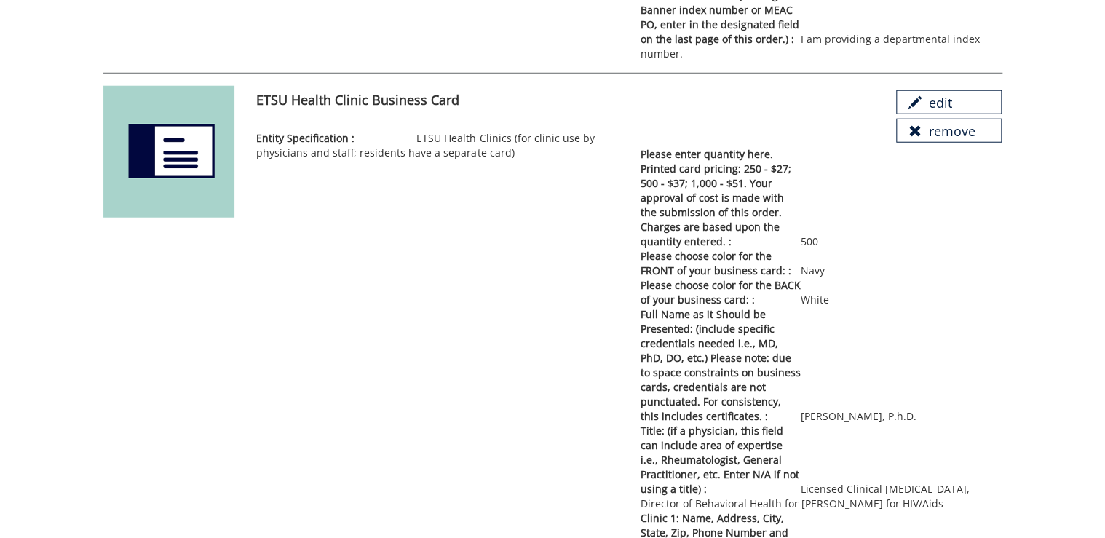
scroll to position [1839, 0]
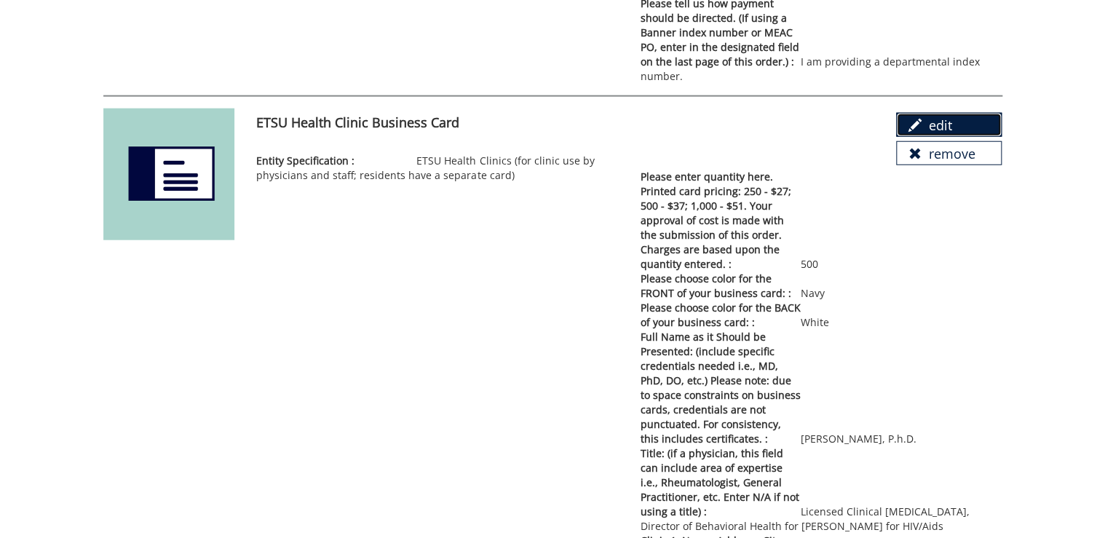
click at [942, 113] on link "edit" at bounding box center [949, 125] width 106 height 25
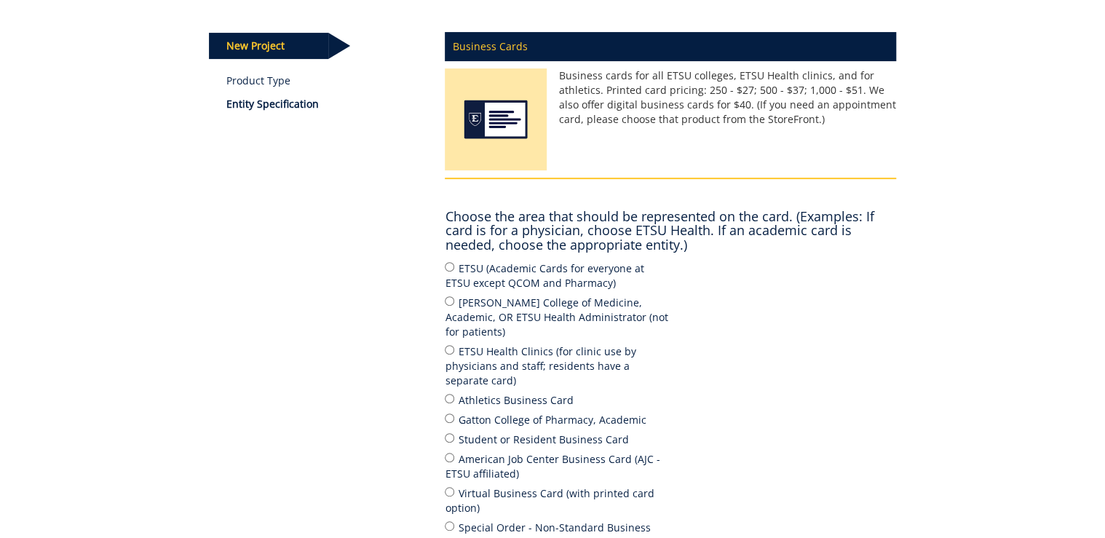
scroll to position [291, 0]
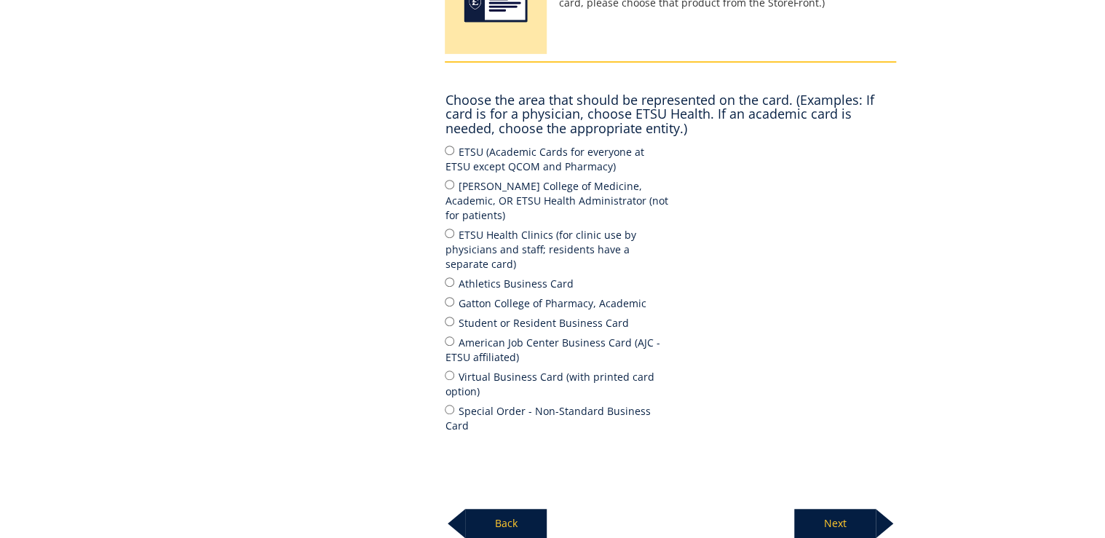
click at [537, 229] on label "ETSU Health Clinics (for clinic use by physicians and staff; residents have a s…" at bounding box center [558, 248] width 226 height 45
click at [454, 229] on input "ETSU Health Clinics (for clinic use by physicians and staff; residents have a s…" at bounding box center [449, 233] width 9 height 9
radio input "true"
click at [830, 509] on p "Next" at bounding box center [836, 523] width 82 height 29
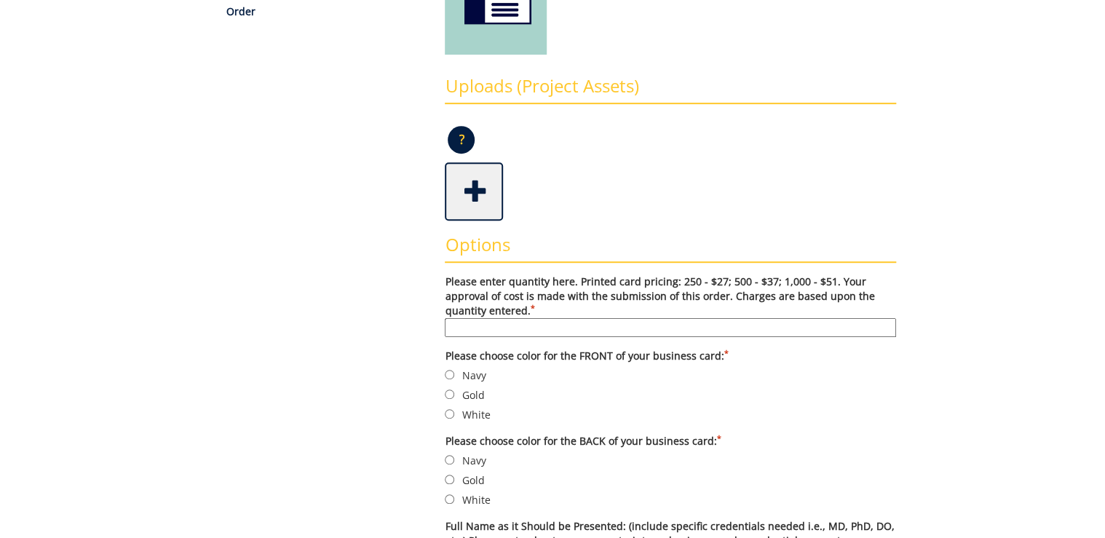
scroll to position [408, 0]
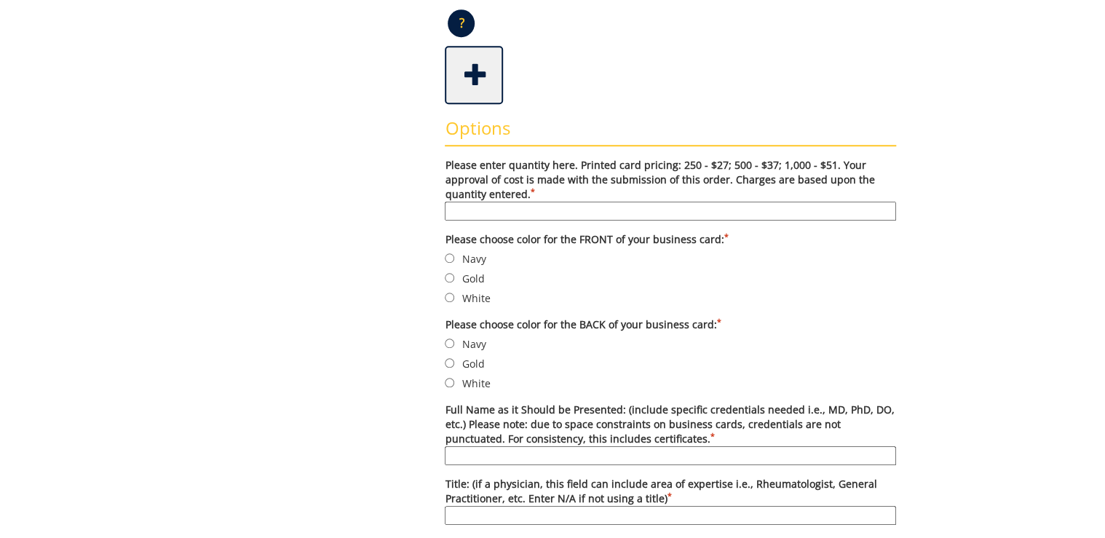
click at [549, 206] on input "Please enter quantity here. Printed card pricing: 250 - $27; 500 - $37; 1,000 -…" at bounding box center [671, 211] width 452 height 19
type input "500"
click at [472, 253] on label "Navy" at bounding box center [671, 259] width 452 height 16
click at [454, 253] on input "Navy" at bounding box center [449, 257] width 9 height 9
radio input "true"
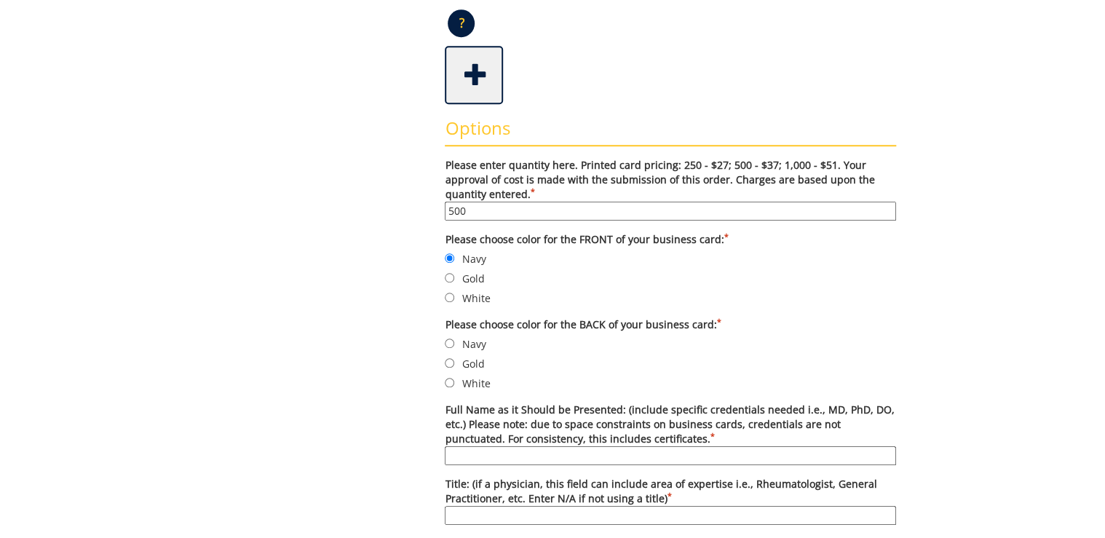
click at [469, 382] on label "White" at bounding box center [671, 383] width 452 height 16
click at [454, 382] on input "White" at bounding box center [449, 382] width 9 height 9
radio input "true"
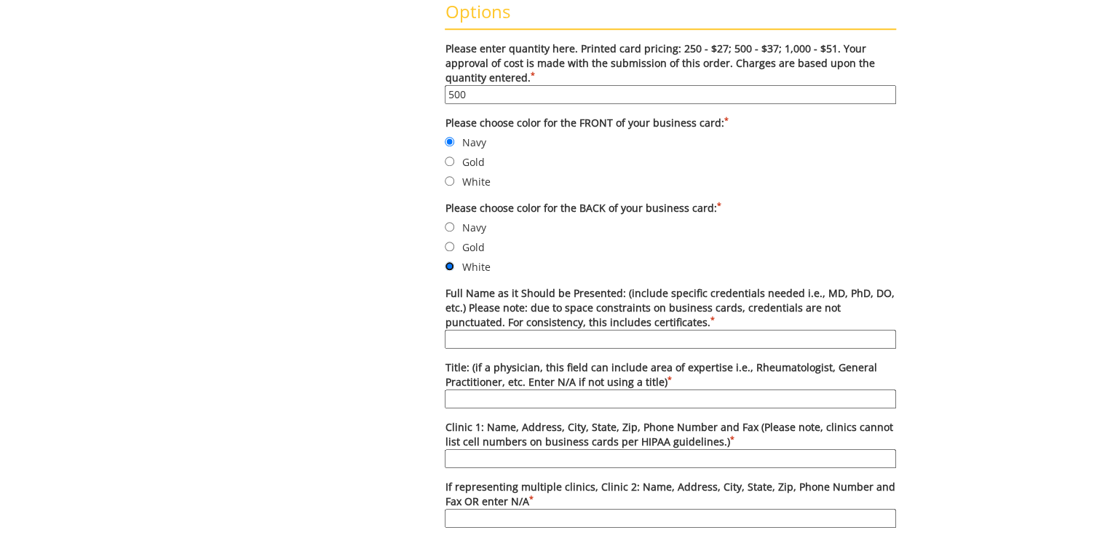
scroll to position [641, 0]
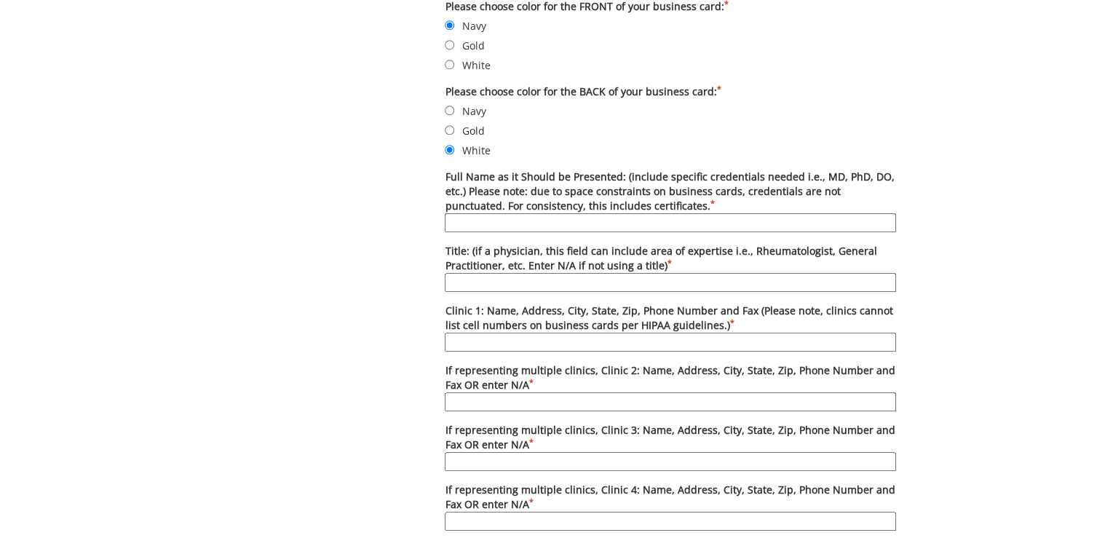
click at [507, 222] on input "Full Name as it Should be Presented: (include specific credentials needed i.e.,…" at bounding box center [671, 222] width 452 height 19
type input "[MEDICAL_DATA][PERSON_NAME], M.D."
type input "General Internal Medicine Physician"
type input "ETSU Health Internal Medicine-[GEOGRAPHIC_DATA], [STREET_ADDRESS][PERSON_NAME],…"
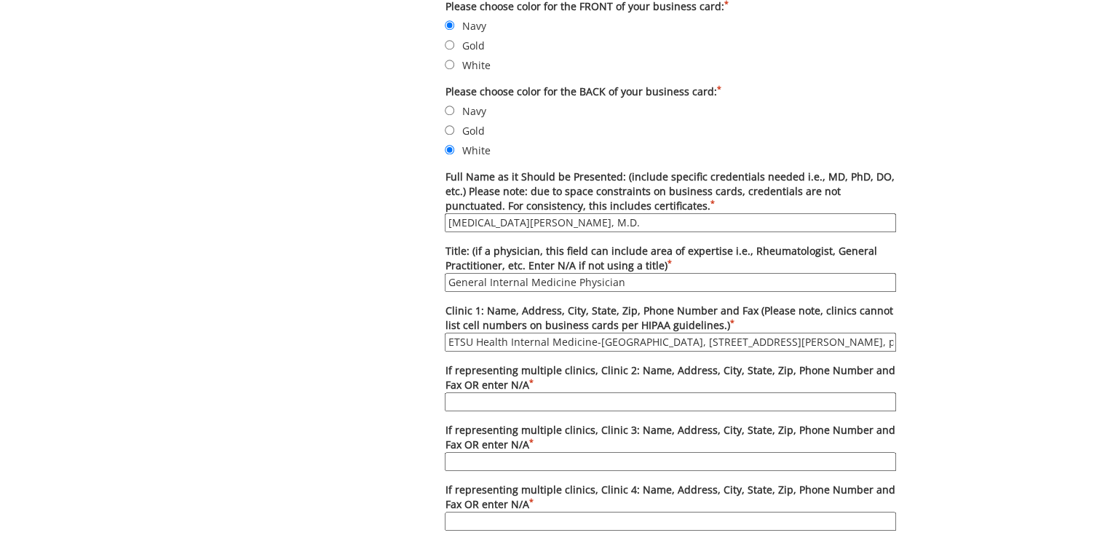
click at [506, 221] on input "[MEDICAL_DATA][PERSON_NAME], M.D." at bounding box center [671, 222] width 452 height 19
type input "[PERSON_NAME], P.h.D."
click at [551, 281] on input "General Internal Medicine Physician" at bounding box center [671, 282] width 452 height 19
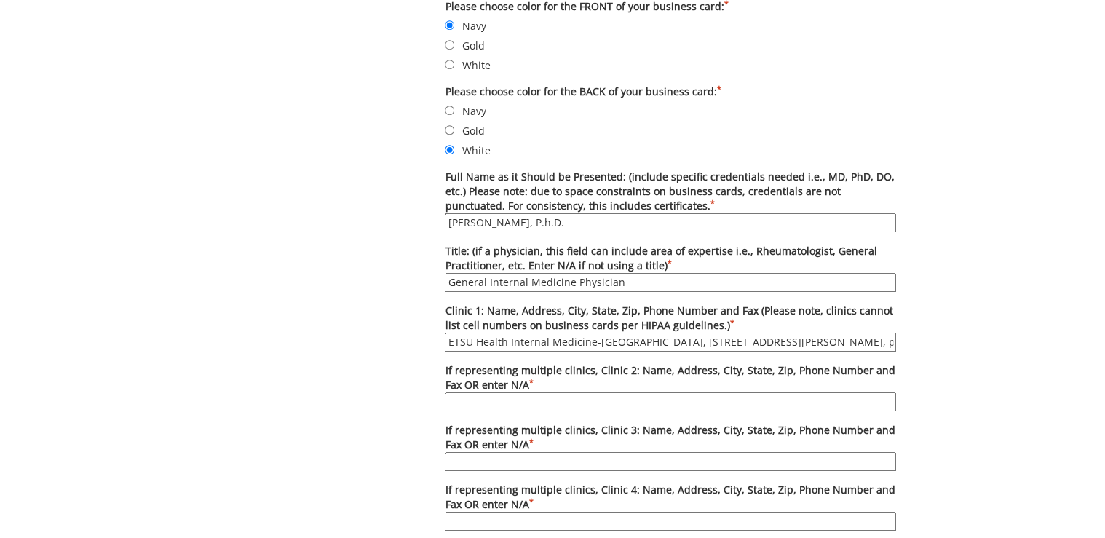
click at [551, 281] on input "General Internal Medicine Physician" at bounding box center [671, 282] width 452 height 19
click at [594, 278] on input "Licensed Clinical [MEDICAL_DATA], Director of Behavioral Health for [PERSON_NAM…" at bounding box center [671, 282] width 452 height 19
type input "Licensed Clinical Psychologist/Director of Behavioral Health for [PERSON_NAME] …"
click at [620, 347] on input "ETSU Health Internal Medicine-[GEOGRAPHIC_DATA], [STREET_ADDRESS][PERSON_NAME],…" at bounding box center [671, 342] width 452 height 19
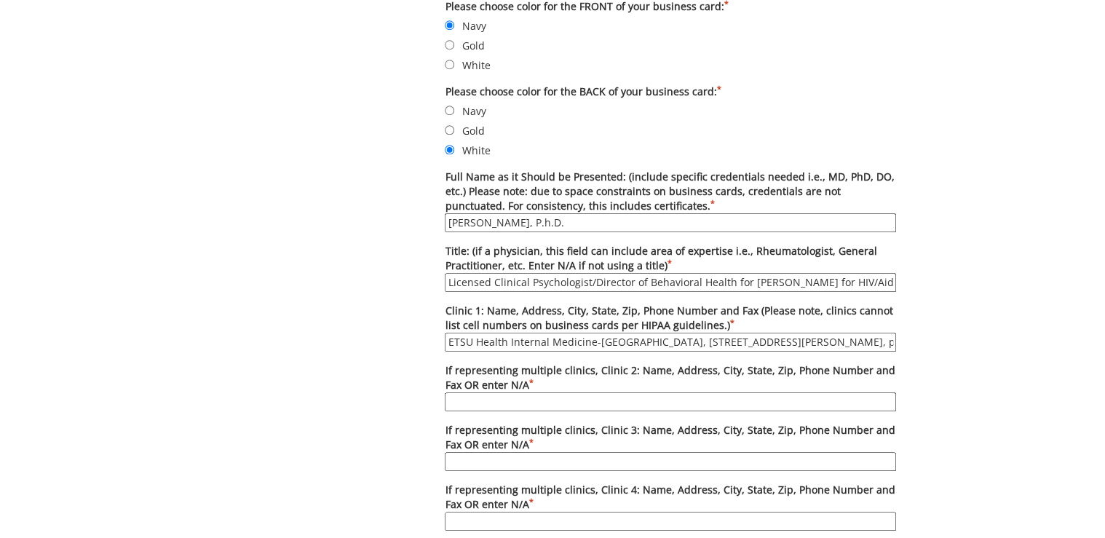
click at [620, 347] on input "ETSU Health Internal Medicine-[GEOGRAPHIC_DATA], [STREET_ADDRESS][PERSON_NAME],…" at bounding box center [671, 342] width 452 height 19
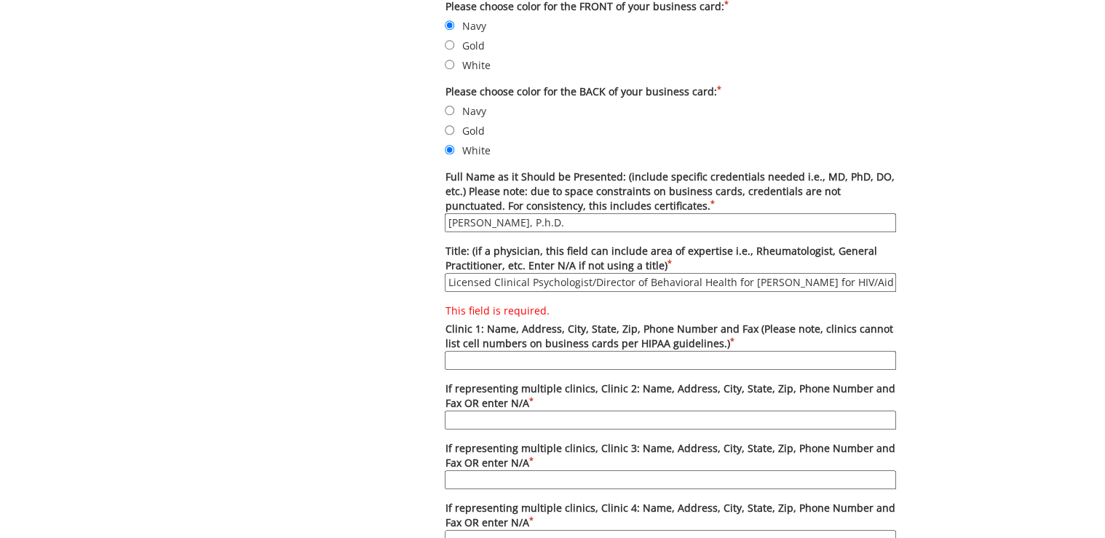
scroll to position [757, 0]
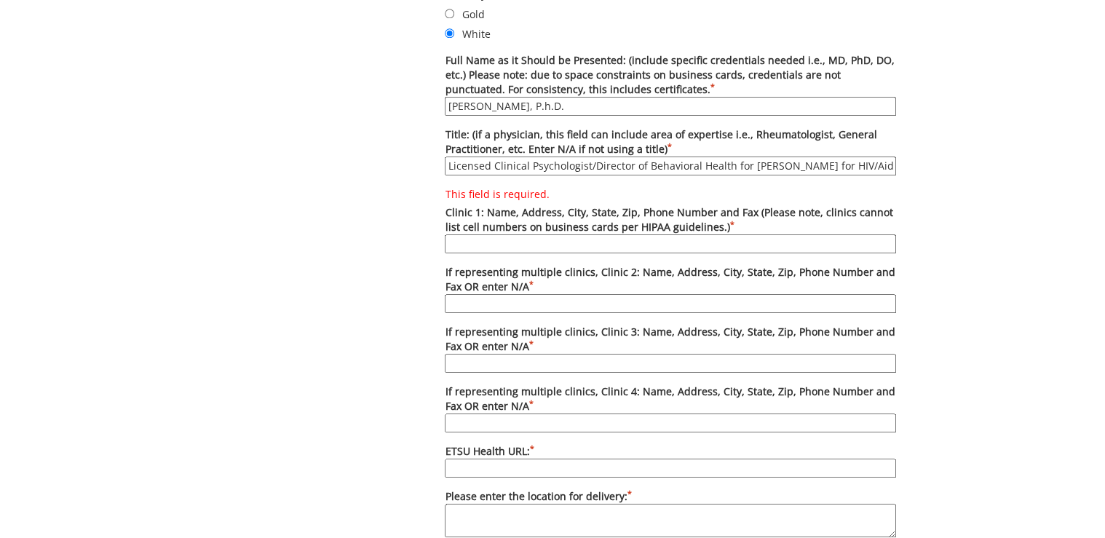
click at [492, 240] on input "This field is required. Clinic 1: Name, Address, City, State, Zip, Phone Number…" at bounding box center [671, 243] width 452 height 19
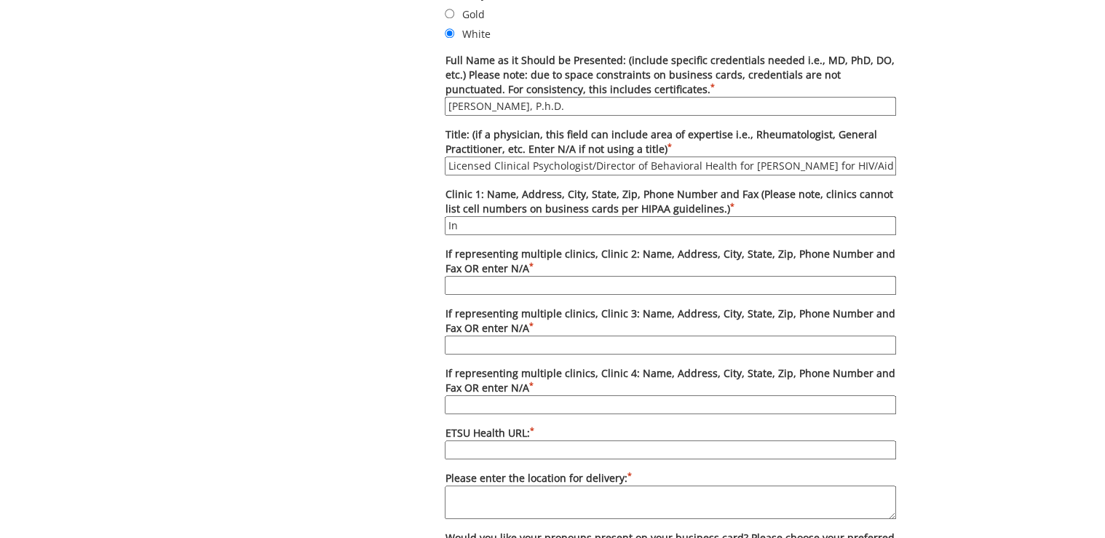
type input "[MEDICAL_DATA]- [GEOGRAPHIC_DATA], [STREET_ADDRESS], phone [PHONE_NUMBER], fax …"
click at [498, 280] on input "If representing multiple clinics, Clinic 2: Name, Address, City, State, Zip, Ph…" at bounding box center [671, 285] width 452 height 19
type input "[MEDICAL_DATA]- [GEOGRAPHIC_DATA], [STREET_ADDRESS], phone [PHONE_NUMBER], fax …"
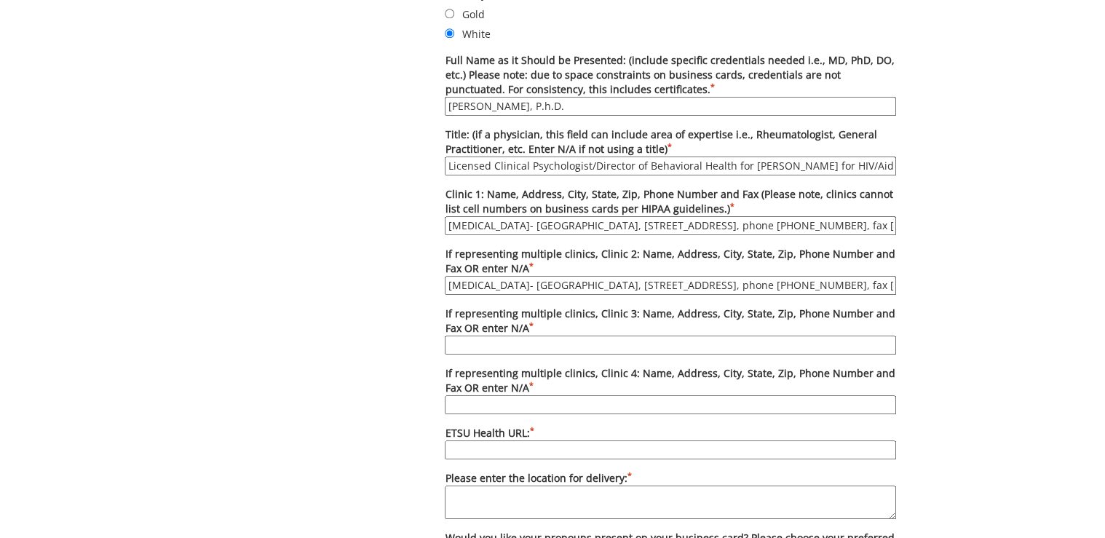
drag, startPoint x: 754, startPoint y: 224, endPoint x: 848, endPoint y: 228, distance: 94.0
click at [848, 228] on input "[MEDICAL_DATA]- [GEOGRAPHIC_DATA], [STREET_ADDRESS], phone [PHONE_NUMBER], fax …" at bounding box center [671, 225] width 452 height 19
click at [814, 227] on input "[MEDICAL_DATA]- [GEOGRAPHIC_DATA], [STREET_ADDRESS], phone [PHONE_NUMBER], fax …" at bounding box center [671, 225] width 452 height 19
drag, startPoint x: 620, startPoint y: 341, endPoint x: 594, endPoint y: 337, distance: 26.5
click at [620, 341] on input "If representing multiple clinics, Clinic 3: Name, Address, City, State, Zip, Ph…" at bounding box center [671, 345] width 452 height 19
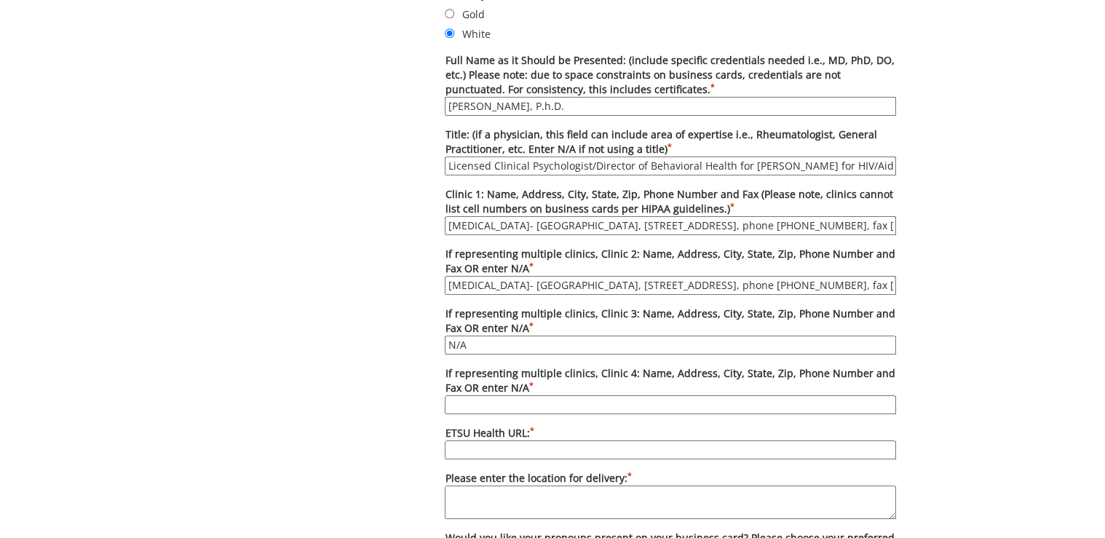
type input "N/A"
type input "[DOMAIN_NAME]"
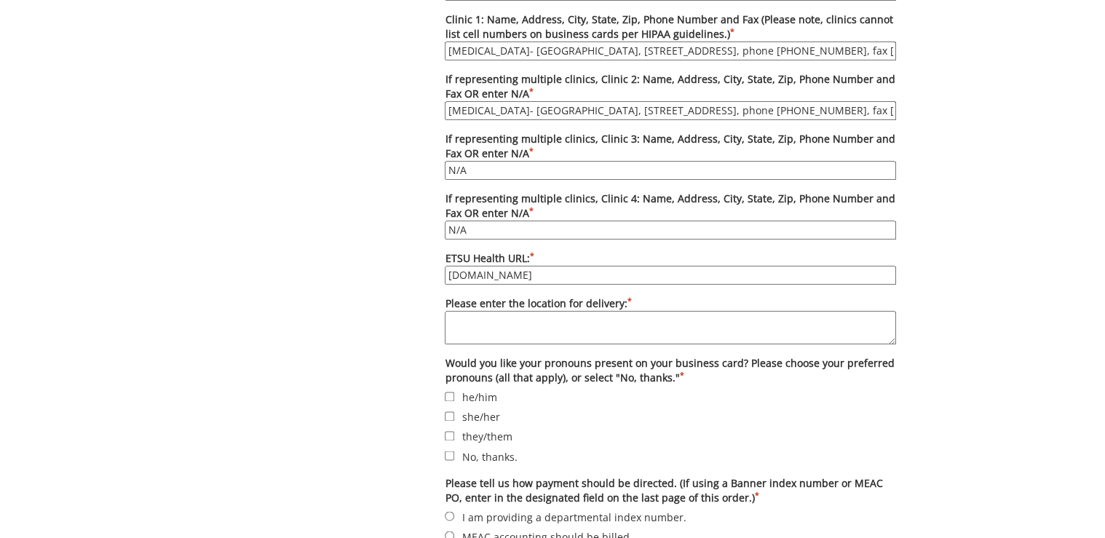
scroll to position [990, 0]
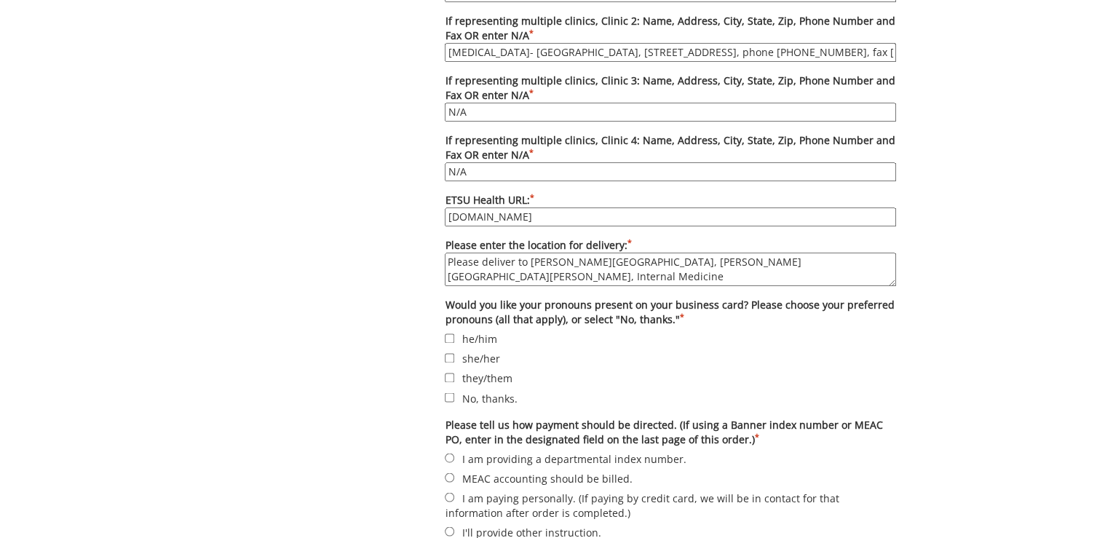
click at [583, 257] on textarea "Please deliver to [PERSON_NAME][GEOGRAPHIC_DATA], [PERSON_NAME][GEOGRAPHIC_DATA…" at bounding box center [671, 269] width 452 height 33
paste textarea "Deliver to [PERSON_NAME][GEOGRAPHIC_DATA][STREET_ADDRESS][PERSON_NAME][PERSON_N…"
type textarea "Deliver to [PERSON_NAME][GEOGRAPHIC_DATA][PERSON_NAME][PERSON_NAME], Building 1…"
click at [478, 390] on label "No, thanks." at bounding box center [671, 398] width 452 height 16
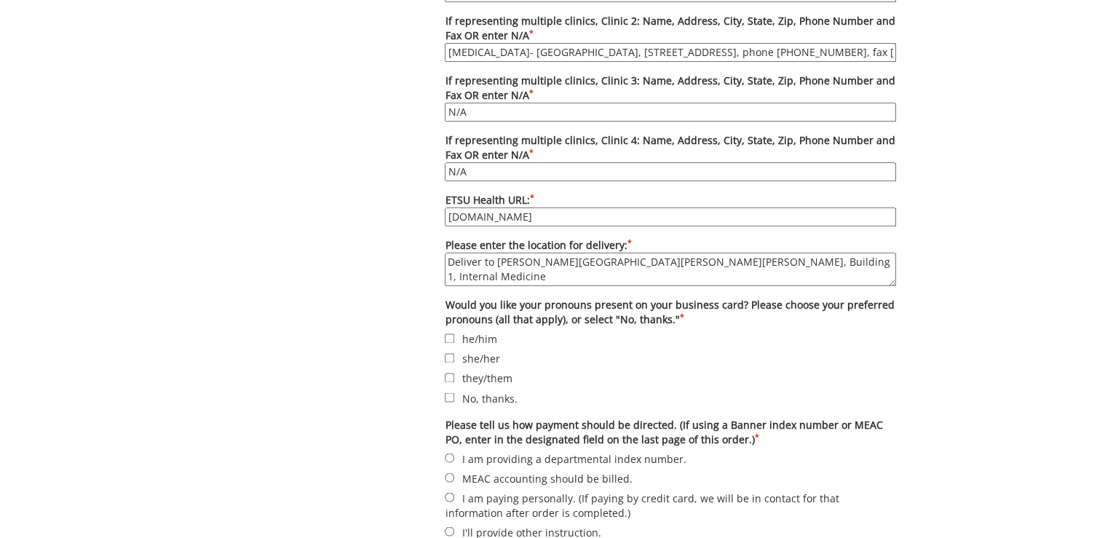
click at [454, 393] on input "No, thanks." at bounding box center [449, 397] width 9 height 9
checkbox input "true"
click at [504, 452] on label "I am providing a departmental index number." at bounding box center [671, 458] width 452 height 16
click at [454, 453] on input "I am providing a departmental index number." at bounding box center [449, 457] width 9 height 9
radio input "true"
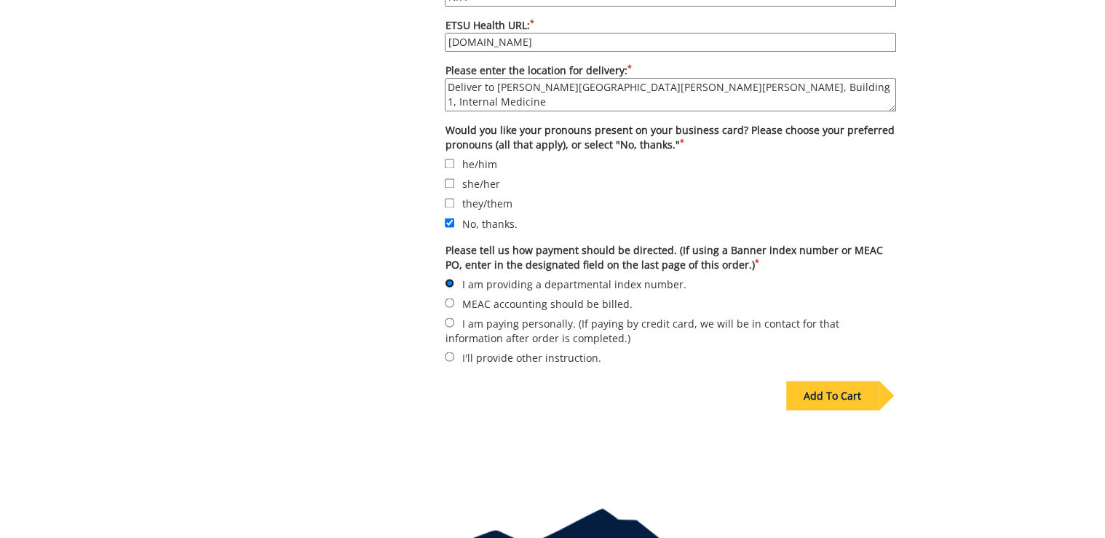
scroll to position [1242, 0]
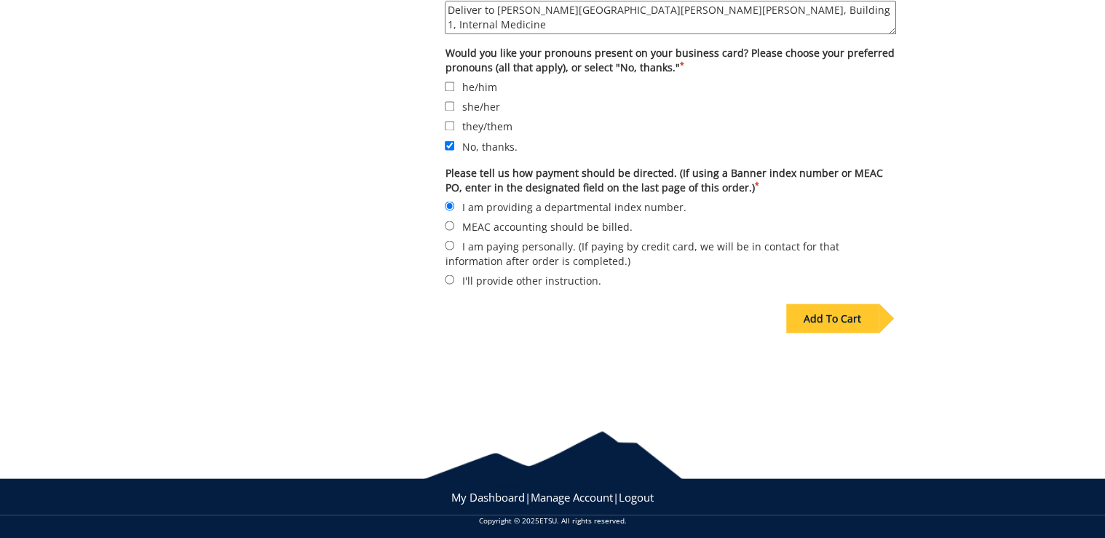
click at [839, 310] on div "Add To Cart" at bounding box center [833, 318] width 92 height 29
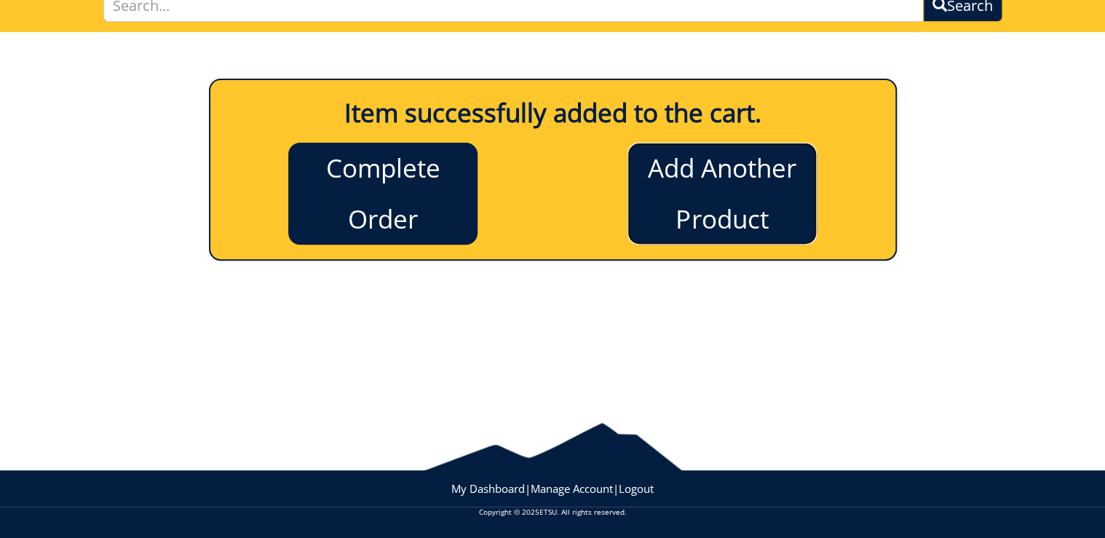
click at [724, 223] on link "Add Another Product" at bounding box center [722, 194] width 189 height 102
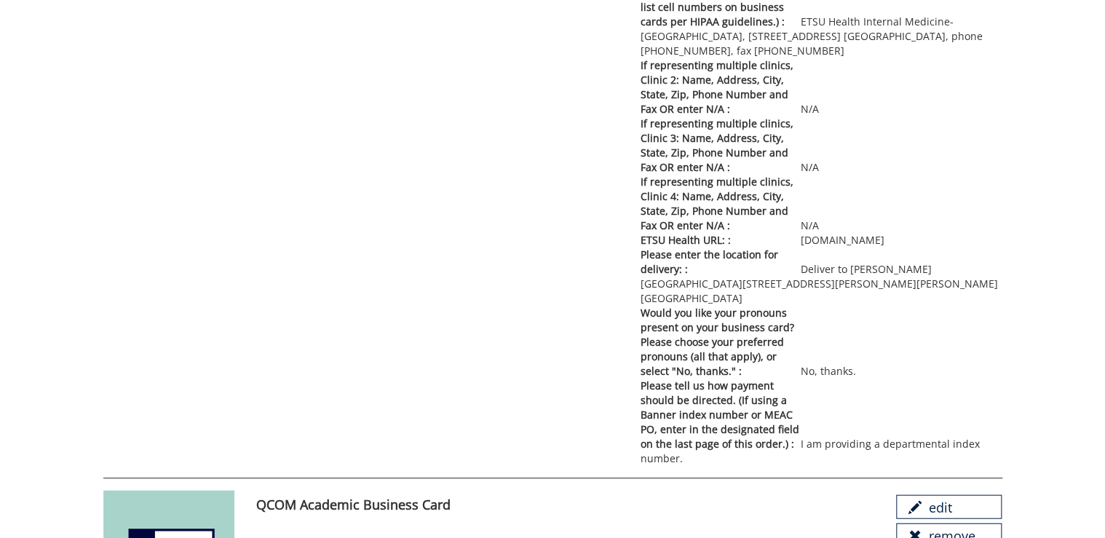
scroll to position [1398, 0]
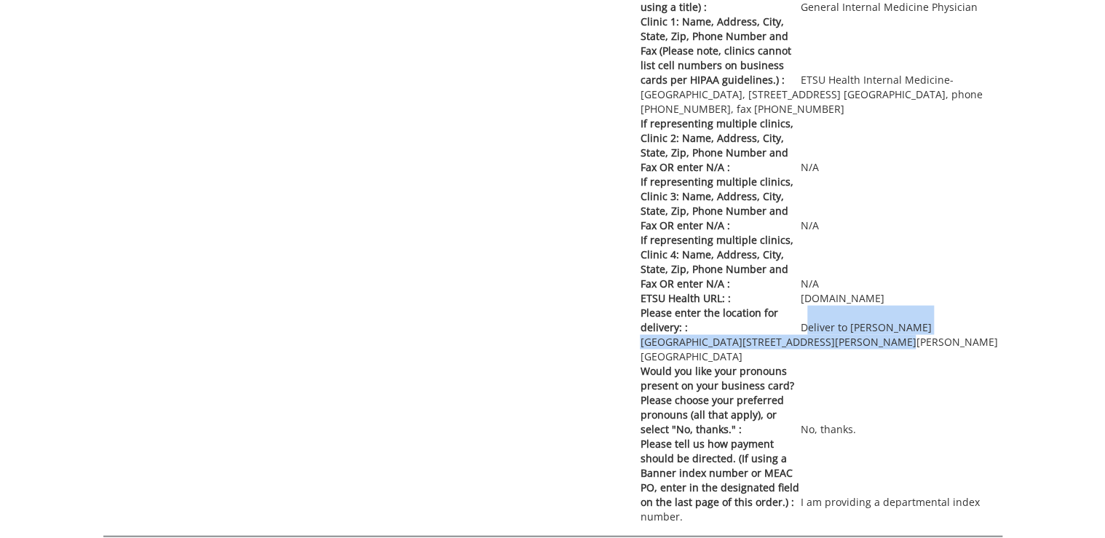
drag, startPoint x: 804, startPoint y: 328, endPoint x: 808, endPoint y: 336, distance: 9.8
click at [808, 336] on p "Please enter the location for delivery: : Deliver to [PERSON_NAME][GEOGRAPHIC_D…" at bounding box center [821, 335] width 362 height 58
copy p "Deliver to [PERSON_NAME][GEOGRAPHIC_DATA][STREET_ADDRESS][PERSON_NAME][PERSON_N…"
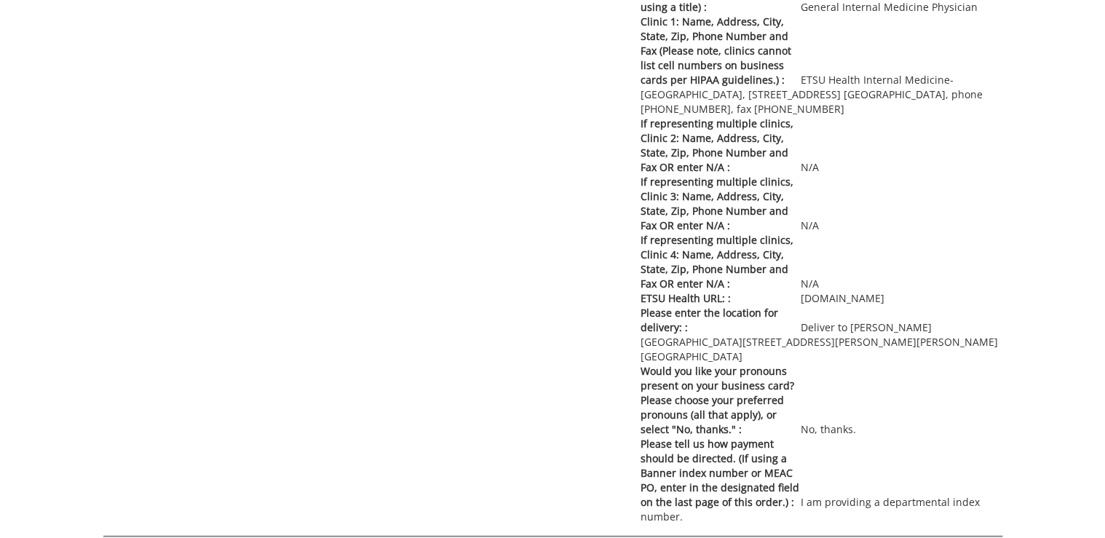
click at [452, 339] on div "ETSU Health Clinic Business Card edit remove Entity Specification : ETSU Health…" at bounding box center [629, 65] width 768 height 920
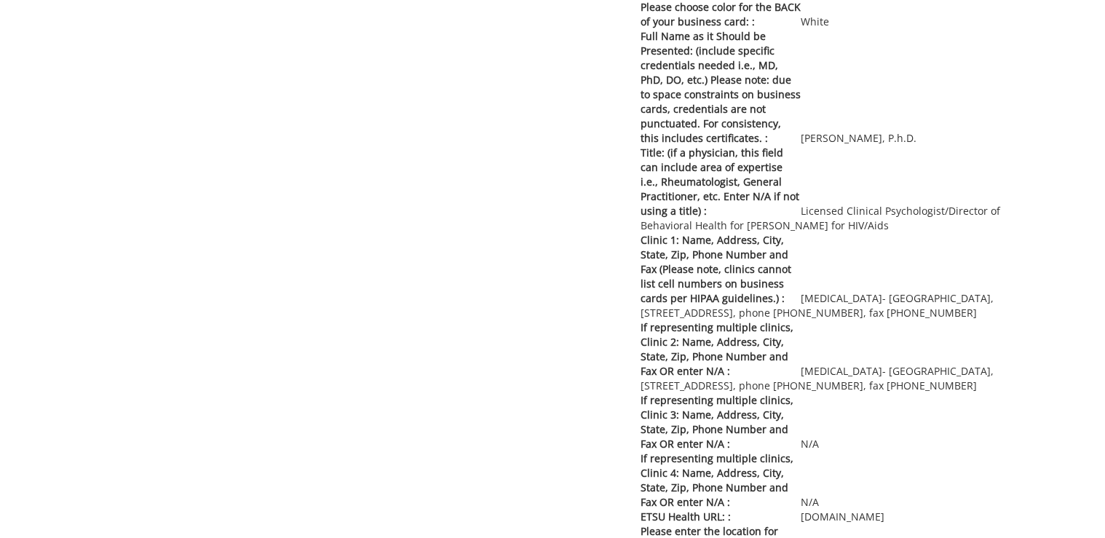
scroll to position [9086, 0]
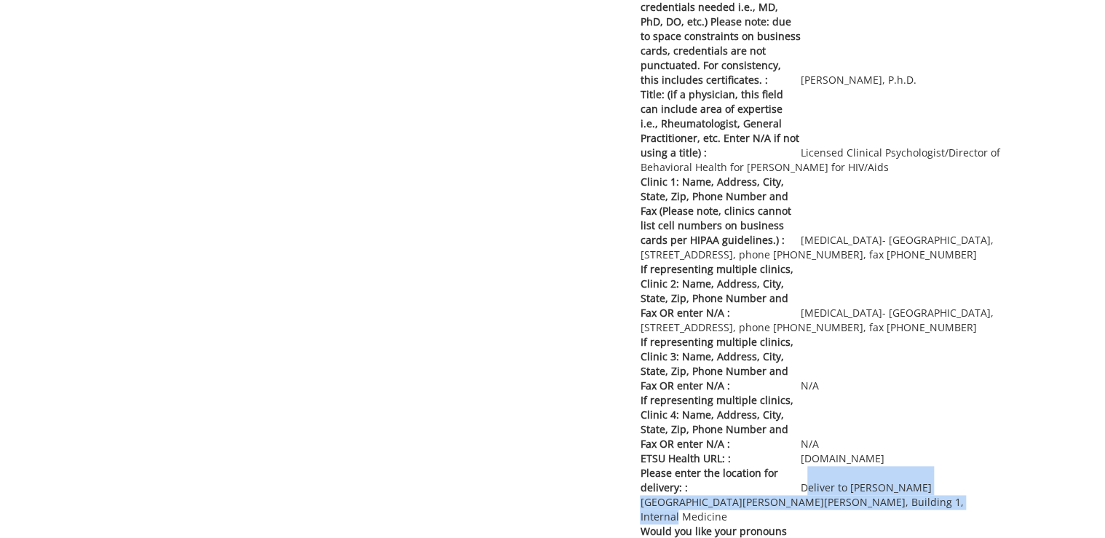
drag, startPoint x: 802, startPoint y: 364, endPoint x: 856, endPoint y: 376, distance: 55.8
click at [856, 466] on p "Please enter the location for delivery: : Deliver to [PERSON_NAME][GEOGRAPHIC_D…" at bounding box center [821, 495] width 362 height 58
copy p "Deliver to [PERSON_NAME][GEOGRAPHIC_DATA][PERSON_NAME][PERSON_NAME], Building 1…"
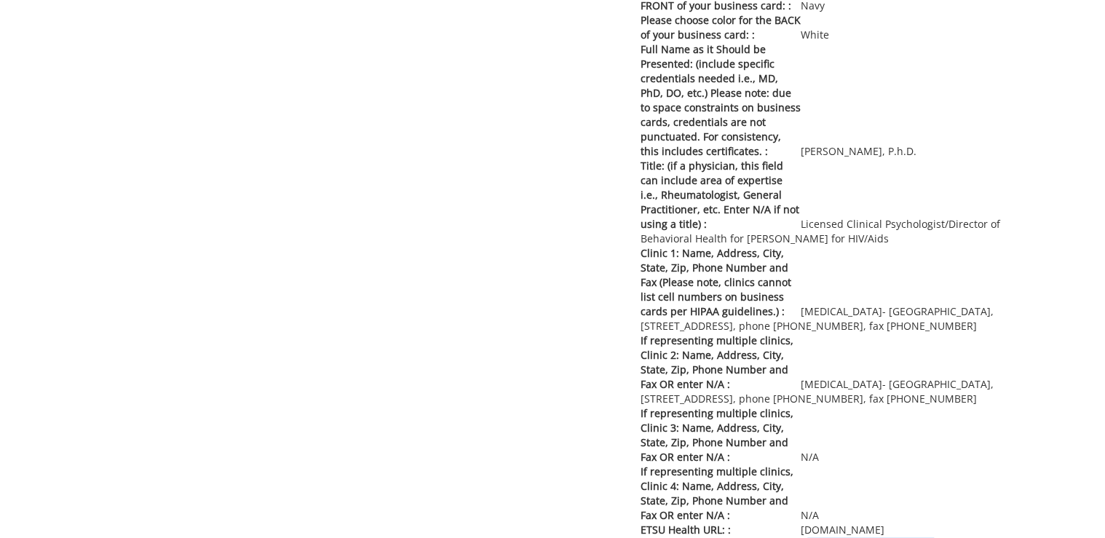
scroll to position [9073, 0]
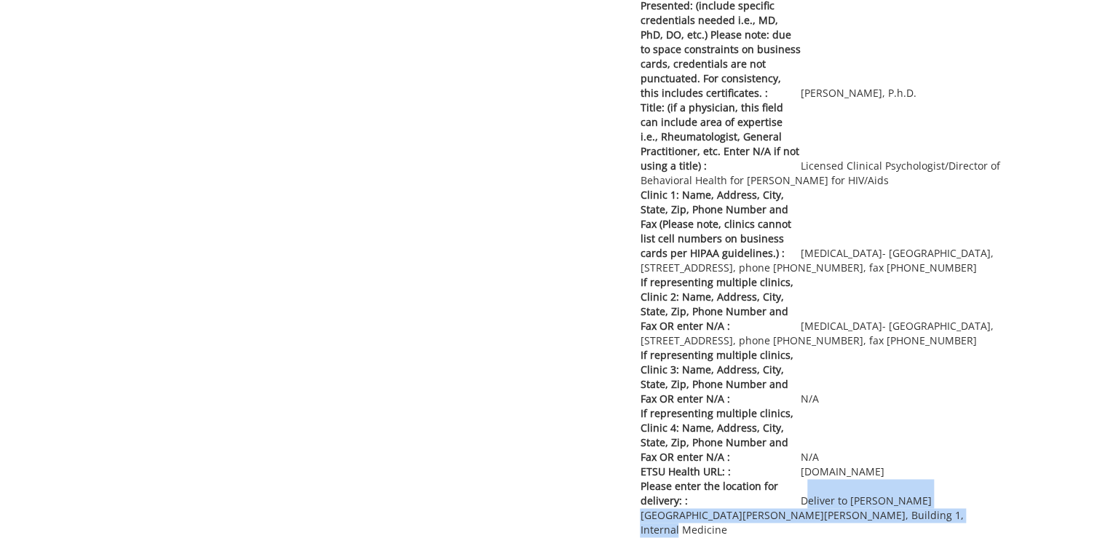
copy p "Deliver to Lani Ditcharo, PO Box 70622, Carl A Jones Hall, Building 1, Internal…"
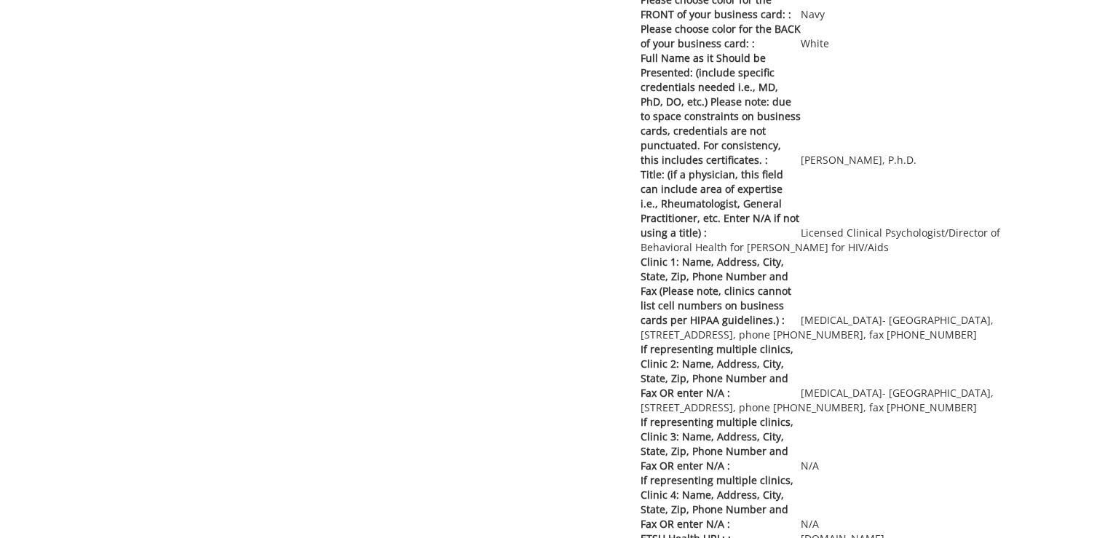
scroll to position [9247, 0]
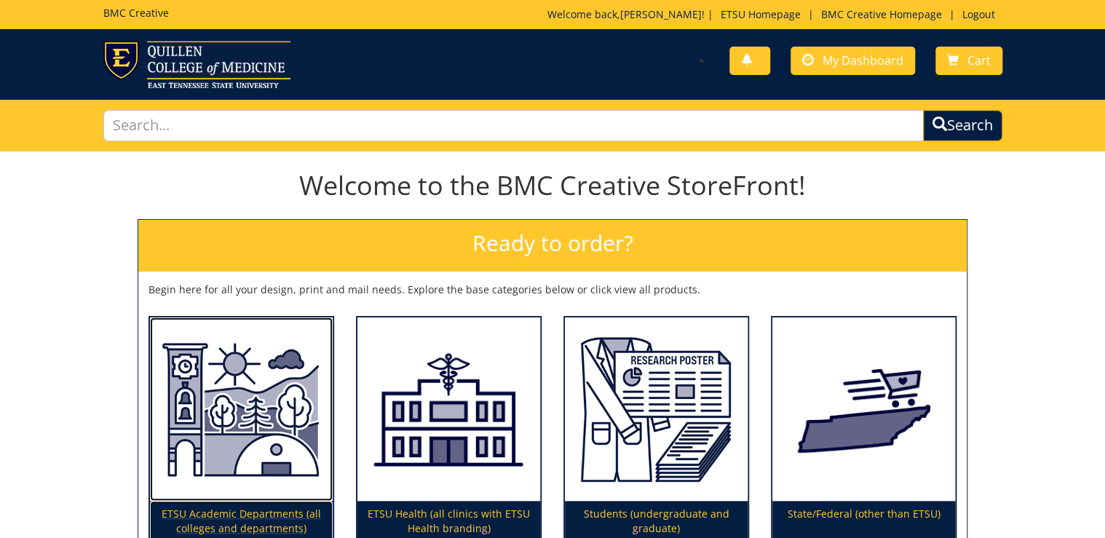
click at [285, 424] on img at bounding box center [241, 410] width 183 height 184
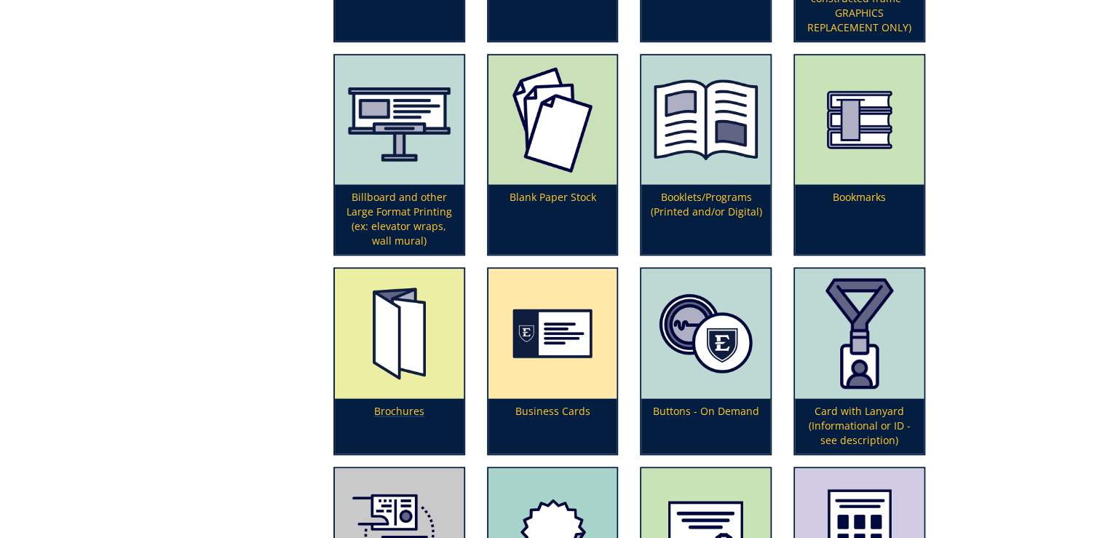
scroll to position [699, 0]
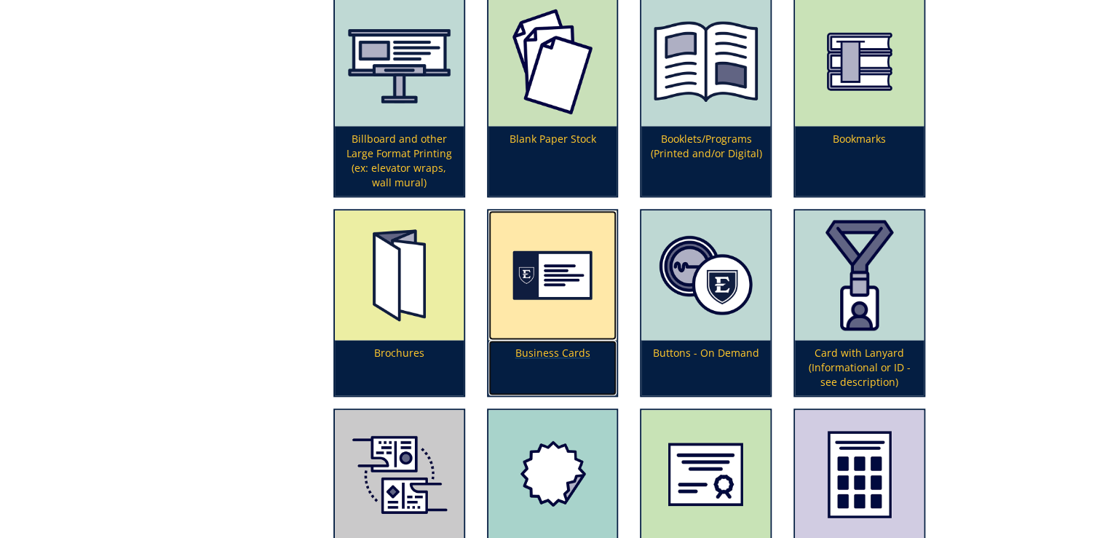
click at [569, 347] on p "Business Cards" at bounding box center [553, 367] width 129 height 55
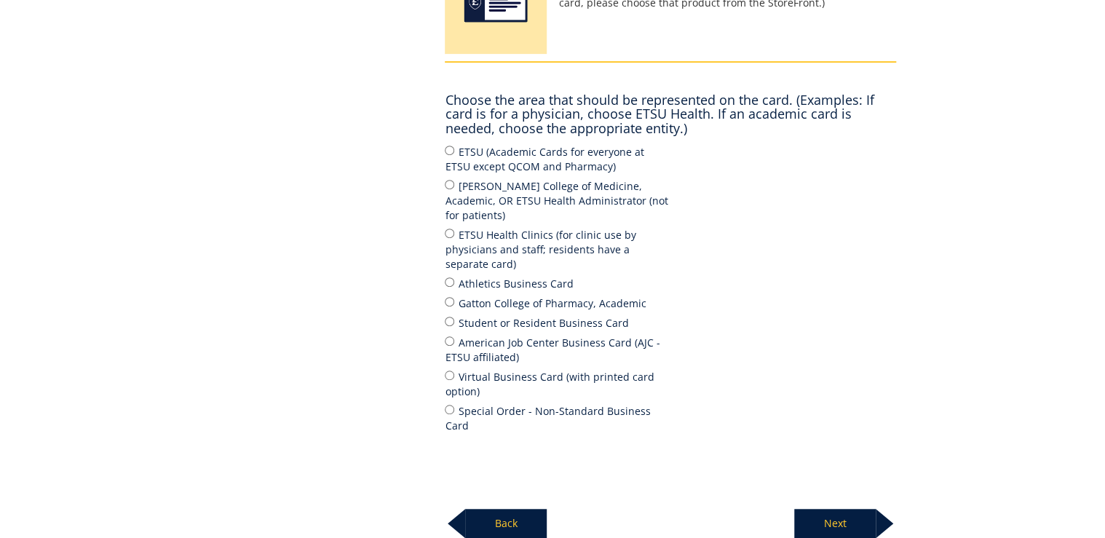
scroll to position [401, 0]
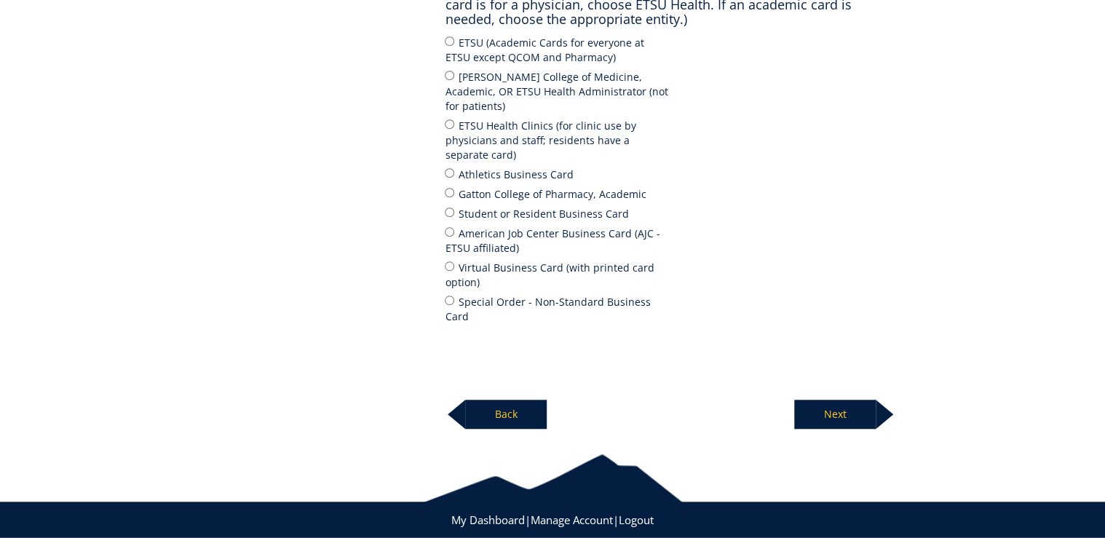
click at [472, 87] on label "[PERSON_NAME] College of Medicine, Academic, OR ETSU Health Administrator (not …" at bounding box center [558, 90] width 226 height 45
click at [454, 80] on input "[PERSON_NAME] College of Medicine, Academic, OR ETSU Health Administrator (not …" at bounding box center [449, 75] width 9 height 9
radio input "true"
click at [826, 400] on p "Next" at bounding box center [836, 414] width 82 height 29
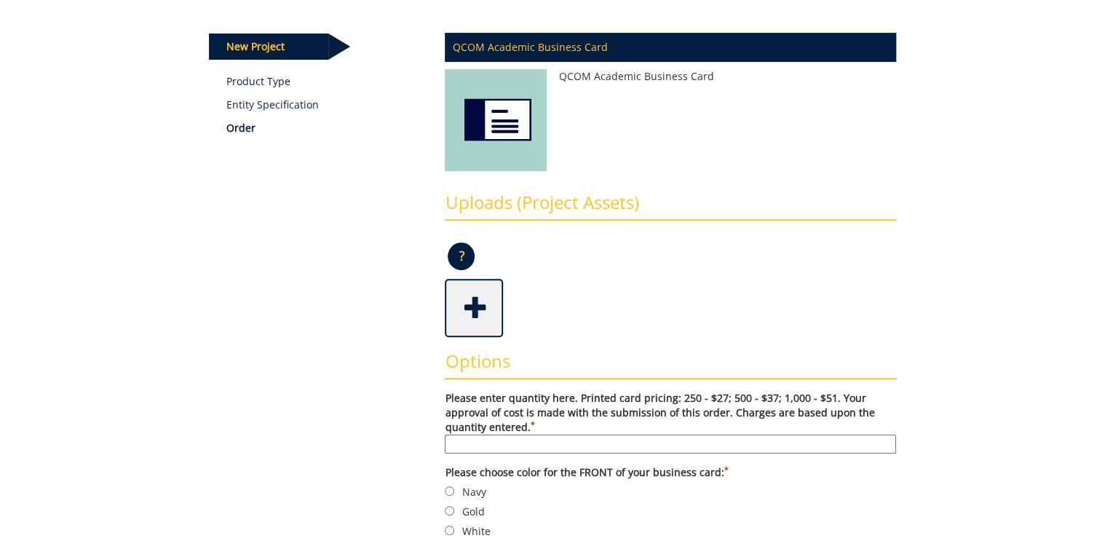
scroll to position [408, 0]
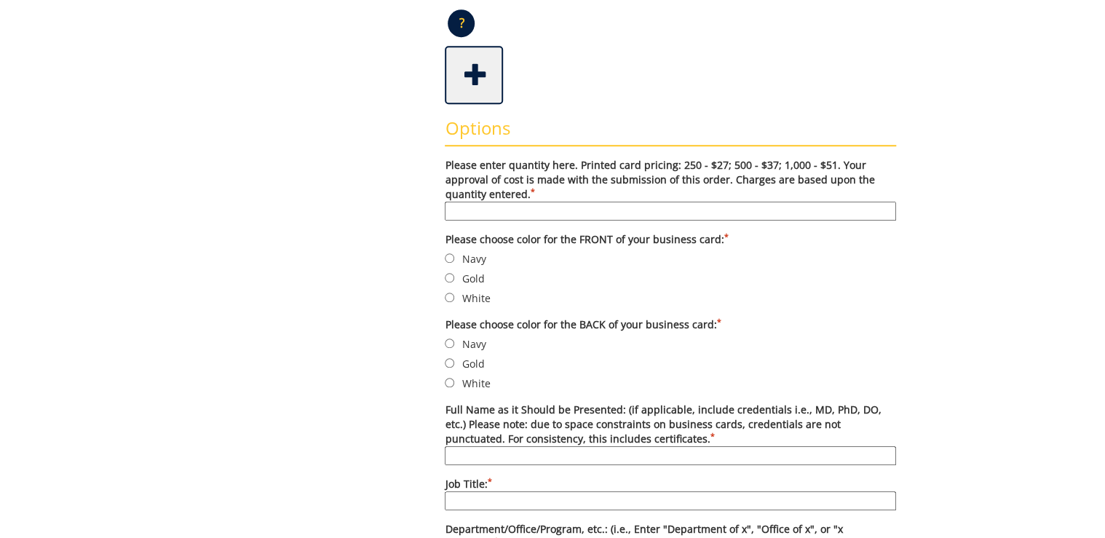
click at [590, 206] on input "Please enter quantity here. Printed card pricing: 250 - $27; 500 - $37; 1,000 -…" at bounding box center [671, 211] width 452 height 19
type input "500"
click at [460, 259] on label "Navy" at bounding box center [671, 259] width 452 height 16
click at [454, 259] on input "Navy" at bounding box center [449, 257] width 9 height 9
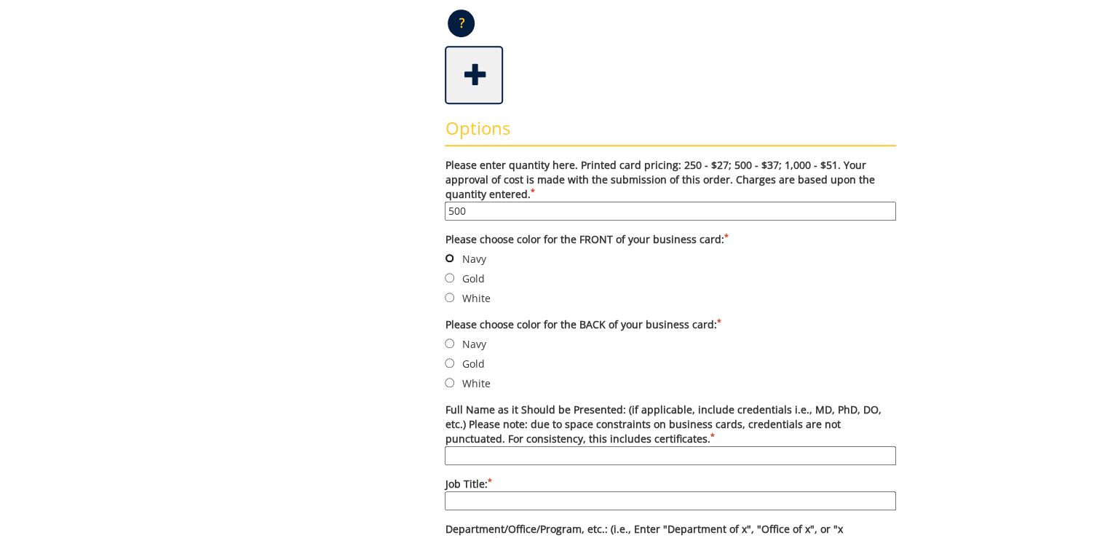
radio input "true"
click at [473, 378] on label "White" at bounding box center [671, 383] width 452 height 16
click at [454, 378] on input "White" at bounding box center [449, 382] width 9 height 9
radio input "true"
click at [491, 455] on input "Full Name as it Should be Presented: (if applicable, include credentials i.e., …" at bounding box center [671, 455] width 452 height 19
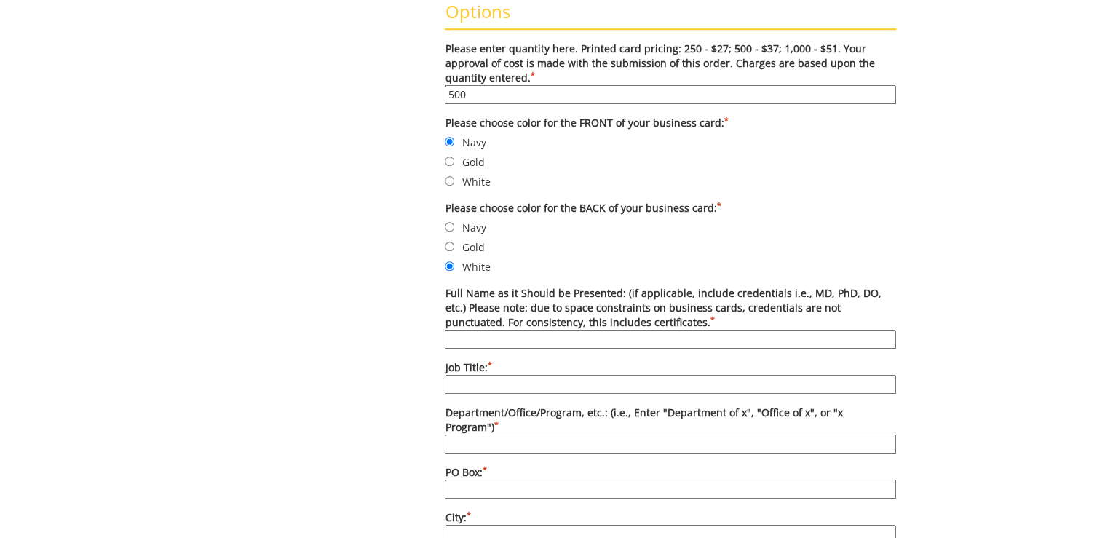
scroll to position [583, 0]
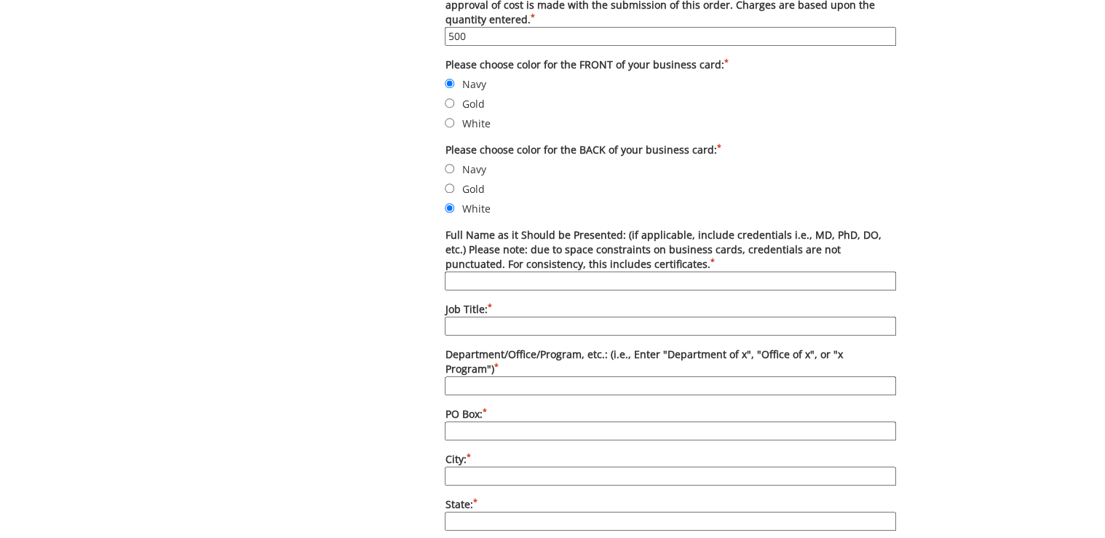
click at [580, 274] on input "Full Name as it Should be Presented: (if applicable, include credentials i.e., …" at bounding box center [671, 281] width 452 height 19
type input "Shrey Gole"
click at [589, 326] on input "Job Title: *" at bounding box center [671, 326] width 452 height 19
type input "Assistant Professor/APD of Research"
click at [511, 377] on input "Department/Office/Program, etc.: (i.e., Enter "Department of x", "Office of x",…" at bounding box center [671, 386] width 452 height 19
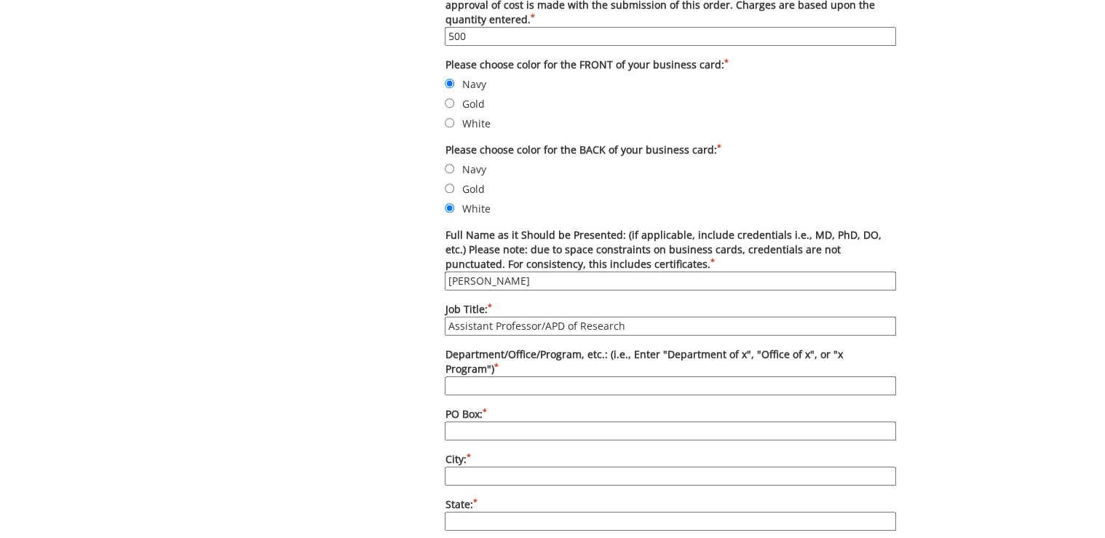
type input "Department of Internal Medicine"
type input "70622"
type input "[GEOGRAPHIC_DATA]"
type input "TN"
type input "37604"
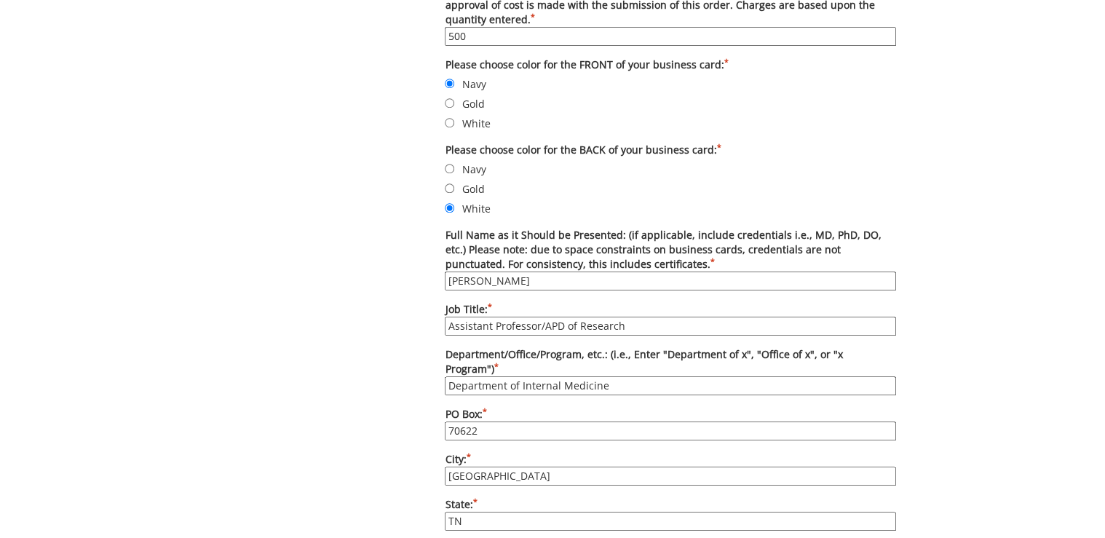
type input "[PHONE_NUMBER]"
type input "N/A"
type input "[EMAIL_ADDRESS][DOMAIN_NAME]"
type input "[DOMAIN_NAME][URL]"
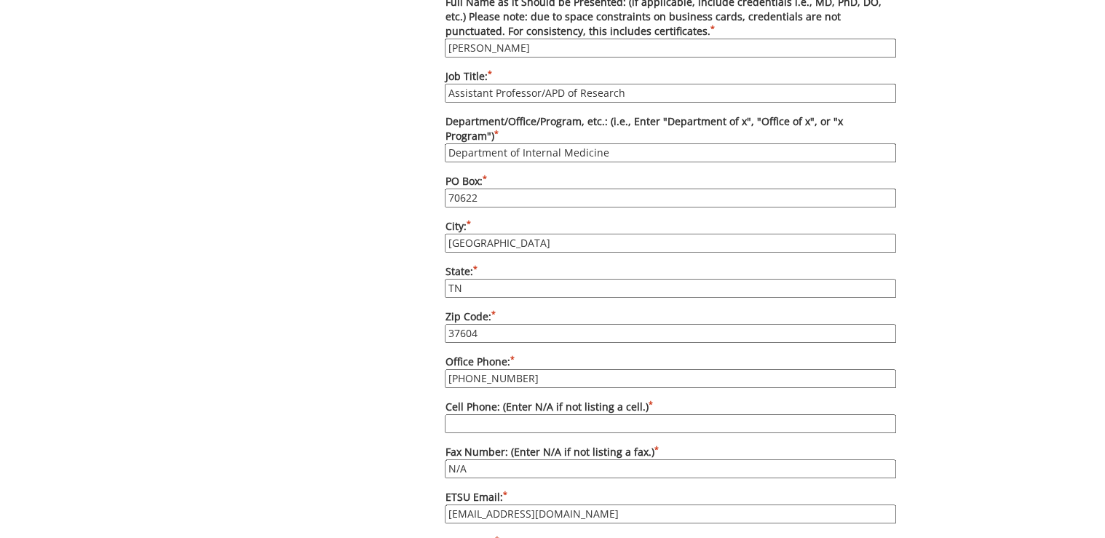
scroll to position [932, 0]
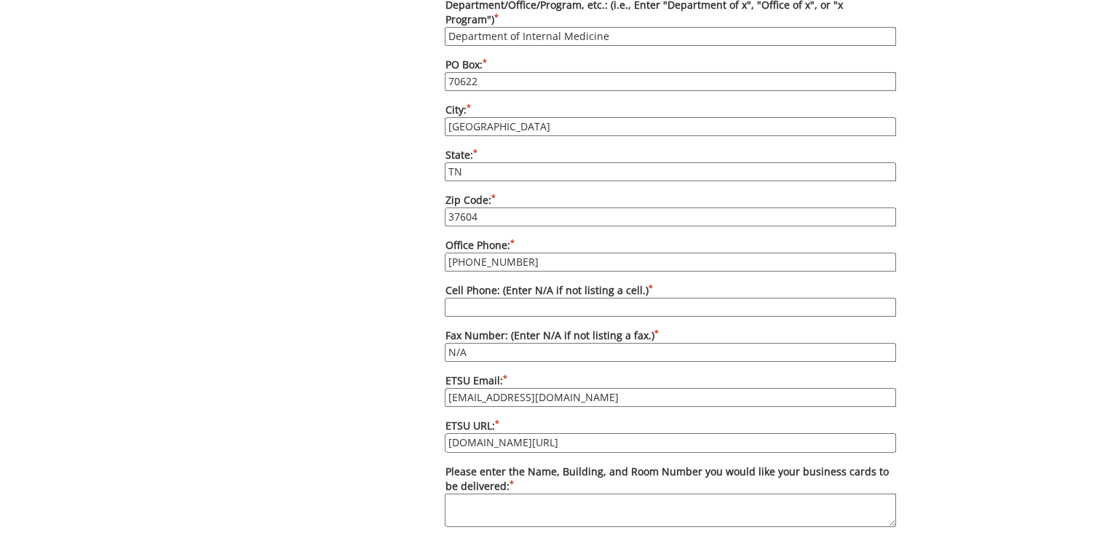
drag, startPoint x: 496, startPoint y: 288, endPoint x: 481, endPoint y: 288, distance: 15.3
click at [496, 298] on input "Cell Phone: (Enter N/A if not listing a cell.) *" at bounding box center [671, 307] width 452 height 19
type input "N/A"
click at [320, 255] on div "Some kind of message here. New Project Product Type Entity Specification Order …" at bounding box center [553, 41] width 710 height 1645
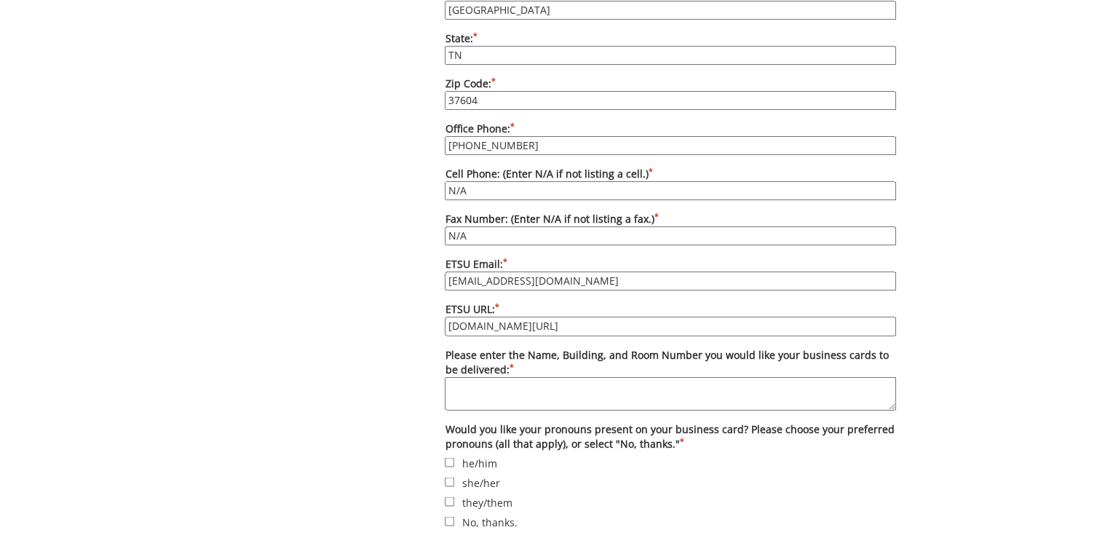
scroll to position [1165, 0]
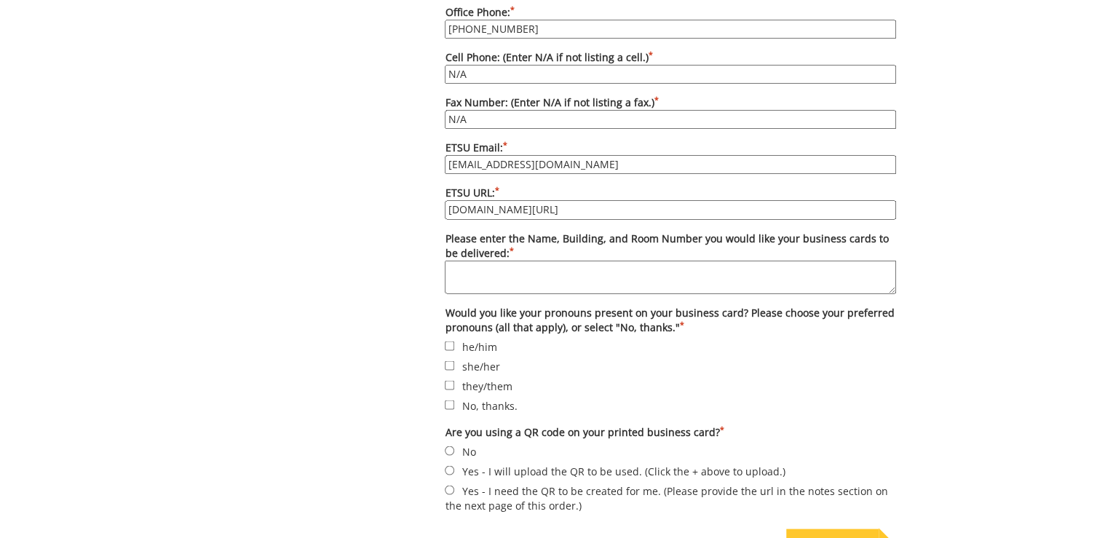
drag, startPoint x: 557, startPoint y: 146, endPoint x: 438, endPoint y: 144, distance: 118.7
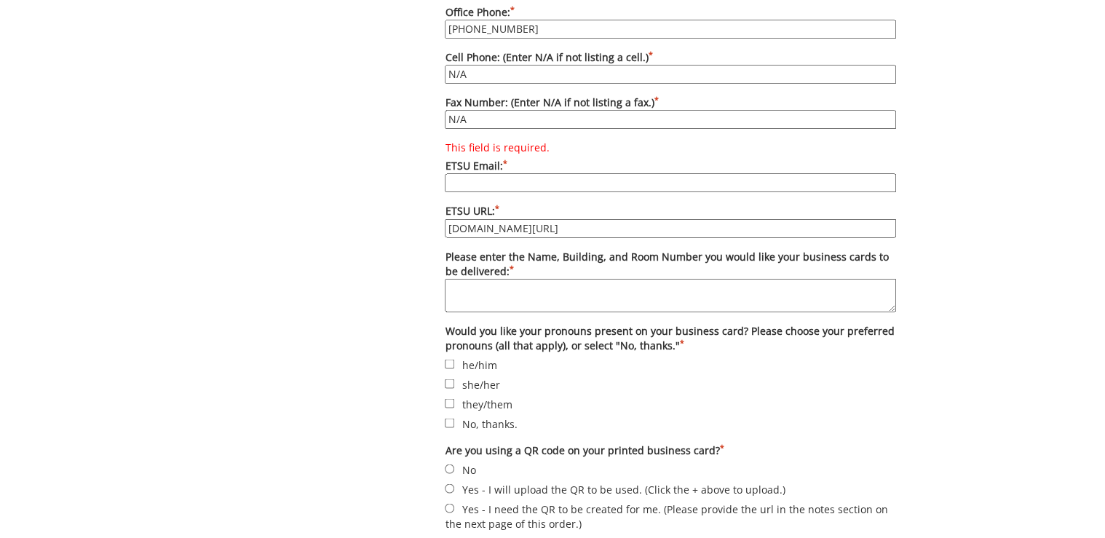
click at [495, 173] on input "This field is required. ETSU Email: *" at bounding box center [671, 182] width 452 height 19
paste input "[EMAIL_ADDRESS][DOMAIN_NAME]"
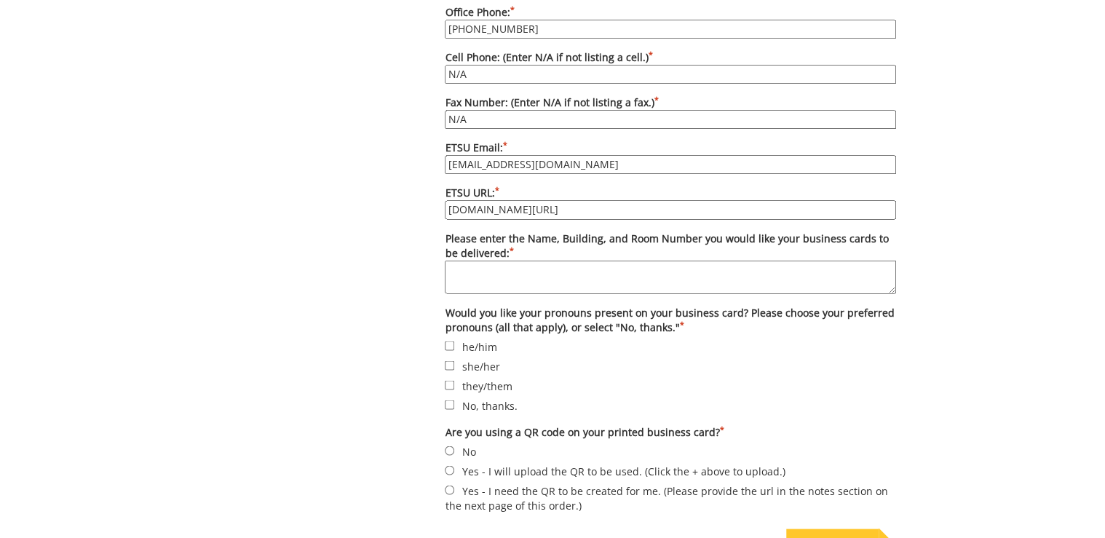
type input "[EMAIL_ADDRESS][DOMAIN_NAME]"
click at [519, 260] on textarea "Please enter the Name, Building, and Room Number you would like your business c…" at bounding box center [671, 276] width 452 height 33
paste textarea "Deliver to [PERSON_NAME][GEOGRAPHIC_DATA][PERSON_NAME][PERSON_NAME], Building 1…"
type textarea "Deliver to [PERSON_NAME][GEOGRAPHIC_DATA][PERSON_NAME][PERSON_NAME], Building 1…"
click at [482, 397] on label "No, thanks." at bounding box center [671, 405] width 452 height 16
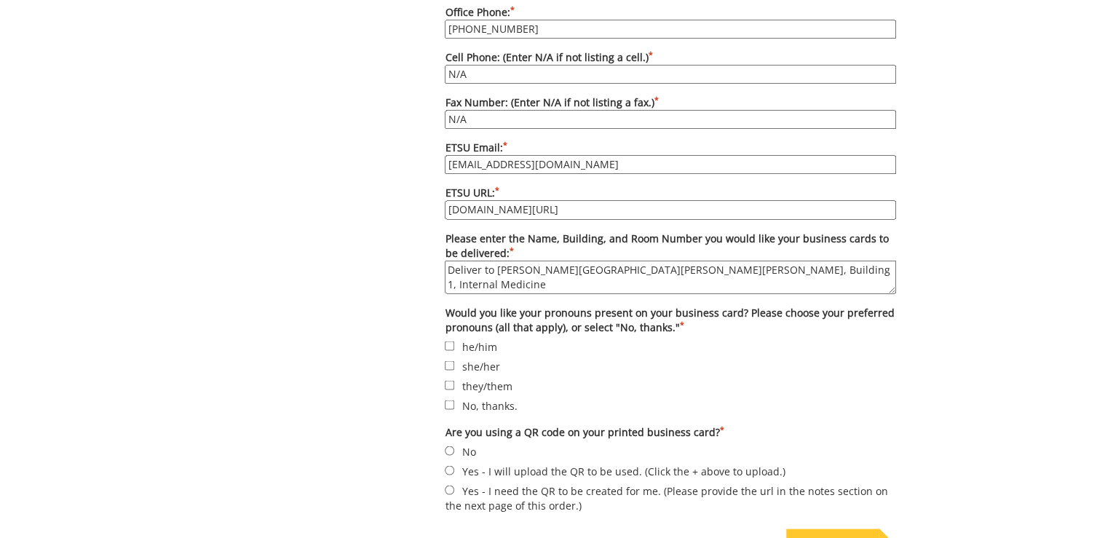
click at [454, 400] on input "No, thanks." at bounding box center [449, 404] width 9 height 9
checkbox input "true"
click at [446, 446] on input "No" at bounding box center [449, 450] width 9 height 9
radio input "true"
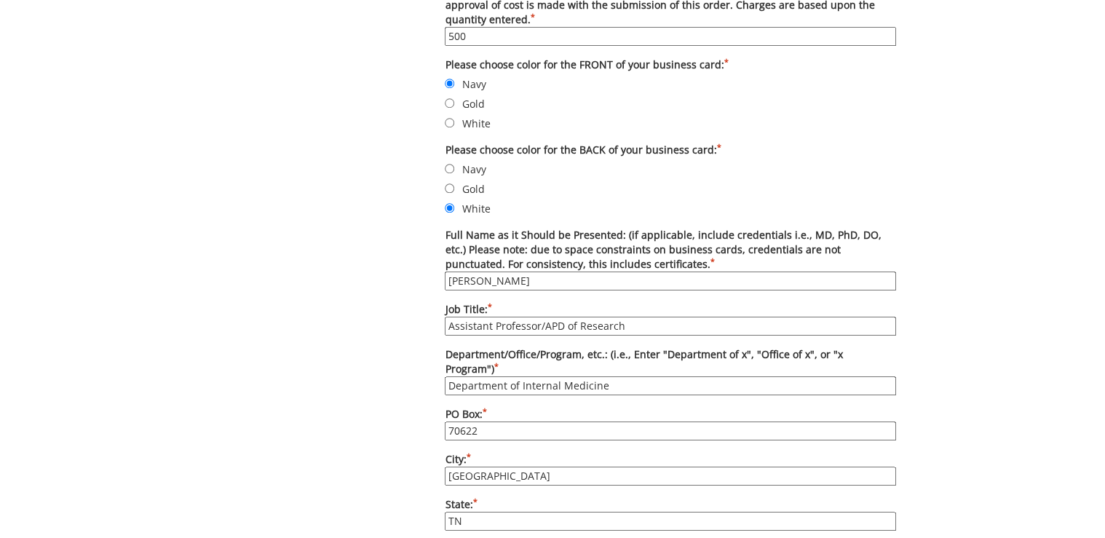
scroll to position [641, 0]
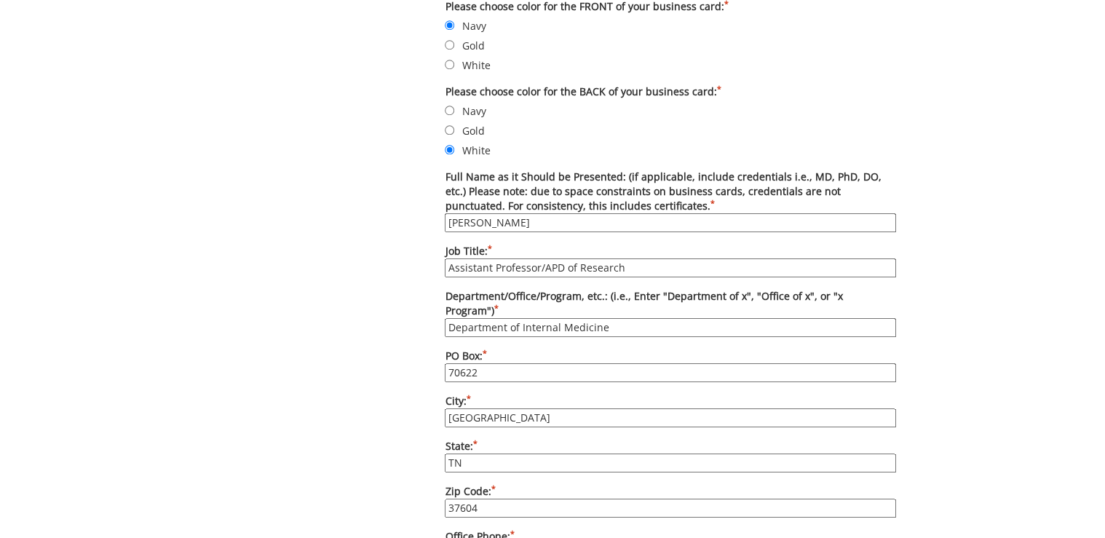
click at [551, 216] on input "Shrey Gole" at bounding box center [671, 222] width 452 height 19
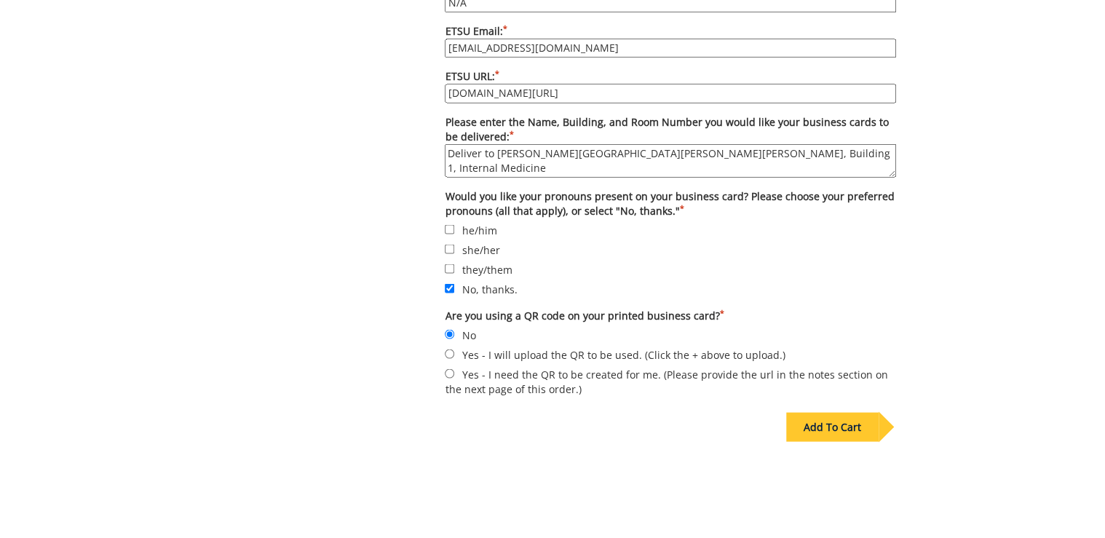
scroll to position [1373, 0]
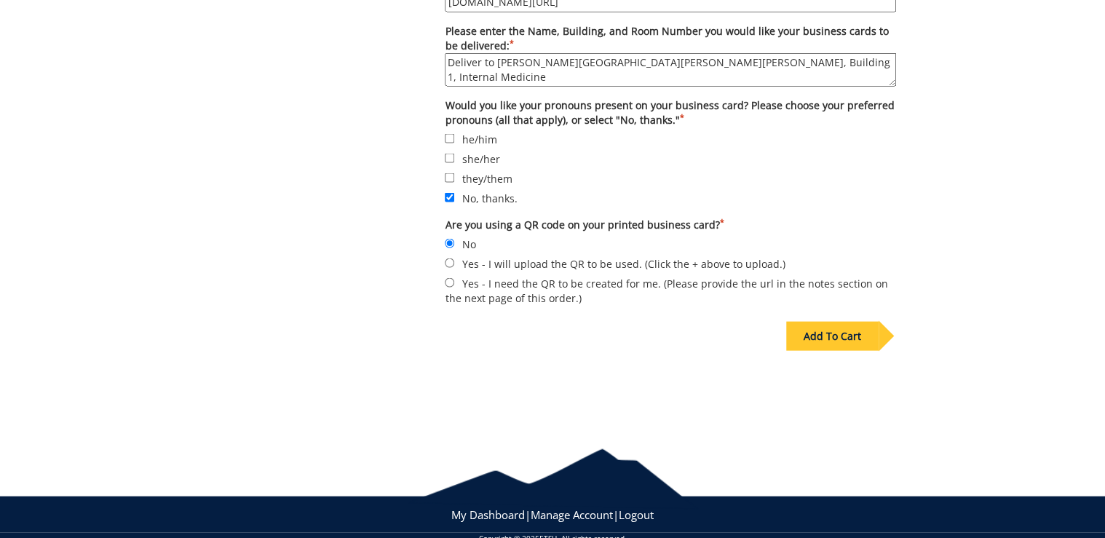
type input "[PERSON_NAME], M.D."
click at [814, 321] on div "Add To Cart" at bounding box center [833, 335] width 92 height 29
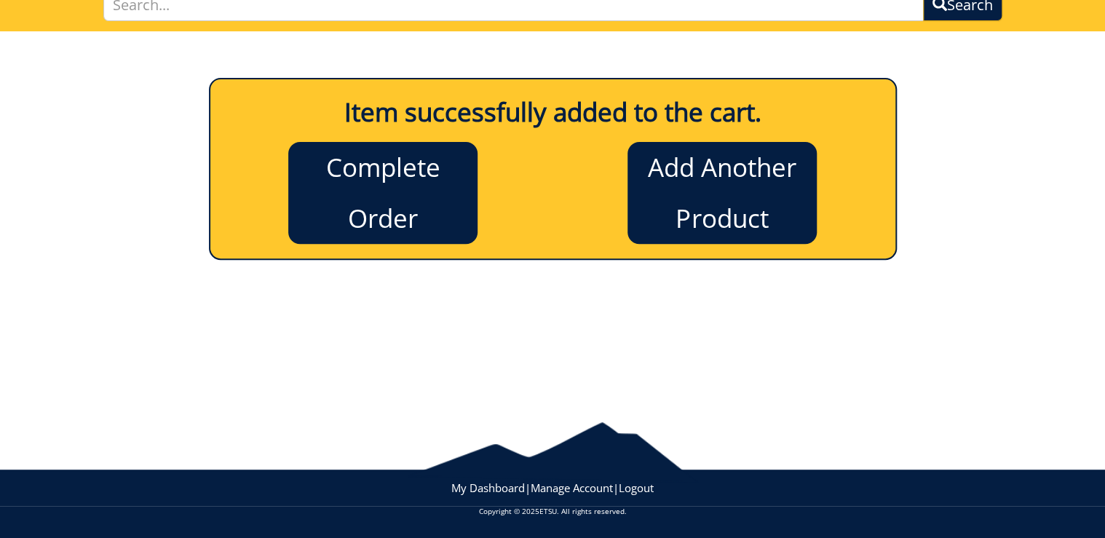
scroll to position [119, 0]
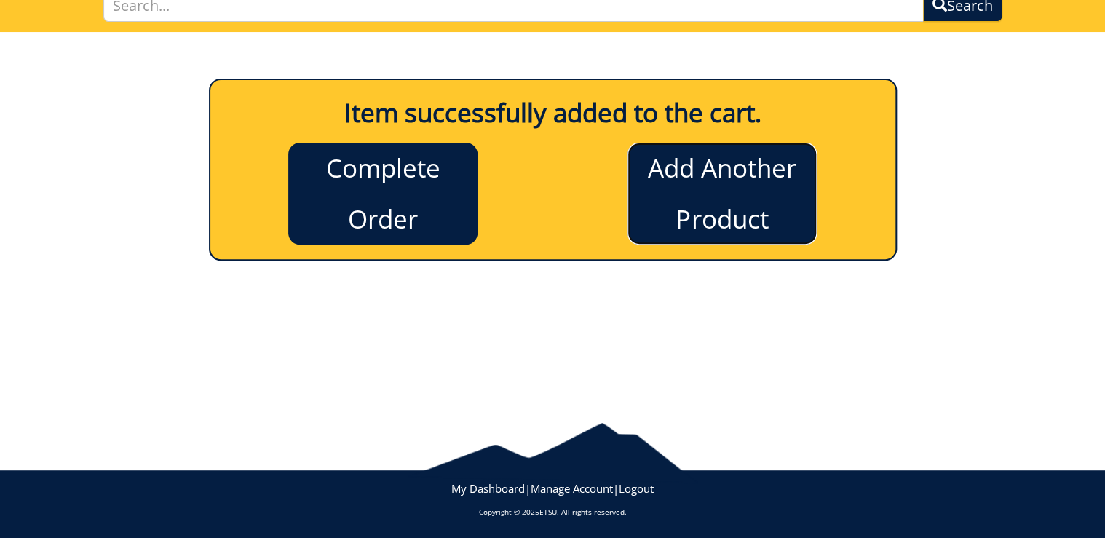
click at [727, 195] on link "Add Another Product" at bounding box center [722, 194] width 189 height 102
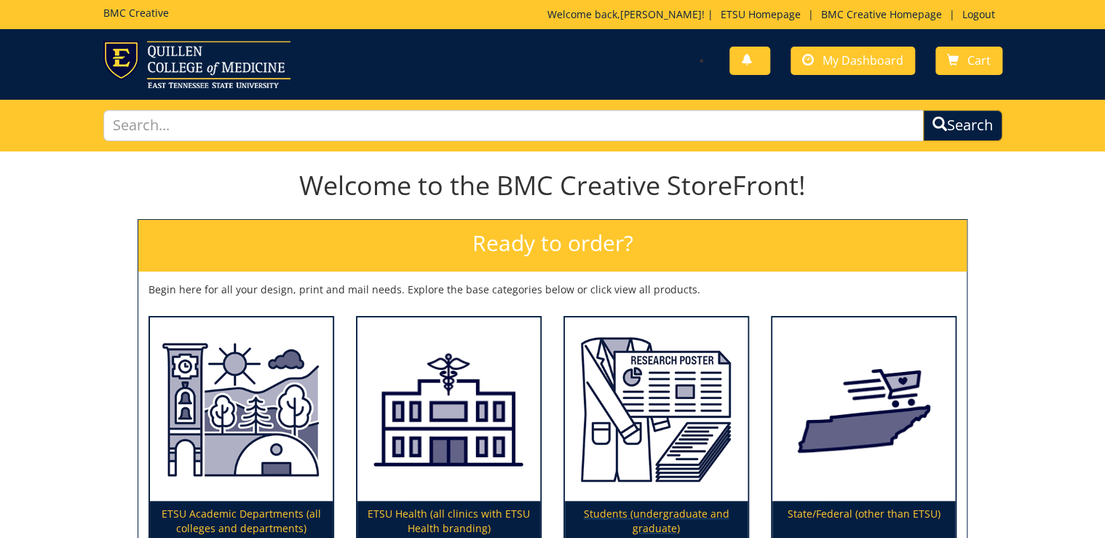
scroll to position [201, 0]
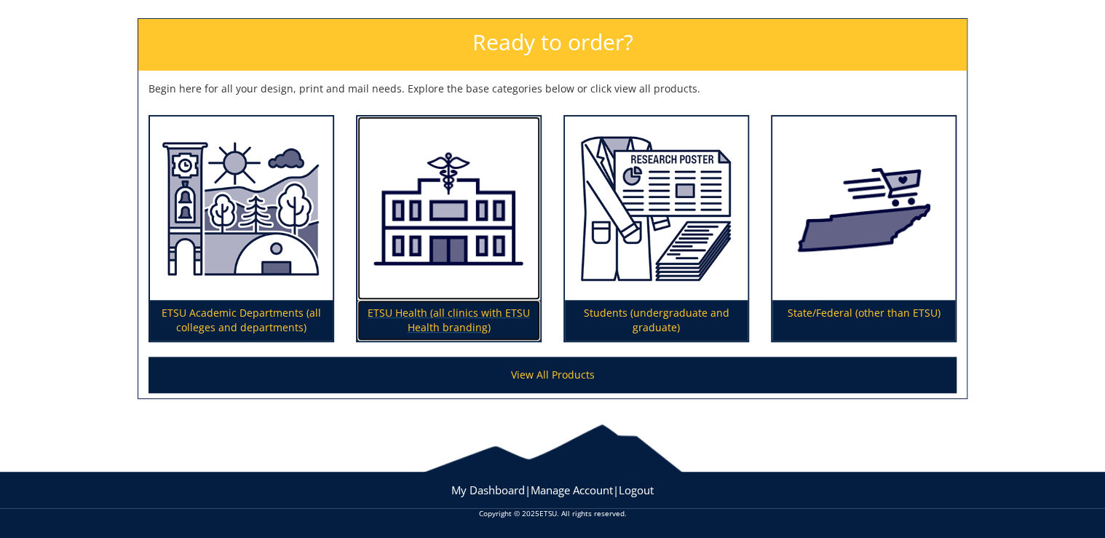
click at [468, 304] on p "ETSU Health (all clinics with ETSU Health branding)" at bounding box center [449, 320] width 183 height 41
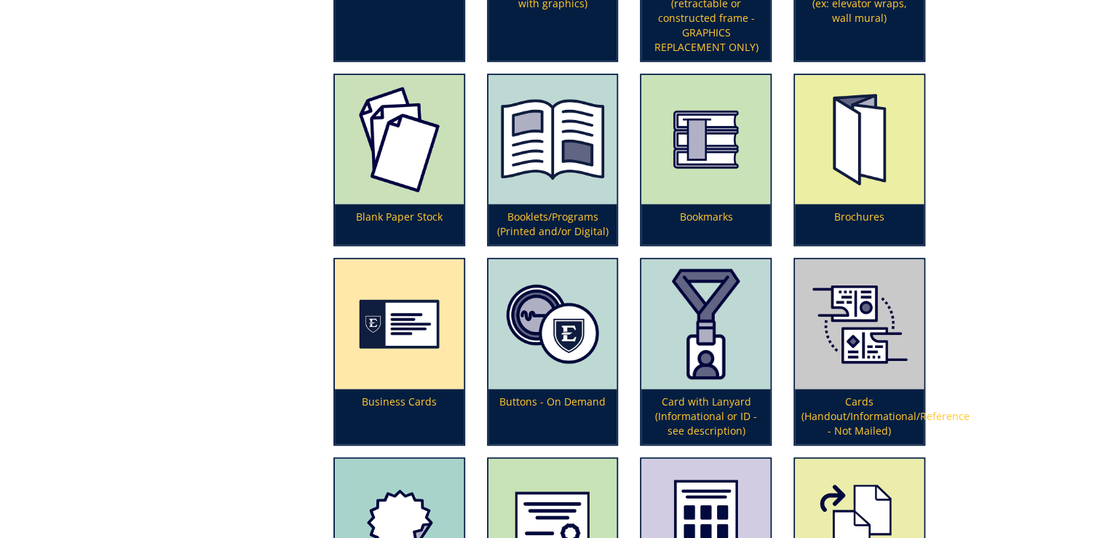
scroll to position [641, 0]
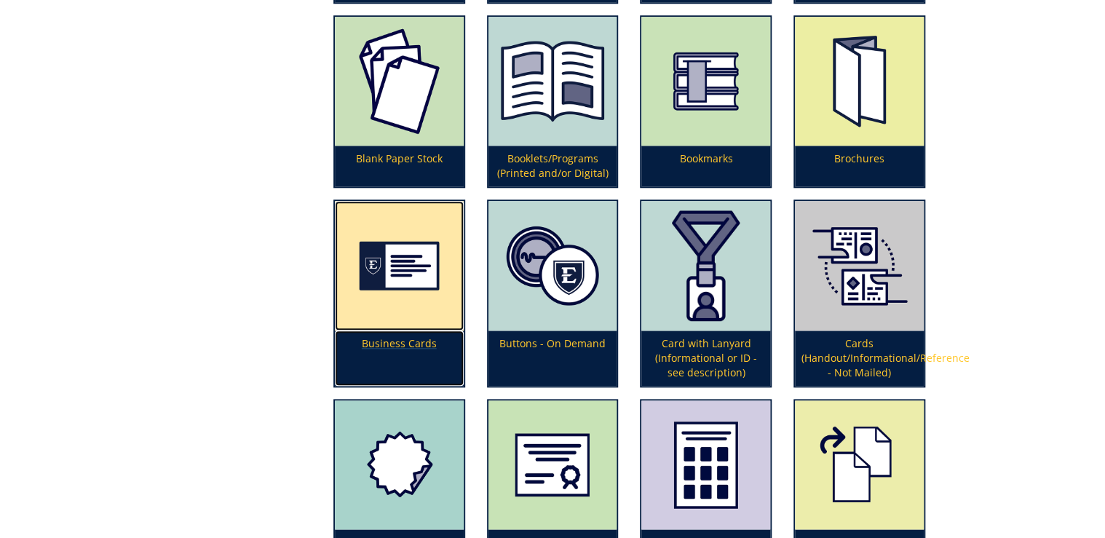
click at [431, 342] on p "Business Cards" at bounding box center [399, 358] width 129 height 55
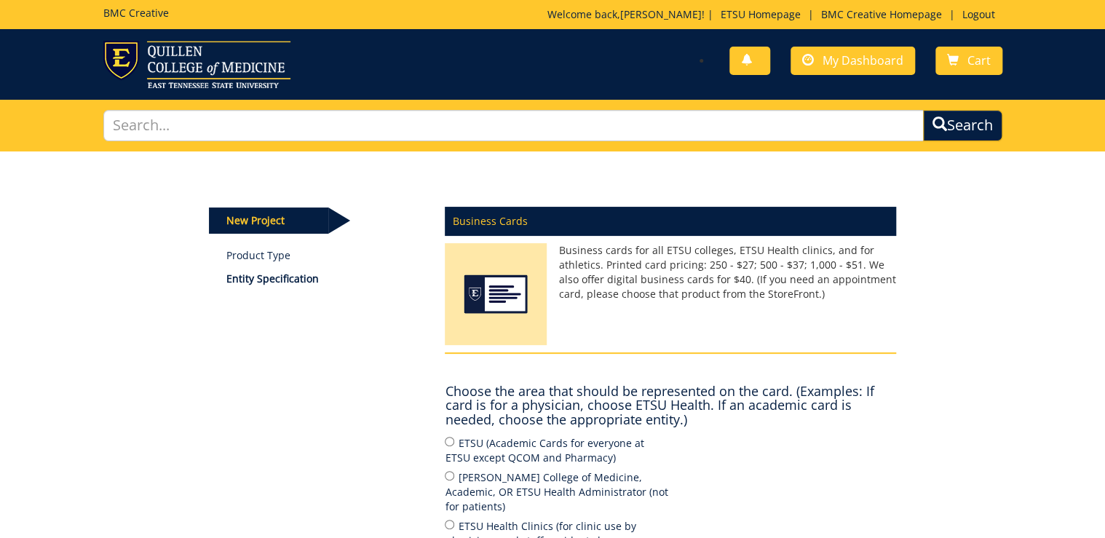
scroll to position [291, 0]
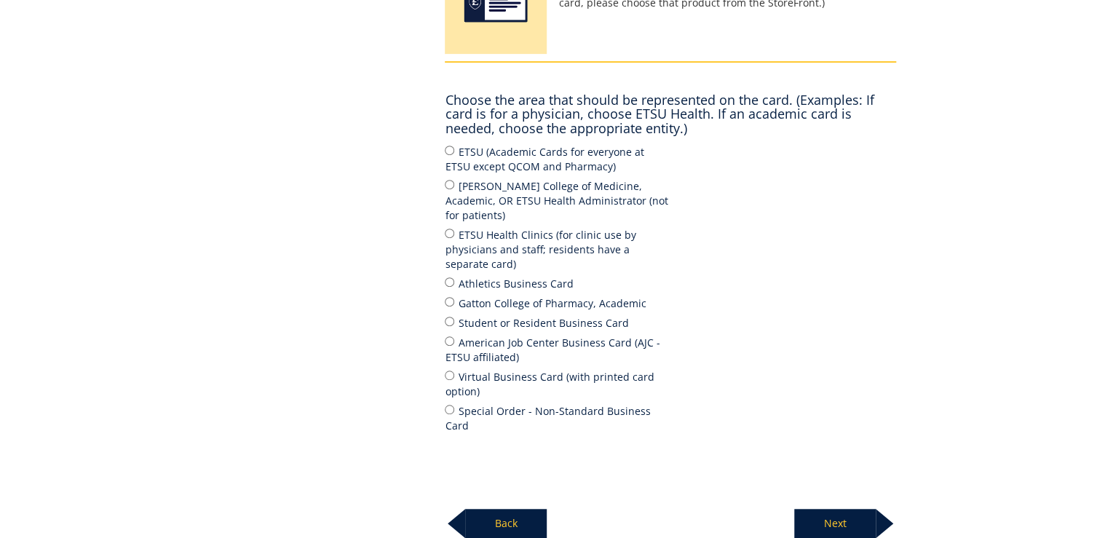
click at [488, 231] on label "ETSU Health Clinics (for clinic use by physicians and staff; residents have a s…" at bounding box center [558, 248] width 226 height 45
click at [454, 231] on input "ETSU Health Clinics (for clinic use by physicians and staff; residents have a s…" at bounding box center [449, 233] width 9 height 9
radio input "true"
click at [829, 509] on p "Next" at bounding box center [836, 523] width 82 height 29
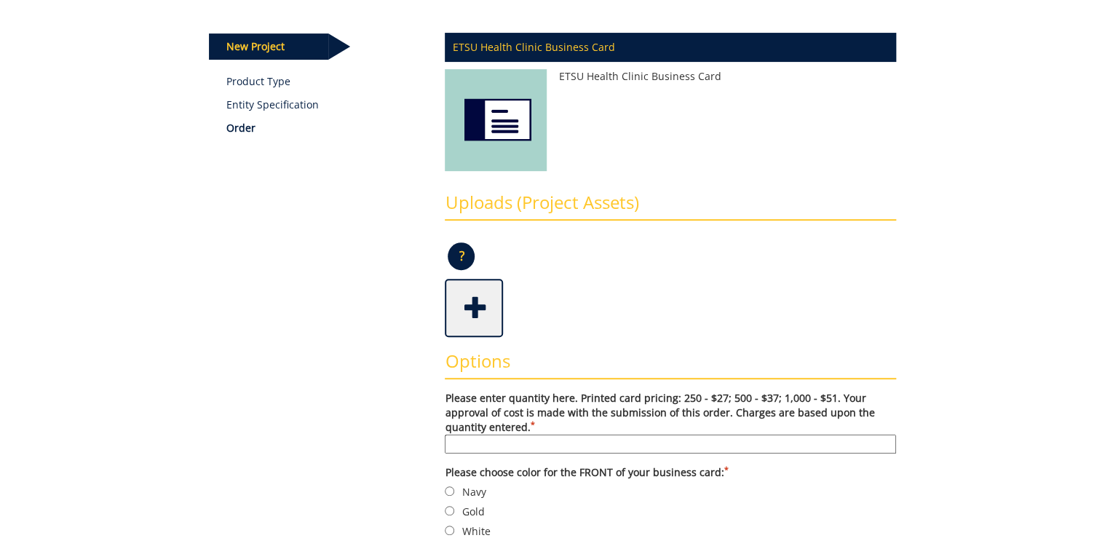
scroll to position [291, 0]
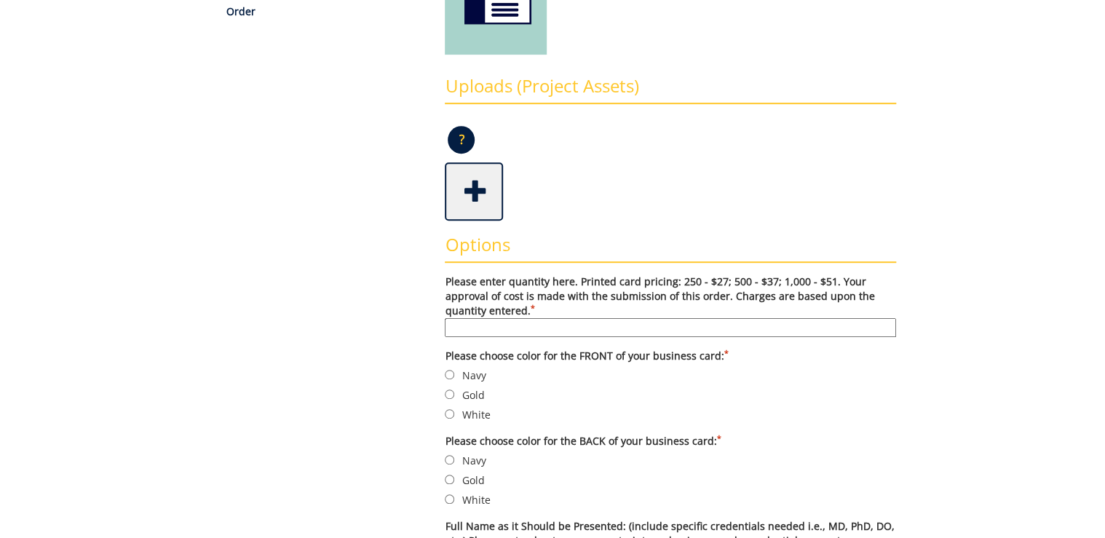
click at [525, 323] on input "Please enter quantity here. Printed card pricing: 250 - $27; 500 - $37; 1,000 -…" at bounding box center [671, 327] width 452 height 19
type input "500"
click at [475, 376] on label "Navy" at bounding box center [671, 375] width 452 height 16
drag, startPoint x: 475, startPoint y: 376, endPoint x: 460, endPoint y: 373, distance: 15.6
click at [460, 373] on label "Navy" at bounding box center [671, 375] width 452 height 16
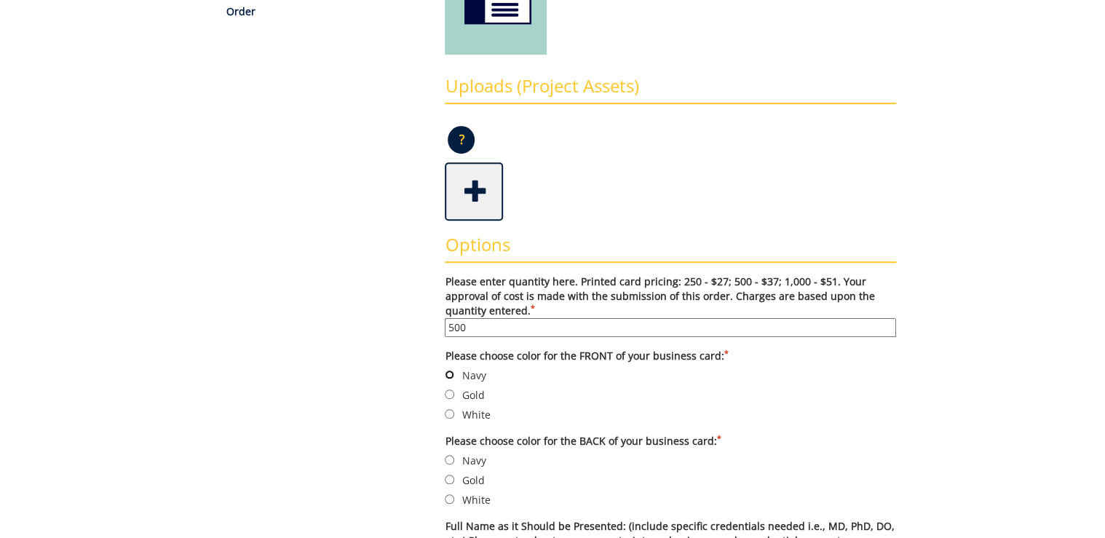
click at [454, 373] on input "Navy" at bounding box center [449, 374] width 9 height 9
radio input "true"
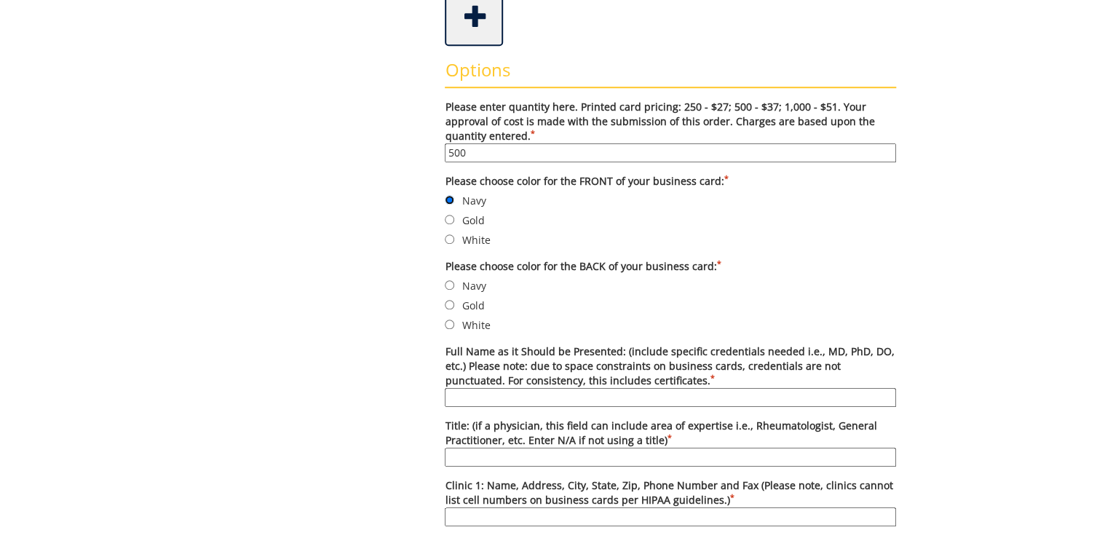
scroll to position [583, 0]
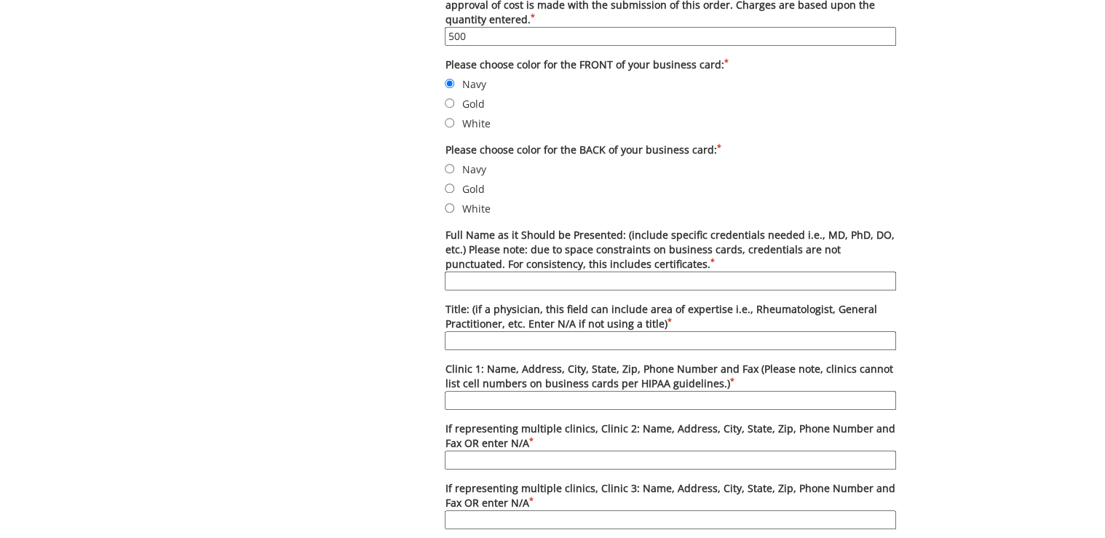
click at [468, 205] on label "White" at bounding box center [671, 208] width 452 height 16
click at [454, 205] on input "White" at bounding box center [449, 207] width 9 height 9
radio input "true"
click at [514, 280] on input "Full Name as it Should be Presented: (include specific credentials needed i.e.,…" at bounding box center [671, 281] width 452 height 19
type input "[PERSON_NAME], M.D."
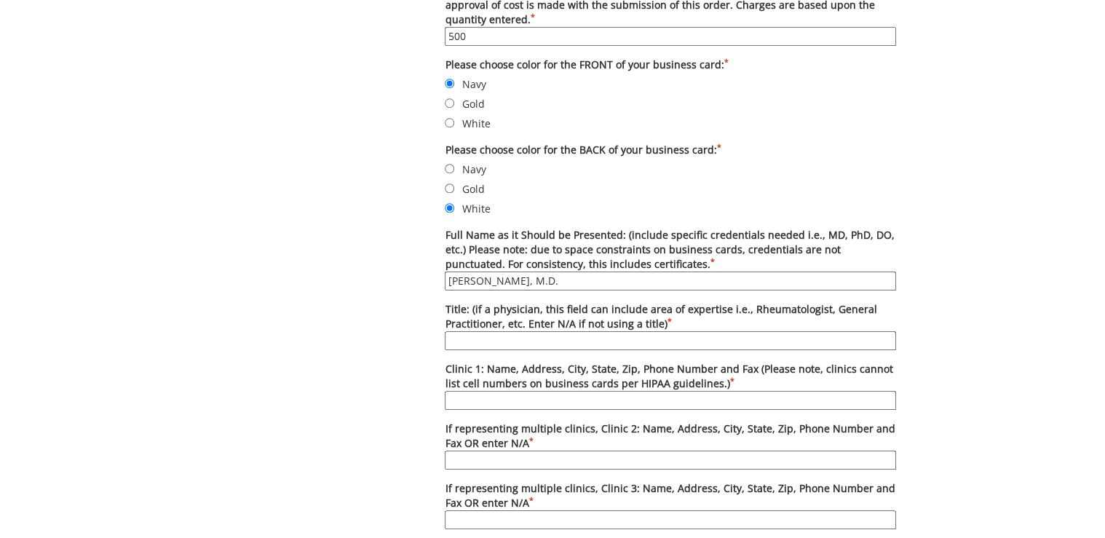
click at [551, 281] on input "[PERSON_NAME], M.D." at bounding box center [671, 281] width 452 height 19
click at [673, 332] on input "Title: (if a physician, this field can include area of expertise i.e., Rheumato…" at bounding box center [671, 340] width 452 height 19
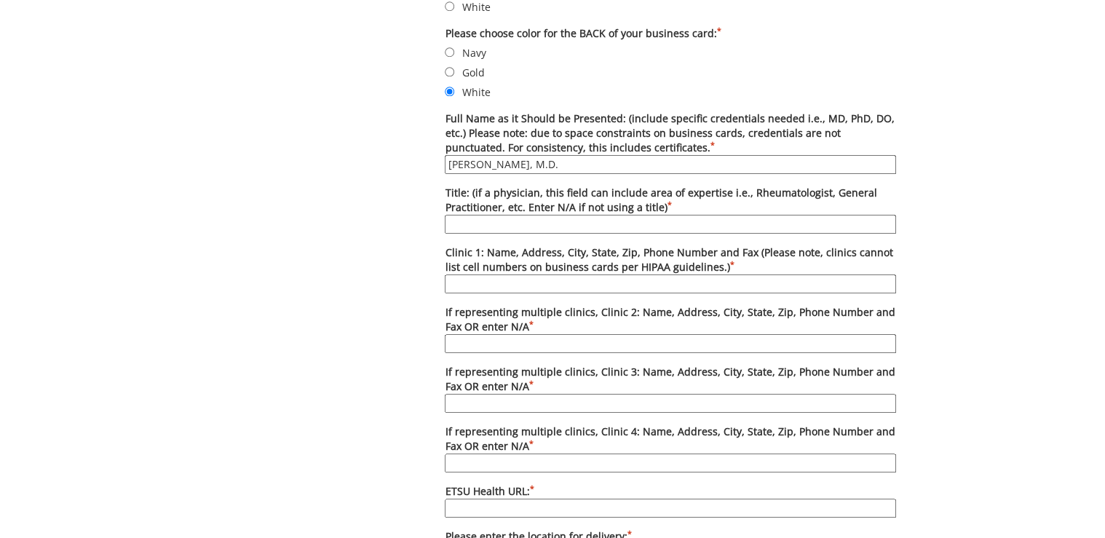
scroll to position [757, 0]
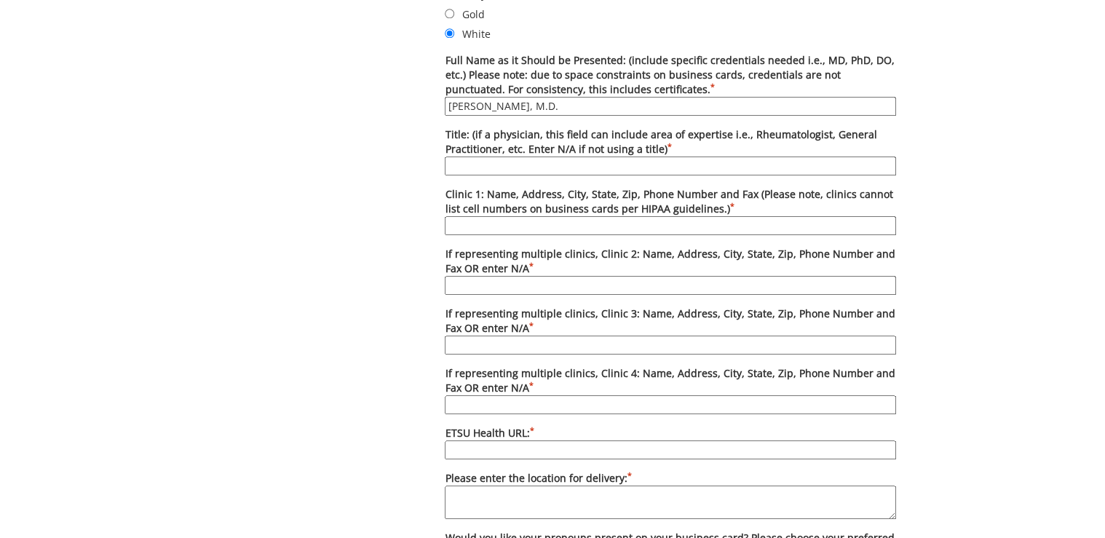
paste input "Rheumatologist"
type input "Rheumatologist"
click at [505, 220] on input "Clinic 1: Name, Address, City, State, Zip, Phone Number and Fax (Please note, c…" at bounding box center [671, 225] width 452 height 19
paste input "ETSU Health Subspecialties Clinic, [STREET_ADDRESS][PERSON_NAME]"
paste input "[PHONE_NUMBER]"
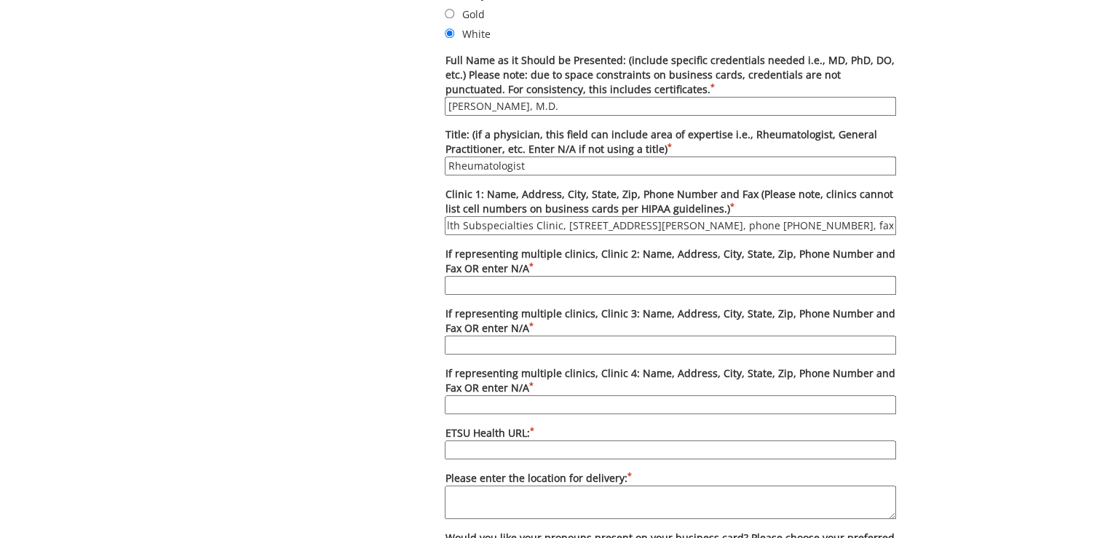
scroll to position [0, 0]
click at [887, 221] on input "ETSU Health Subspecialties Clinic, [STREET_ADDRESS][PERSON_NAME], phone [PHONE_…" at bounding box center [671, 225] width 452 height 19
paste input "[PHONE_NUMBER]"
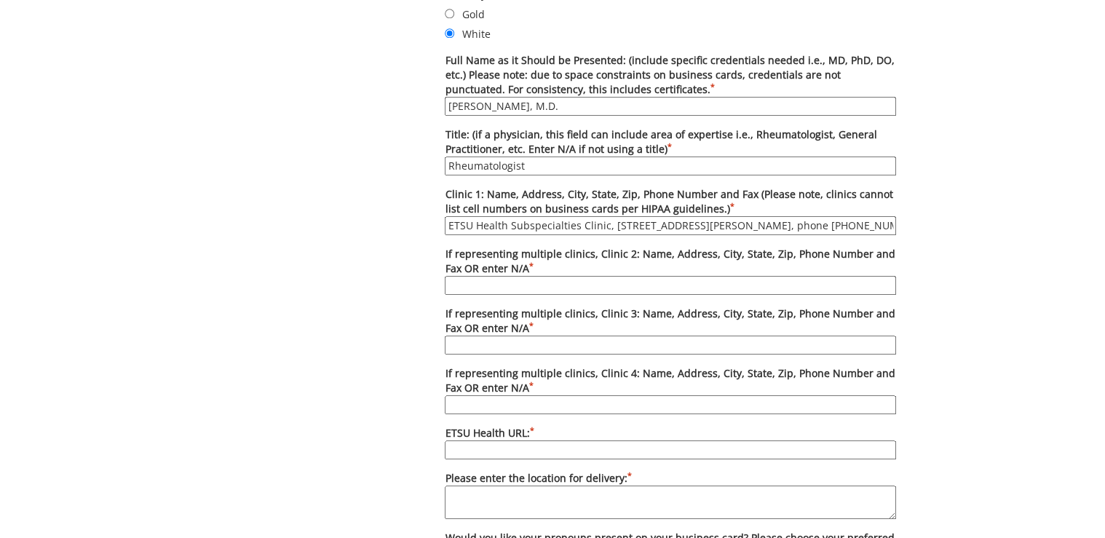
drag, startPoint x: 474, startPoint y: 227, endPoint x: 446, endPoint y: 229, distance: 28.5
click at [446, 229] on input "ETSU Health Subspecialties Clinic, [STREET_ADDRESS][PERSON_NAME], phone [PHONE_…" at bounding box center [671, 225] width 452 height 19
click at [487, 224] on input "ETSU Health Subspecialties Clinic, [STREET_ADDRESS][PERSON_NAME], phone [PHONE_…" at bounding box center [671, 225] width 452 height 19
drag, startPoint x: 782, startPoint y: 226, endPoint x: 891, endPoint y: 224, distance: 108.5
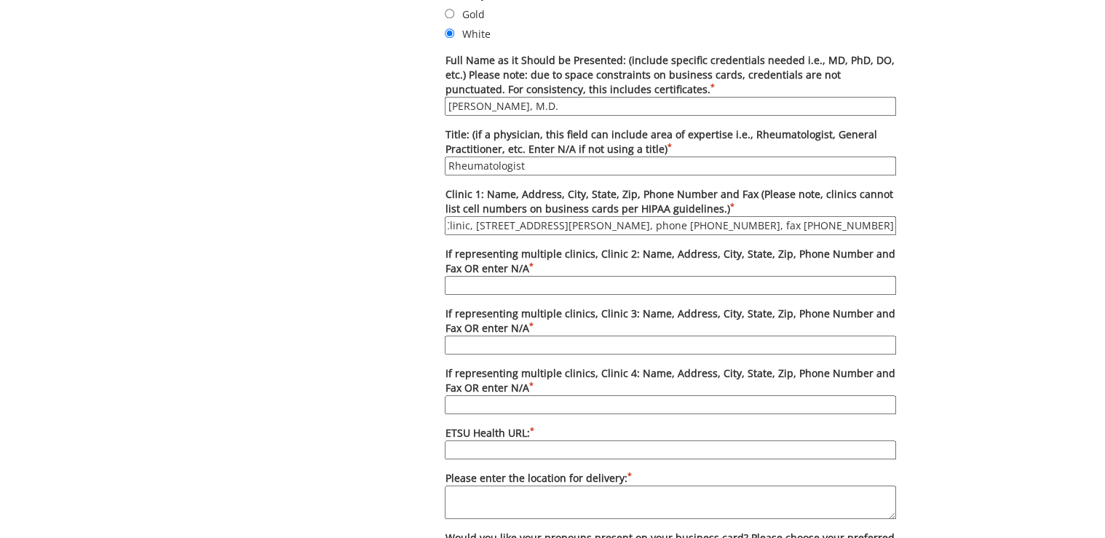
click at [891, 224] on input "ETSU Health Subspecialties Clinic, [STREET_ADDRESS][PERSON_NAME], phone [PHONE_…" at bounding box center [671, 225] width 452 height 19
click at [864, 225] on input "ETSU Health Subspecialties Clinic, [STREET_ADDRESS][PERSON_NAME], phone [PHONE_…" at bounding box center [671, 225] width 452 height 19
type input "ETSU Health Subspecialties Clinic, [STREET_ADDRESS][PERSON_NAME], phone [PHONE_…"
click at [675, 281] on input "If representing multiple clinics, Clinic 2: Name, Address, City, State, Zip, Ph…" at bounding box center [671, 285] width 452 height 19
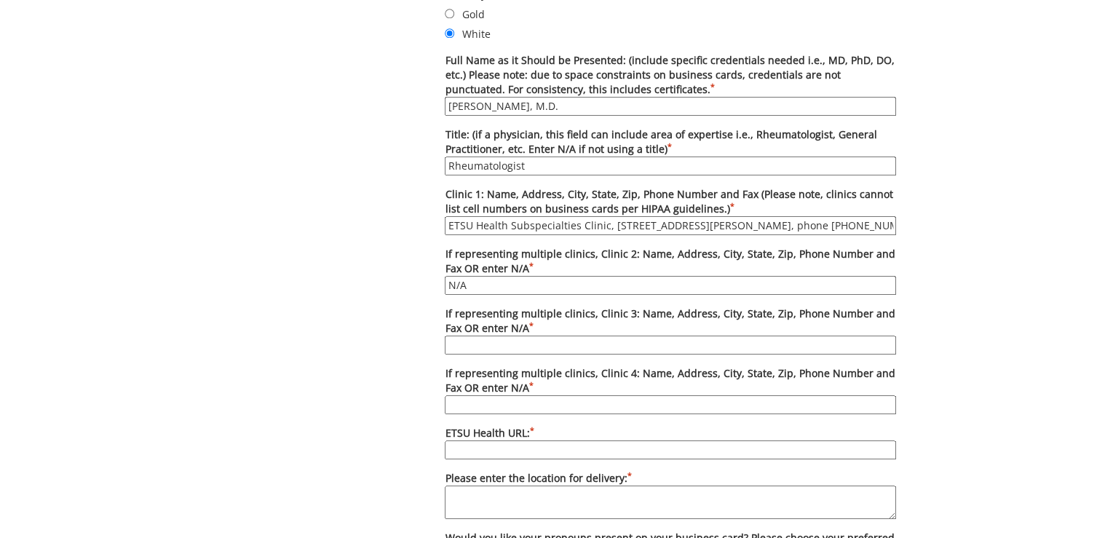
type input "N/A"
type input "[DOMAIN_NAME]"
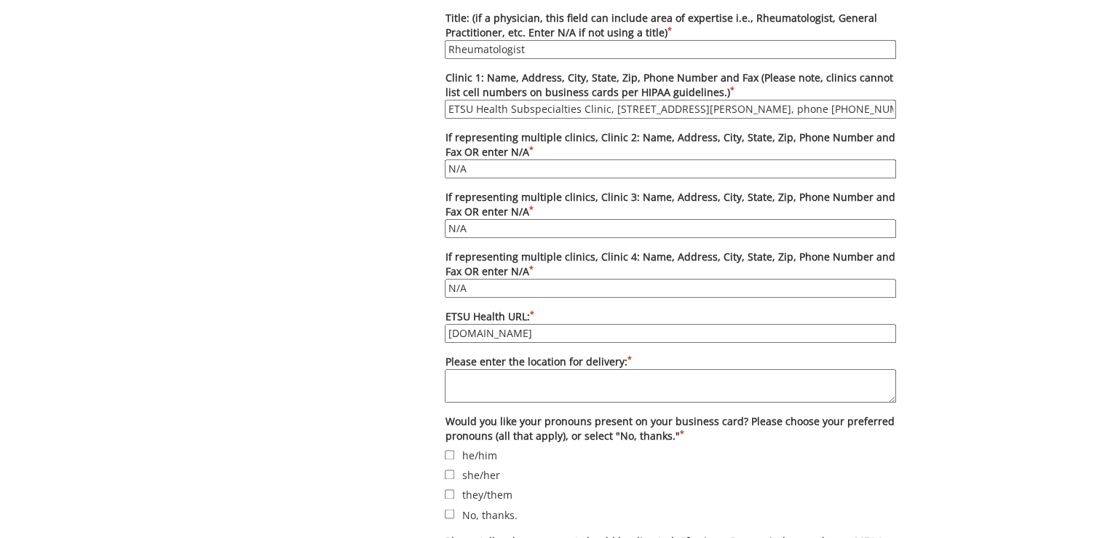
scroll to position [932, 0]
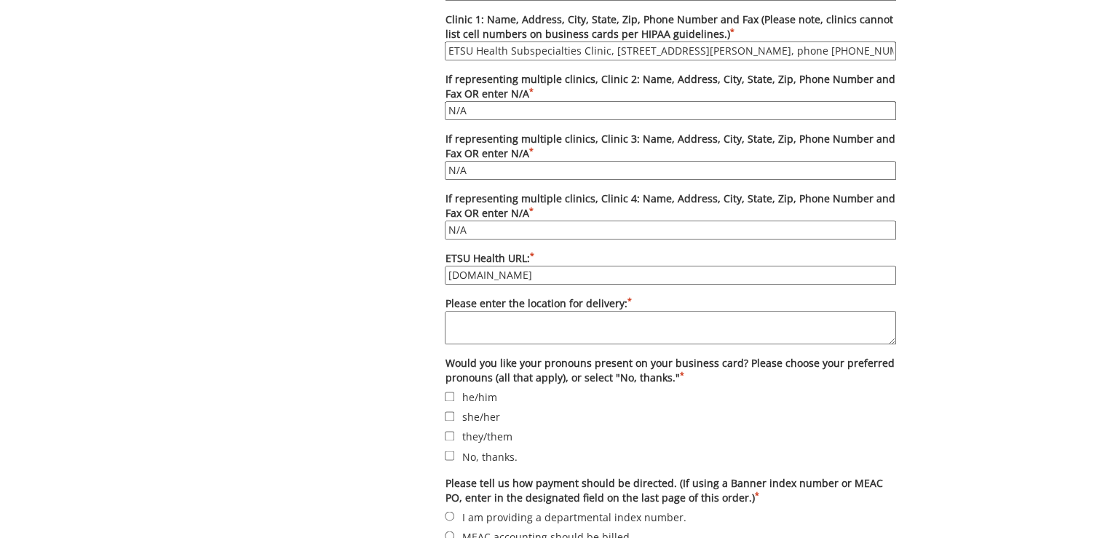
click at [514, 318] on textarea "Please enter the location for delivery: *" at bounding box center [671, 327] width 452 height 33
paste textarea "Deliver to [PERSON_NAME][GEOGRAPHIC_DATA][PERSON_NAME][PERSON_NAME], Building 1…"
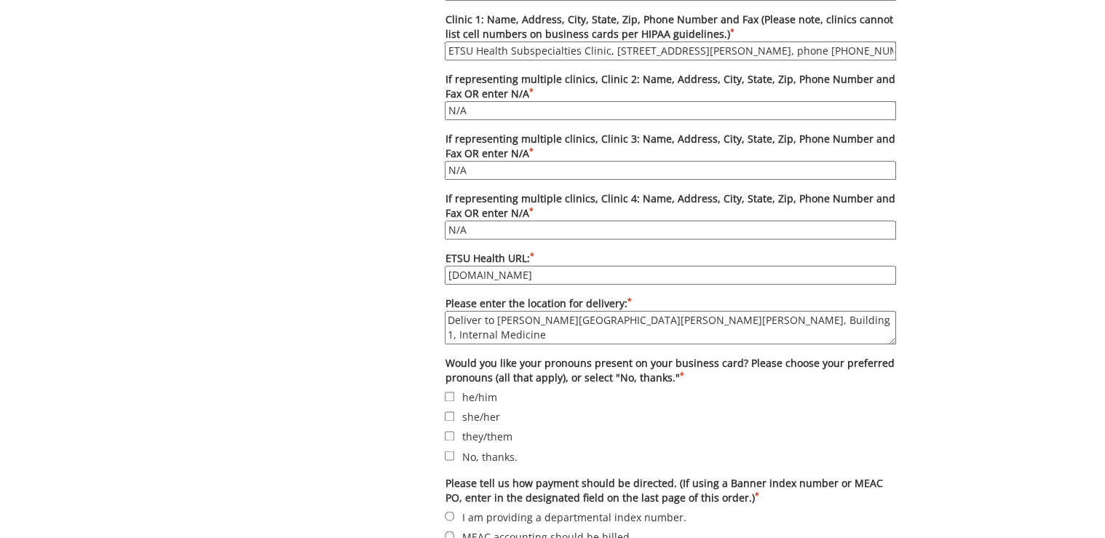
type textarea "Deliver to [PERSON_NAME][GEOGRAPHIC_DATA][PERSON_NAME][PERSON_NAME], Building 1…"
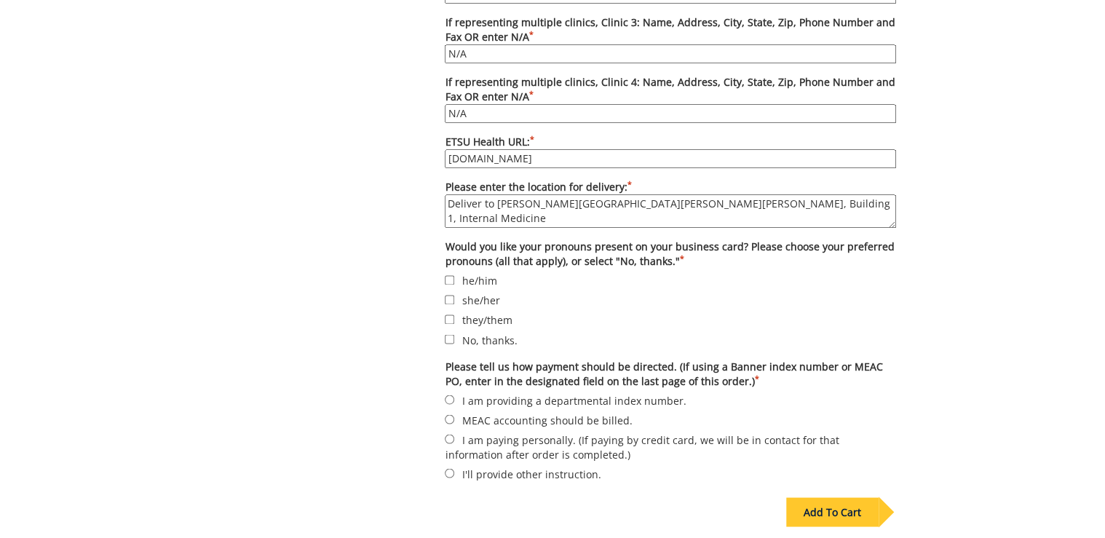
click at [472, 335] on label "No, thanks." at bounding box center [671, 339] width 452 height 16
click at [454, 335] on input "No, thanks." at bounding box center [449, 338] width 9 height 9
checkbox input "true"
click at [498, 392] on label "I am providing a departmental index number." at bounding box center [671, 400] width 452 height 16
click at [454, 395] on input "I am providing a departmental index number." at bounding box center [449, 399] width 9 height 9
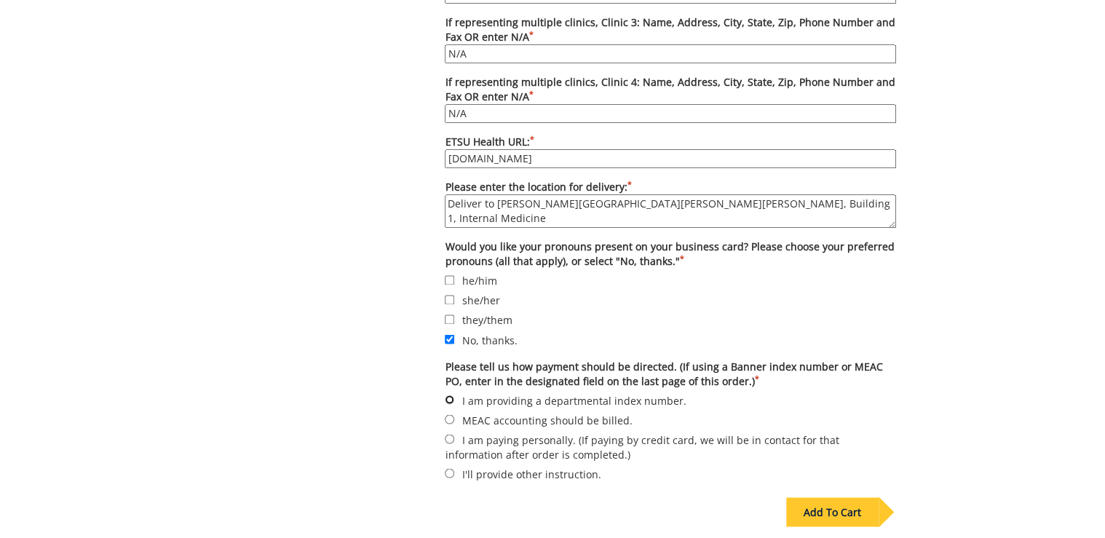
radio input "true"
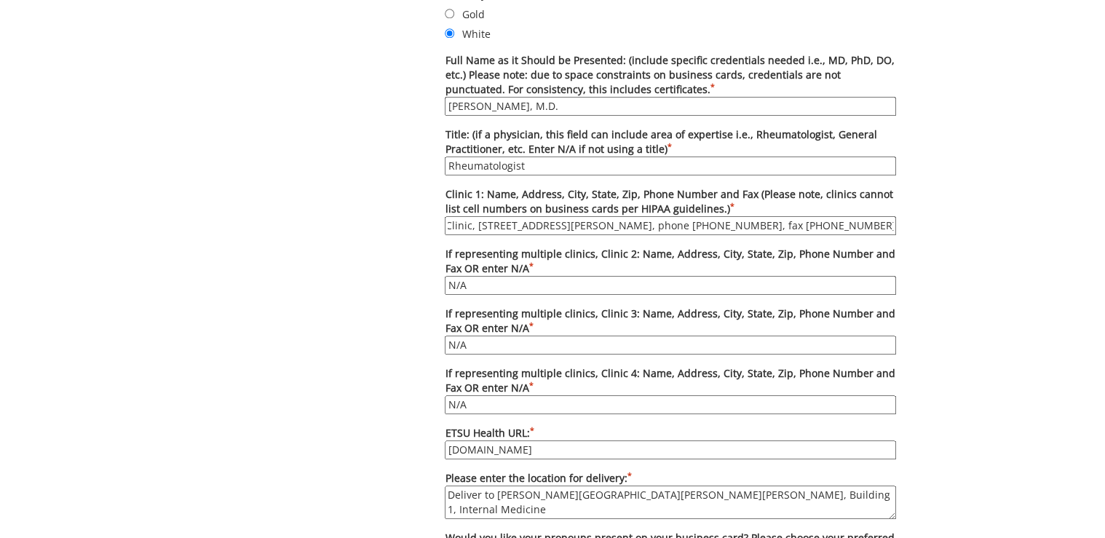
scroll to position [0, 163]
drag, startPoint x: 696, startPoint y: 226, endPoint x: 887, endPoint y: 226, distance: 190.8
click at [887, 226] on input "ETSU Health Subspecialties Clinic, [STREET_ADDRESS][PERSON_NAME], phone [PHONE_…" at bounding box center [671, 225] width 452 height 19
click at [835, 223] on input "ETSU Health Subspecialties Clinic, [STREET_ADDRESS][PERSON_NAME], phone [PHONE_…" at bounding box center [671, 225] width 452 height 19
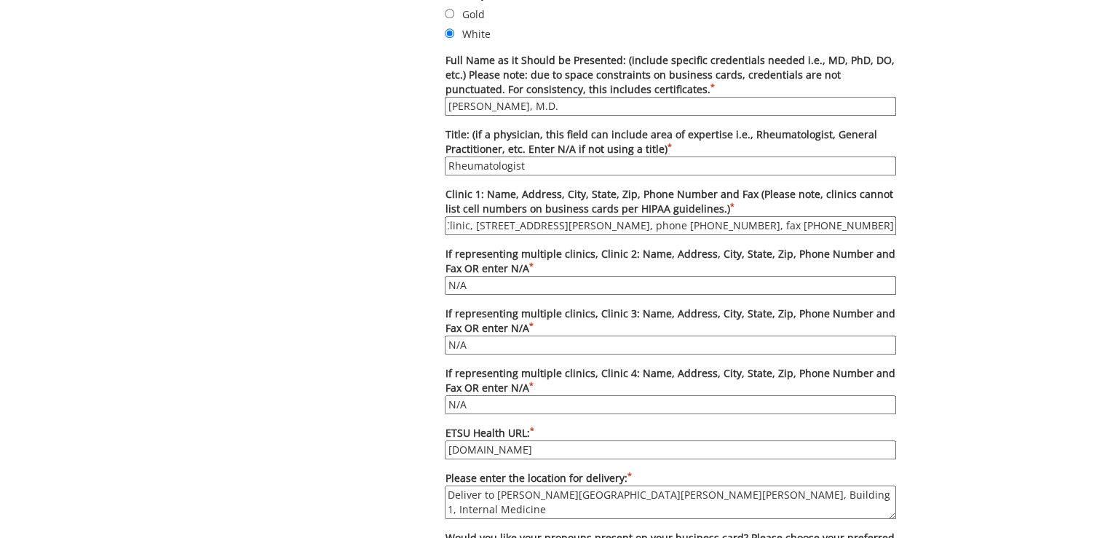
drag, startPoint x: 446, startPoint y: 219, endPoint x: 709, endPoint y: 221, distance: 262.2
click at [709, 221] on input "ETSU Health Subspecialties Clinic, [STREET_ADDRESS][PERSON_NAME], phone [PHONE_…" at bounding box center [671, 225] width 452 height 19
click at [859, 223] on input "ETSU Health Subspecialties Clinic, [STREET_ADDRESS][PERSON_NAME], phone [PHONE_…" at bounding box center [671, 225] width 452 height 19
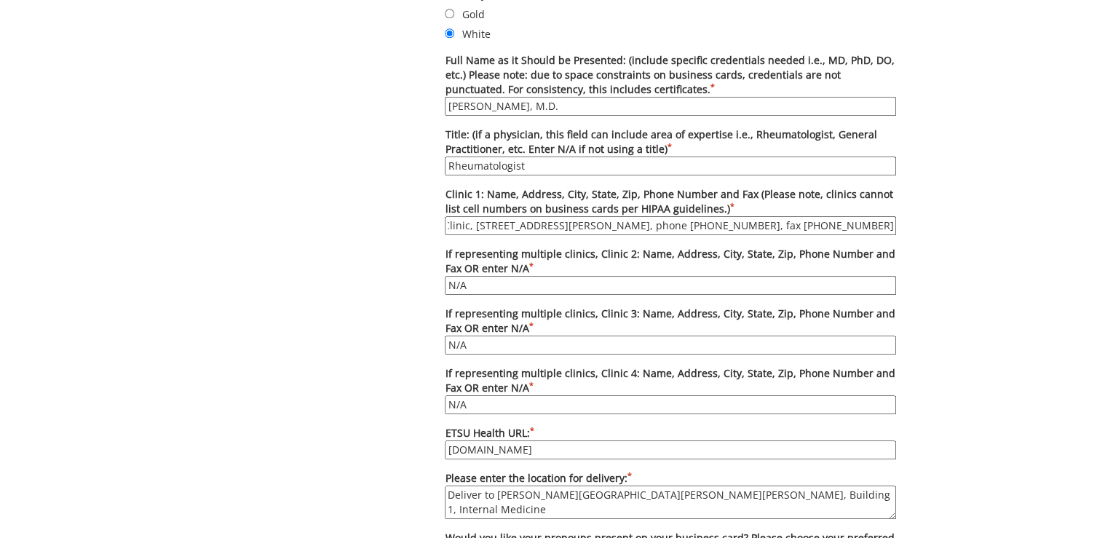
drag, startPoint x: 867, startPoint y: 223, endPoint x: 888, endPoint y: 223, distance: 21.8
click at [888, 223] on input "ETSU Health Subspecialties Clinic, [STREET_ADDRESS][PERSON_NAME], phone [PHONE_…" at bounding box center [671, 225] width 452 height 19
click at [399, 294] on div "Some kind of message here. New Project Product Type Entity Specification Order …" at bounding box center [553, 142] width 710 height 1497
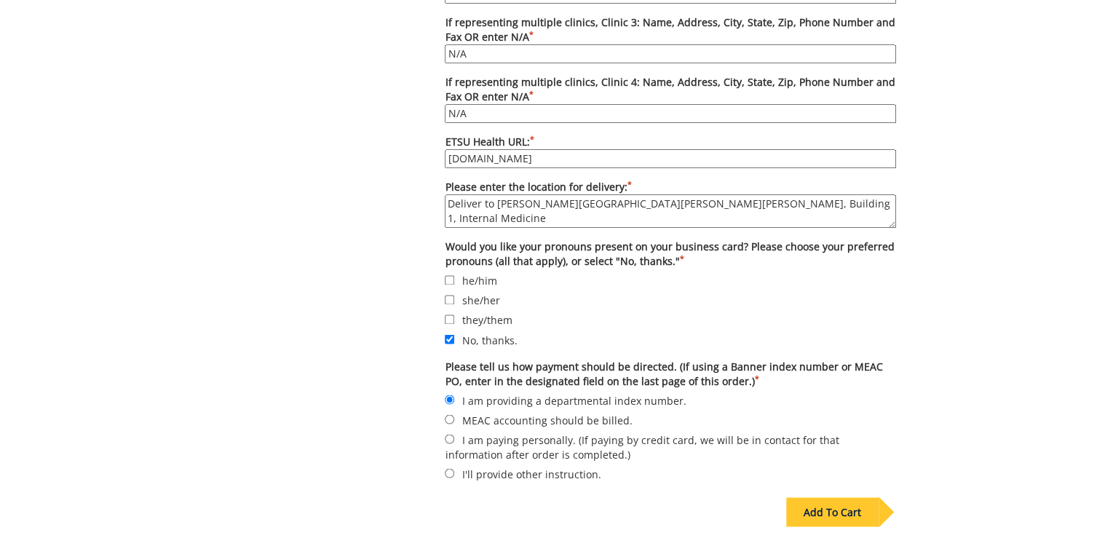
scroll to position [1165, 0]
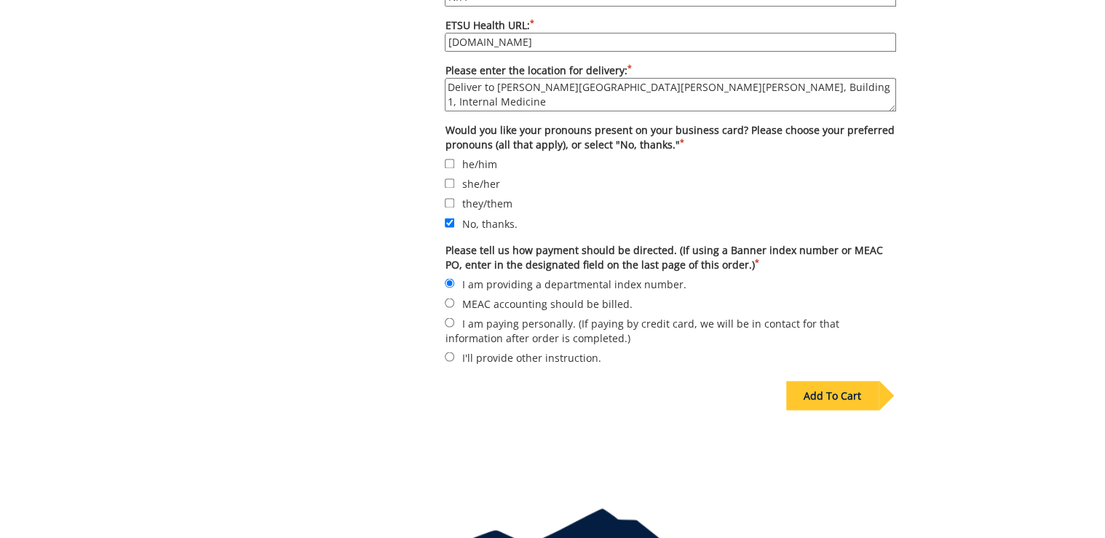
click at [833, 389] on div "Add To Cart" at bounding box center [833, 395] width 92 height 29
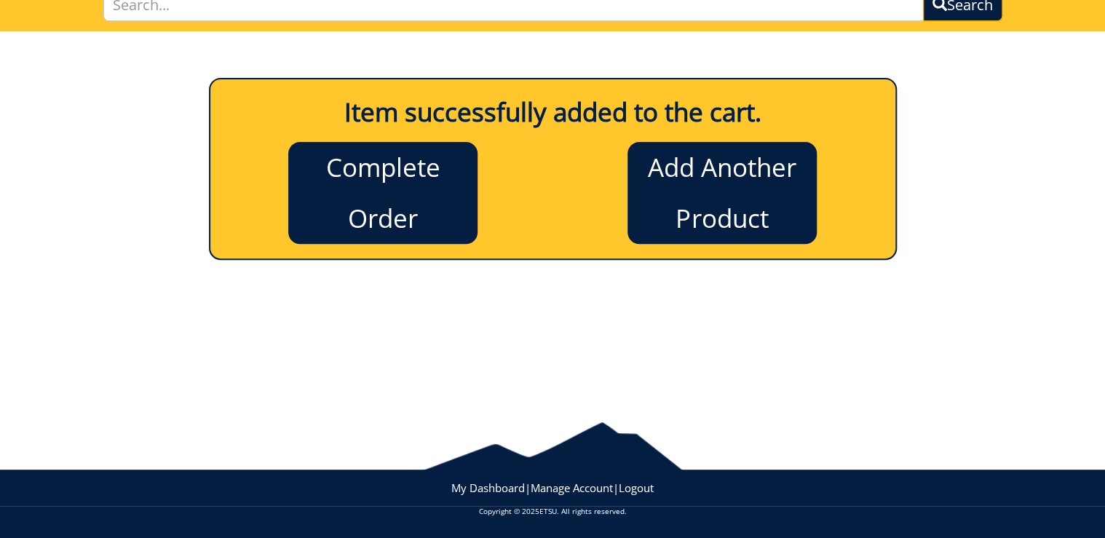
scroll to position [119, 0]
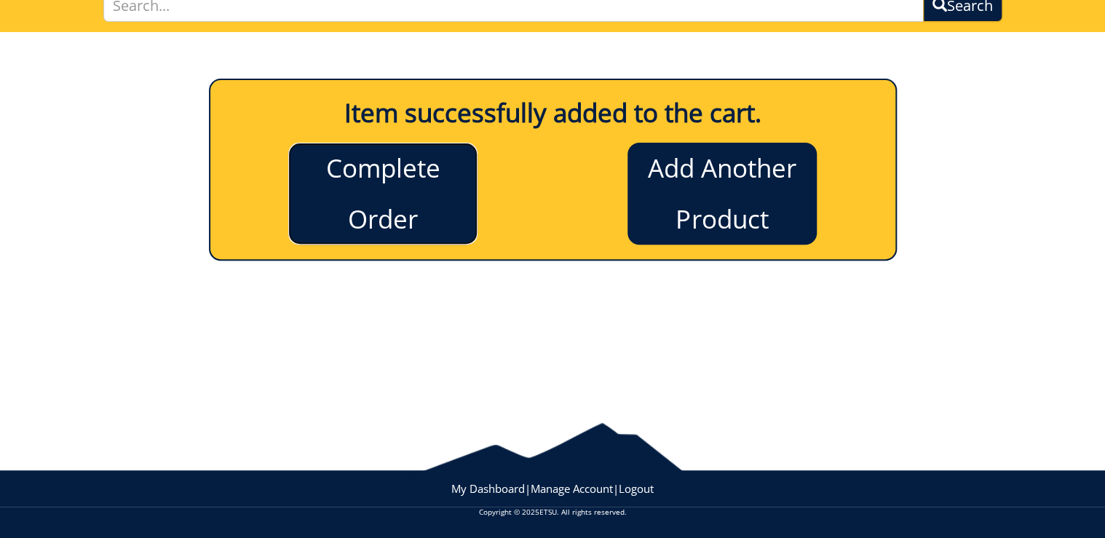
click at [372, 167] on link "Complete Order" at bounding box center [382, 194] width 189 height 102
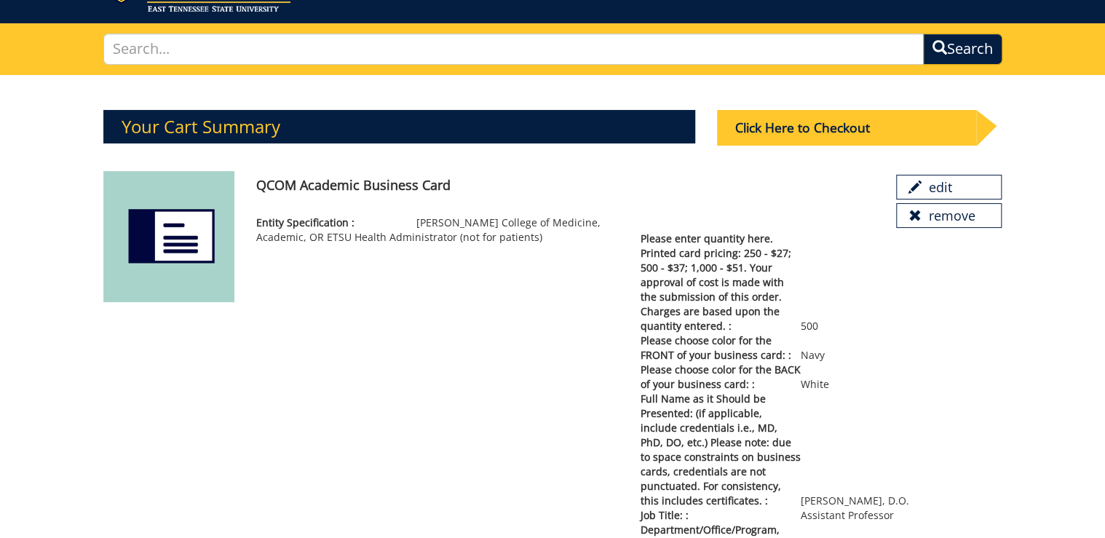
scroll to position [63, 0]
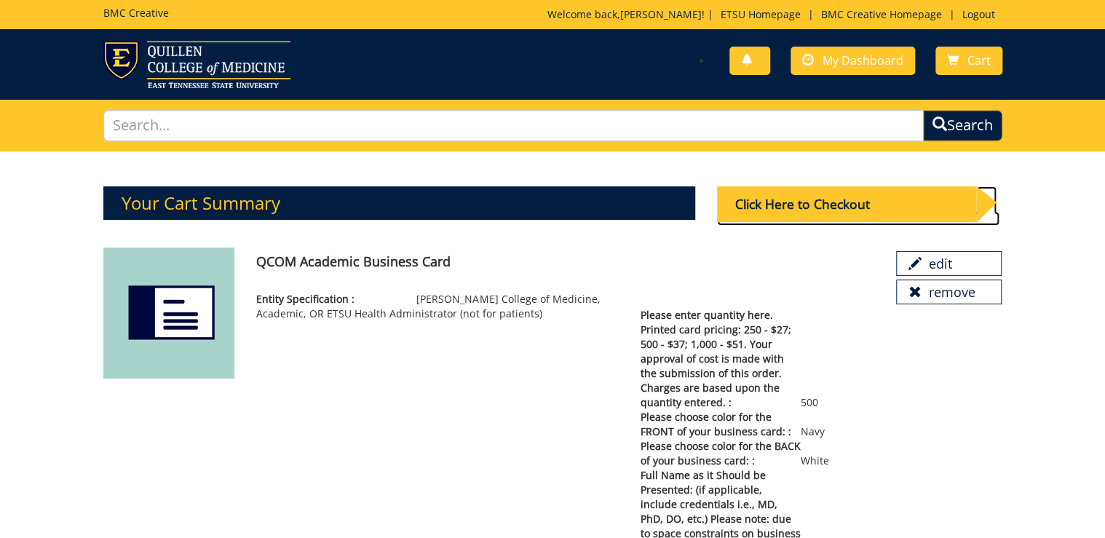
click at [824, 200] on div "Click Here to Checkout" at bounding box center [847, 204] width 260 height 36
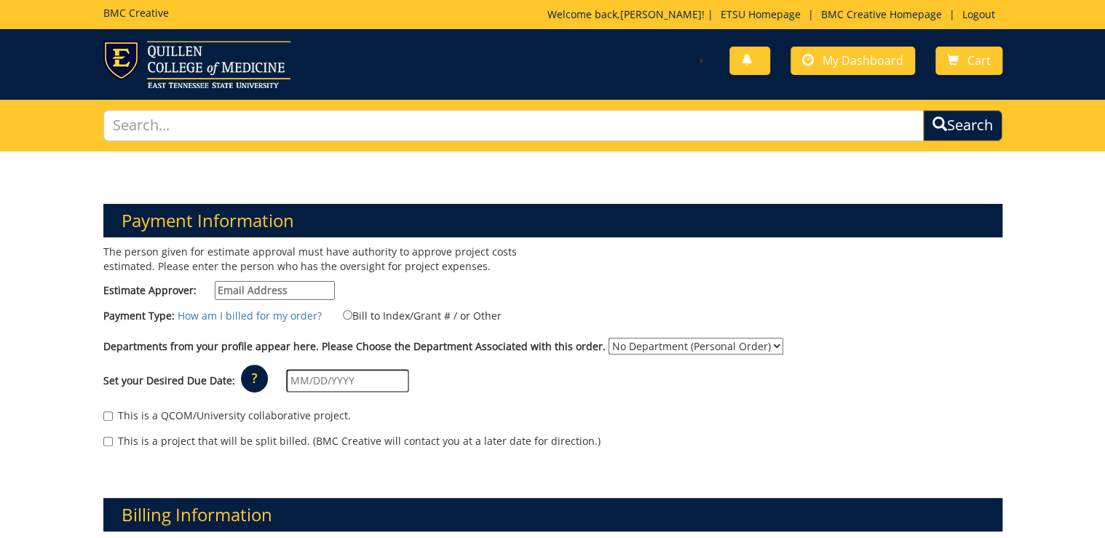
click at [385, 312] on label "Bill to Index/Grant # / or Other" at bounding box center [413, 315] width 177 height 16
click at [352, 312] on input "Bill to Index/Grant # / or Other" at bounding box center [347, 314] width 9 height 9
radio input "true"
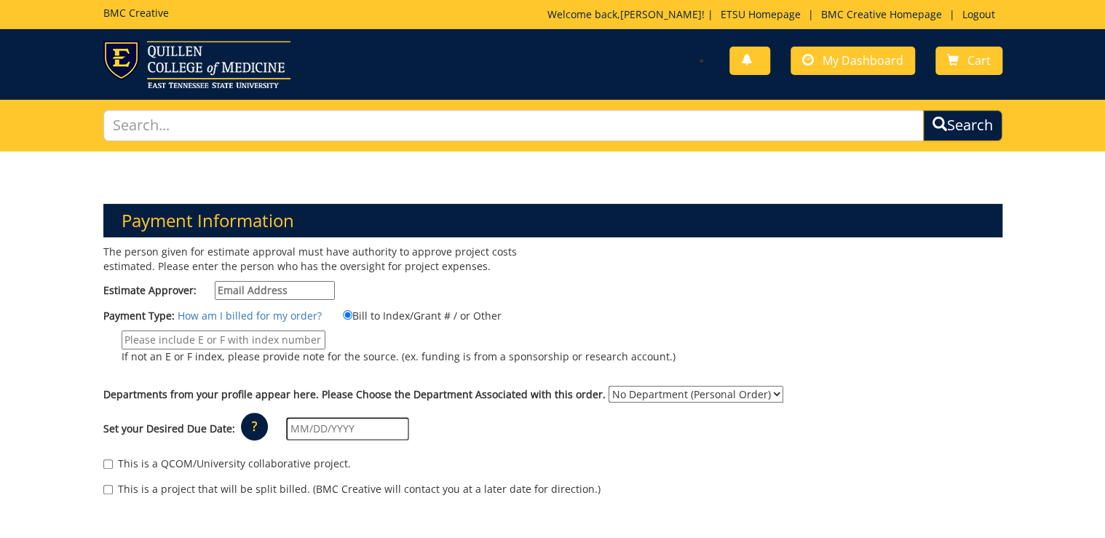
click at [673, 393] on select "No Department (Personal Order) Internal Medicine" at bounding box center [696, 394] width 175 height 17
select select "247"
click at [609, 386] on select "No Department (Personal Order) Internal Medicine" at bounding box center [696, 394] width 175 height 17
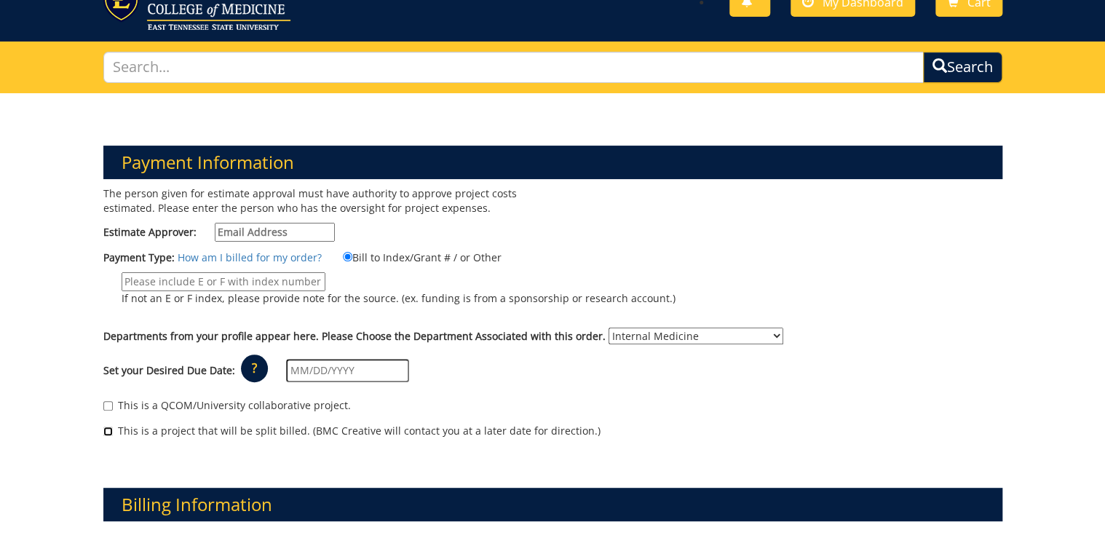
click at [106, 431] on input "This is a project that will be split billed. (BMC Creative will contact you at …" at bounding box center [107, 431] width 9 height 9
checkbox input "true"
click at [296, 229] on input "Estimate Approver:" at bounding box center [275, 232] width 120 height 19
type input "Metcalf@etsu.edu"
type input "20-62000"
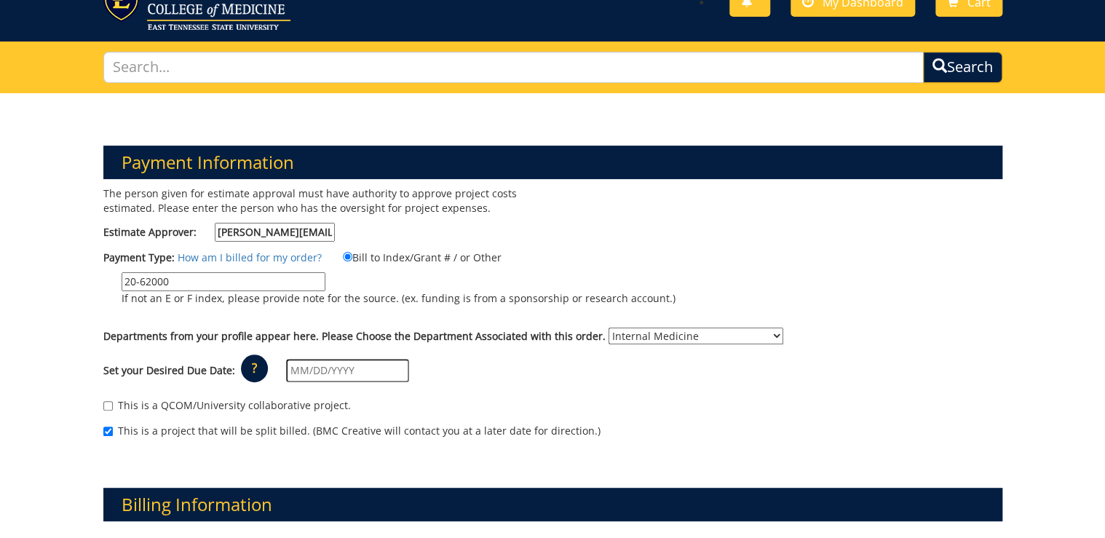
type input "09/26/2025"
drag, startPoint x: 226, startPoint y: 283, endPoint x: 86, endPoint y: 280, distance: 139.9
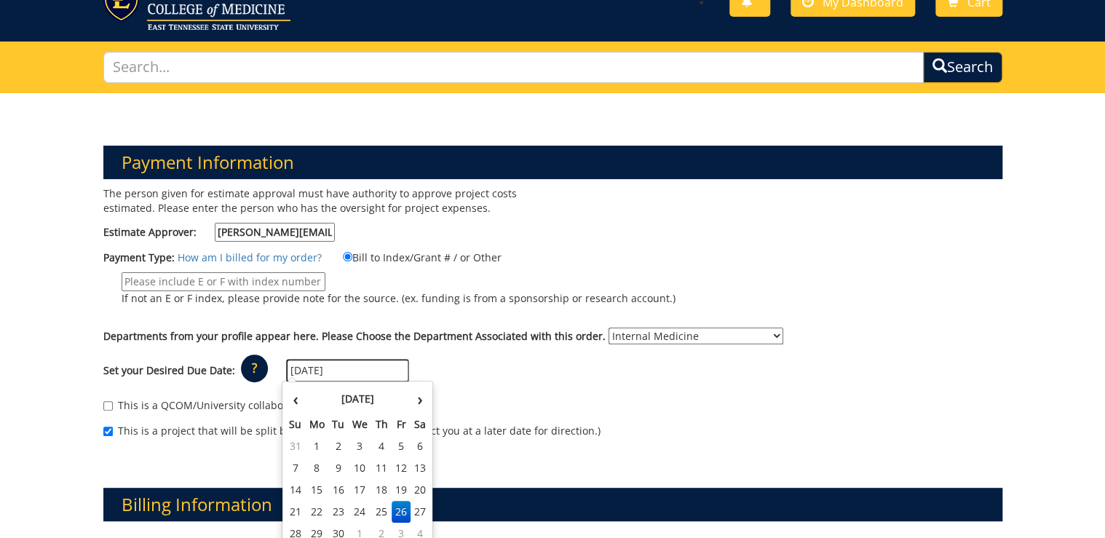
drag, startPoint x: 363, startPoint y: 367, endPoint x: 259, endPoint y: 360, distance: 103.7
click at [260, 360] on div "Set your Desired Due Date: ? × How long will my project take to finish? : Pleas…" at bounding box center [552, 371] width 921 height 40
click at [178, 277] on input "If not an E or F index, please provide note for the source. (ex. funding is fro…" at bounding box center [224, 281] width 204 height 19
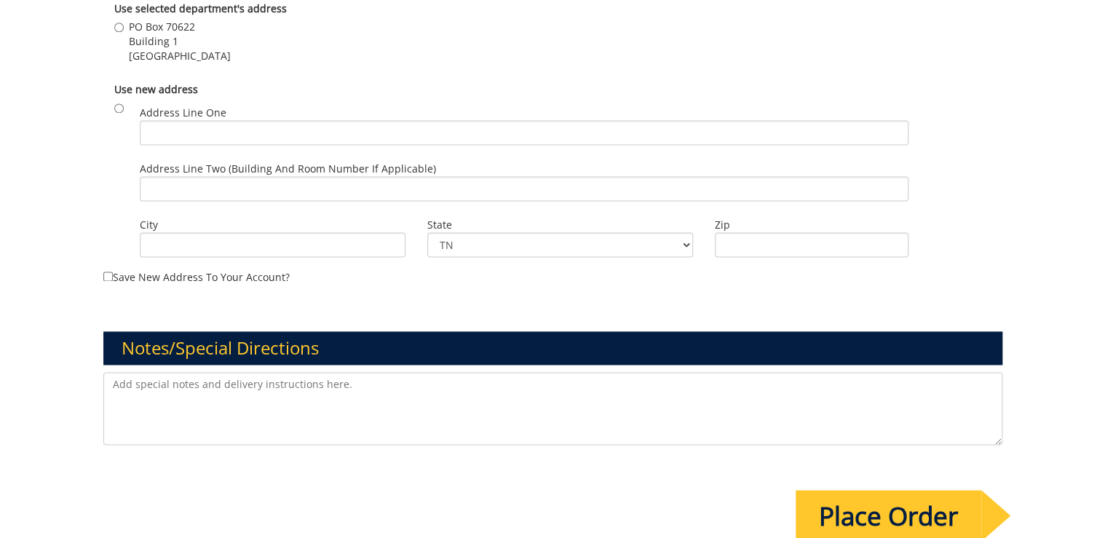
scroll to position [1049, 0]
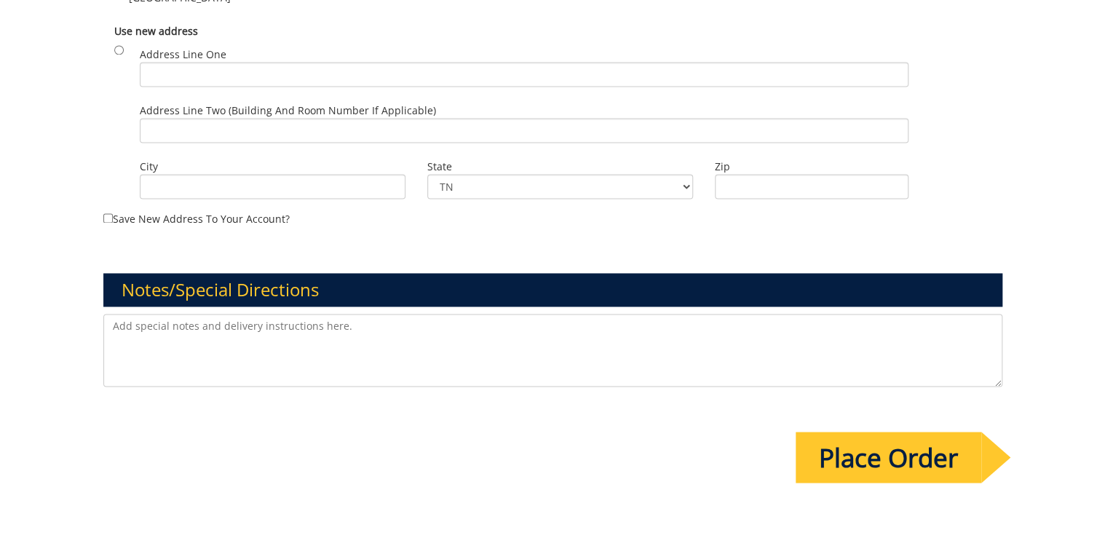
type input "tbd Angie"
click at [577, 359] on textarea at bounding box center [552, 350] width 899 height 73
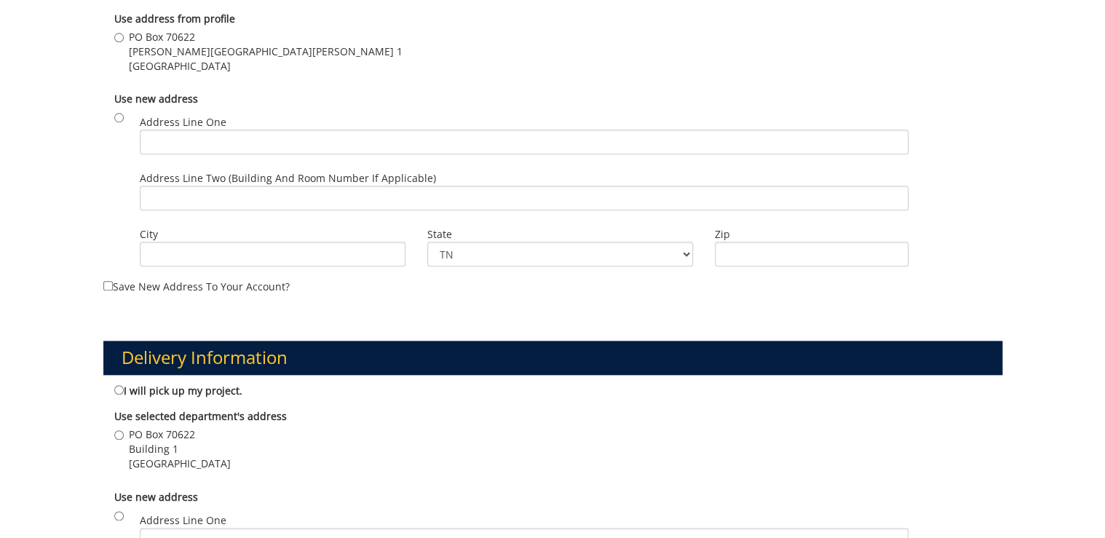
scroll to position [990, 0]
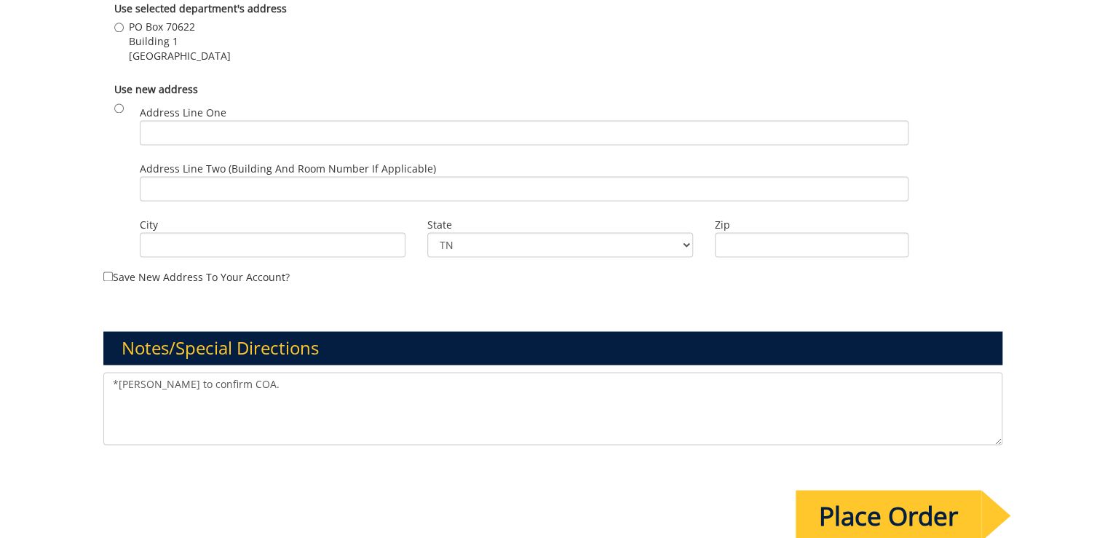
type textarea "*Angie Metcalf to confirm COA."
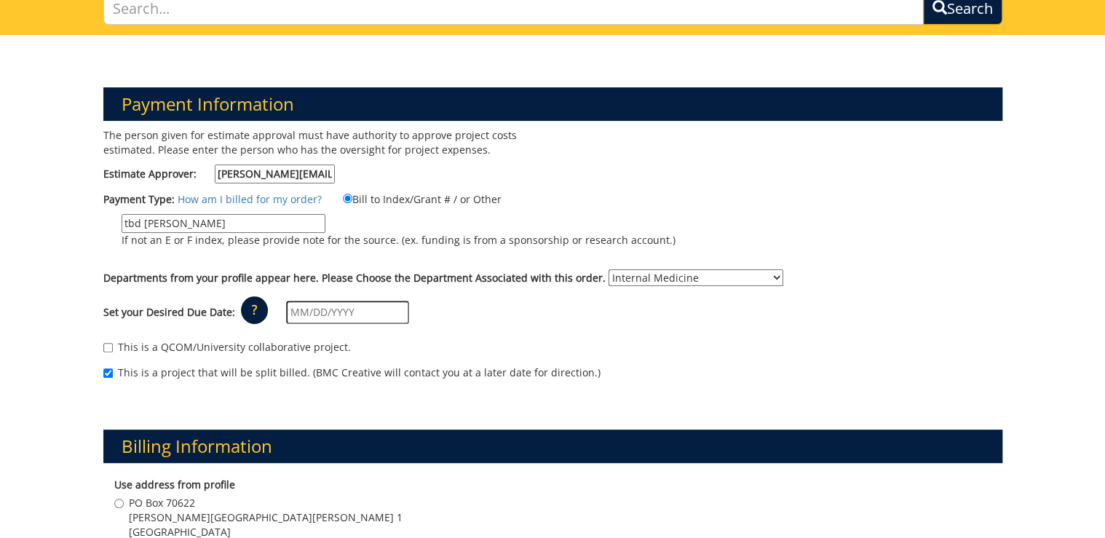
scroll to position [0, 0]
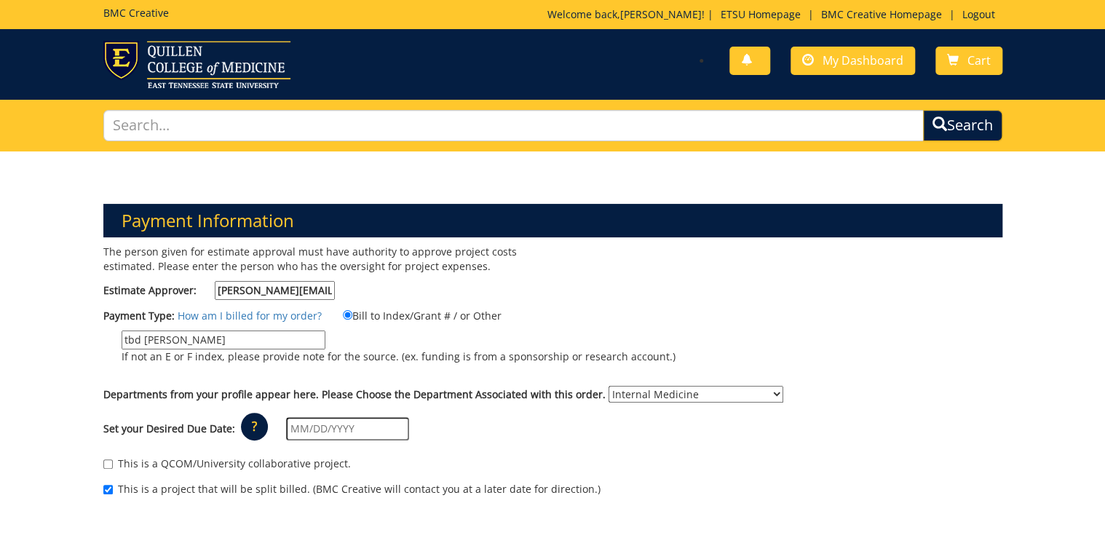
click at [135, 338] on input "tbd Angie" at bounding box center [224, 340] width 204 height 19
click at [134, 338] on input "tbd Angie" at bounding box center [224, 340] width 204 height 19
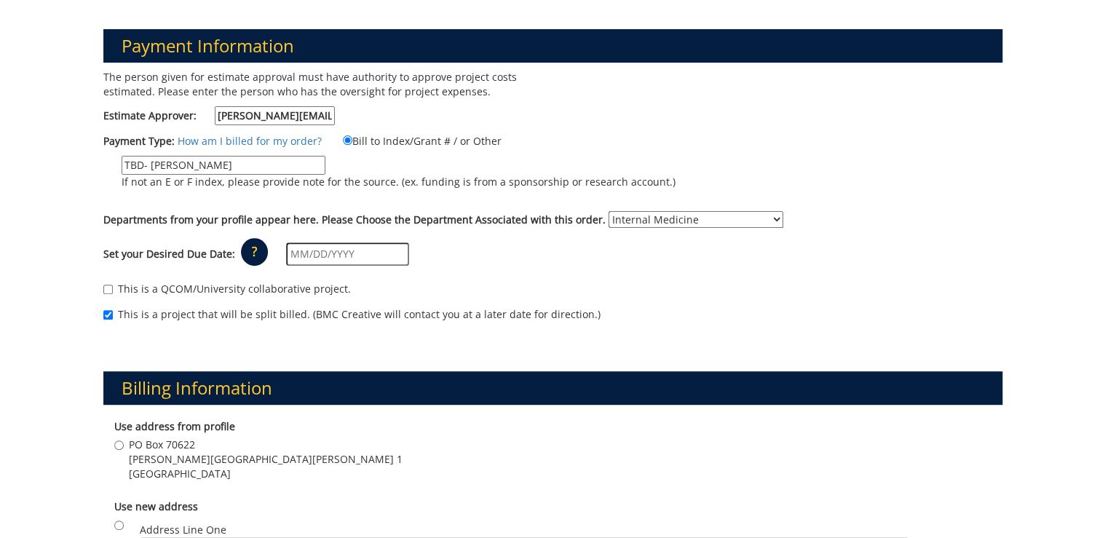
scroll to position [291, 0]
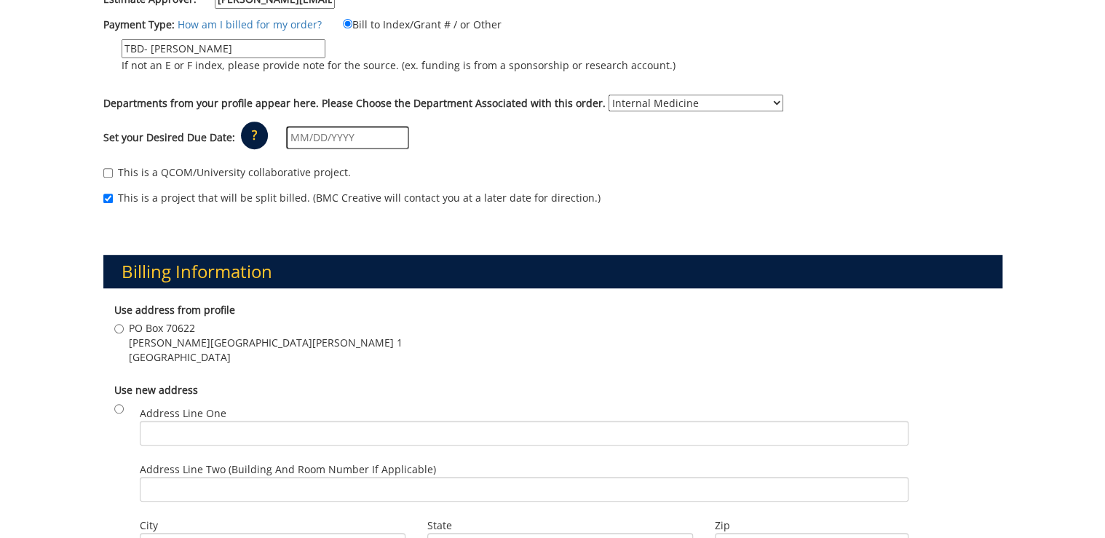
type input "TBD- Angie"
click at [119, 326] on input "PO Box 70622 Carl A Jones hall Building 1 Johnson City , TN 37604" at bounding box center [118, 328] width 9 height 9
radio input "true"
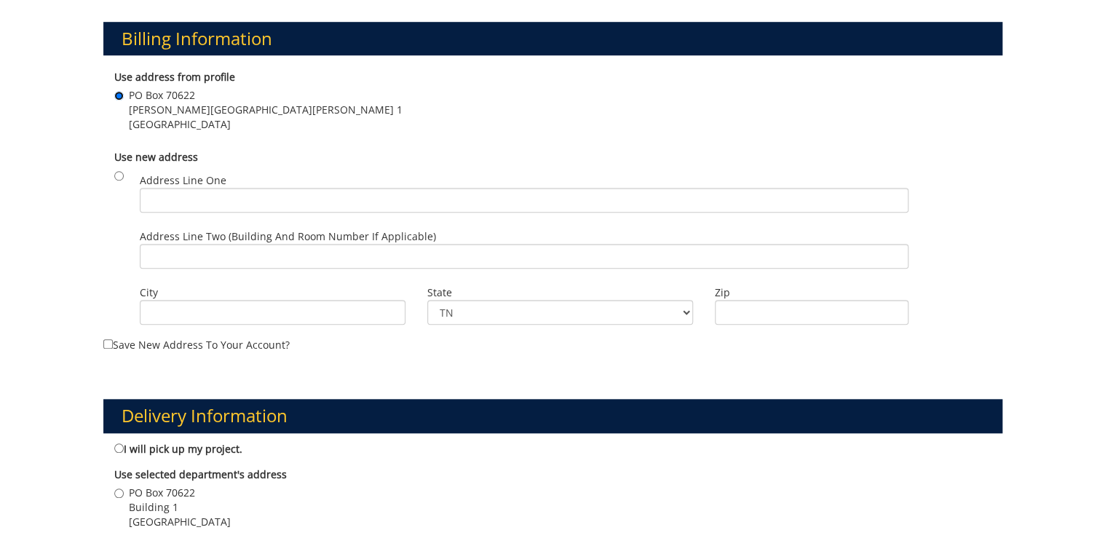
scroll to position [641, 0]
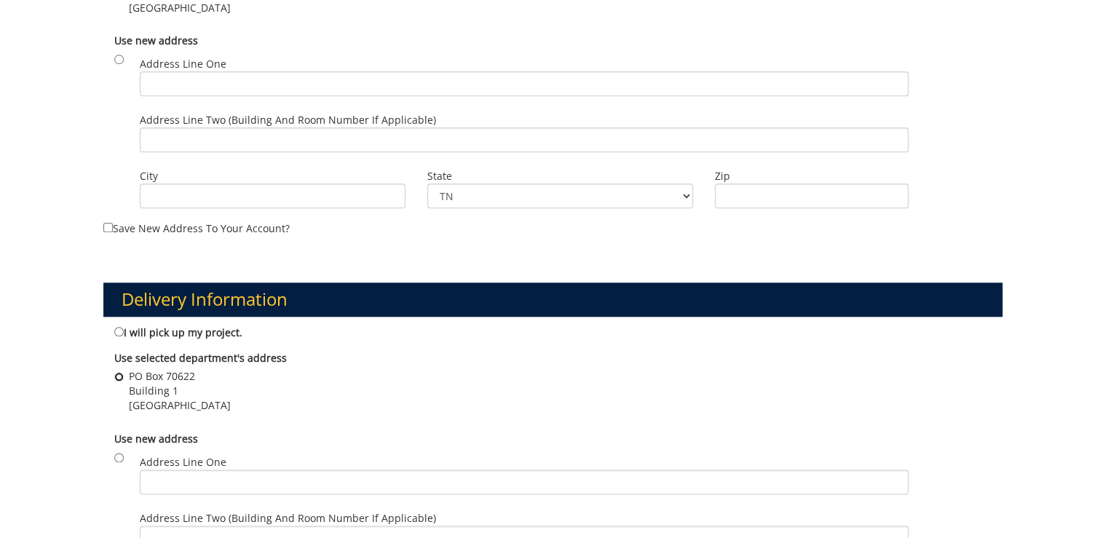
click at [122, 372] on input "PO Box 70622 Building 1 Johnson City , TN 37614" at bounding box center [118, 376] width 9 height 9
radio input "true"
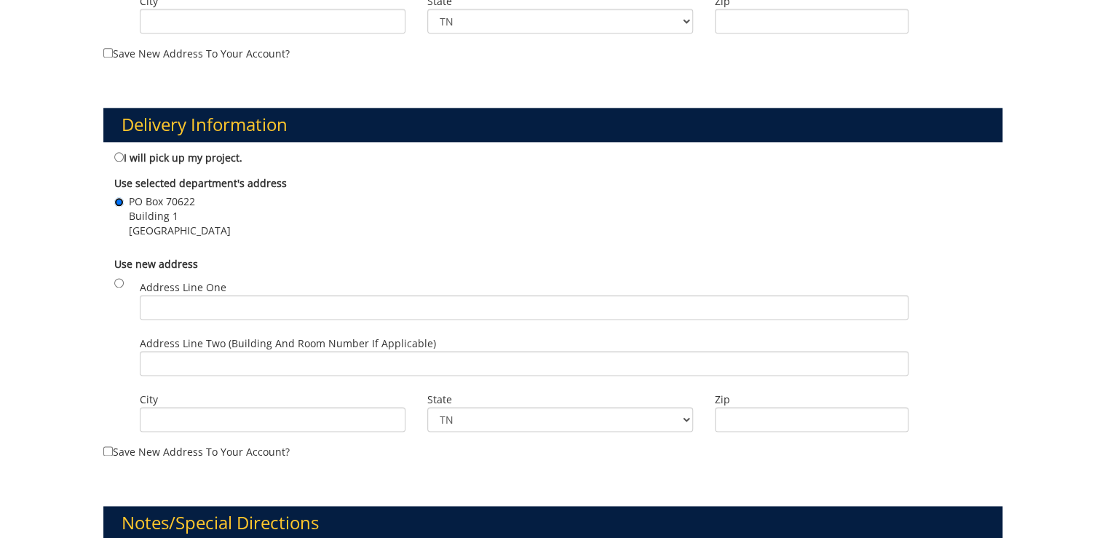
scroll to position [990, 0]
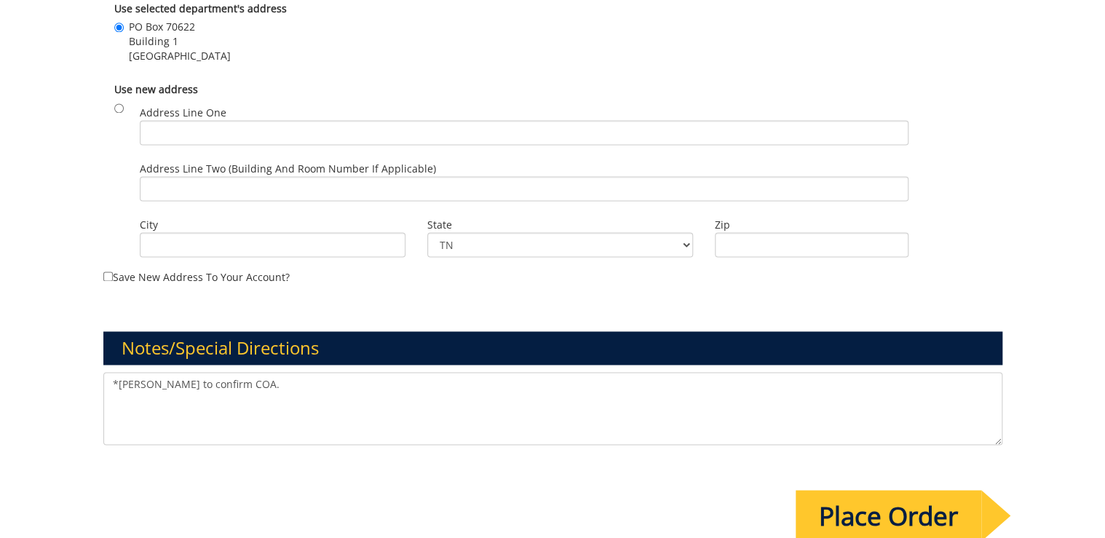
click at [160, 380] on textarea "*Angie Metcalf to confirm COA." at bounding box center [552, 408] width 899 height 73
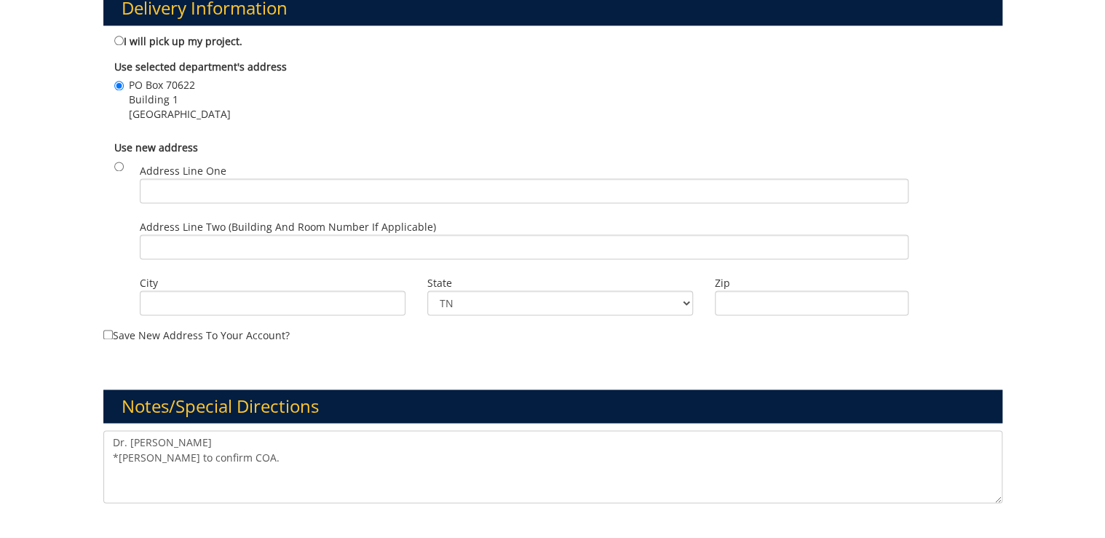
scroll to position [1165, 0]
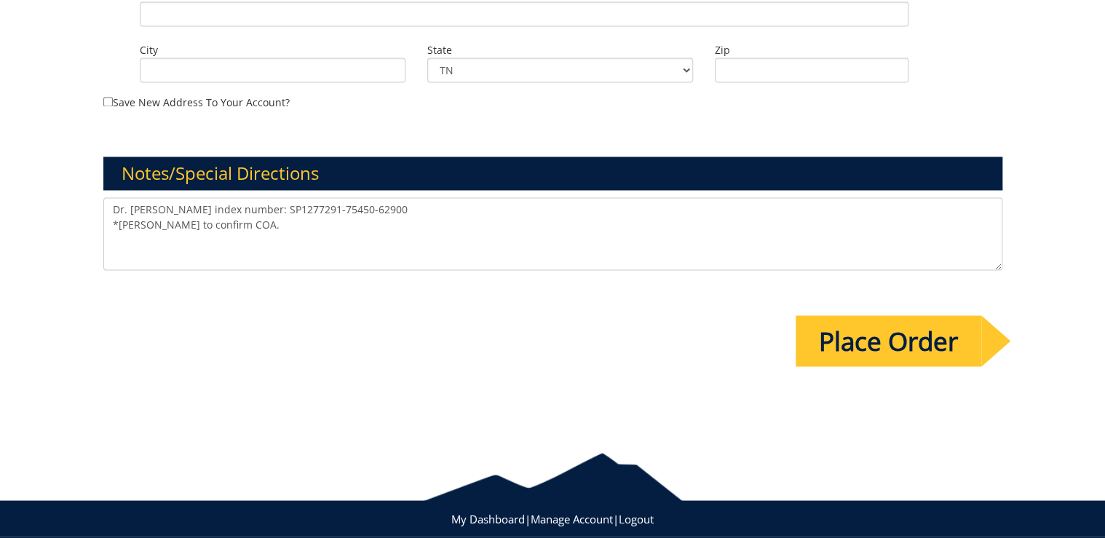
click at [197, 210] on textarea "Dr. David Tierney index number: SP1277291-75450-62900 *Angie Metcalf to confirm…" at bounding box center [552, 233] width 899 height 73
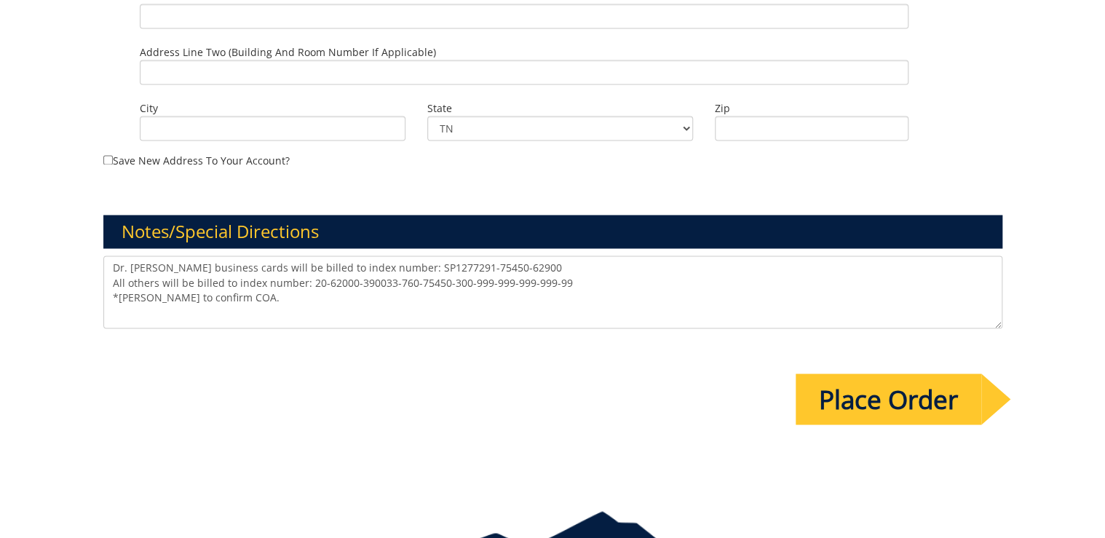
scroll to position [1191, 0]
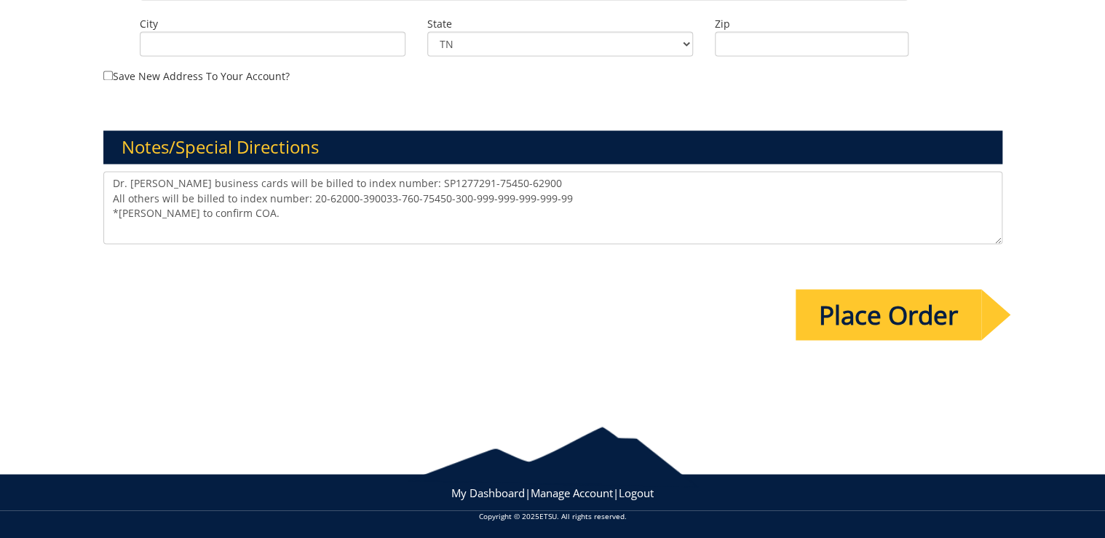
type textarea "Dr. David Tierney's business cards will be billed to index number: SP1277291-75…"
click at [877, 301] on input "Place Order" at bounding box center [889, 314] width 186 height 51
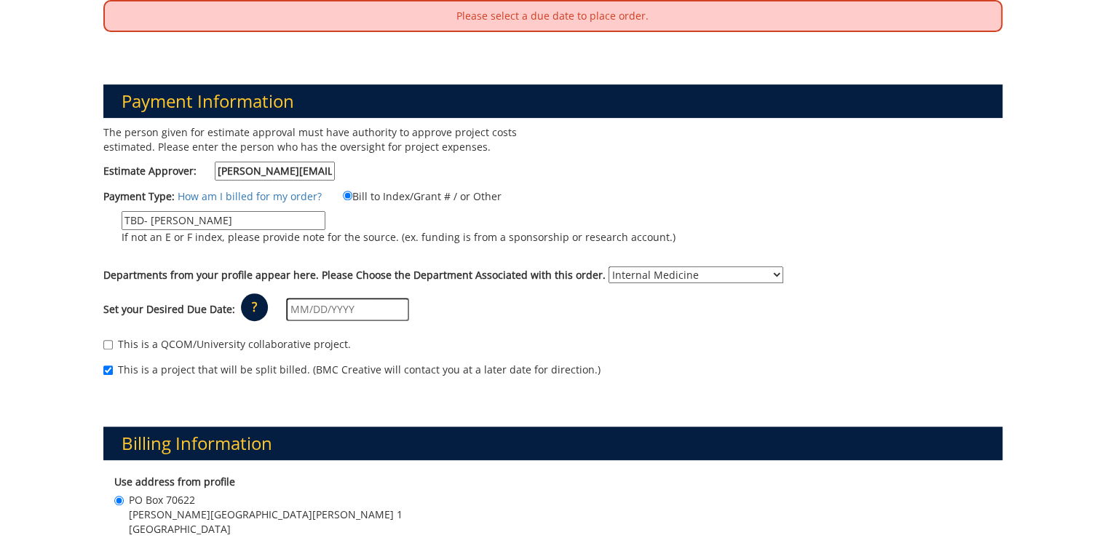
scroll to position [233, 0]
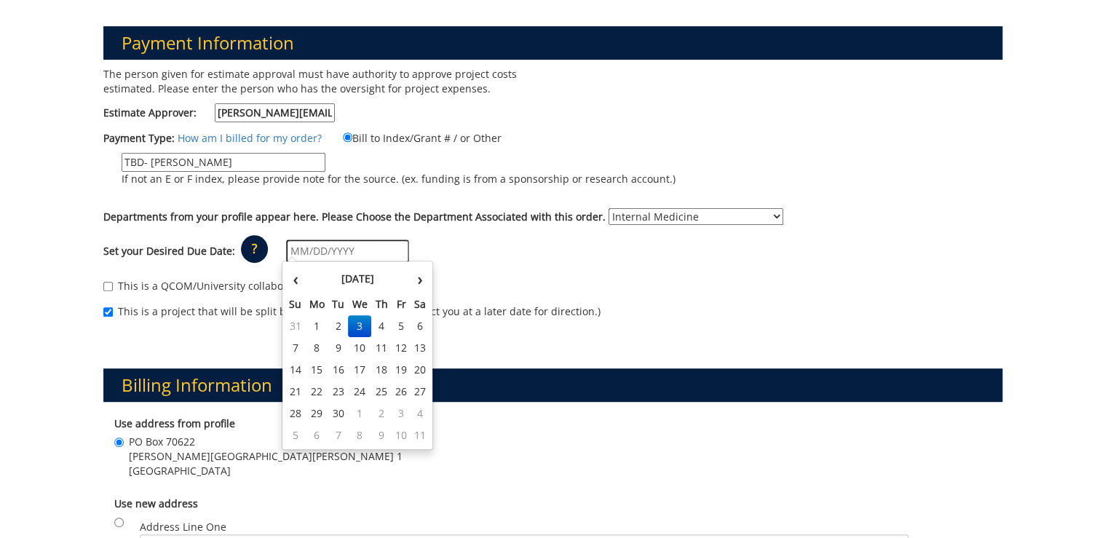
click at [341, 253] on input "text" at bounding box center [347, 251] width 123 height 23
click at [496, 243] on div "Set your Desired Due Date: ? × How long will my project take to finish? : Pleas…" at bounding box center [552, 252] width 921 height 40
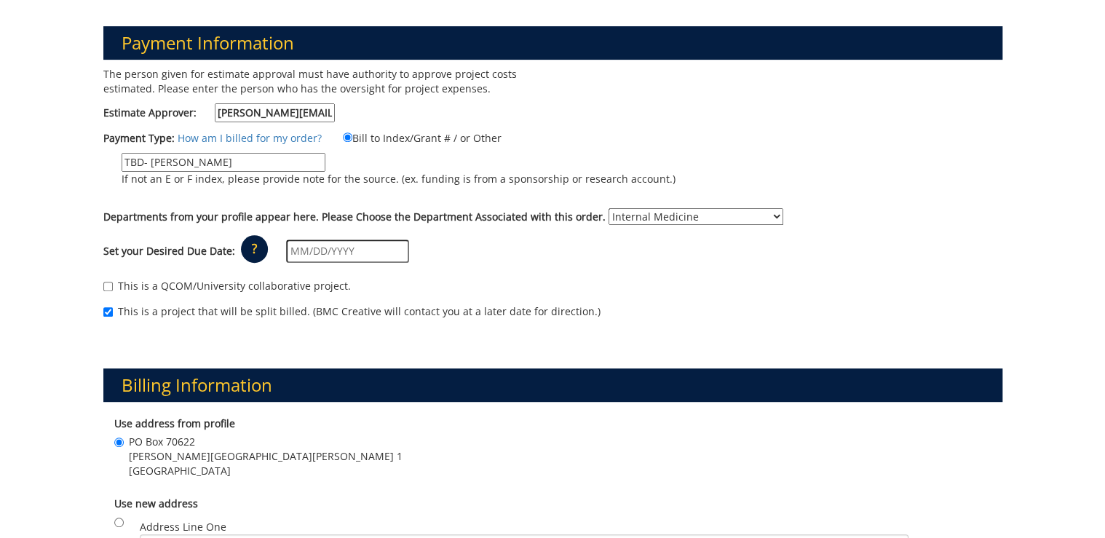
click at [344, 253] on input "text" at bounding box center [347, 251] width 123 height 23
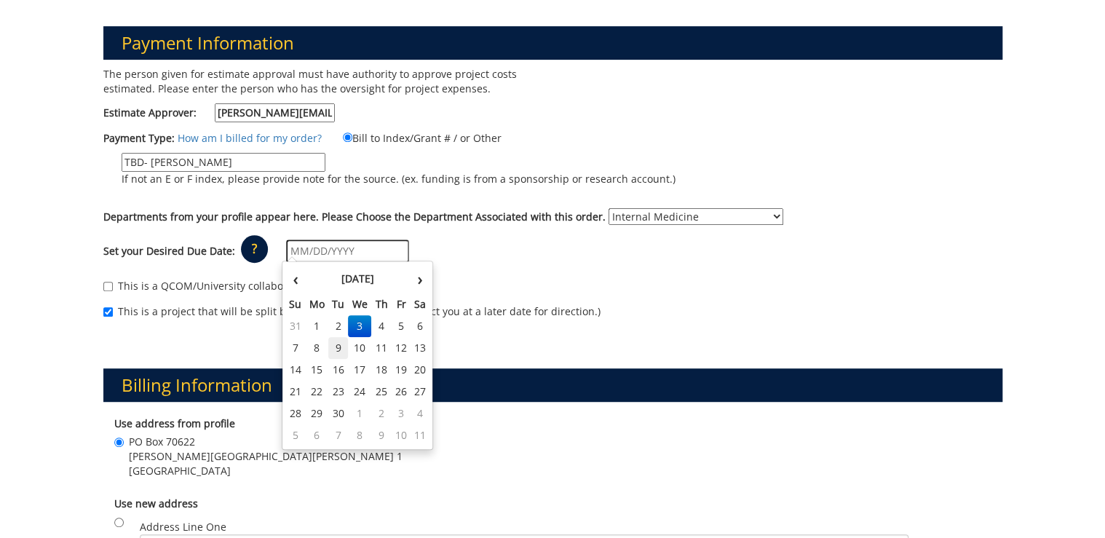
click at [344, 347] on td "9" at bounding box center [338, 348] width 20 height 22
type input "[DATE]"
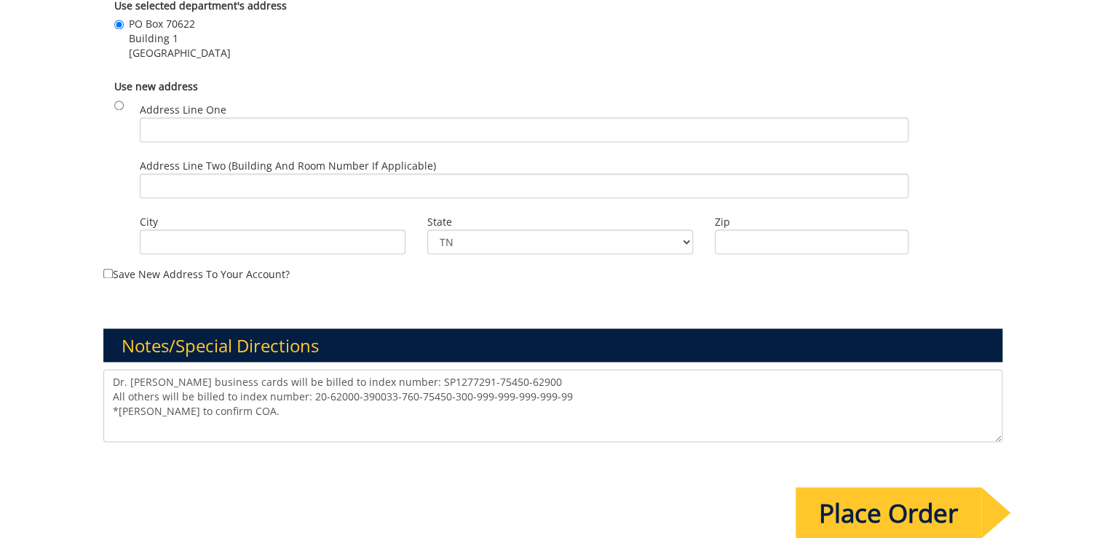
scroll to position [1107, 0]
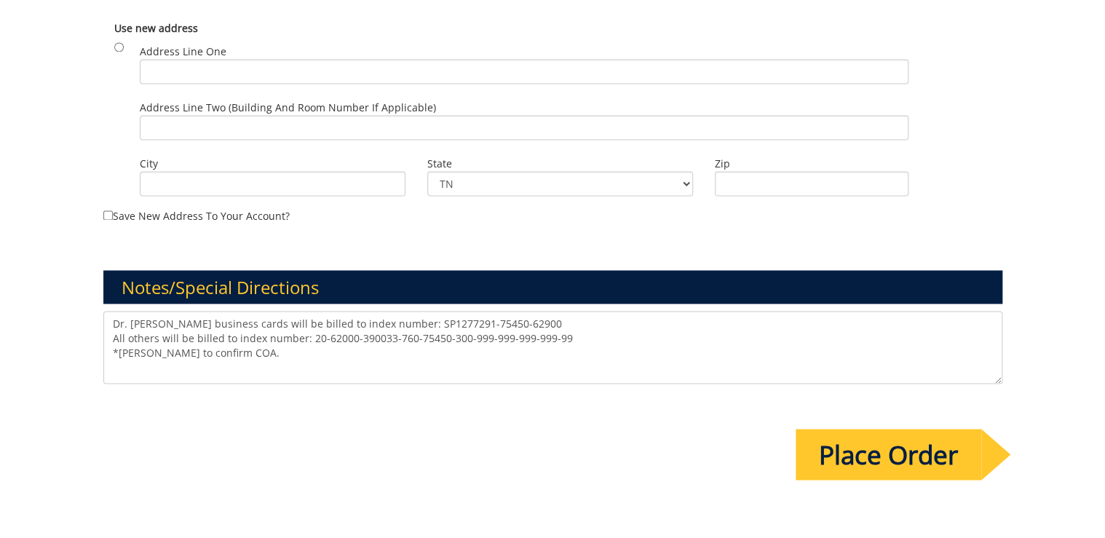
click at [835, 445] on input "Place Order" at bounding box center [889, 454] width 186 height 51
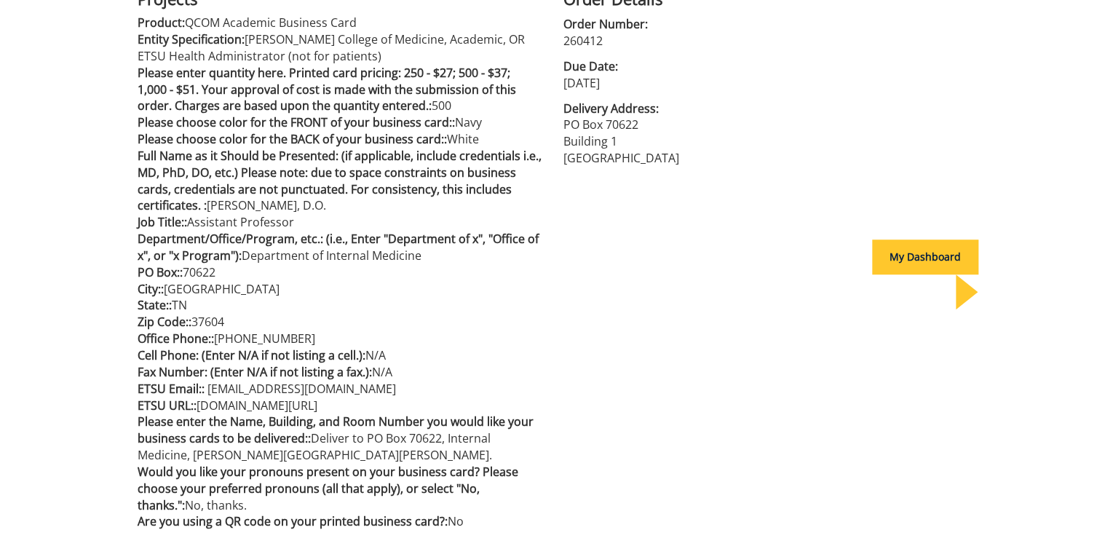
scroll to position [117, 0]
